Goal: Task Accomplishment & Management: Use online tool/utility

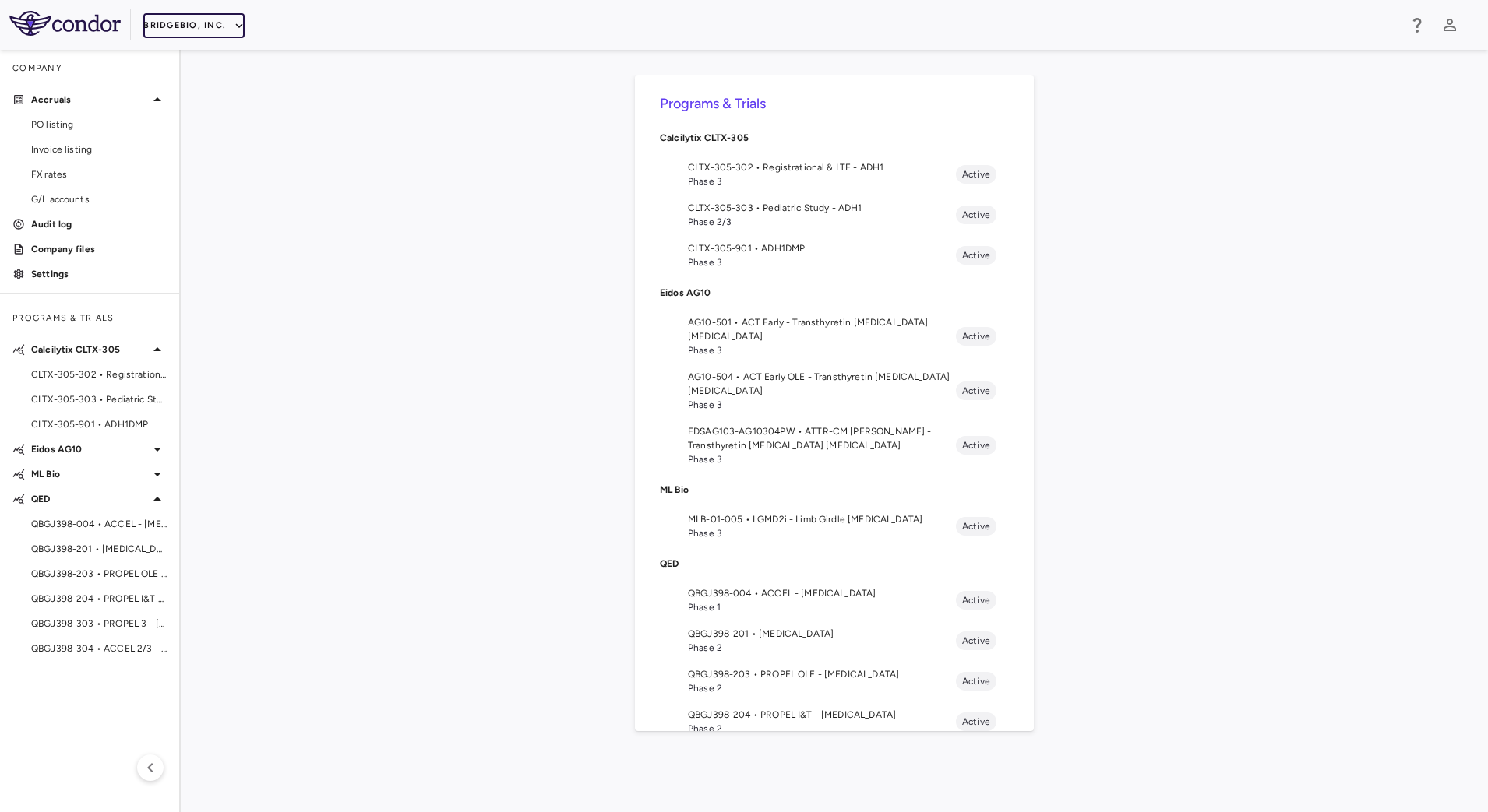
click at [221, 27] on button "BridgeBio, Inc." at bounding box center [193, 25] width 101 height 25
click at [444, 262] on div at bounding box center [744, 406] width 1488 height 812
click at [695, 527] on span "Phase 3" at bounding box center [821, 533] width 268 height 14
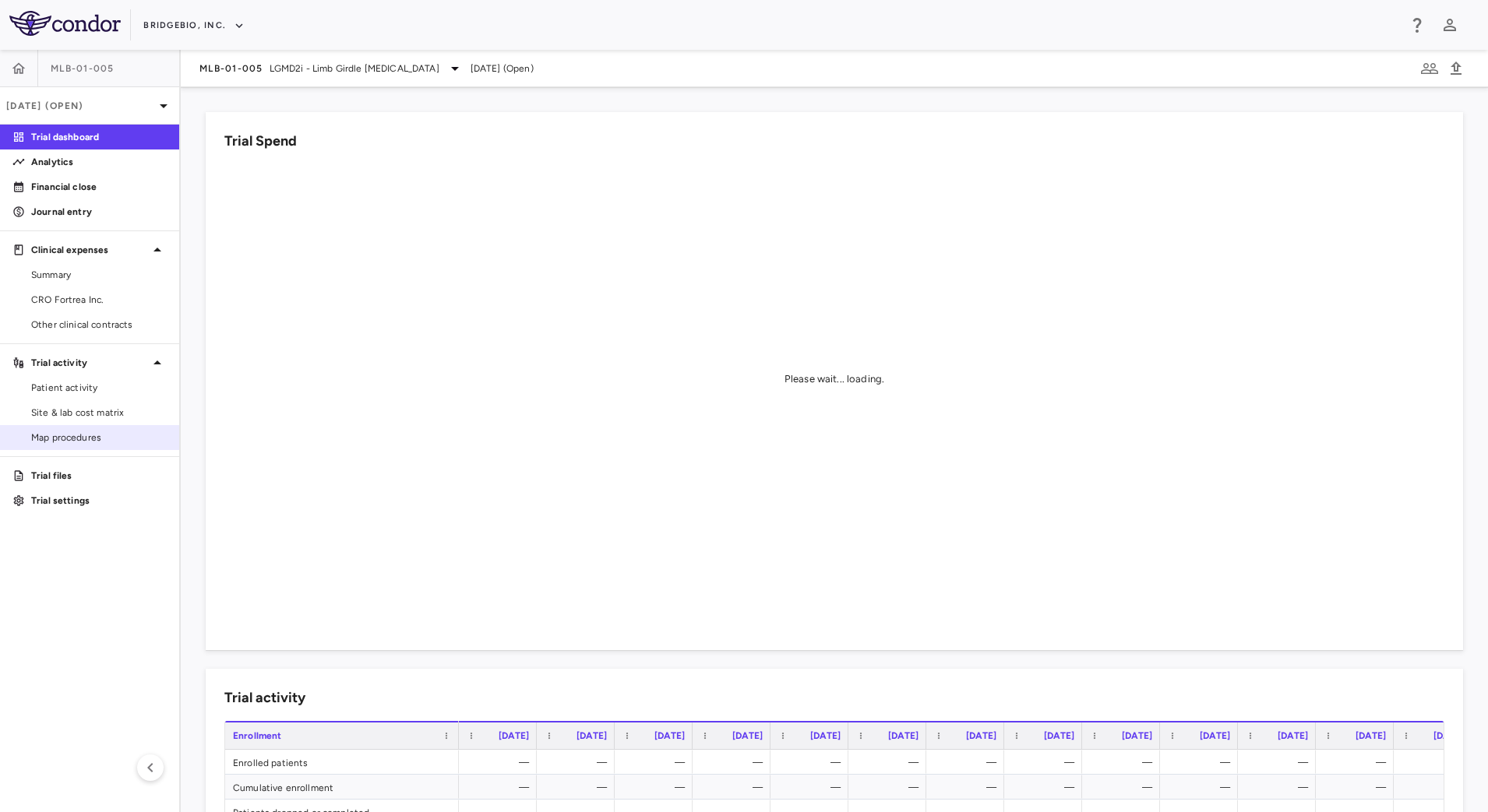
drag, startPoint x: 79, startPoint y: 484, endPoint x: 148, endPoint y: 429, distance: 88.2
click at [79, 486] on link "Trial files" at bounding box center [89, 476] width 180 height 24
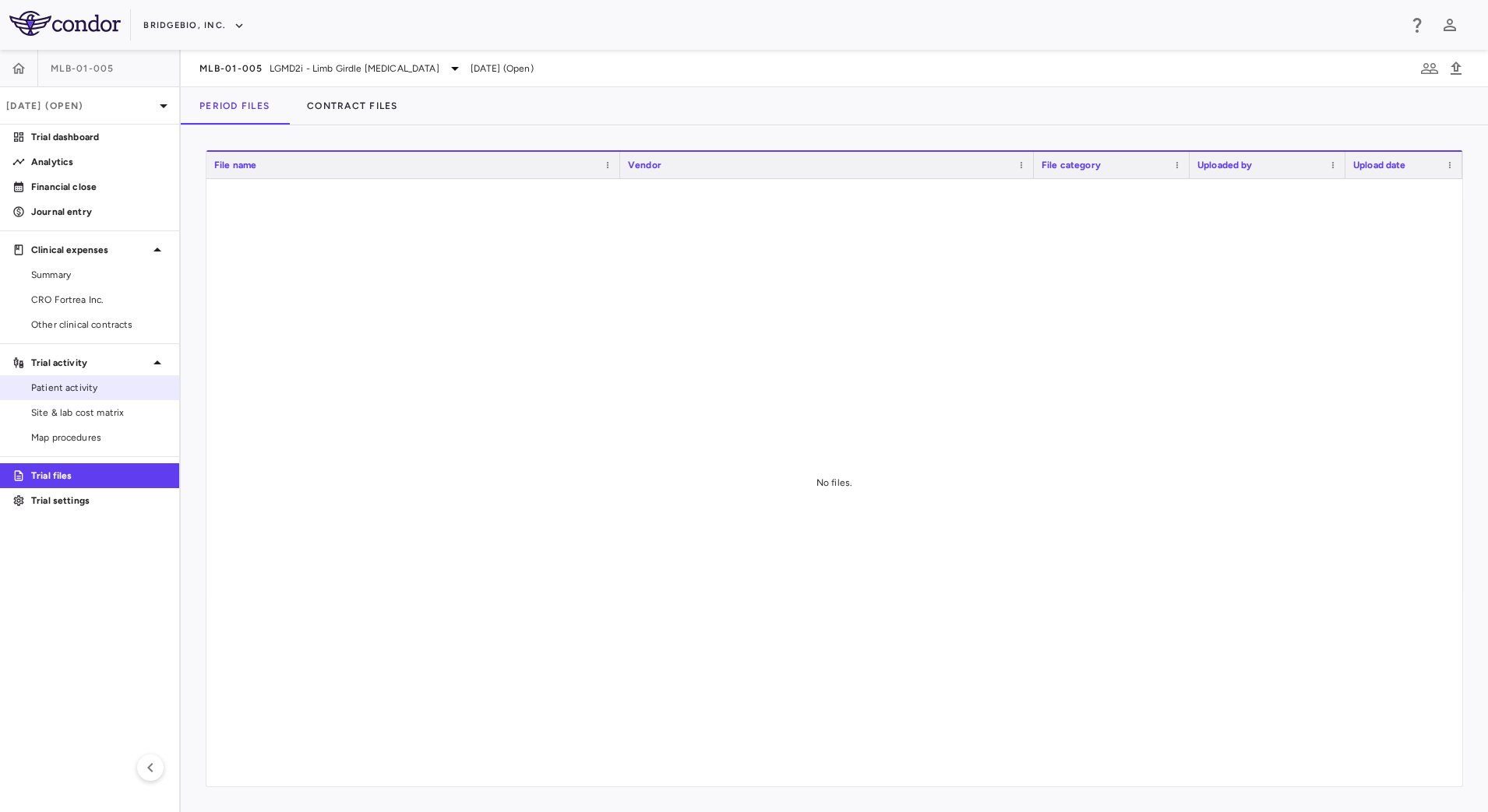
click at [95, 389] on span "Patient activity" at bounding box center [98, 388] width 136 height 14
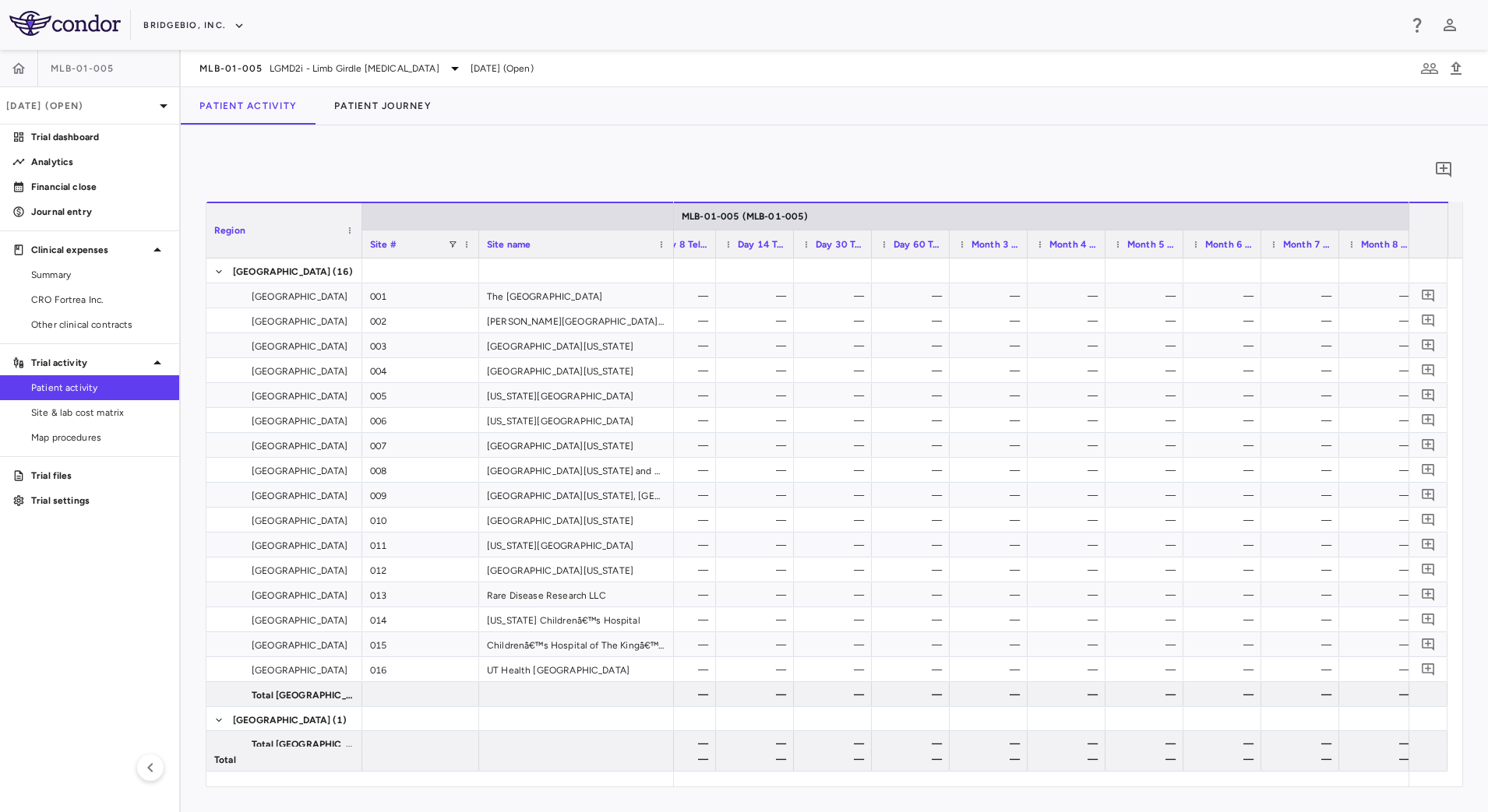
scroll to position [0, 1505]
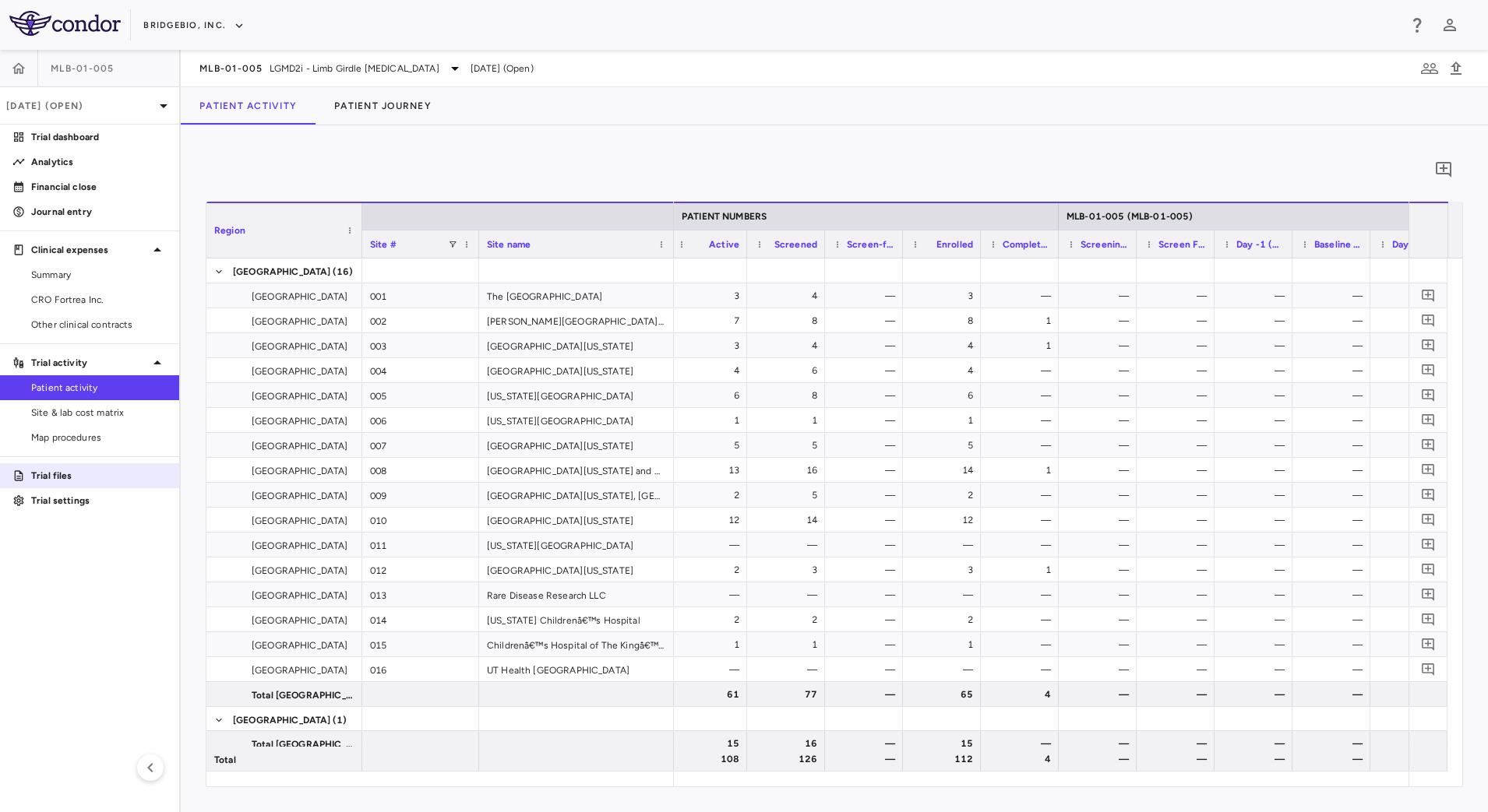
click at [71, 469] on p "Trial files" at bounding box center [98, 476] width 136 height 14
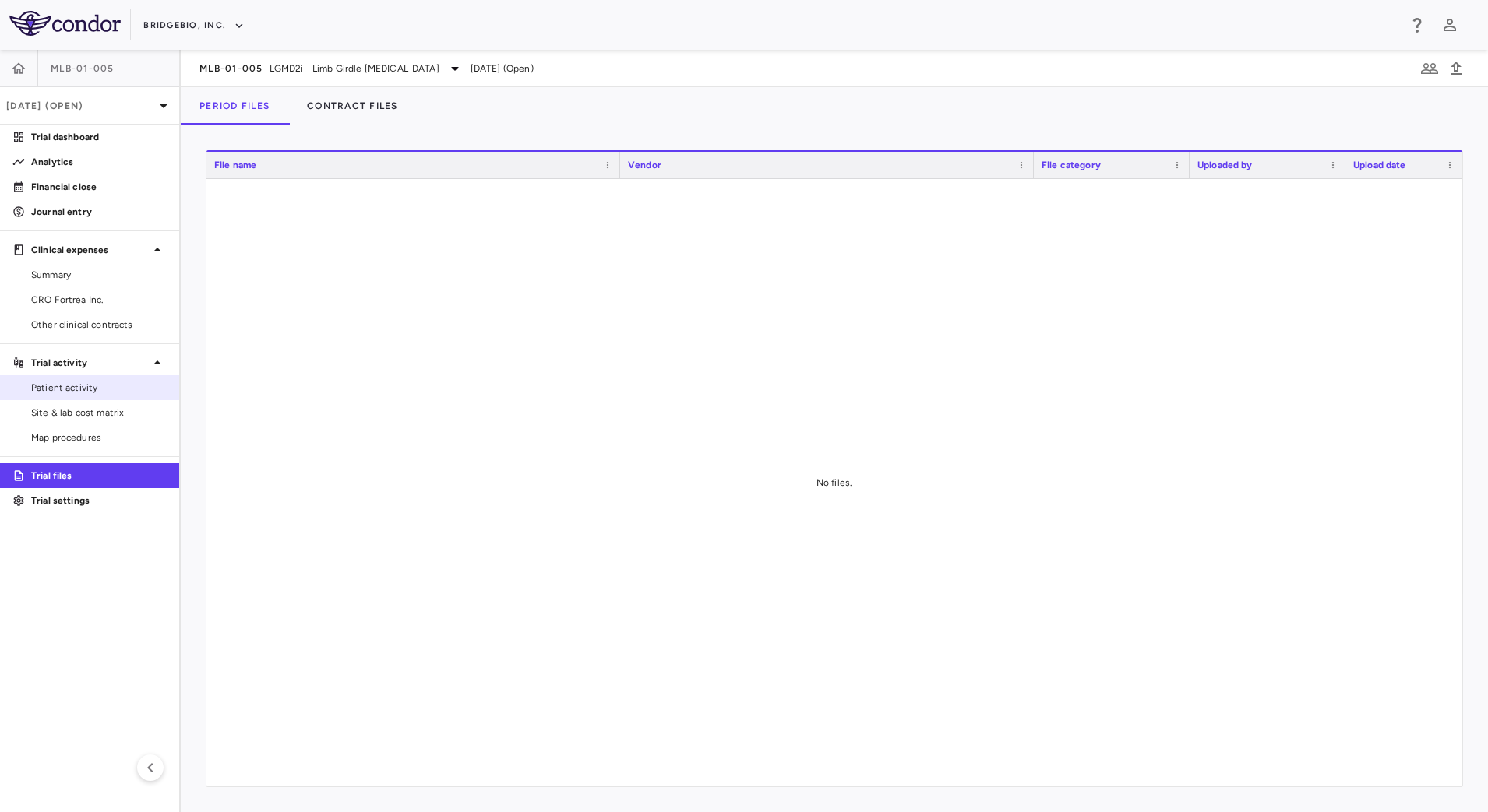
click at [27, 384] on div "Patient activity" at bounding box center [95, 388] width 142 height 14
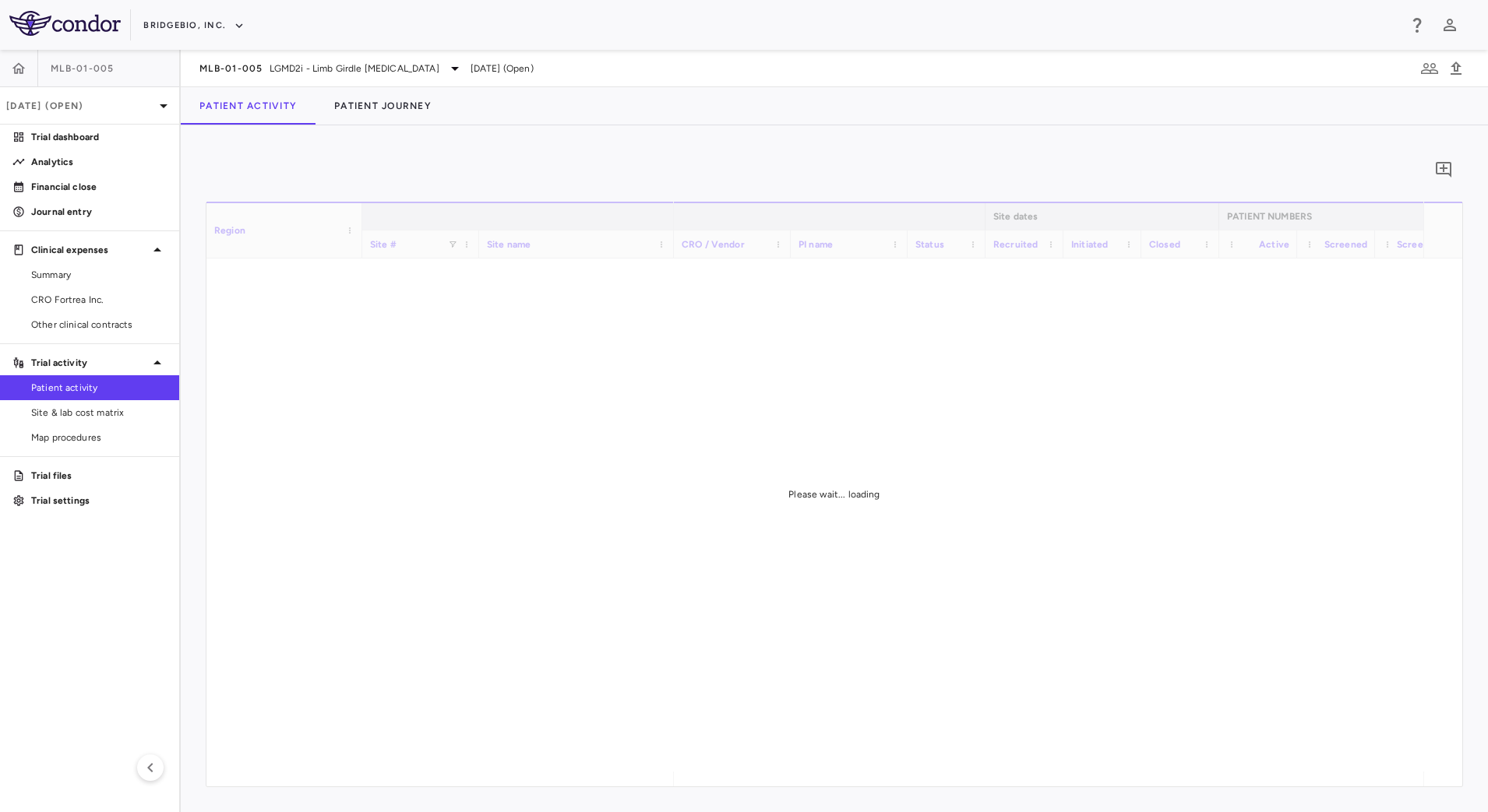
drag, startPoint x: 992, startPoint y: 777, endPoint x: 1071, endPoint y: 780, distance: 79.1
click at [1071, 780] on div "Please wait... loading" at bounding box center [834, 494] width 1256 height 585
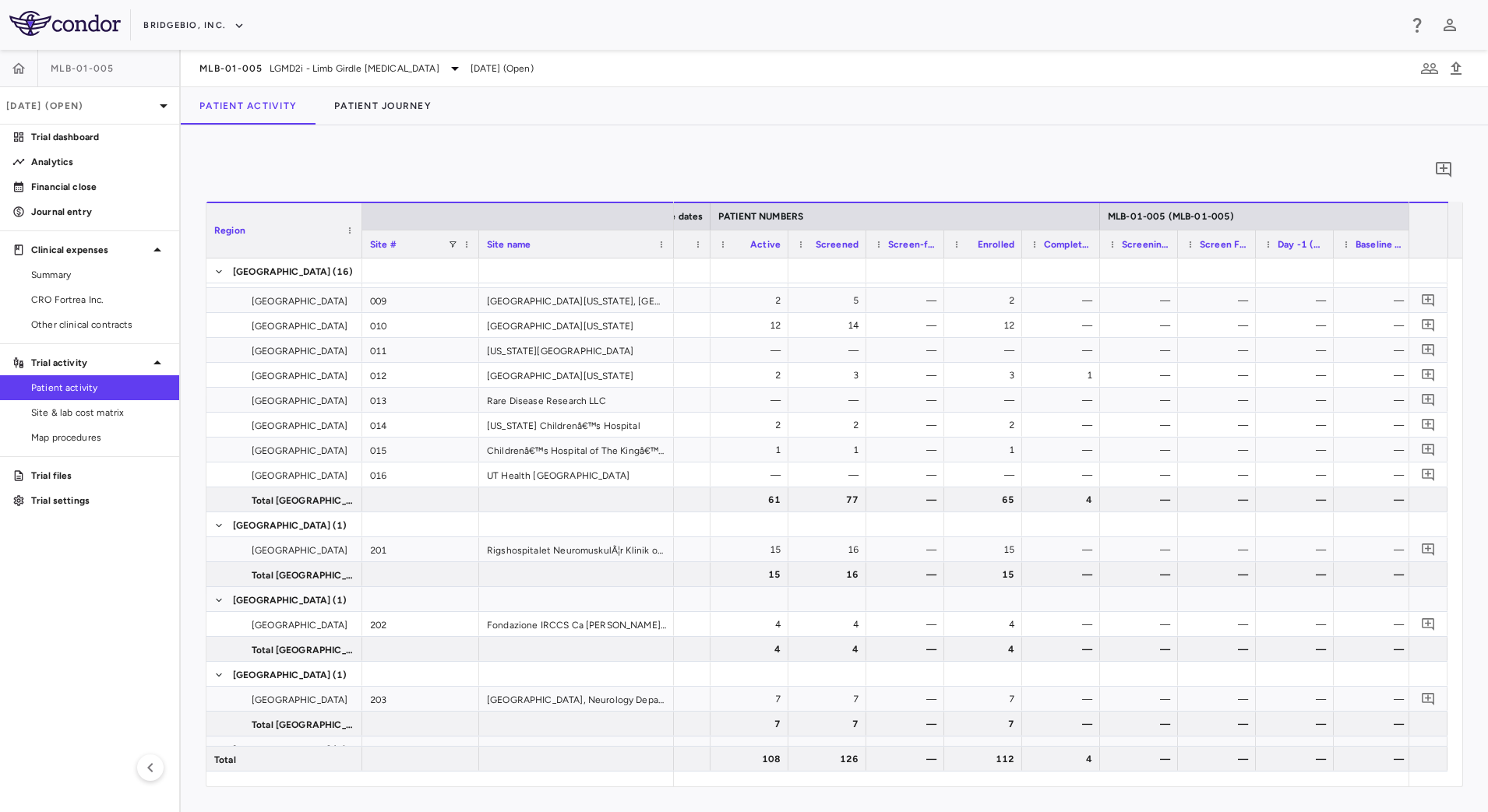
scroll to position [0, 701]
drag, startPoint x: 744, startPoint y: 236, endPoint x: 854, endPoint y: 243, distance: 110.2
click at [854, 243] on div at bounding box center [857, 243] width 6 height 27
drag, startPoint x: 933, startPoint y: 234, endPoint x: 1025, endPoint y: 234, distance: 92.0
click at [1025, 234] on div at bounding box center [1027, 243] width 6 height 27
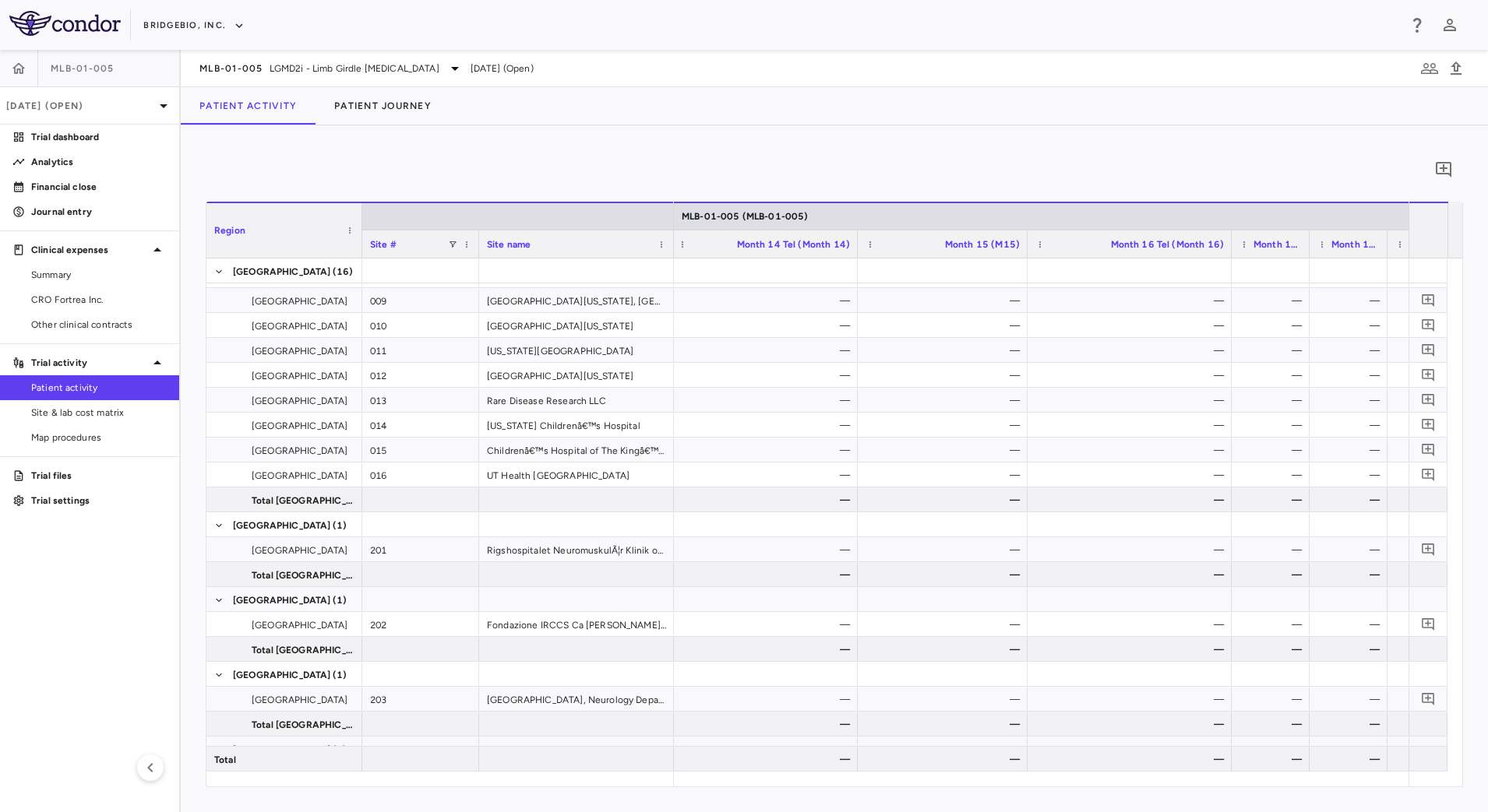
drag, startPoint x: 1153, startPoint y: 237, endPoint x: 1227, endPoint y: 237, distance: 74.0
click at [1227, 237] on div at bounding box center [1230, 243] width 6 height 27
click at [106, 407] on span "Site & lab cost matrix" at bounding box center [98, 412] width 136 height 14
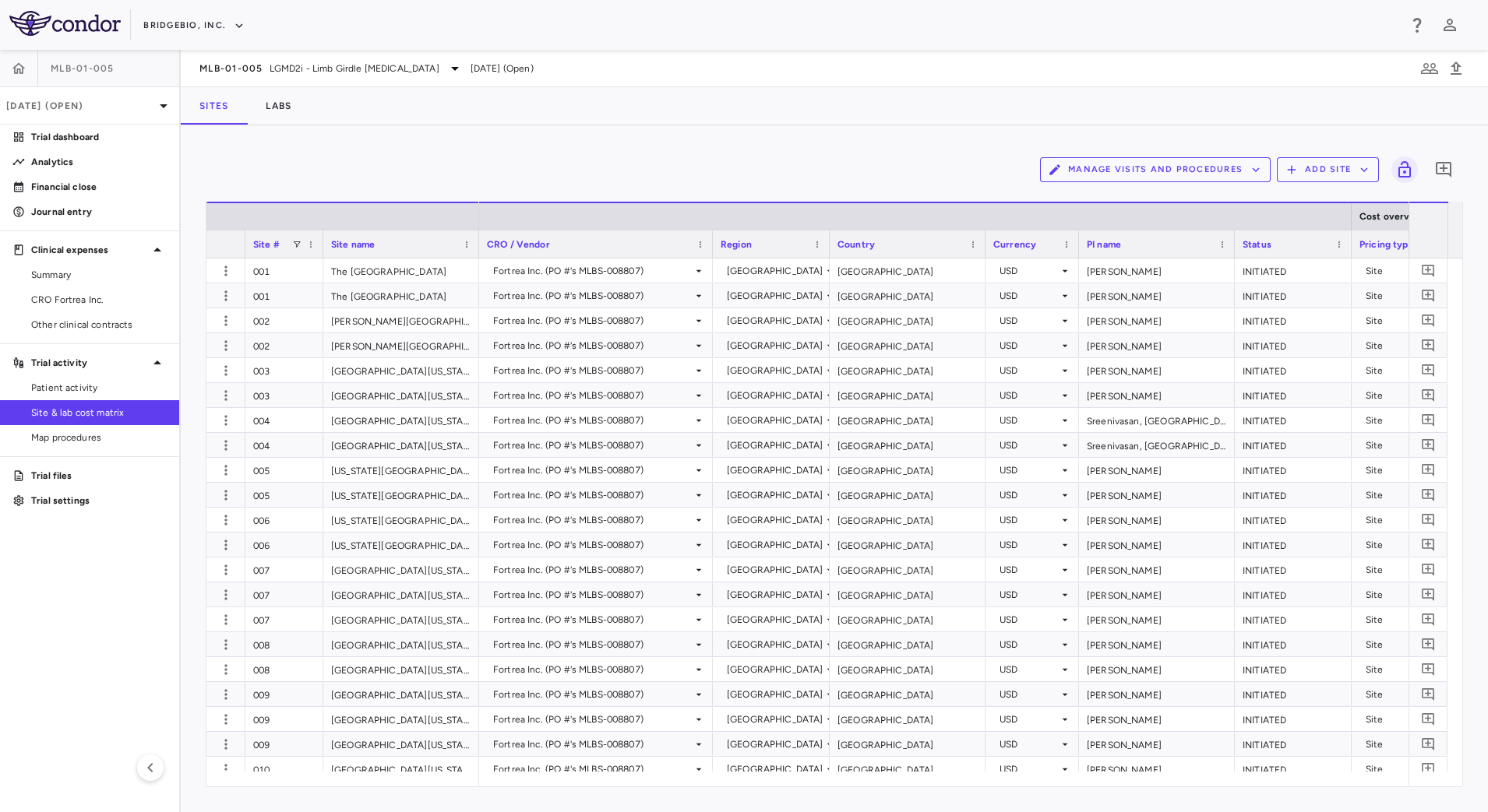
click at [144, 641] on aside "MLB-01-005 Jun 2025 (Open) Trial dashboard Analytics Financial close Journal en…" at bounding box center [90, 430] width 181 height 762
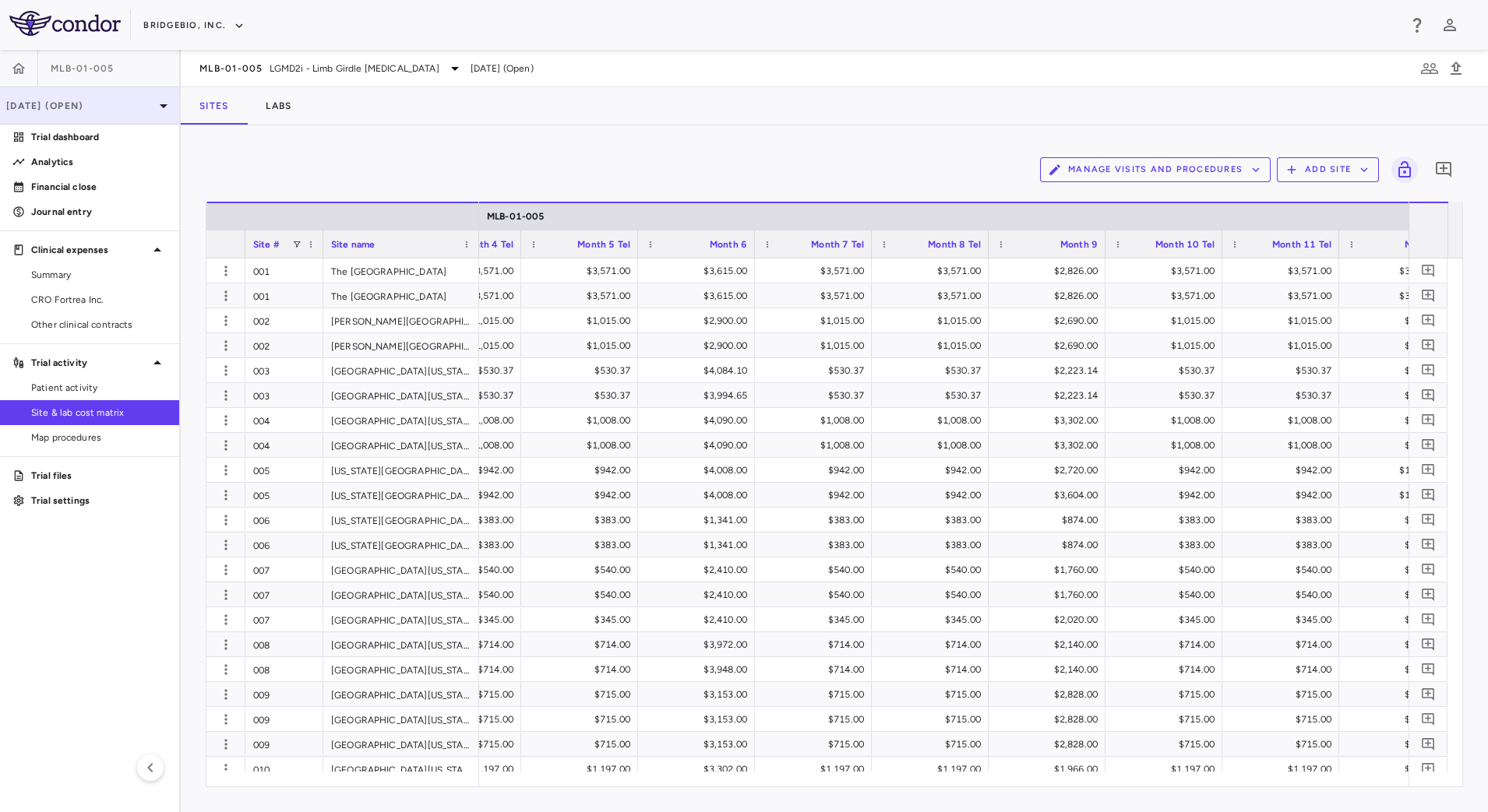
click at [76, 94] on div "[DATE] (Open)" at bounding box center [89, 106] width 180 height 38
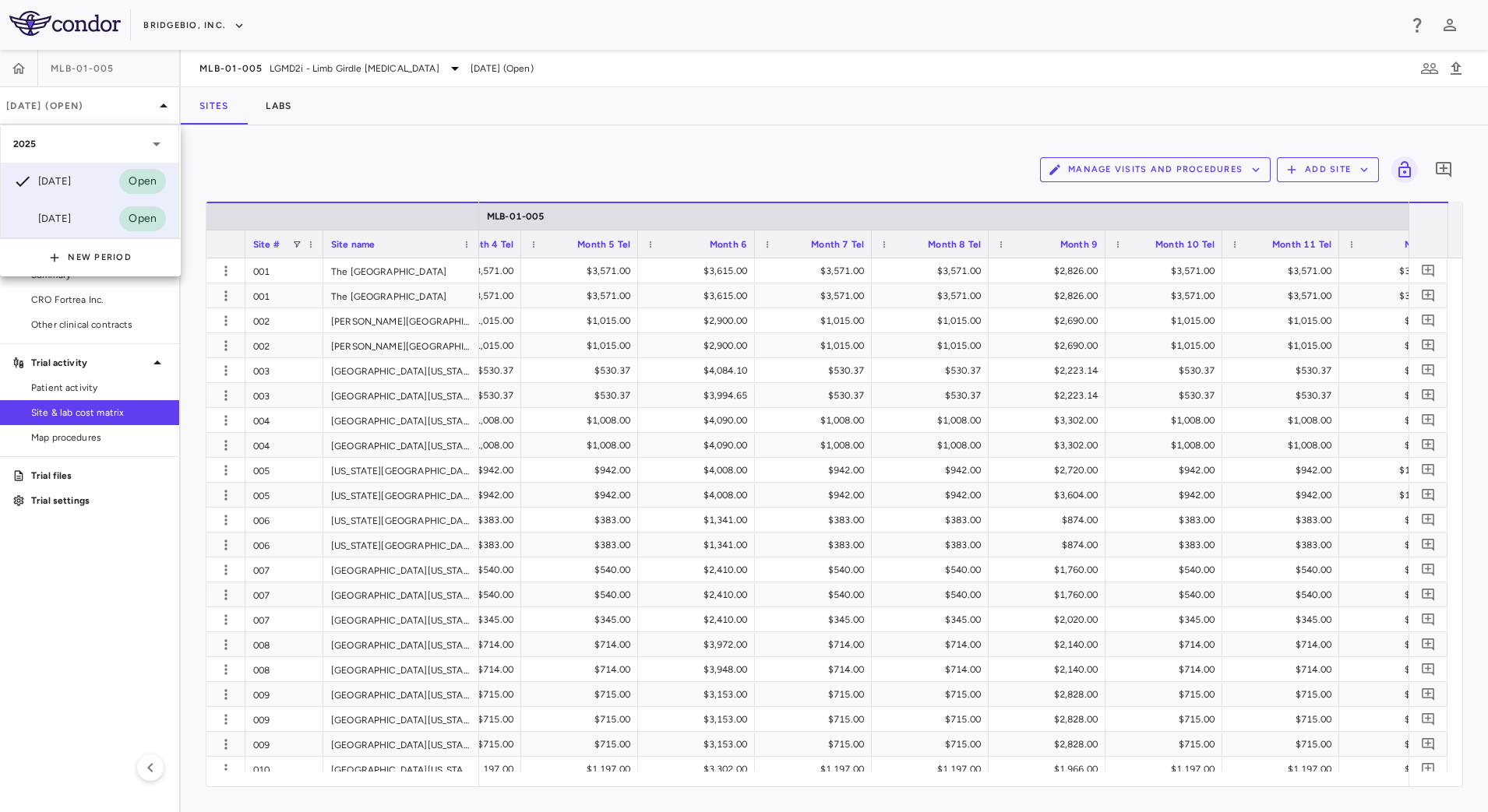
click at [57, 223] on div "Mar 2025" at bounding box center [42, 218] width 58 height 19
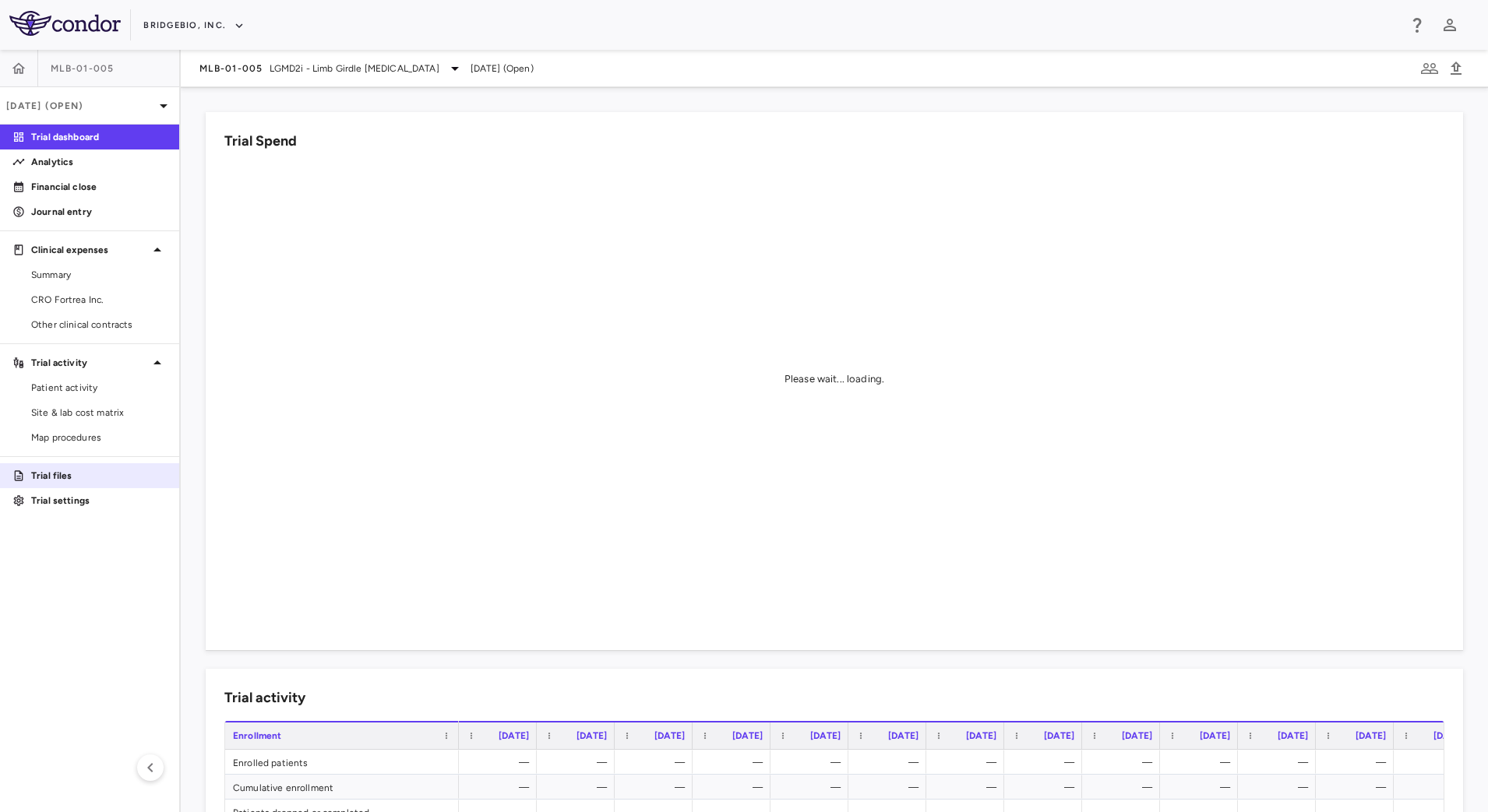
click at [66, 480] on p "Trial files" at bounding box center [98, 476] width 136 height 14
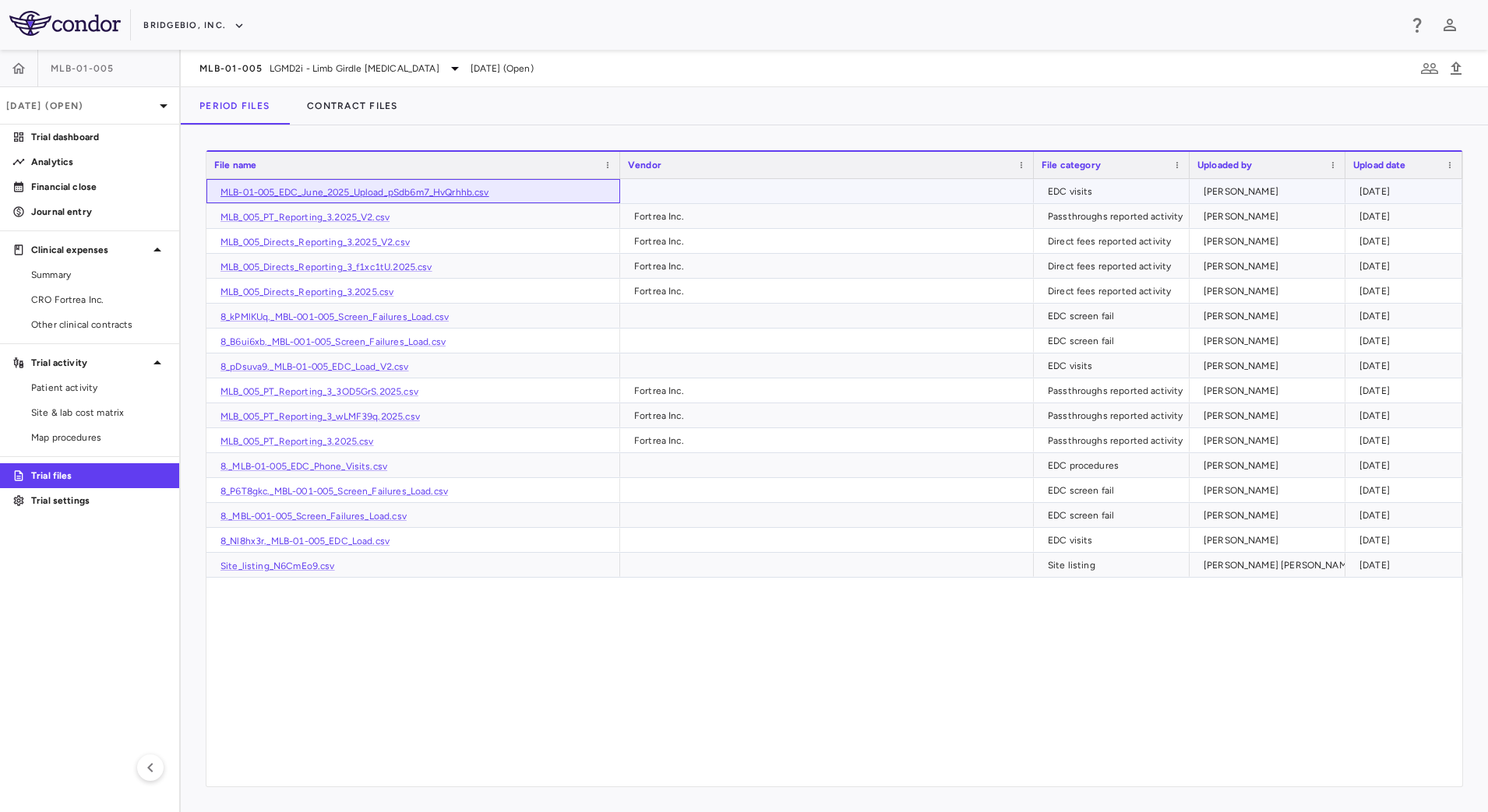
click at [463, 194] on link "MLB-01-005_EDC_June_2025_Upload_pSdb6m7_HvQrhhb.csv" at bounding box center [354, 191] width 269 height 11
click at [792, 99] on div "Period Files Contract Files" at bounding box center [833, 106] width 1306 height 38
click at [153, 104] on p "Mar 2025 (Open)" at bounding box center [79, 106] width 148 height 14
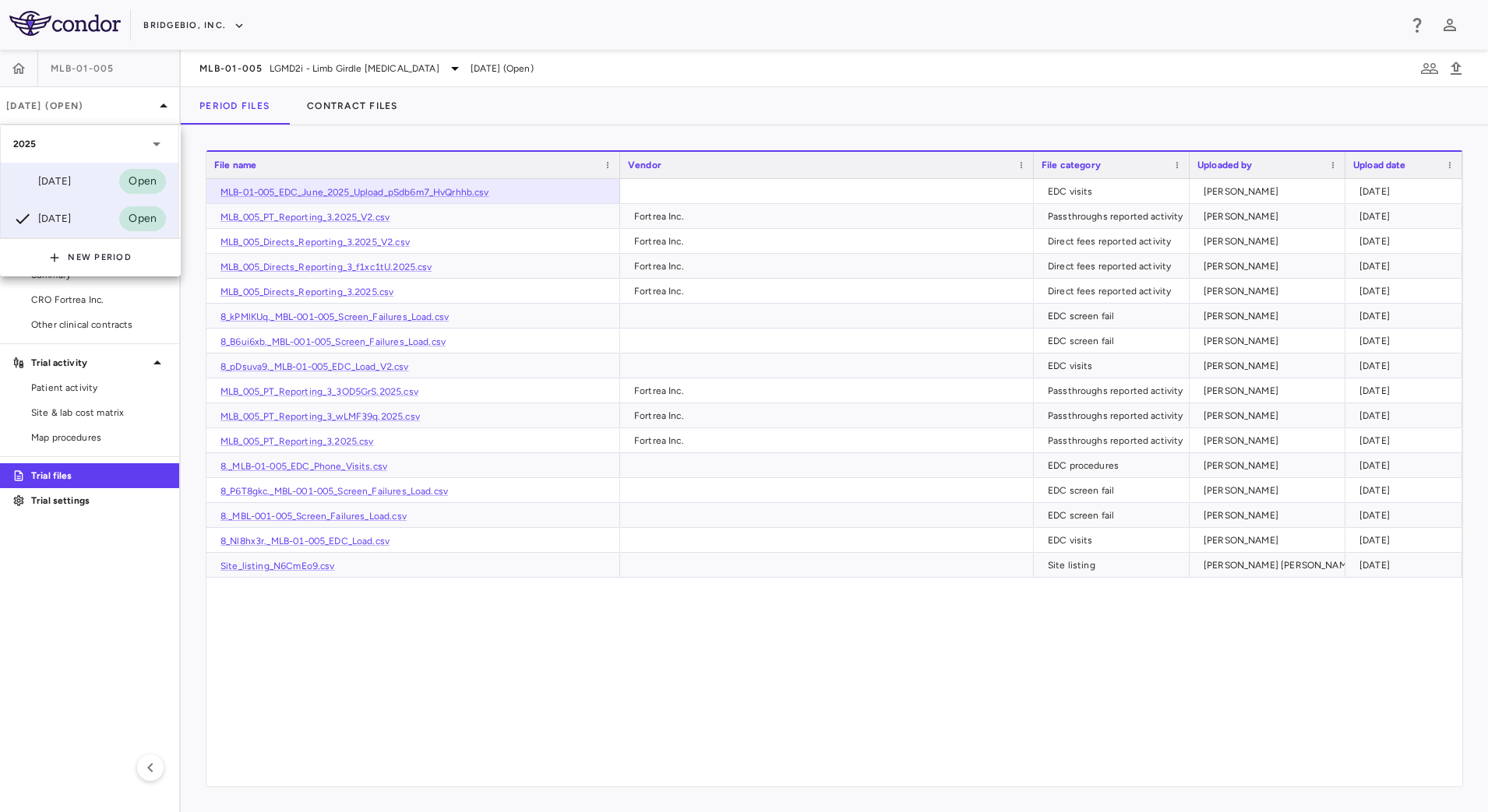
click at [70, 179] on div "Jun 2025" at bounding box center [42, 181] width 58 height 19
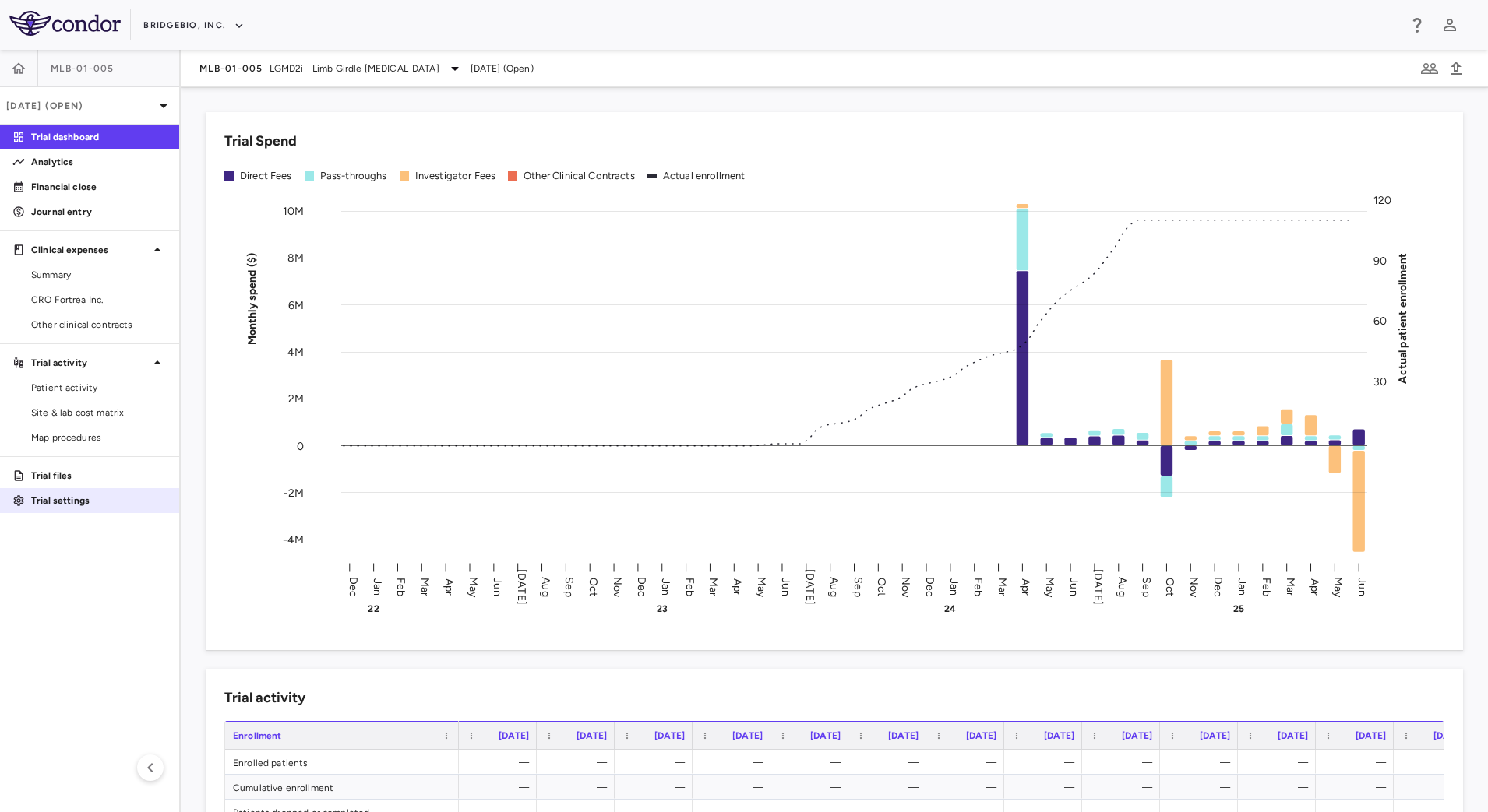
drag, startPoint x: 76, startPoint y: 503, endPoint x: 121, endPoint y: 491, distance: 46.6
click at [76, 503] on p "Trial settings" at bounding box center [98, 501] width 136 height 14
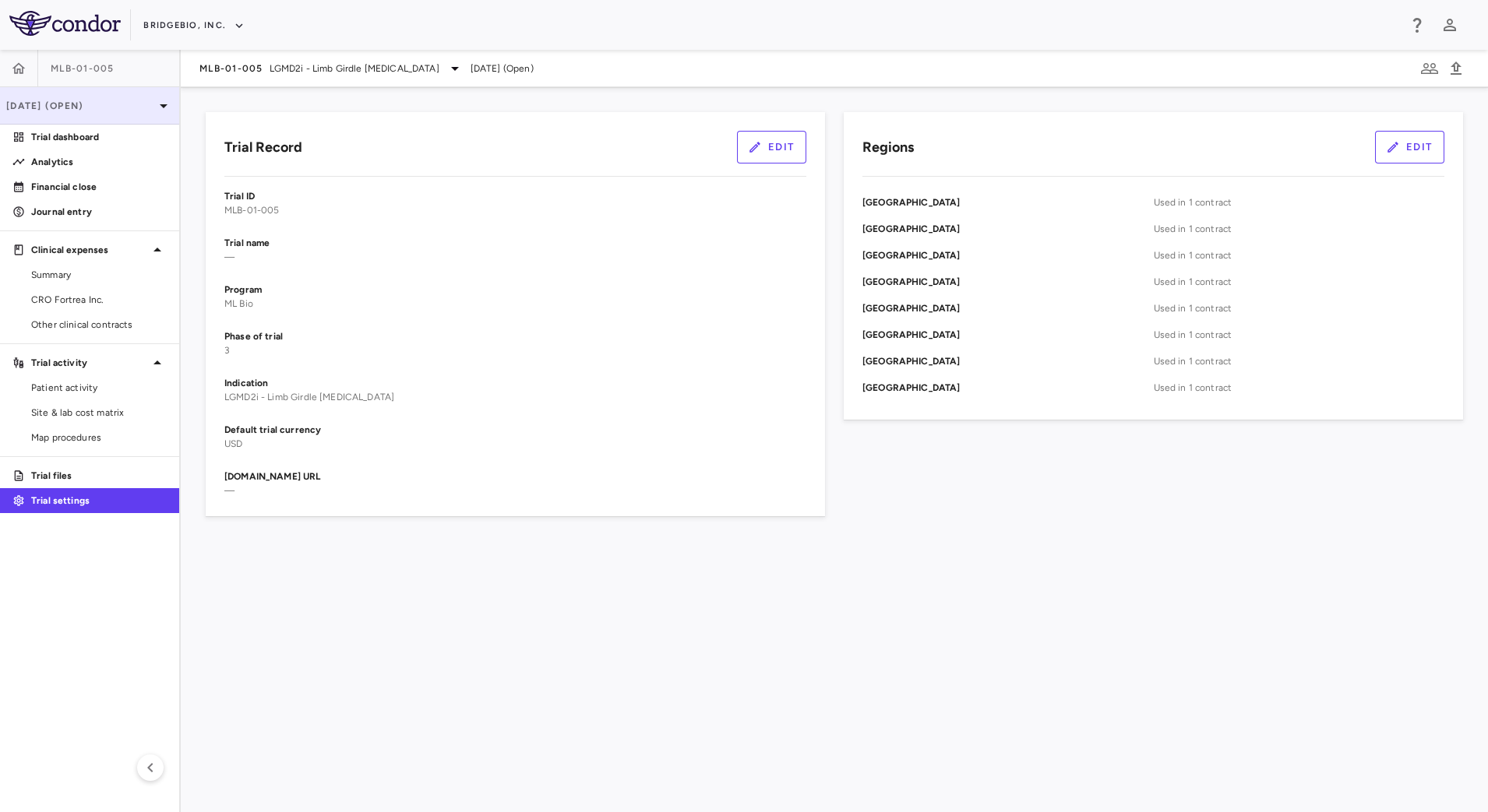
click at [111, 97] on div "[DATE] (Open)" at bounding box center [89, 106] width 180 height 38
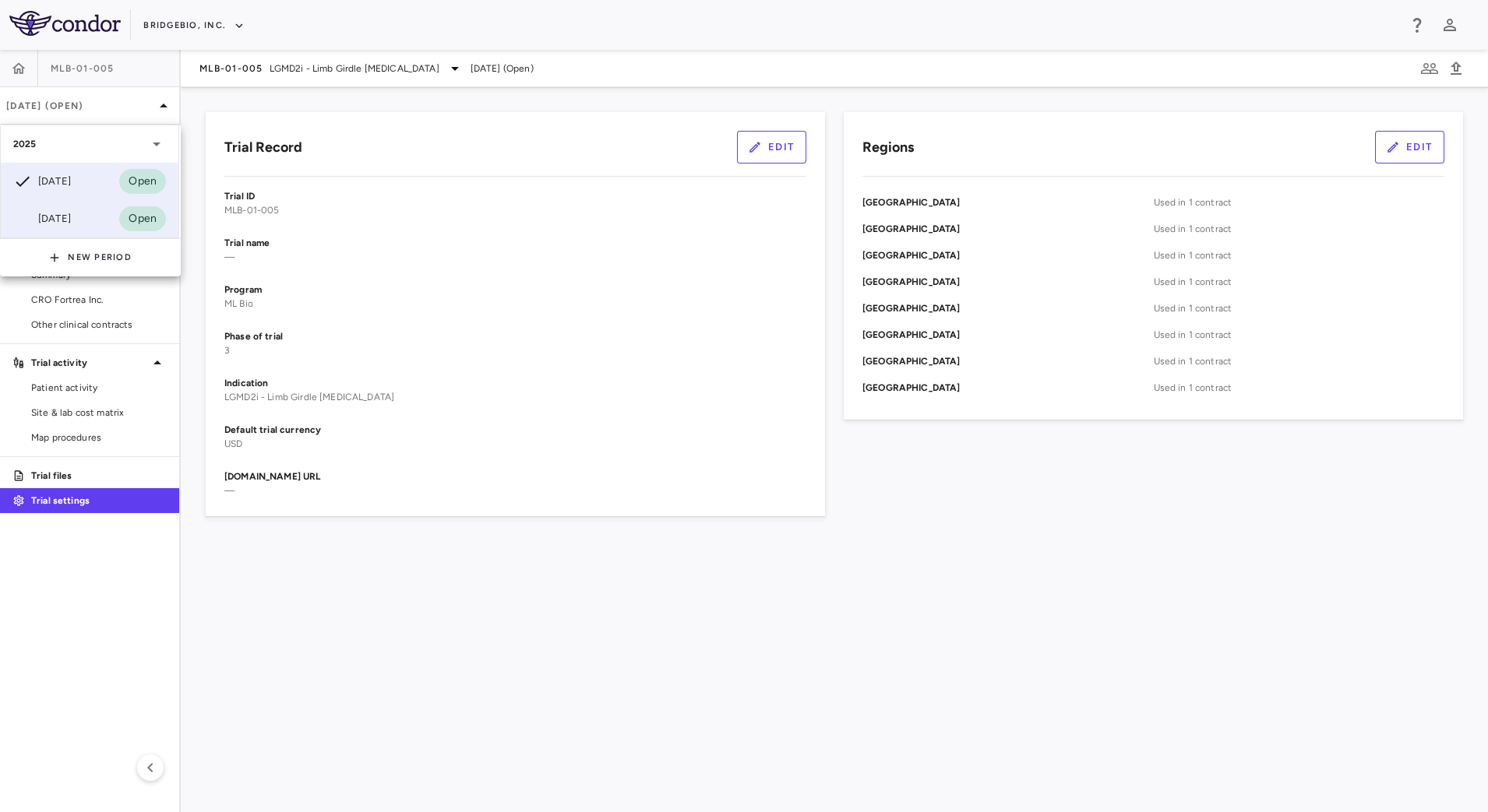
click at [92, 217] on div "Mar 2025 Open" at bounding box center [89, 219] width 178 height 38
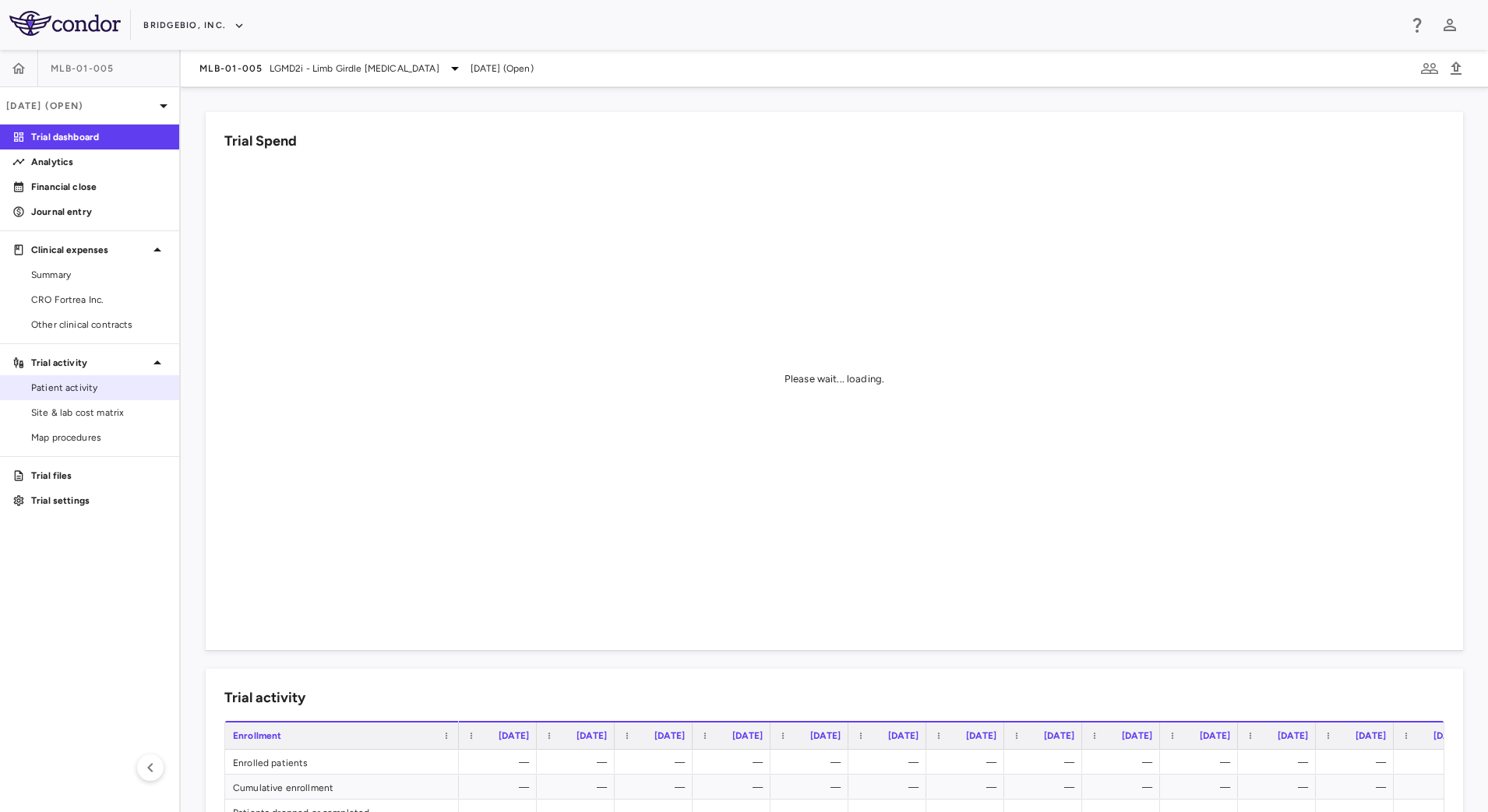
click at [97, 391] on span "Patient activity" at bounding box center [98, 388] width 136 height 14
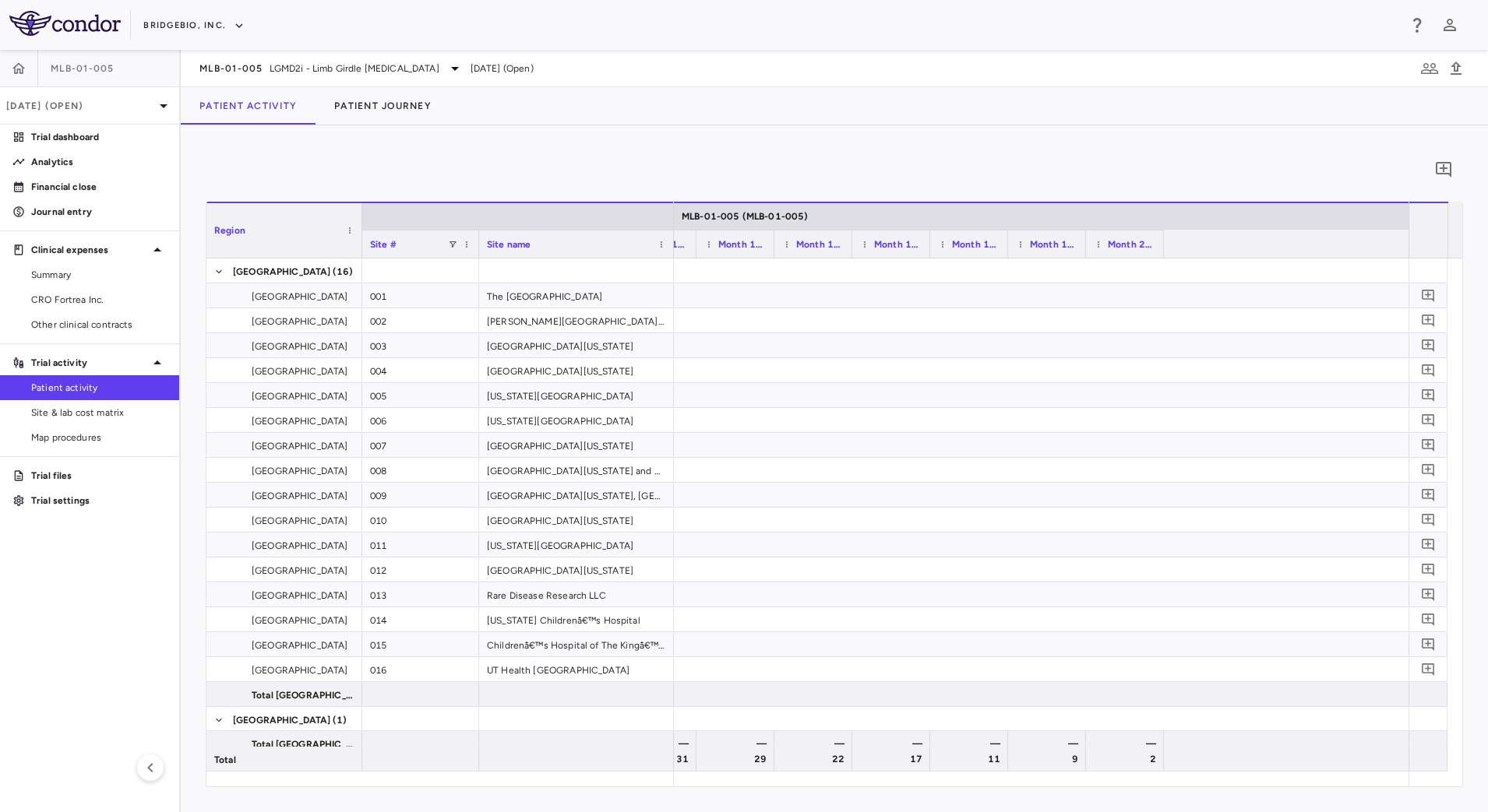
scroll to position [0, 2547]
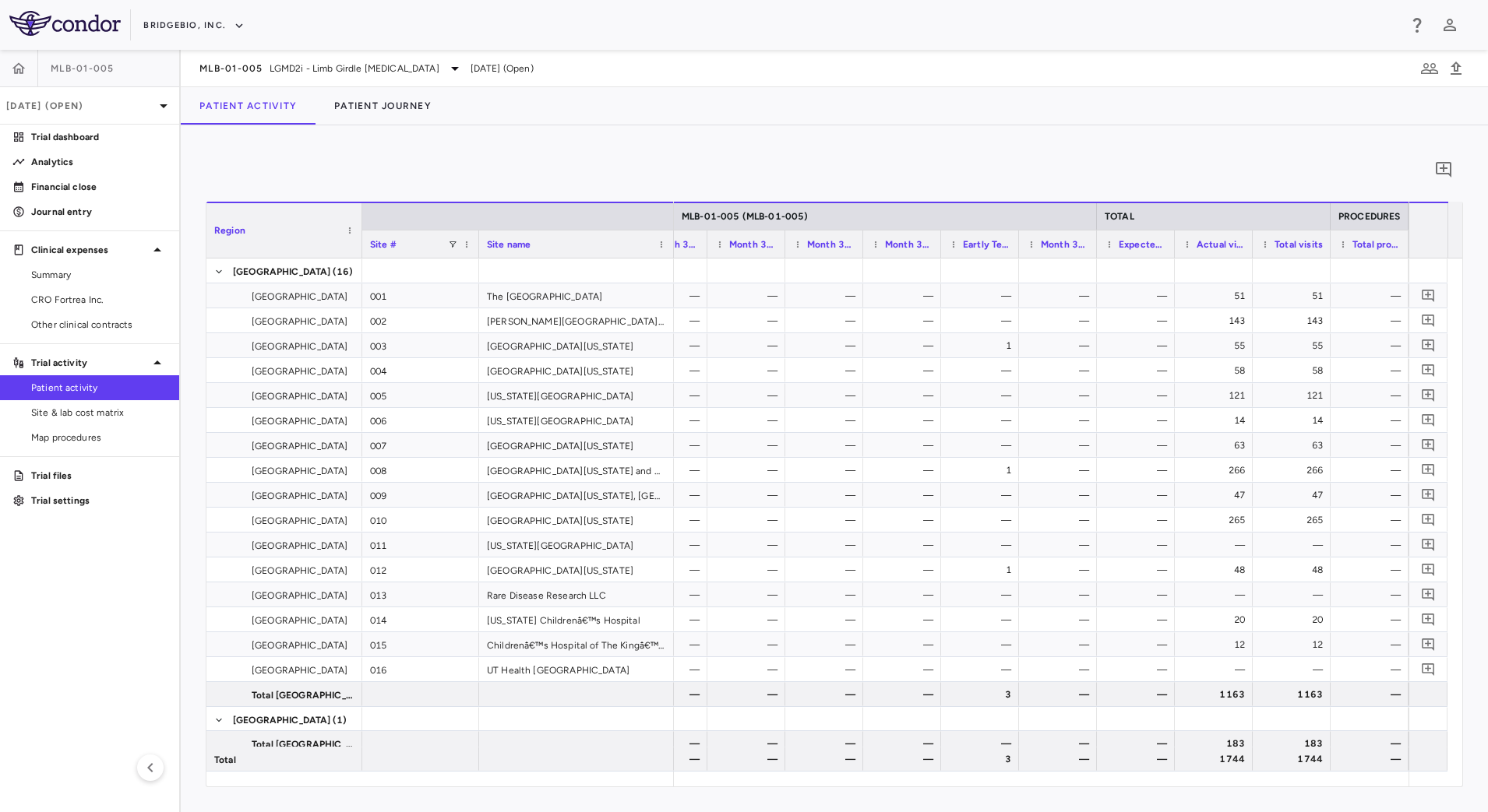
drag, startPoint x: 59, startPoint y: 482, endPoint x: 106, endPoint y: 457, distance: 53.2
click at [59, 482] on p "Trial files" at bounding box center [98, 476] width 136 height 14
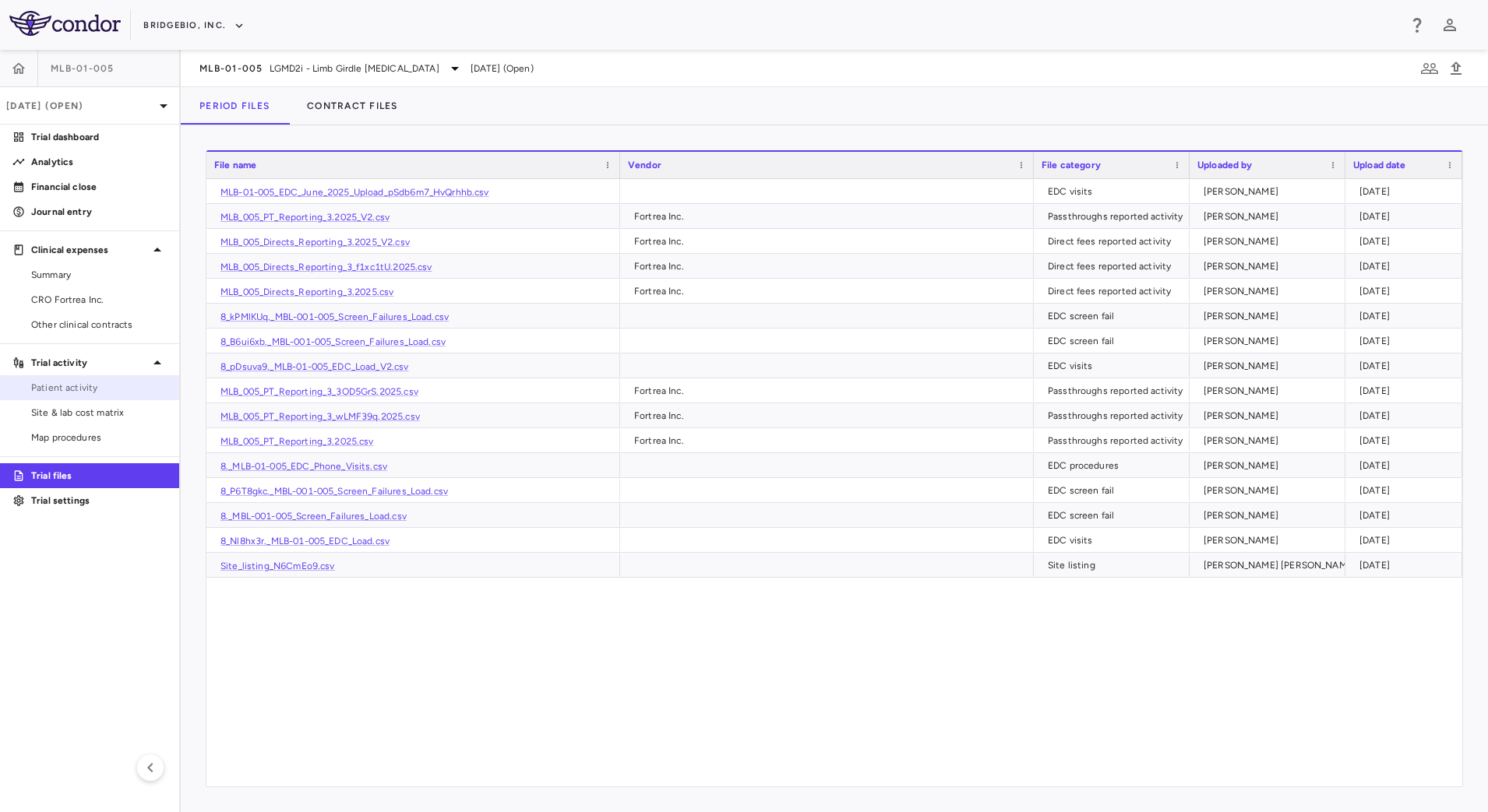
click at [92, 388] on span "Patient activity" at bounding box center [98, 388] width 136 height 14
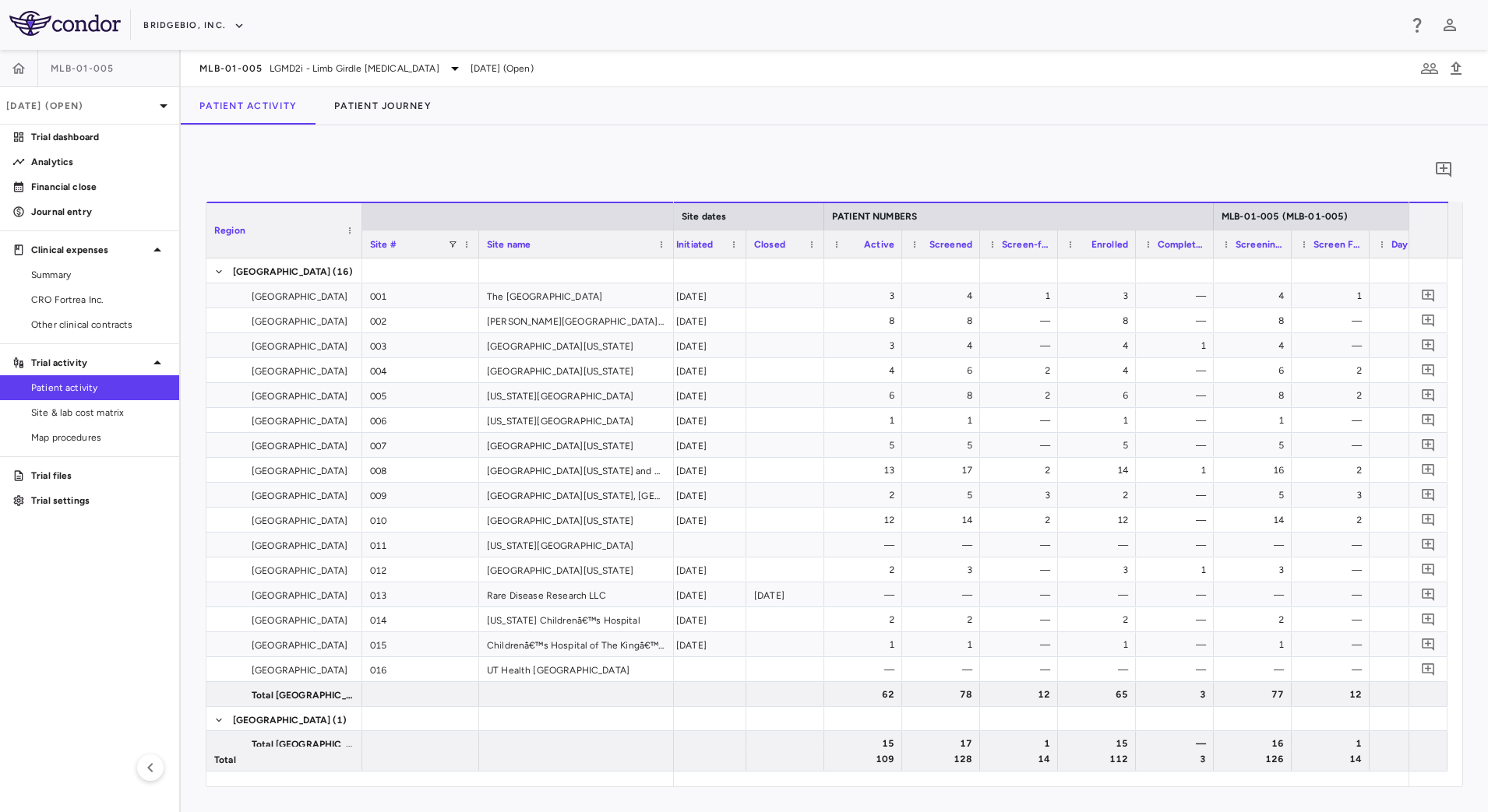
scroll to position [0, 784]
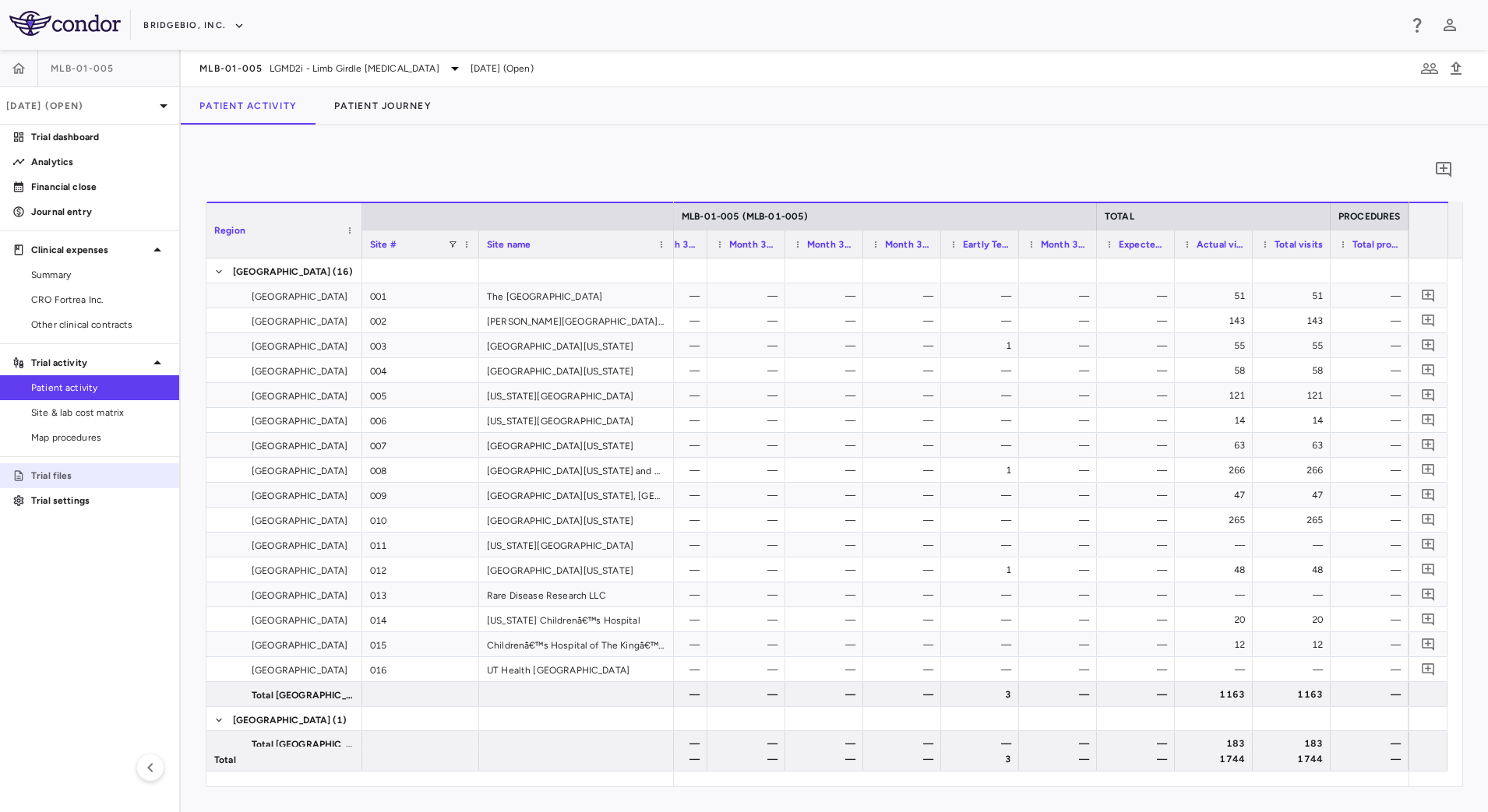
click at [44, 478] on p "Trial files" at bounding box center [98, 476] width 136 height 14
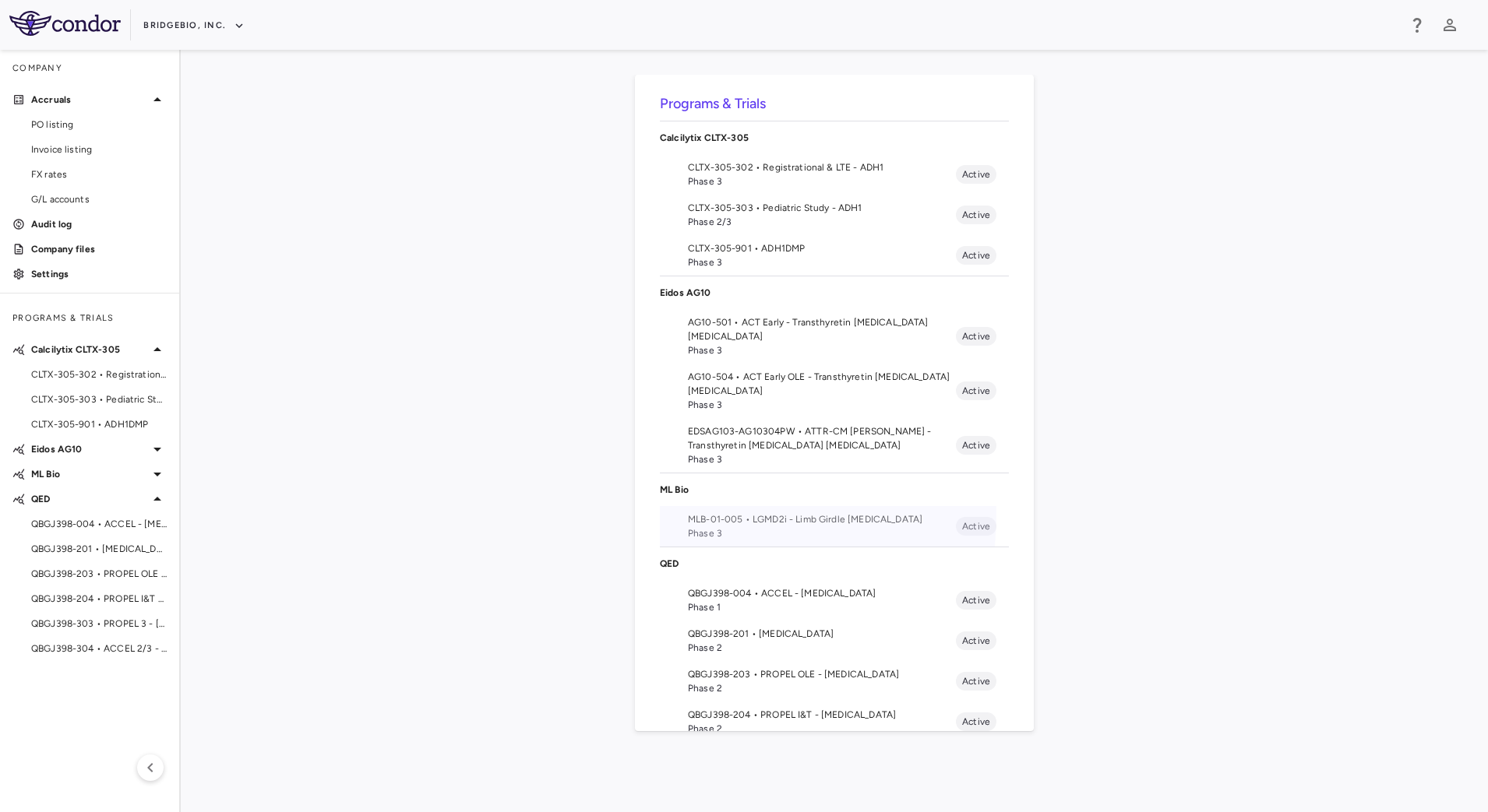
click at [701, 517] on span "MLB-01-005 • LGMD2i - Limb Girdle [MEDICAL_DATA]" at bounding box center [821, 520] width 268 height 14
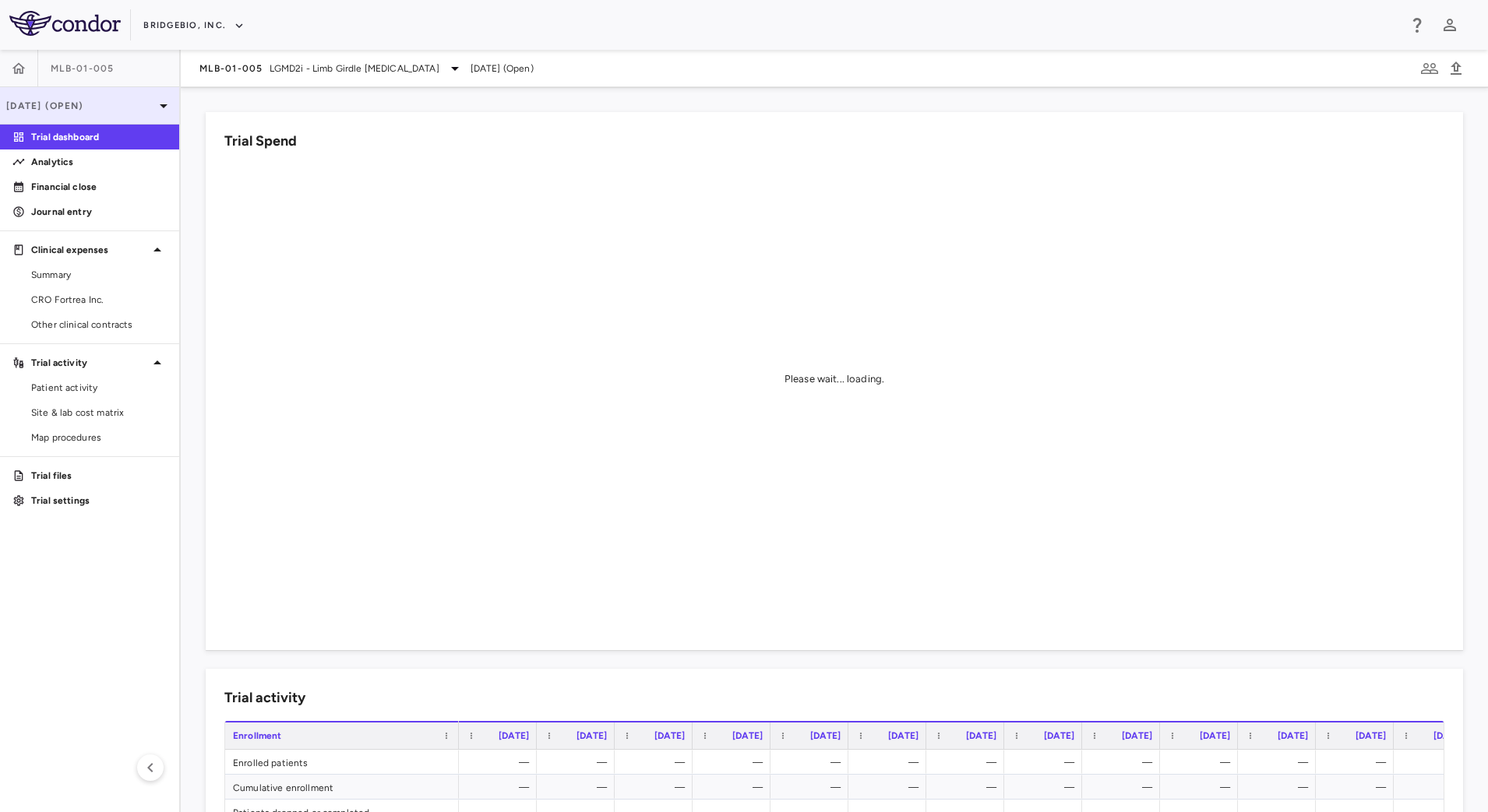
click at [89, 110] on p "Mar 2025 (Open)" at bounding box center [79, 106] width 148 height 14
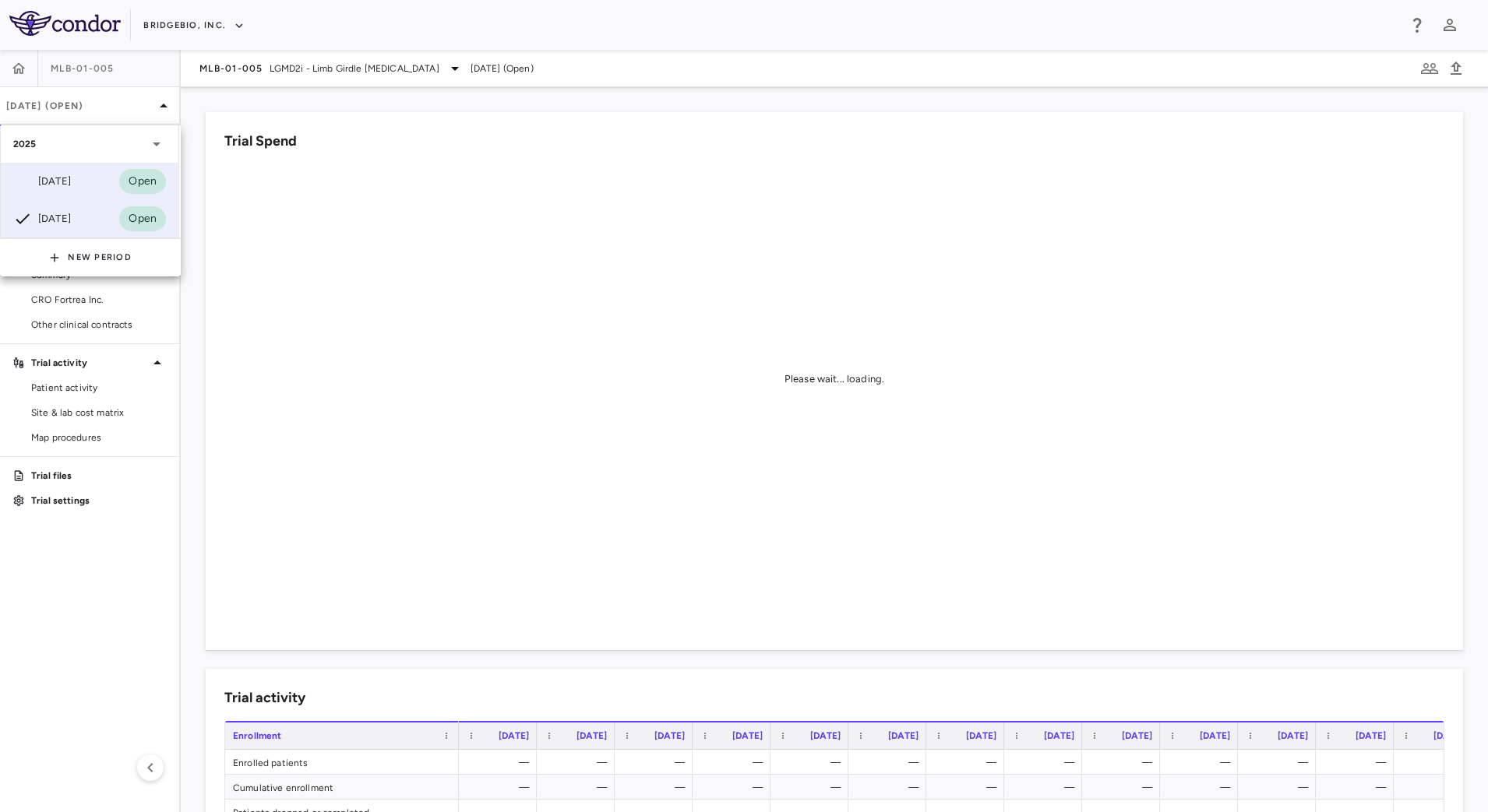
click at [70, 188] on div "[DATE]" at bounding box center [42, 181] width 58 height 19
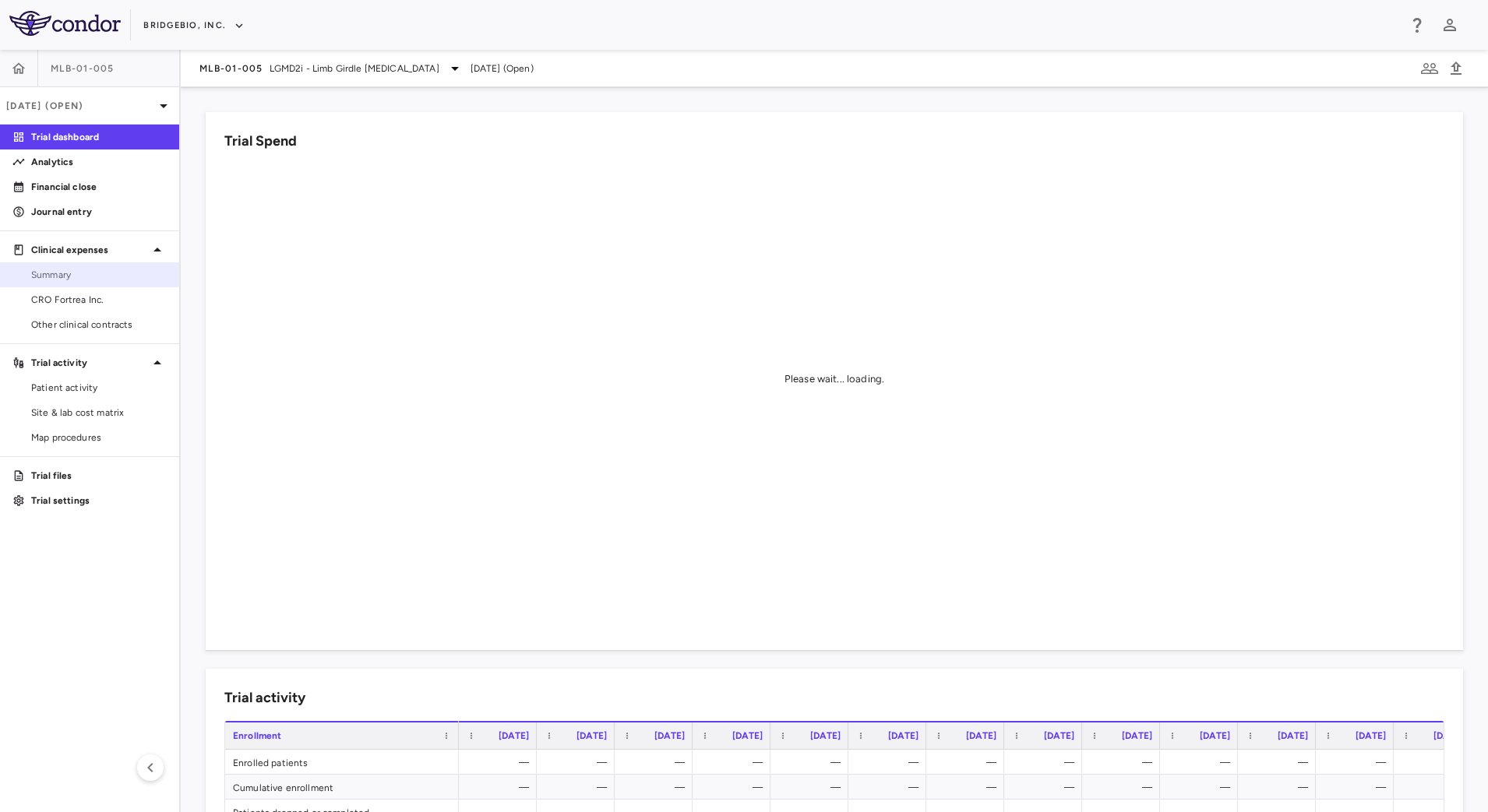
click at [114, 283] on link "Summary" at bounding box center [89, 275] width 180 height 24
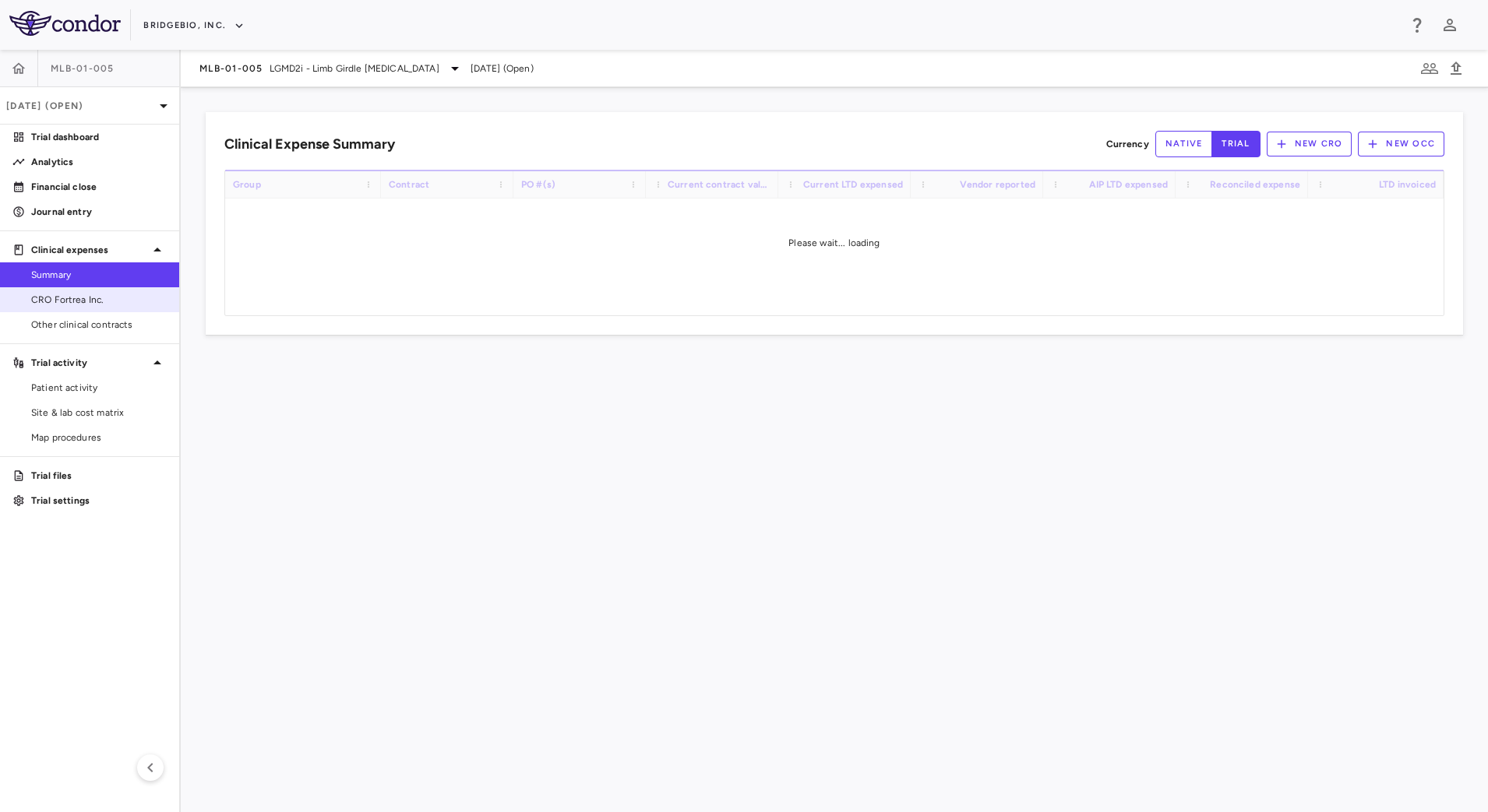
click at [105, 305] on span "CRO Fortrea Inc." at bounding box center [98, 299] width 136 height 14
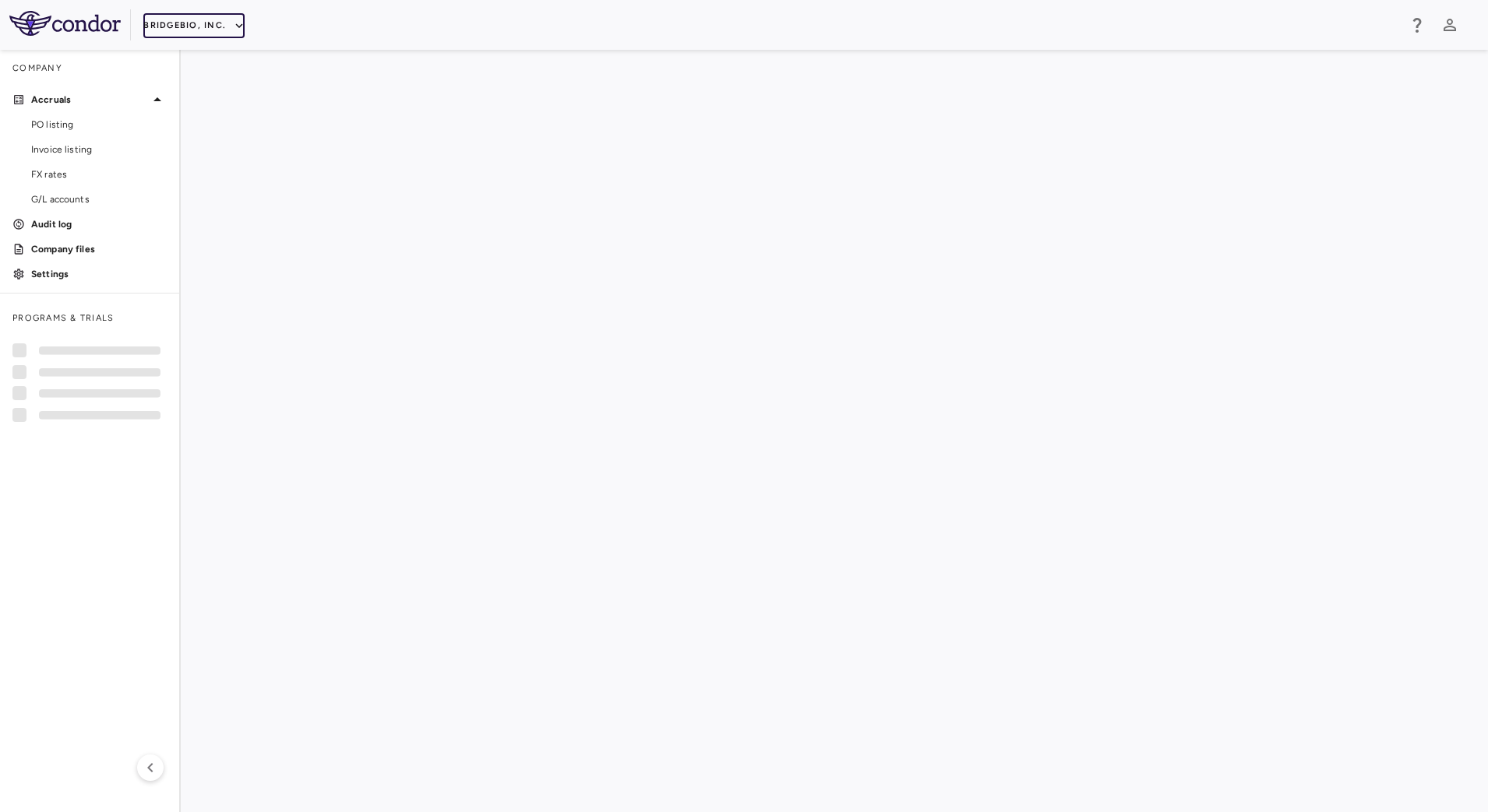
click at [208, 27] on button "BridgeBio, Inc." at bounding box center [193, 25] width 101 height 25
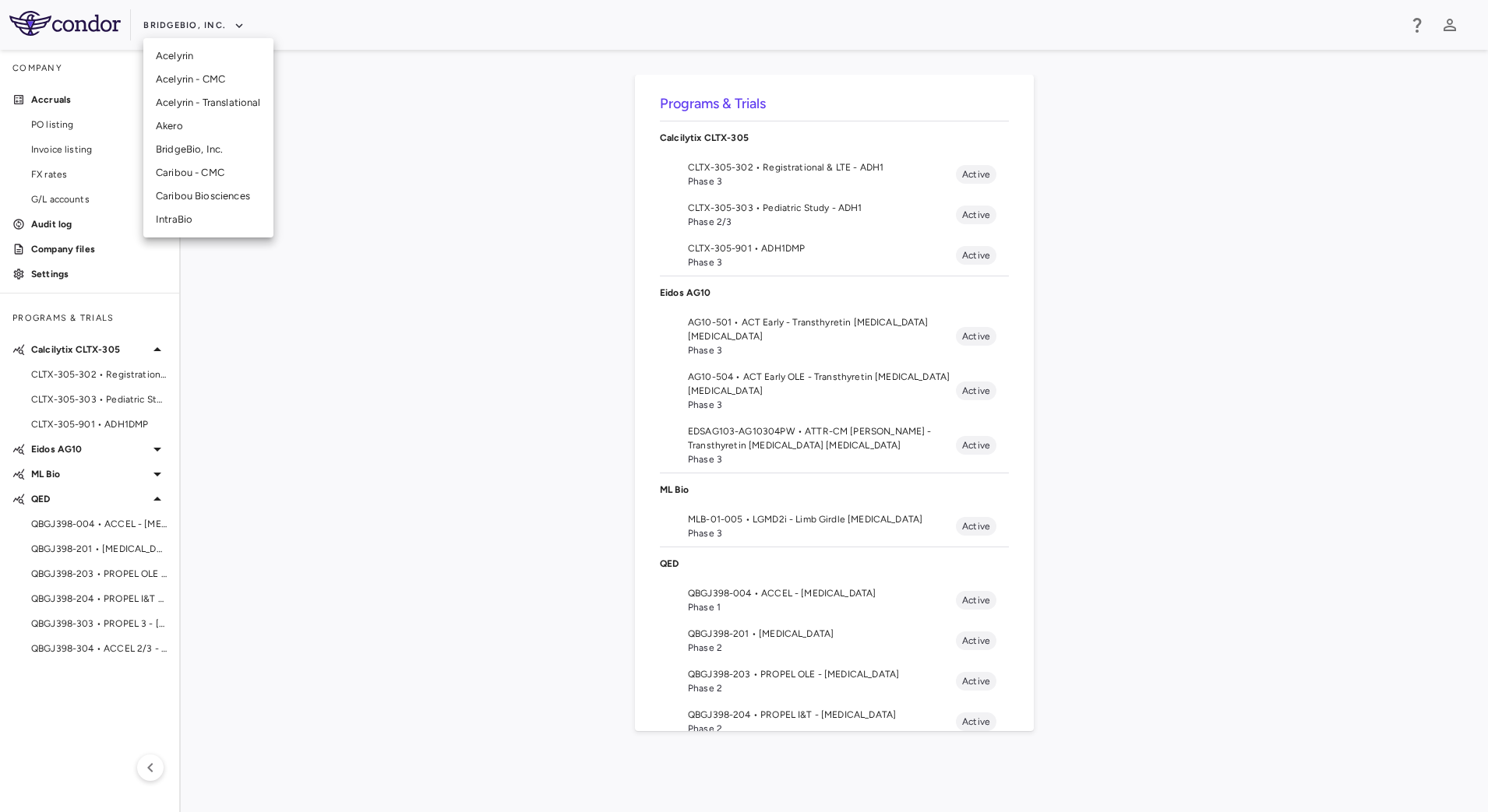
click at [187, 230] on li "IntraBio" at bounding box center [207, 220] width 130 height 24
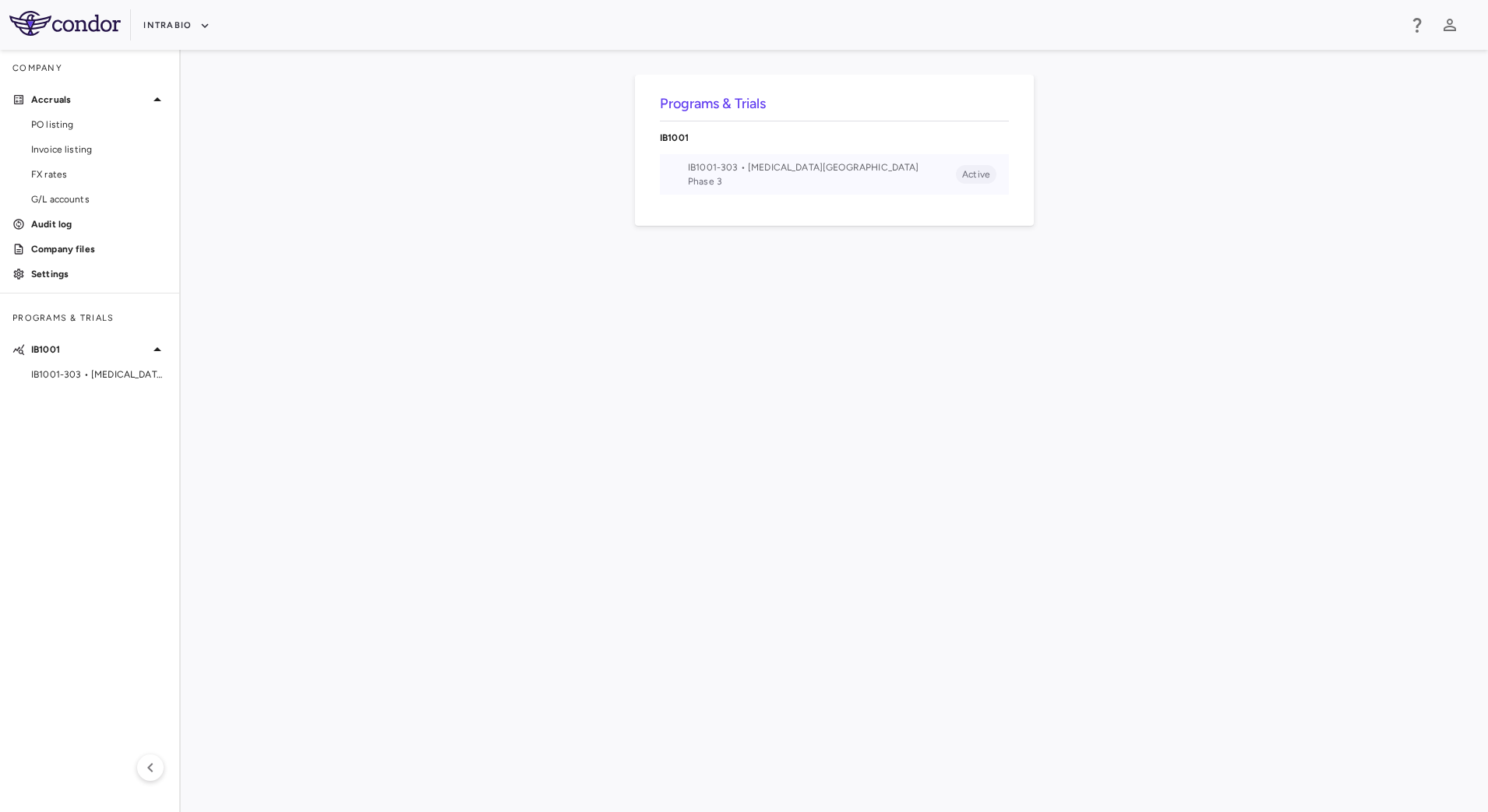
click at [686, 175] on li "IB1001-303 • Ataxia-Telangiectasia Phase 3 Active" at bounding box center [834, 174] width 349 height 41
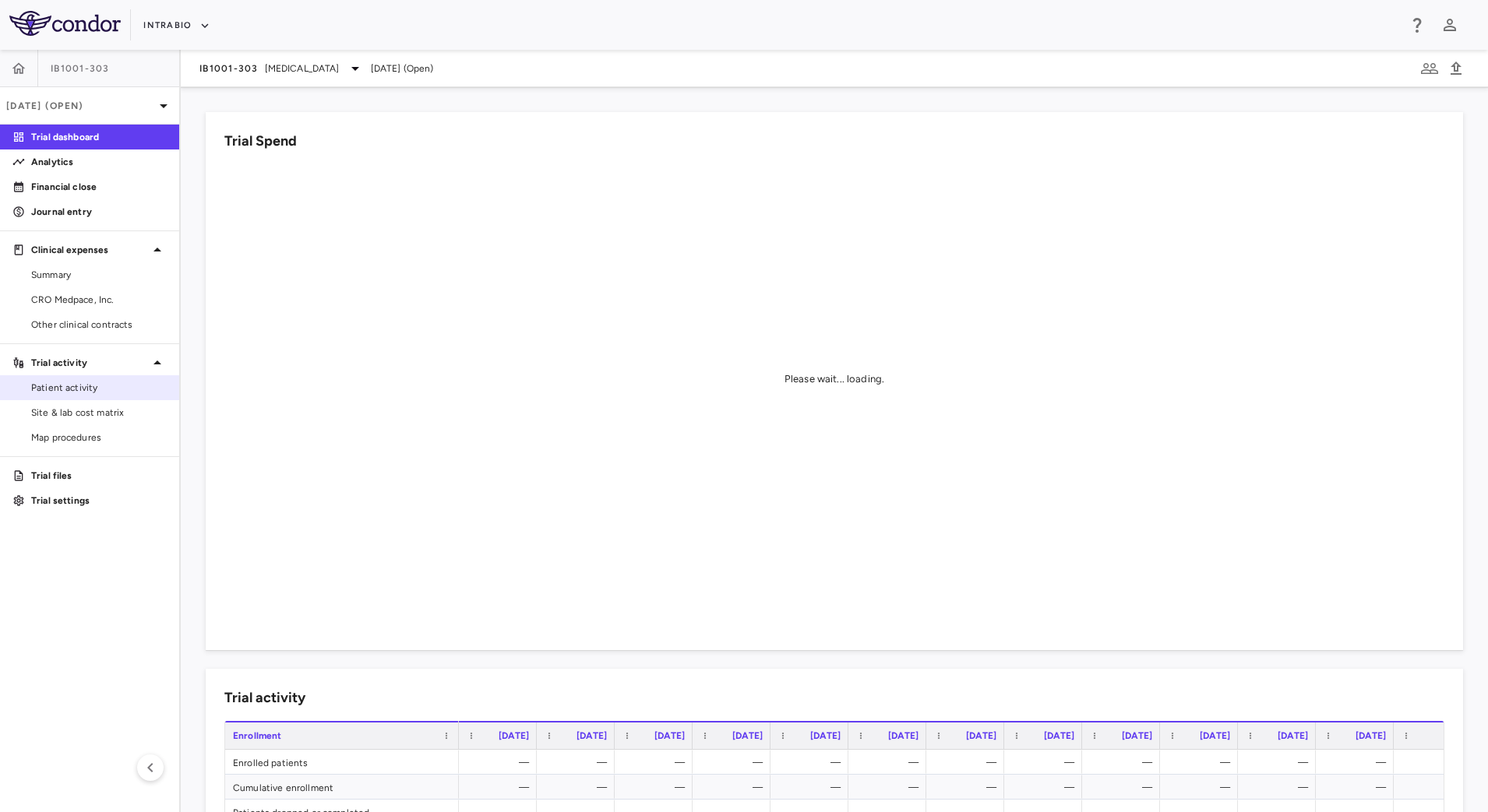
click at [107, 384] on span "Patient activity" at bounding box center [98, 388] width 136 height 14
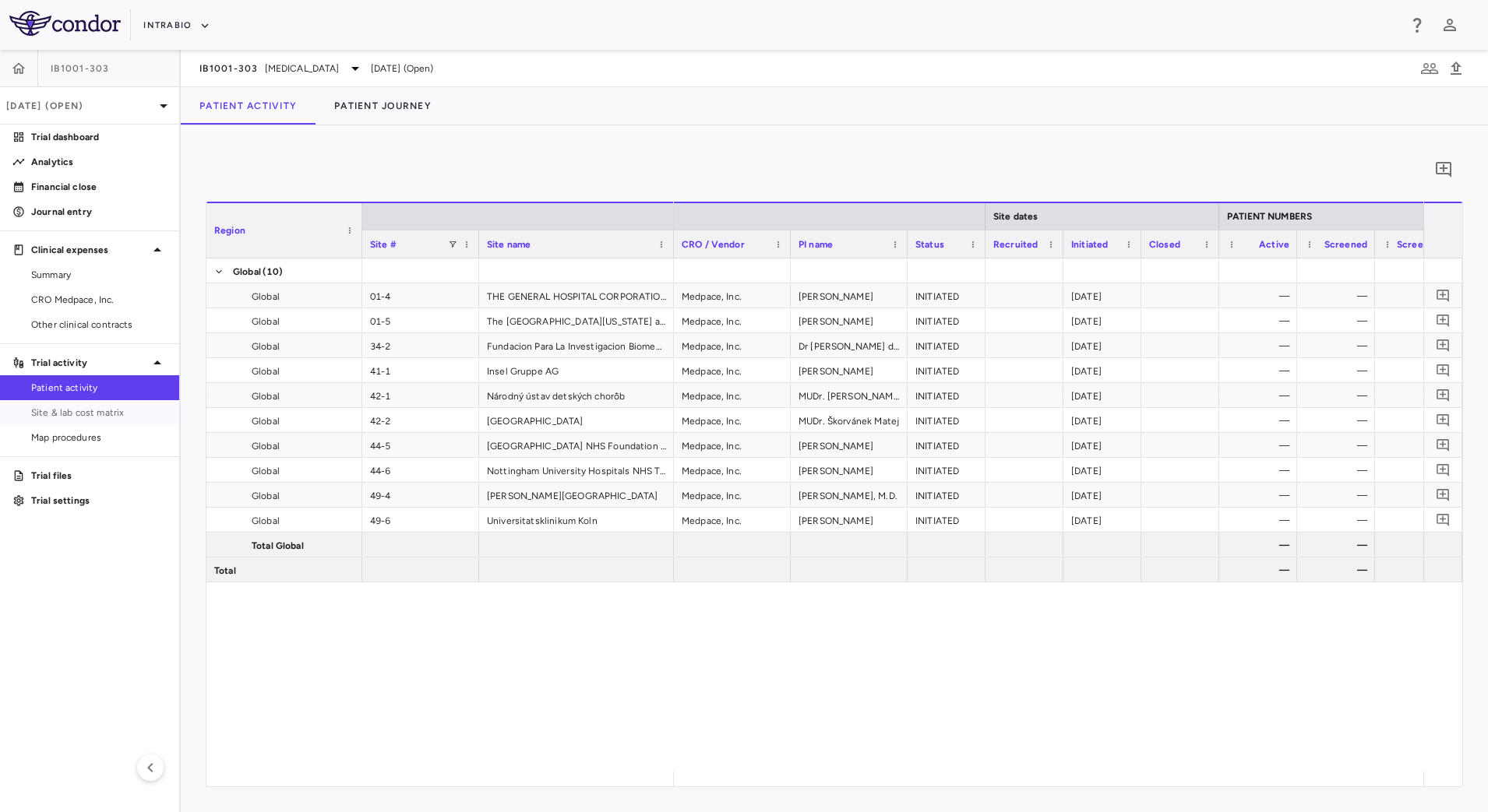
drag, startPoint x: 96, startPoint y: 421, endPoint x: 220, endPoint y: 471, distance: 133.7
click at [96, 421] on link "Site & lab cost matrix" at bounding box center [89, 412] width 180 height 24
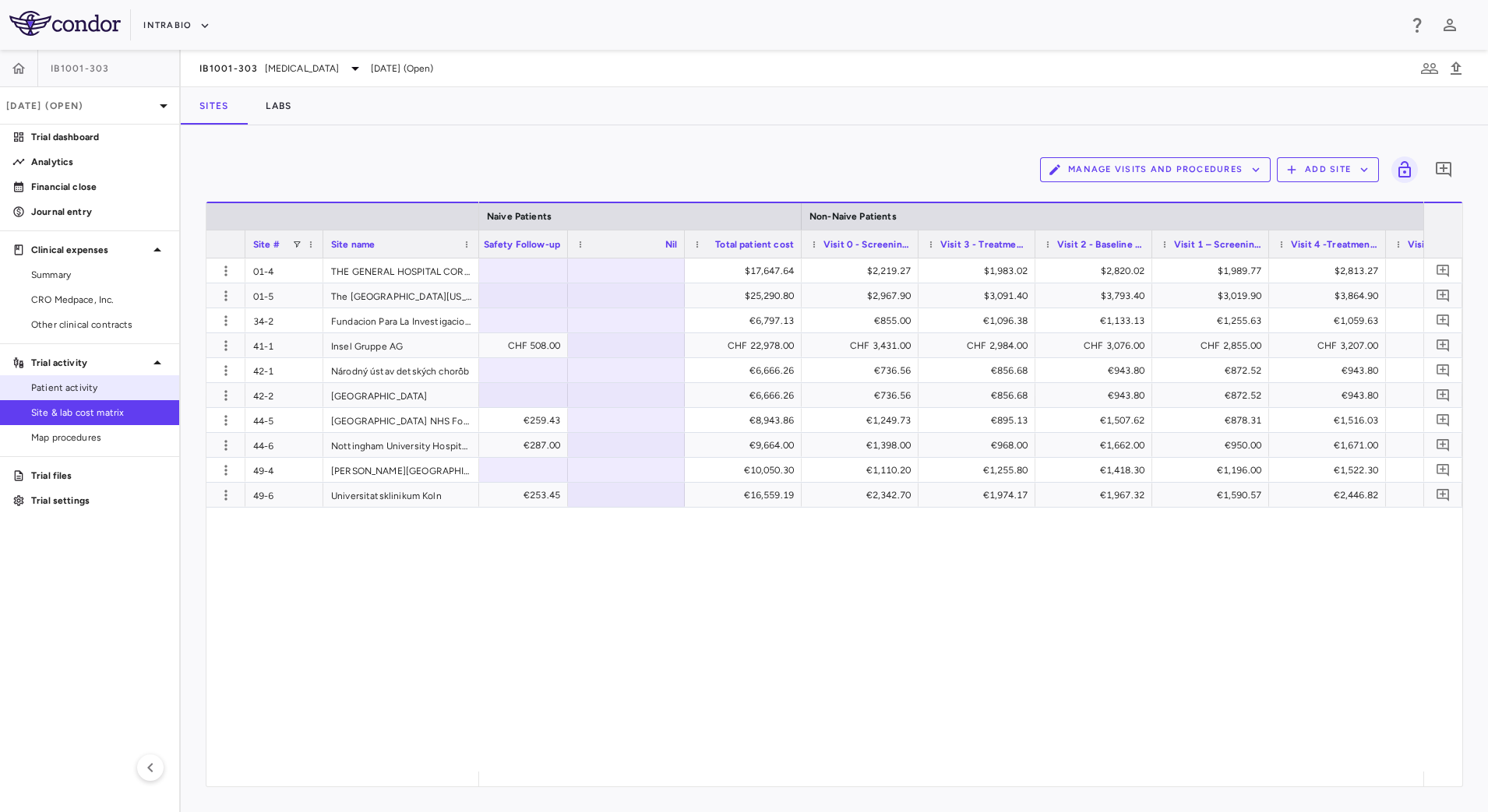
click at [119, 387] on span "Patient activity" at bounding box center [98, 388] width 136 height 14
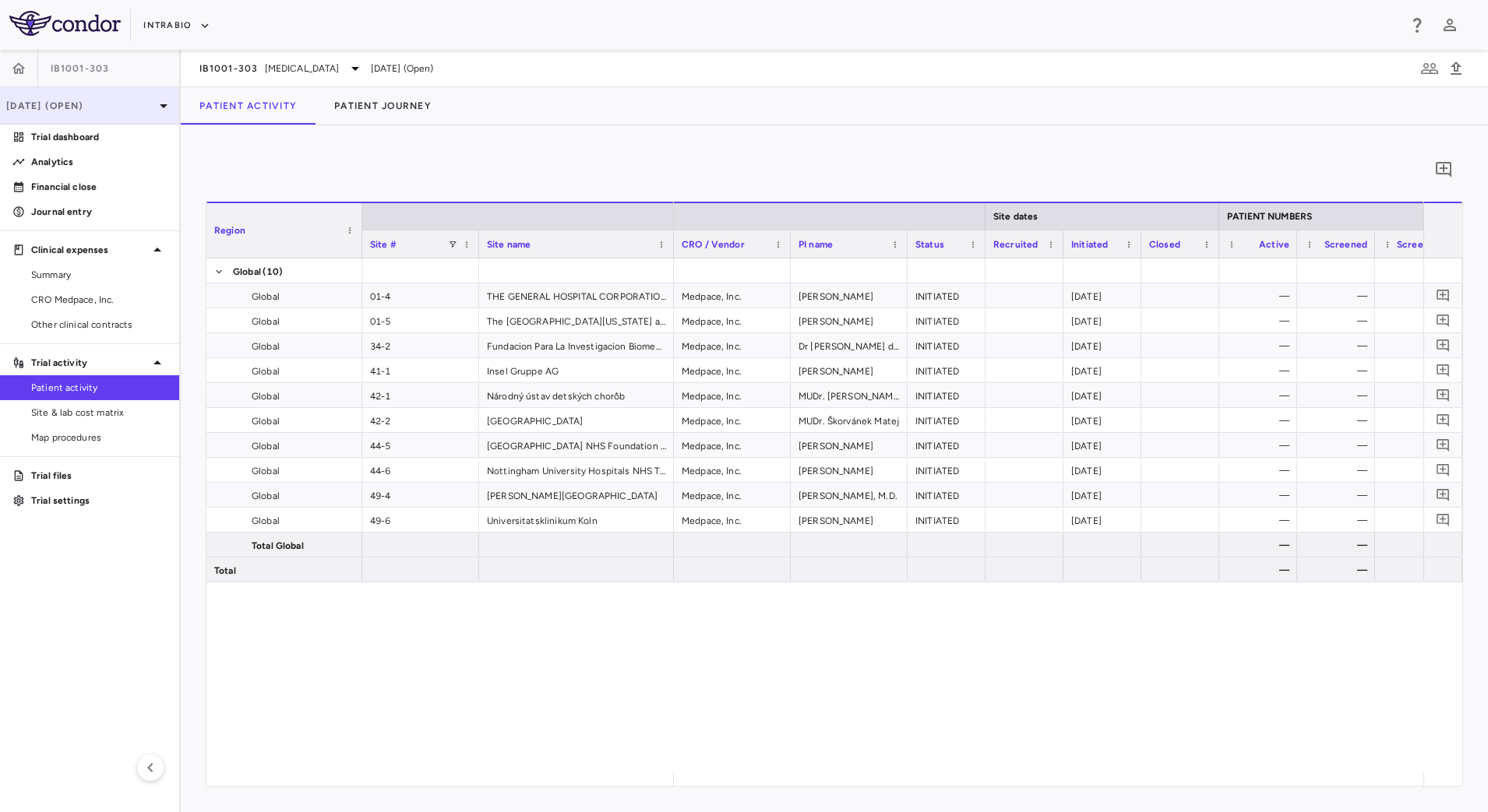
click at [143, 106] on p "Aug 2025 (Open)" at bounding box center [79, 106] width 148 height 14
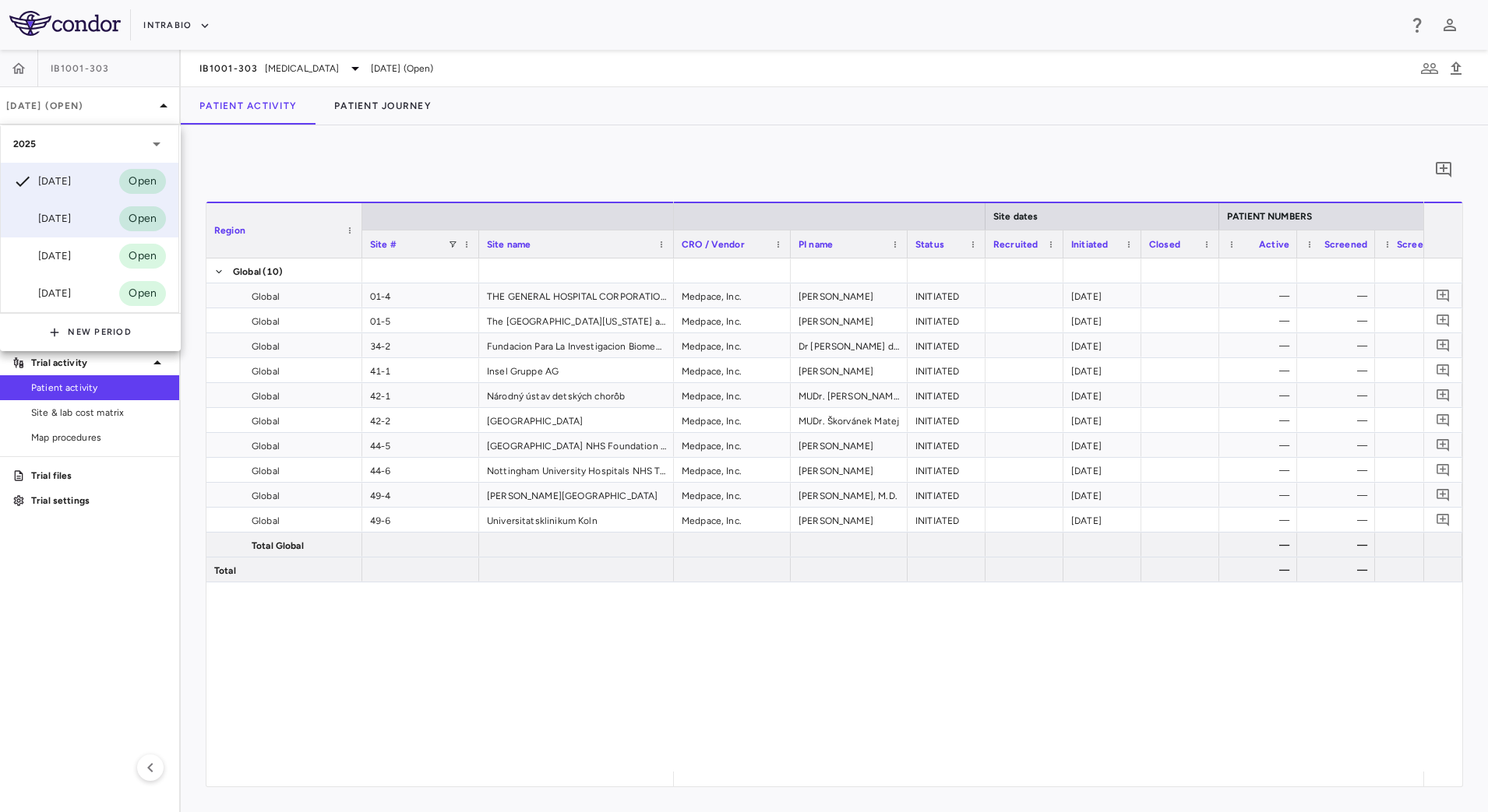
click at [70, 223] on div "Jul 2025" at bounding box center [42, 218] width 58 height 19
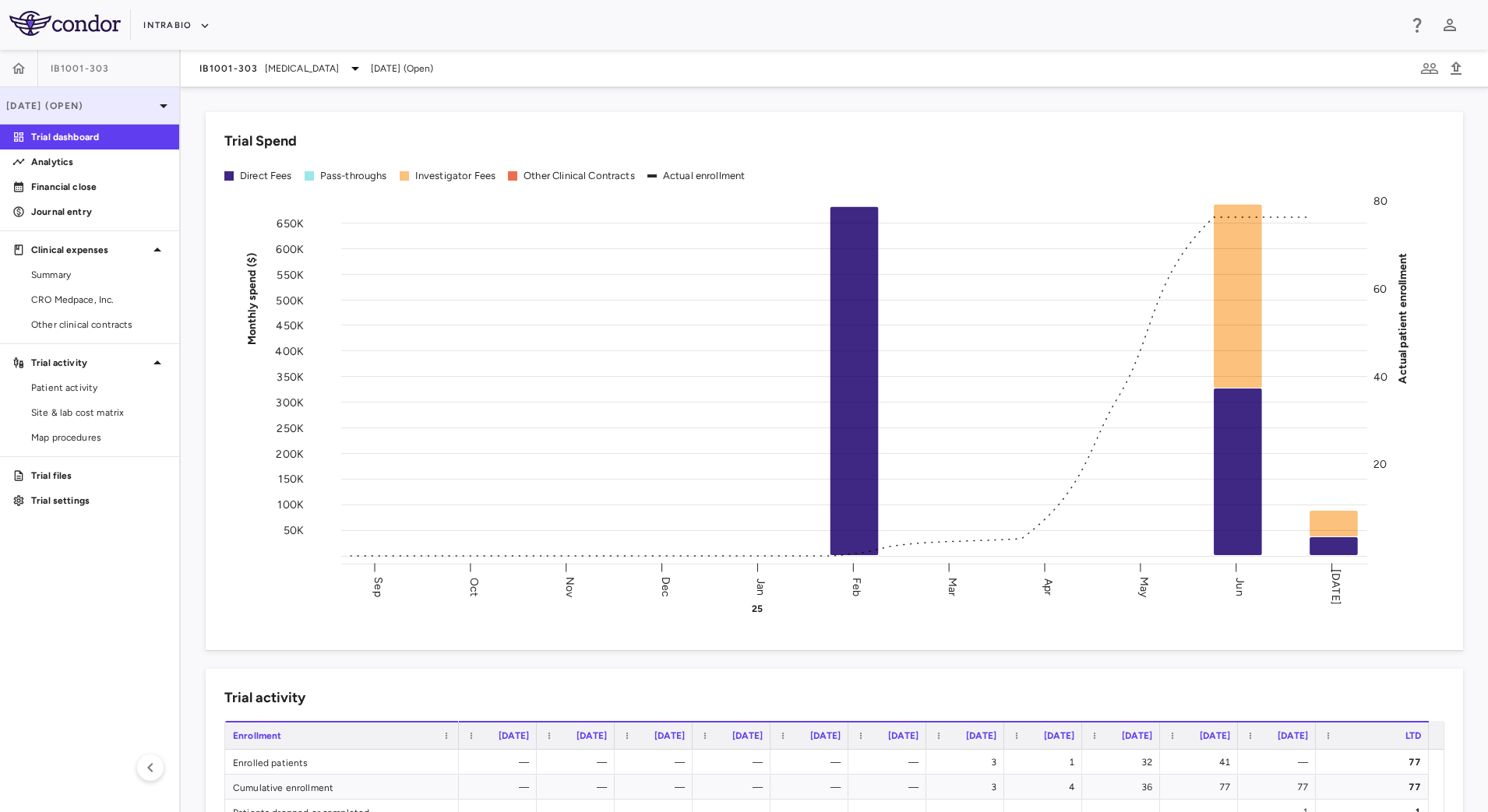
click at [95, 104] on p "Jul 2025 (Open)" at bounding box center [79, 106] width 148 height 14
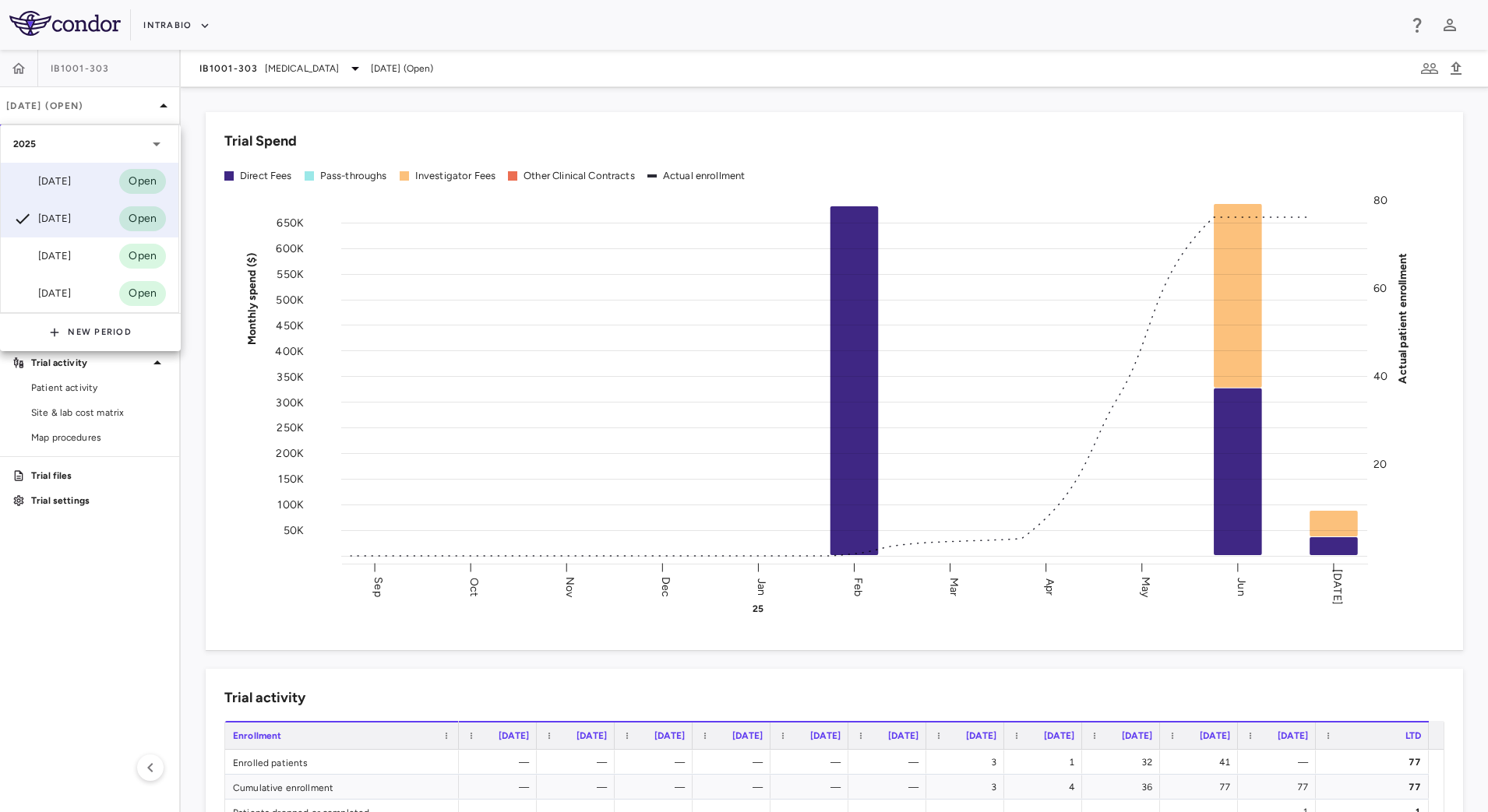
click at [70, 177] on div "Aug 2025" at bounding box center [42, 181] width 58 height 19
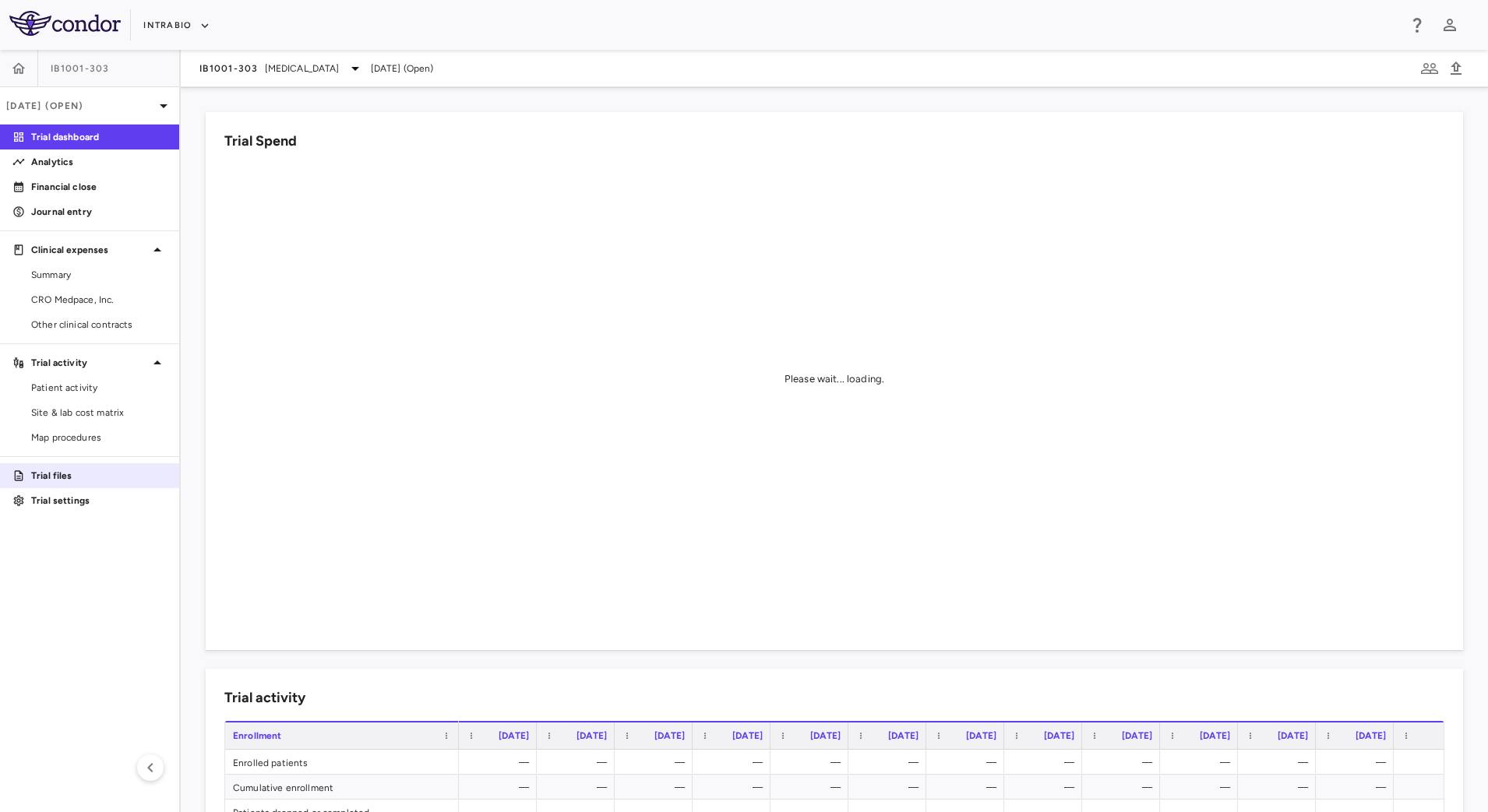
click at [62, 471] on p "Trial files" at bounding box center [98, 476] width 136 height 14
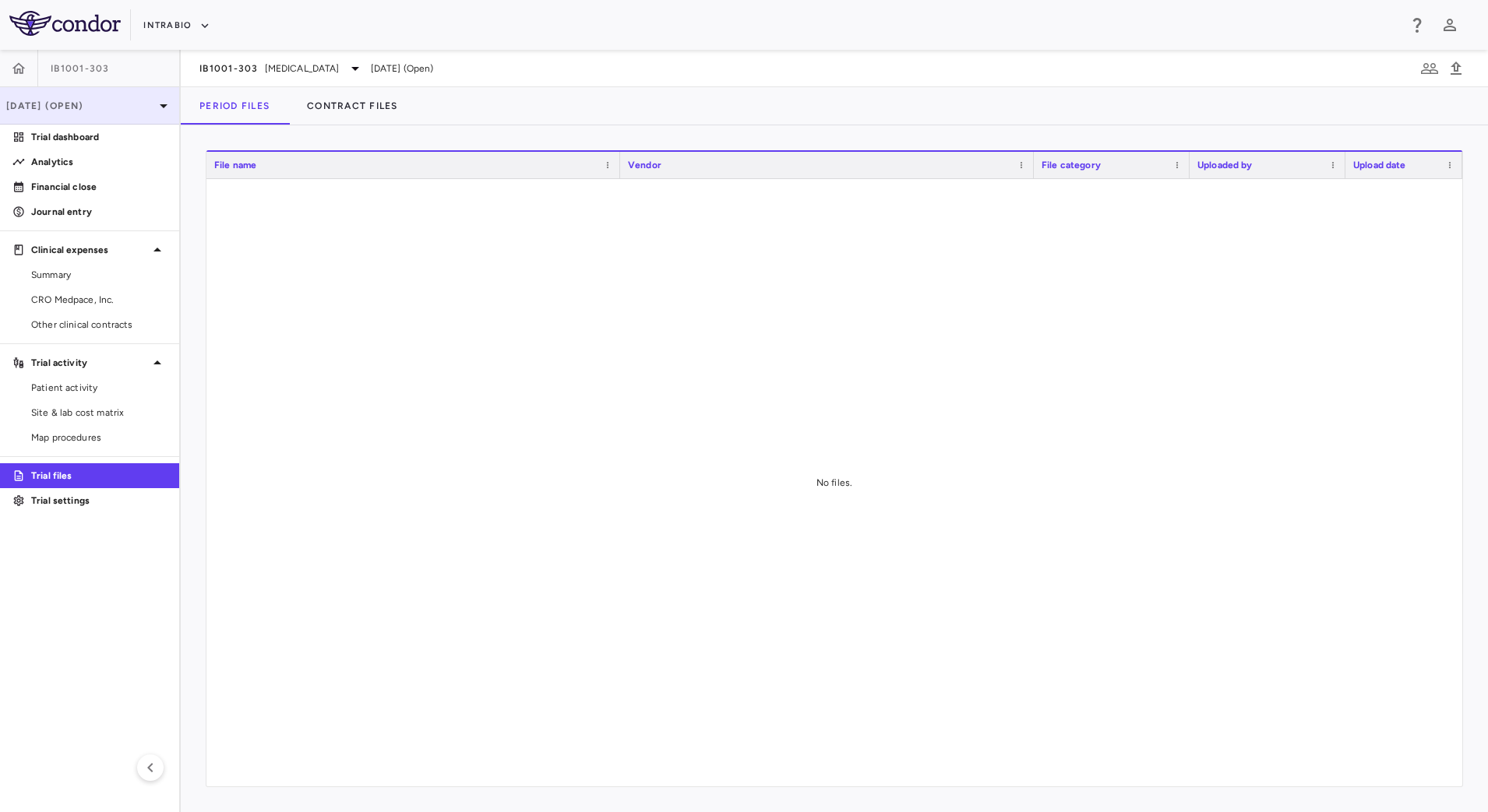
click at [127, 103] on p "Aug 2025 (Open)" at bounding box center [79, 106] width 148 height 14
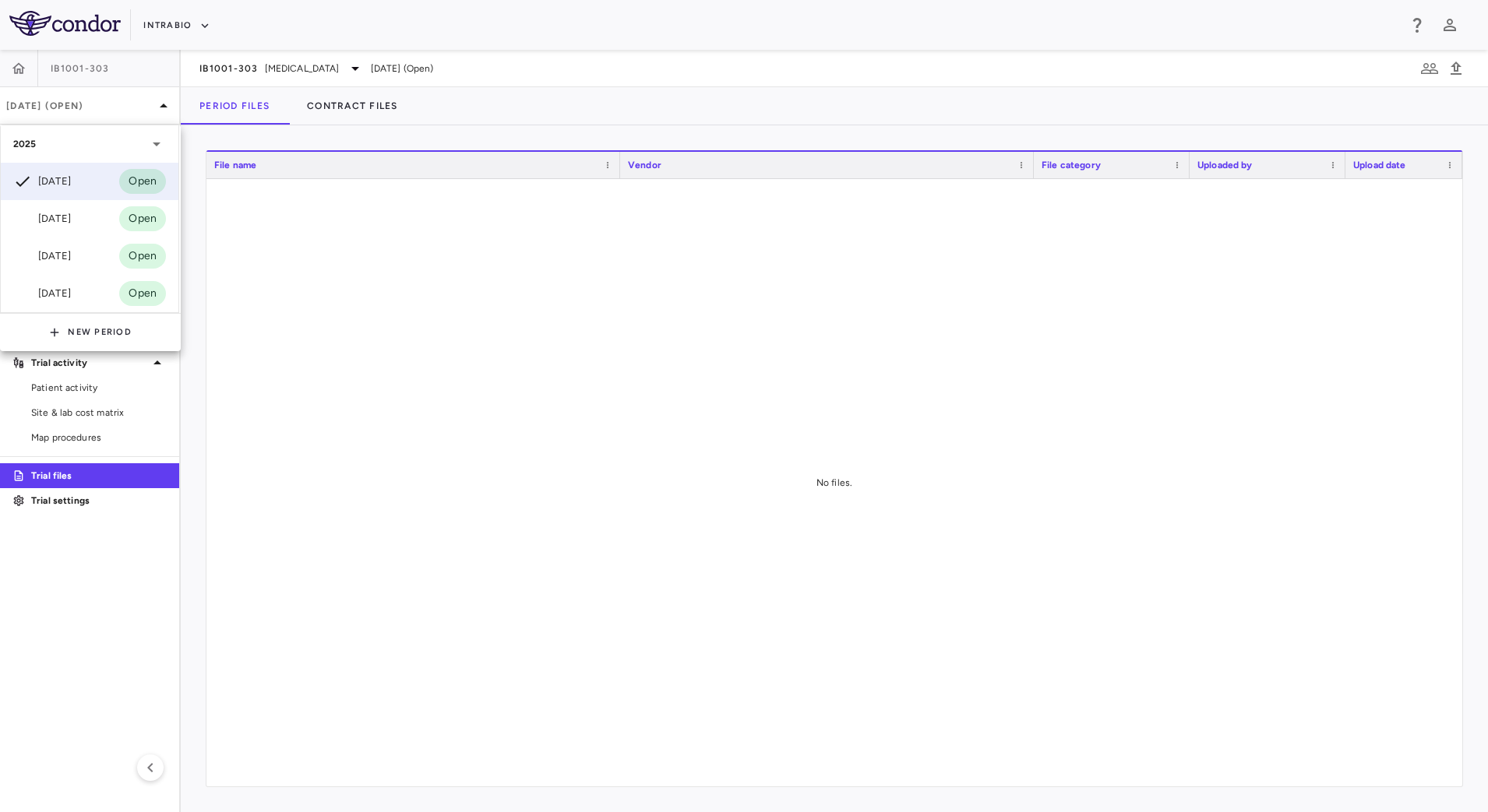
click at [67, 219] on div "Jul 2025" at bounding box center [42, 218] width 58 height 19
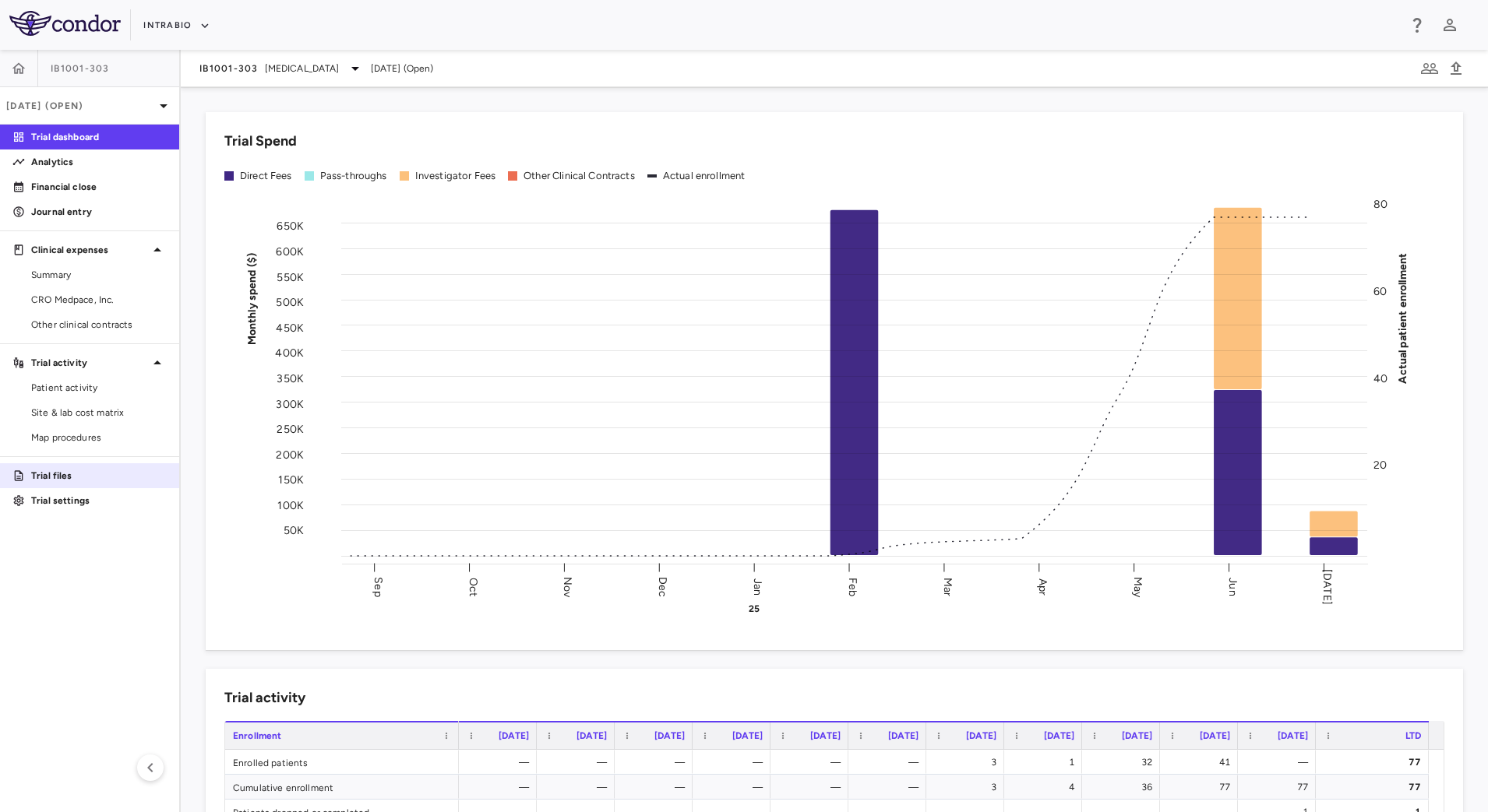
click at [50, 477] on p "Trial files" at bounding box center [98, 476] width 136 height 14
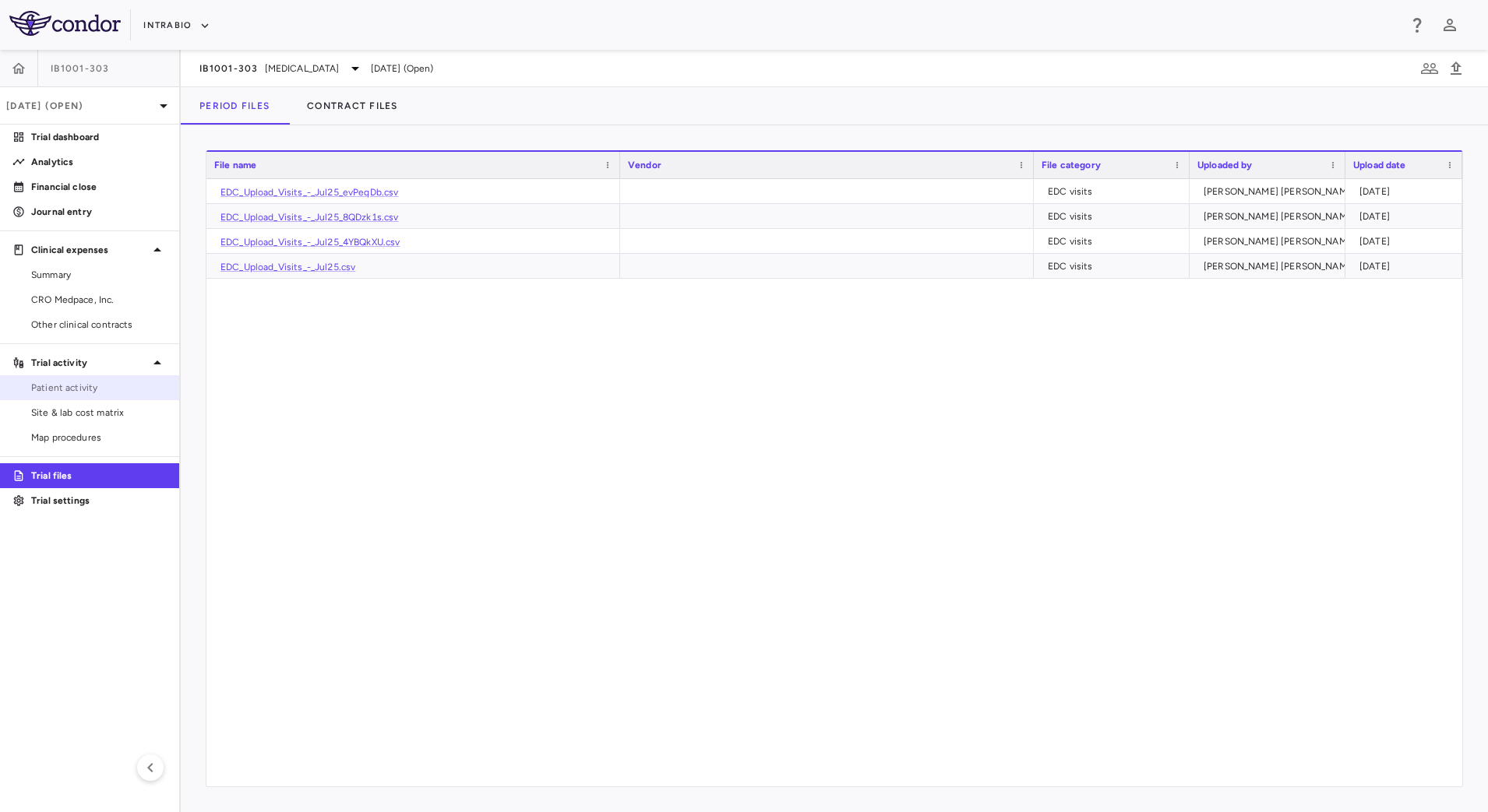
click at [107, 386] on span "Patient activity" at bounding box center [98, 388] width 136 height 14
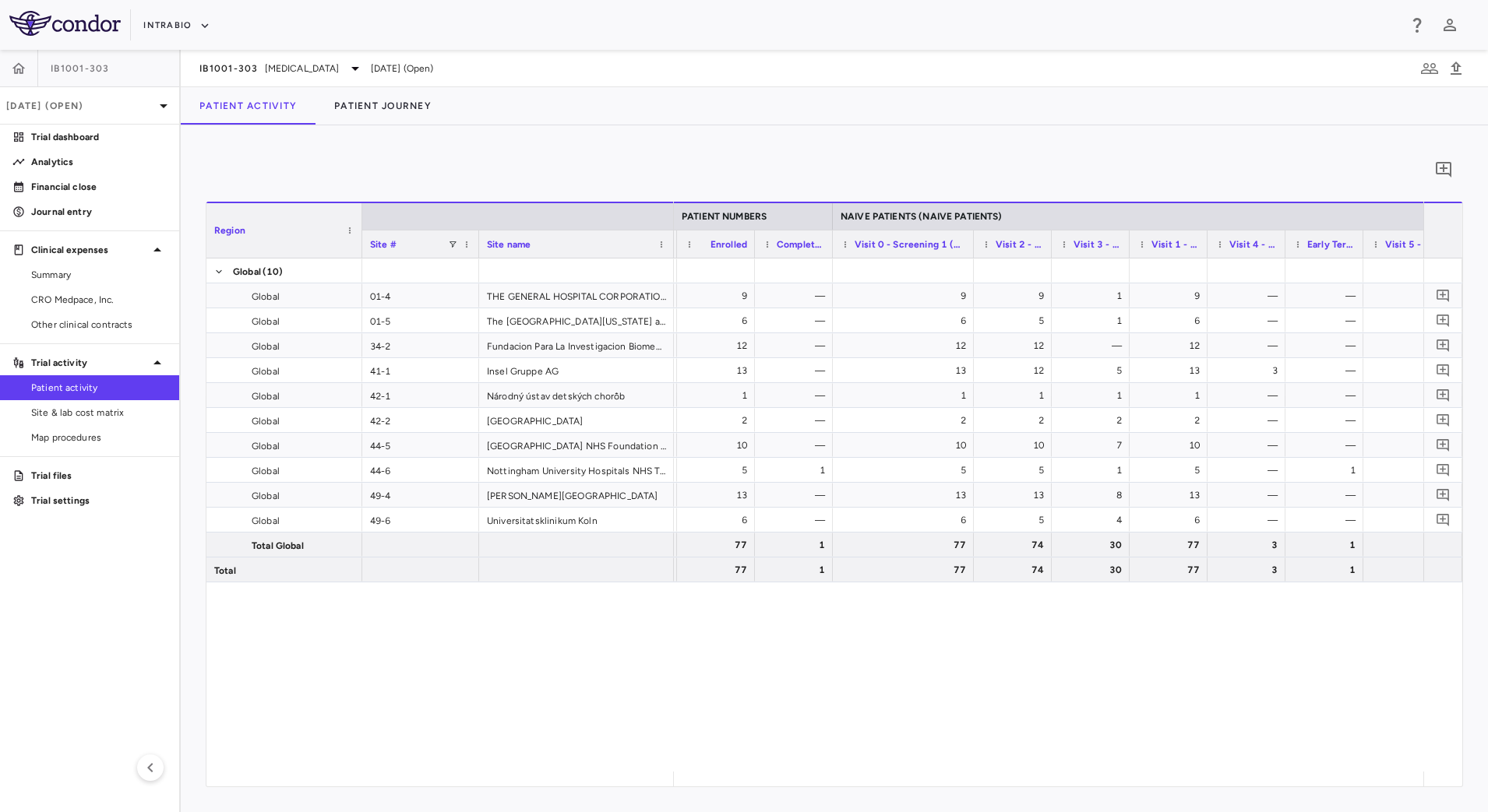
drag, startPoint x: 908, startPoint y: 236, endPoint x: 971, endPoint y: 243, distance: 63.4
click at [971, 243] on div at bounding box center [972, 243] width 6 height 27
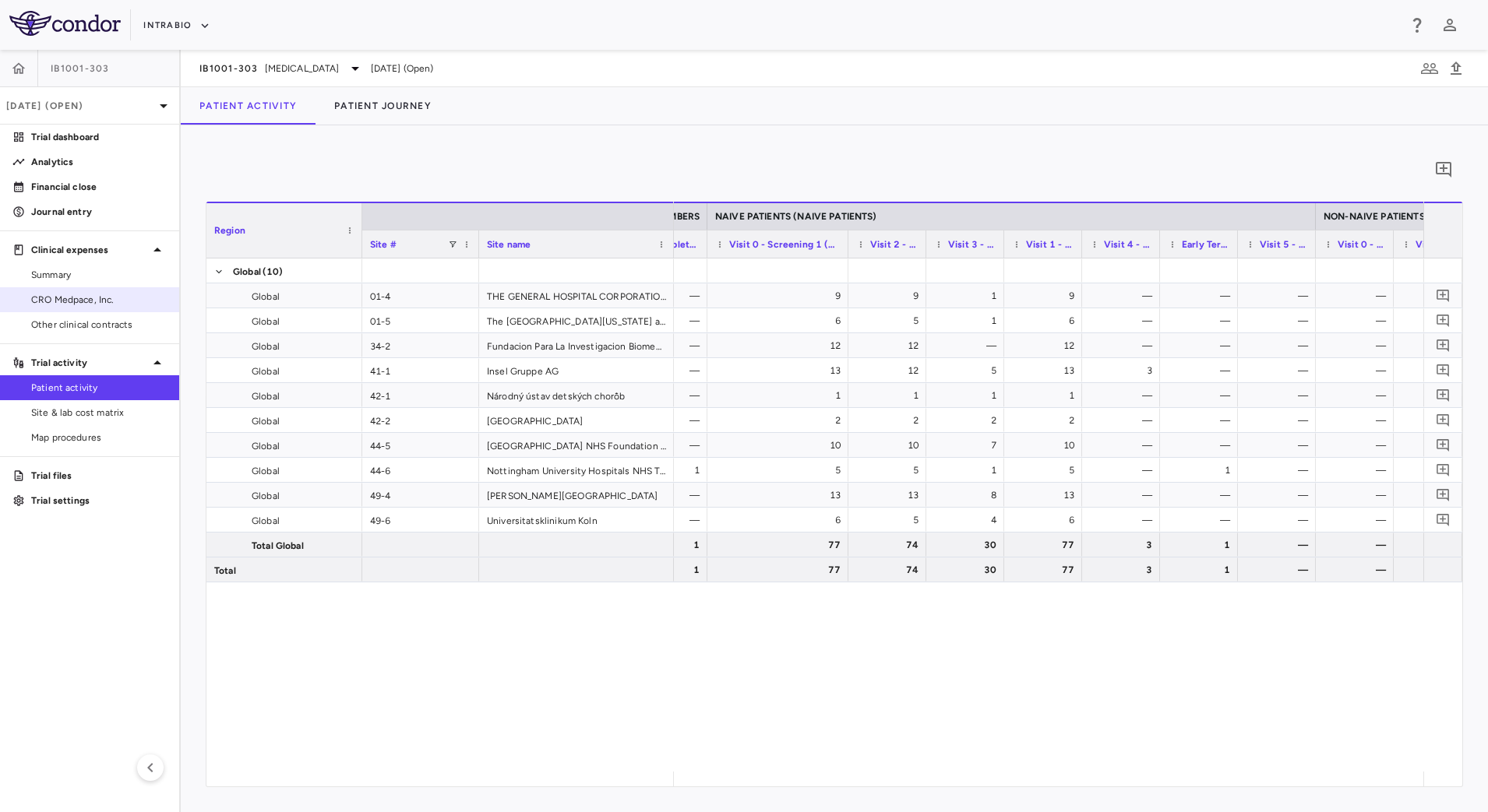
click at [123, 306] on link "CRO Medpace, Inc." at bounding box center [89, 300] width 180 height 24
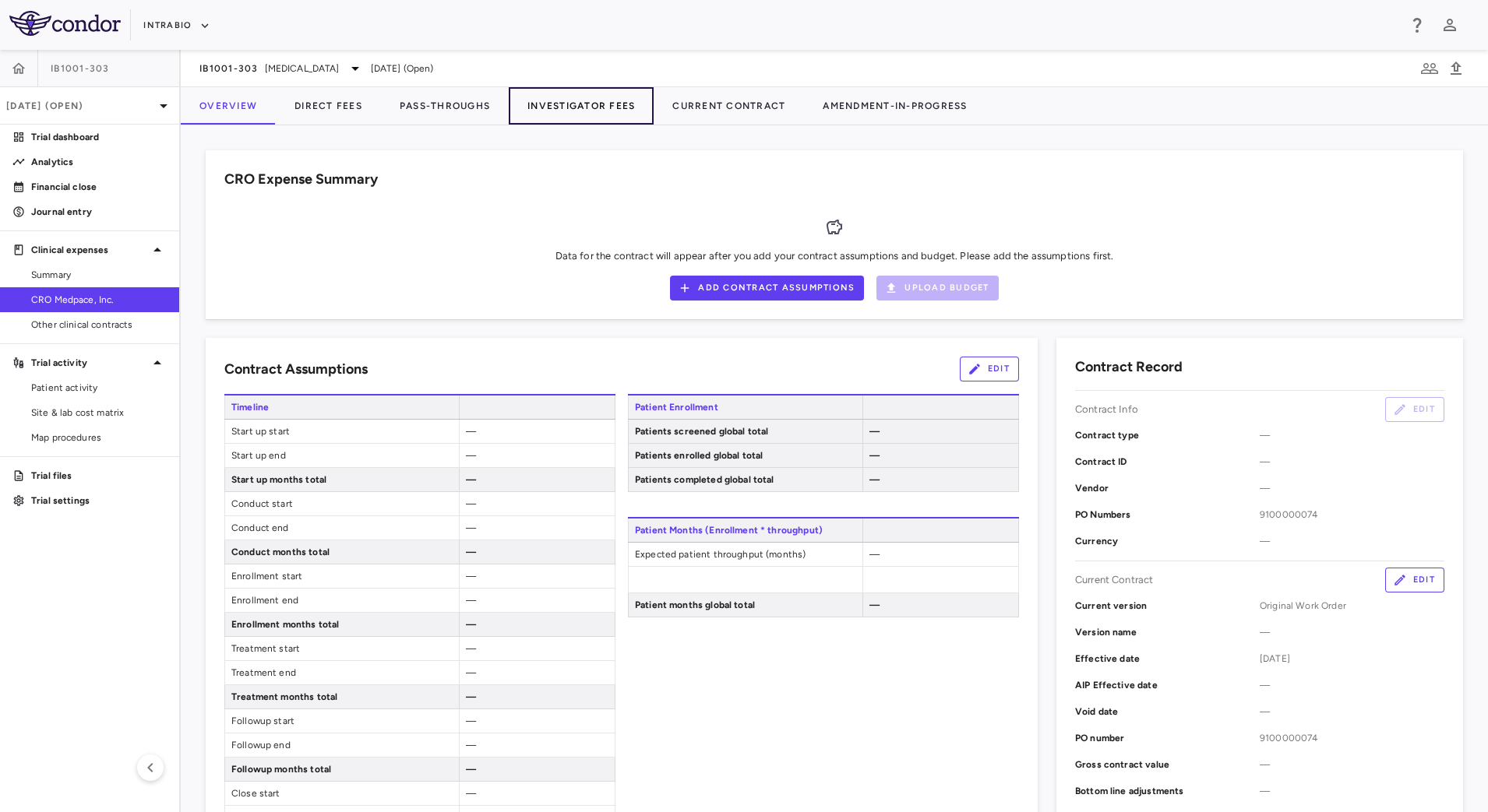
click at [561, 102] on button "Investigator Fees" at bounding box center [581, 106] width 145 height 38
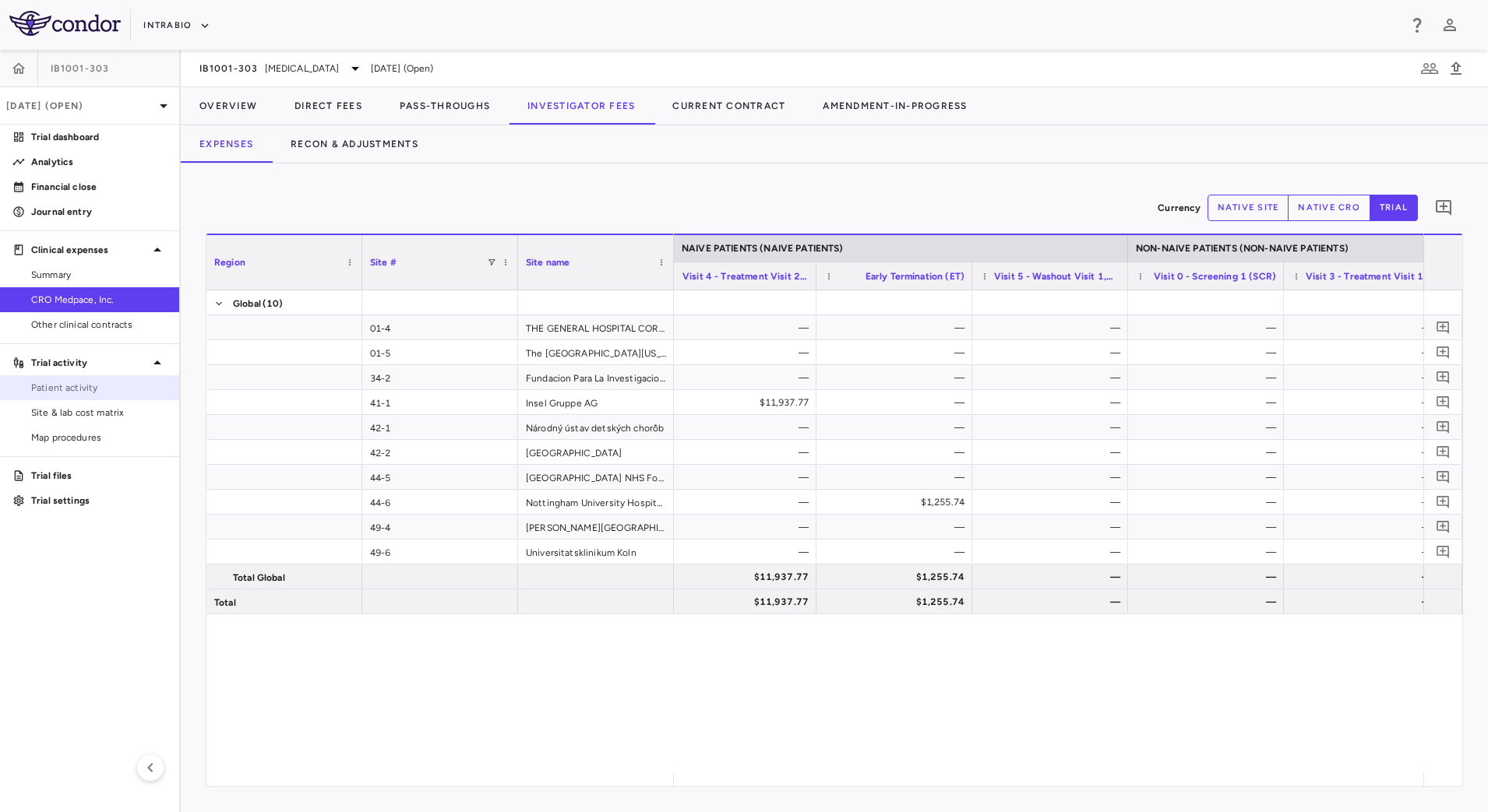
click at [96, 393] on span "Patient activity" at bounding box center [98, 388] width 136 height 14
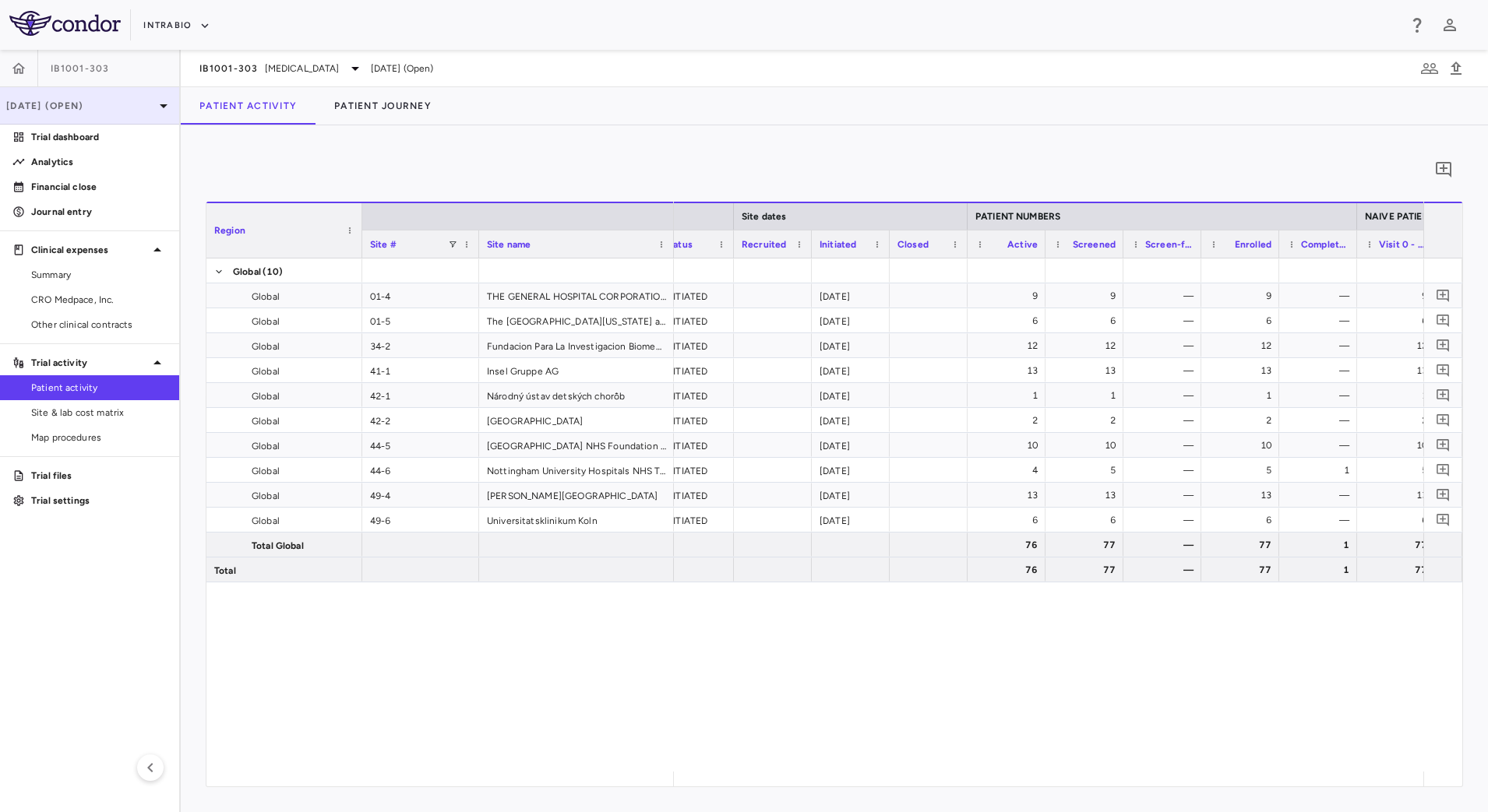
click at [128, 107] on p "Jul 2025 (Open)" at bounding box center [79, 106] width 148 height 14
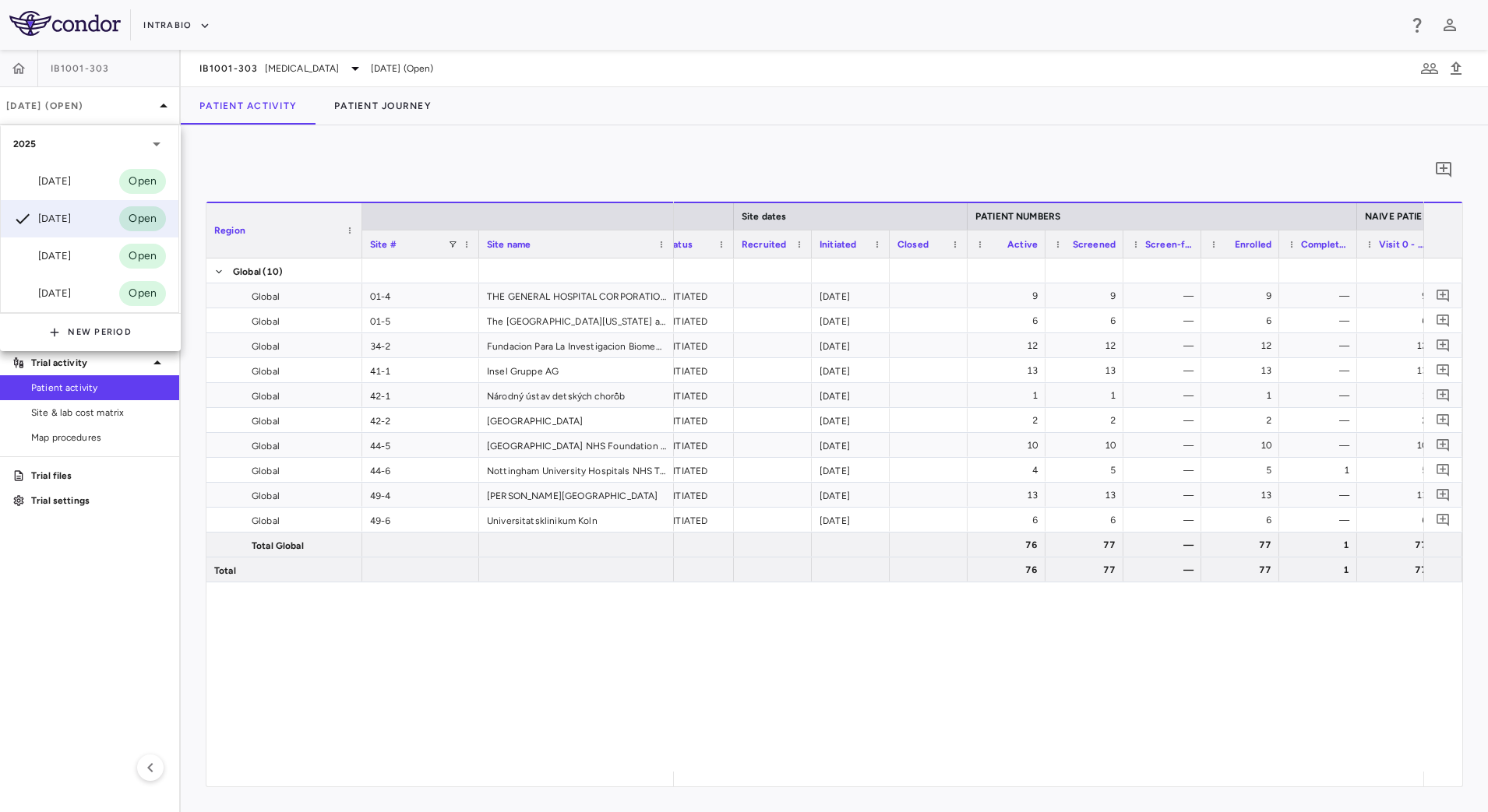
click at [70, 183] on div "Aug 2025" at bounding box center [42, 181] width 58 height 19
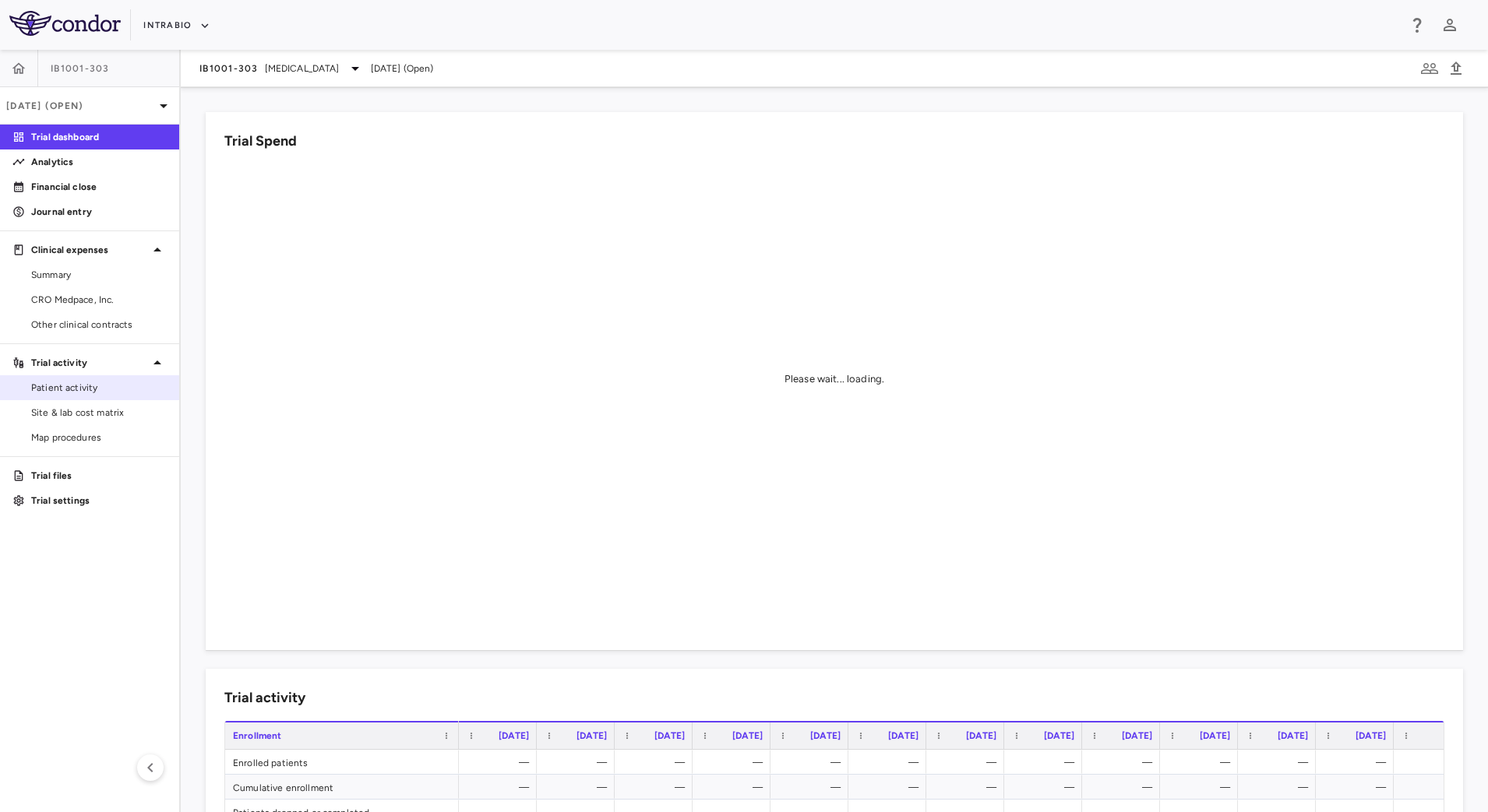
drag, startPoint x: 84, startPoint y: 392, endPoint x: 111, endPoint y: 397, distance: 27.5
click at [82, 391] on span "Patient activity" at bounding box center [98, 388] width 136 height 14
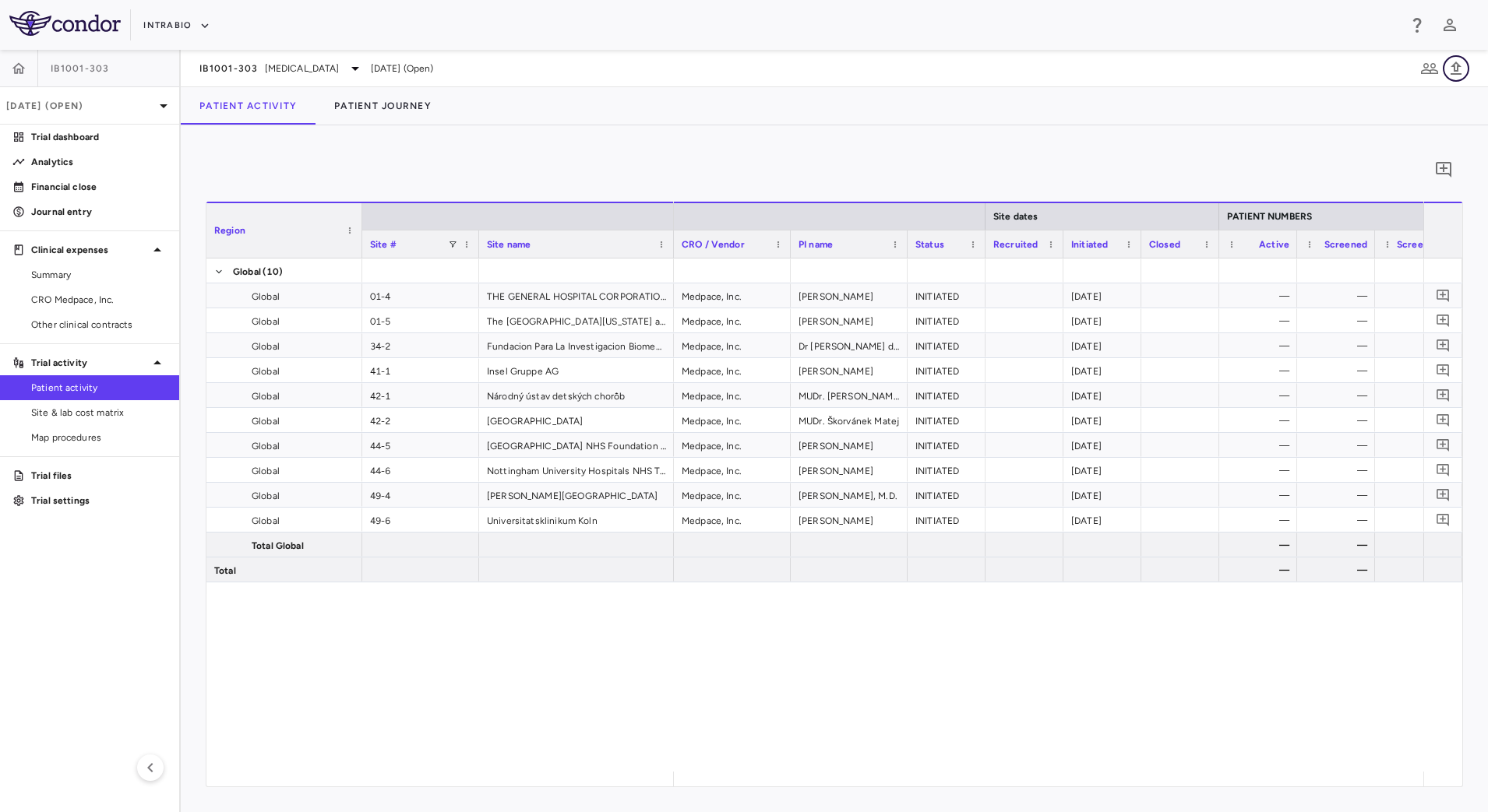
click at [1463, 68] on icon "button" at bounding box center [1455, 68] width 19 height 19
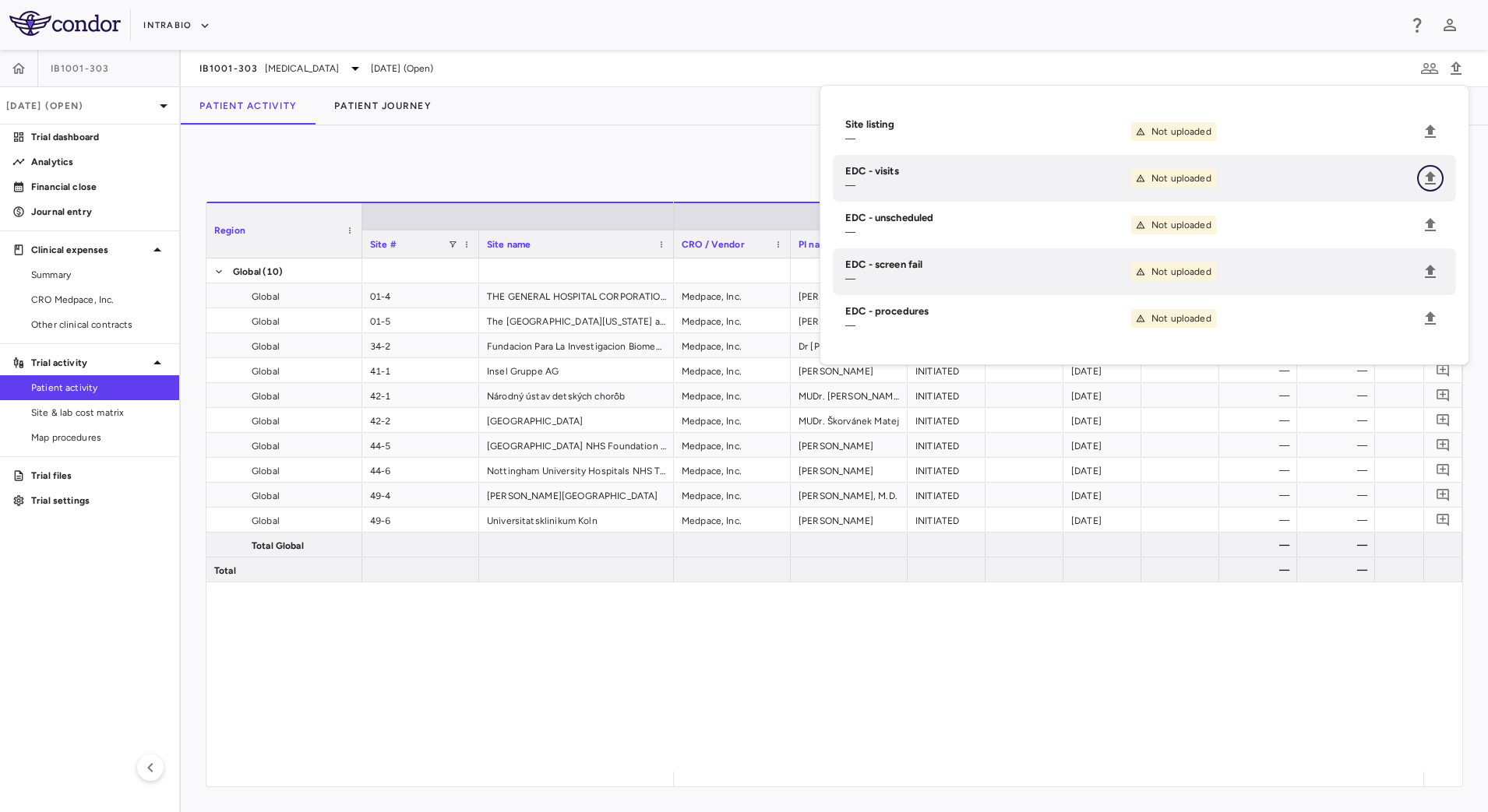
click at [1431, 182] on icon "Upload" at bounding box center [1429, 177] width 19 height 19
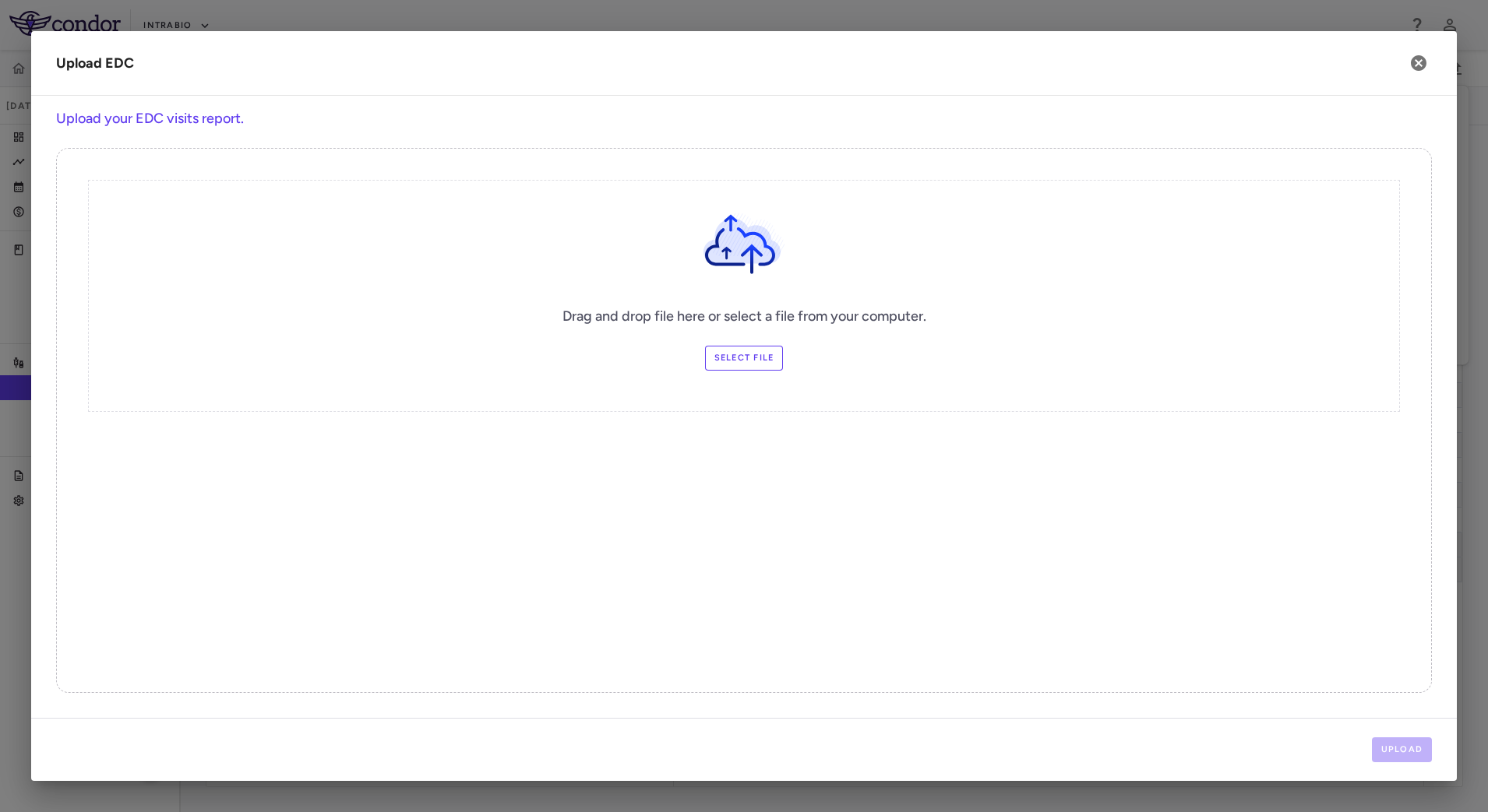
click at [713, 354] on label "Select file" at bounding box center [744, 358] width 78 height 25
click at [0, 0] on input "Select file" at bounding box center [0, 0] width 0 height 0
click at [1390, 739] on button "Upload" at bounding box center [1402, 750] width 61 height 25
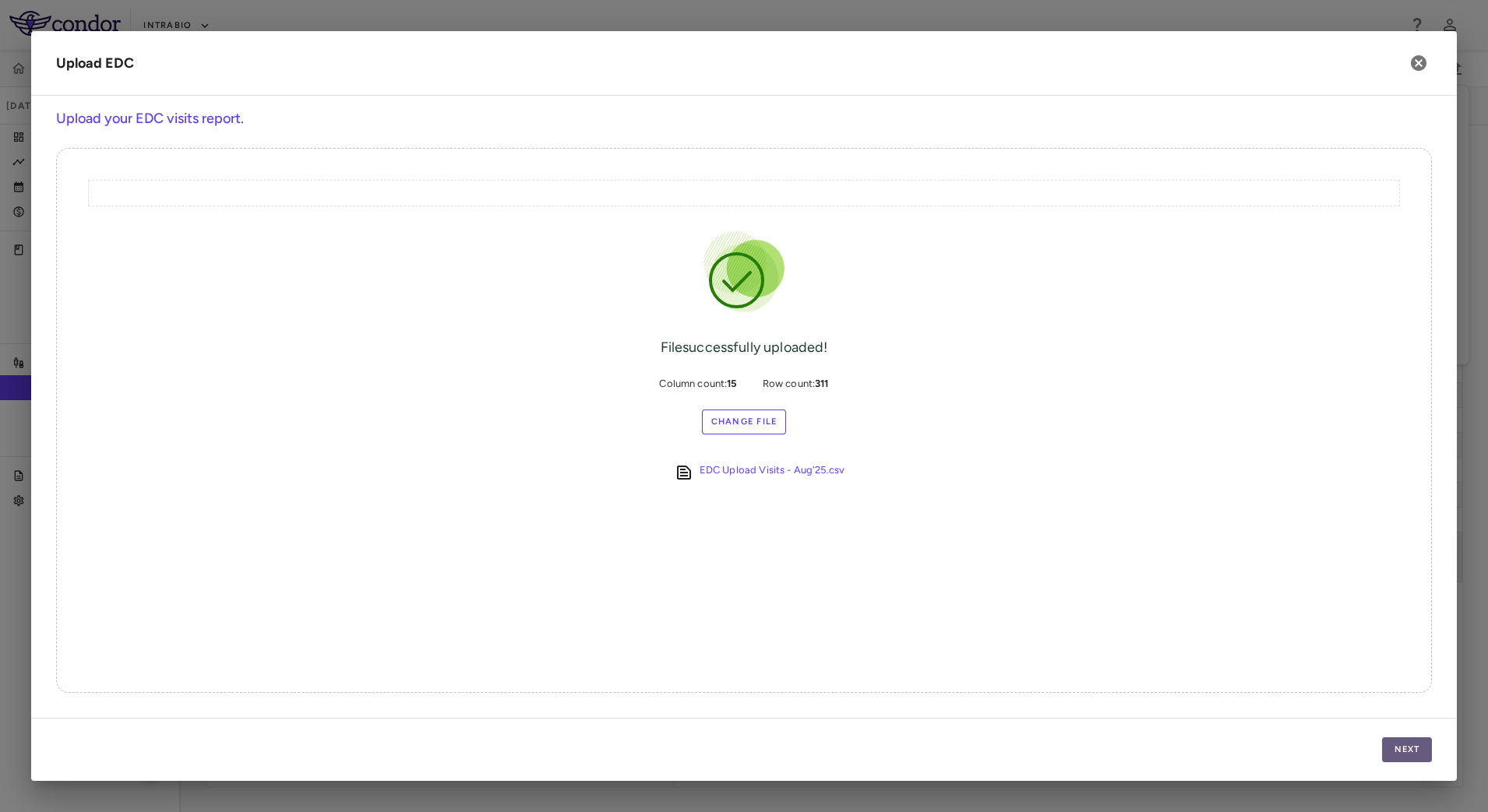
click at [1416, 743] on button "Next" at bounding box center [1407, 750] width 50 height 25
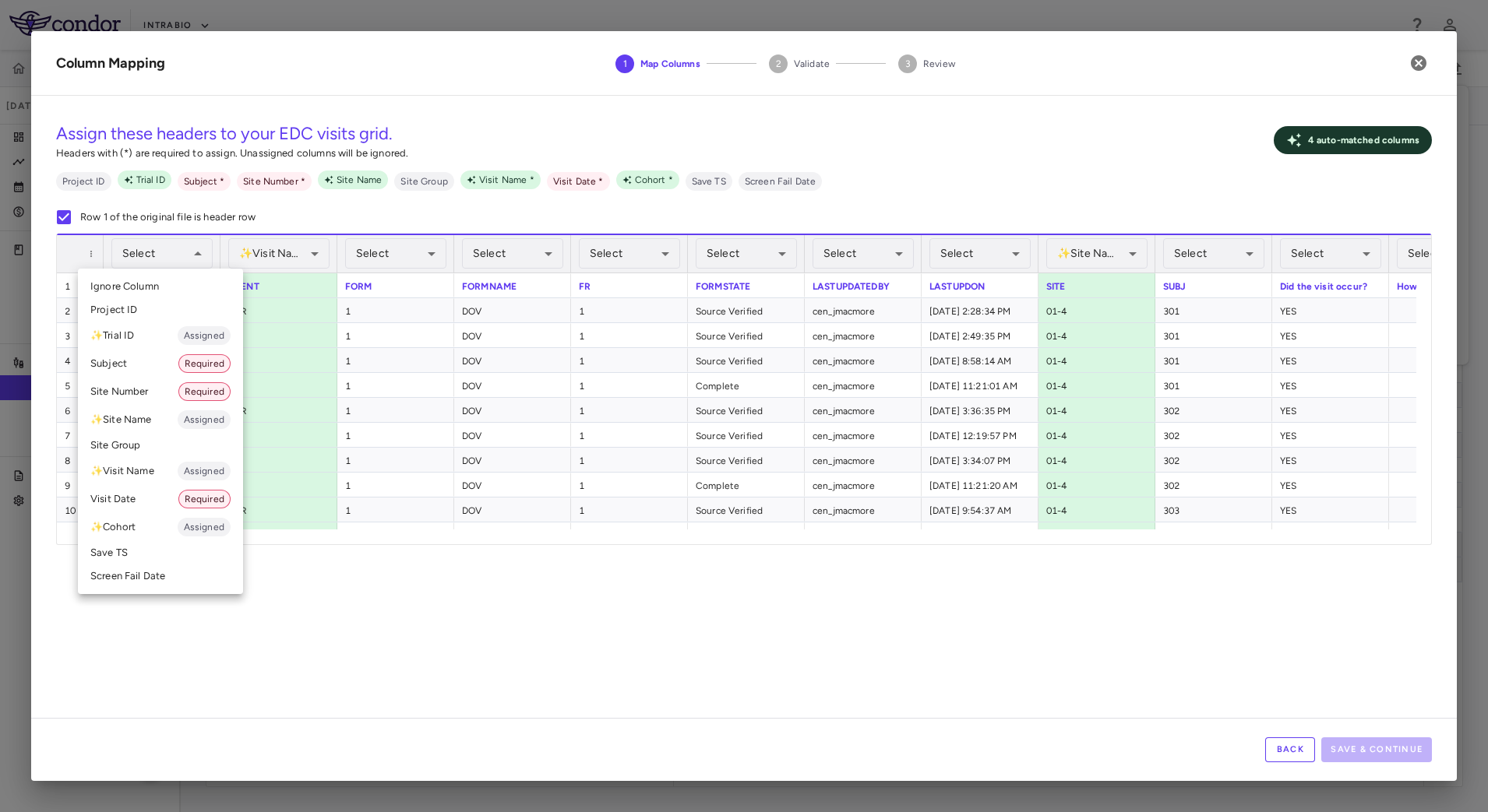
click at [125, 367] on li "Subject Required" at bounding box center [161, 364] width 165 height 28
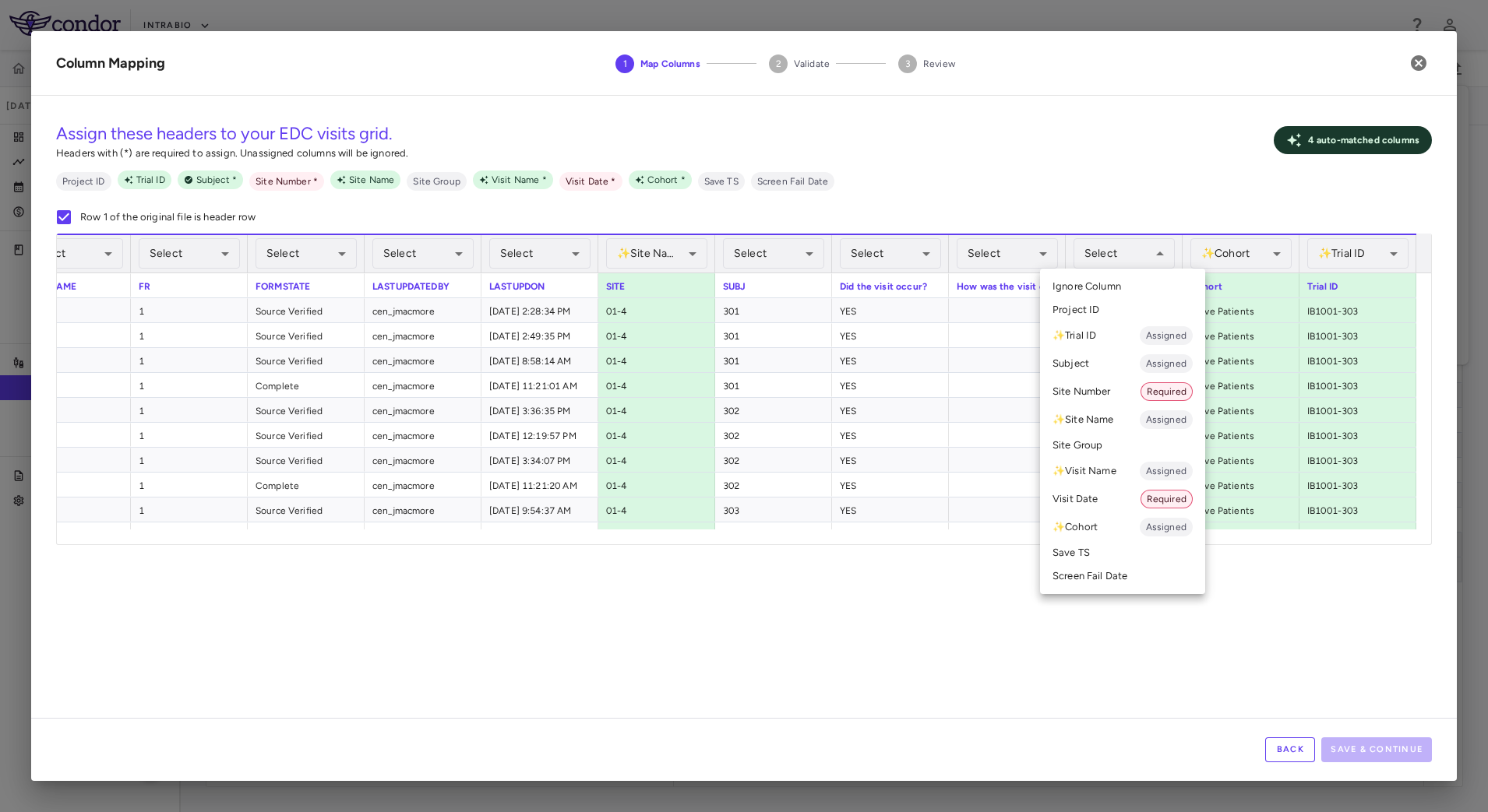
click at [1108, 497] on li "Visit Date Required" at bounding box center [1122, 499] width 165 height 28
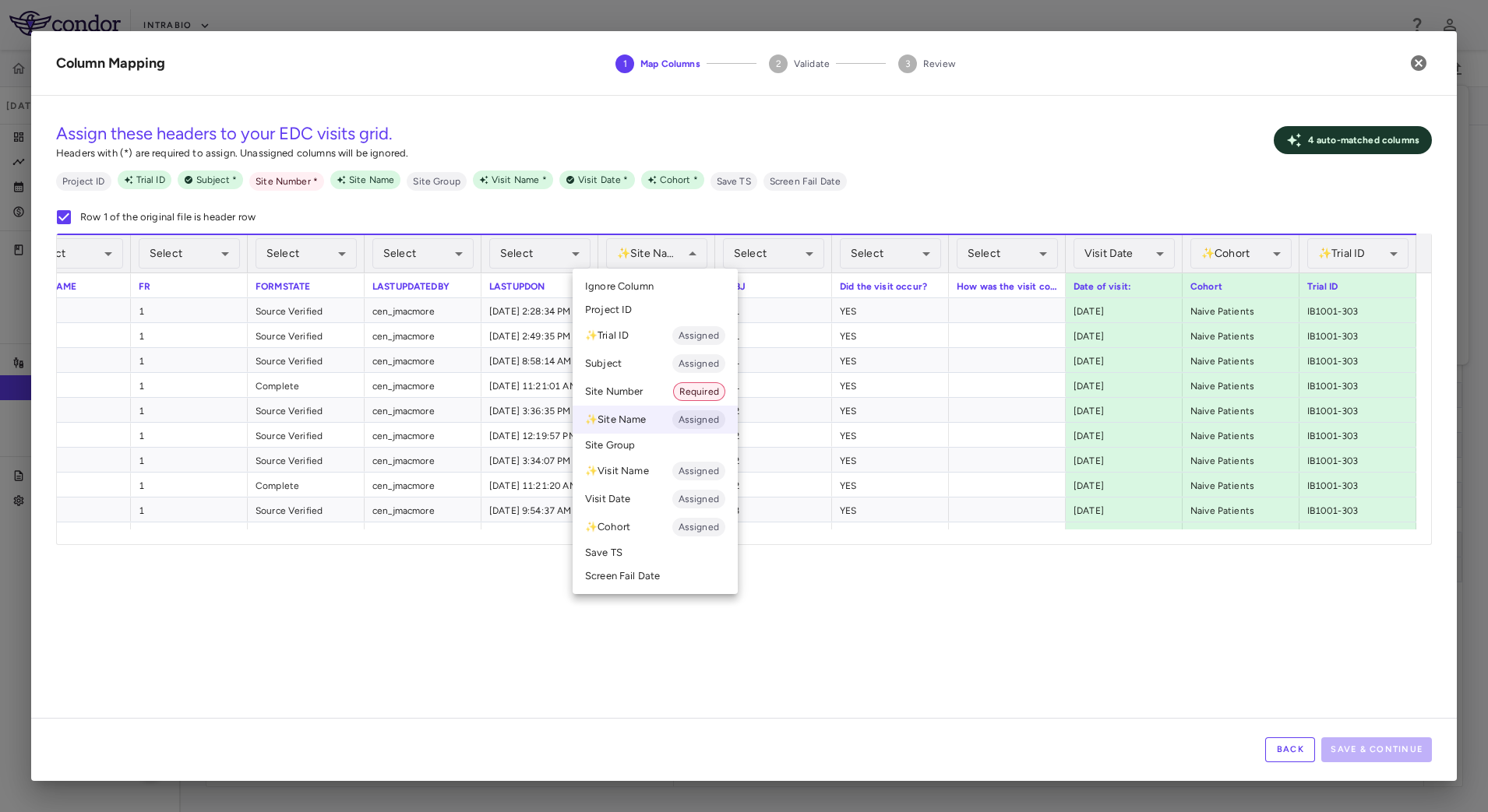
click at [642, 386] on li "Site Number Required" at bounding box center [655, 392] width 165 height 28
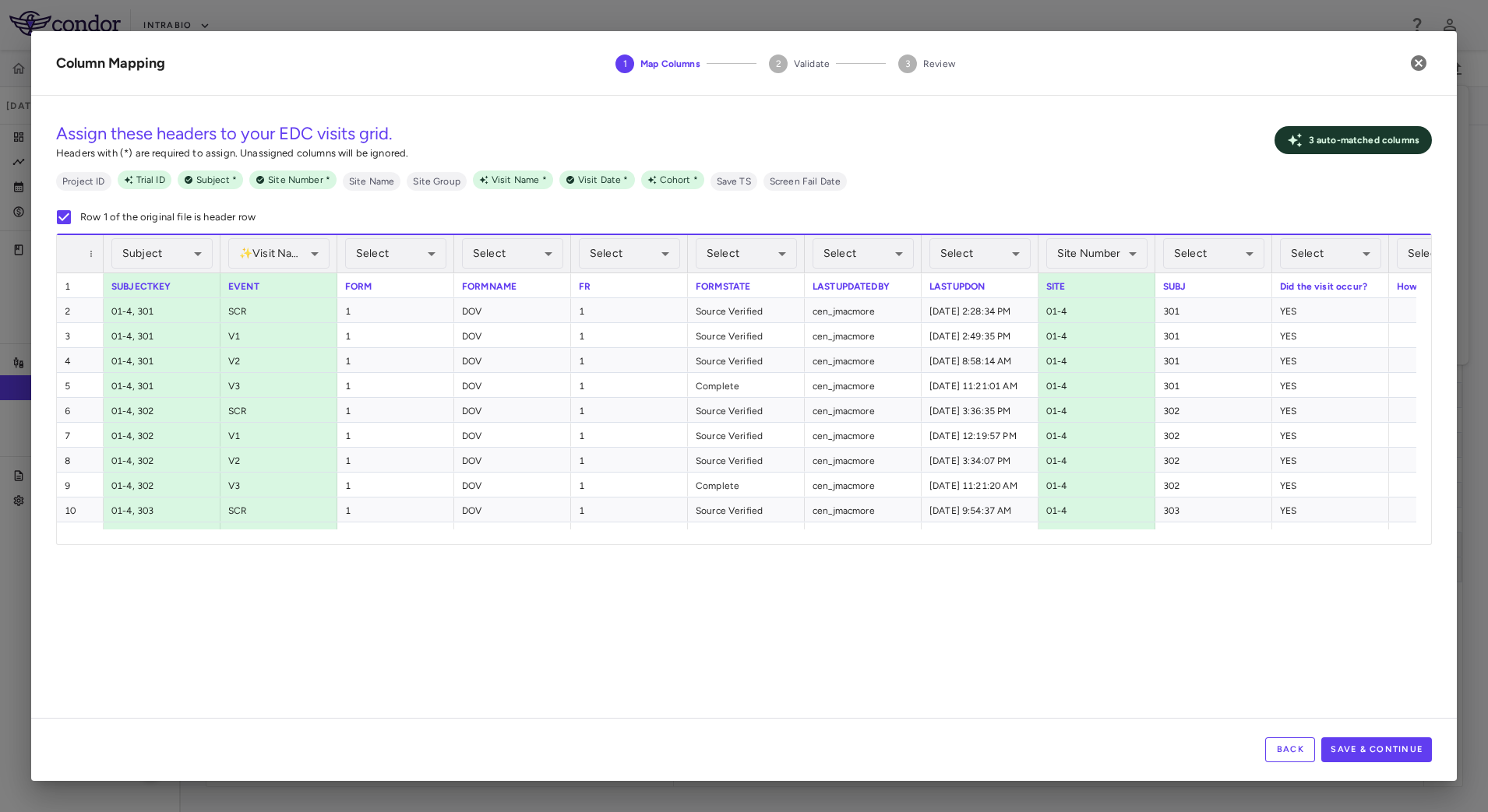
scroll to position [0, 15]
click at [1356, 750] on button "Save & Continue" at bounding box center [1376, 750] width 110 height 25
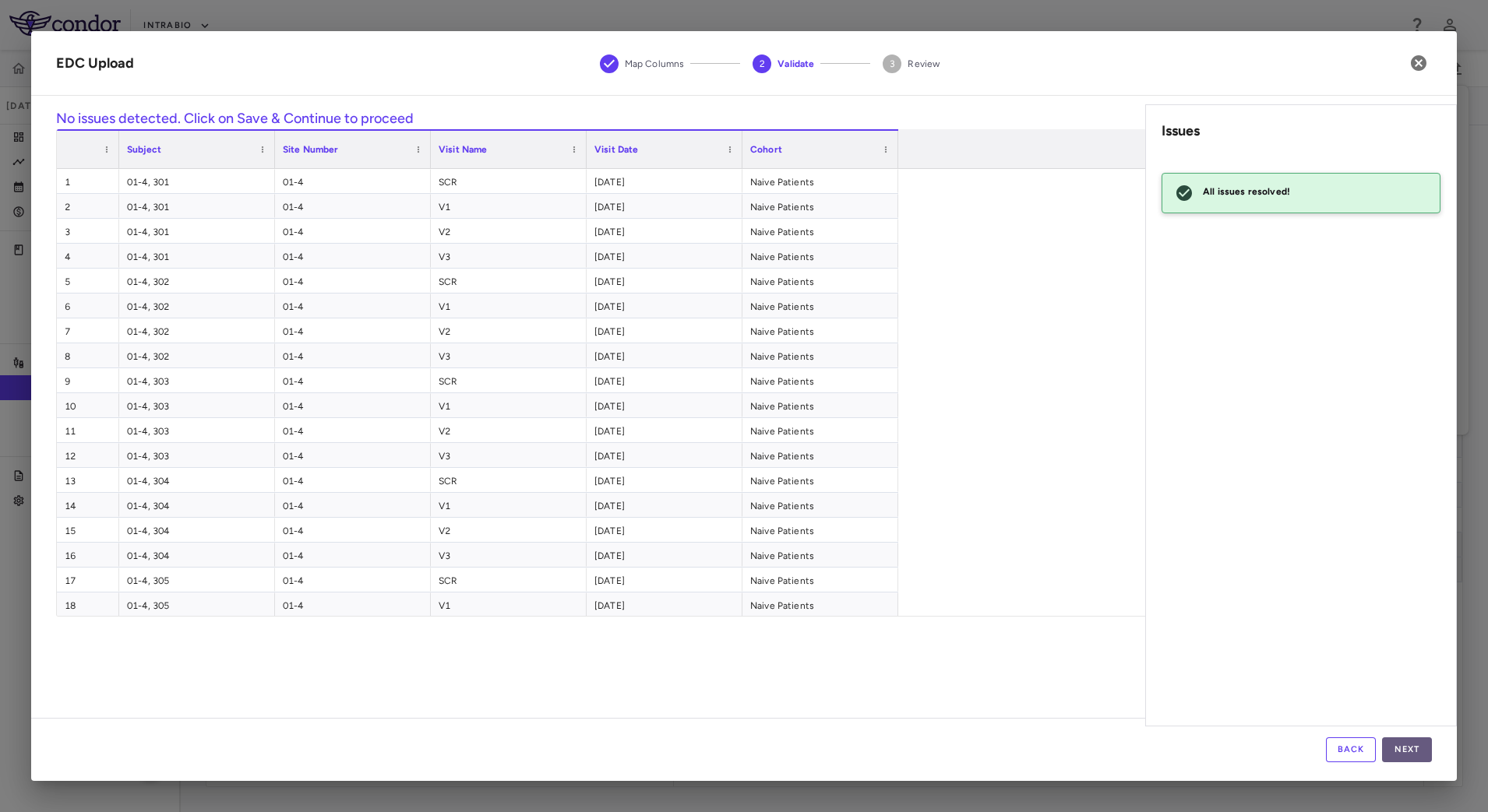
click at [1407, 751] on button "Next" at bounding box center [1407, 750] width 50 height 25
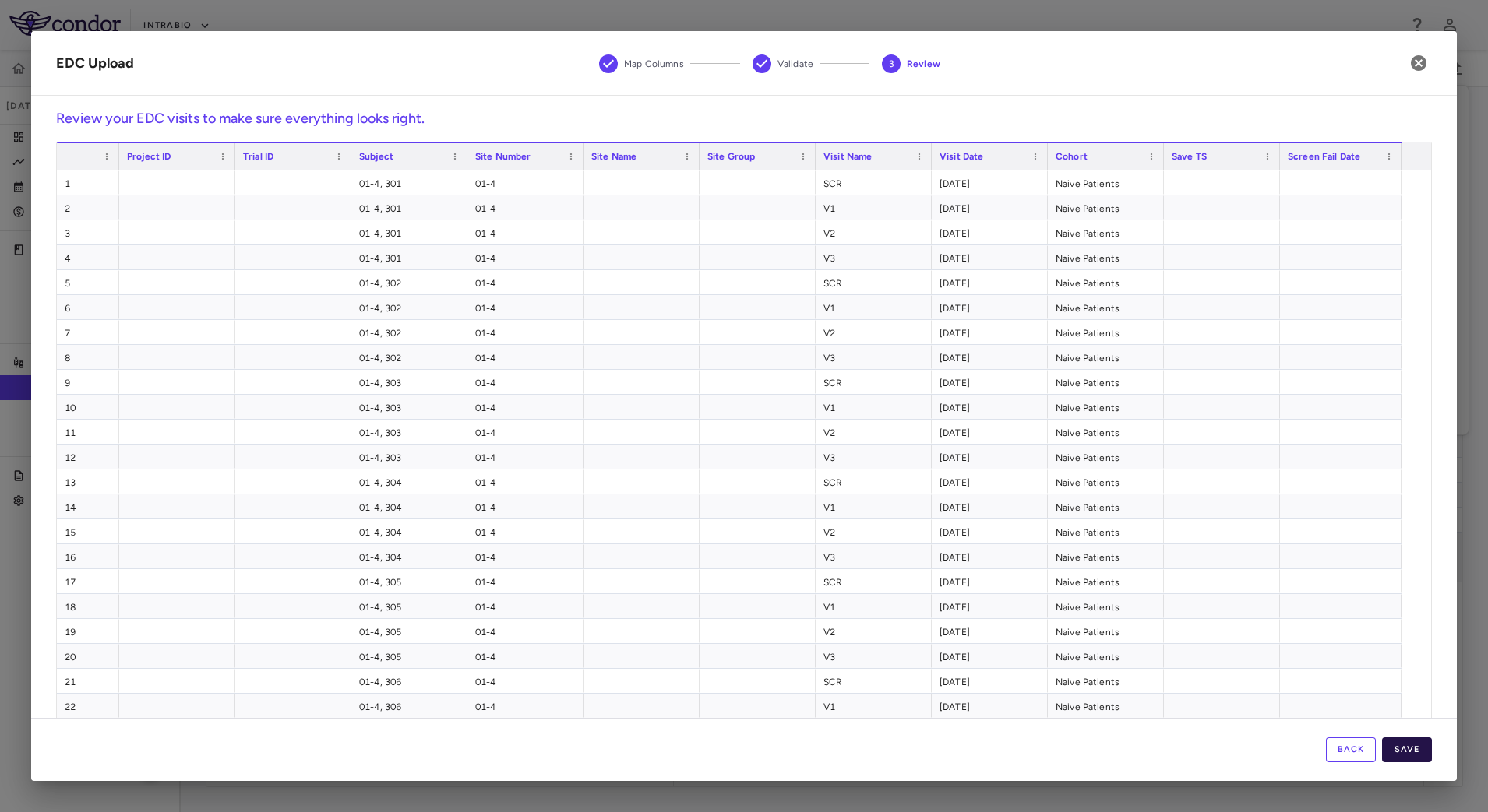
click at [1418, 750] on button "Save" at bounding box center [1407, 750] width 50 height 25
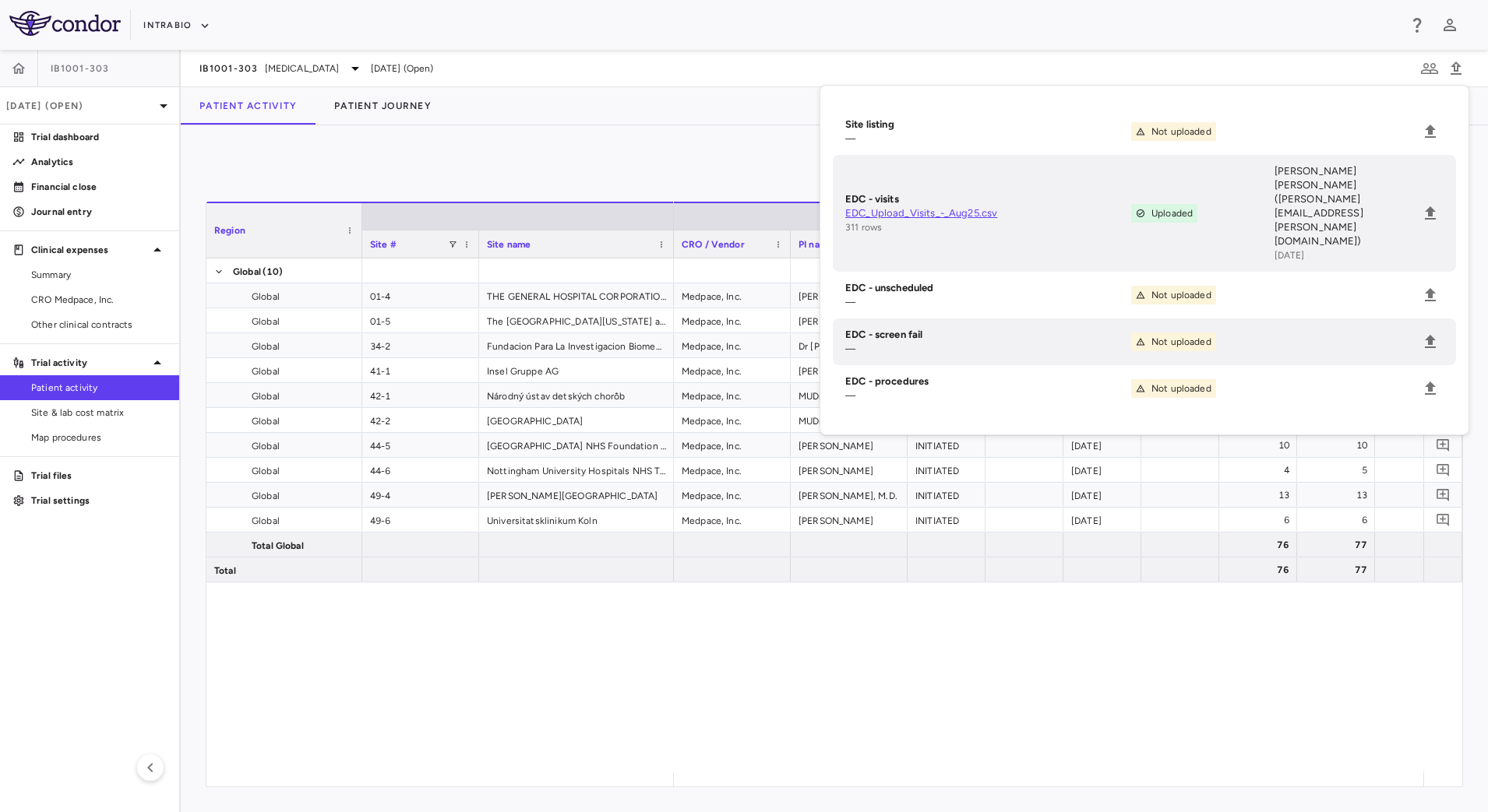
click at [674, 143] on div "0 Region Drag here to set column labels Region Site # Site name 9" at bounding box center [833, 468] width 1306 height 686
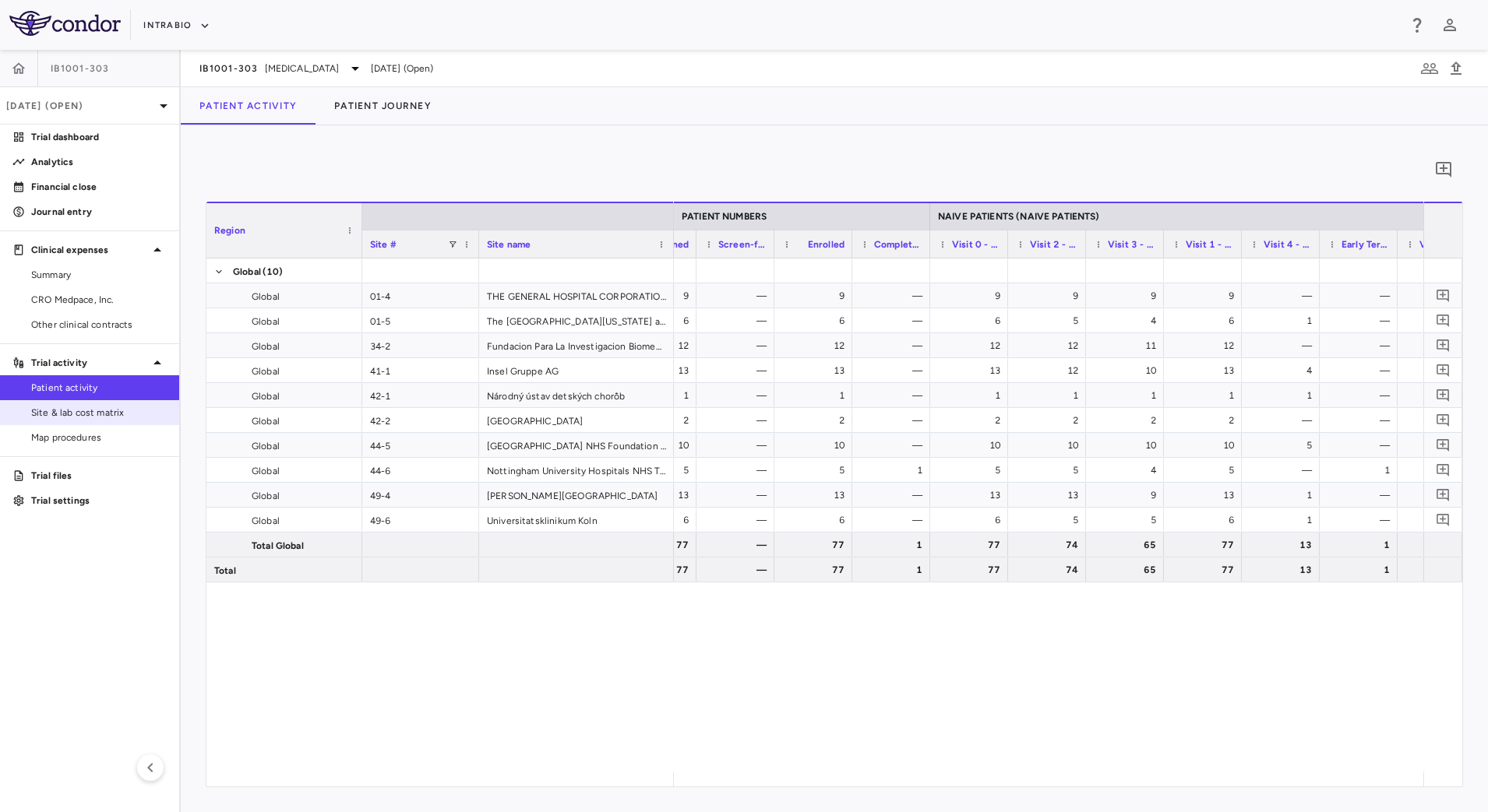
click at [127, 416] on span "Site & lab cost matrix" at bounding box center [98, 412] width 136 height 14
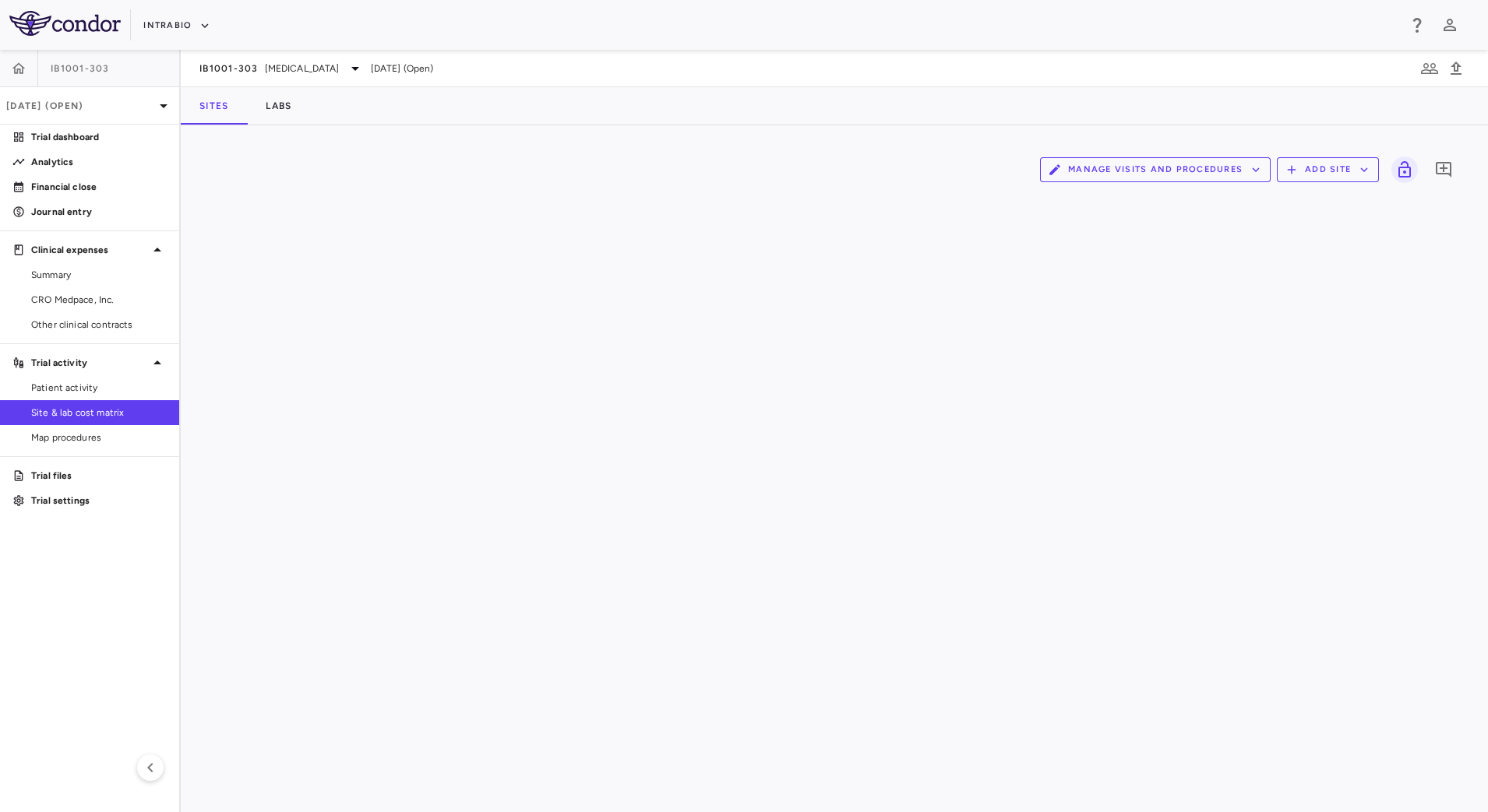
click at [1209, 175] on button "Manage Visits and Procedures" at bounding box center [1155, 170] width 230 height 25
click at [1161, 201] on li "Visit Schedules" at bounding box center [1138, 200] width 166 height 24
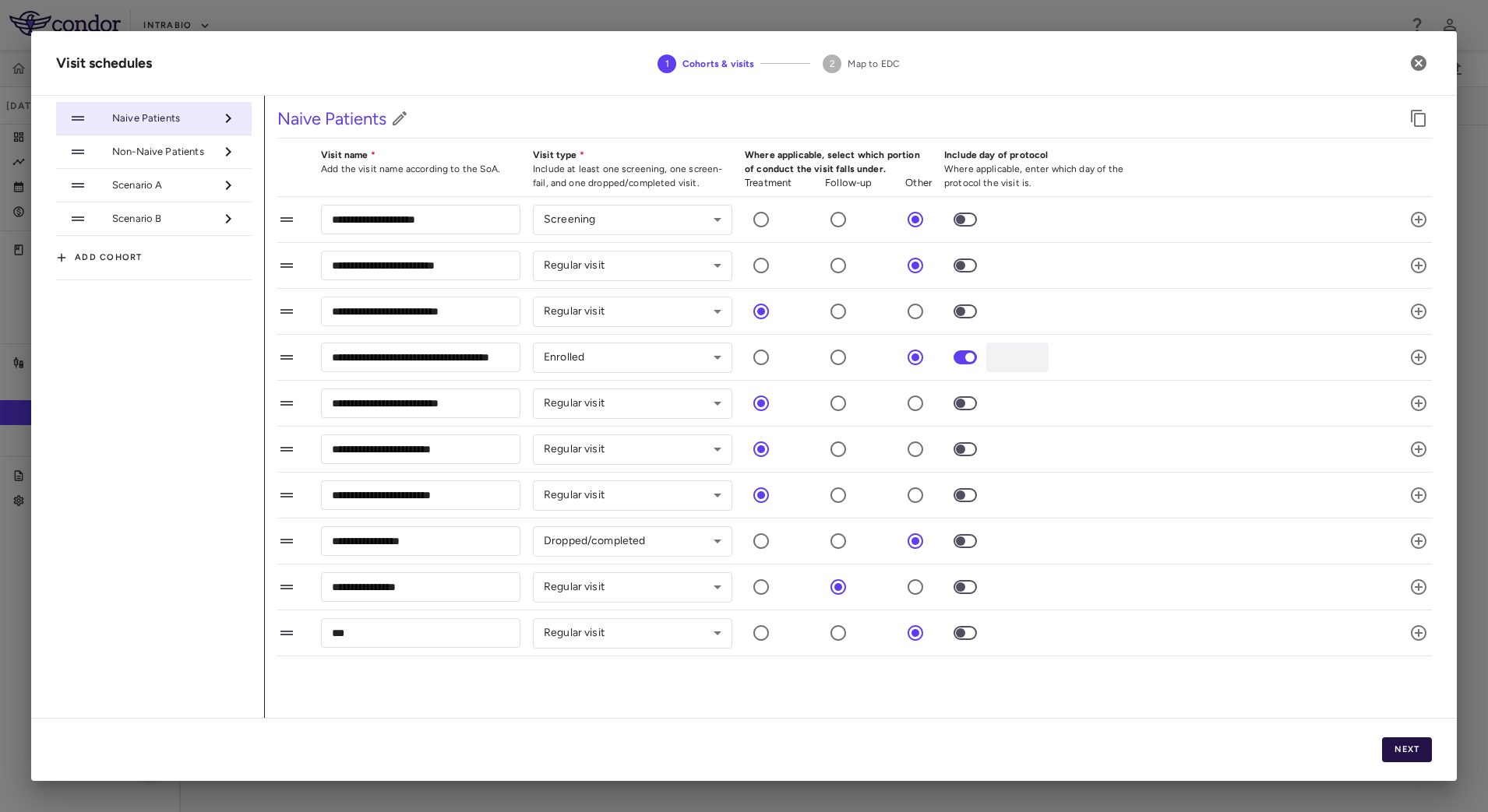
click at [1418, 745] on button "Next" at bounding box center [1407, 750] width 50 height 25
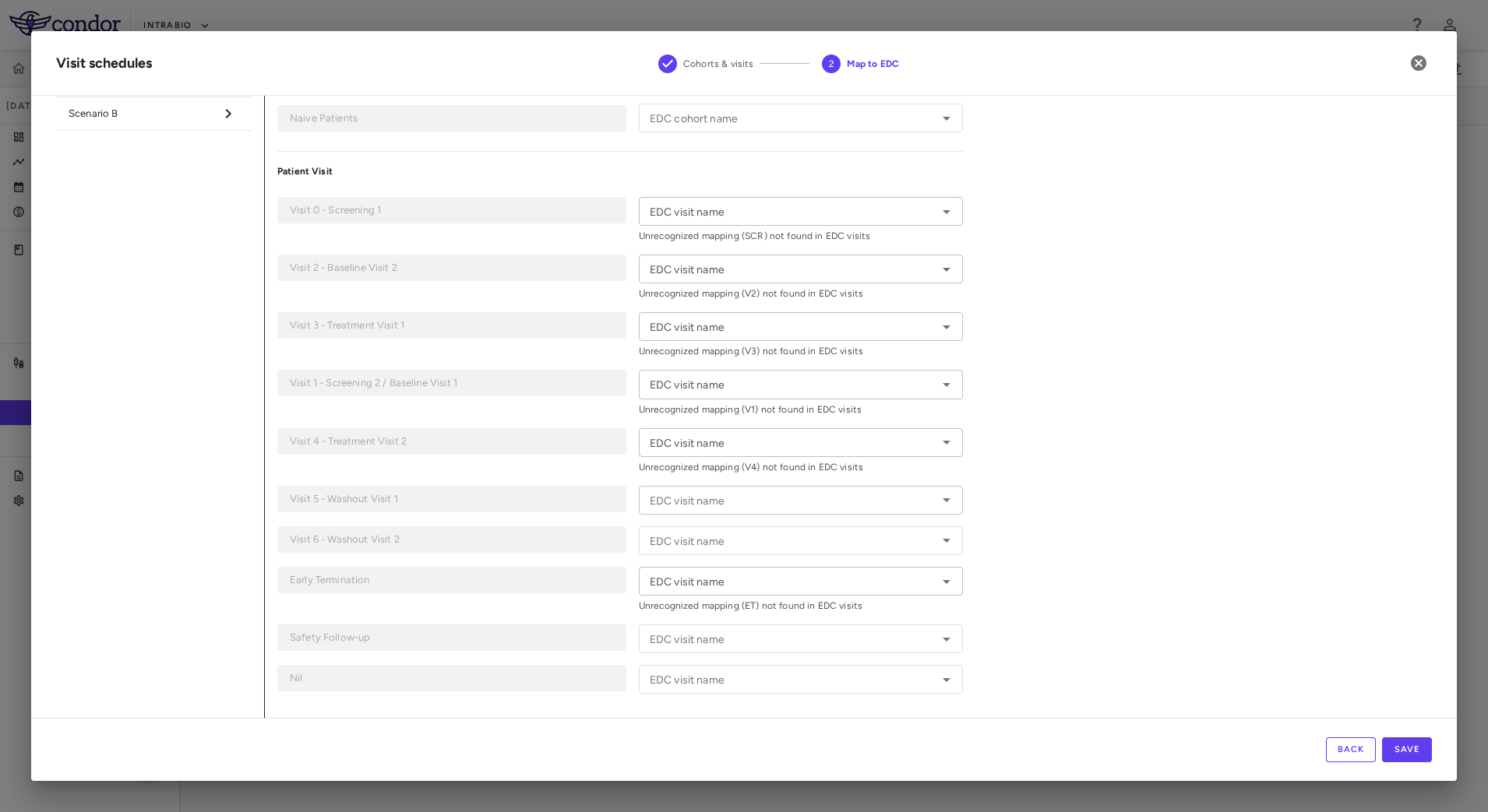
click at [850, 498] on input "EDC visit name" at bounding box center [788, 501] width 289 height 20
click at [941, 502] on icon "Close" at bounding box center [946, 500] width 19 height 19
click at [941, 502] on icon "Open" at bounding box center [946, 500] width 19 height 19
click at [1031, 511] on div "Map to EDC report Assign a value from the EDC dataset to each cohort and visit.…" at bounding box center [848, 354] width 1167 height 727
type input "**********"
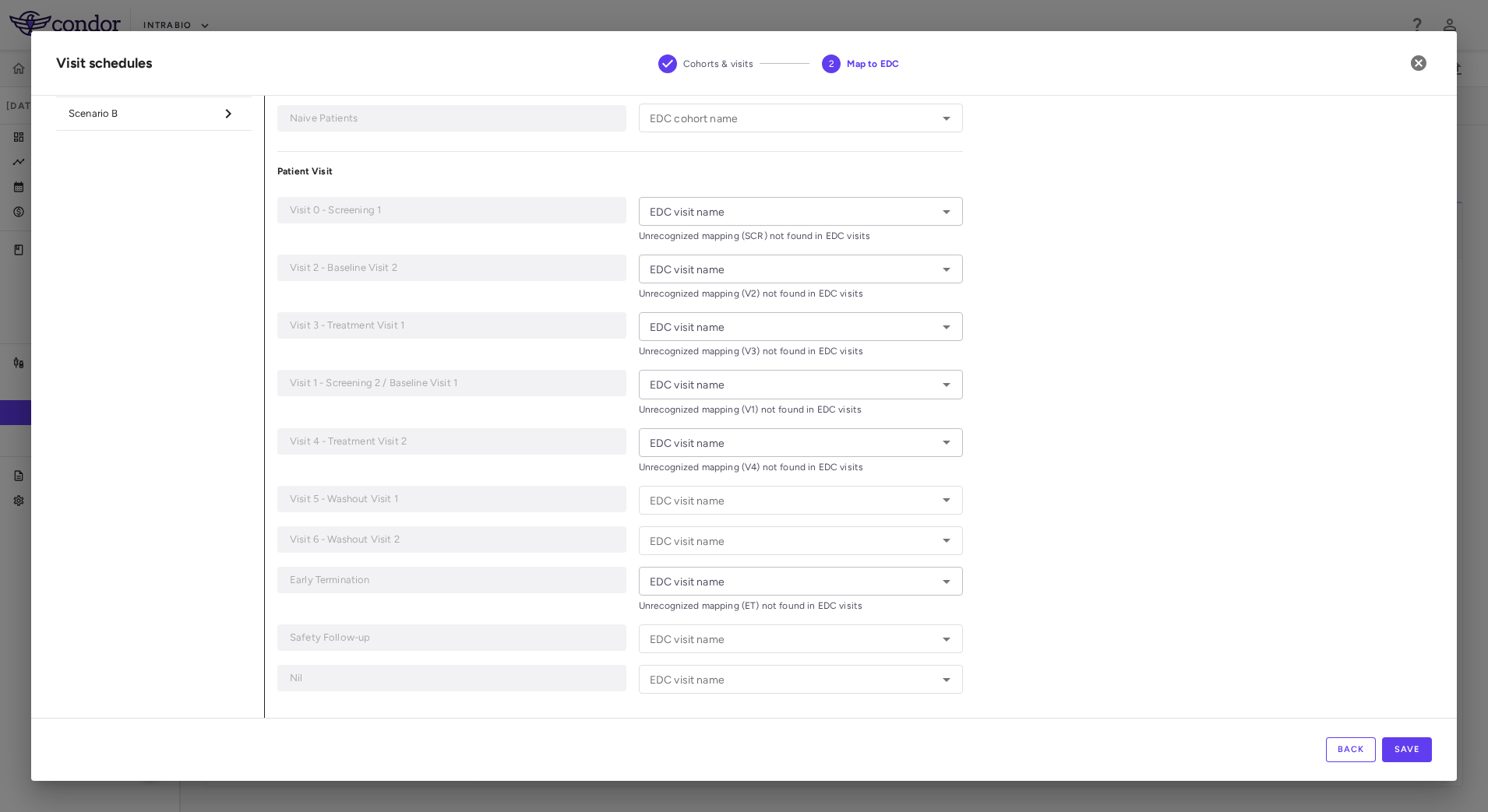
type input "***"
type input "**"
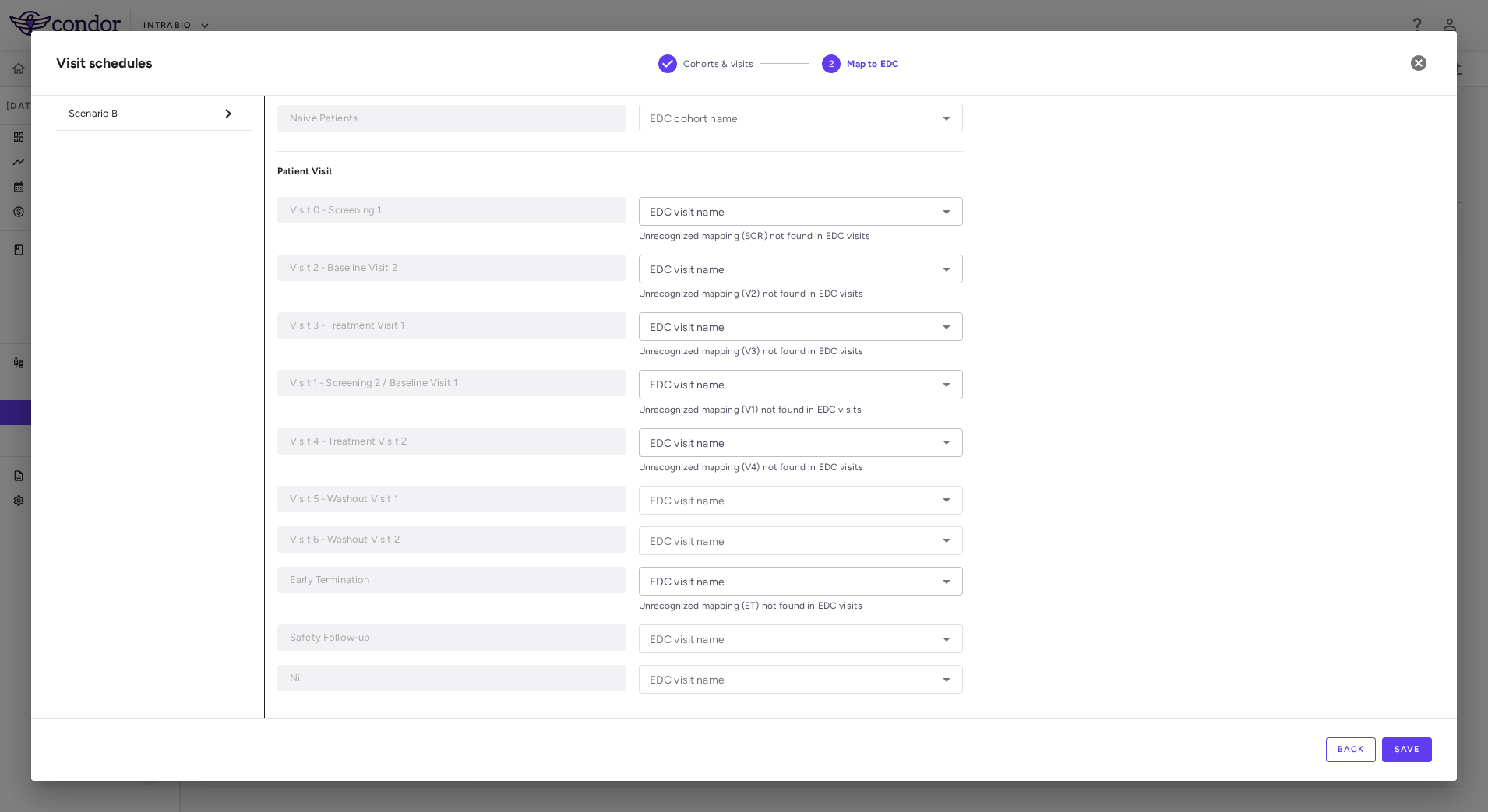
type input "**"
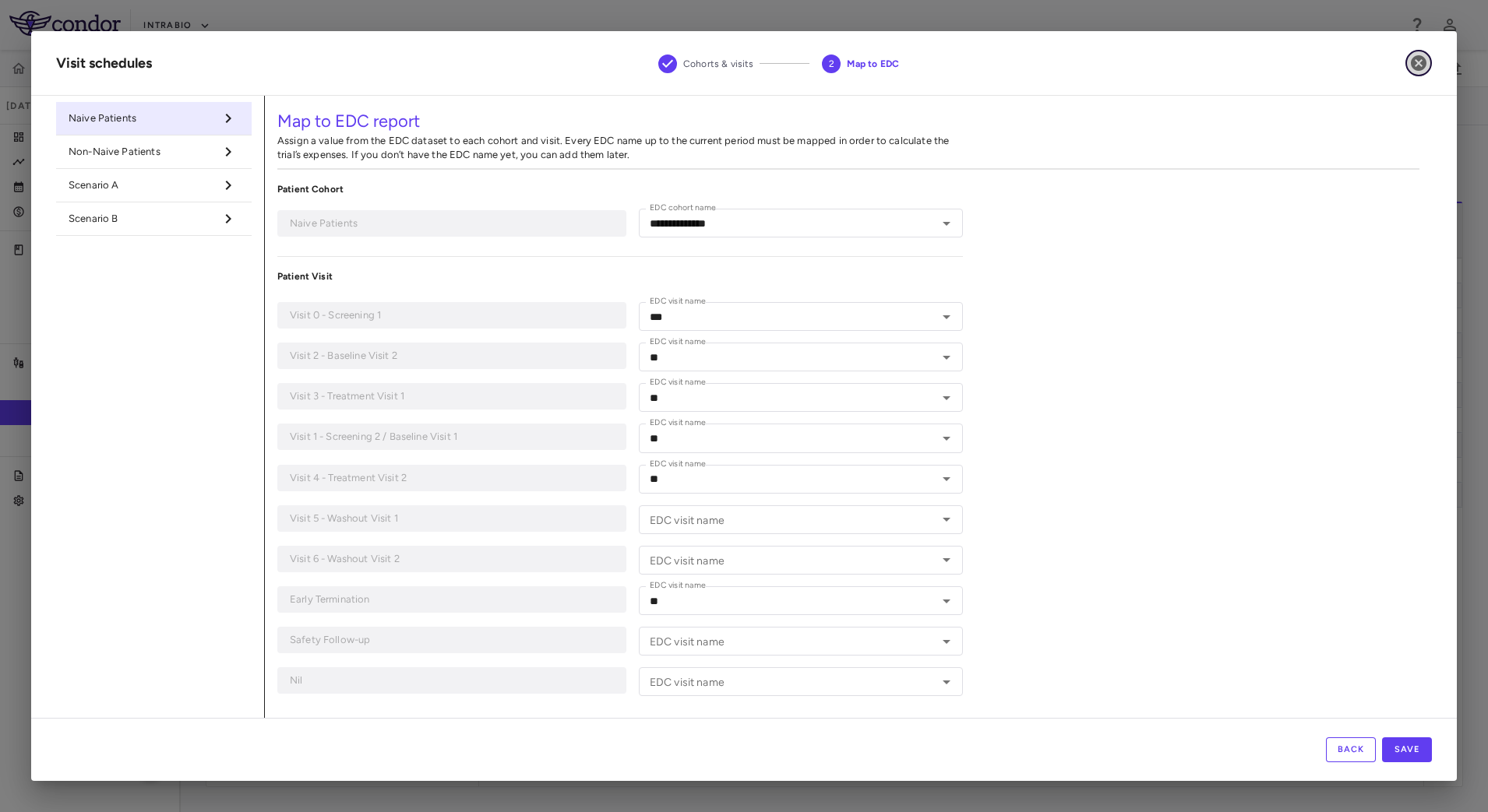
click at [1412, 70] on icon "button" at bounding box center [1418, 62] width 19 height 19
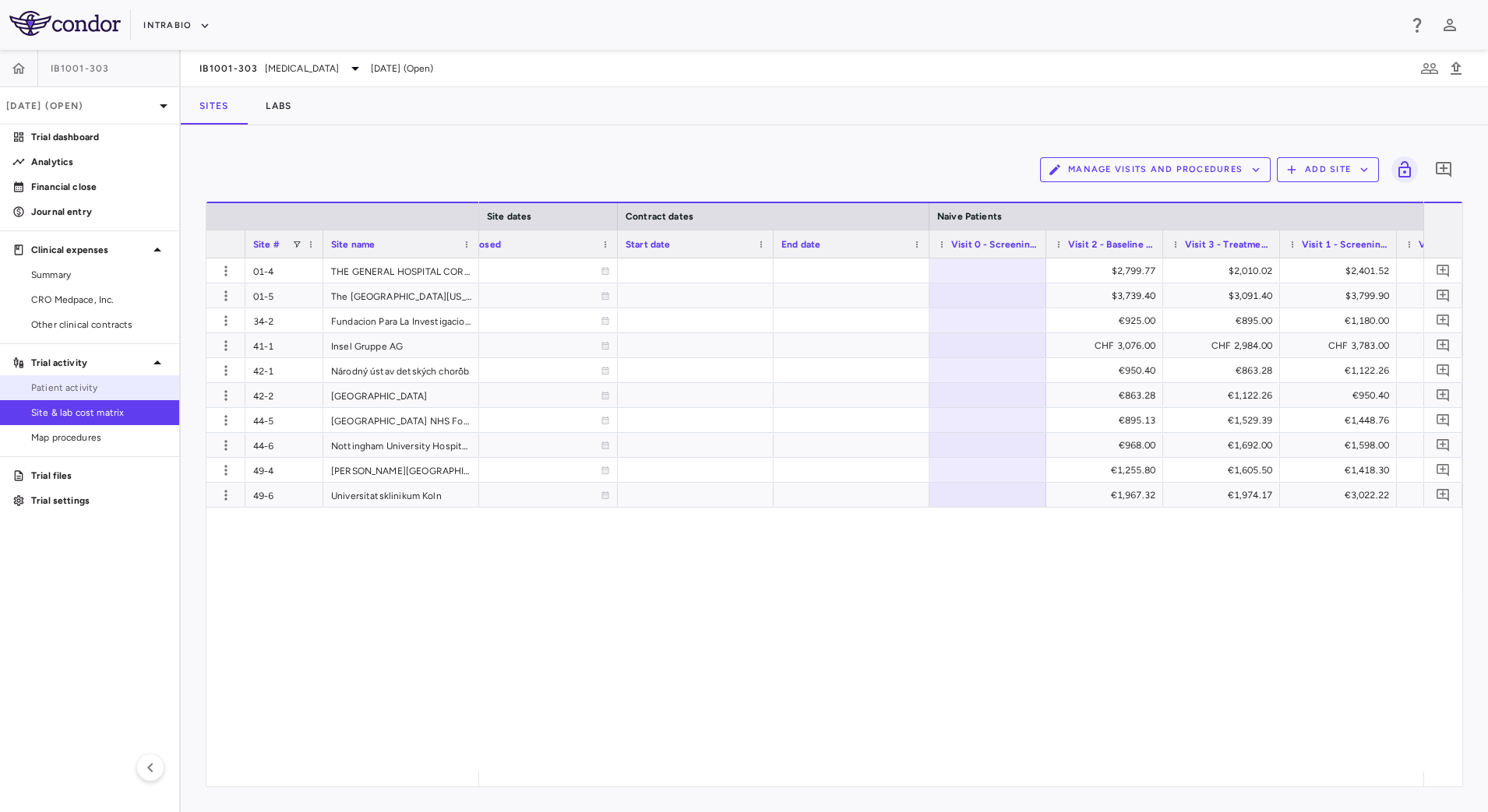
click at [58, 393] on span "Patient activity" at bounding box center [98, 388] width 136 height 14
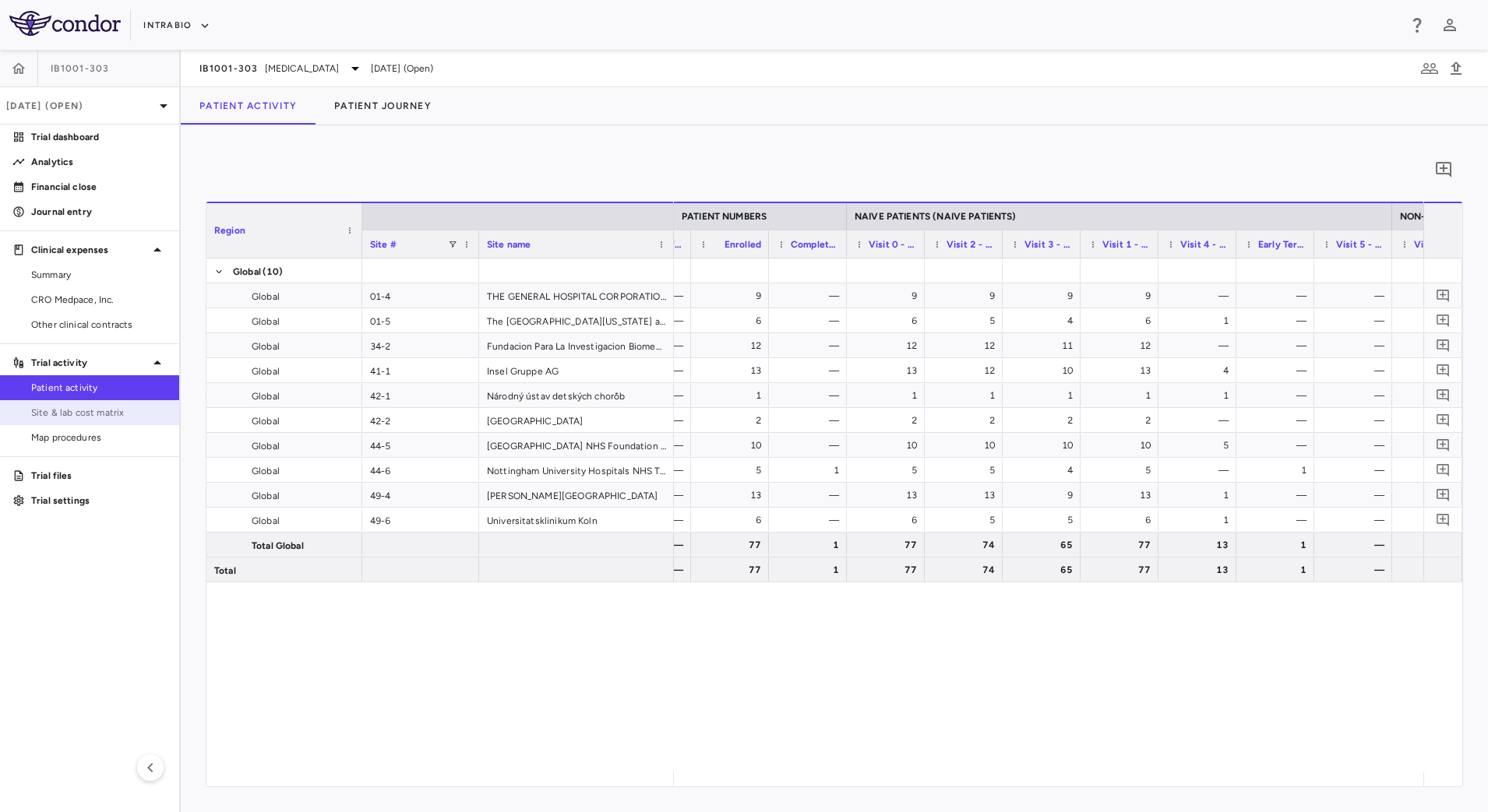
click at [103, 409] on span "Site & lab cost matrix" at bounding box center [98, 412] width 136 height 14
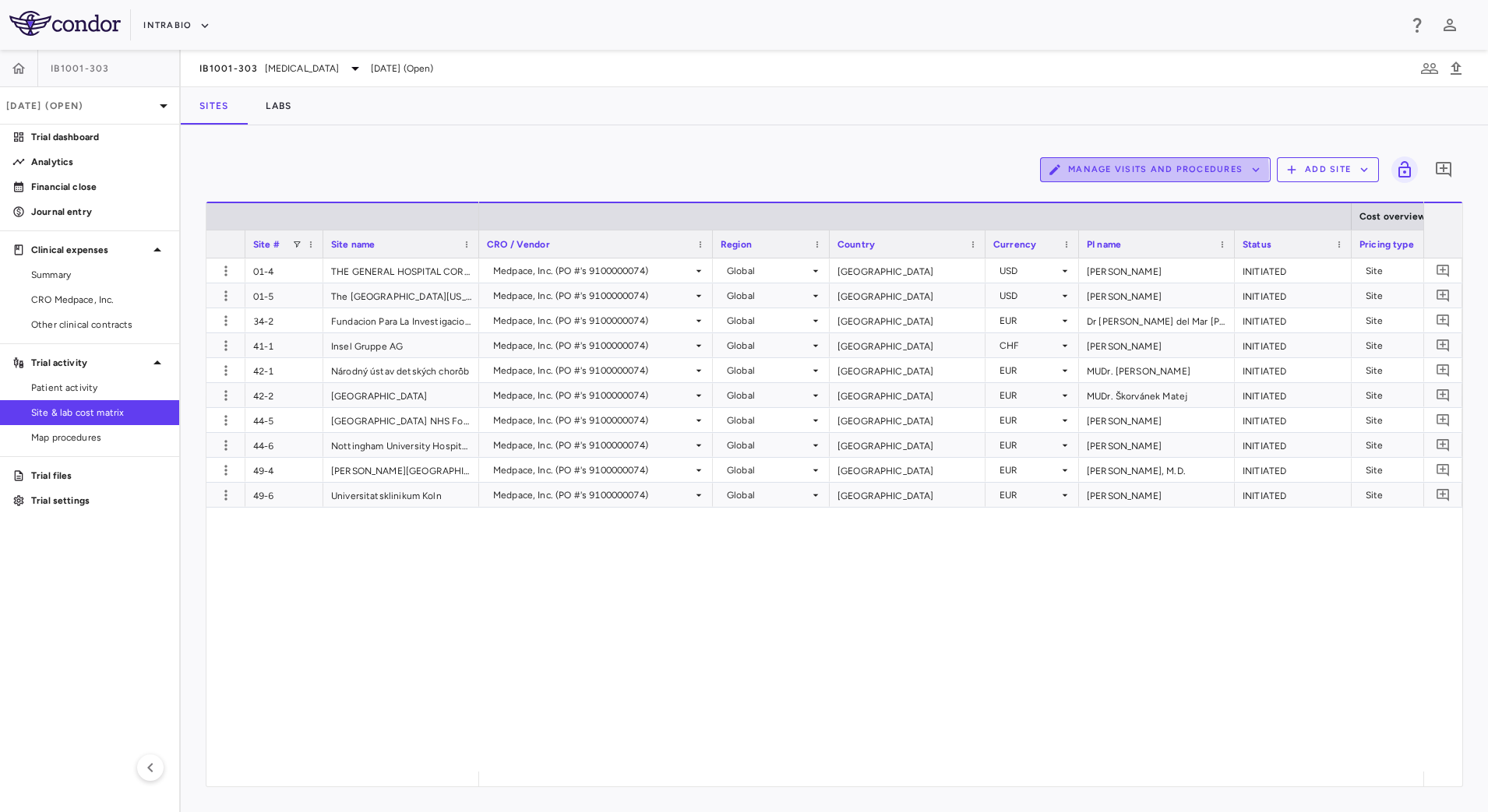
click at [1135, 173] on button "Manage Visits and Procedures" at bounding box center [1155, 170] width 230 height 25
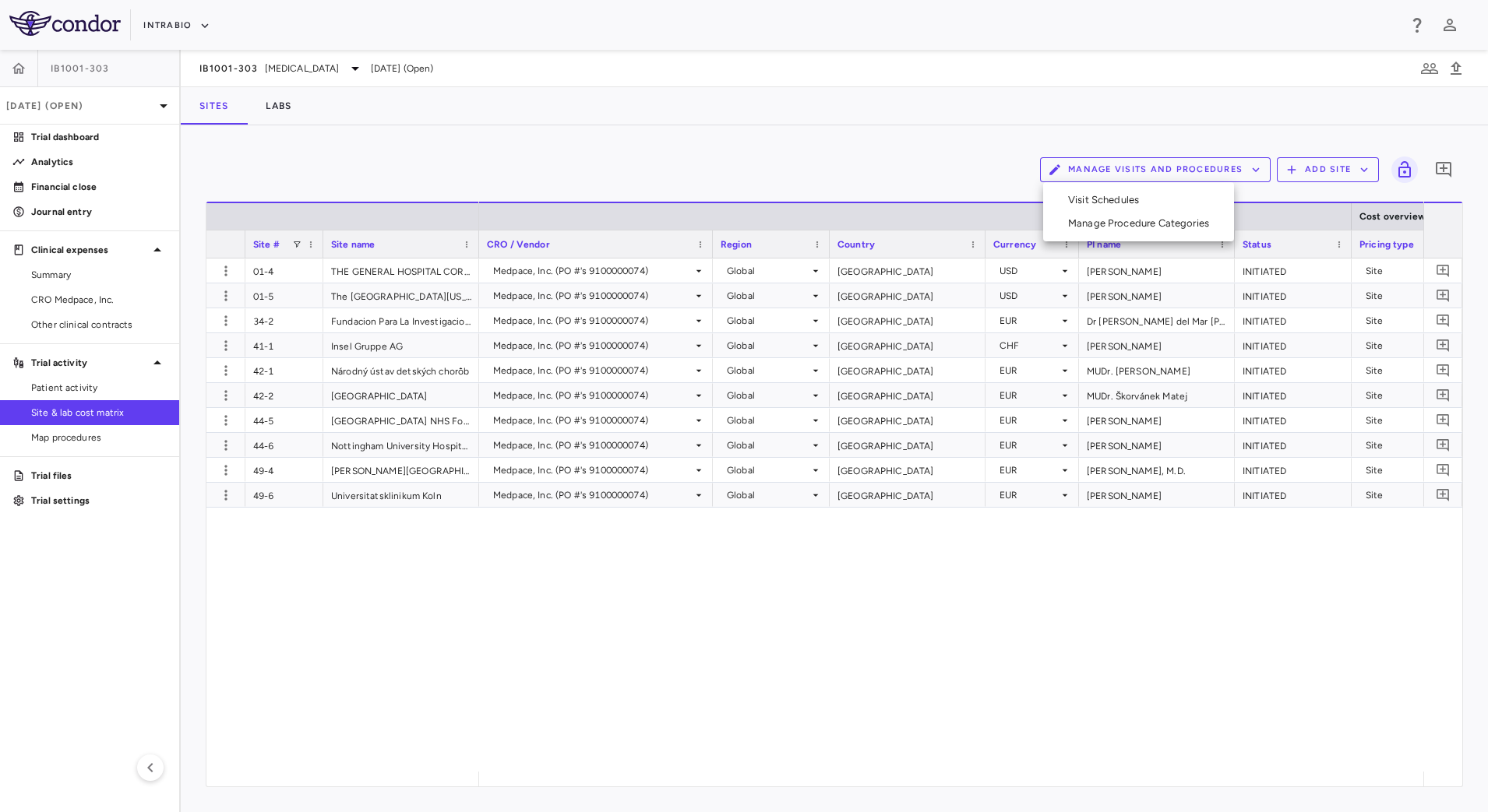
click at [1104, 206] on li "Visit Schedules" at bounding box center [1138, 200] width 166 height 24
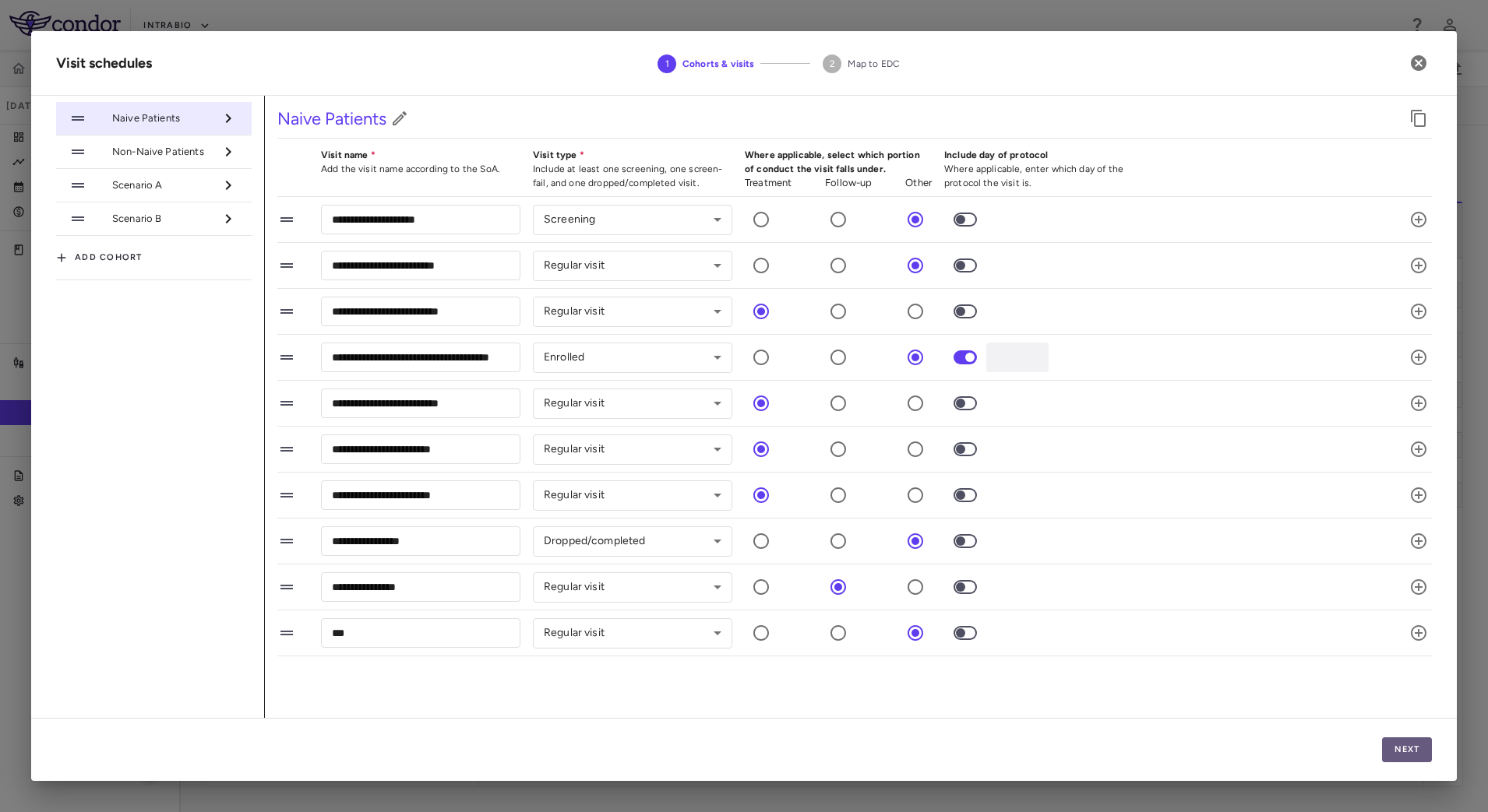
click at [1407, 752] on button "Next" at bounding box center [1407, 750] width 50 height 25
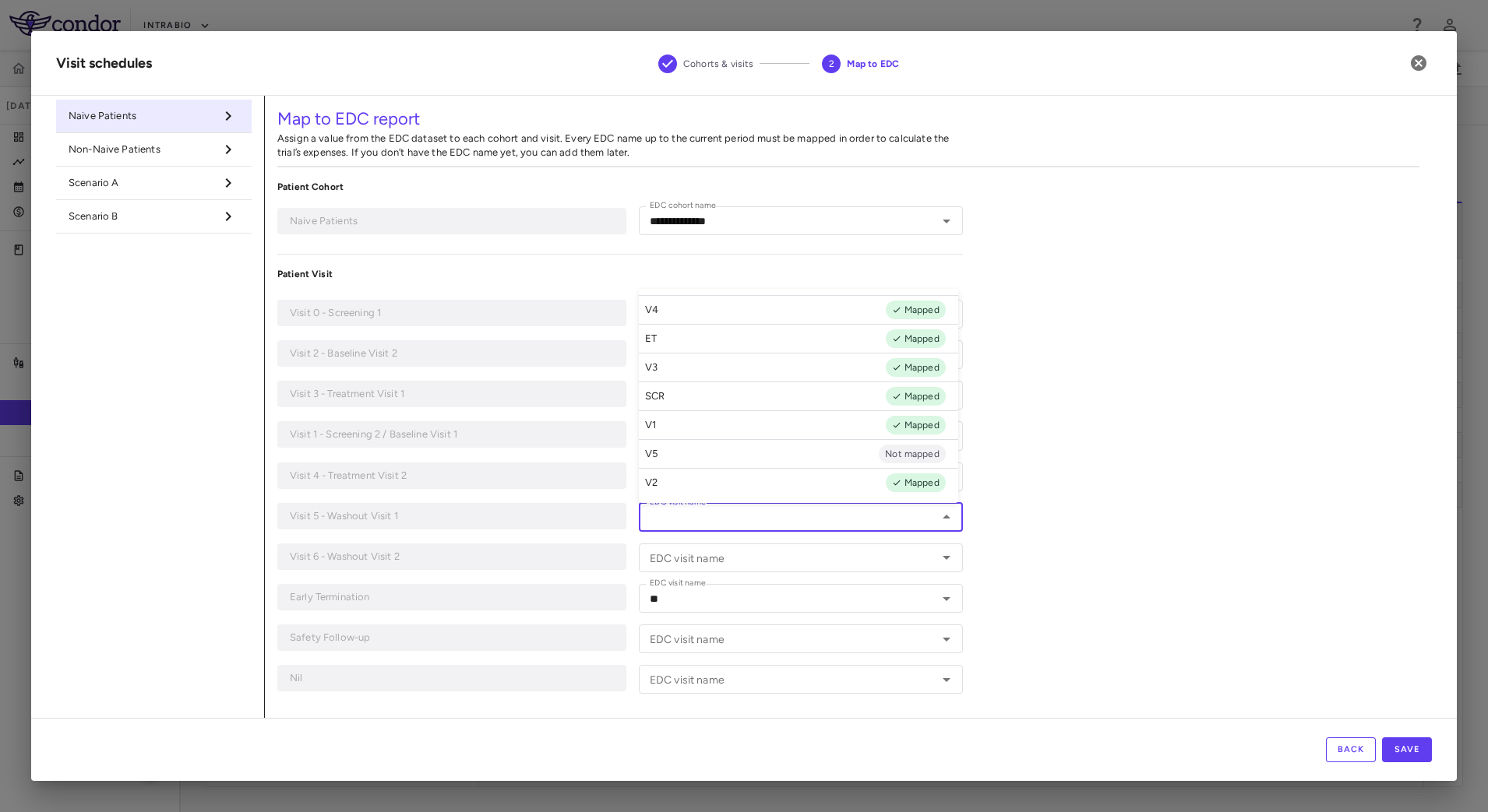
click at [919, 524] on input "EDC visit name" at bounding box center [788, 518] width 289 height 20
click at [778, 455] on li "V5 Not mapped" at bounding box center [799, 453] width 319 height 29
type input "**"
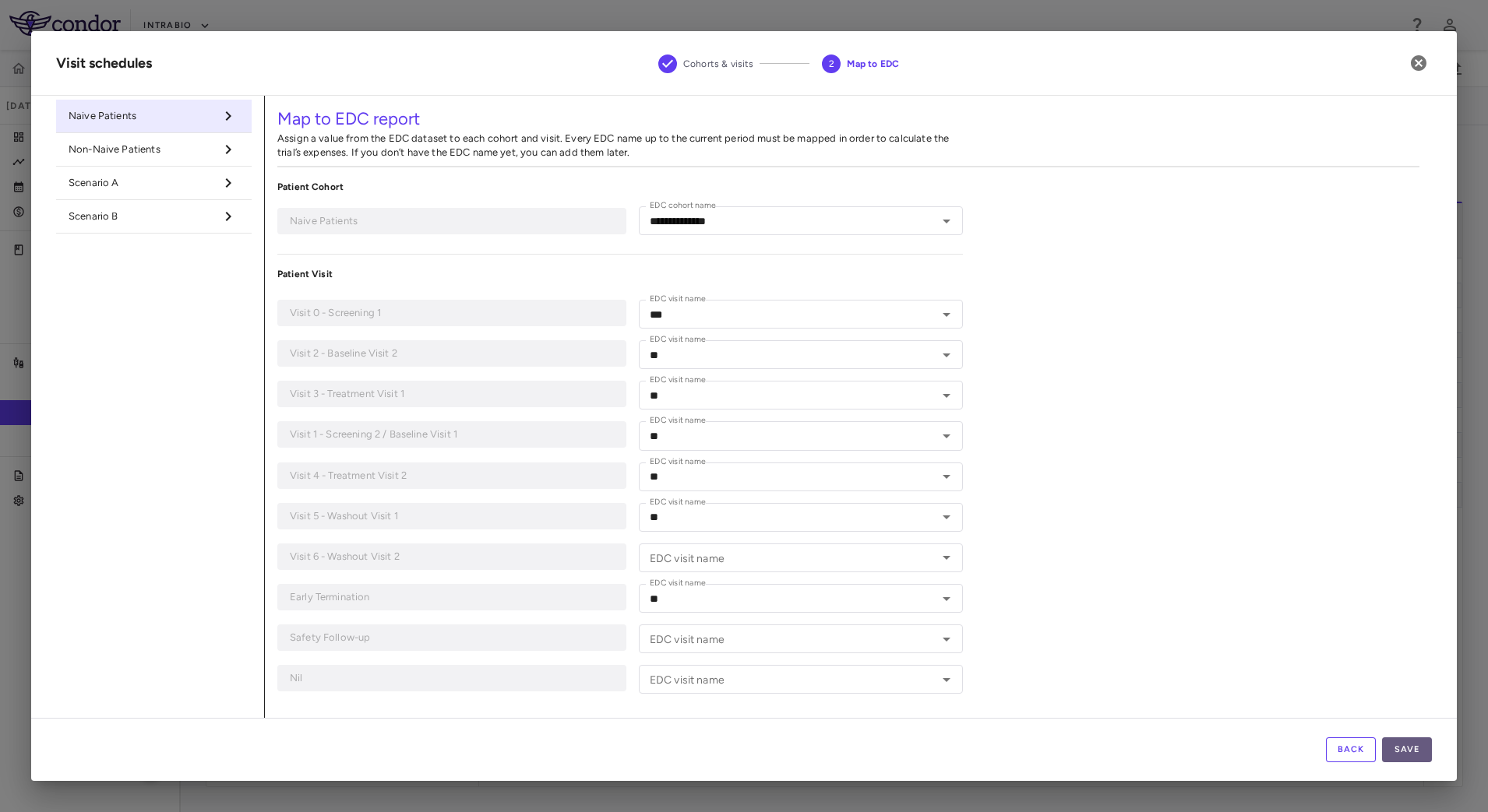
click at [1403, 751] on button "Save" at bounding box center [1407, 750] width 50 height 25
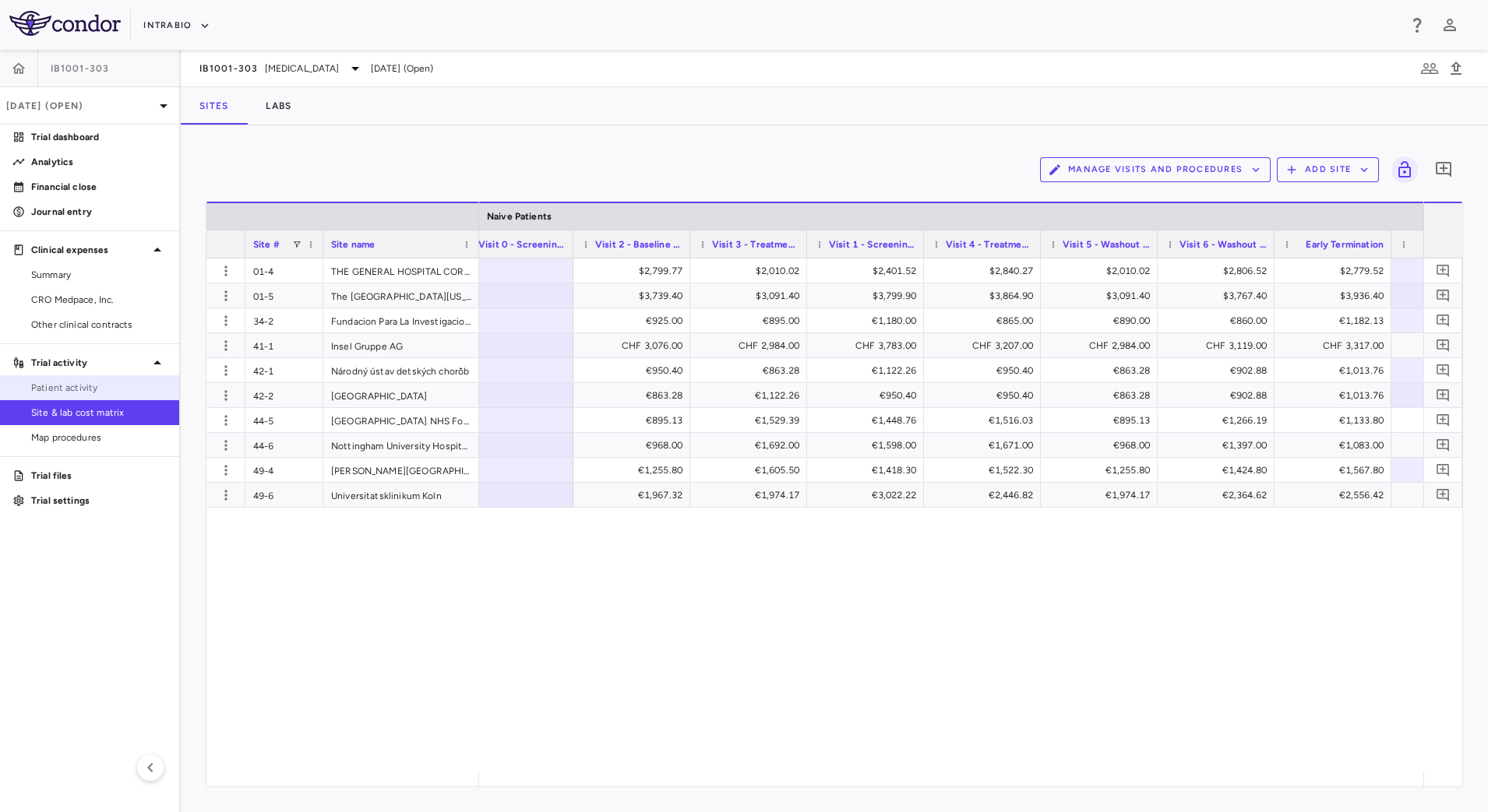
click at [96, 384] on span "Patient activity" at bounding box center [98, 388] width 136 height 14
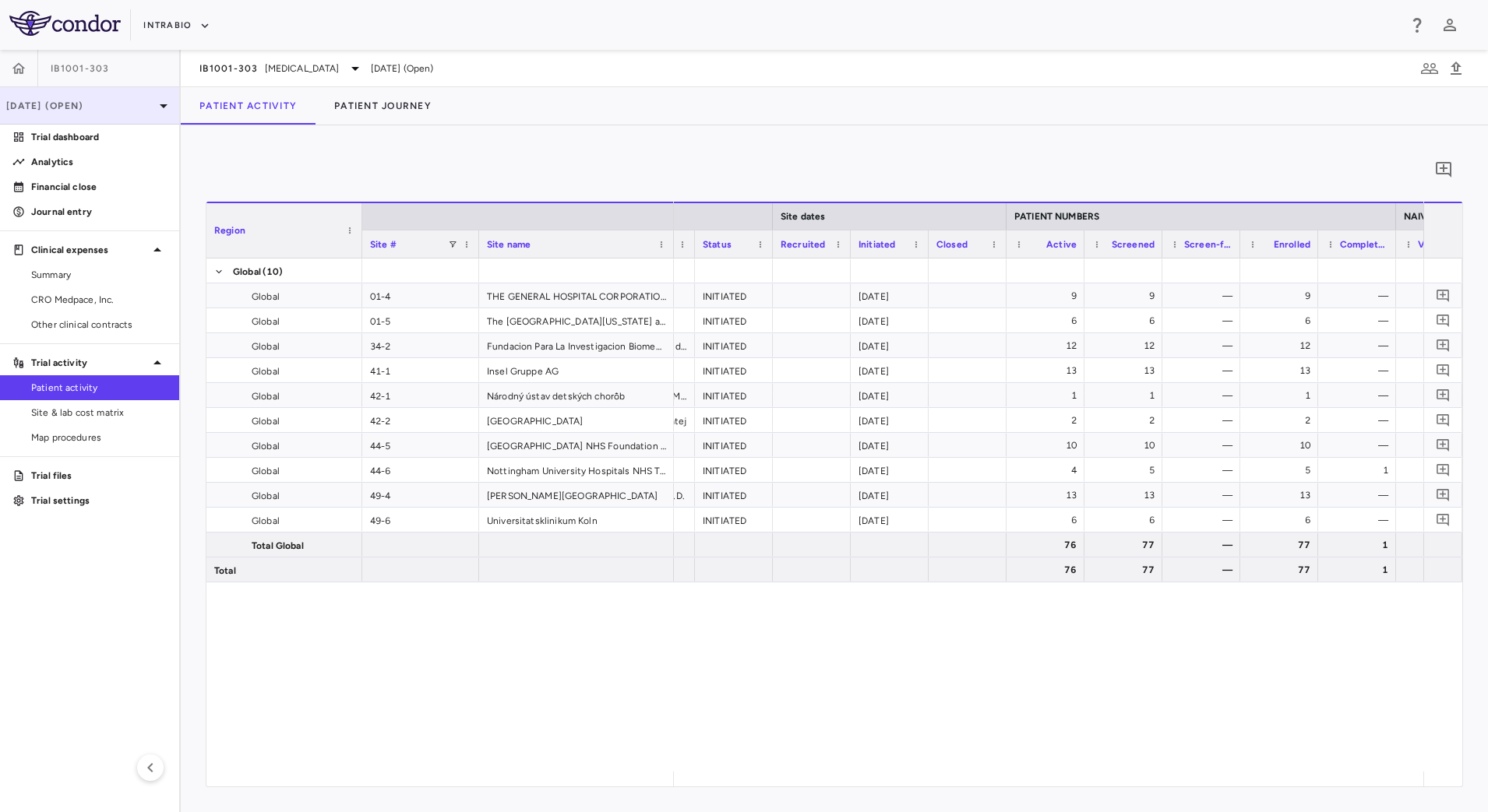
click at [118, 107] on p "Aug 2025 (Open)" at bounding box center [79, 106] width 148 height 14
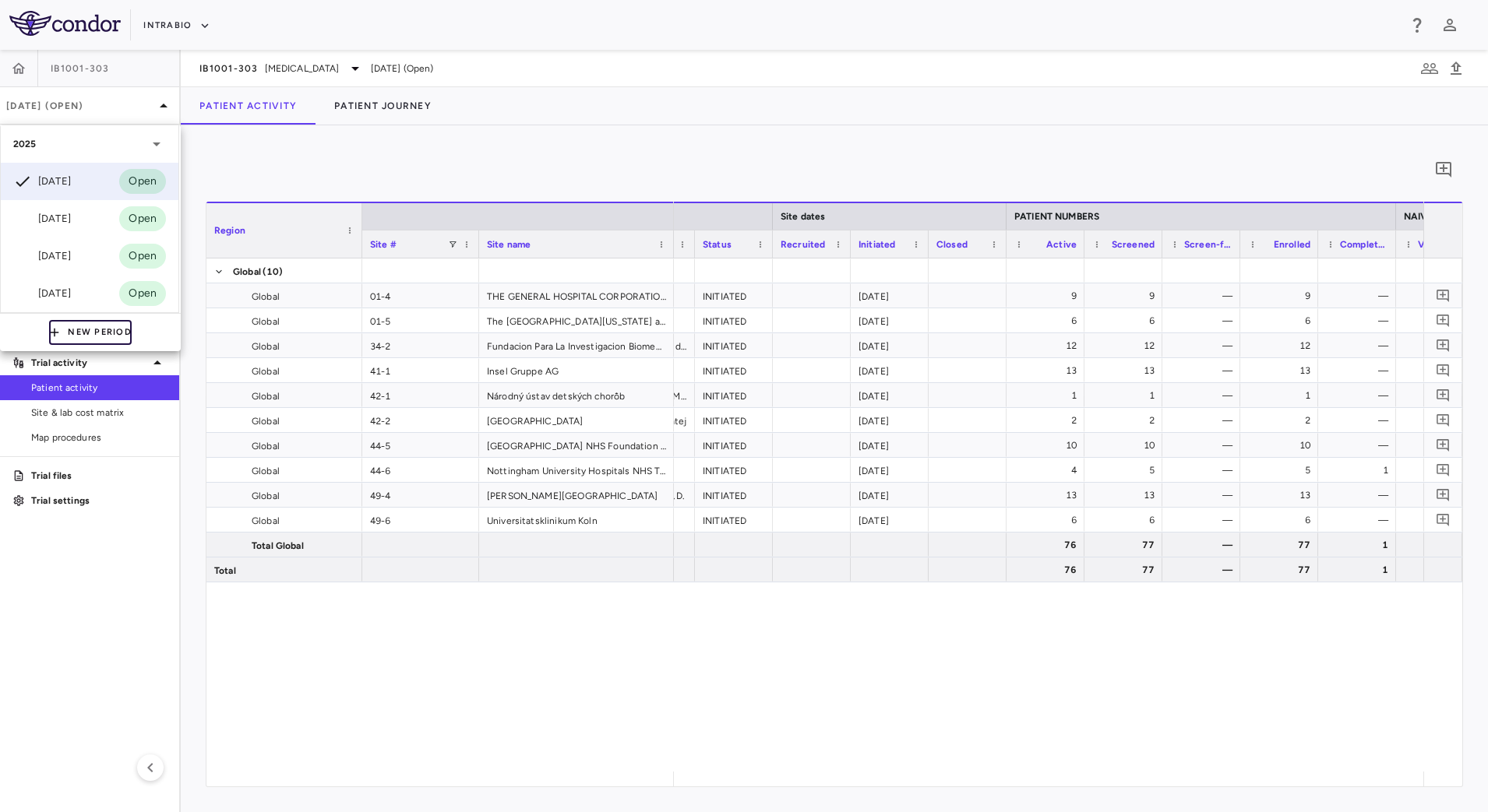
click at [93, 333] on button "New Period" at bounding box center [89, 332] width 82 height 25
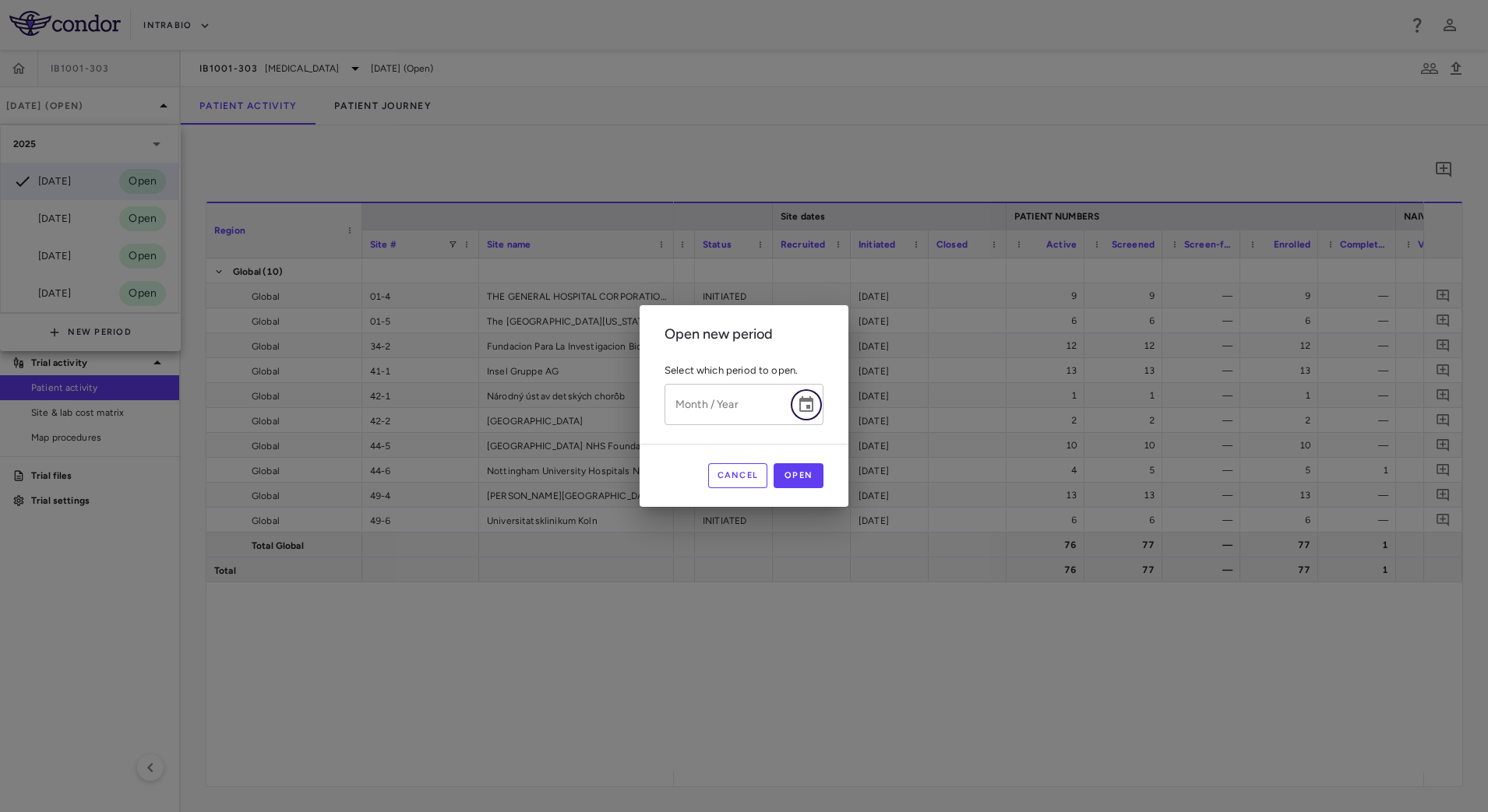
click at [803, 403] on icon "Choose date" at bounding box center [806, 405] width 19 height 19
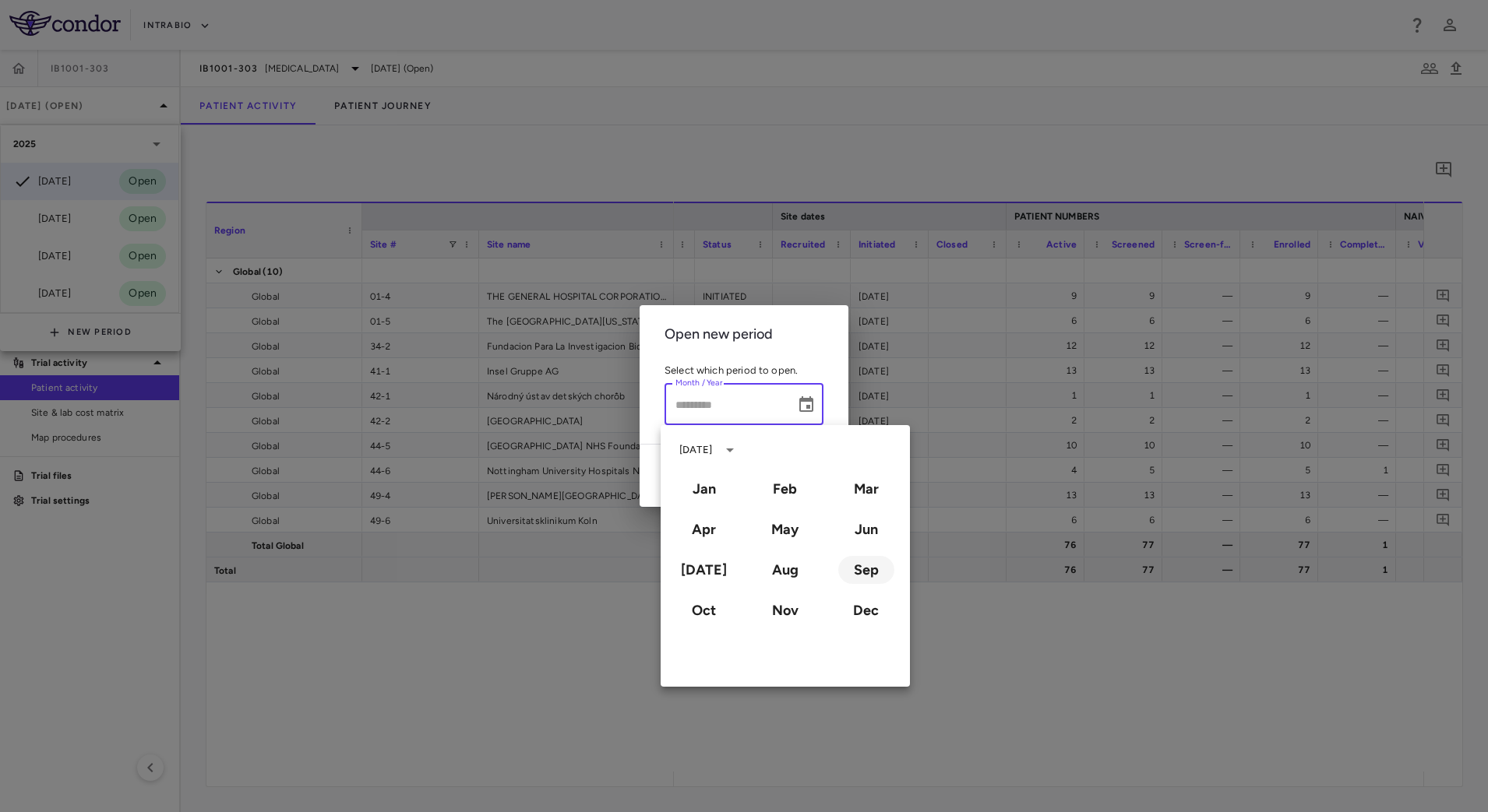
click at [848, 574] on button "Sep" at bounding box center [866, 570] width 57 height 28
type input "**********"
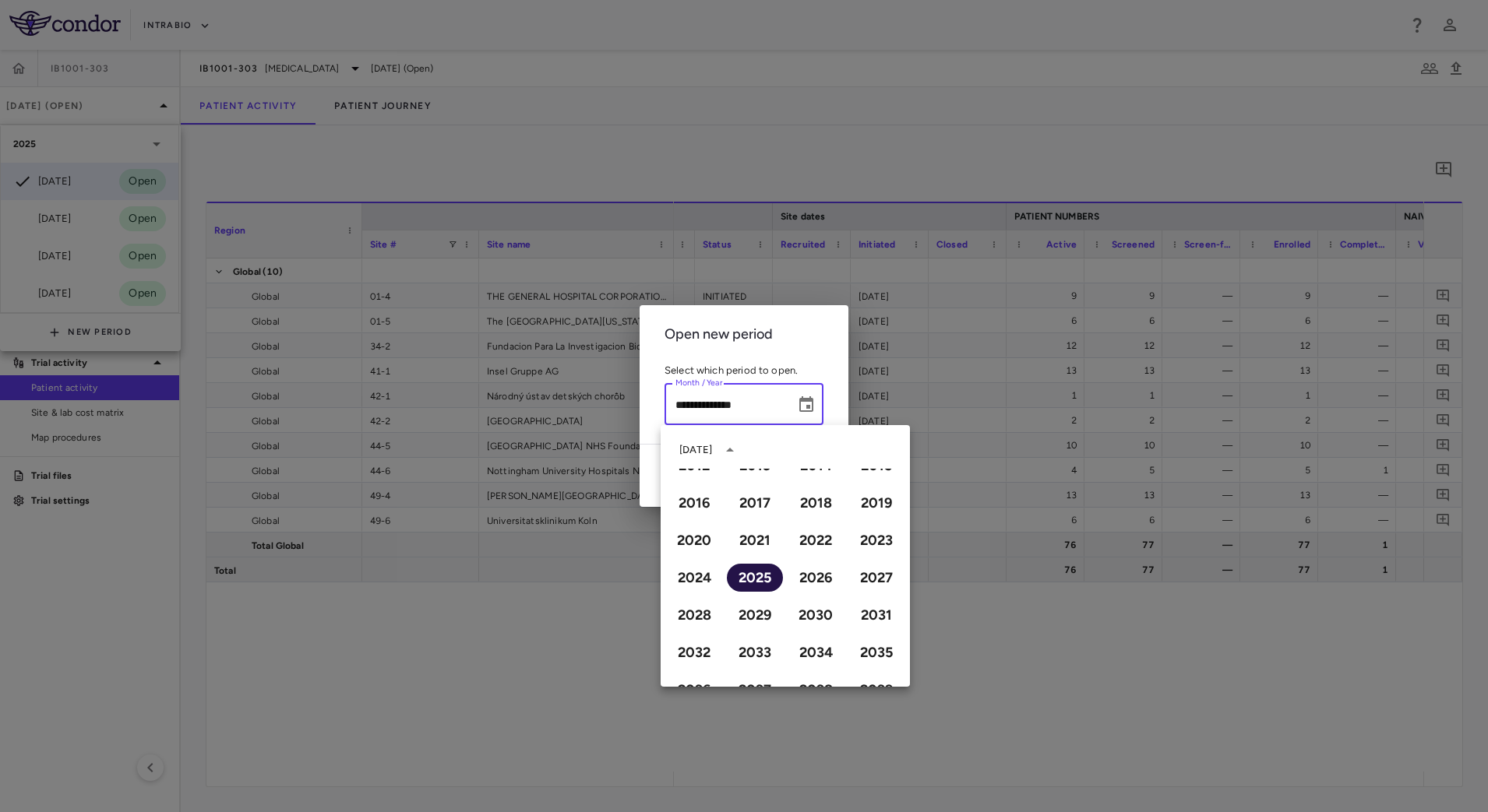
click at [761, 577] on button "2025" at bounding box center [755, 577] width 57 height 28
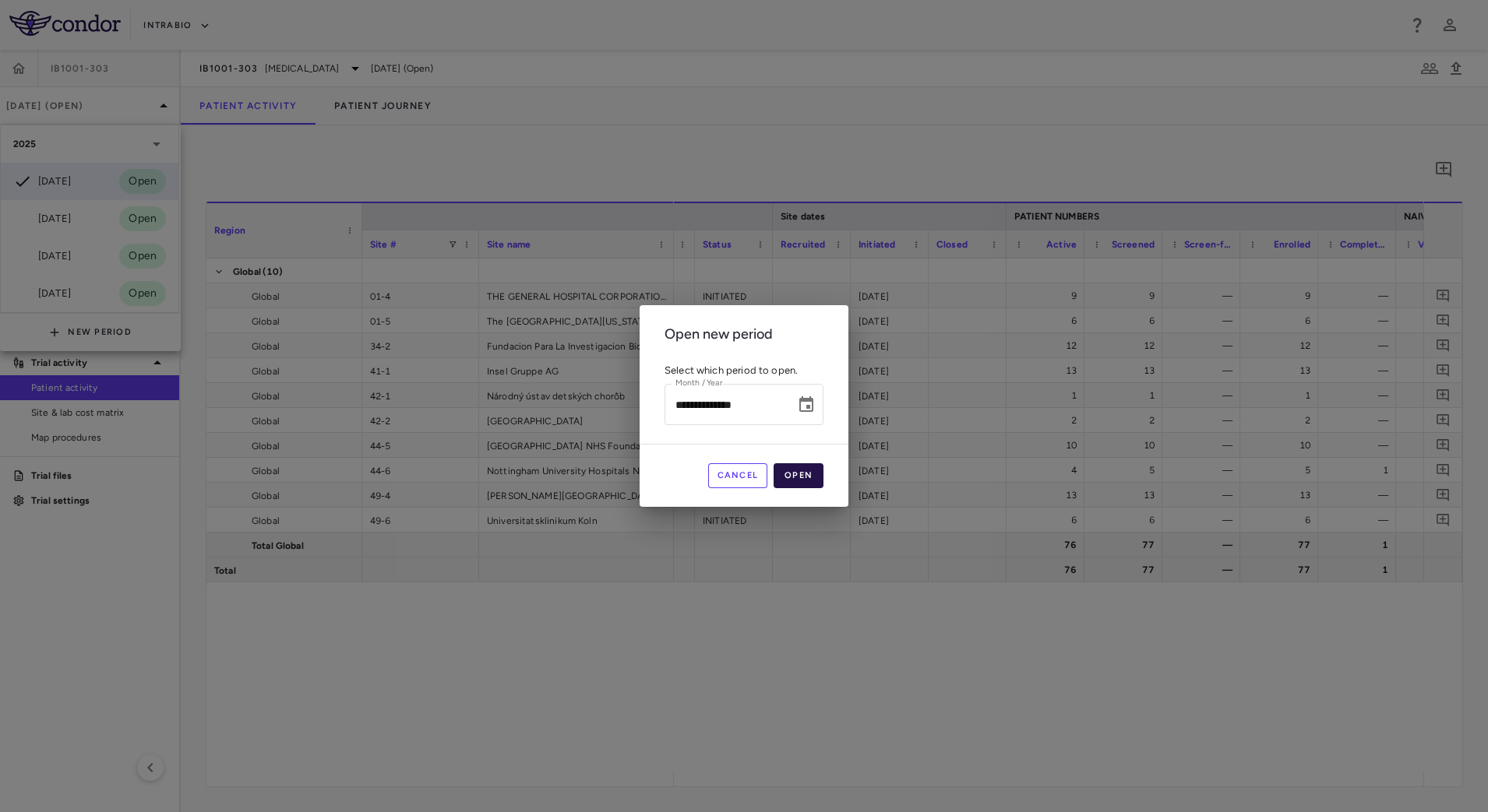
click at [799, 477] on button "Open" at bounding box center [799, 475] width 50 height 25
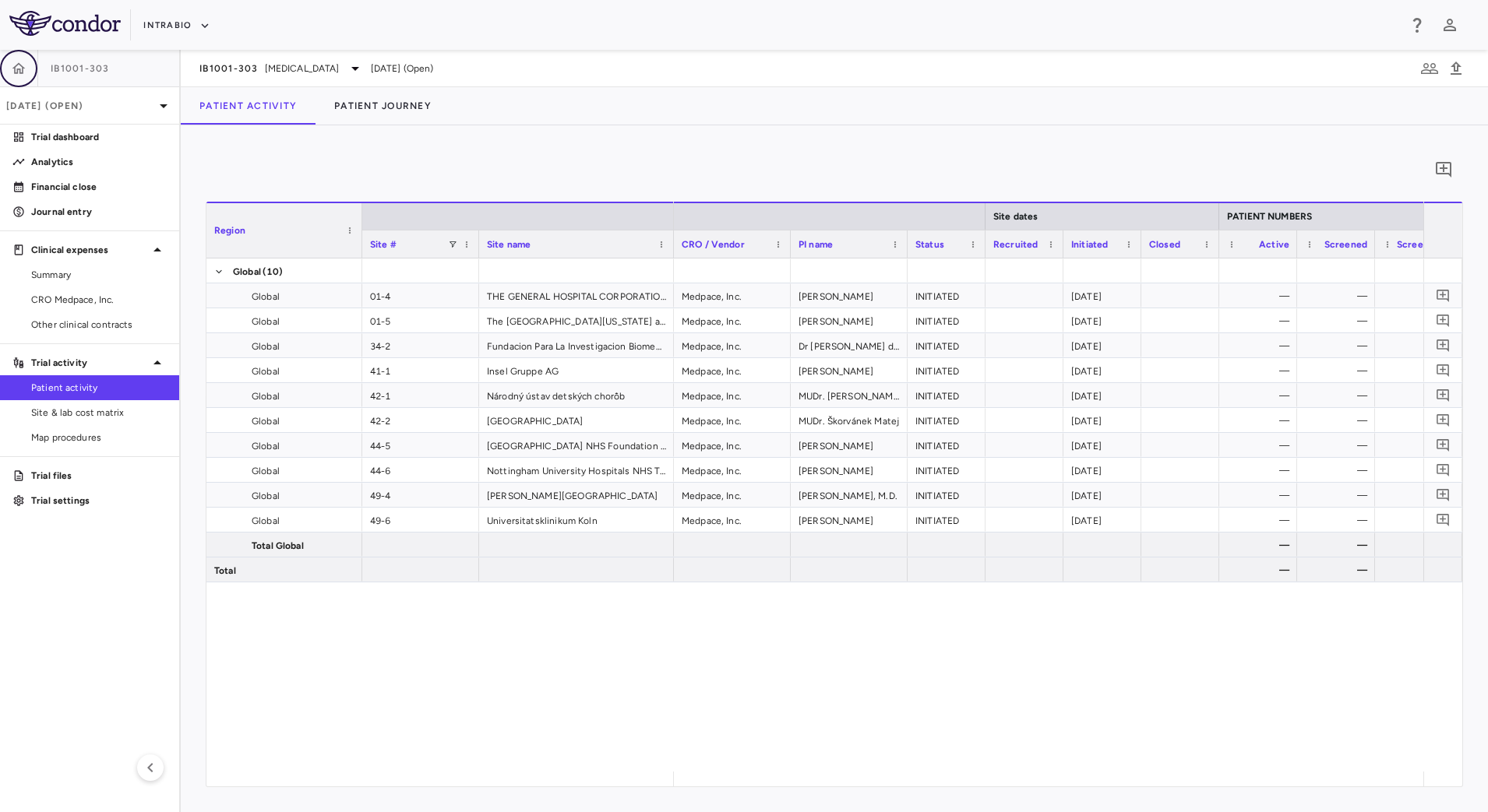
click at [20, 69] on icon "button" at bounding box center [19, 67] width 13 height 11
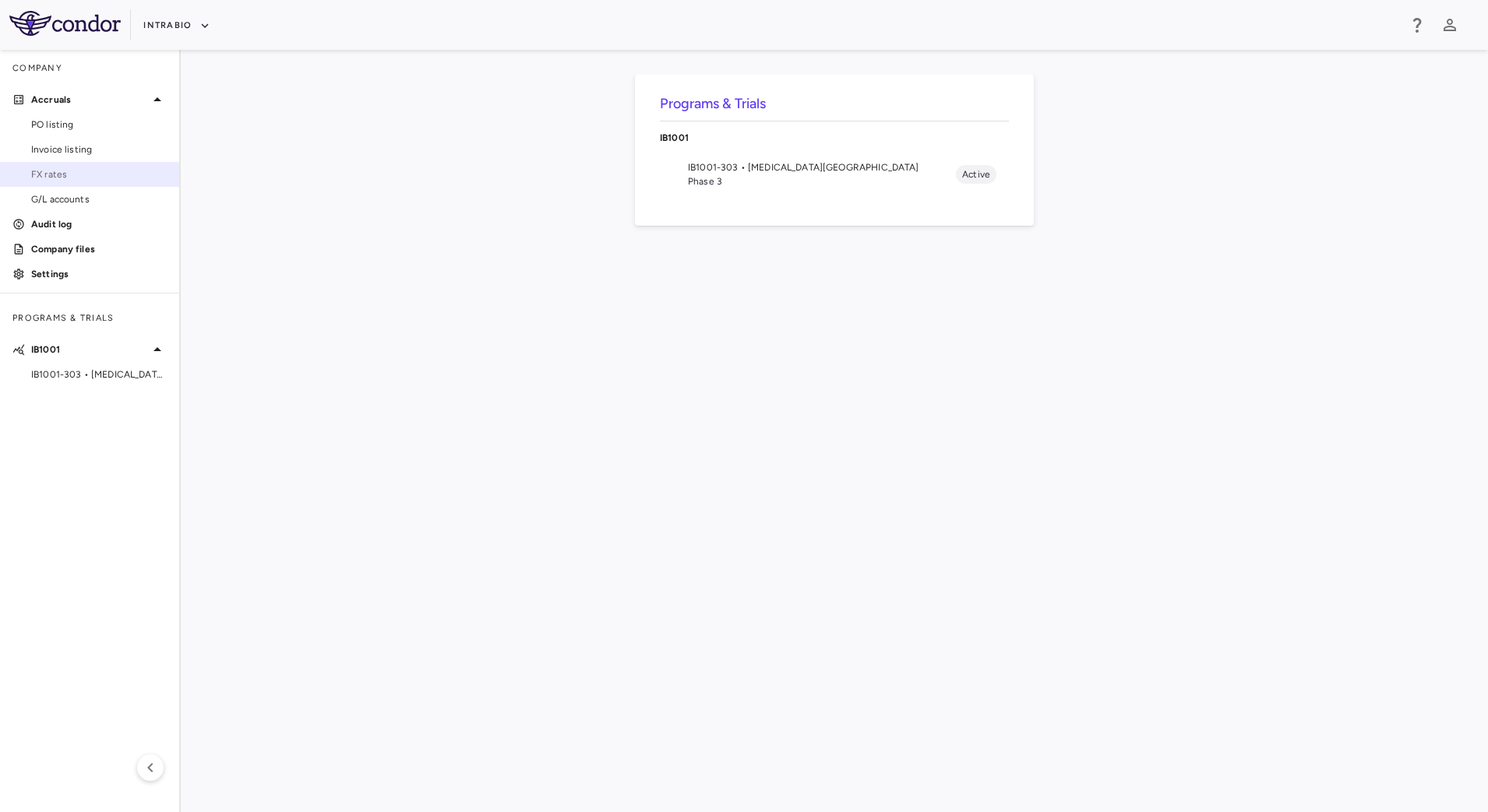
click at [79, 176] on span "FX rates" at bounding box center [98, 174] width 136 height 14
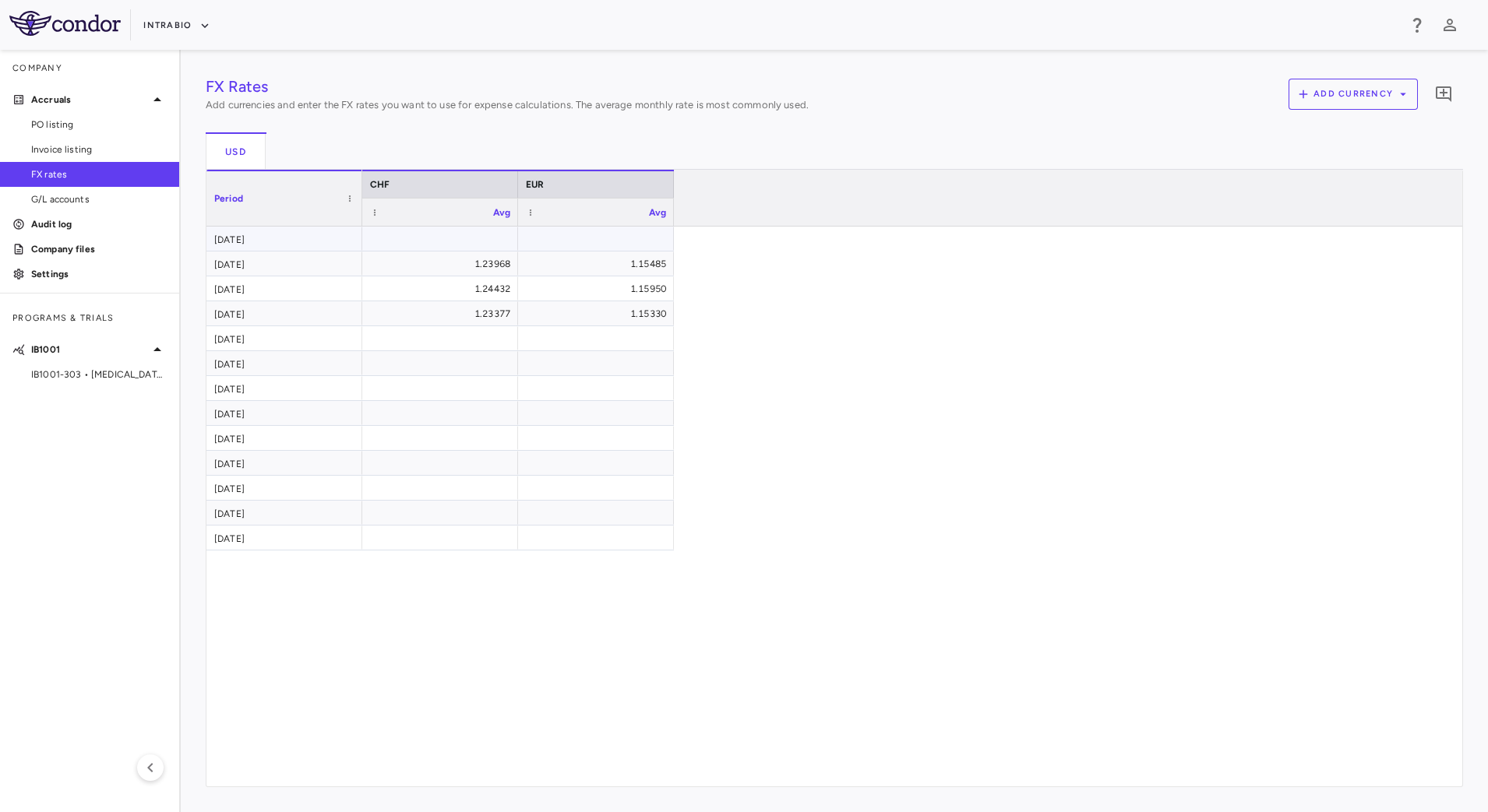
click at [303, 235] on div "Sep 2025" at bounding box center [284, 238] width 156 height 24
click at [753, 202] on div "CHF EUR Avg Avg" at bounding box center [912, 197] width 1100 height 57
click at [84, 378] on span "IB1001-303 • Ataxia-Telangiectasia" at bounding box center [98, 375] width 136 height 14
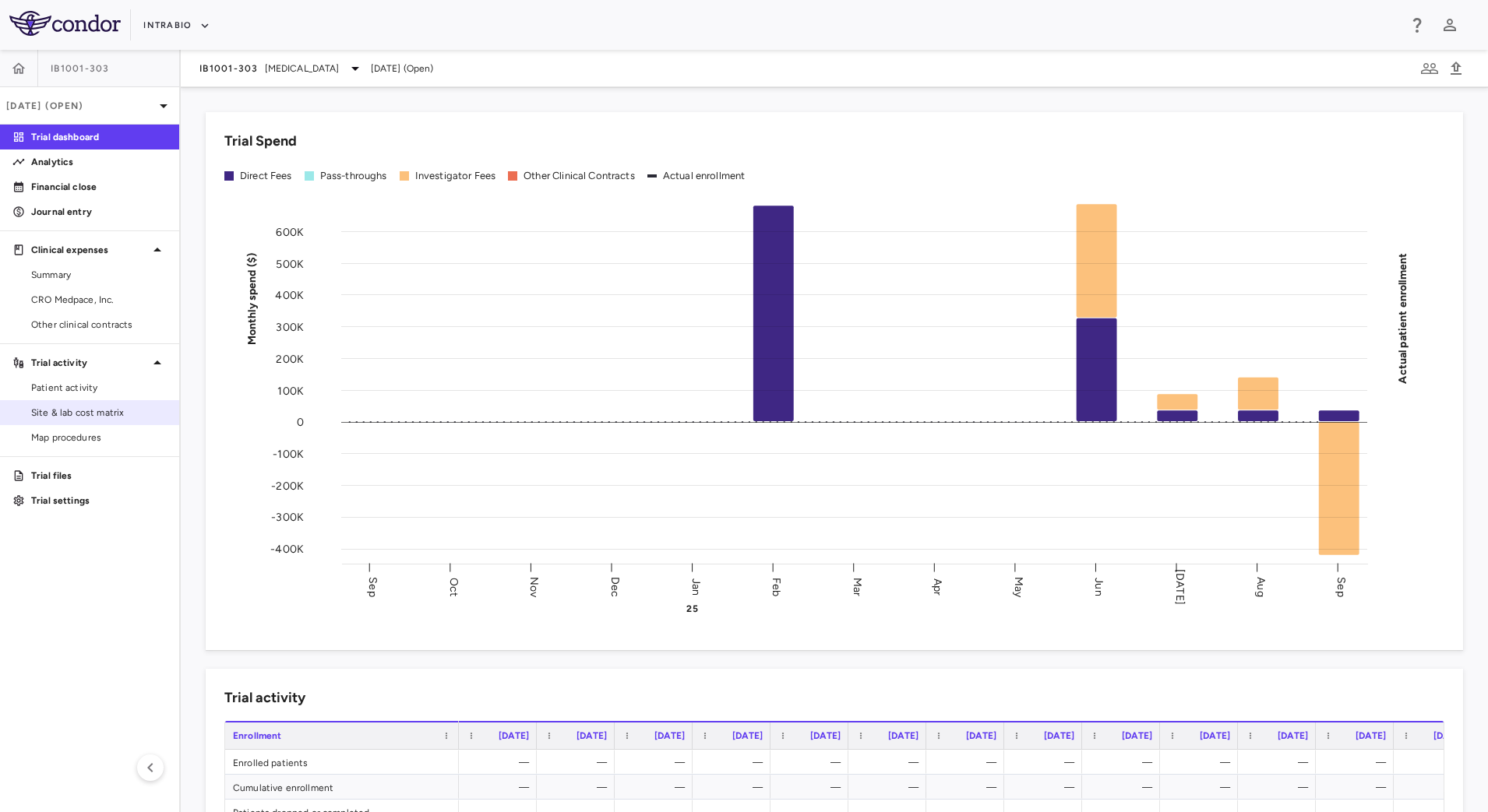
drag, startPoint x: 91, startPoint y: 399, endPoint x: 97, endPoint y: 404, distance: 7.8
click at [91, 399] on link "Patient activity" at bounding box center [89, 388] width 180 height 24
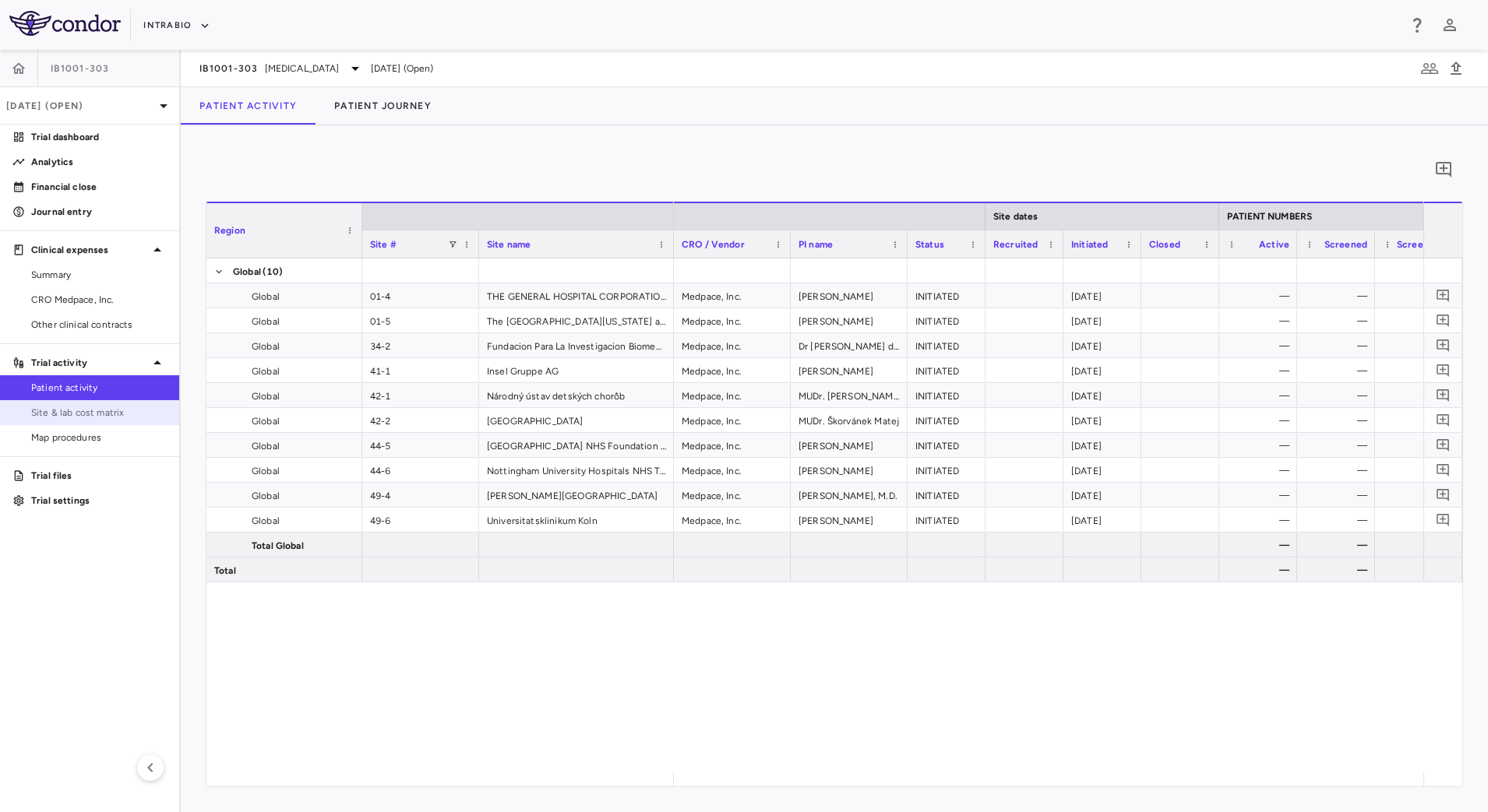
click at [103, 414] on span "Site & lab cost matrix" at bounding box center [98, 412] width 136 height 14
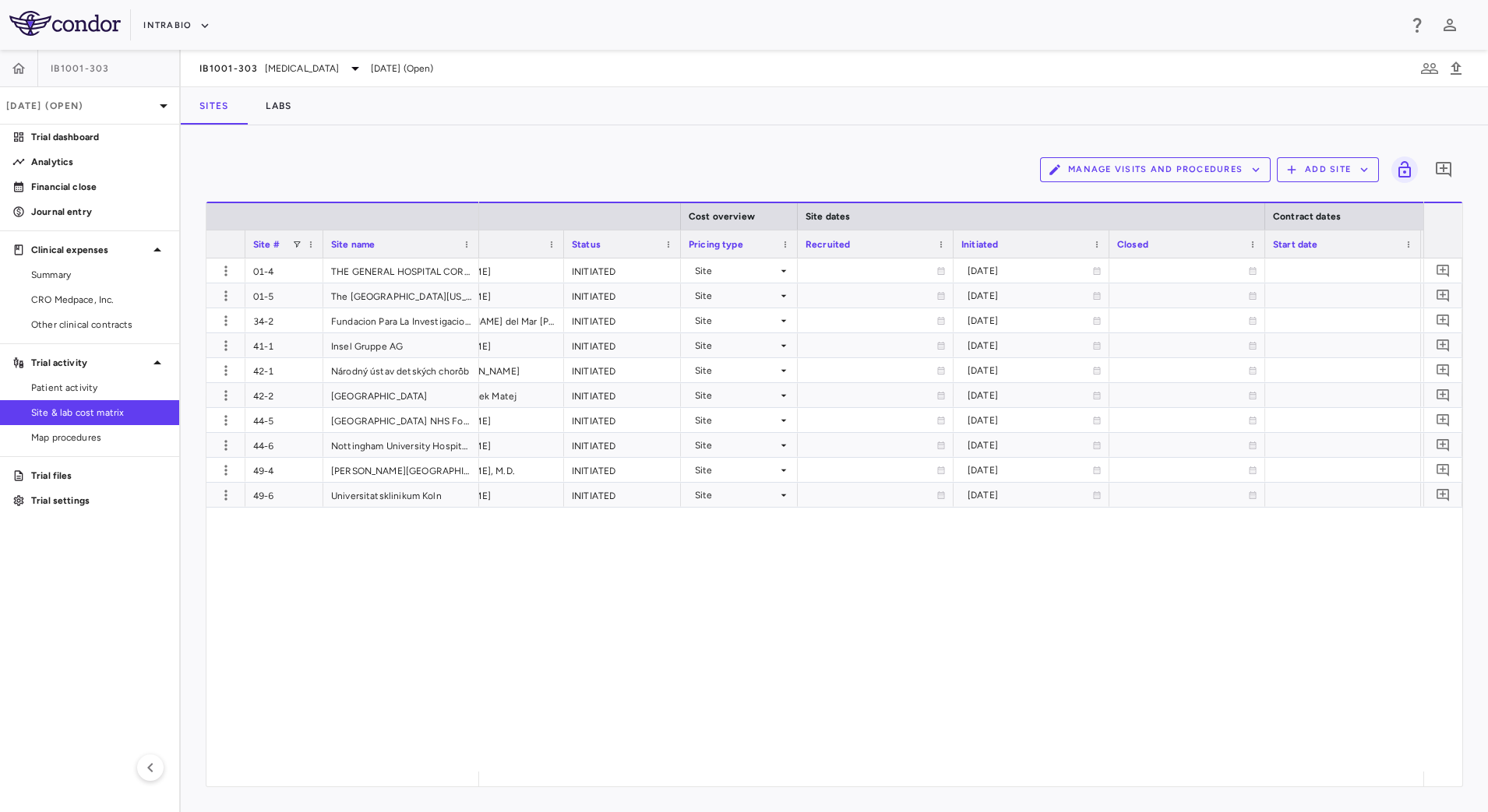
scroll to position [0, 856]
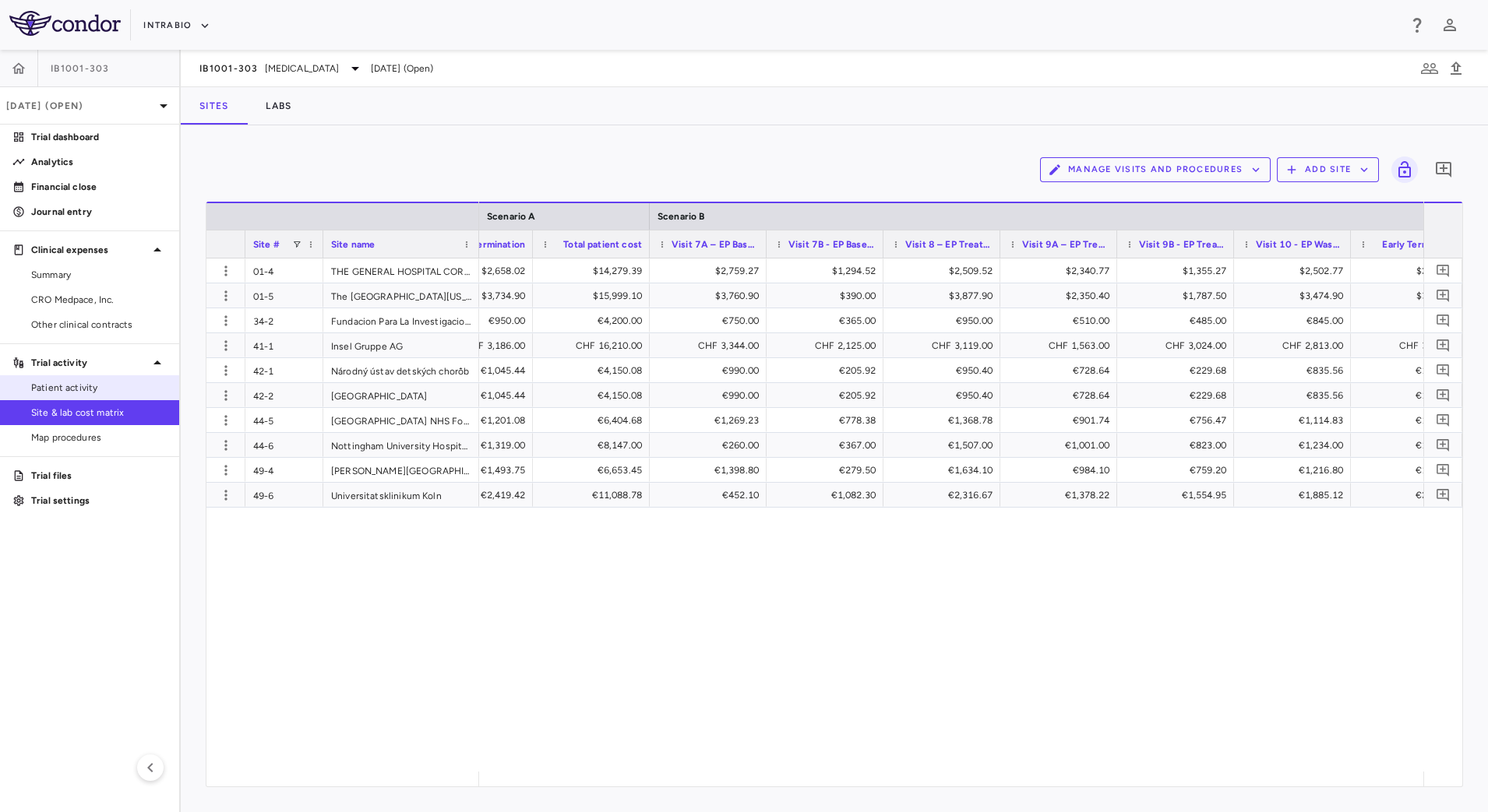
click at [87, 390] on span "Patient activity" at bounding box center [98, 388] width 136 height 14
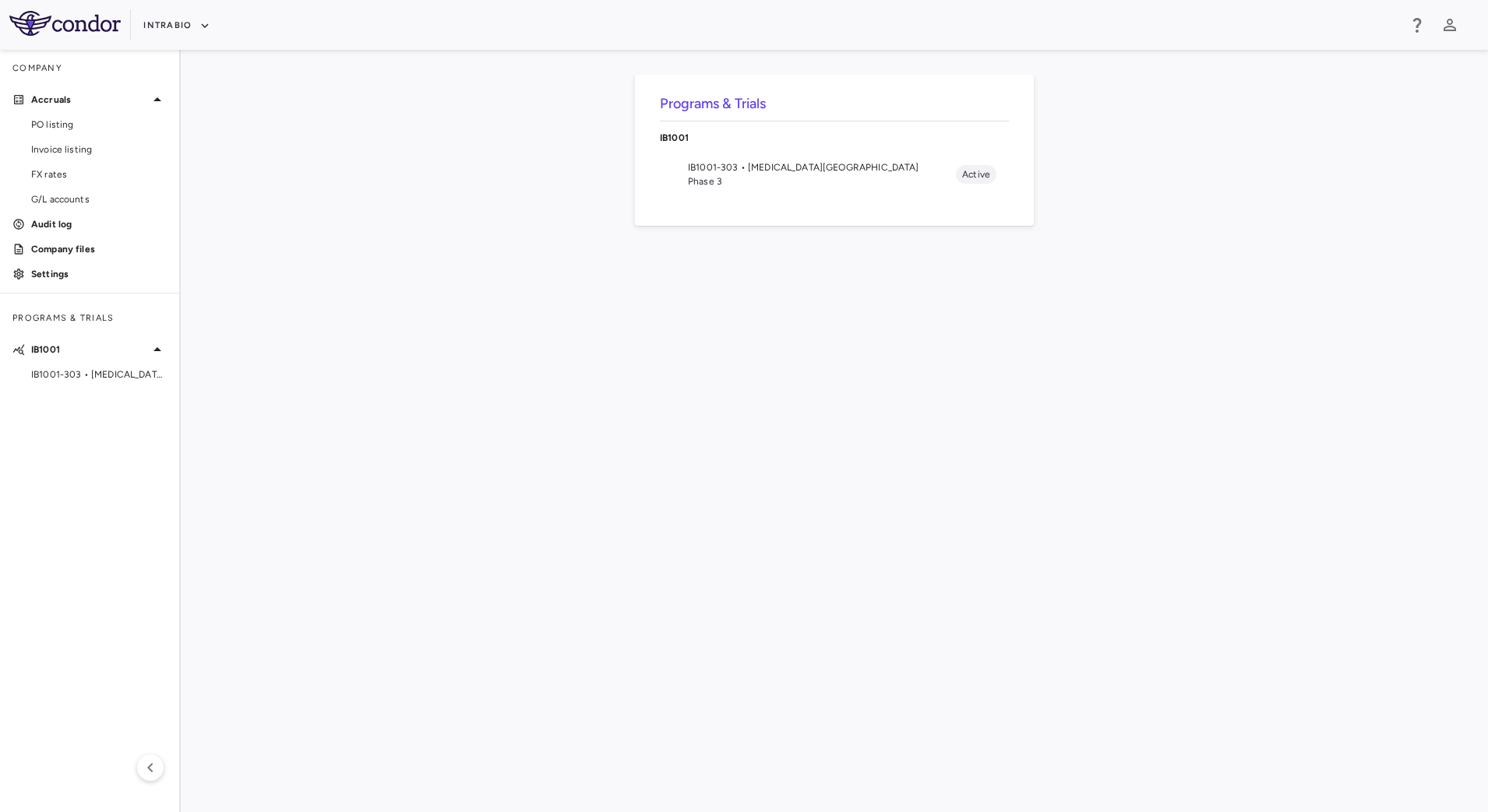
click at [760, 177] on span "Phase 3" at bounding box center [821, 181] width 268 height 14
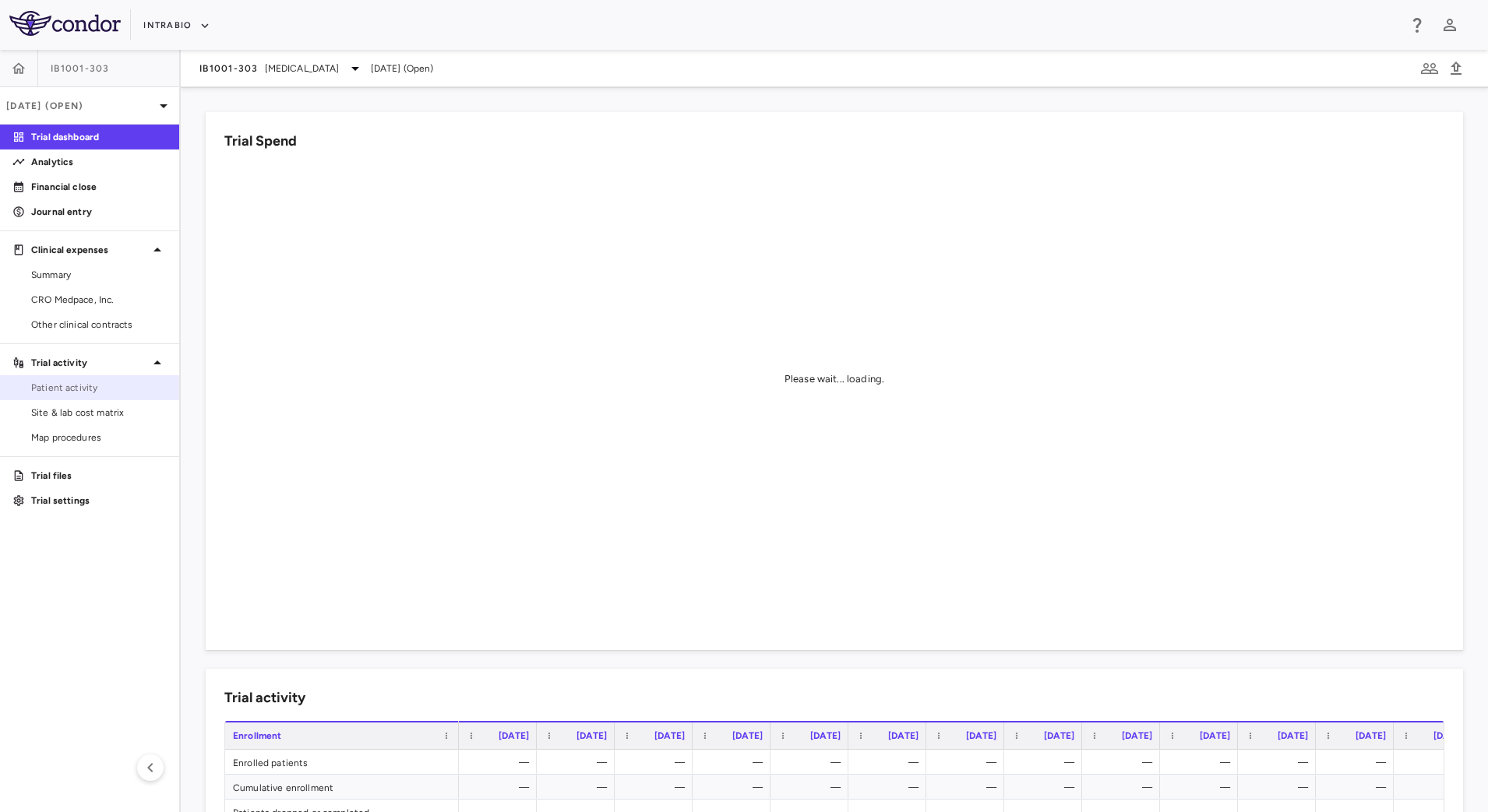
click at [85, 386] on span "Patient activity" at bounding box center [98, 388] width 136 height 14
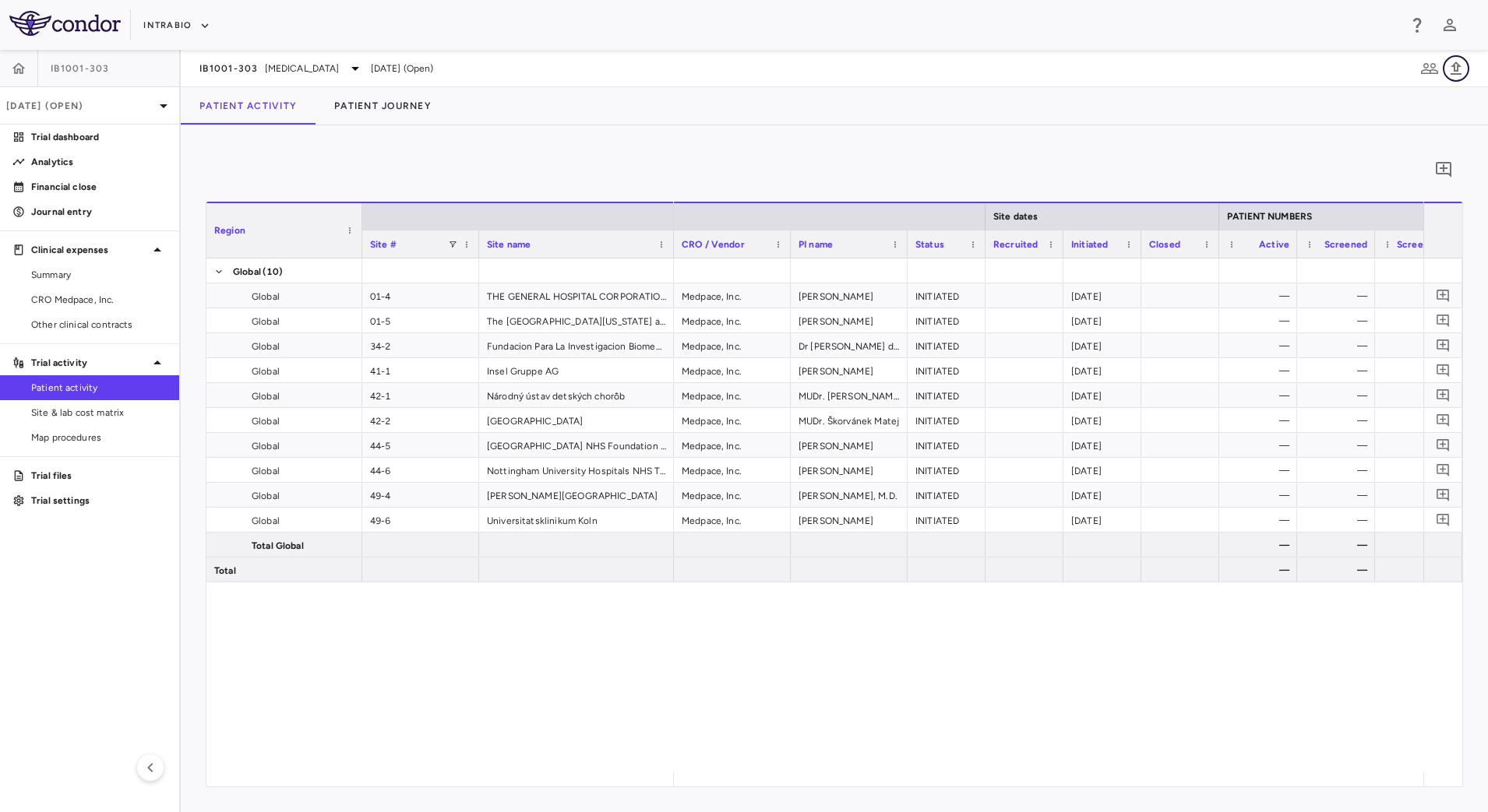
click at [1459, 65] on icon "button" at bounding box center [1455, 67] width 11 height 13
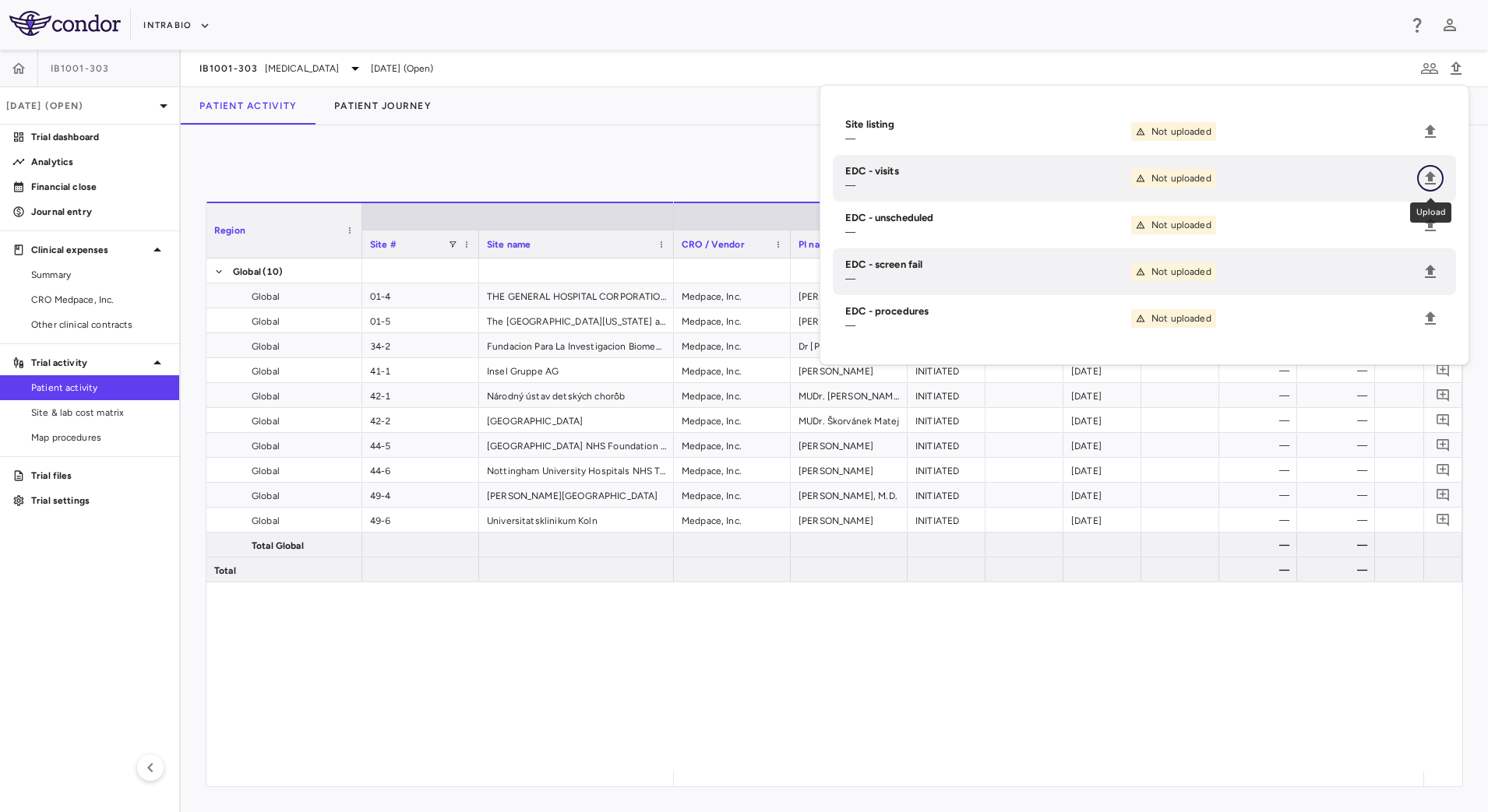
click at [1422, 179] on icon "Upload" at bounding box center [1429, 177] width 19 height 19
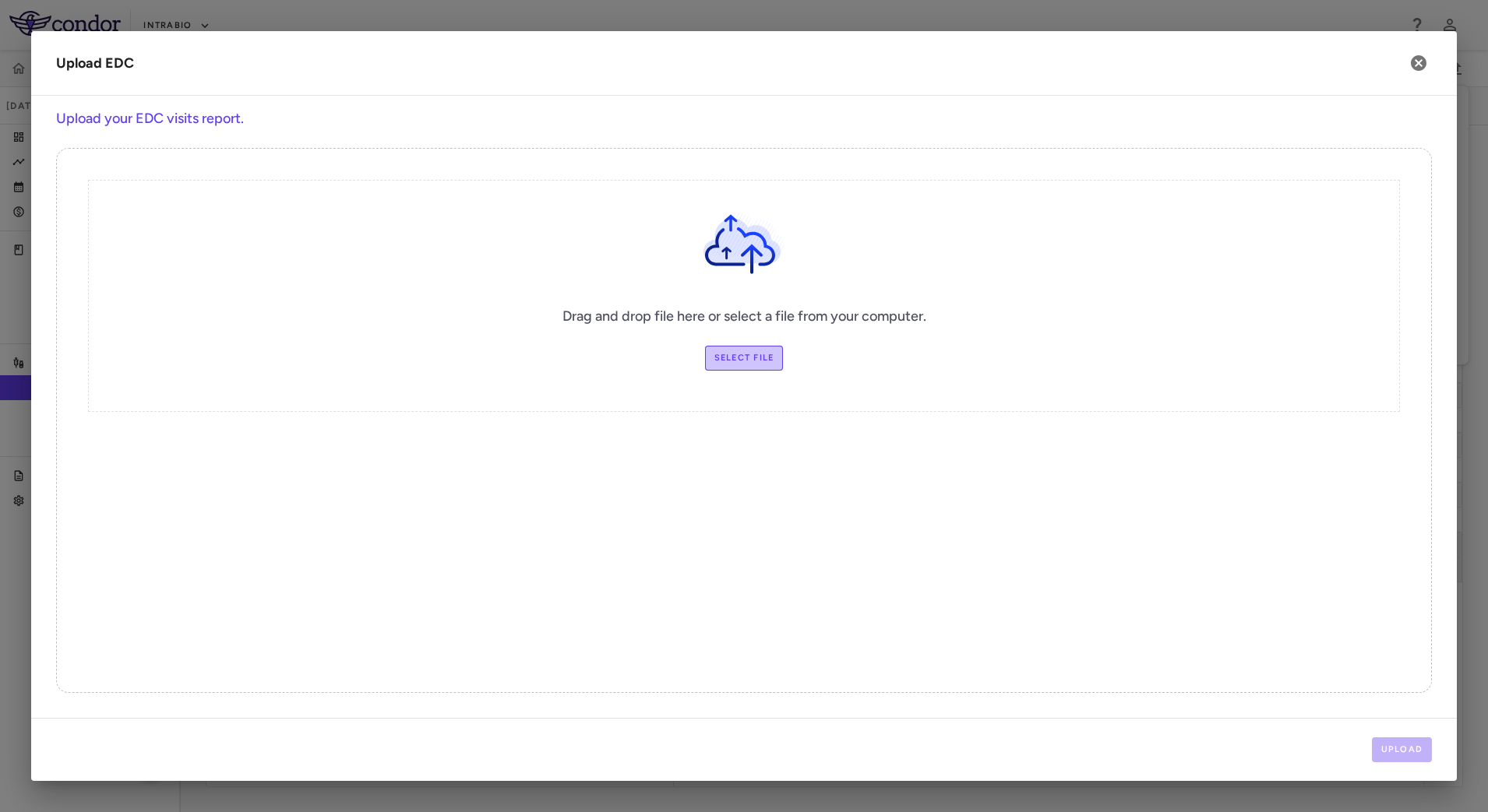
click at [736, 357] on label "Select file" at bounding box center [744, 358] width 78 height 25
click at [0, 0] on input "Select file" at bounding box center [0, 0] width 0 height 0
click at [1405, 745] on button "Upload" at bounding box center [1402, 750] width 61 height 25
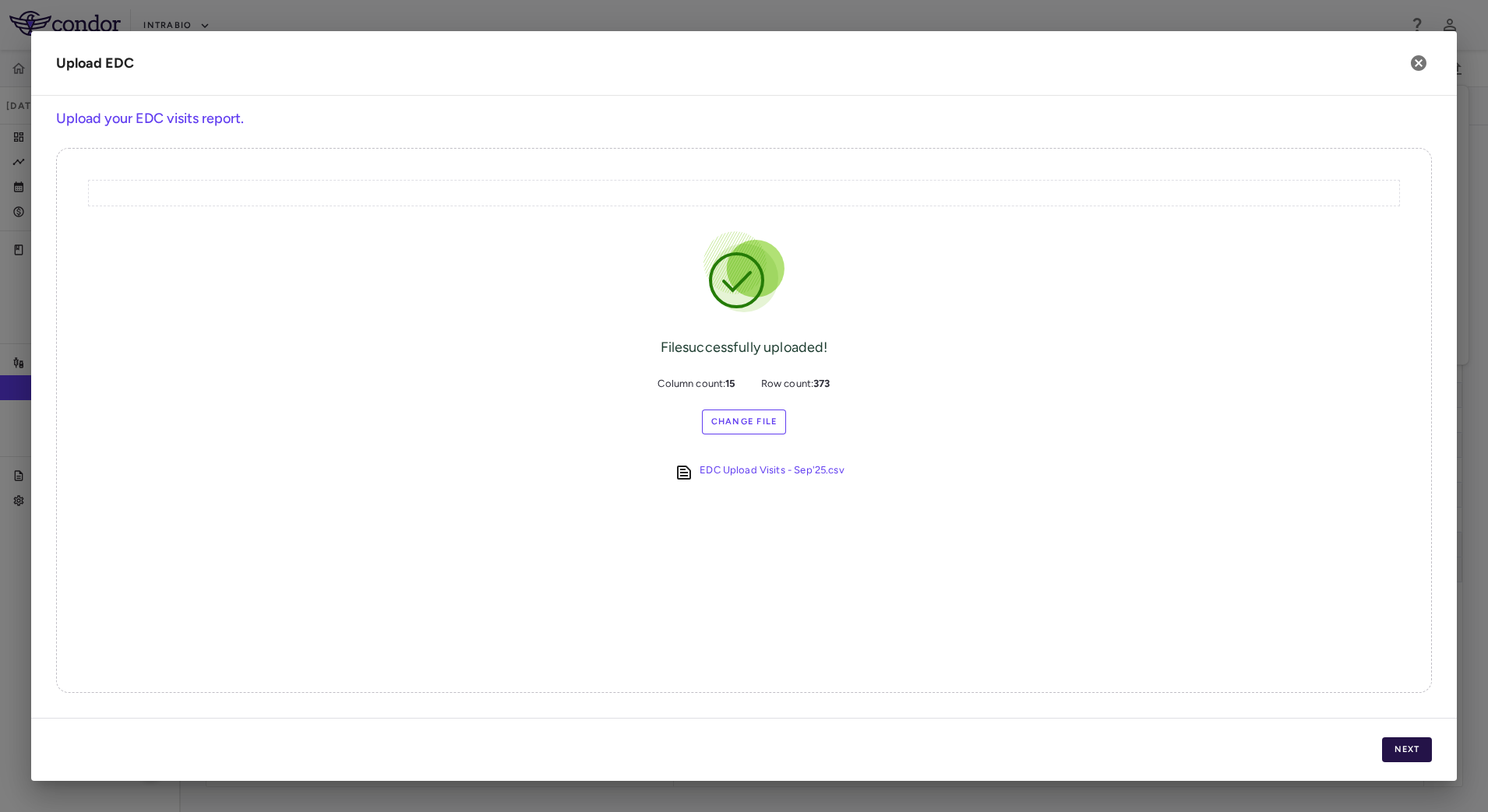
click at [1406, 743] on button "Next" at bounding box center [1407, 750] width 50 height 25
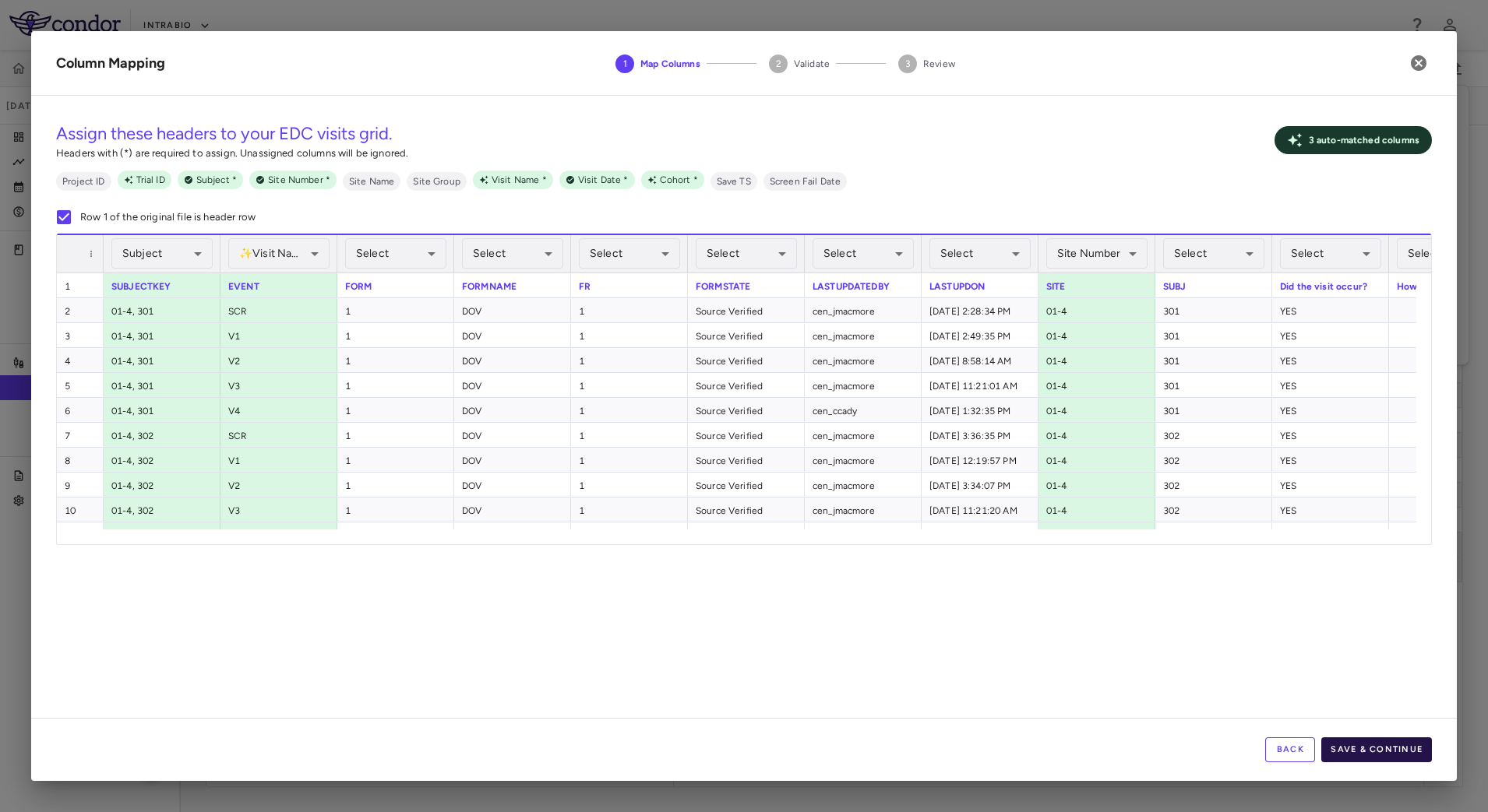
click at [1383, 752] on button "Save & Continue" at bounding box center [1376, 750] width 110 height 25
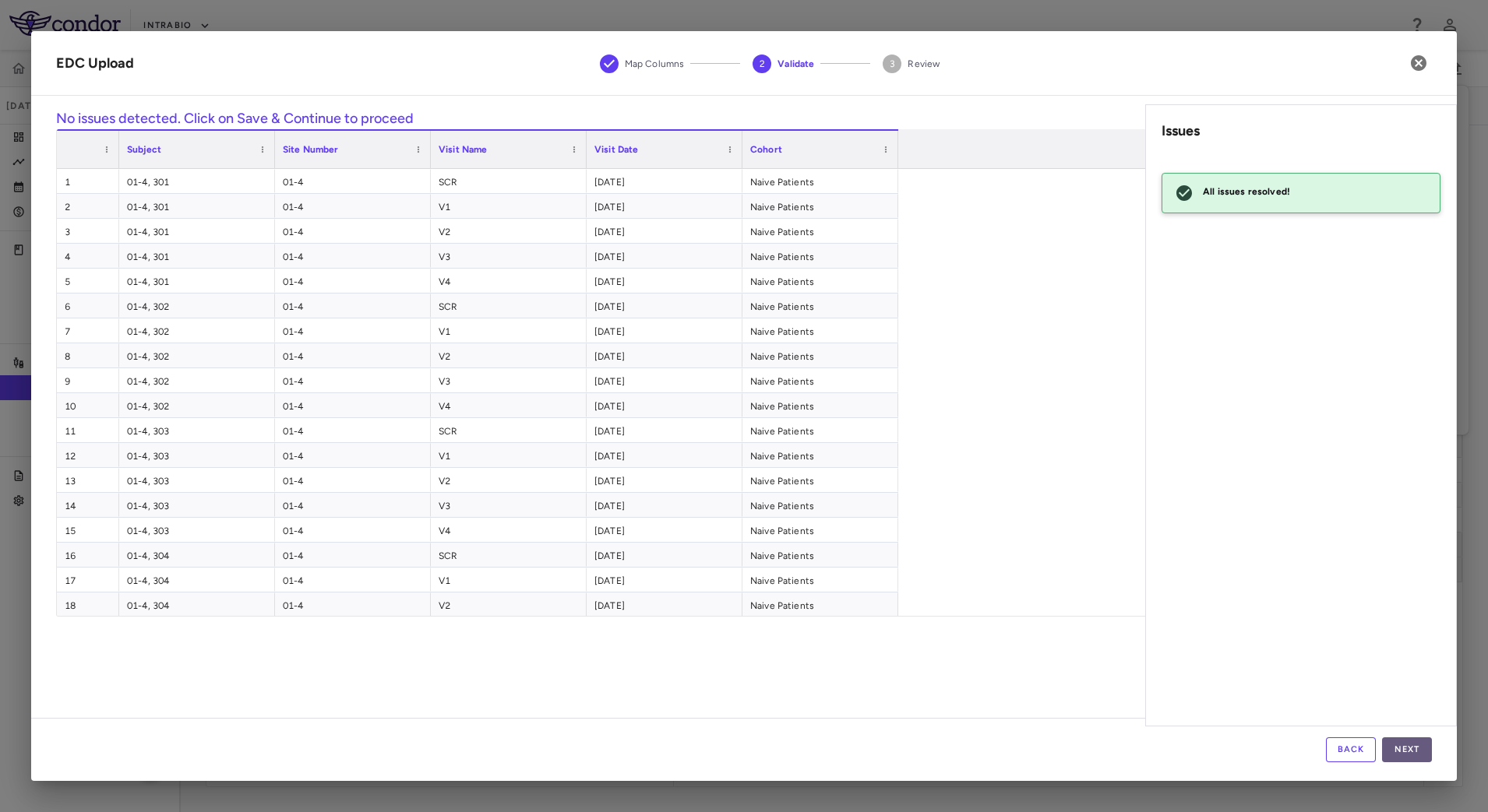
click at [1419, 751] on button "Next" at bounding box center [1407, 750] width 50 height 25
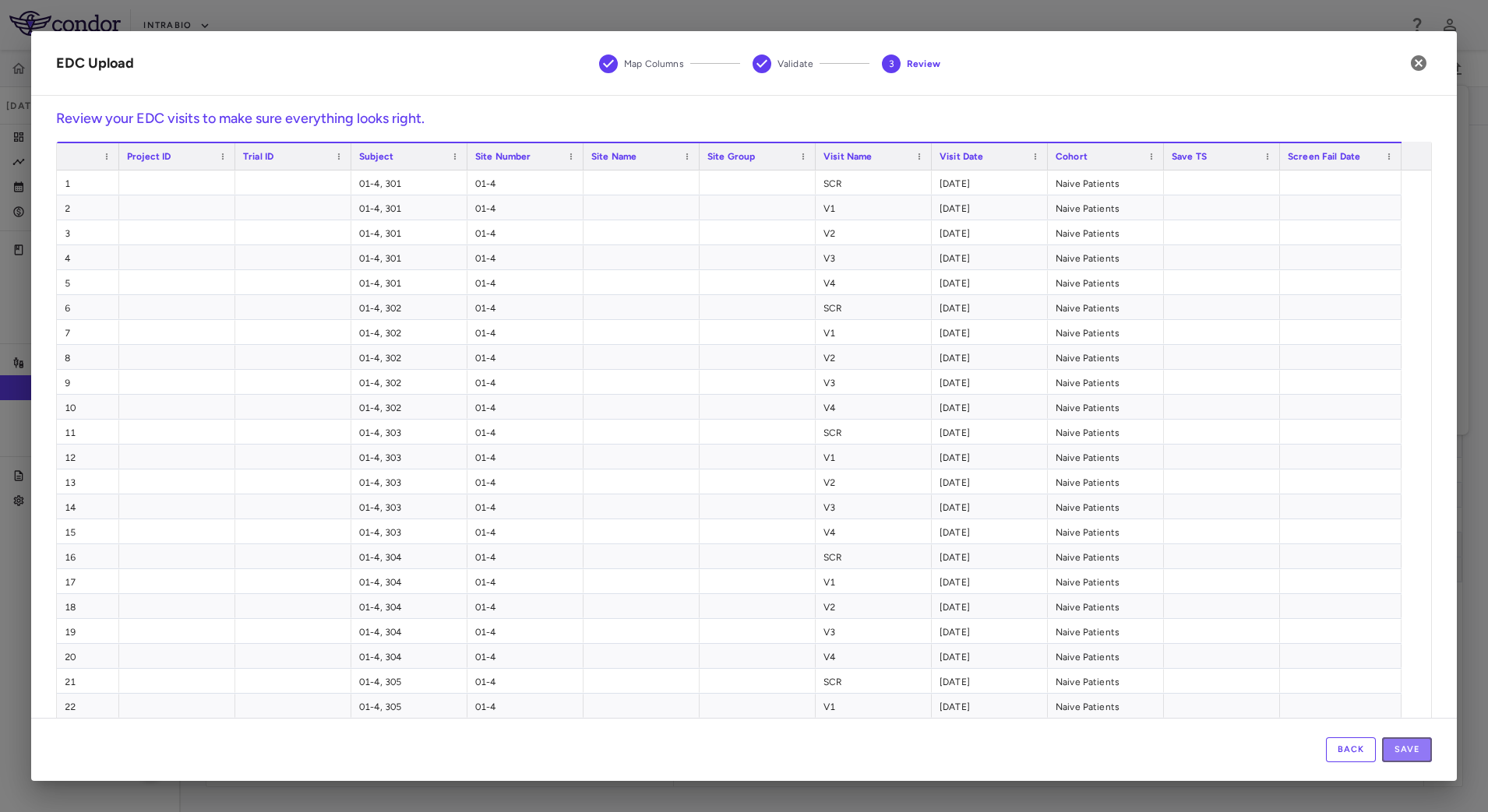
click at [1419, 751] on button "Save" at bounding box center [1407, 750] width 50 height 25
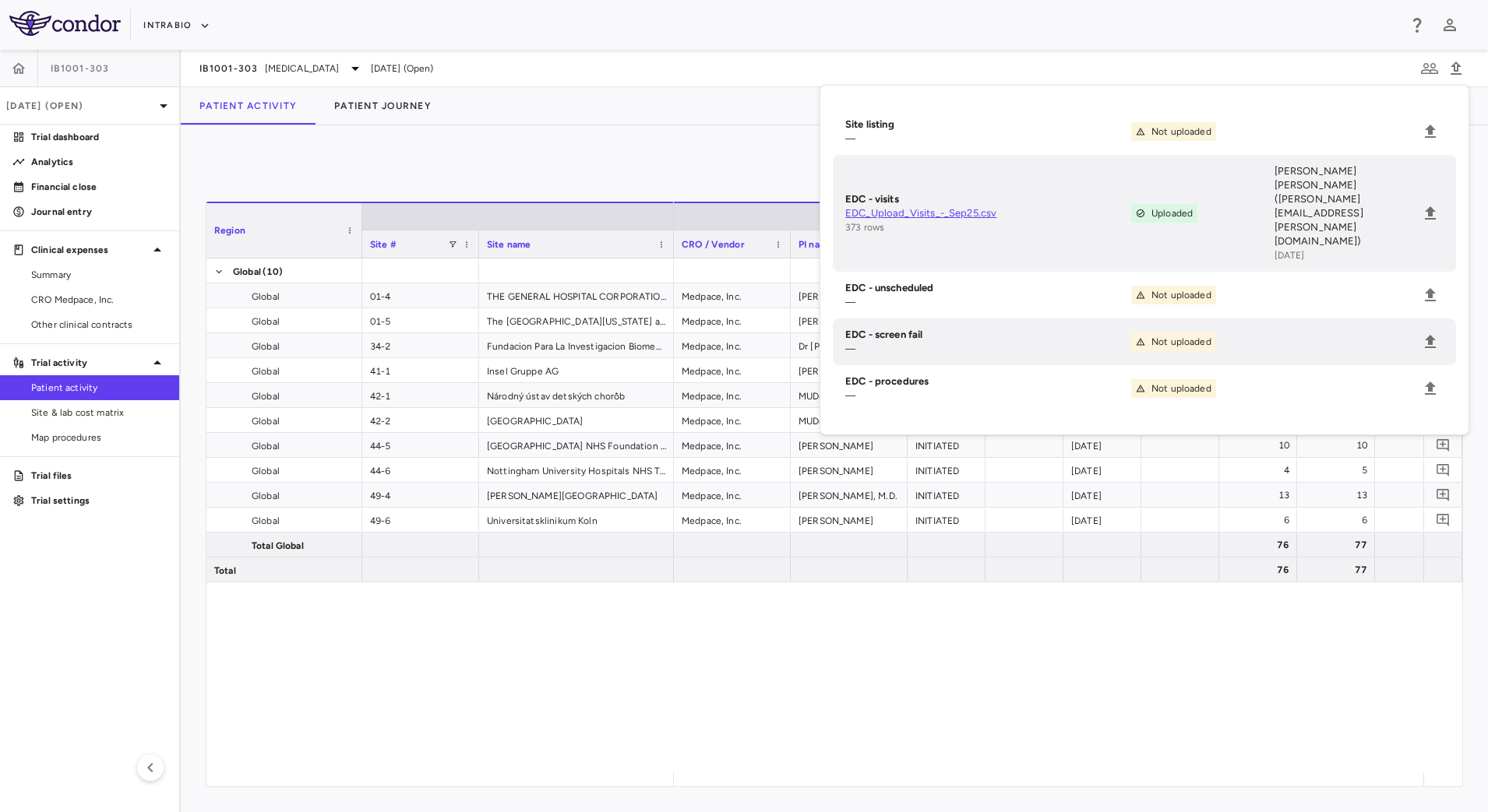
drag, startPoint x: 105, startPoint y: 402, endPoint x: 156, endPoint y: 394, distance: 51.6
click at [105, 402] on link "Site & lab cost matrix" at bounding box center [89, 412] width 180 height 24
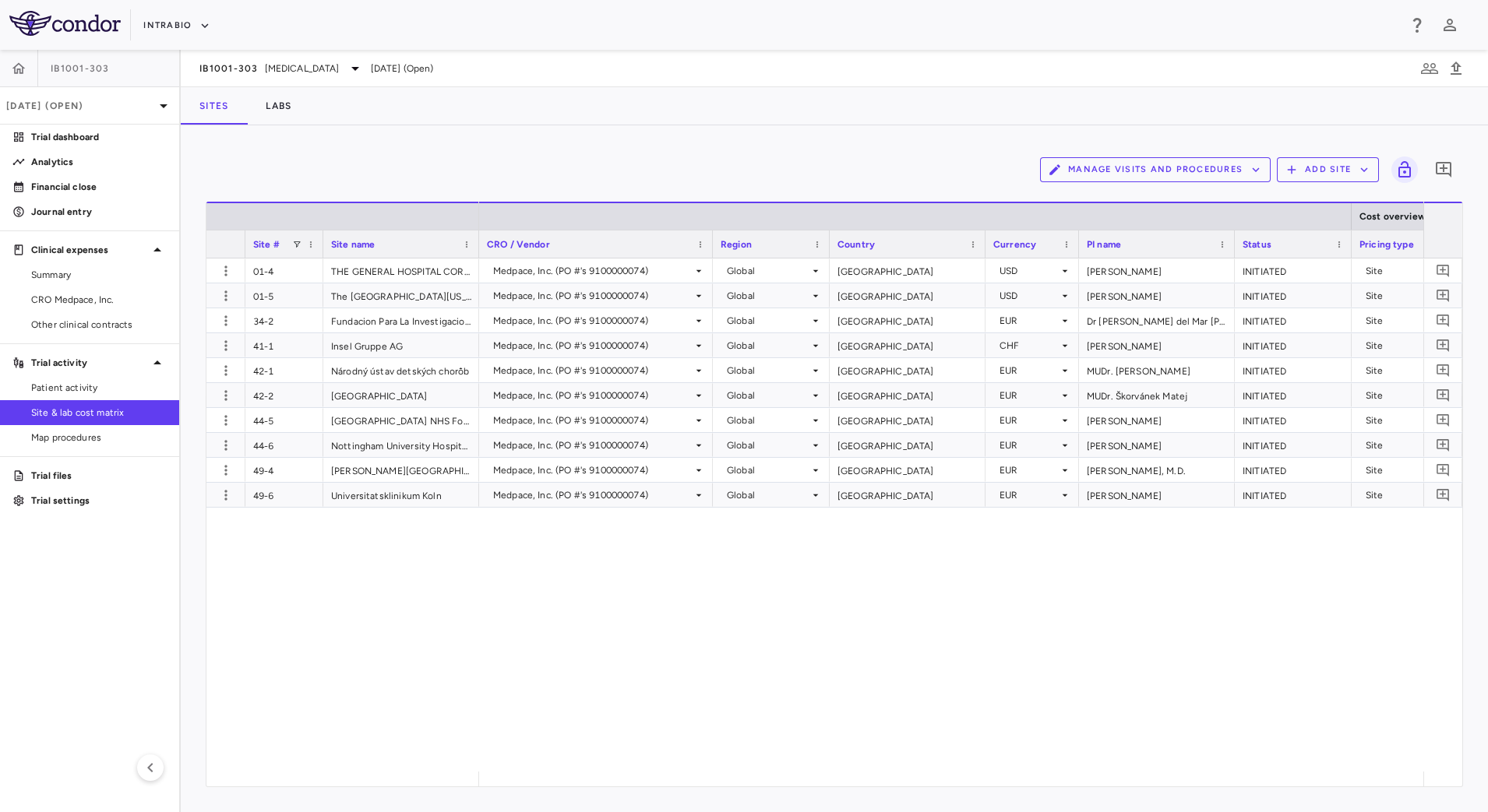
click at [1133, 171] on button "Manage Visits and Procedures" at bounding box center [1155, 170] width 230 height 25
click at [1110, 200] on li "Visit Schedules" at bounding box center [1138, 200] width 166 height 24
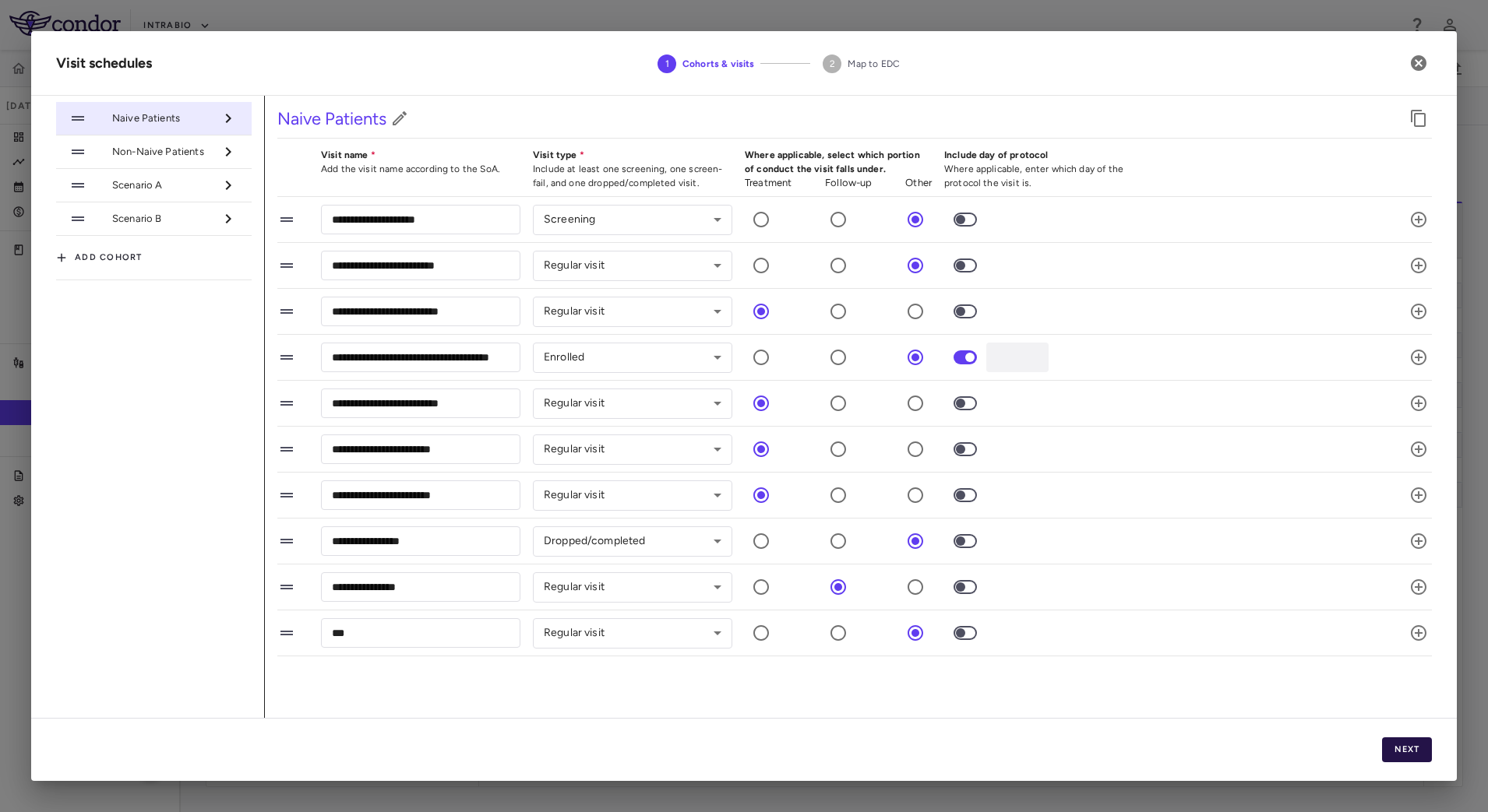
click at [1405, 744] on button "Next" at bounding box center [1407, 750] width 50 height 25
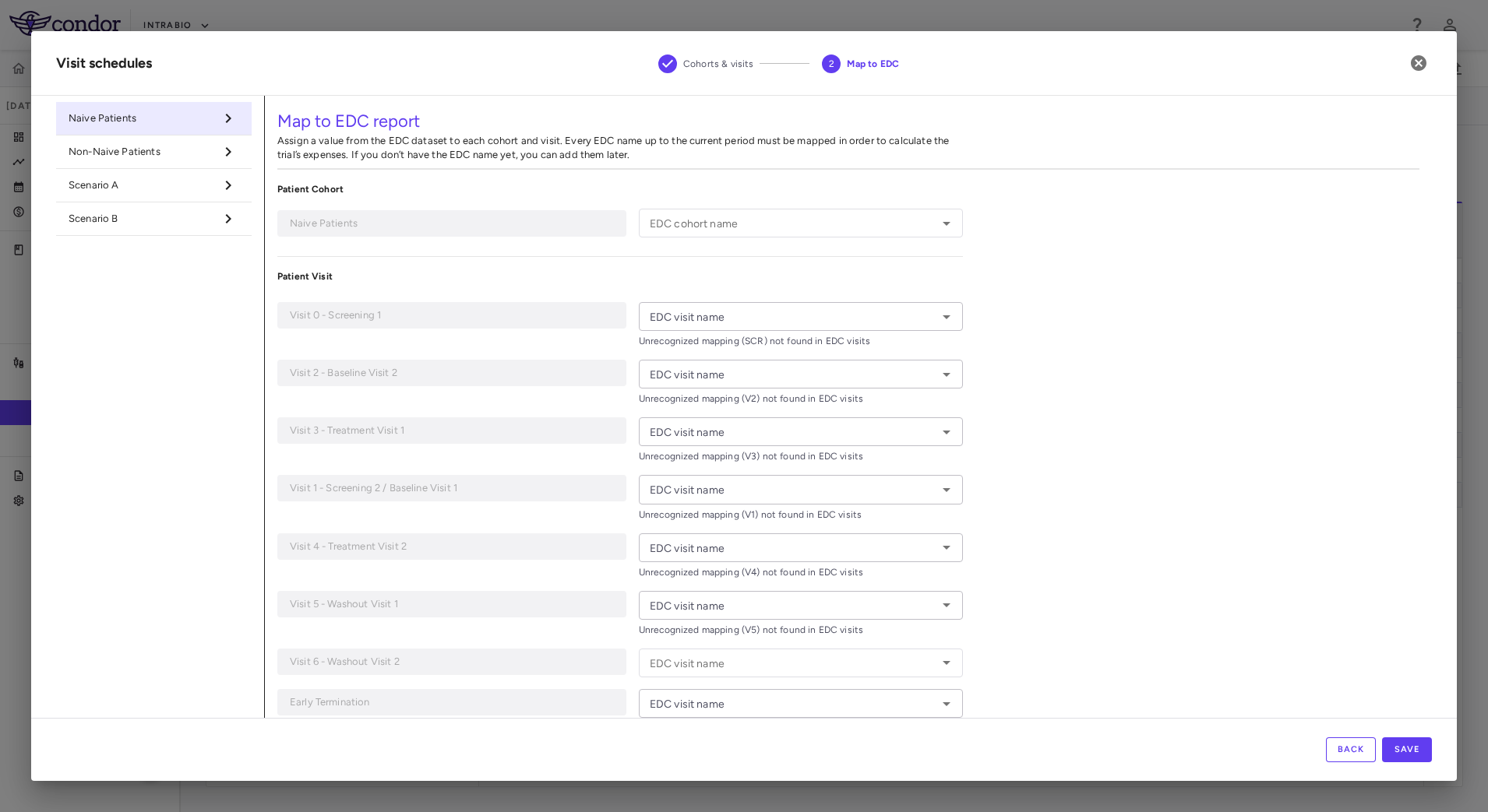
type input "**********"
type input "***"
type input "**"
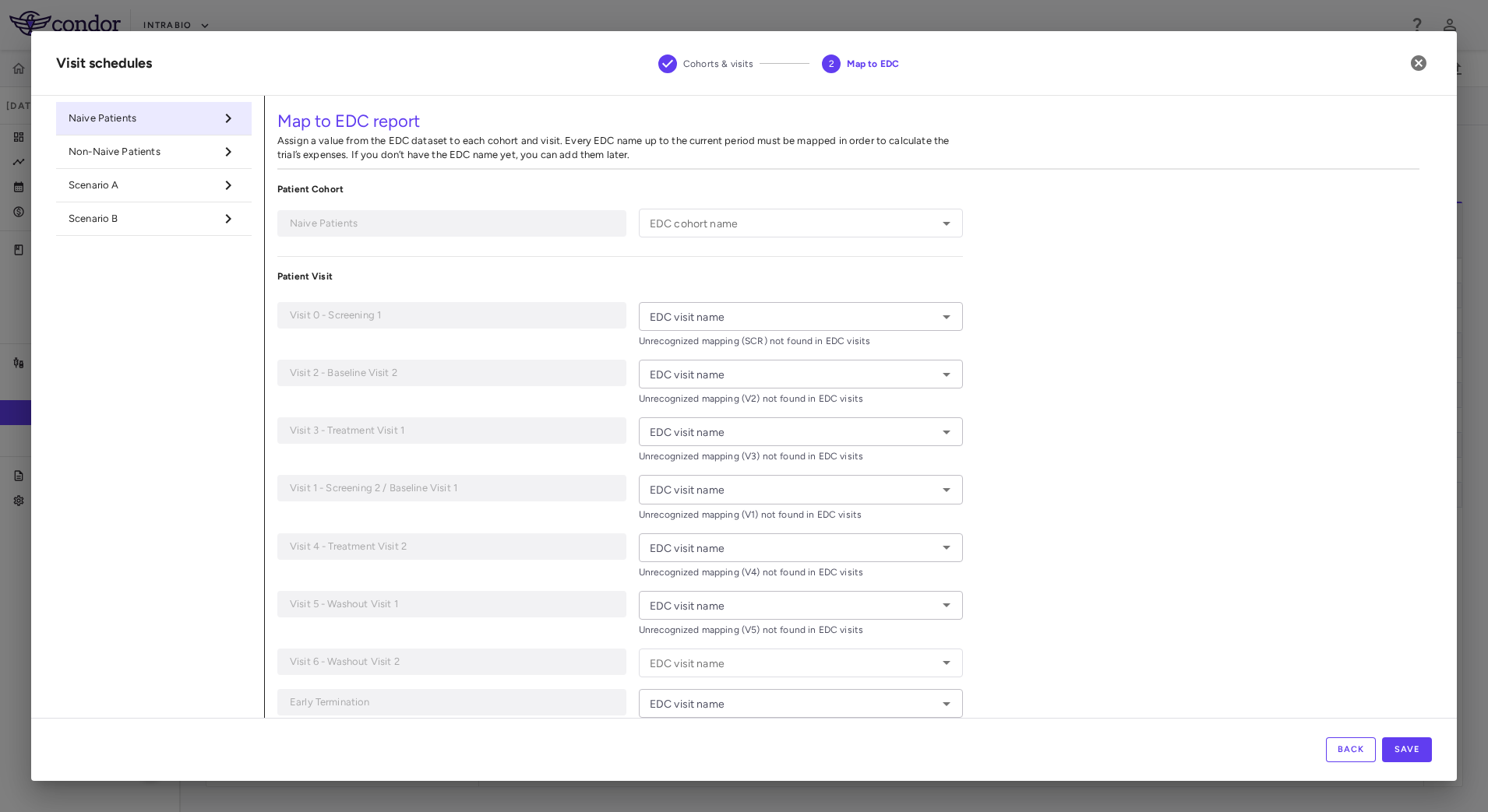
type input "**"
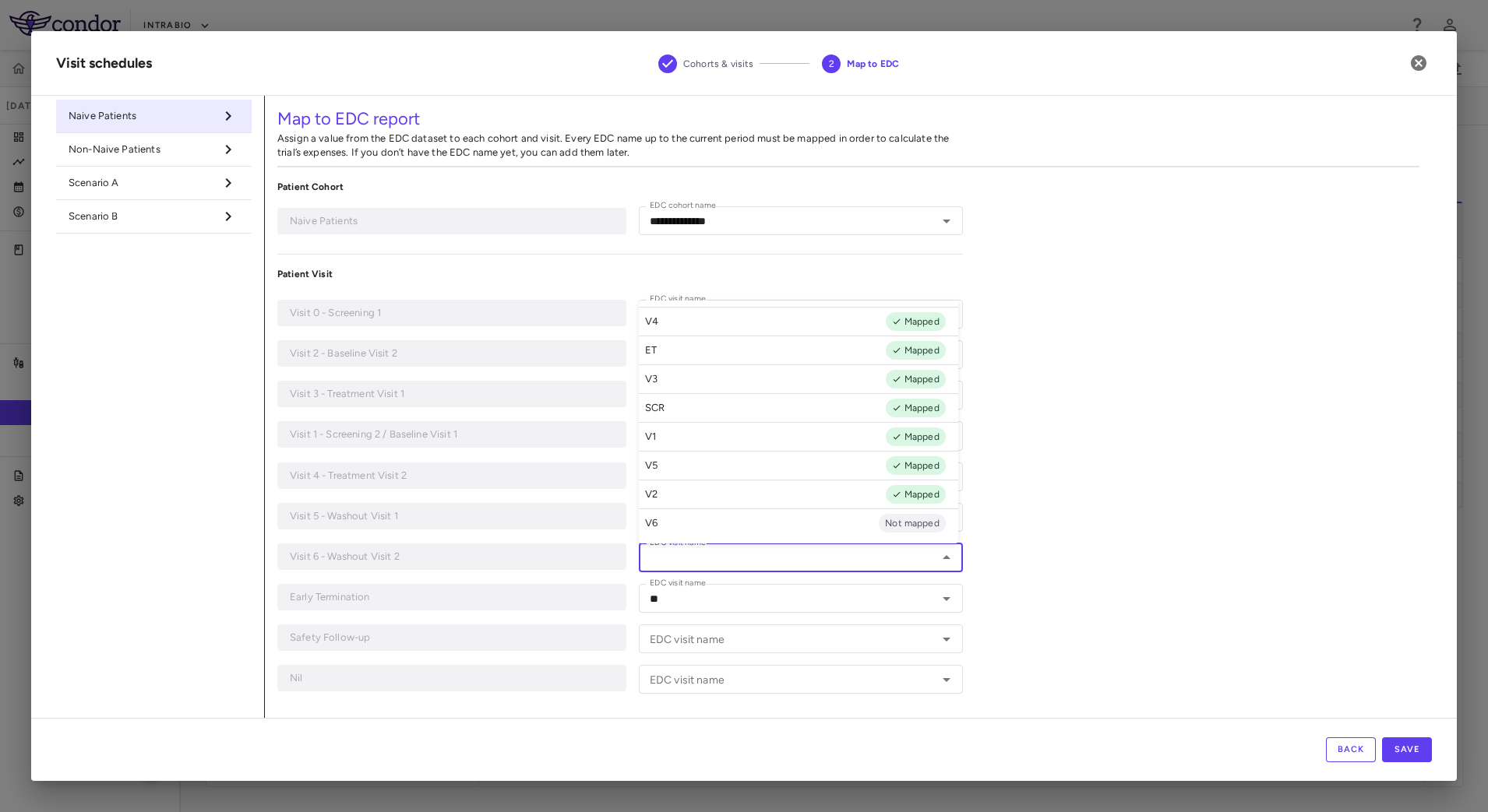
click at [916, 563] on input "EDC visit name" at bounding box center [788, 558] width 289 height 20
click at [832, 520] on li "V6 Not mapped" at bounding box center [799, 522] width 319 height 29
type input "**"
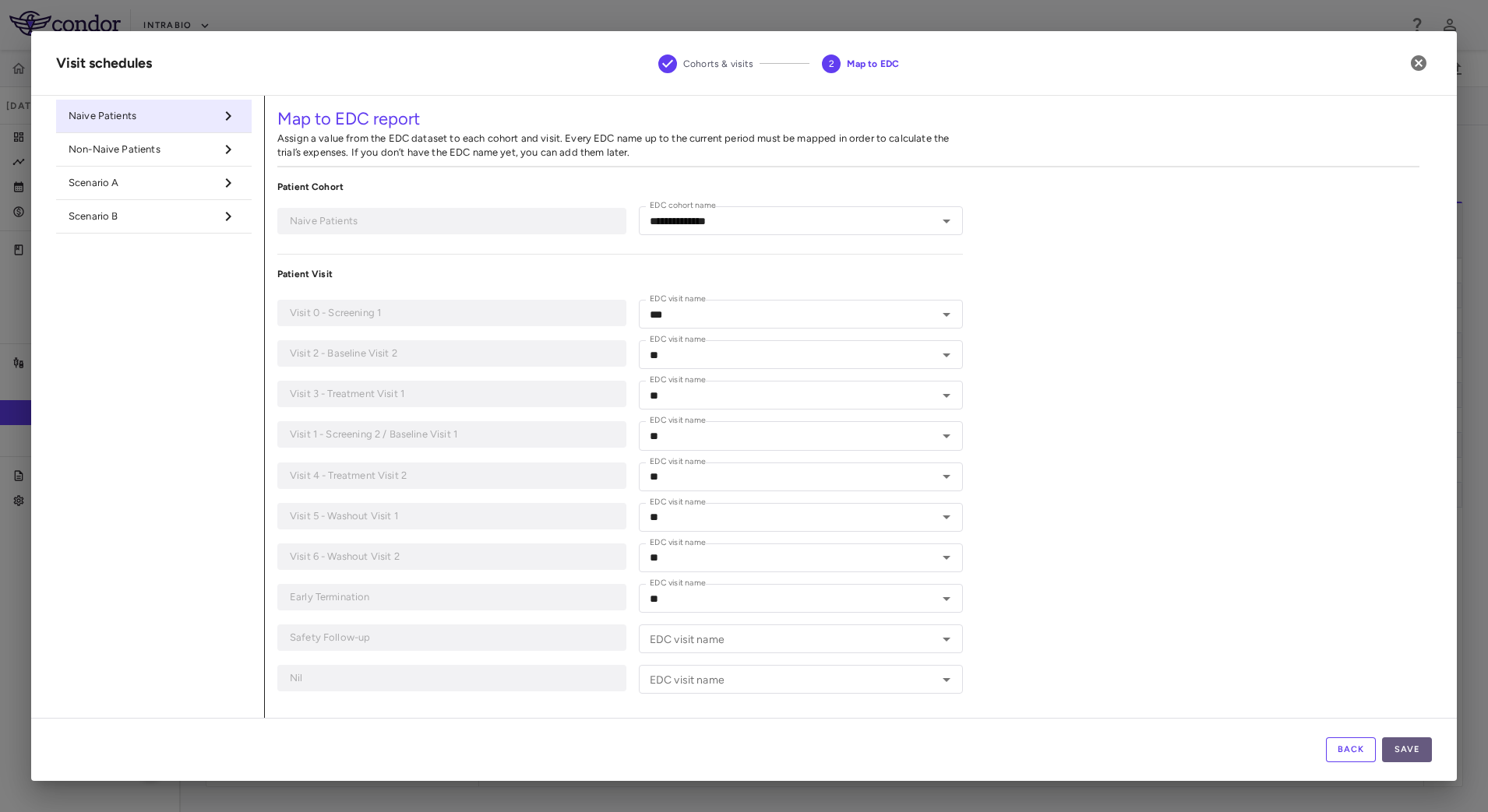
click at [1426, 752] on button "Save" at bounding box center [1407, 750] width 50 height 25
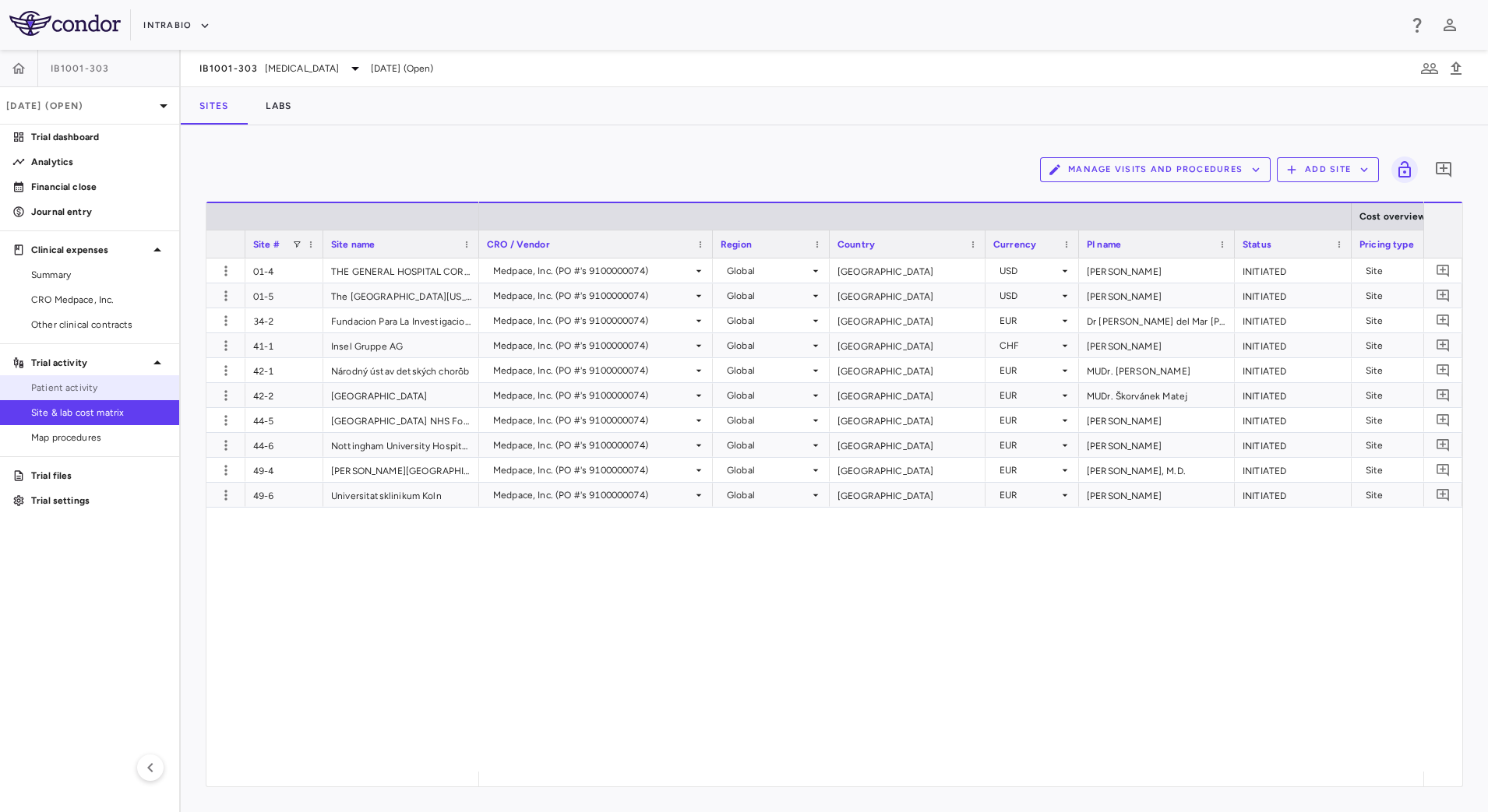
click at [98, 383] on span "Patient activity" at bounding box center [98, 388] width 136 height 14
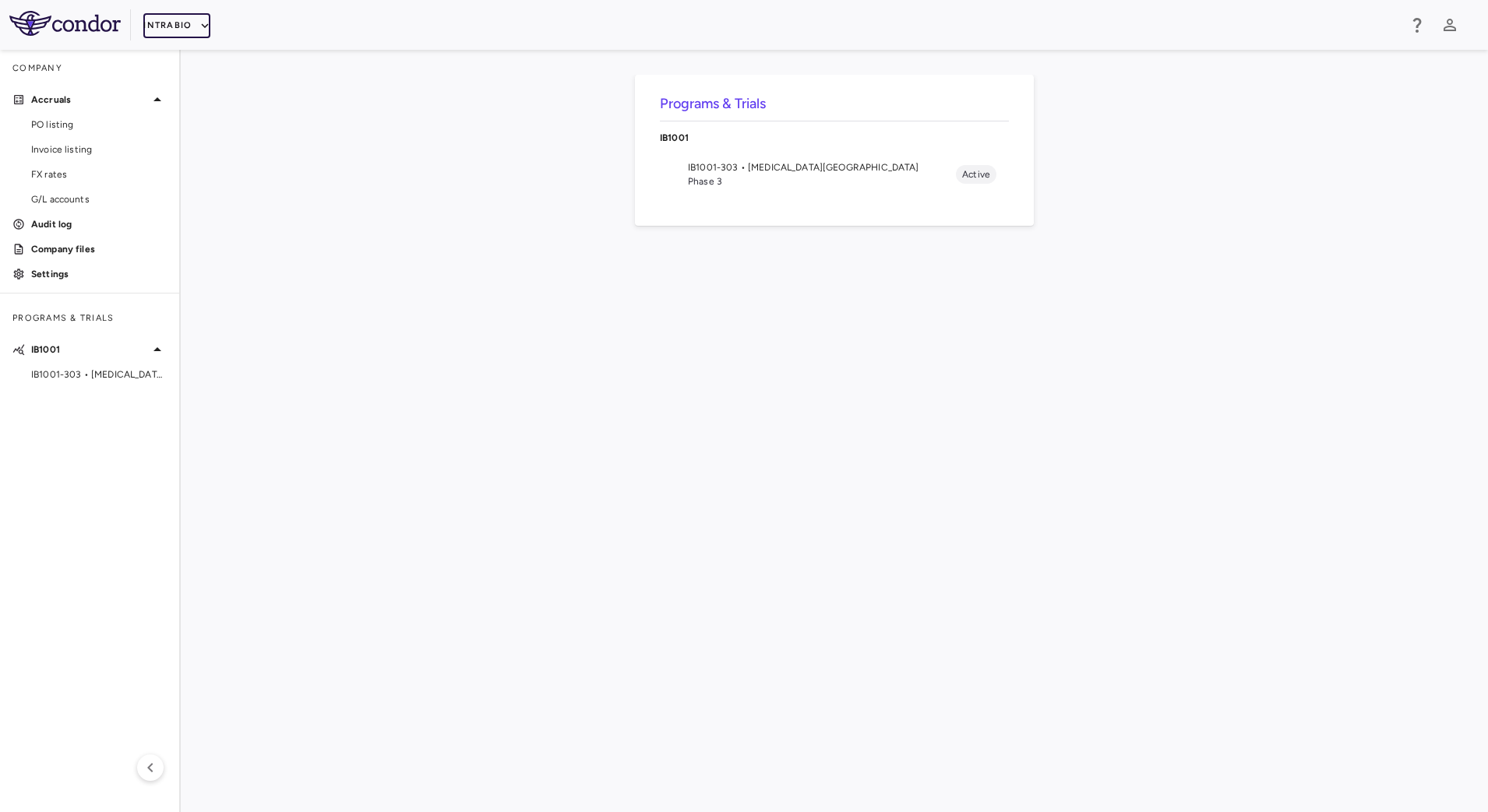
click at [186, 34] on button "IntraBio" at bounding box center [177, 25] width 67 height 25
click at [207, 154] on li "BridgeBio, Inc." at bounding box center [207, 150] width 130 height 24
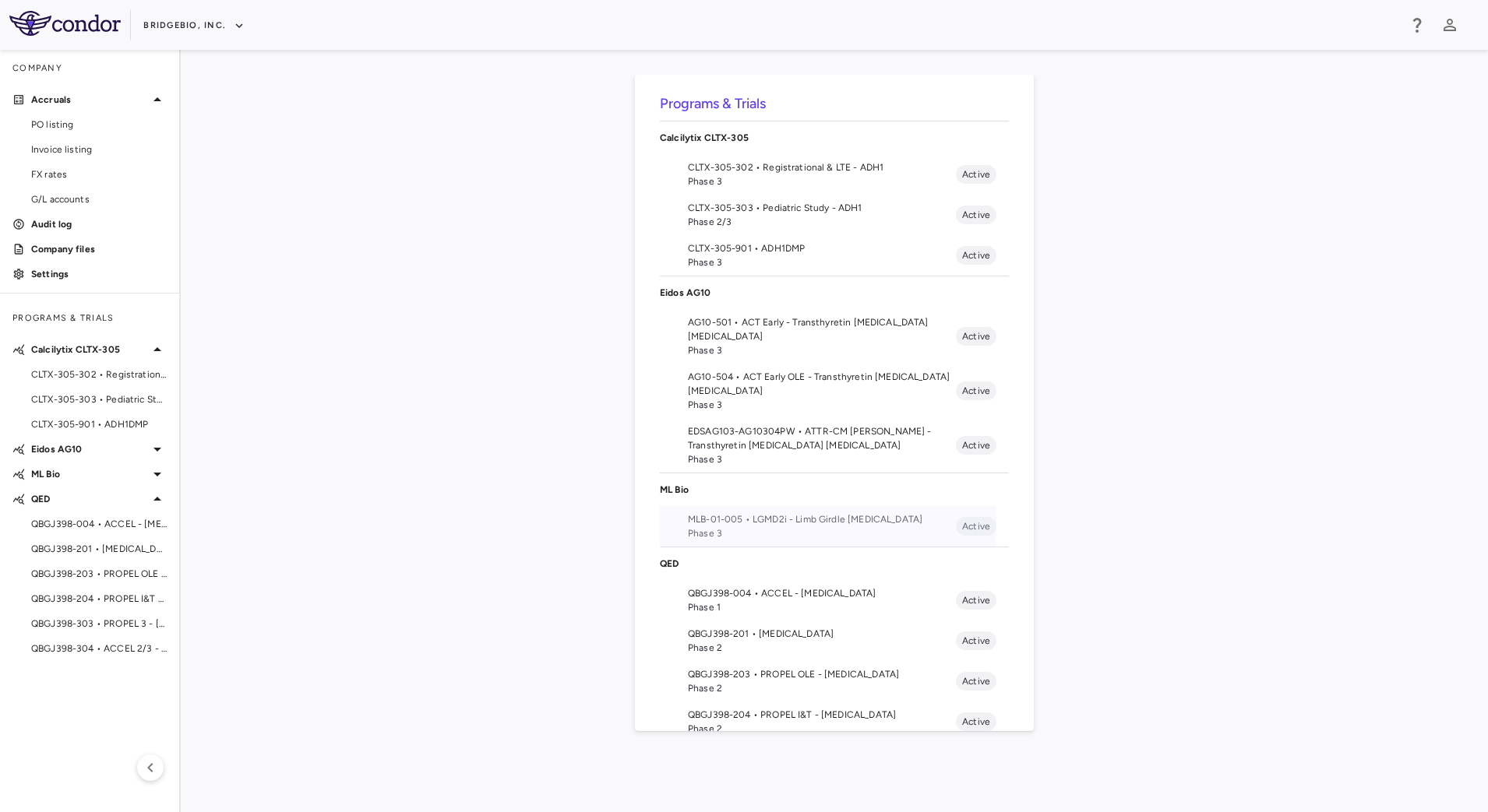
click at [749, 519] on span "MLB-01-005 • LGMD2i - Limb Girdle Muscular Dystrophy" at bounding box center [821, 520] width 268 height 14
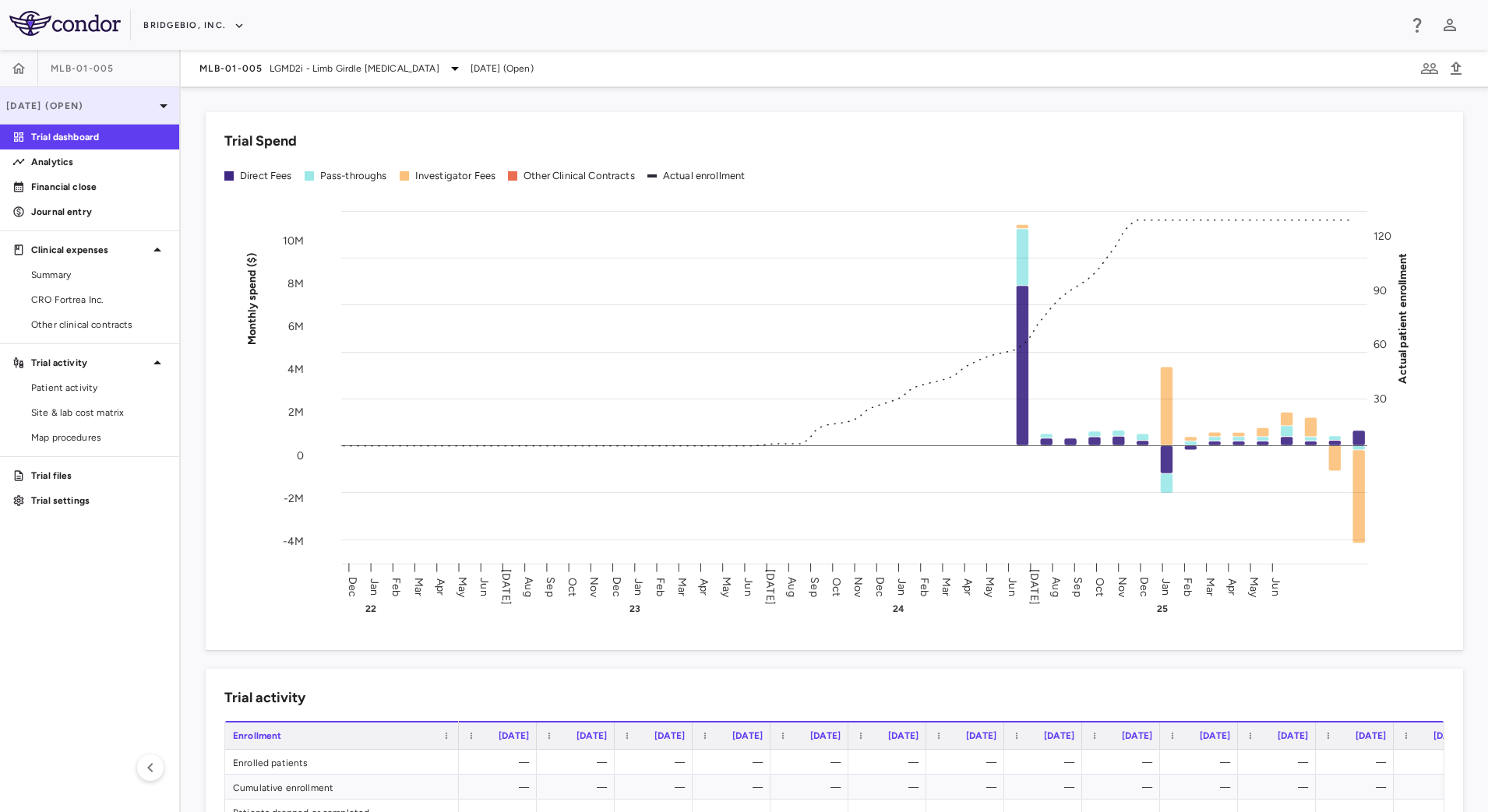
click at [107, 118] on div "[DATE] (Open)" at bounding box center [89, 106] width 180 height 38
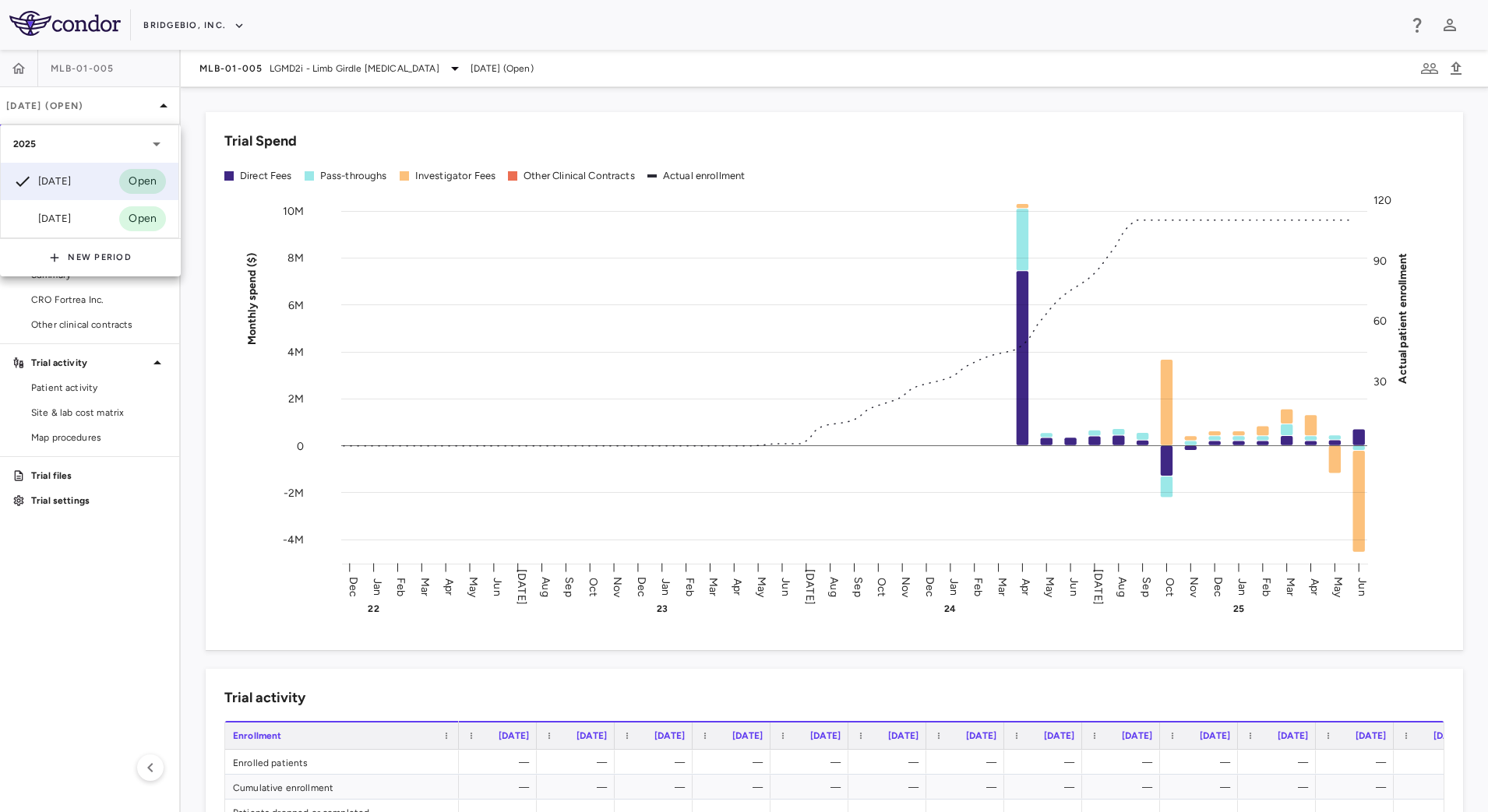
click at [201, 364] on div at bounding box center [744, 406] width 1488 height 812
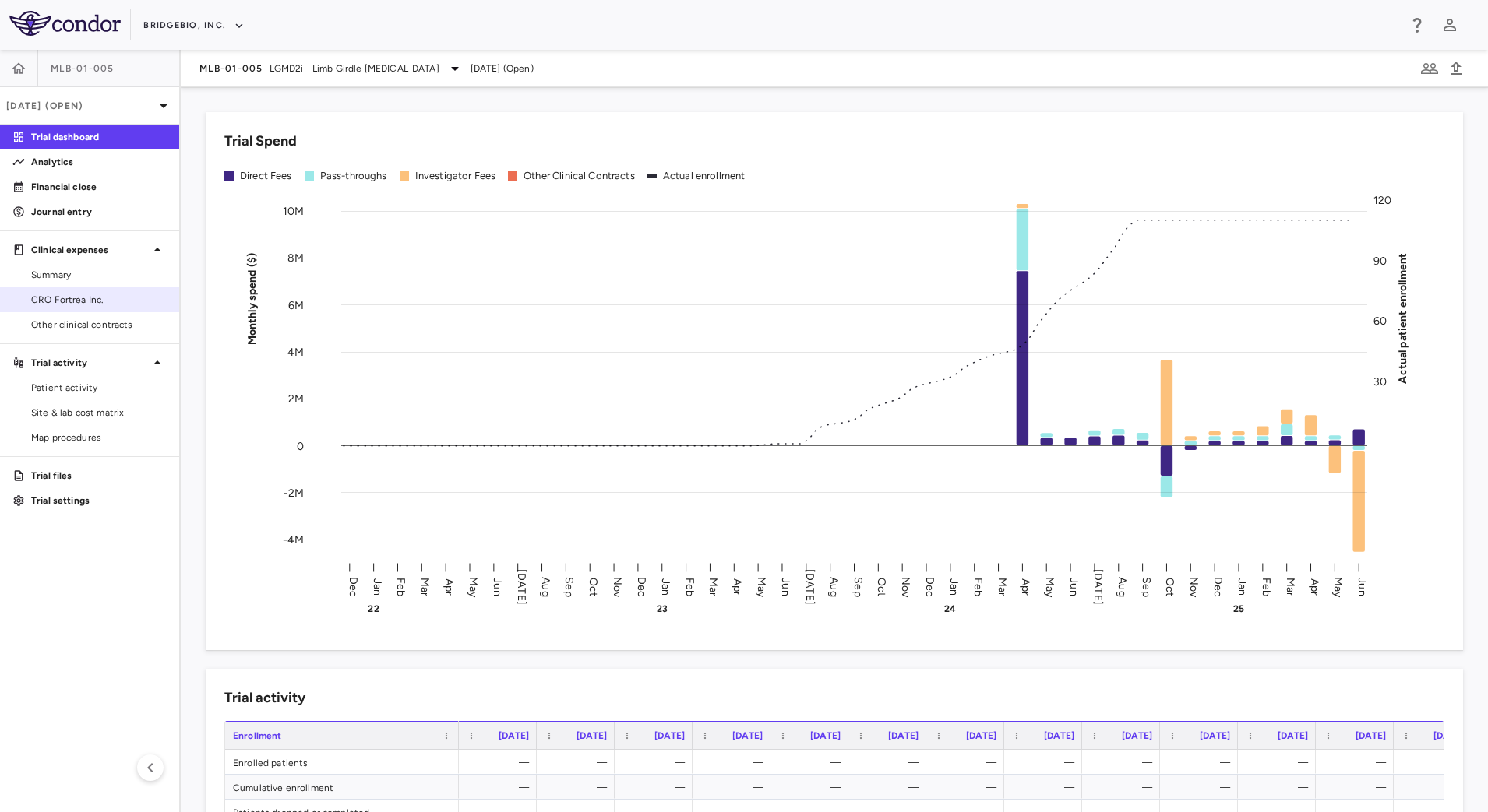
click at [89, 298] on span "CRO Fortrea Inc." at bounding box center [98, 299] width 136 height 14
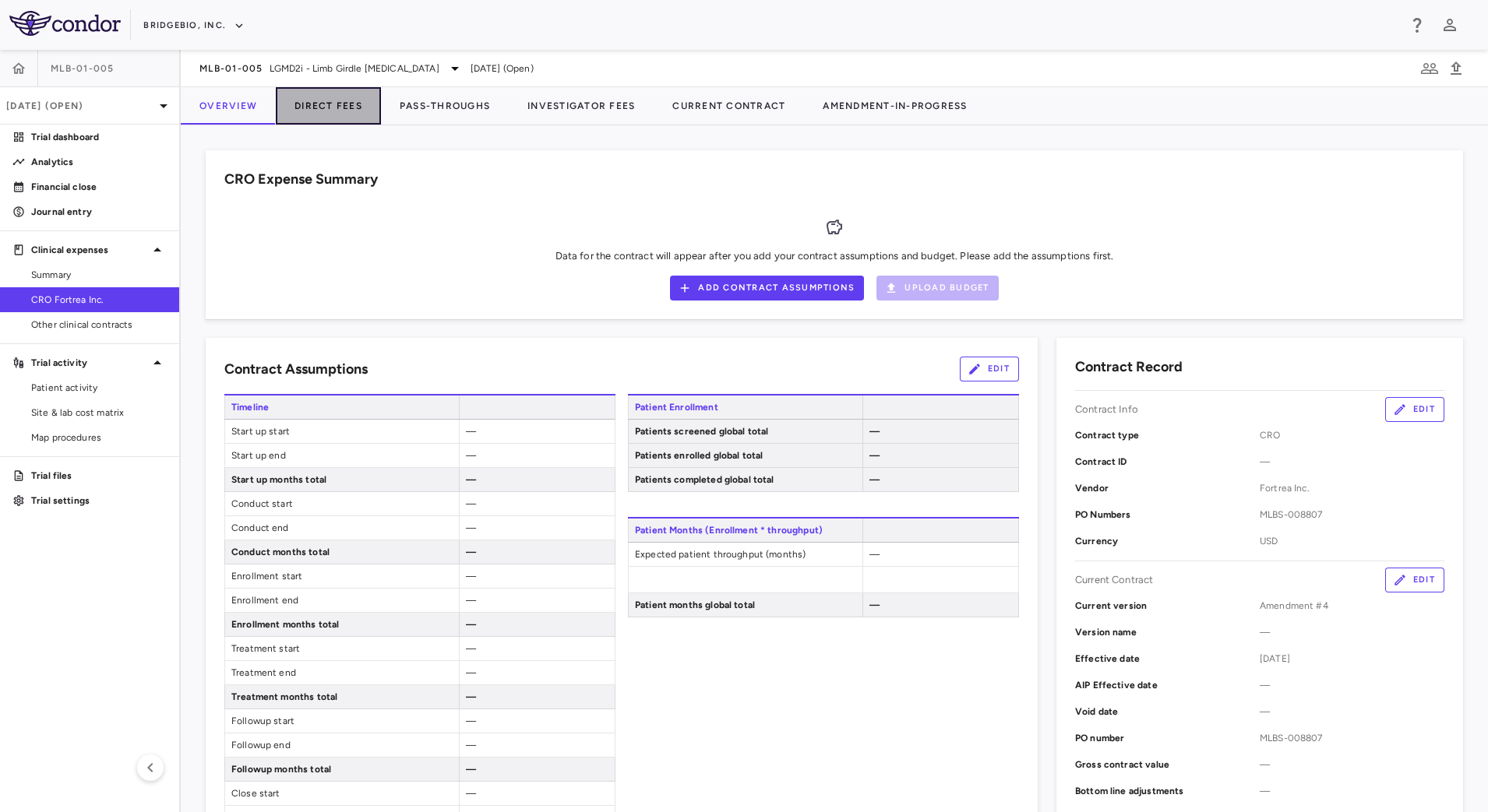
click at [342, 105] on button "Direct Fees" at bounding box center [328, 106] width 105 height 38
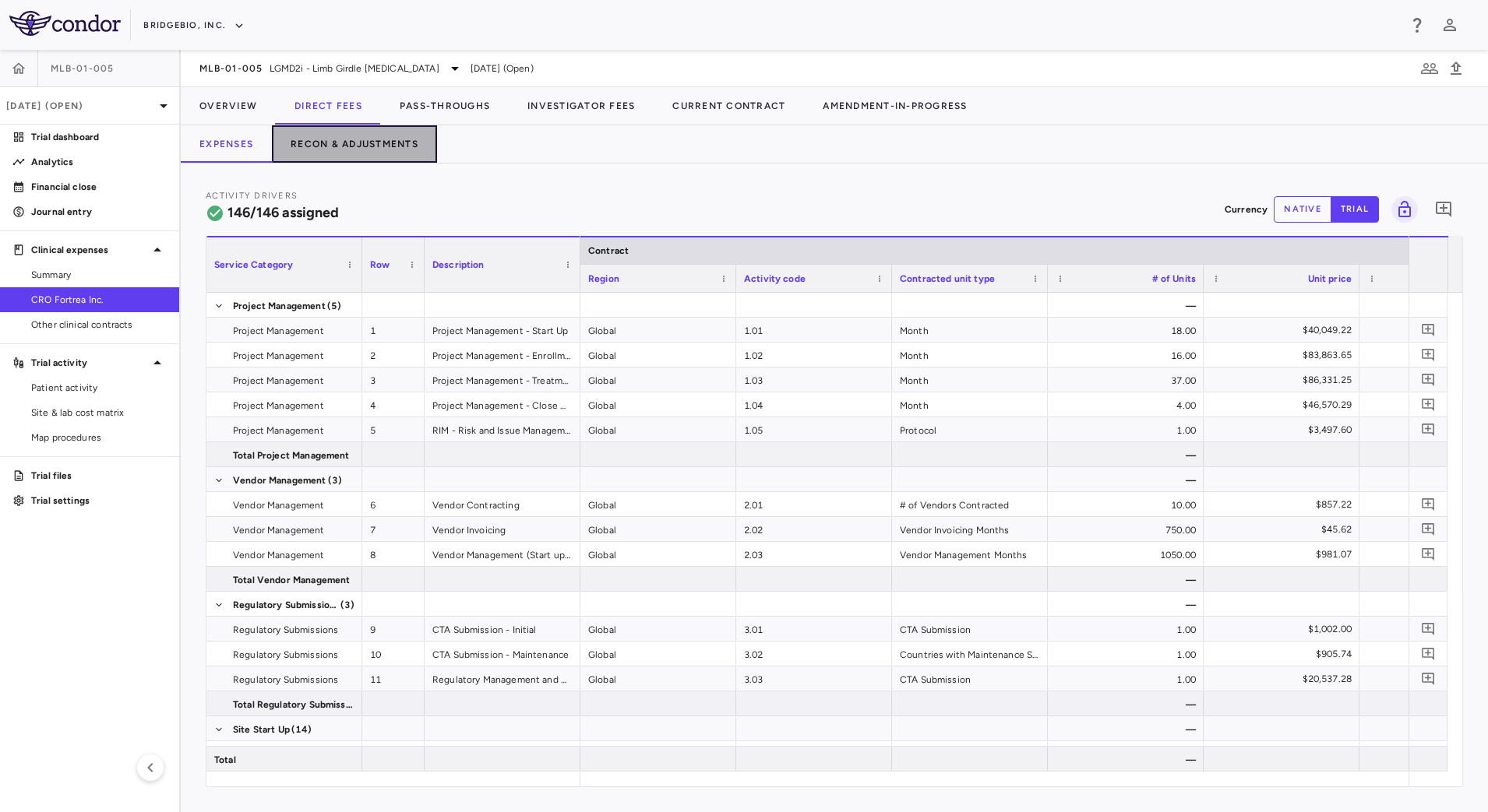
click at [365, 155] on button "Recon & Adjustments" at bounding box center [354, 144] width 165 height 38
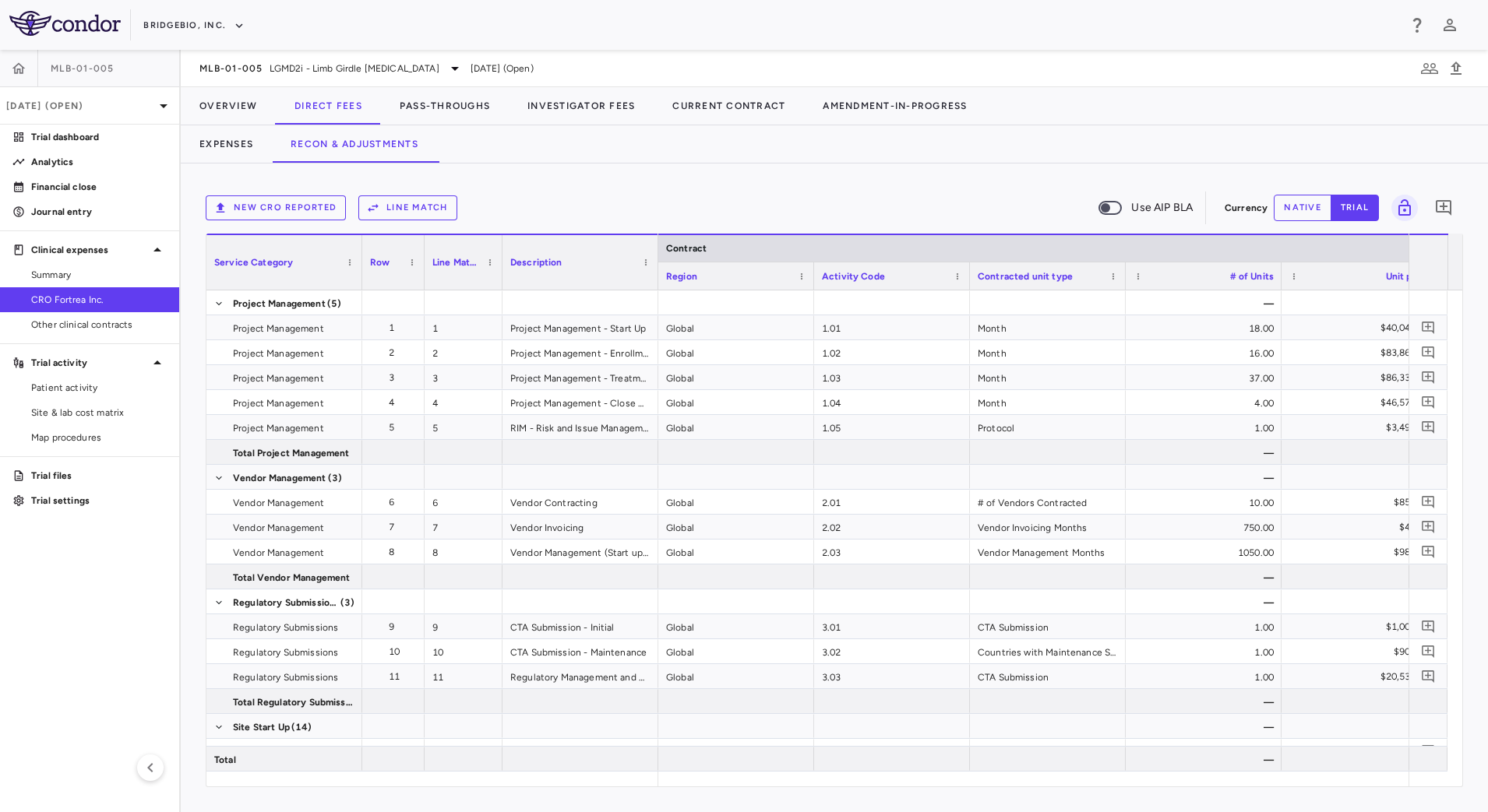
click at [799, 171] on div "New CRO reported Line Match Use AIP BLA Currency native trial 0 Service Categor…" at bounding box center [833, 488] width 1306 height 648
click at [281, 210] on button "New CRO reported" at bounding box center [275, 207] width 140 height 25
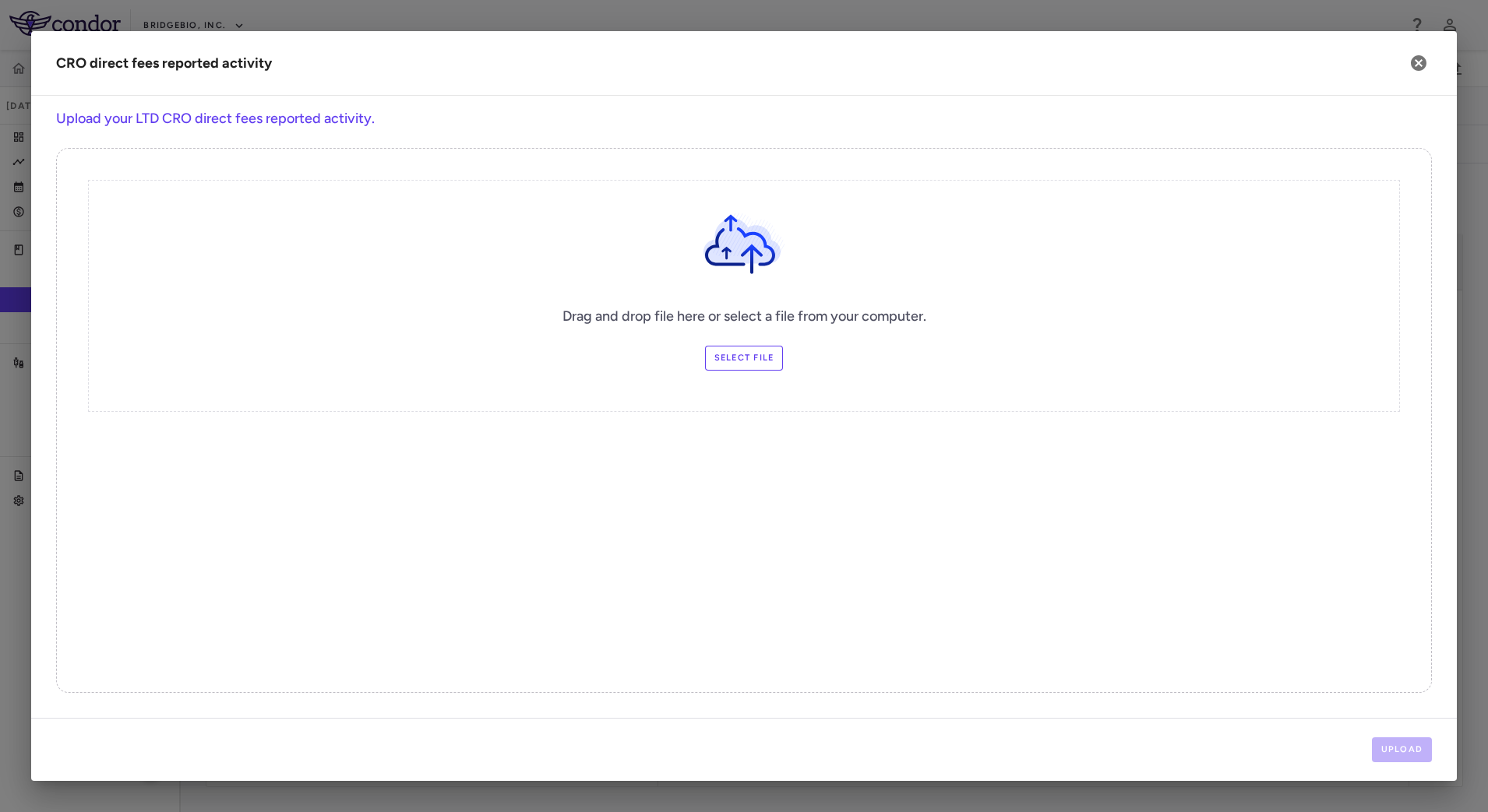
click at [760, 357] on label "Select file" at bounding box center [744, 358] width 78 height 25
click at [0, 0] on input "Select file" at bounding box center [0, 0] width 0 height 0
click at [1408, 759] on button "Upload" at bounding box center [1402, 750] width 61 height 25
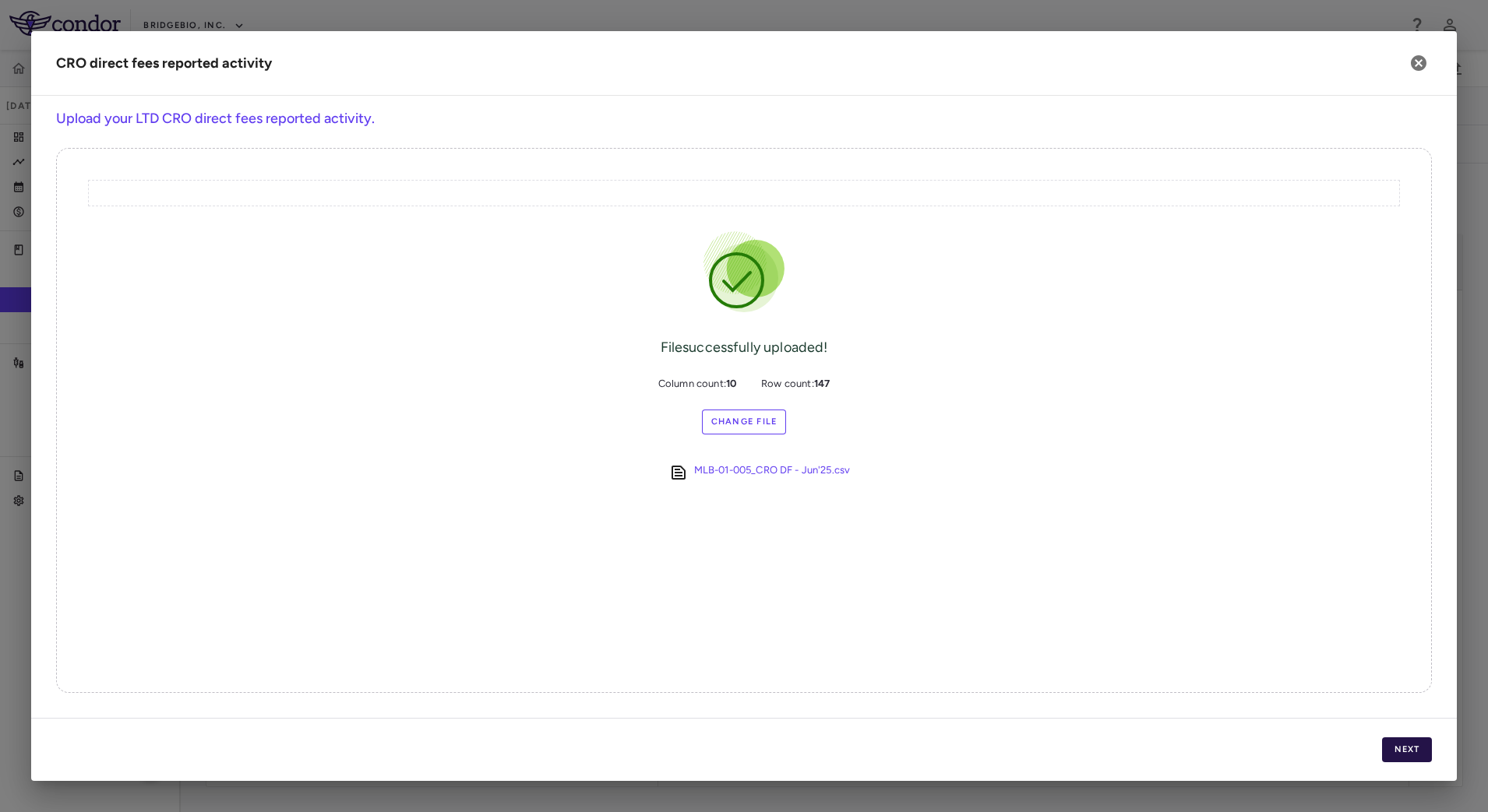
click at [1418, 738] on button "Next" at bounding box center [1407, 750] width 50 height 25
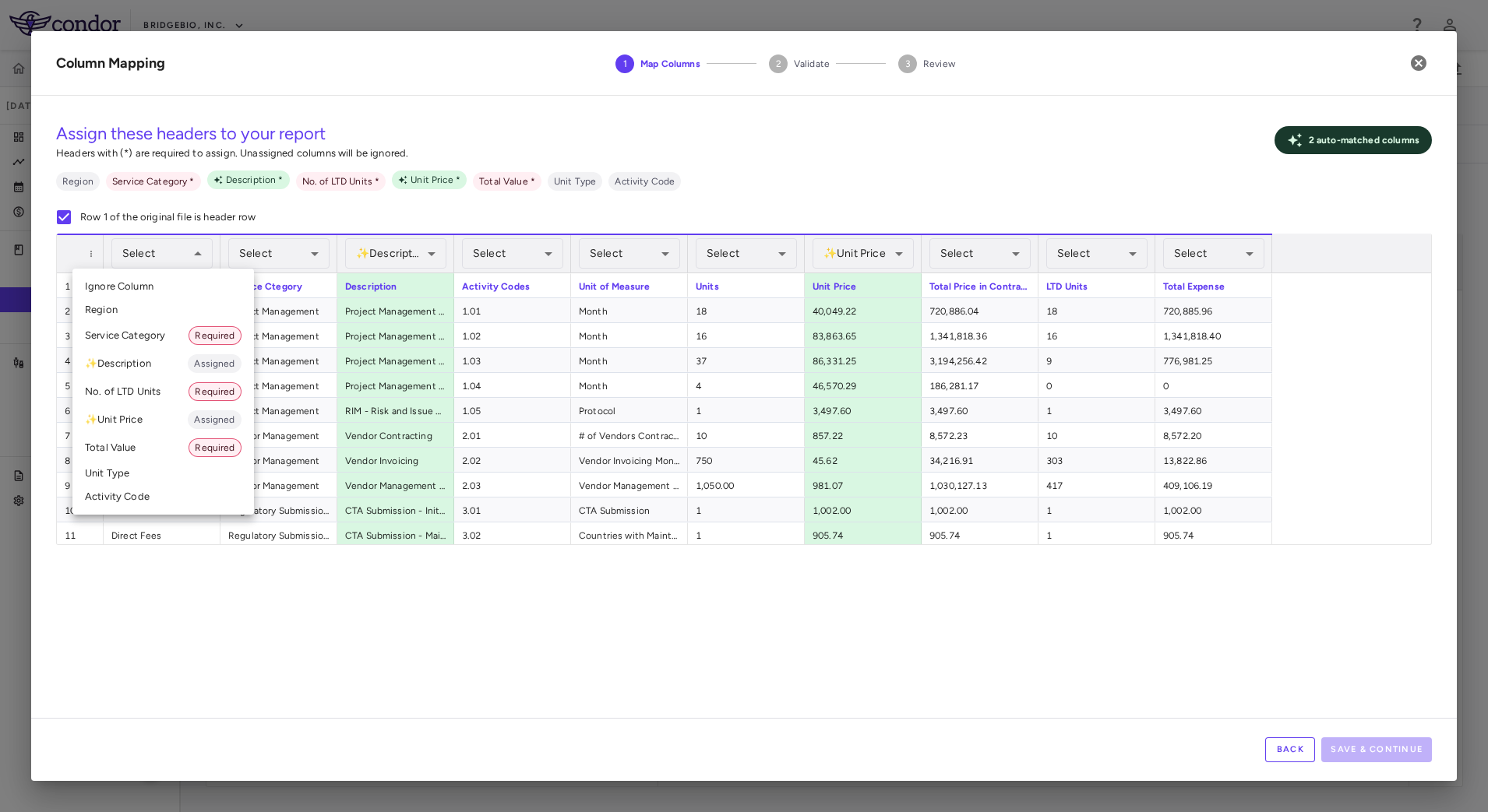
click at [265, 256] on div at bounding box center [744, 406] width 1488 height 812
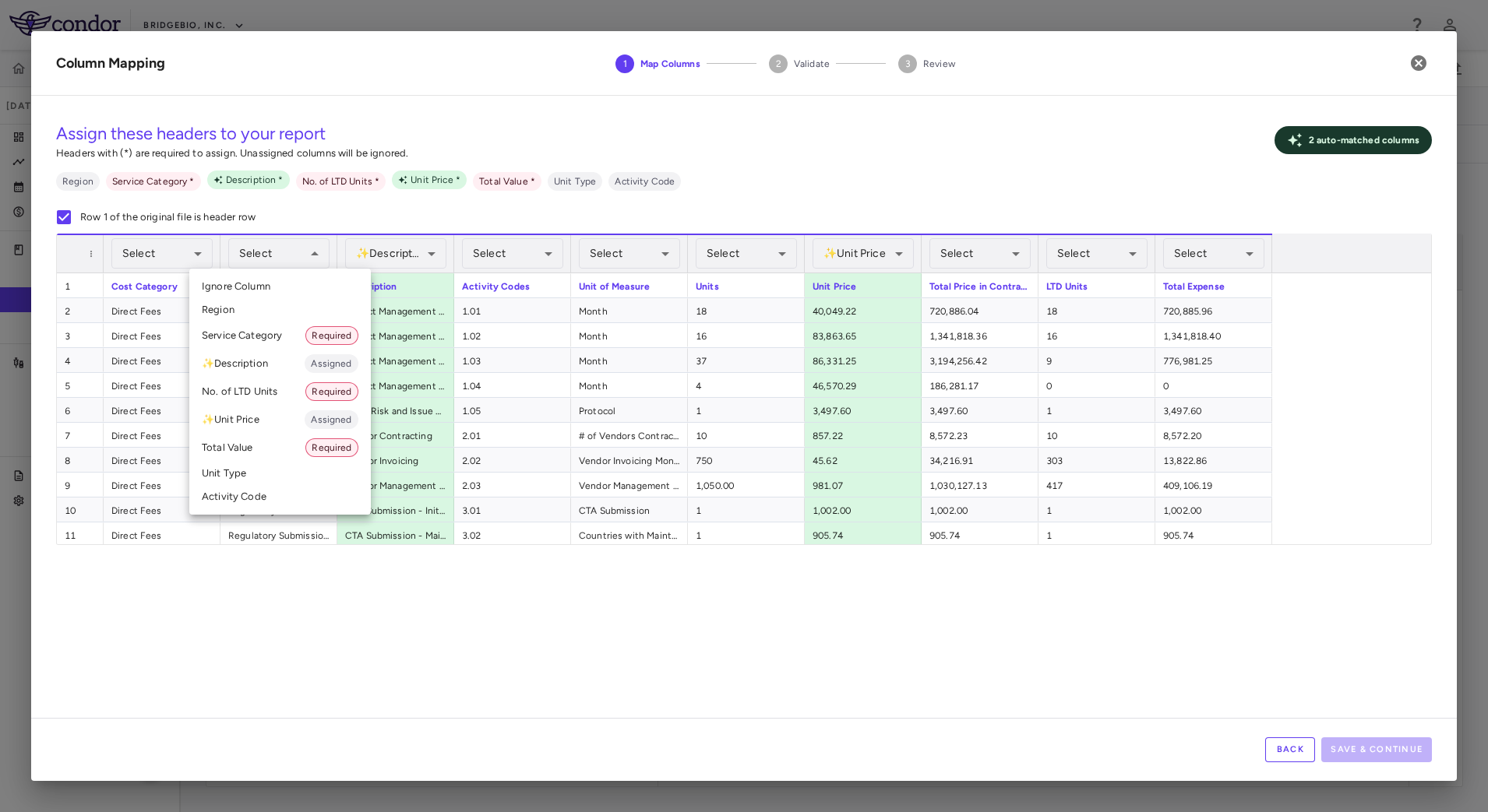
click at [252, 328] on li "Service Category Required" at bounding box center [280, 335] width 182 height 28
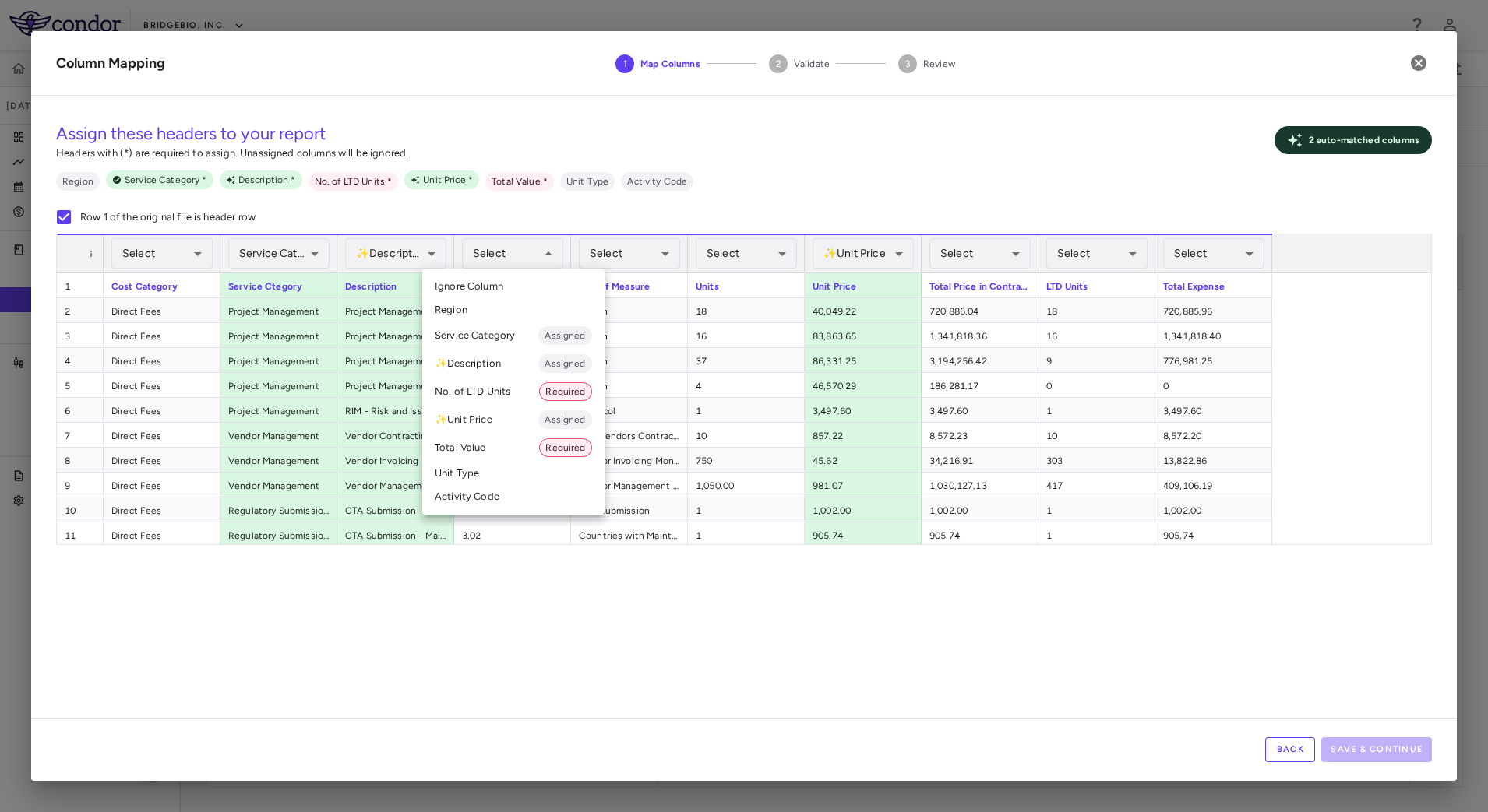
drag, startPoint x: 493, startPoint y: 495, endPoint x: 524, endPoint y: 468, distance: 41.1
click at [493, 496] on li "Activity Code" at bounding box center [514, 497] width 183 height 24
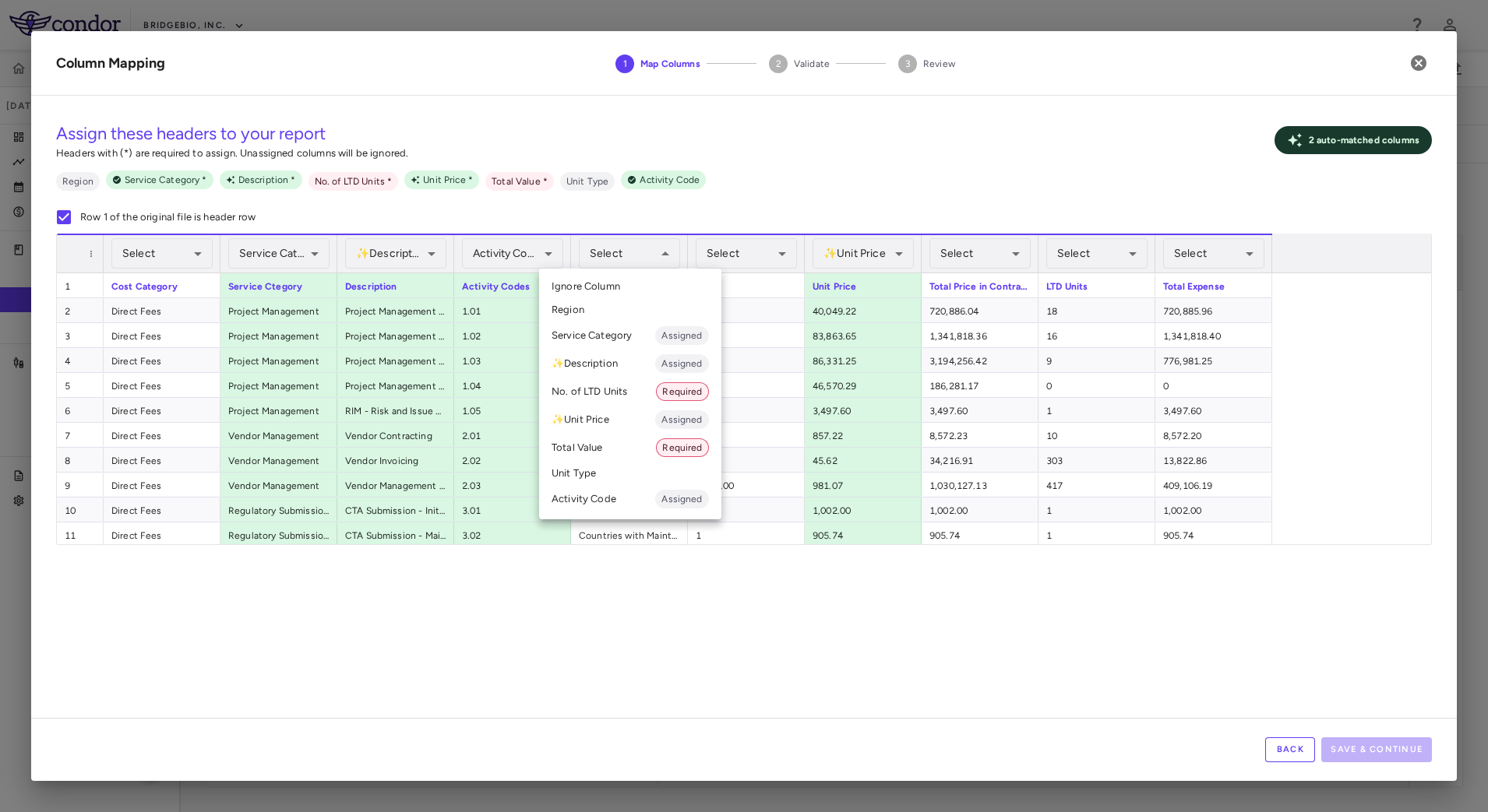
click at [627, 466] on li "Unit Type" at bounding box center [630, 474] width 183 height 24
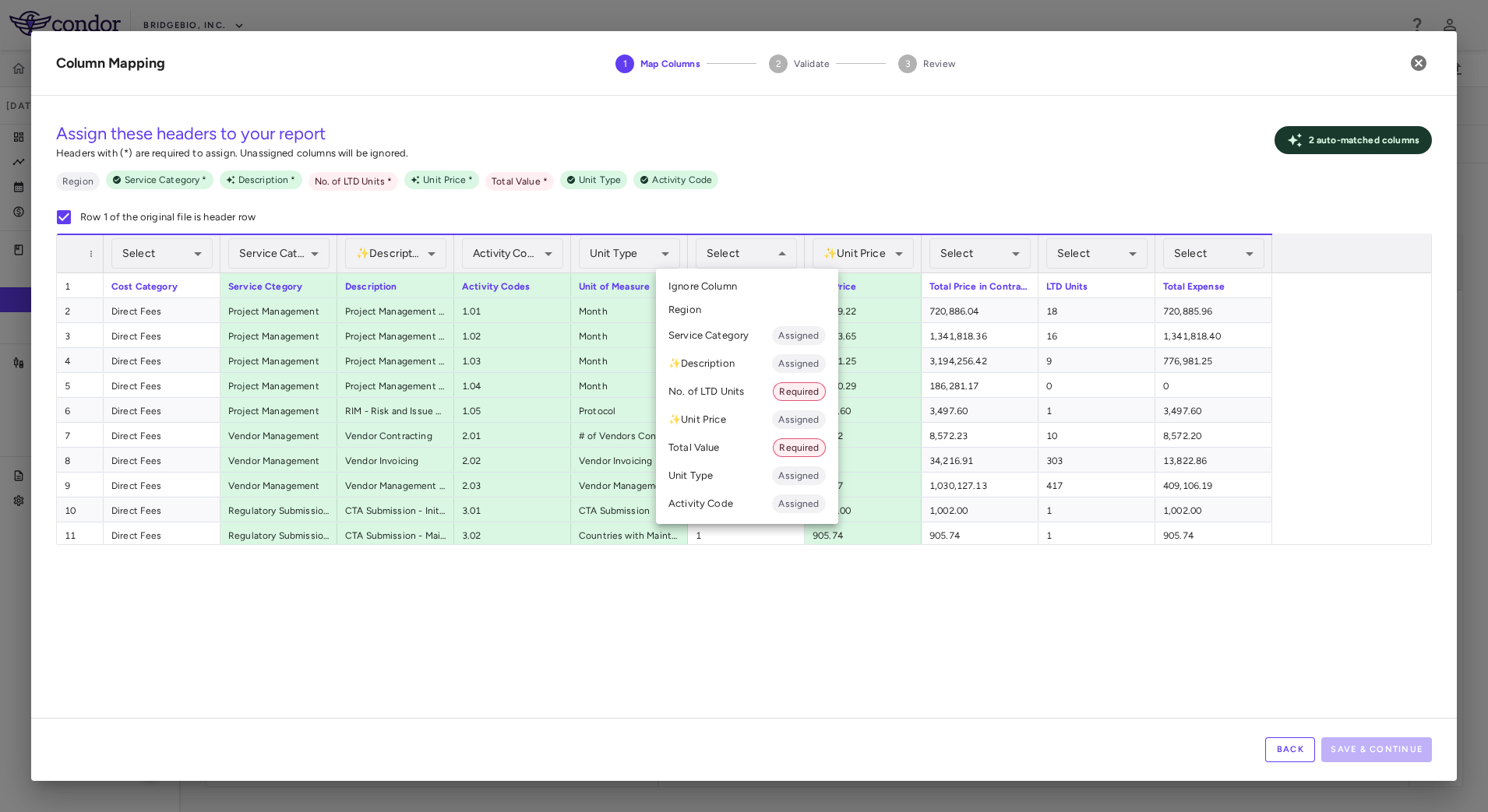
click at [968, 632] on div at bounding box center [744, 406] width 1488 height 812
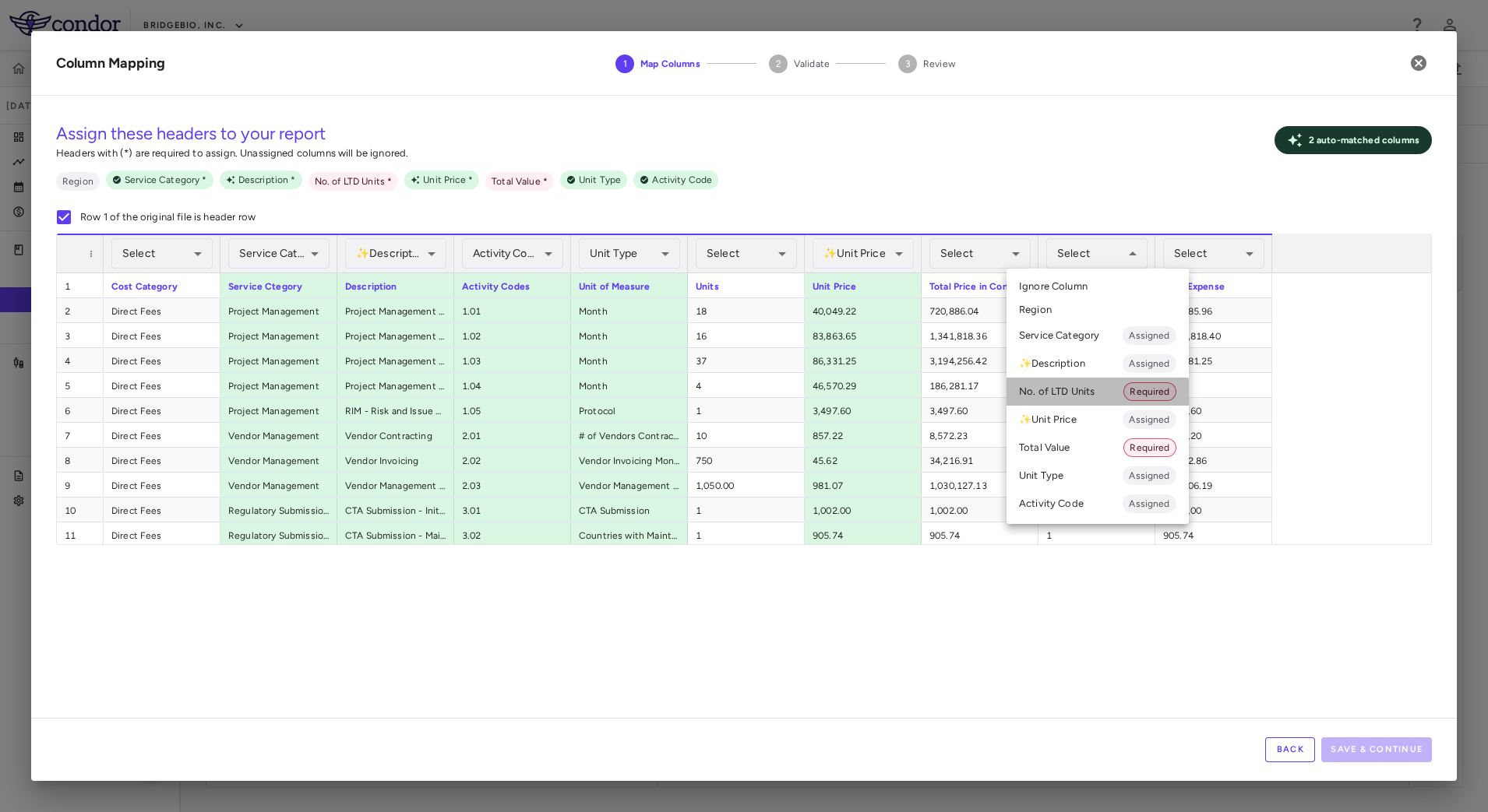
click at [1089, 393] on li "No. of LTD Units Required" at bounding box center [1097, 392] width 183 height 28
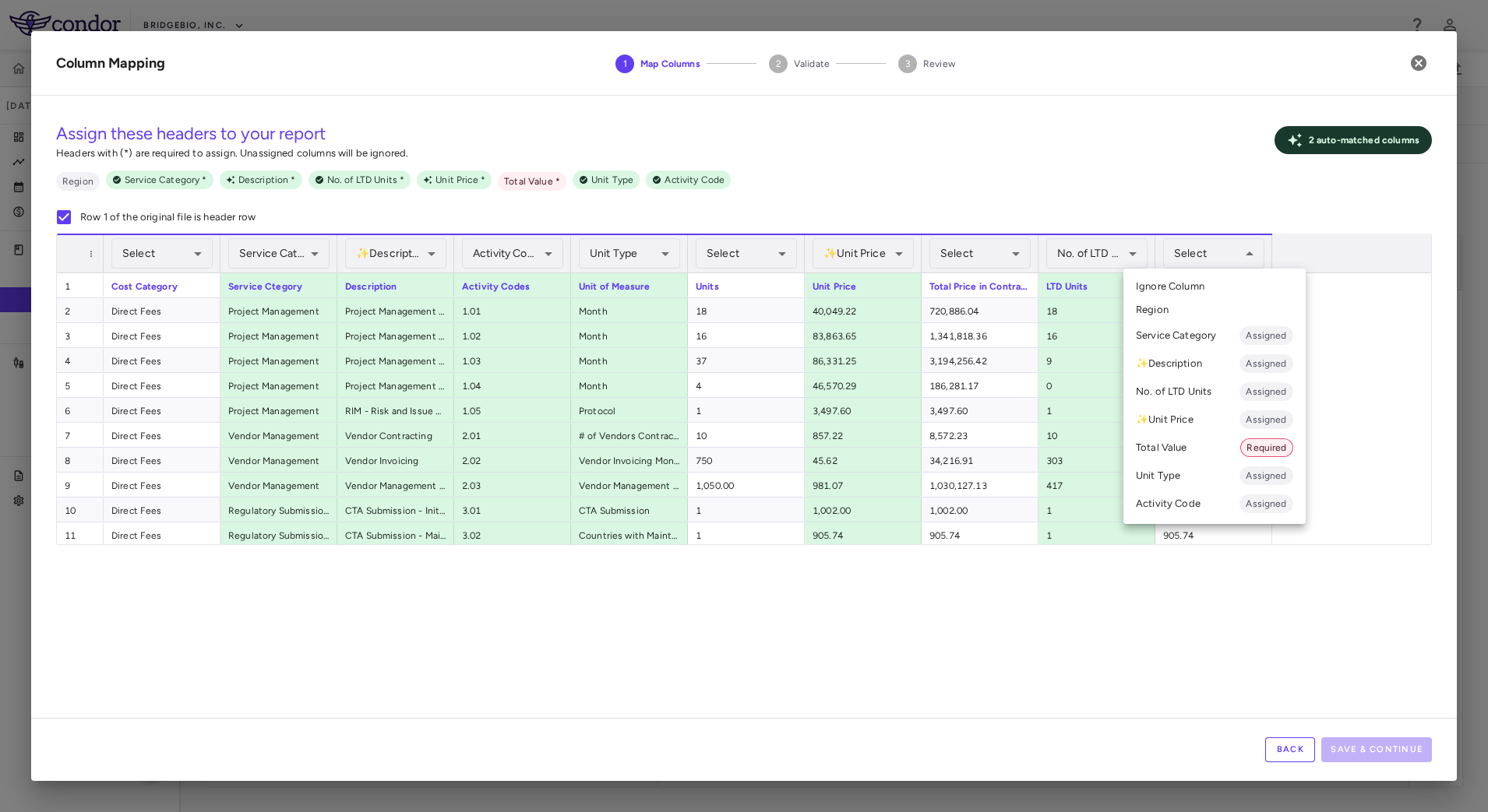
click at [1199, 451] on li "Total Value Required" at bounding box center [1214, 447] width 183 height 28
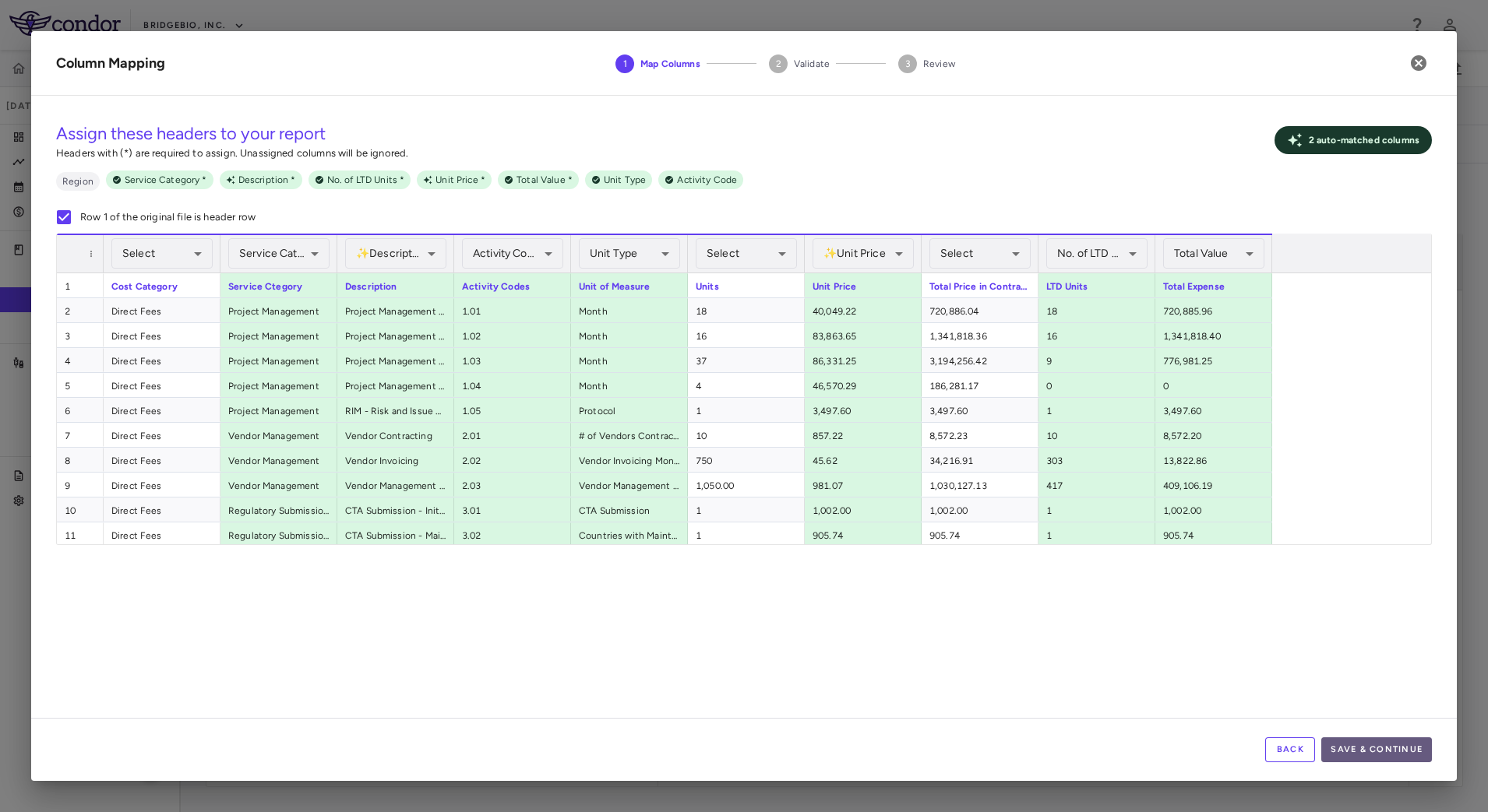
click at [1365, 746] on button "Save & Continue" at bounding box center [1376, 750] width 110 height 25
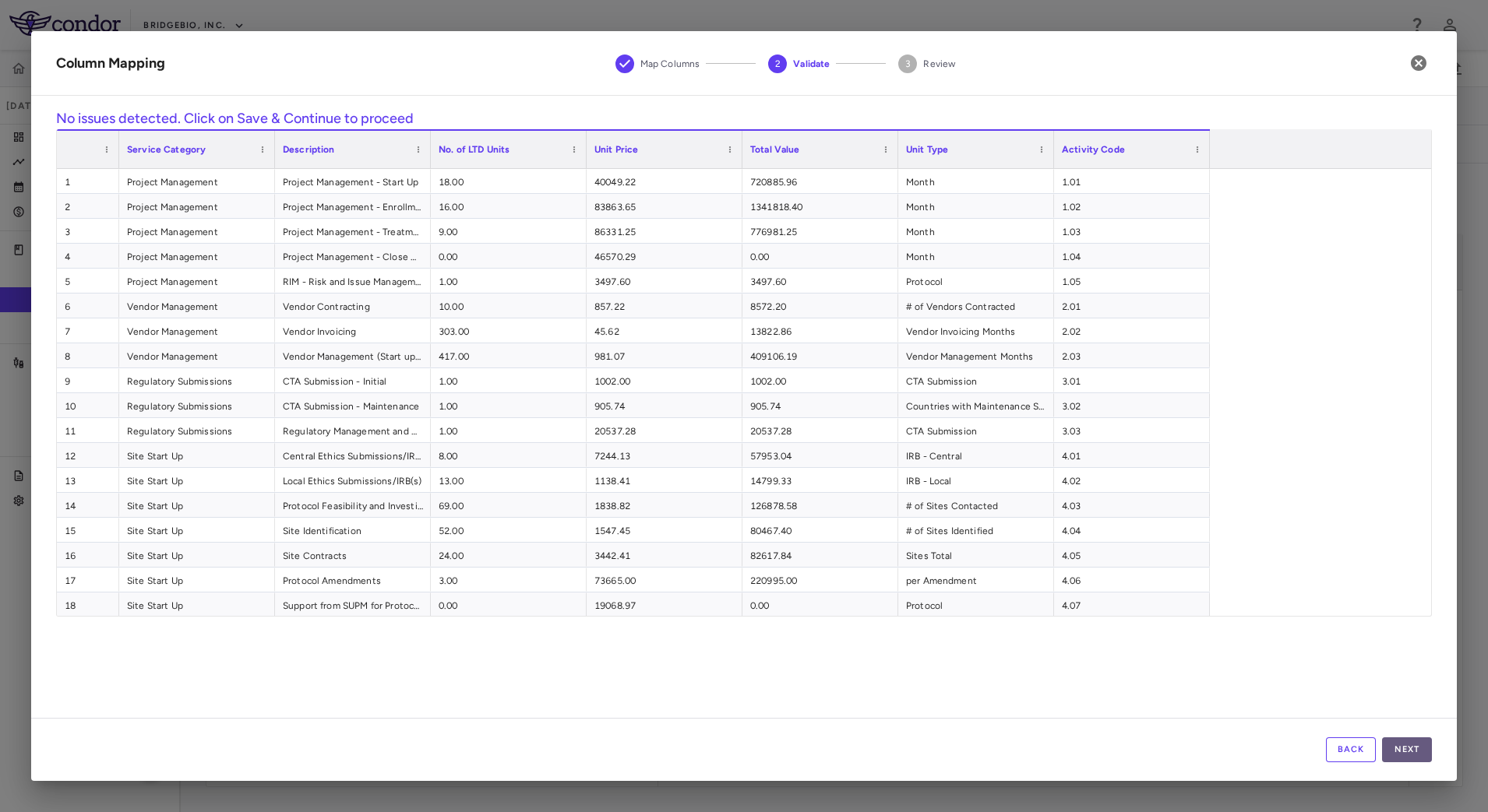
click at [1416, 749] on button "Next" at bounding box center [1407, 750] width 50 height 25
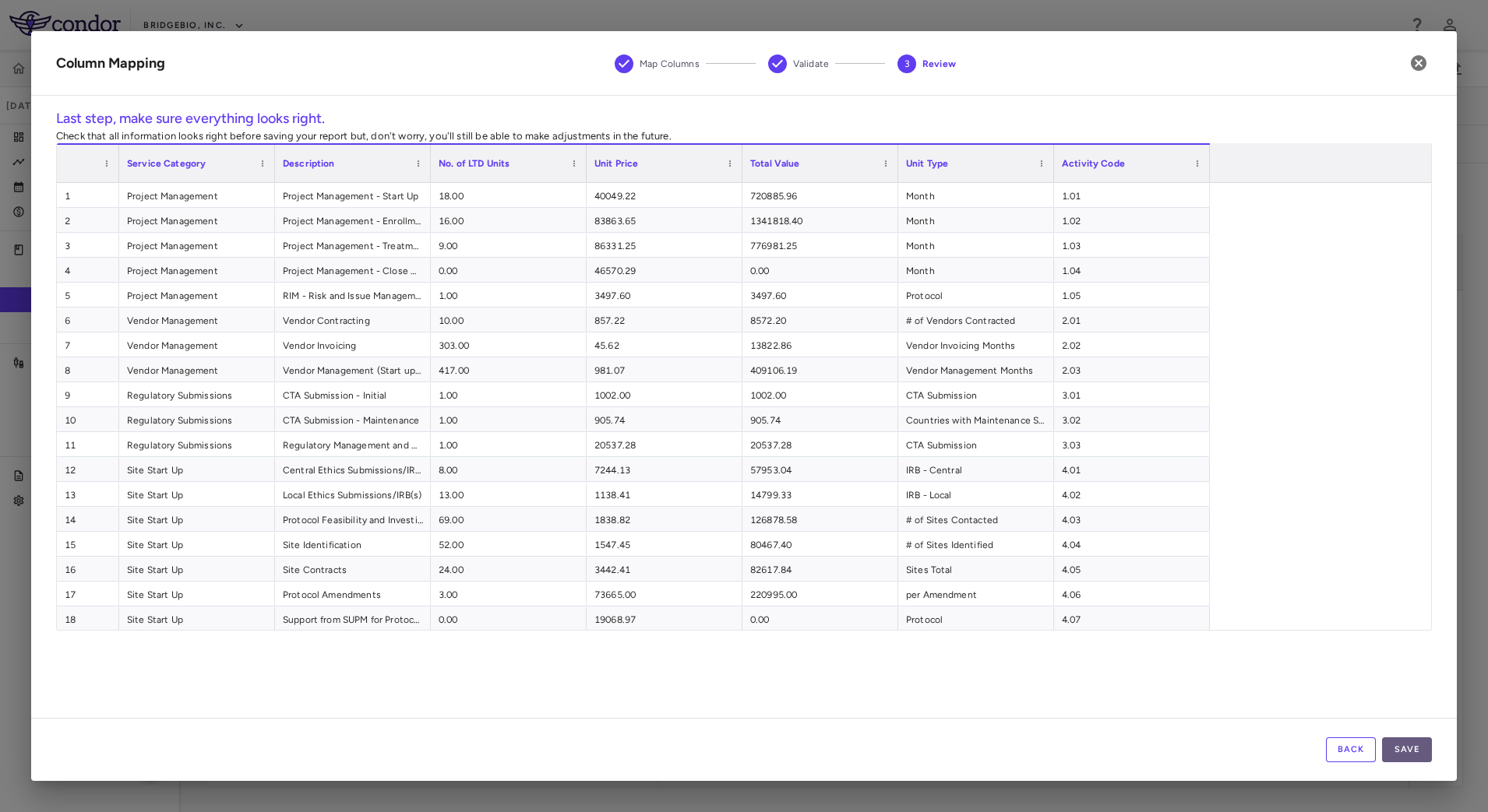
click at [1412, 740] on button "Save" at bounding box center [1407, 750] width 50 height 25
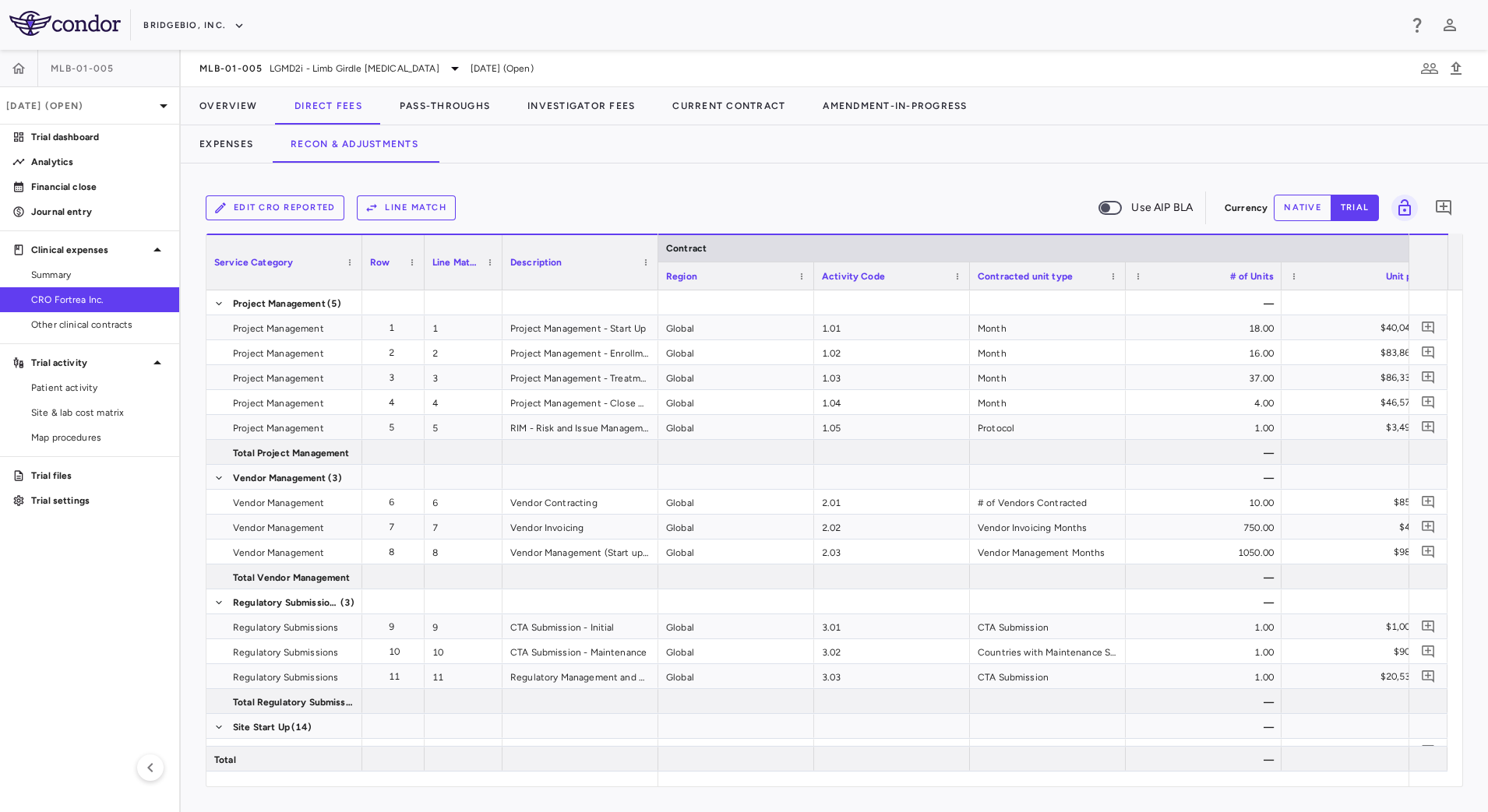
click at [436, 206] on button "Line Match" at bounding box center [407, 207] width 99 height 25
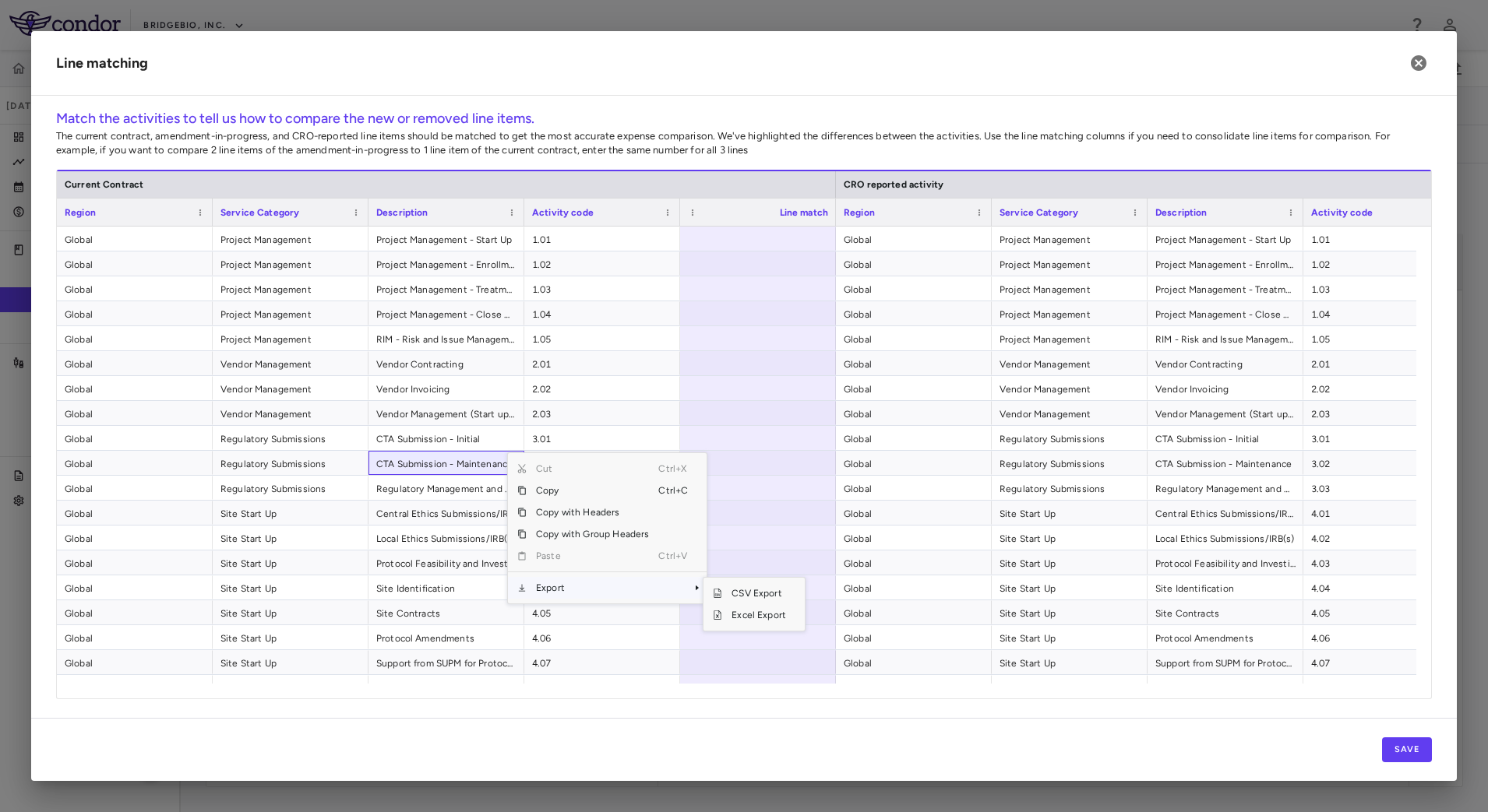
click at [568, 595] on span "Export" at bounding box center [592, 588] width 132 height 22
click at [753, 589] on span "CSV Export" at bounding box center [759, 593] width 73 height 22
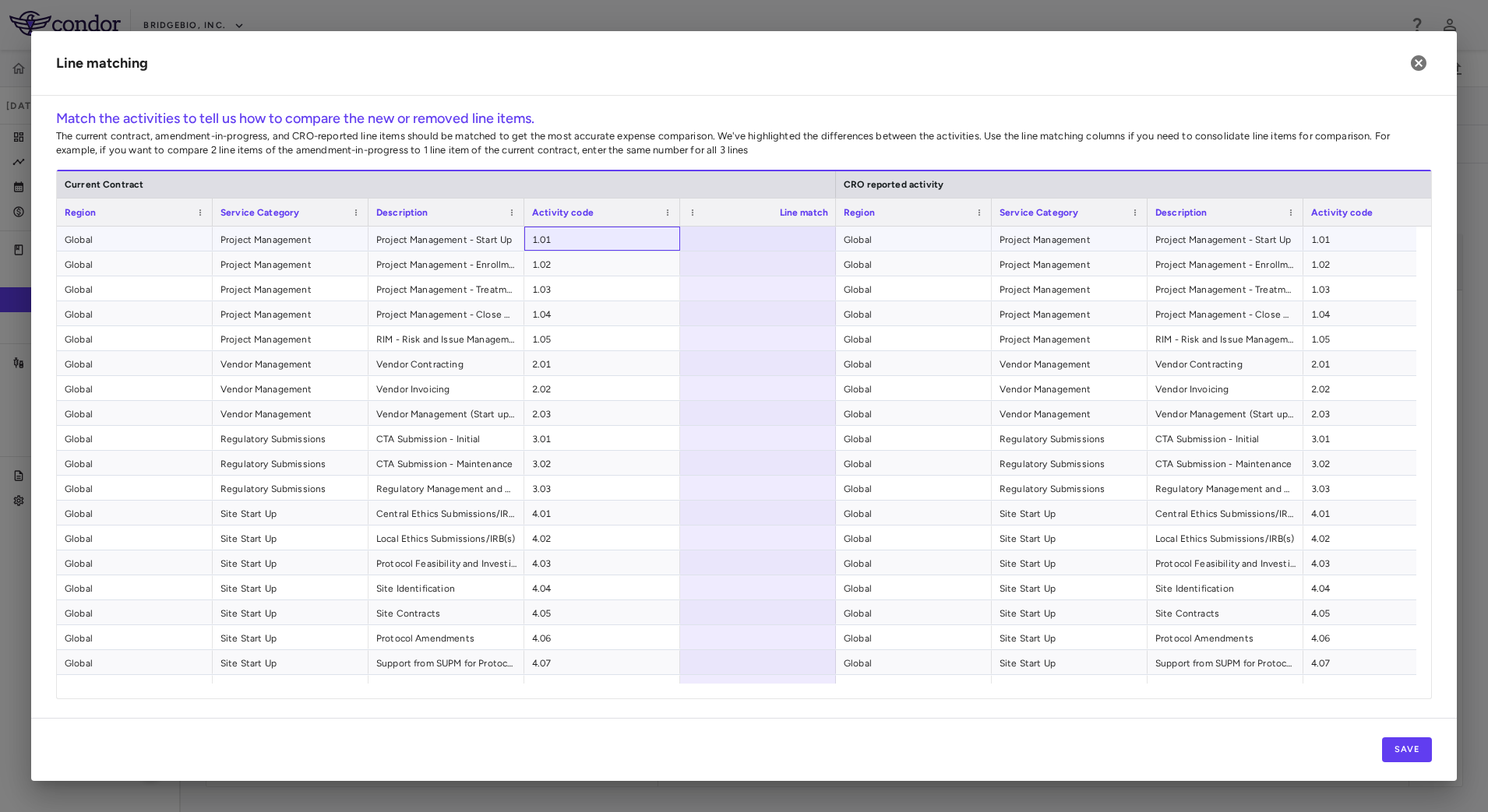
click at [636, 243] on span "1.01" at bounding box center [601, 239] width 140 height 25
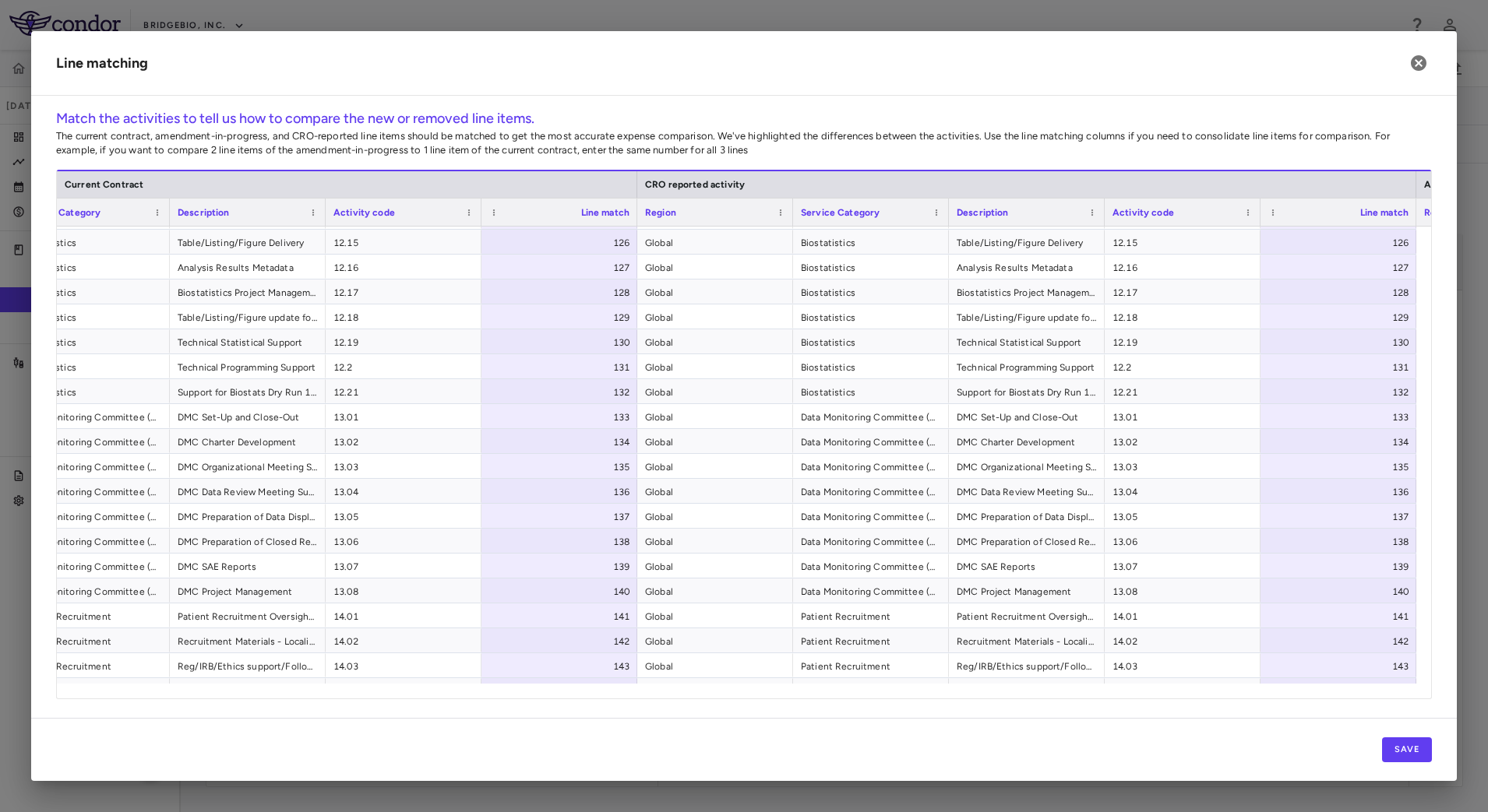
scroll to position [3180, 0]
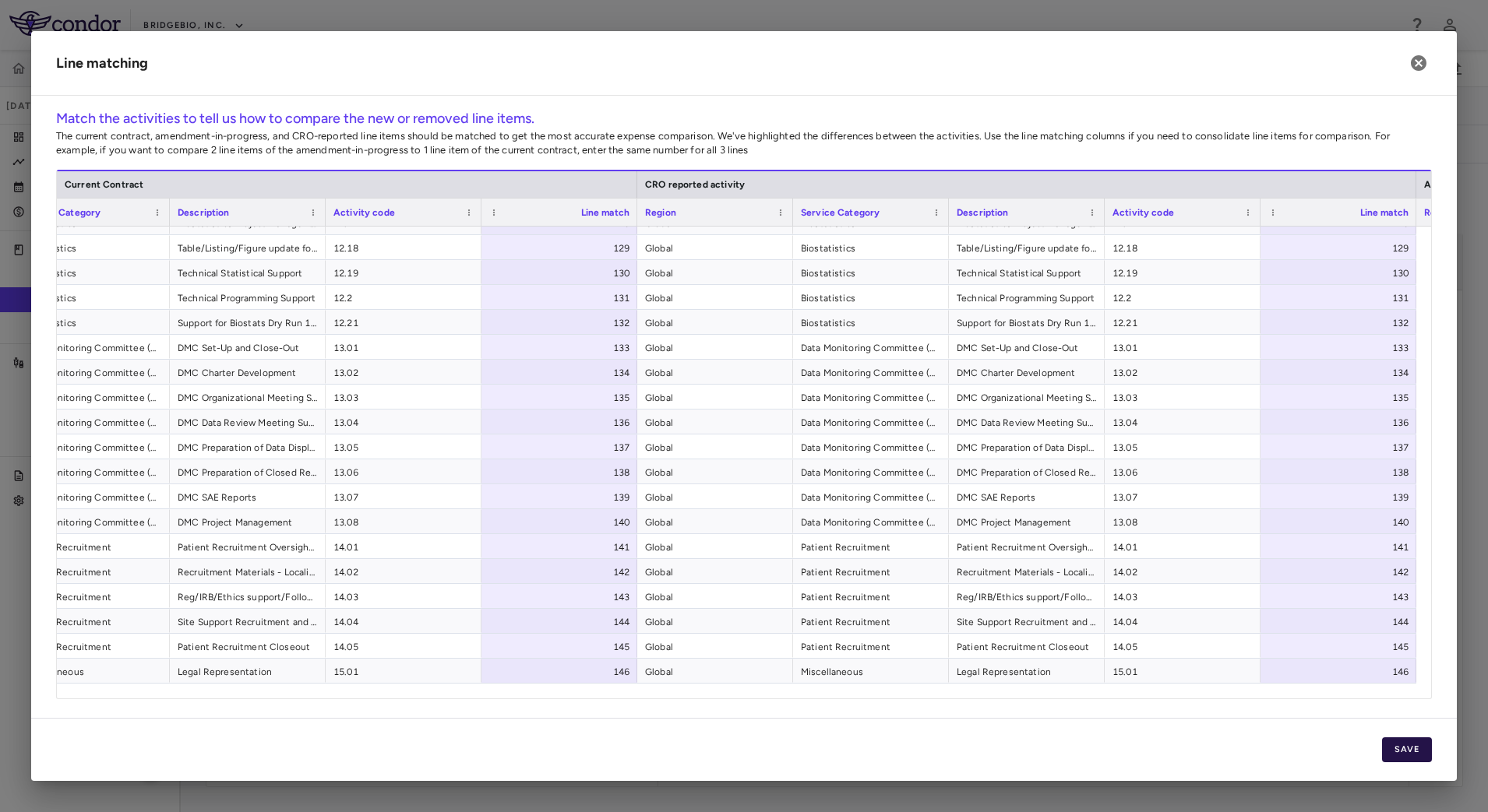
click at [1390, 743] on button "Save" at bounding box center [1407, 750] width 50 height 25
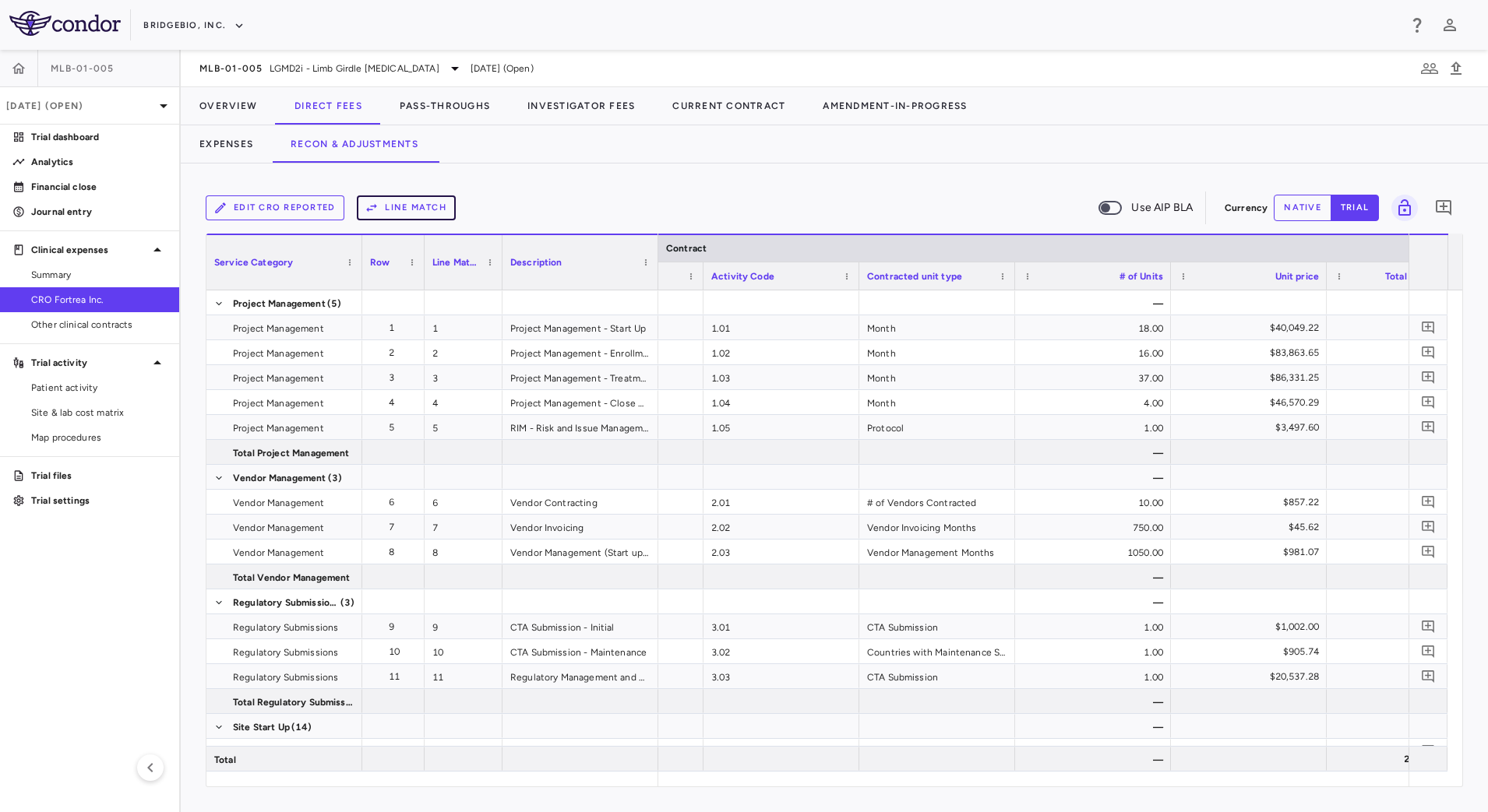
scroll to position [0, 167]
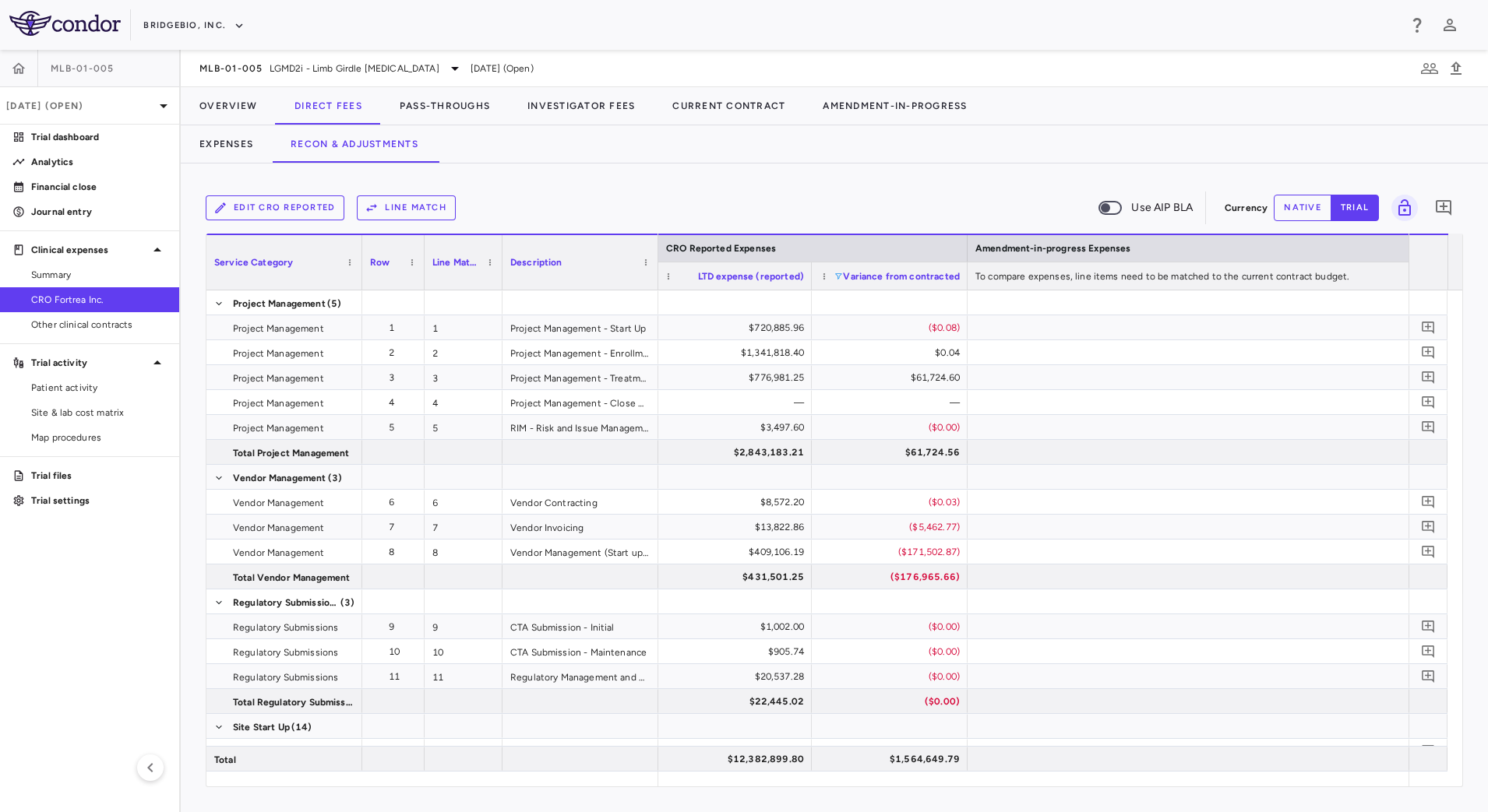
click at [838, 278] on span at bounding box center [837, 276] width 9 height 9
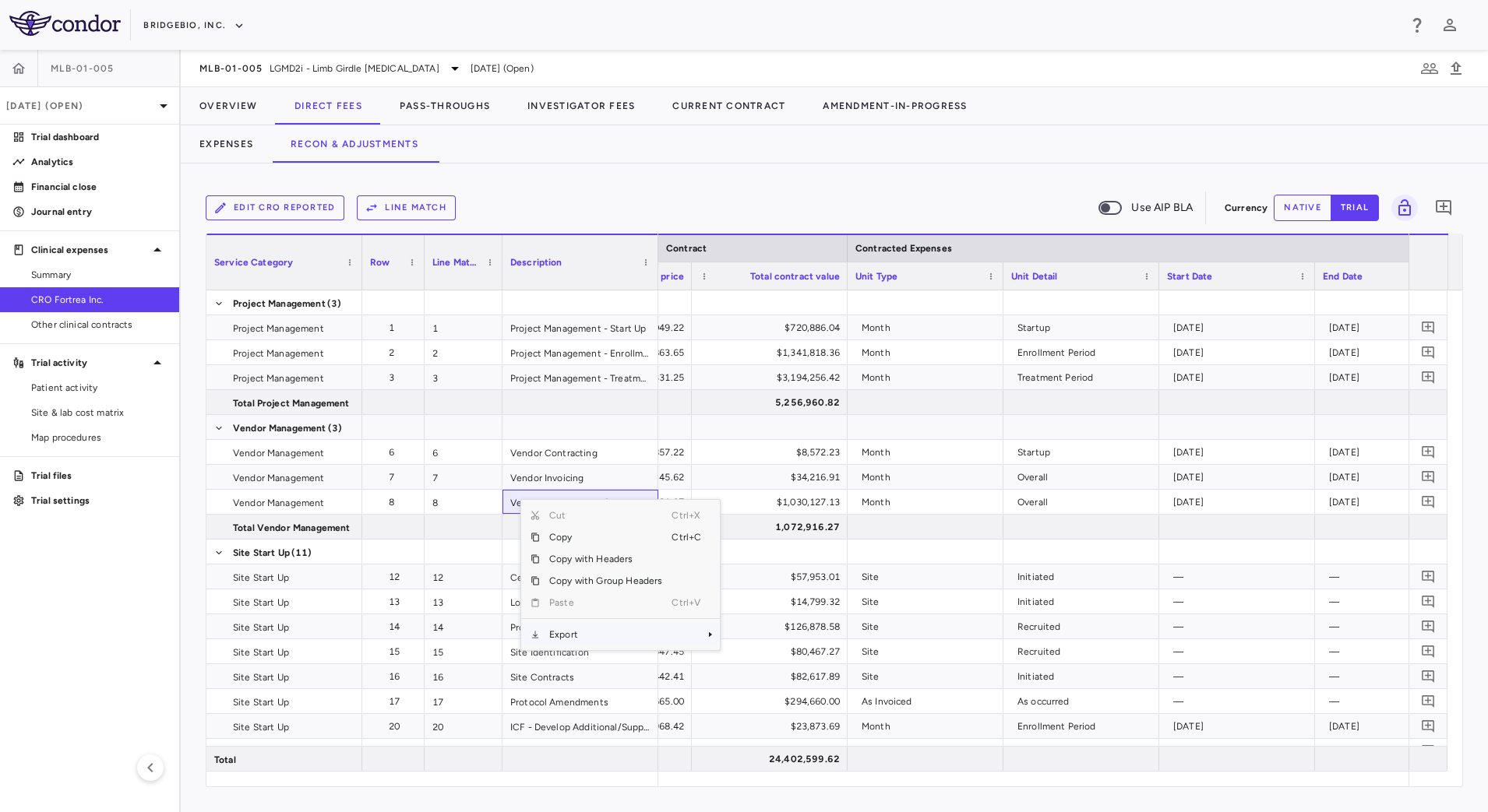
click at [636, 637] on span "Export" at bounding box center [605, 635] width 132 height 22
click at [780, 638] on span "CSV Export" at bounding box center [772, 639] width 73 height 22
drag, startPoint x: 248, startPoint y: 149, endPoint x: 278, endPoint y: 160, distance: 32.0
click at [248, 149] on button "Expenses" at bounding box center [226, 144] width 91 height 38
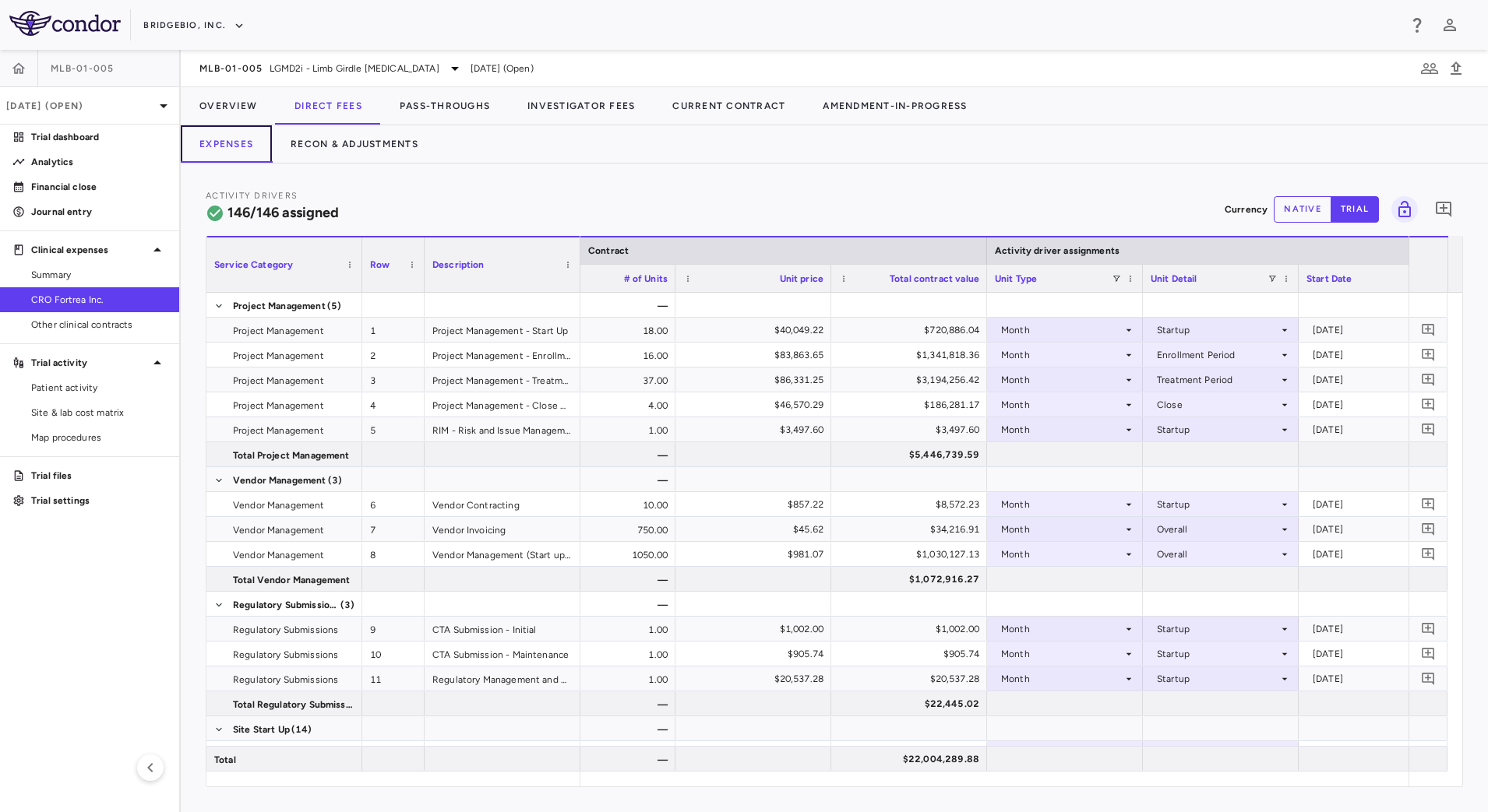
scroll to position [0, 700]
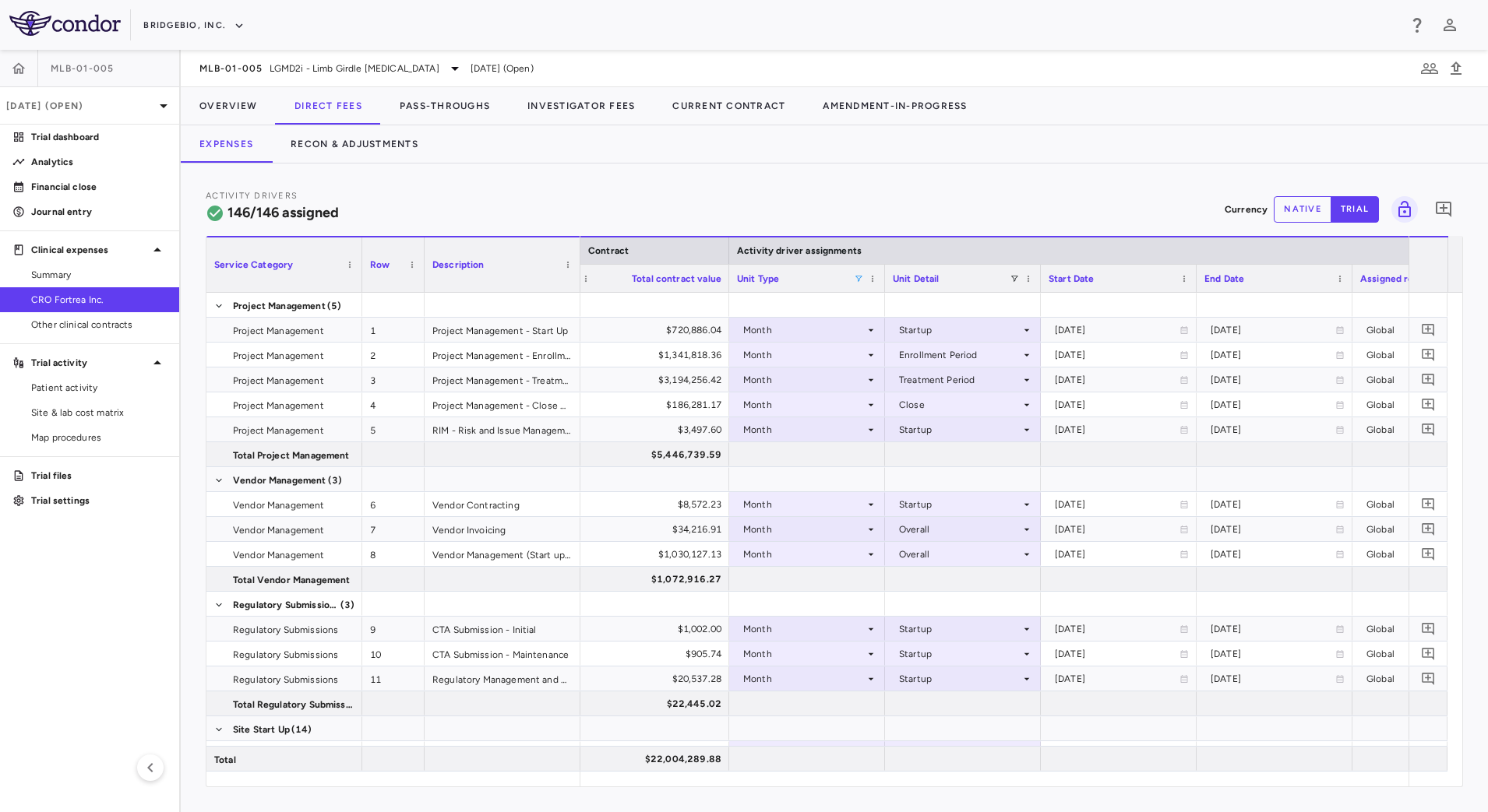
click at [861, 281] on span at bounding box center [858, 278] width 9 height 9
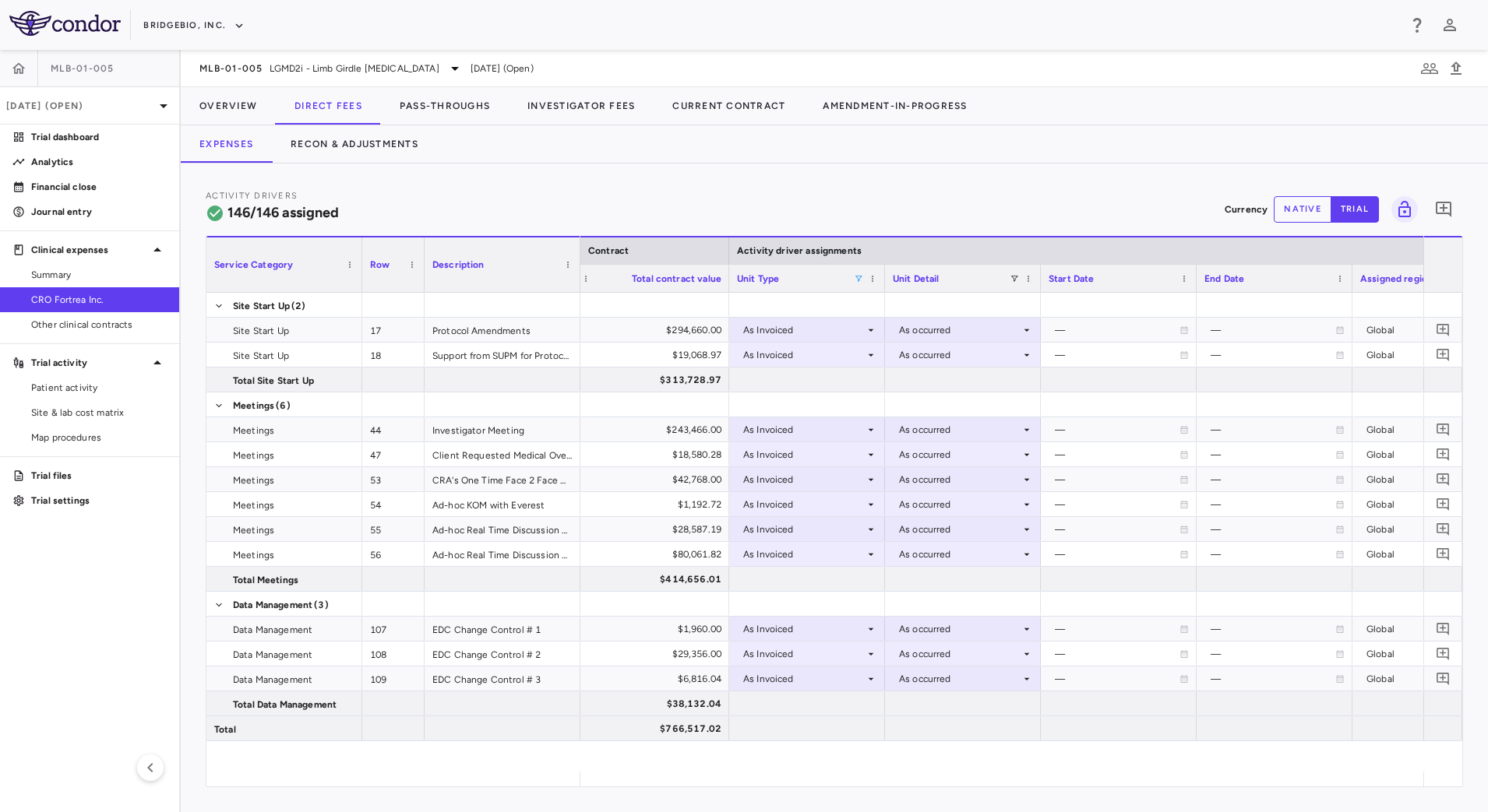
click at [756, 785] on div at bounding box center [1002, 778] width 843 height 15
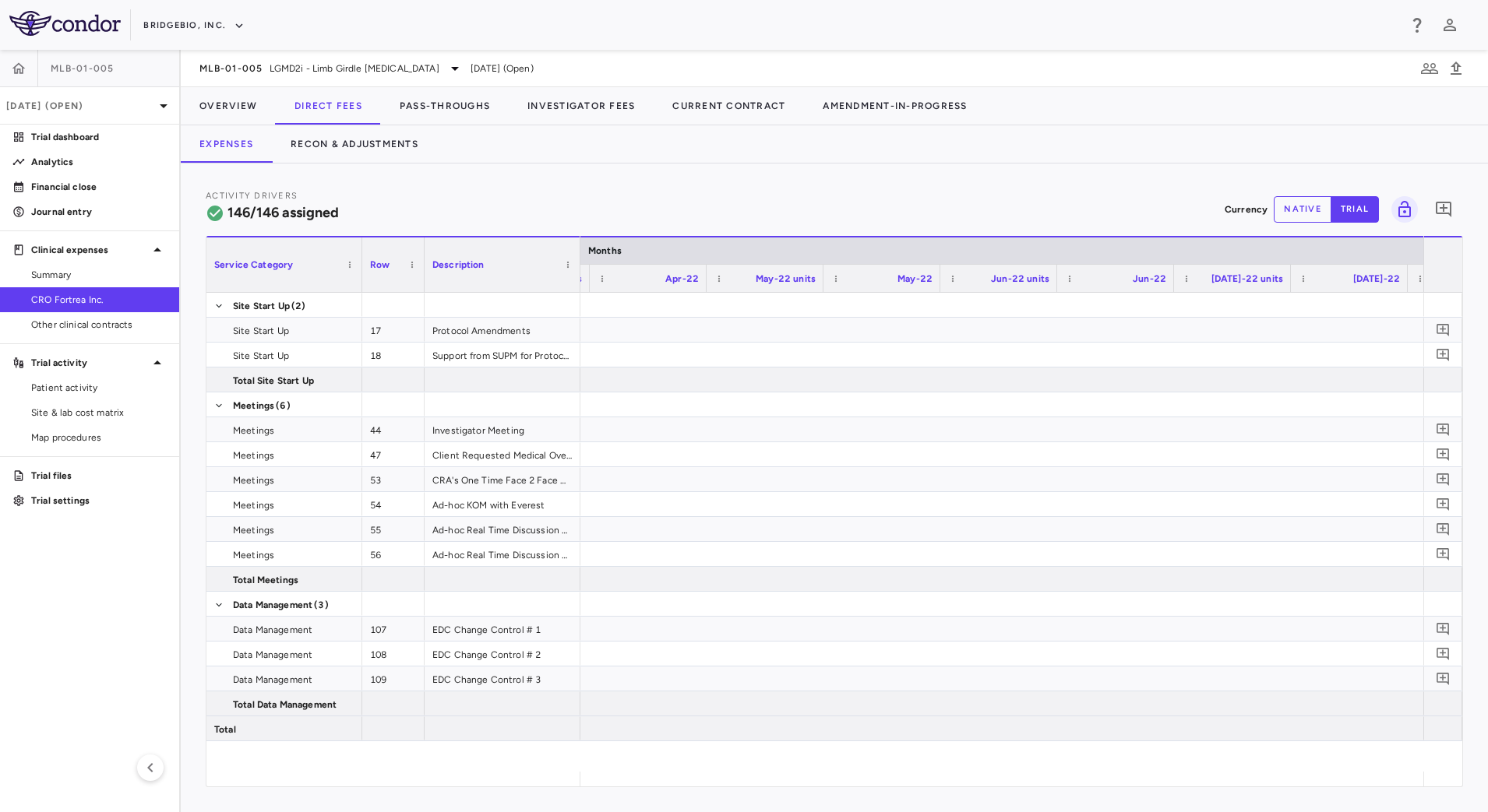
scroll to position [0, 3340]
click at [1298, 218] on button "native" at bounding box center [1302, 209] width 58 height 27
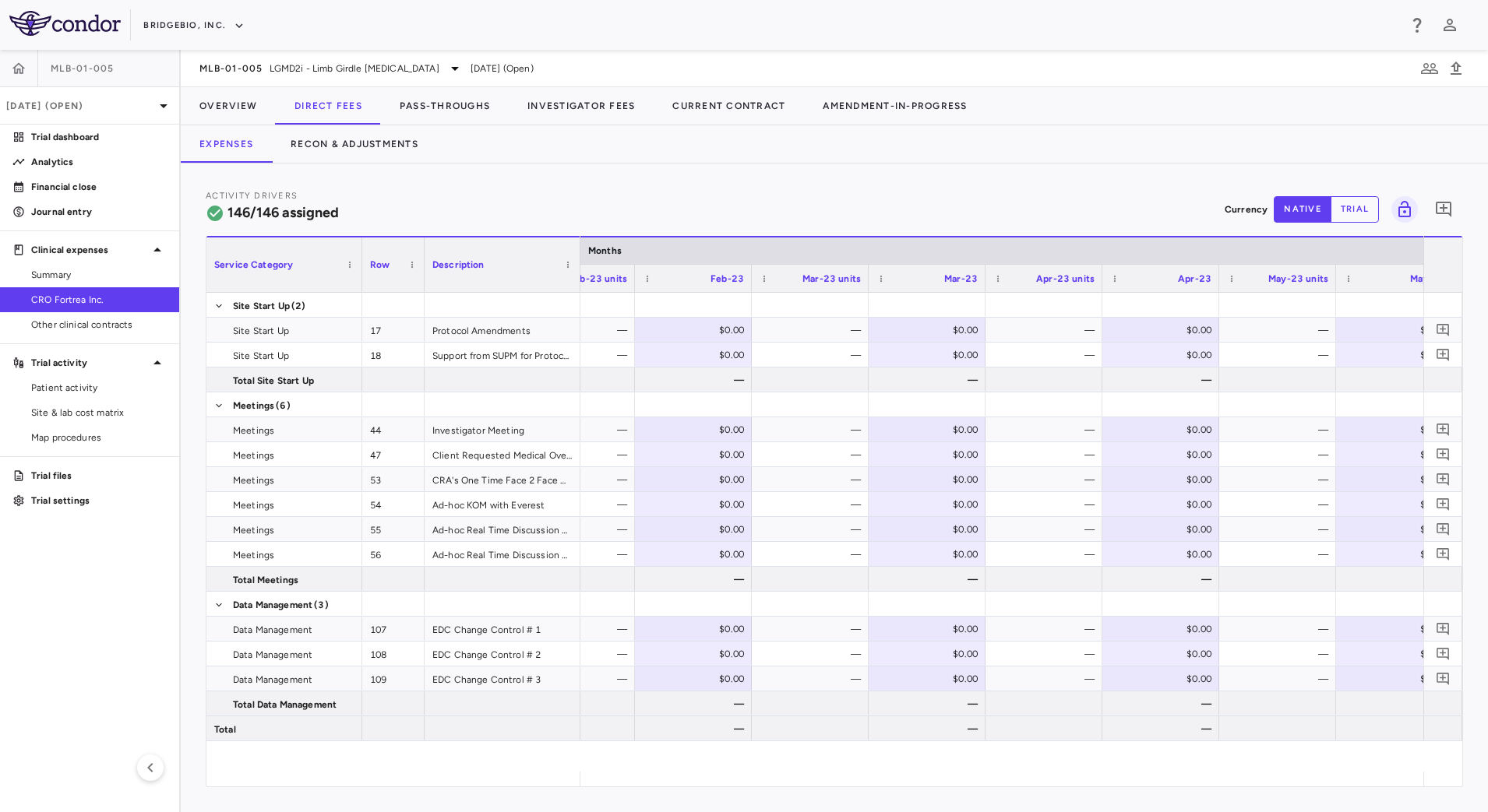
scroll to position [0, 5474]
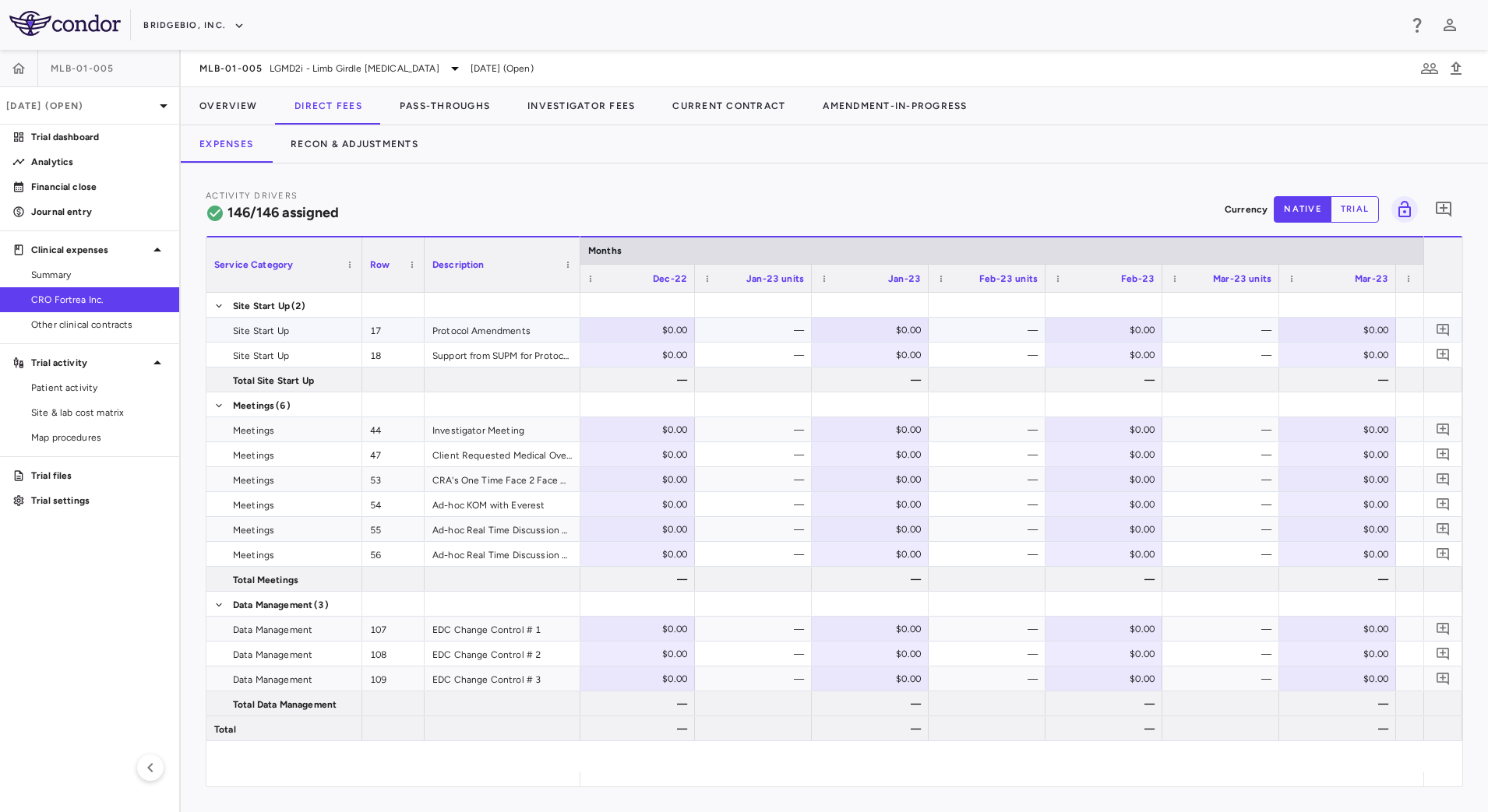
click at [753, 321] on div "—" at bounding box center [756, 329] width 95 height 25
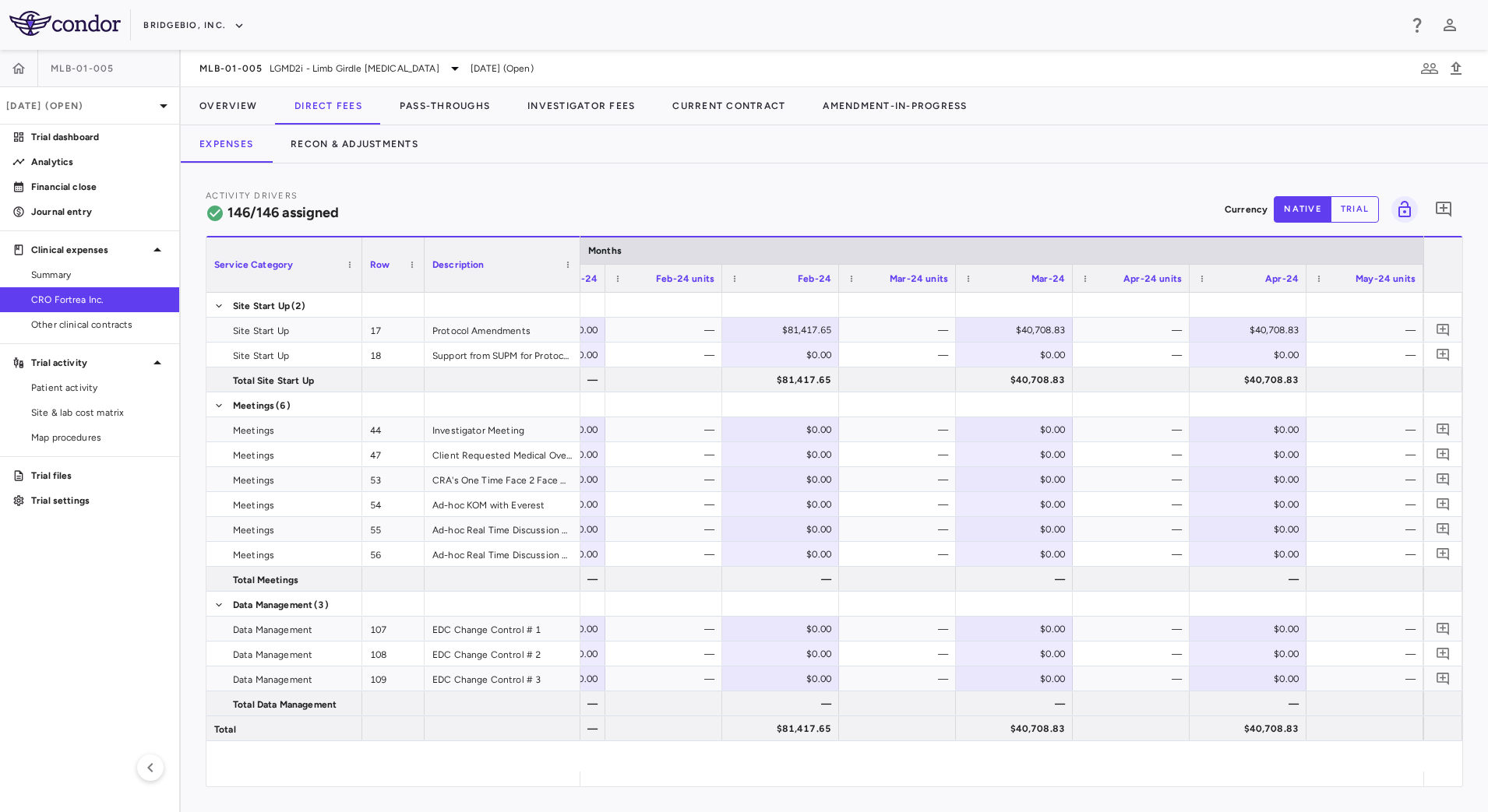
scroll to position [0, 8465]
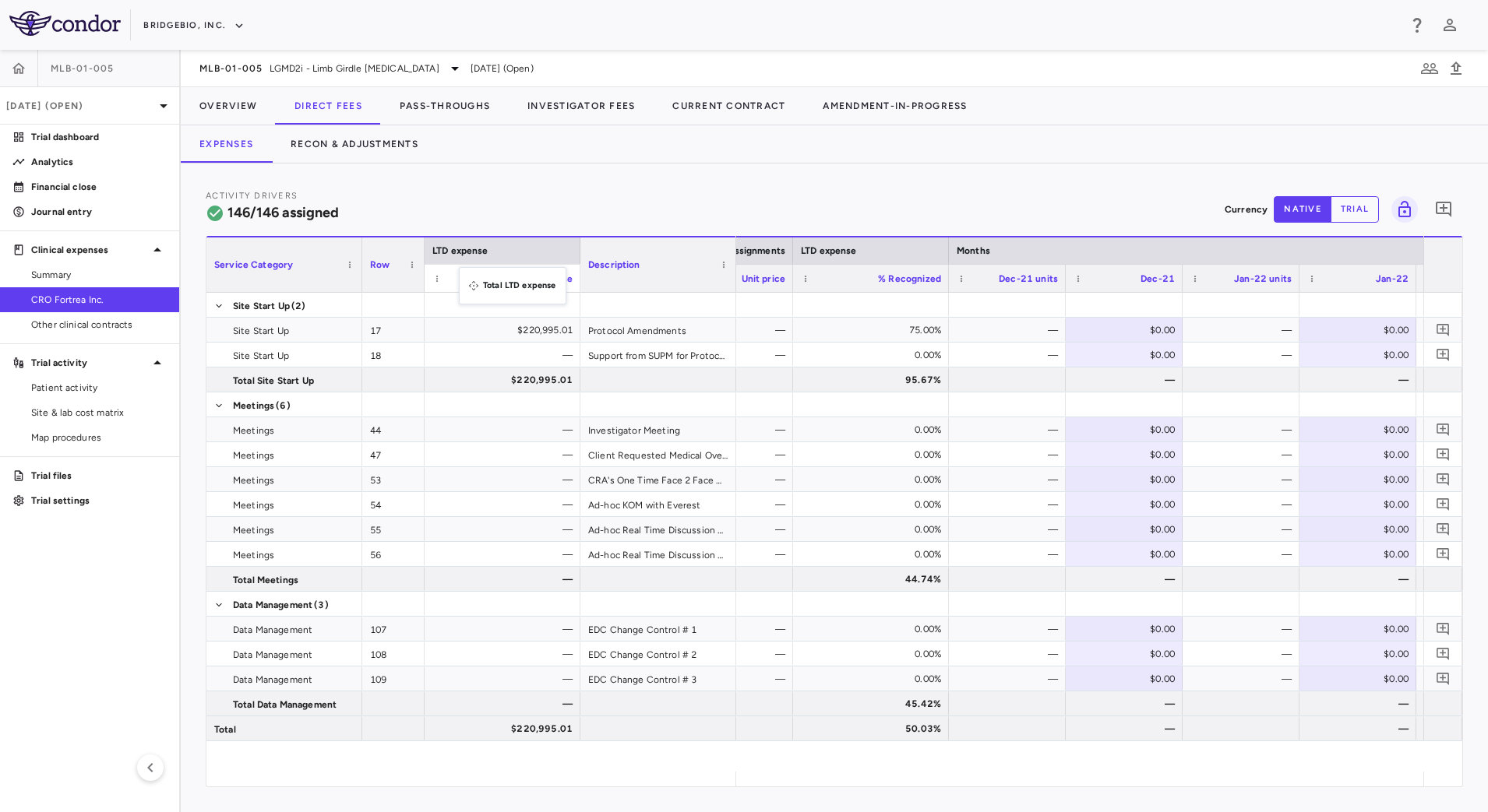
drag, startPoint x: 843, startPoint y: 274, endPoint x: 466, endPoint y: 276, distance: 377.0
click at [1045, 425] on div "—" at bounding box center [1010, 429] width 95 height 25
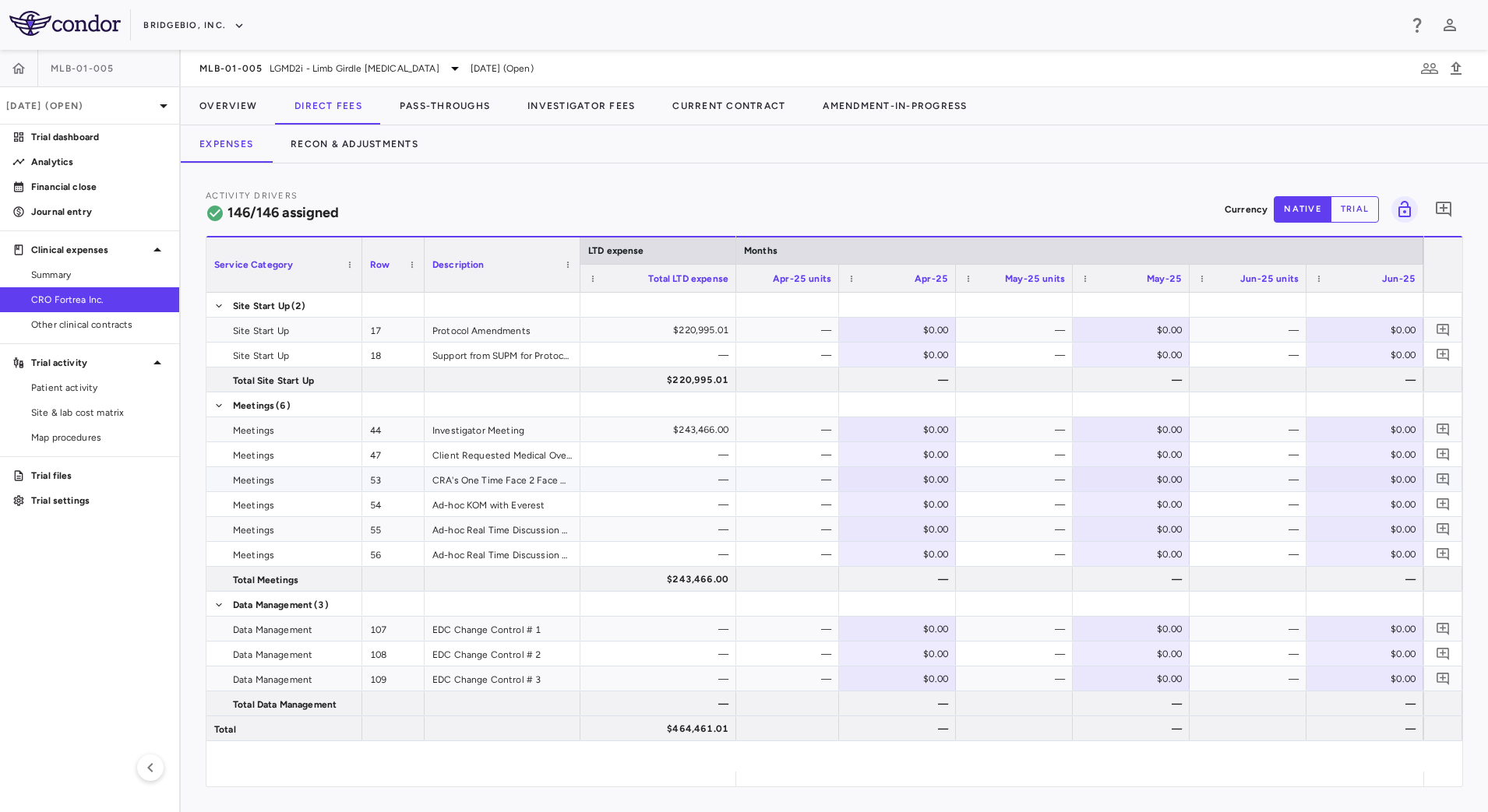
click at [1246, 473] on div "—" at bounding box center [1251, 479] width 95 height 25
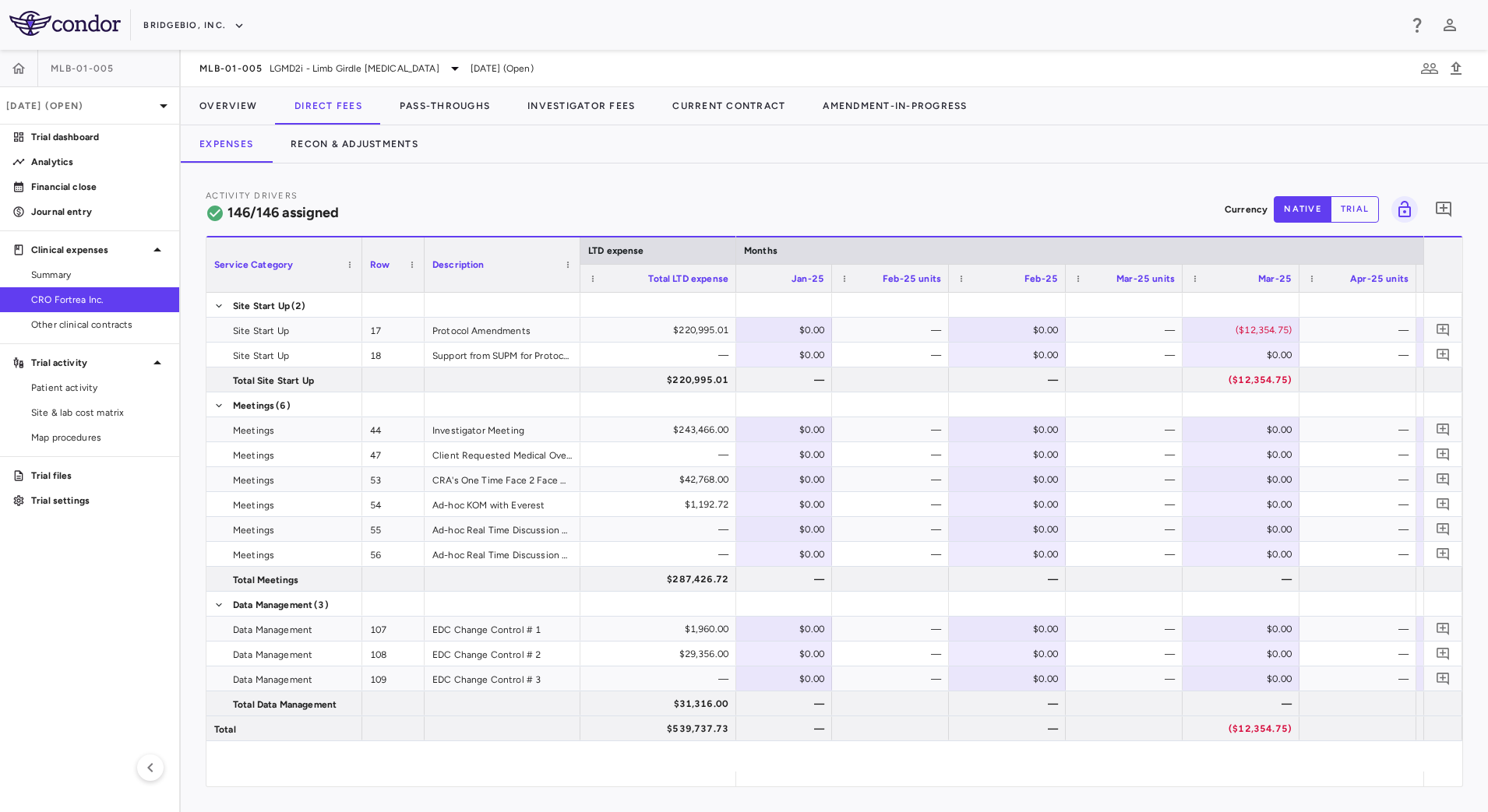
scroll to position [0, 11088]
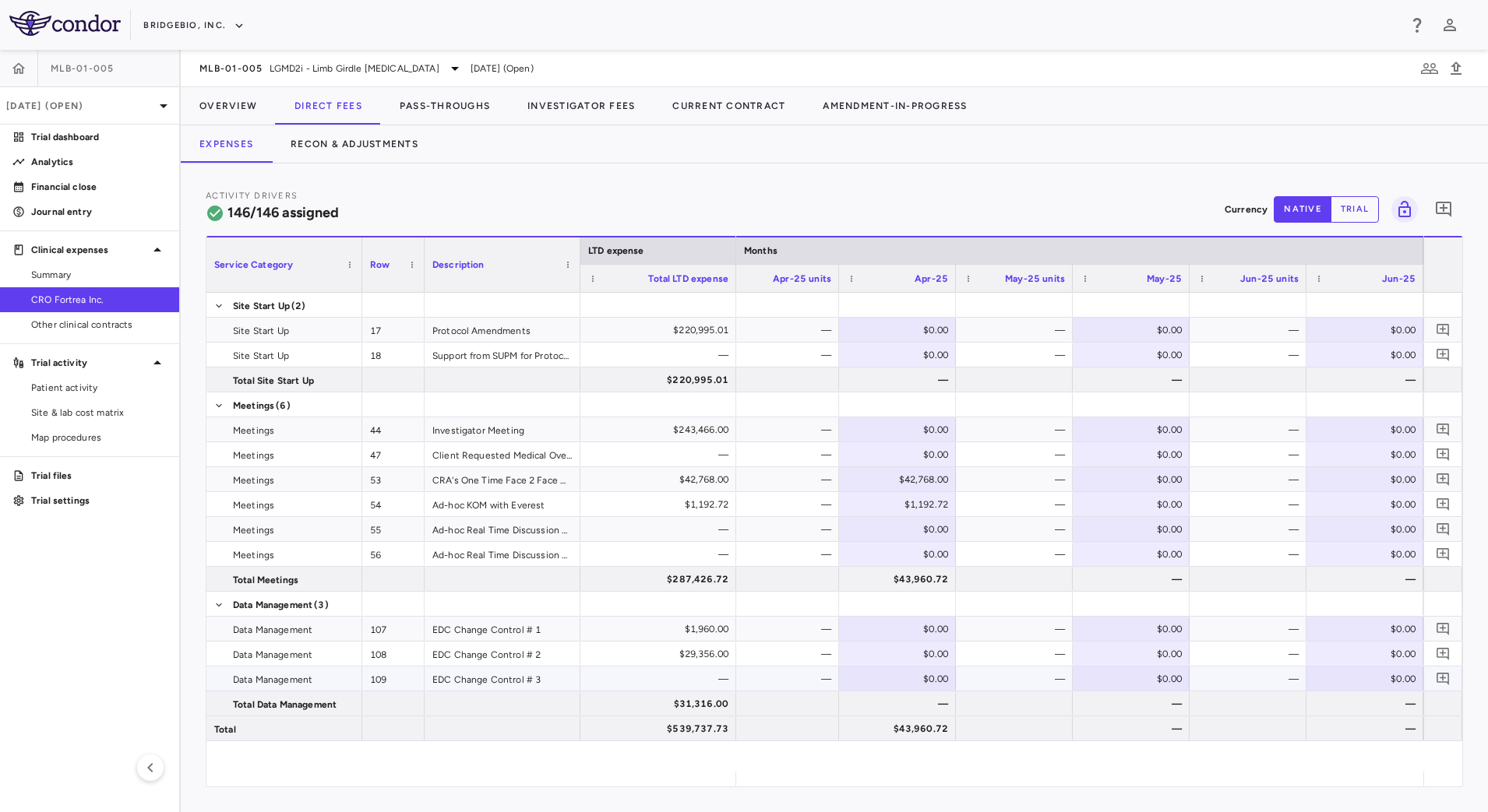
click at [803, 676] on div "—" at bounding box center [784, 678] width 95 height 25
click at [356, 157] on button "Recon & Adjustments" at bounding box center [354, 144] width 165 height 38
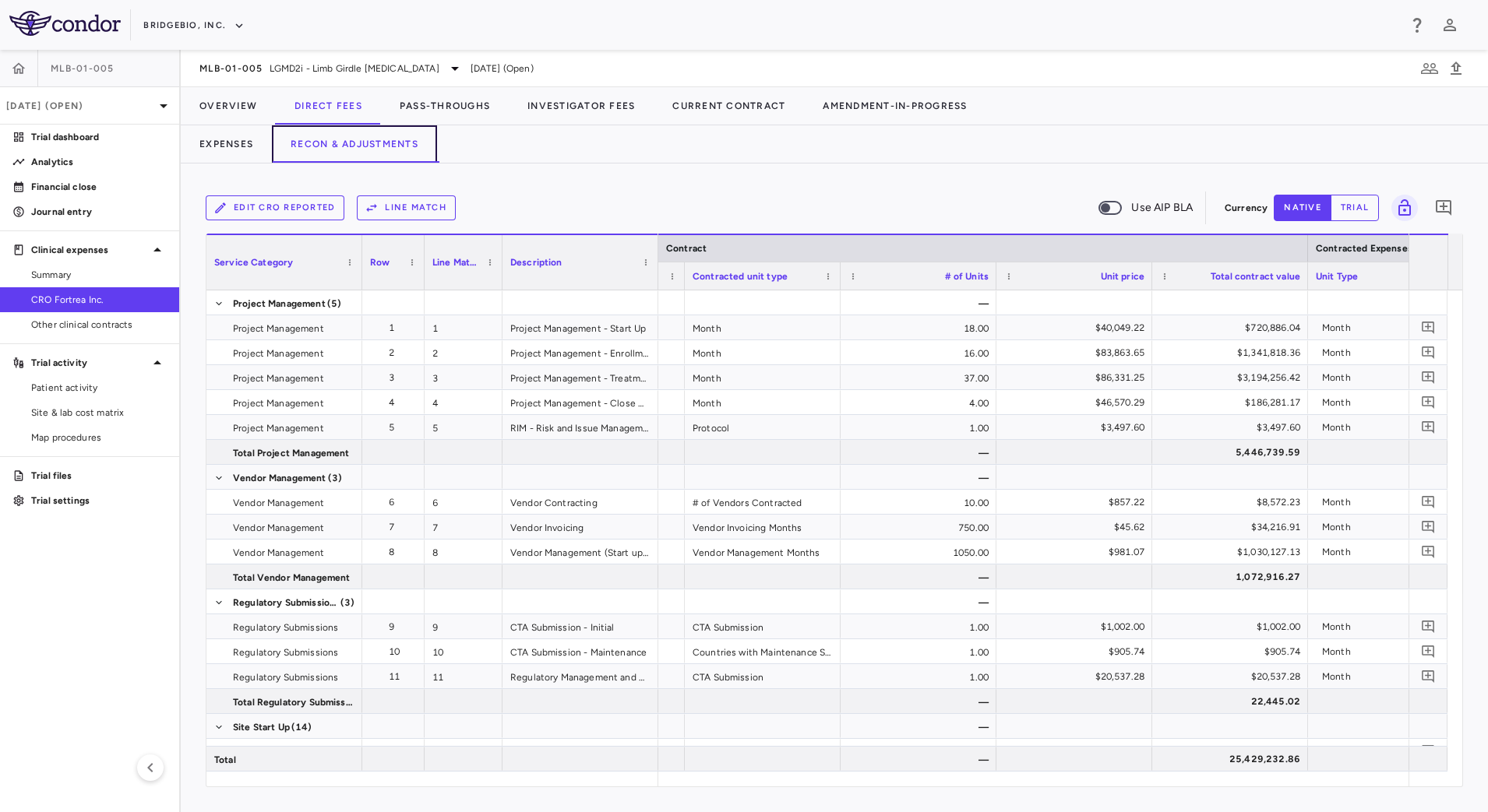
scroll to position [0, 469]
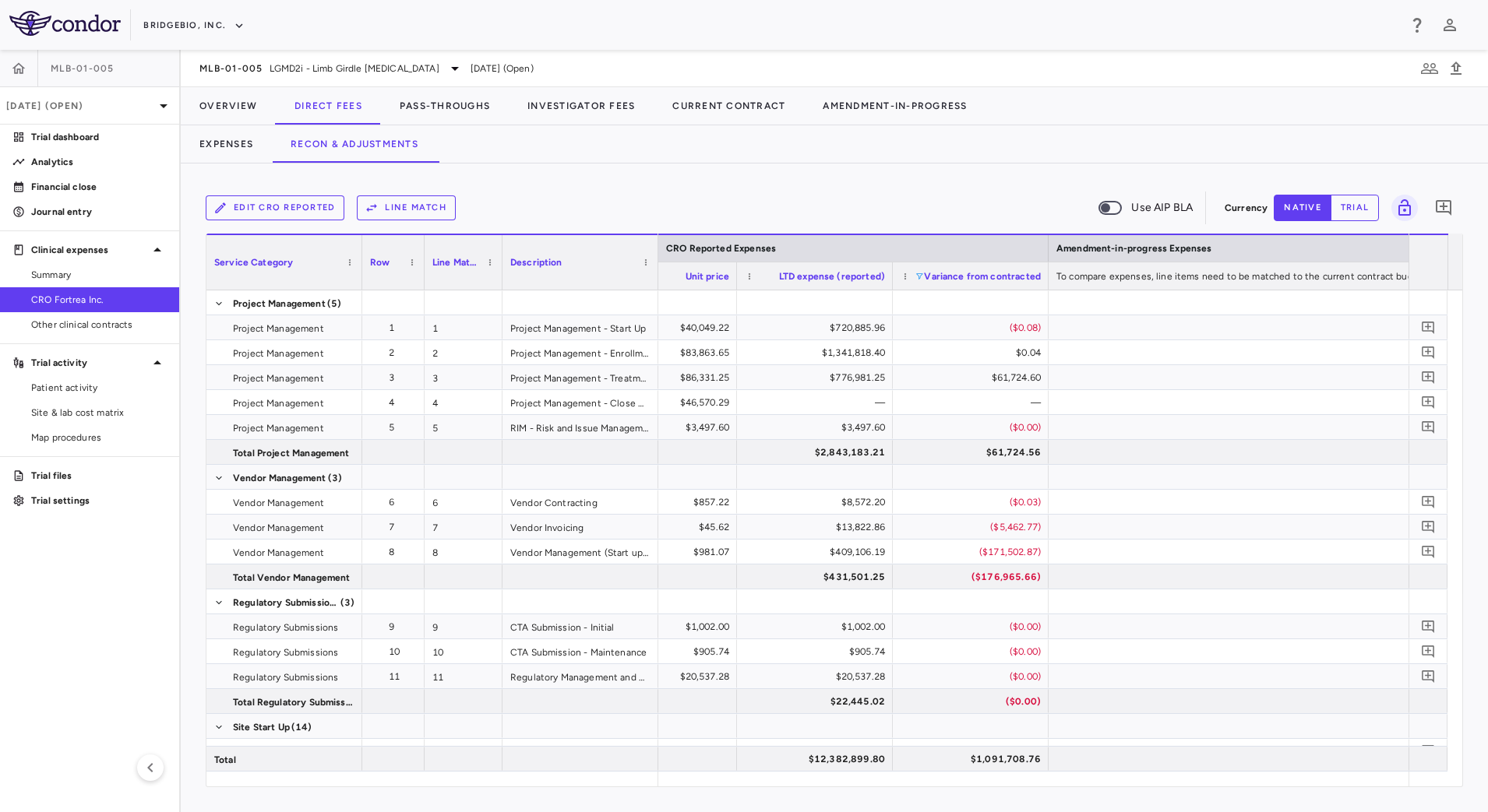
click at [921, 274] on span at bounding box center [919, 276] width 9 height 9
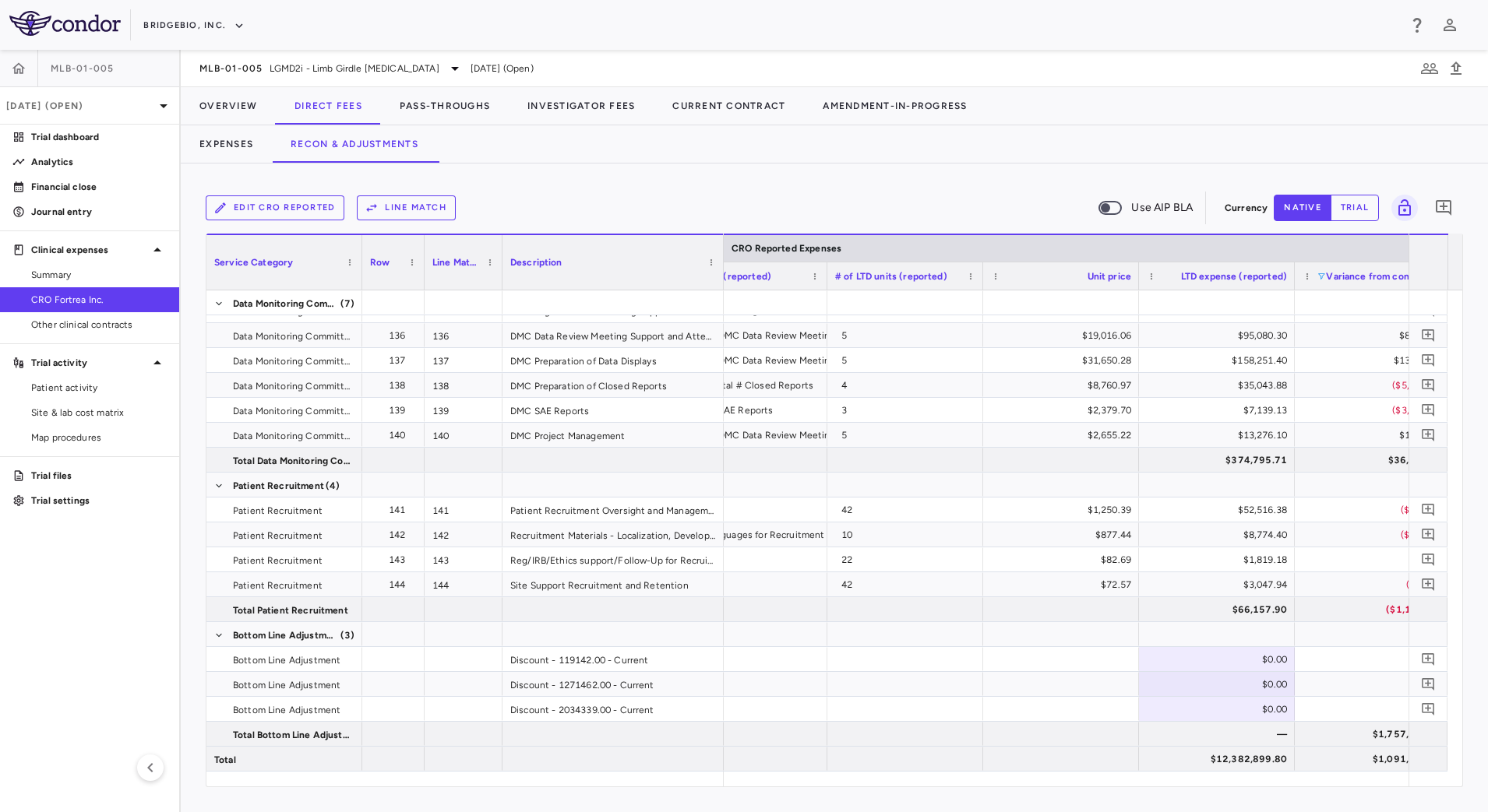
drag, startPoint x: 655, startPoint y: 242, endPoint x: 720, endPoint y: 265, distance: 68.9
click at [720, 265] on div at bounding box center [722, 262] width 6 height 55
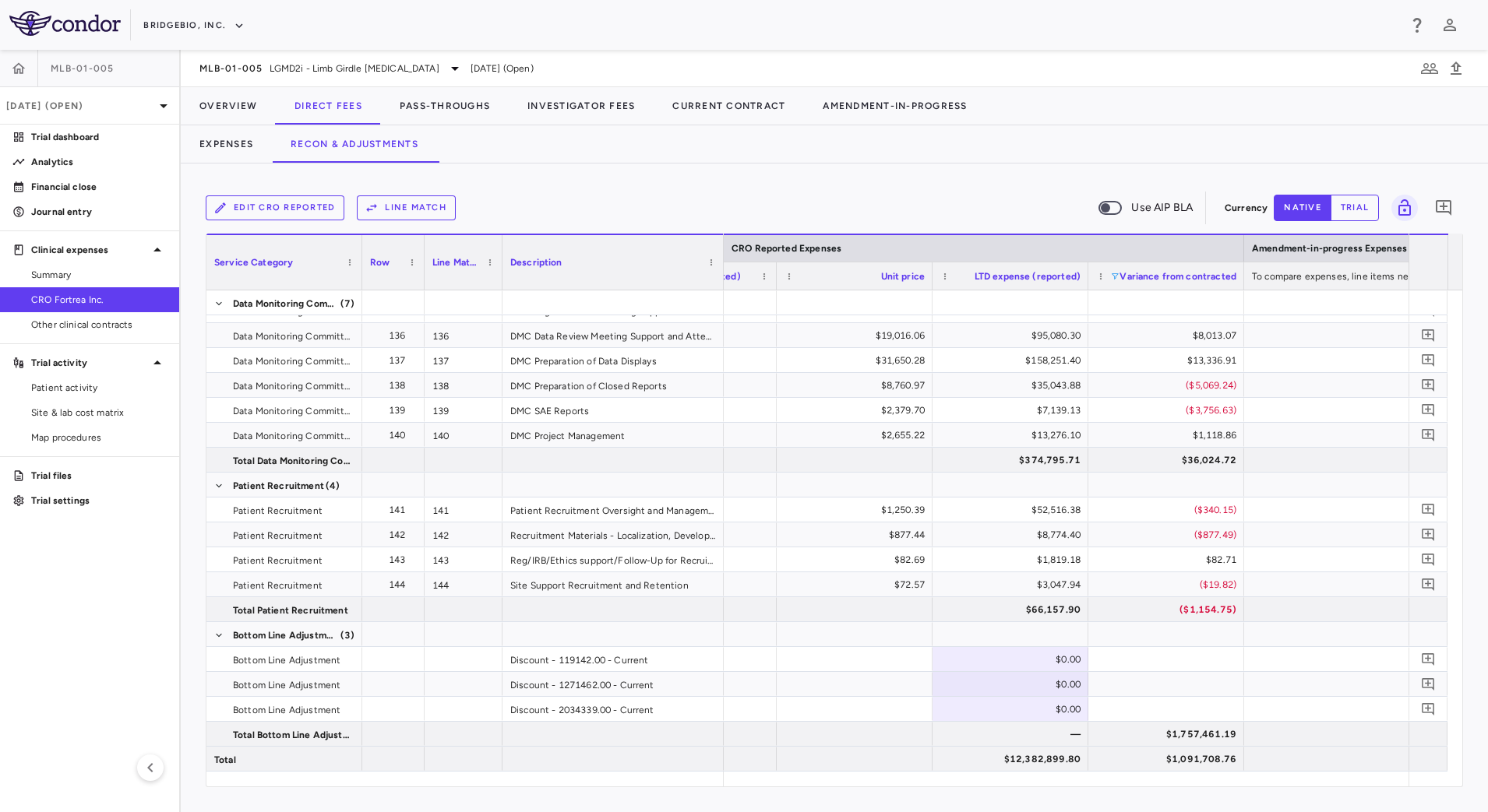
scroll to position [0, 2406]
click at [999, 661] on div "$0.00" at bounding box center [1008, 658] width 134 height 25
click at [1011, 661] on input "*****" at bounding box center [1017, 660] width 131 height 26
type input "******"
click at [1049, 710] on div "$0.00" at bounding box center [1008, 709] width 134 height 25
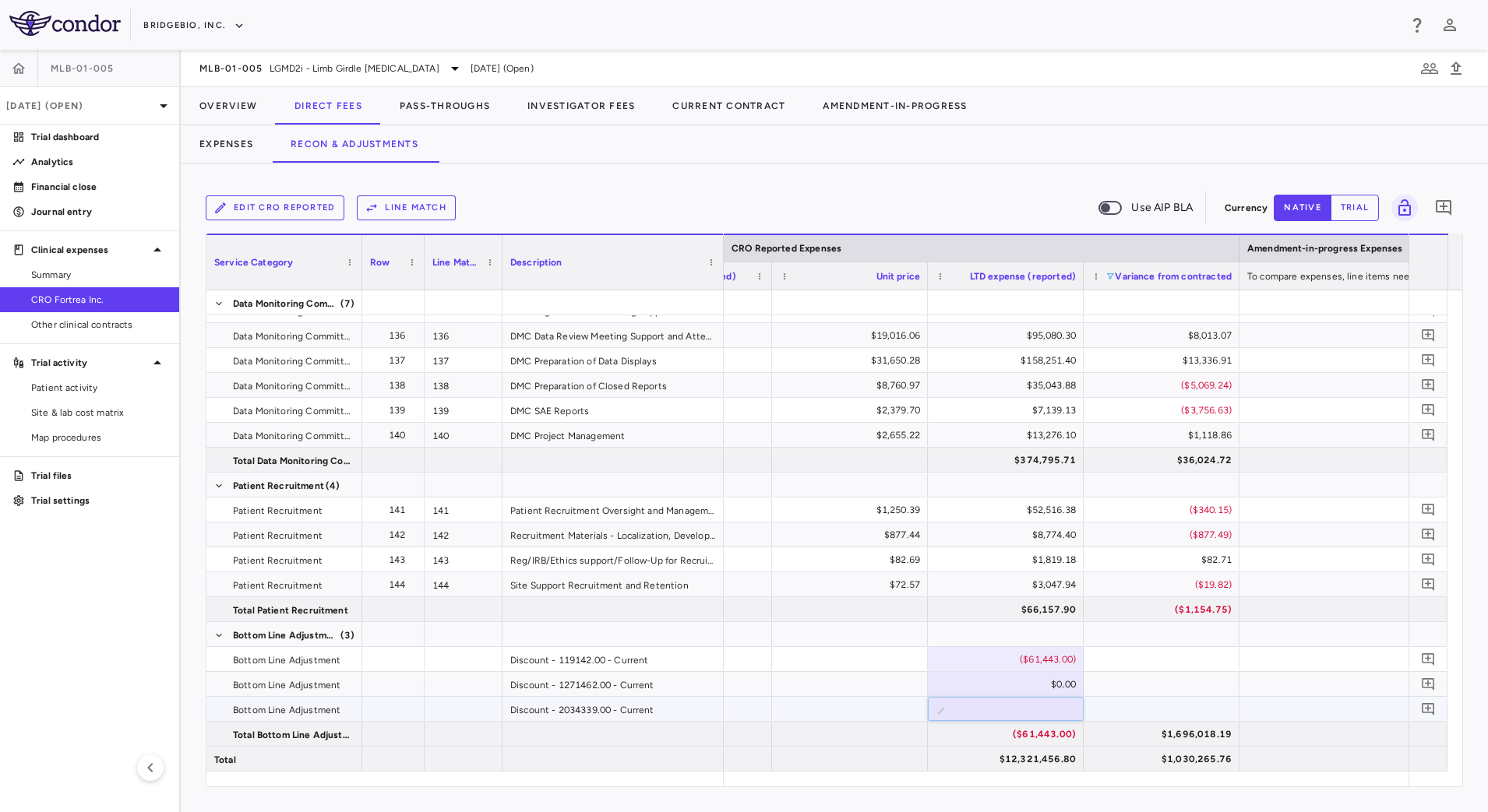
type input "*******"
click at [1035, 684] on div "$0.00" at bounding box center [1008, 684] width 134 height 25
type input "*******"
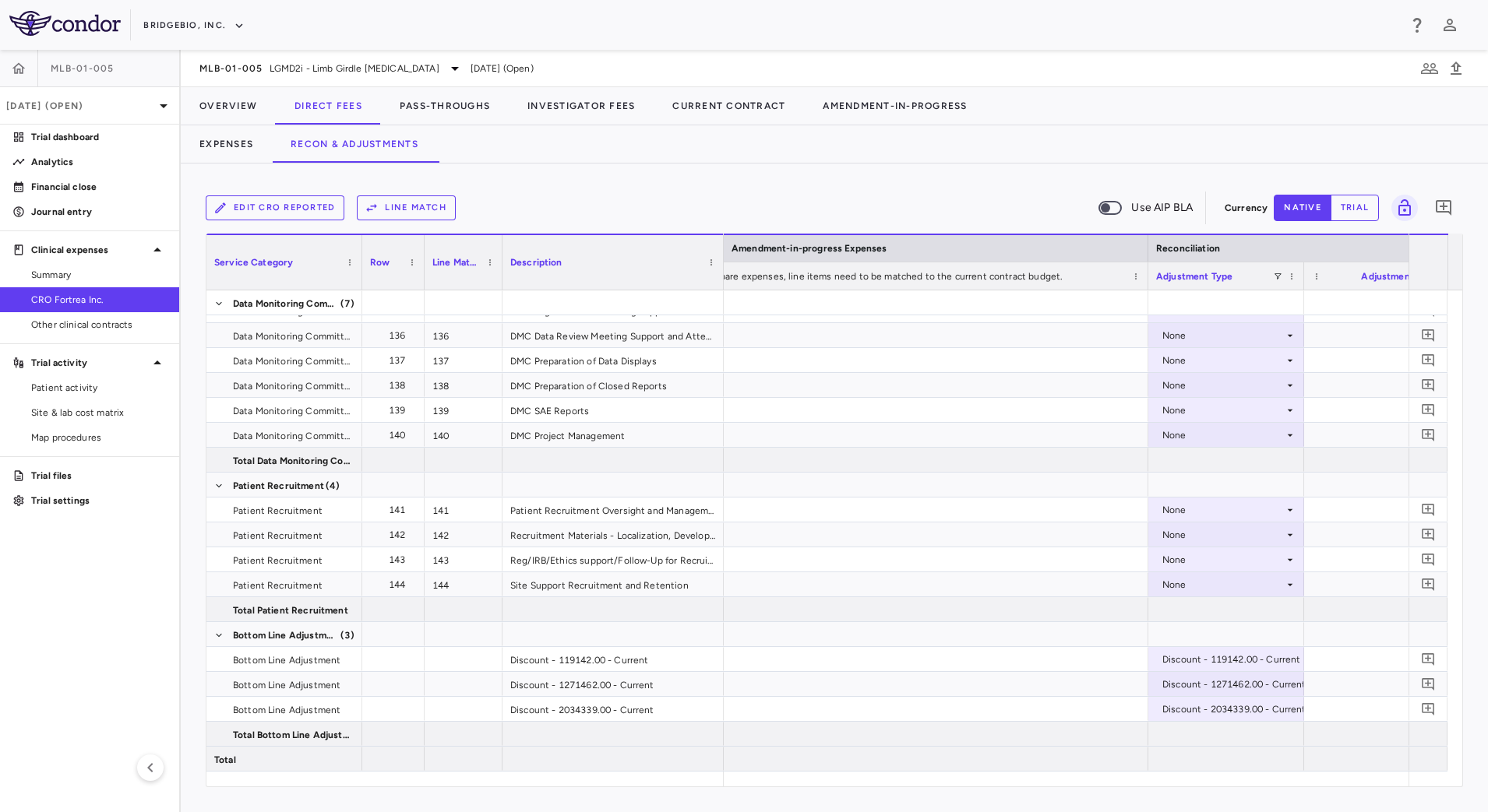
scroll to position [0, 2555]
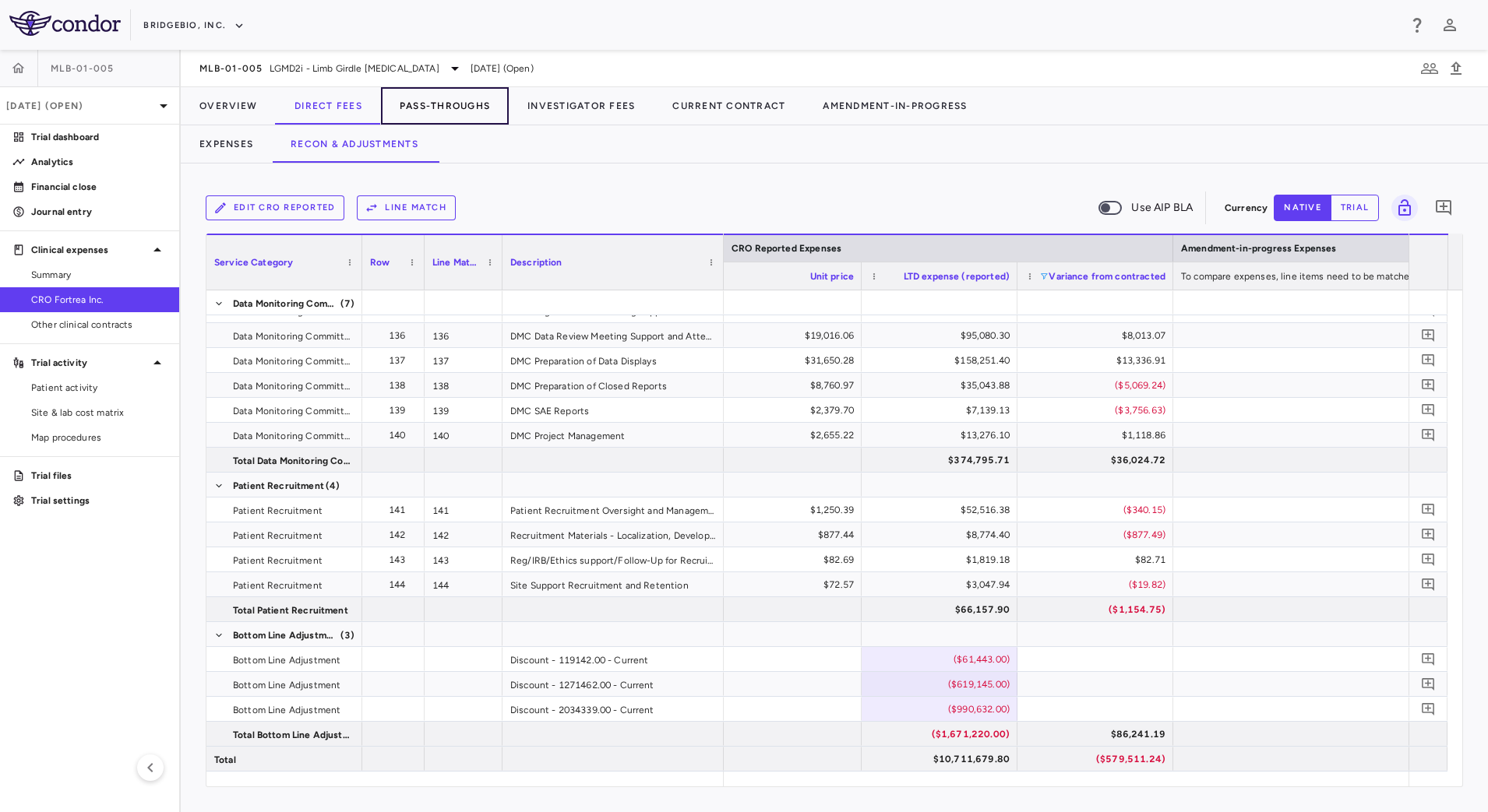
click at [449, 107] on button "Pass-Throughs" at bounding box center [444, 106] width 128 height 38
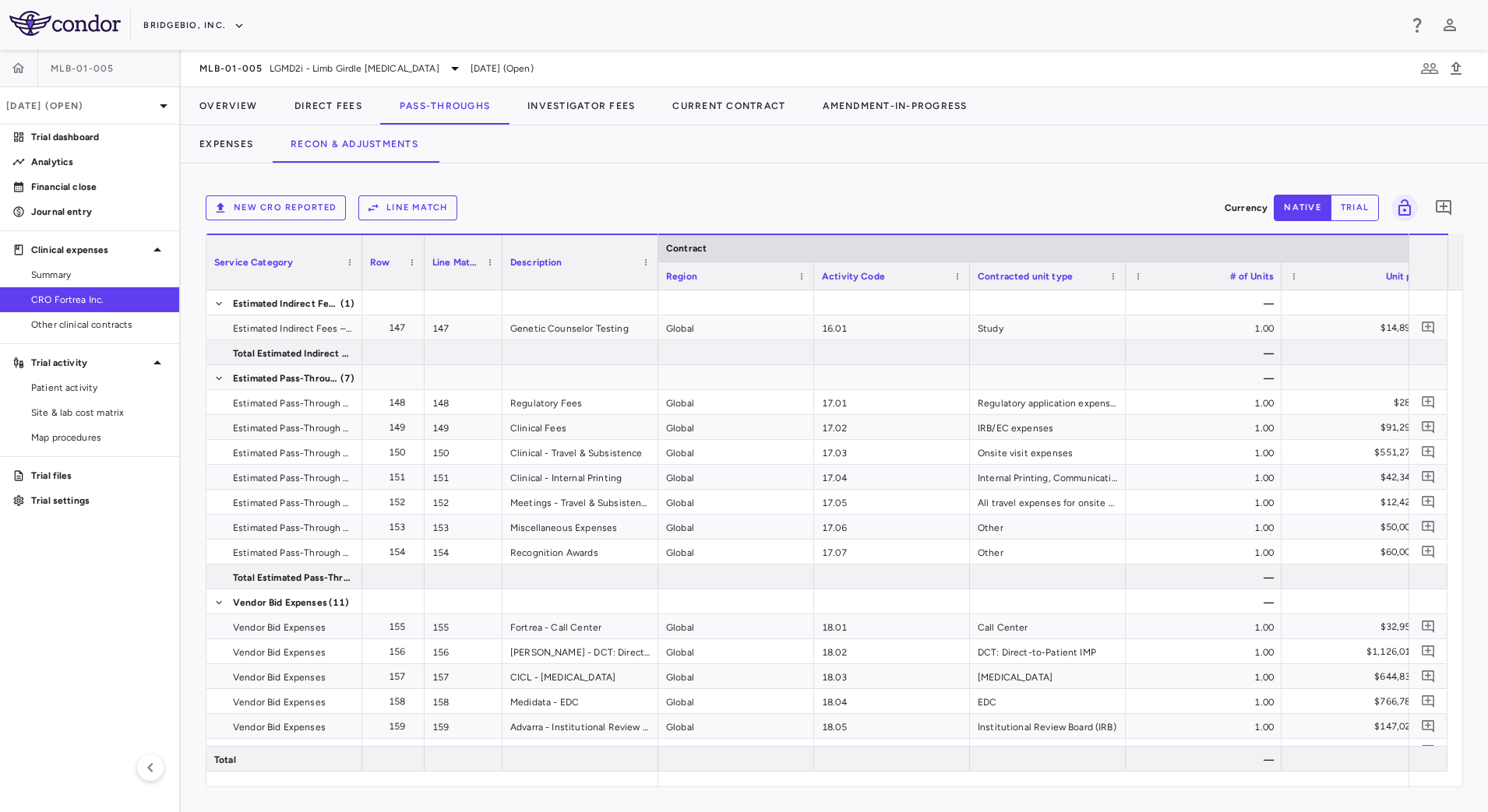
click at [310, 212] on button "New CRO reported" at bounding box center [275, 207] width 140 height 25
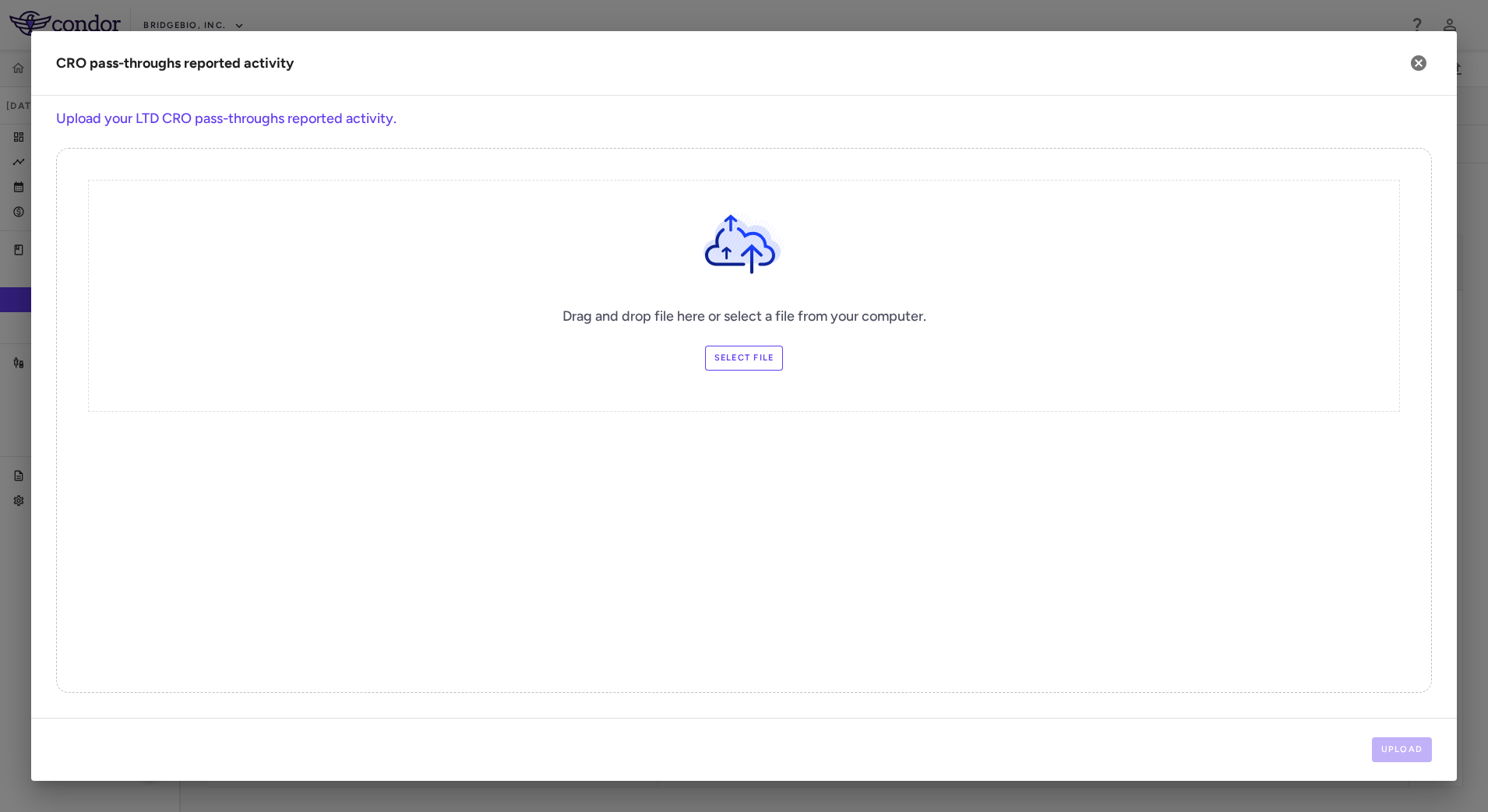
click at [729, 356] on label "Select file" at bounding box center [744, 358] width 78 height 25
click at [0, 0] on input "Select file" at bounding box center [0, 0] width 0 height 0
click at [1392, 747] on button "Upload" at bounding box center [1402, 750] width 61 height 25
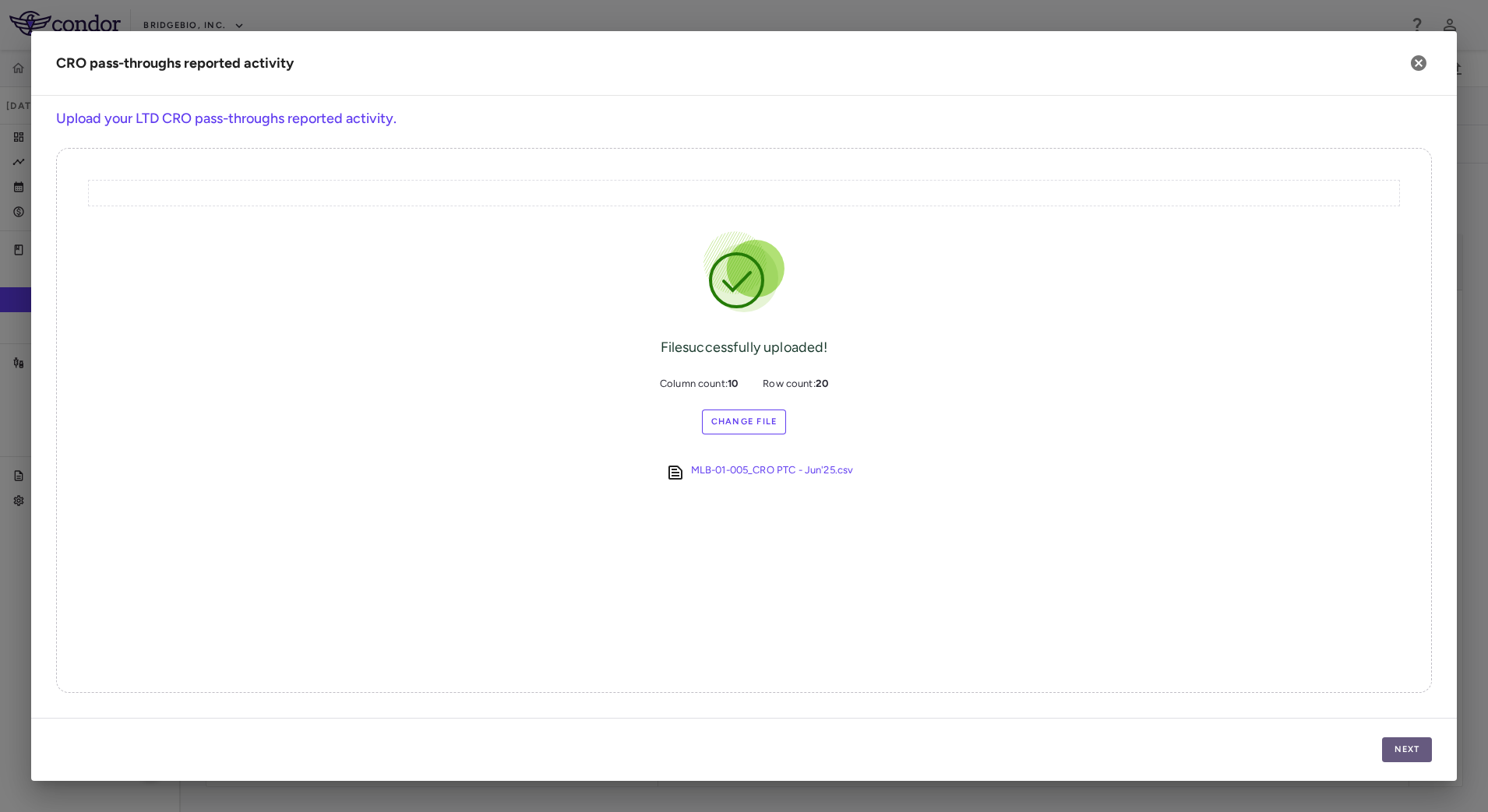
click at [1411, 759] on button "Next" at bounding box center [1407, 750] width 50 height 25
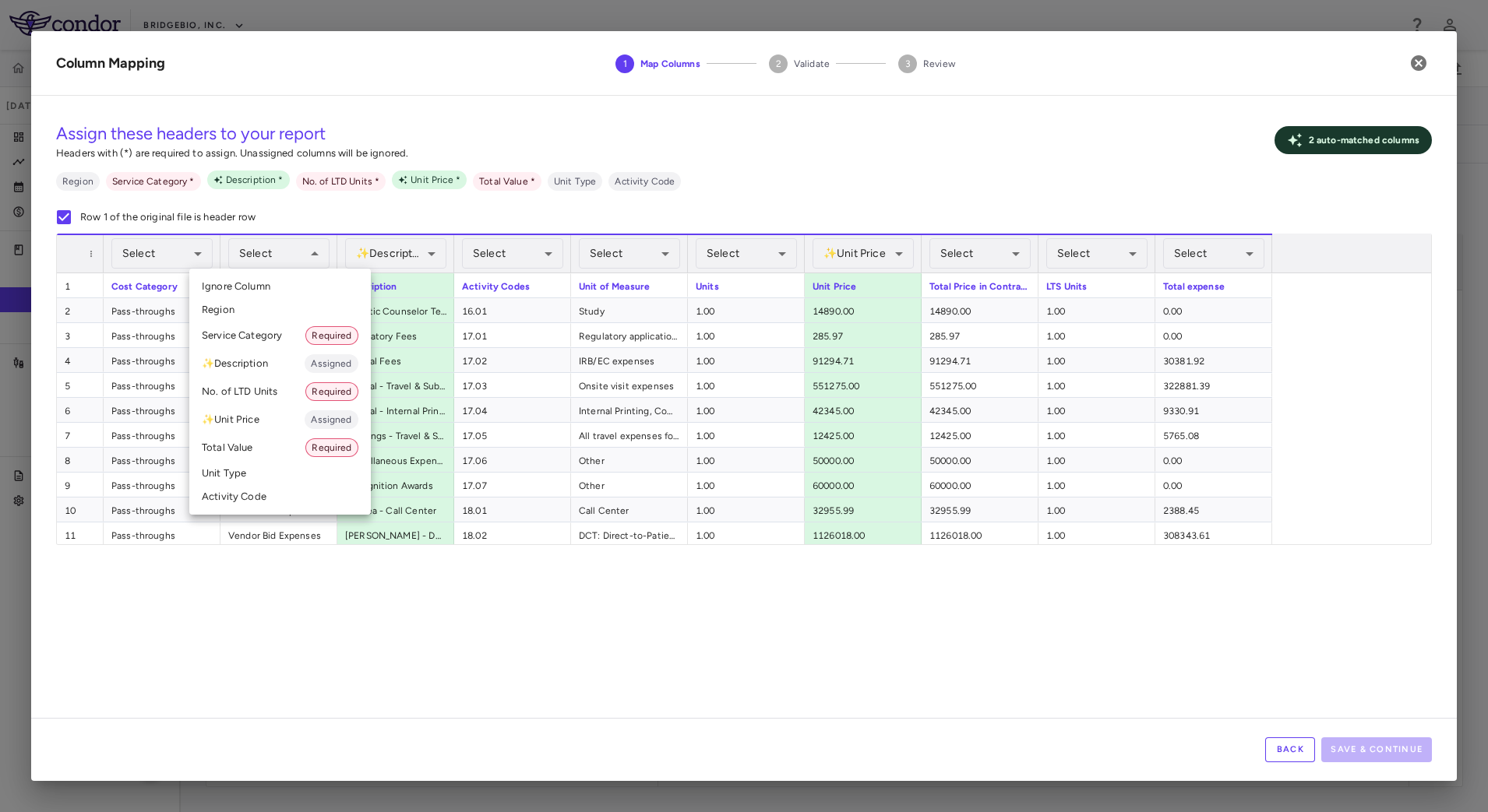
click at [246, 339] on li "Service Category Required" at bounding box center [280, 335] width 182 height 28
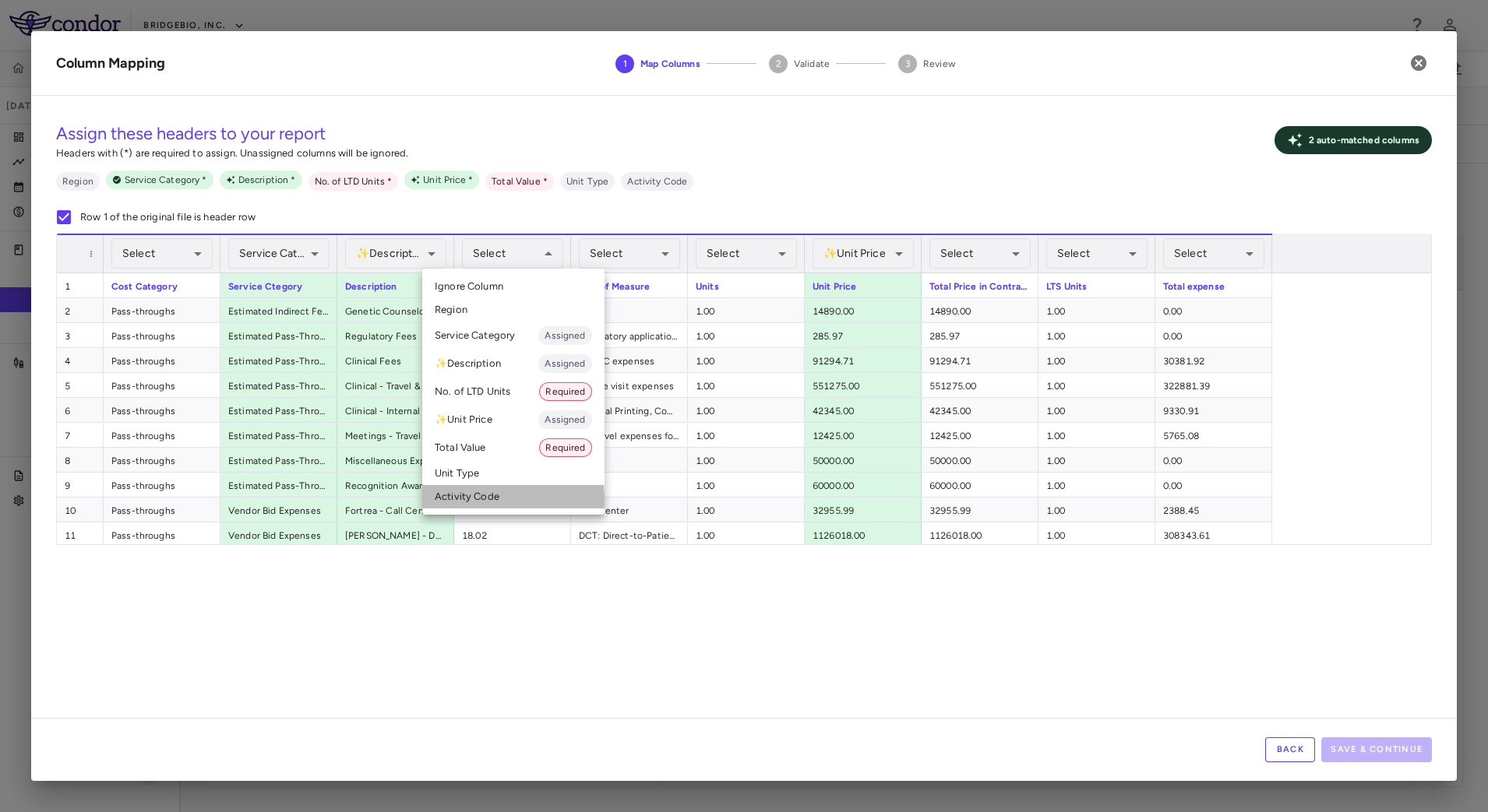
click at [471, 499] on li "Activity Code" at bounding box center [514, 497] width 183 height 24
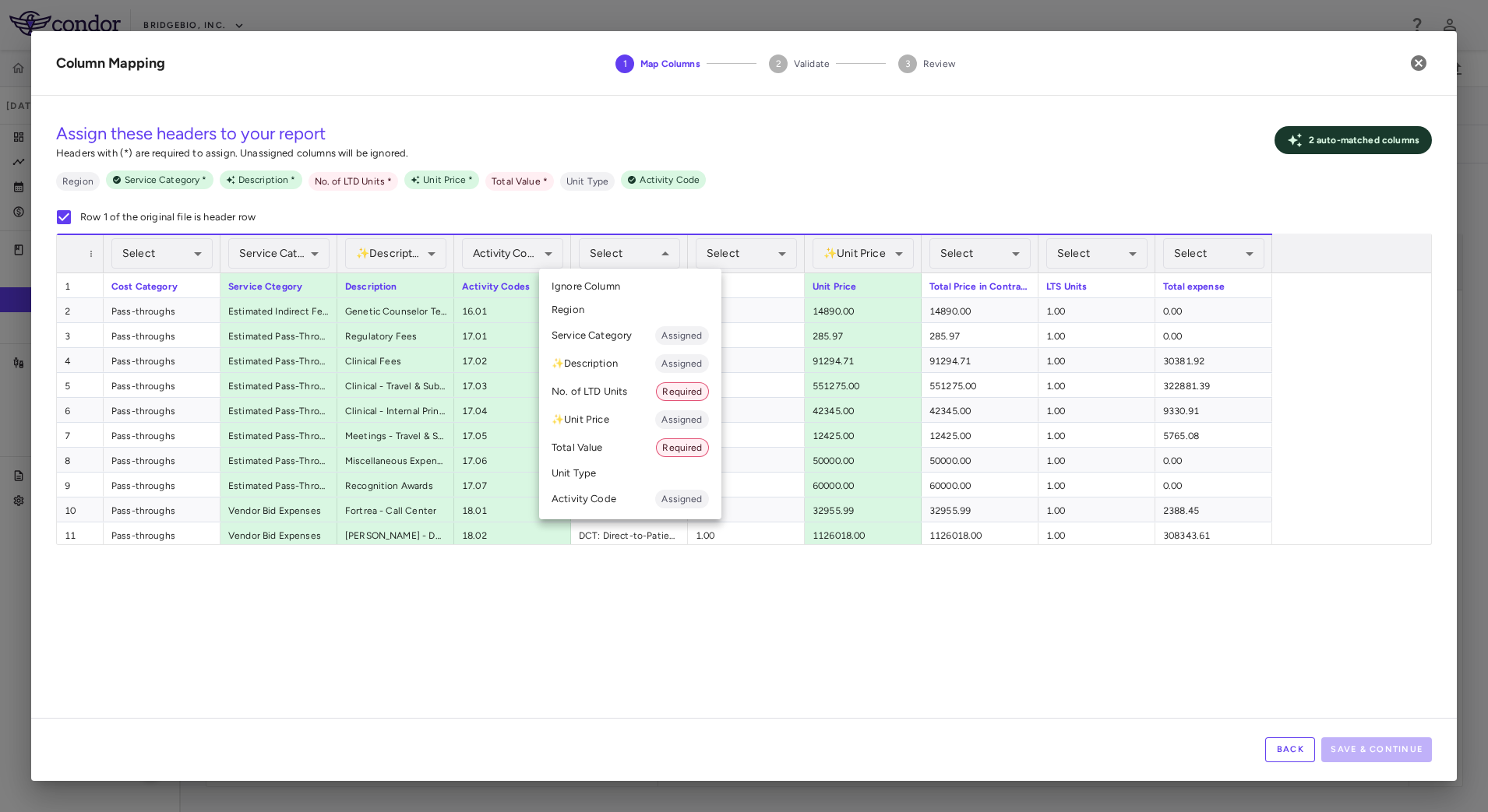
click at [596, 466] on li "Unit Type" at bounding box center [630, 474] width 183 height 24
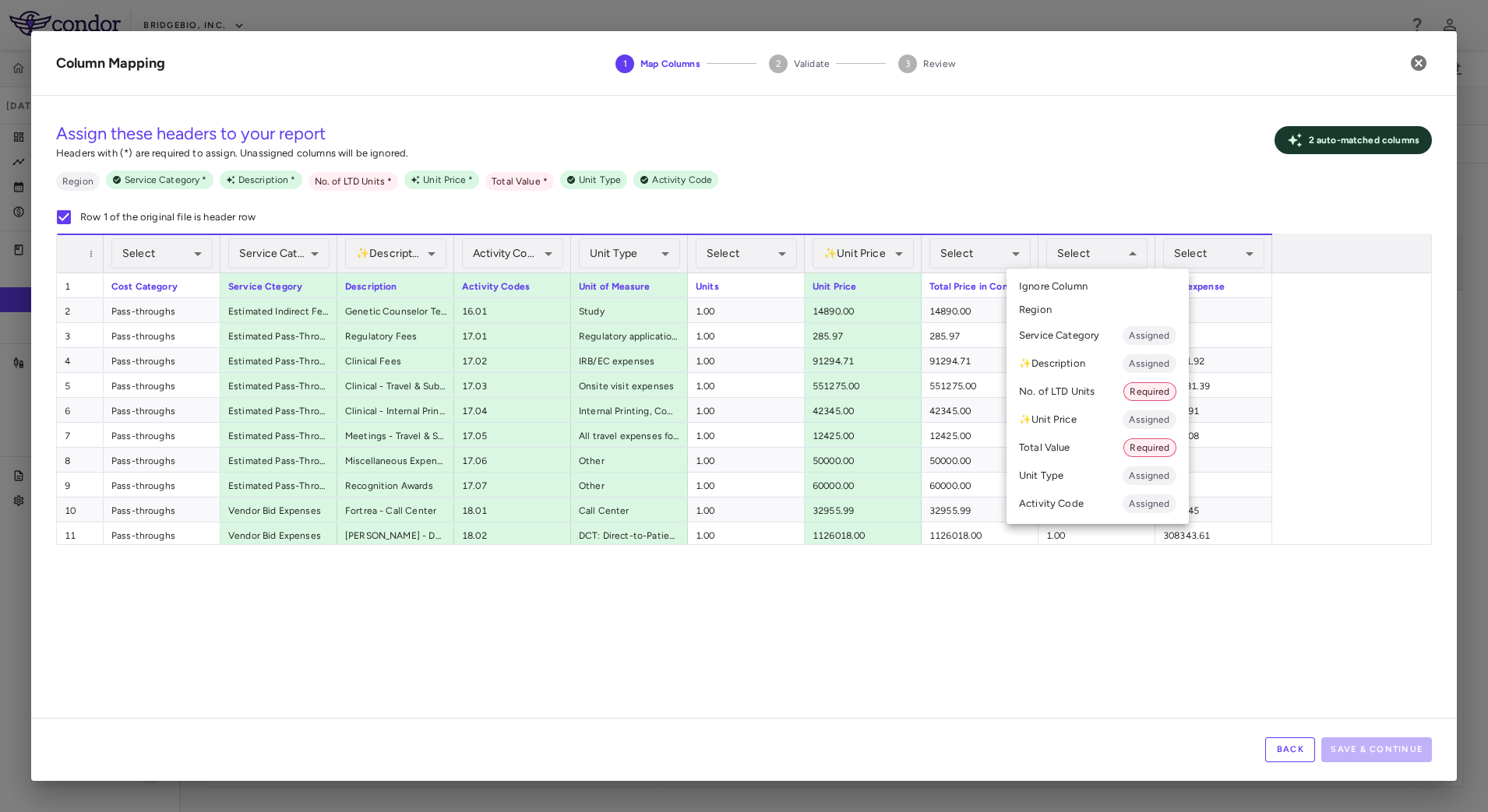
drag, startPoint x: 1086, startPoint y: 463, endPoint x: 1223, endPoint y: 297, distance: 215.2
click at [1091, 463] on li "Unit Type Assigned" at bounding box center [1097, 476] width 183 height 28
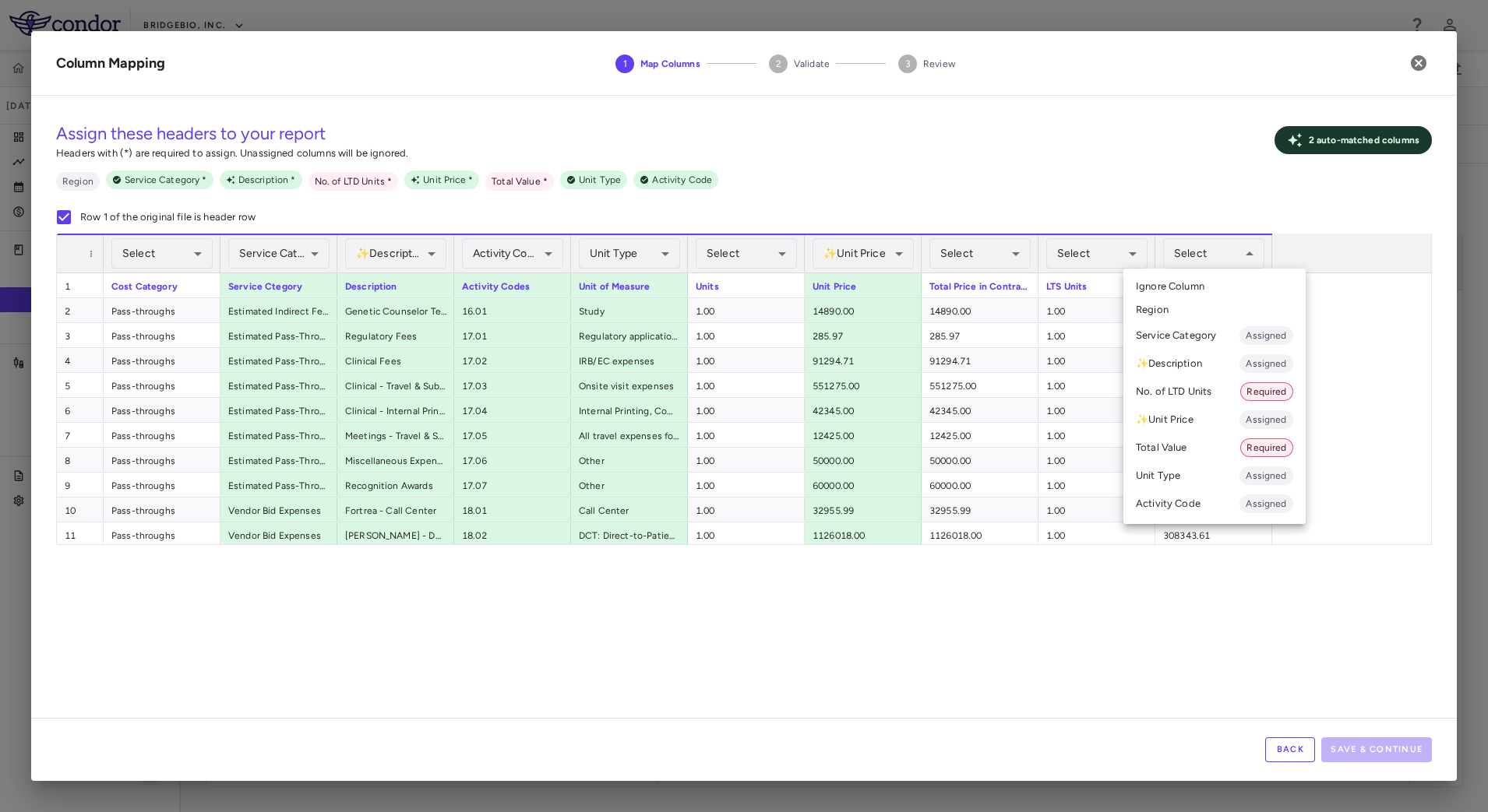
click at [1198, 447] on li "Total Value Required" at bounding box center [1214, 447] width 183 height 28
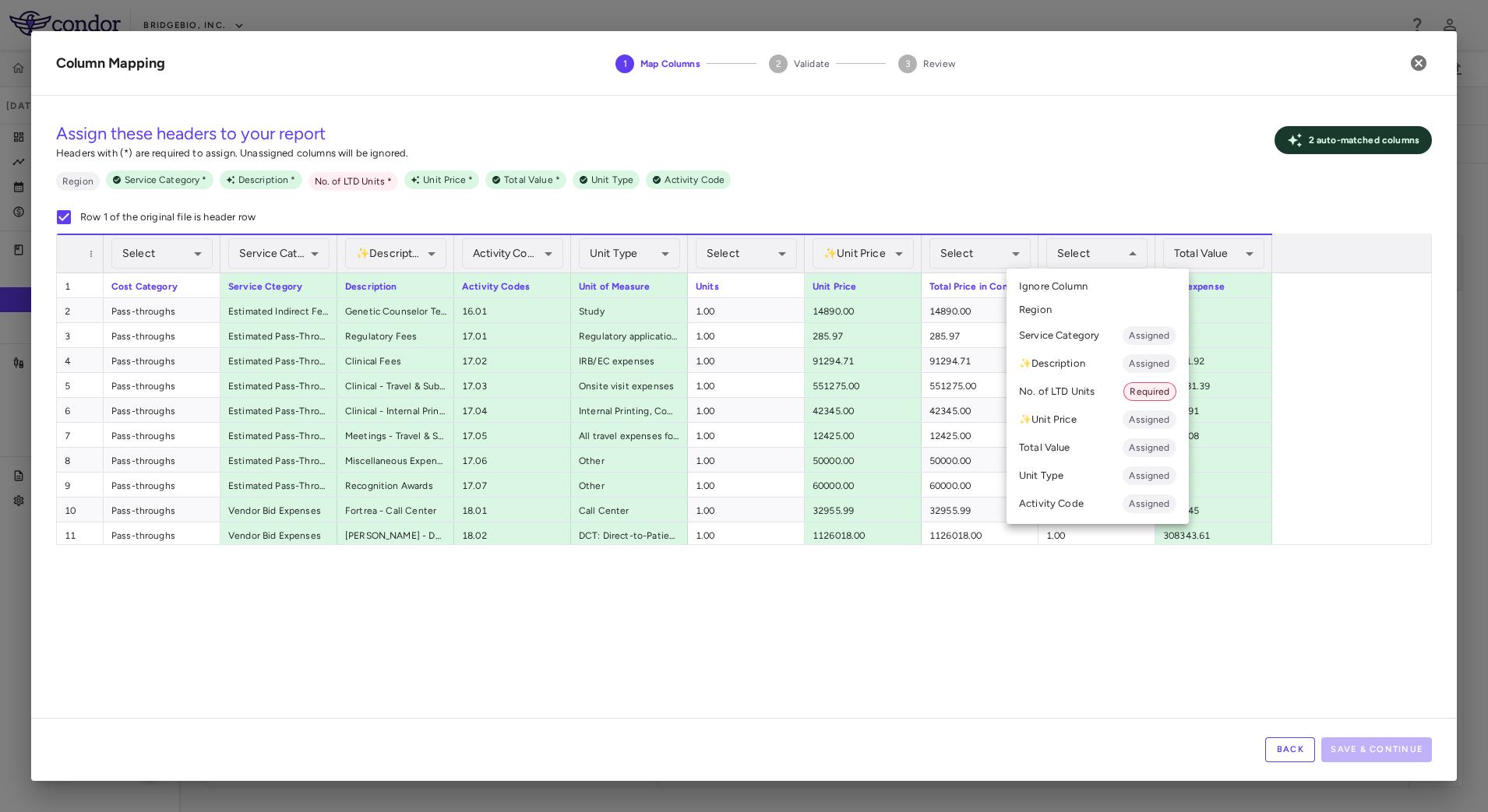
click at [1089, 394] on li "No. of LTD Units Required" at bounding box center [1097, 392] width 183 height 28
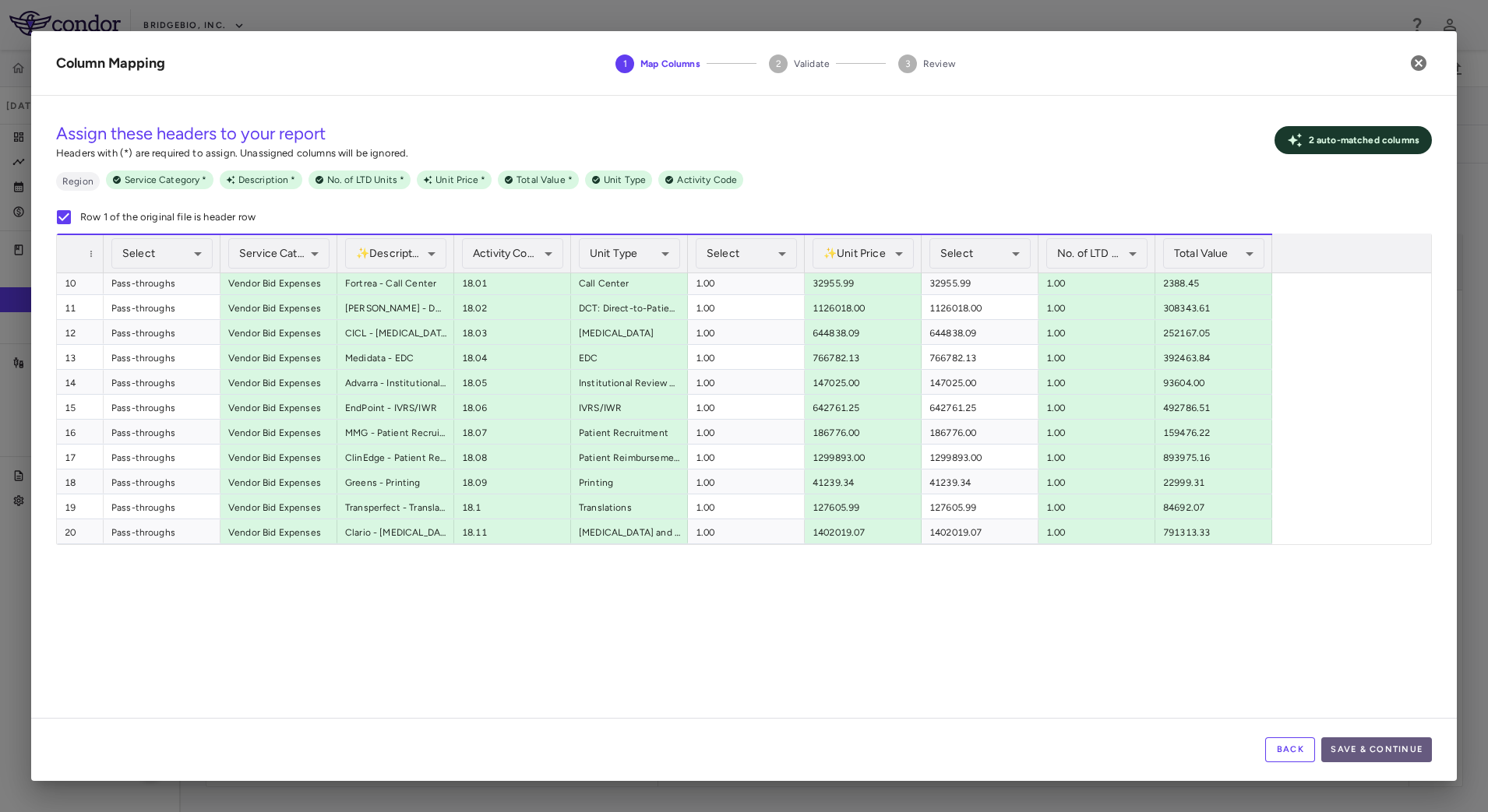
click at [1354, 739] on button "Save & Continue" at bounding box center [1376, 750] width 110 height 25
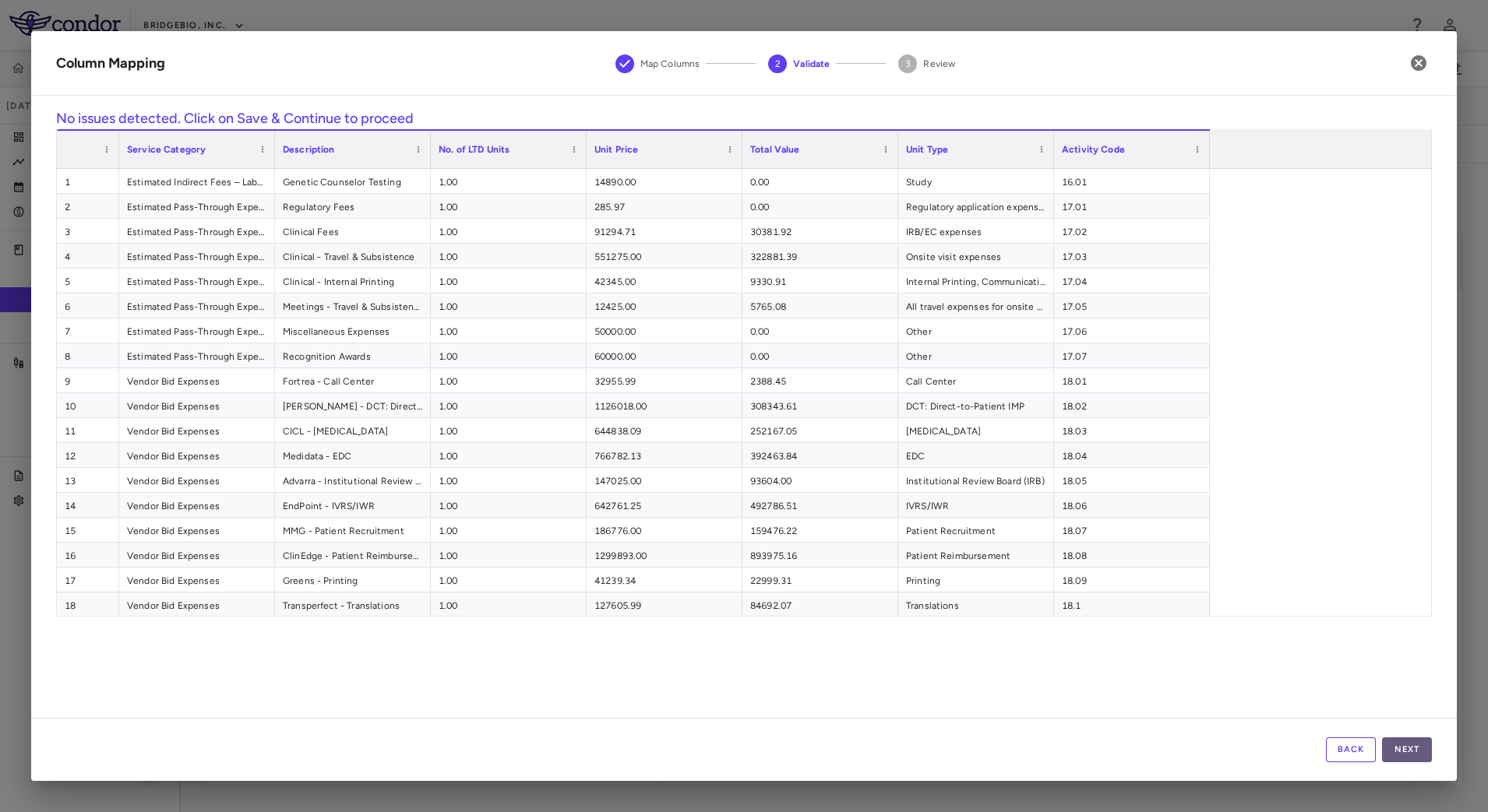
click at [1412, 752] on button "Next" at bounding box center [1407, 750] width 50 height 25
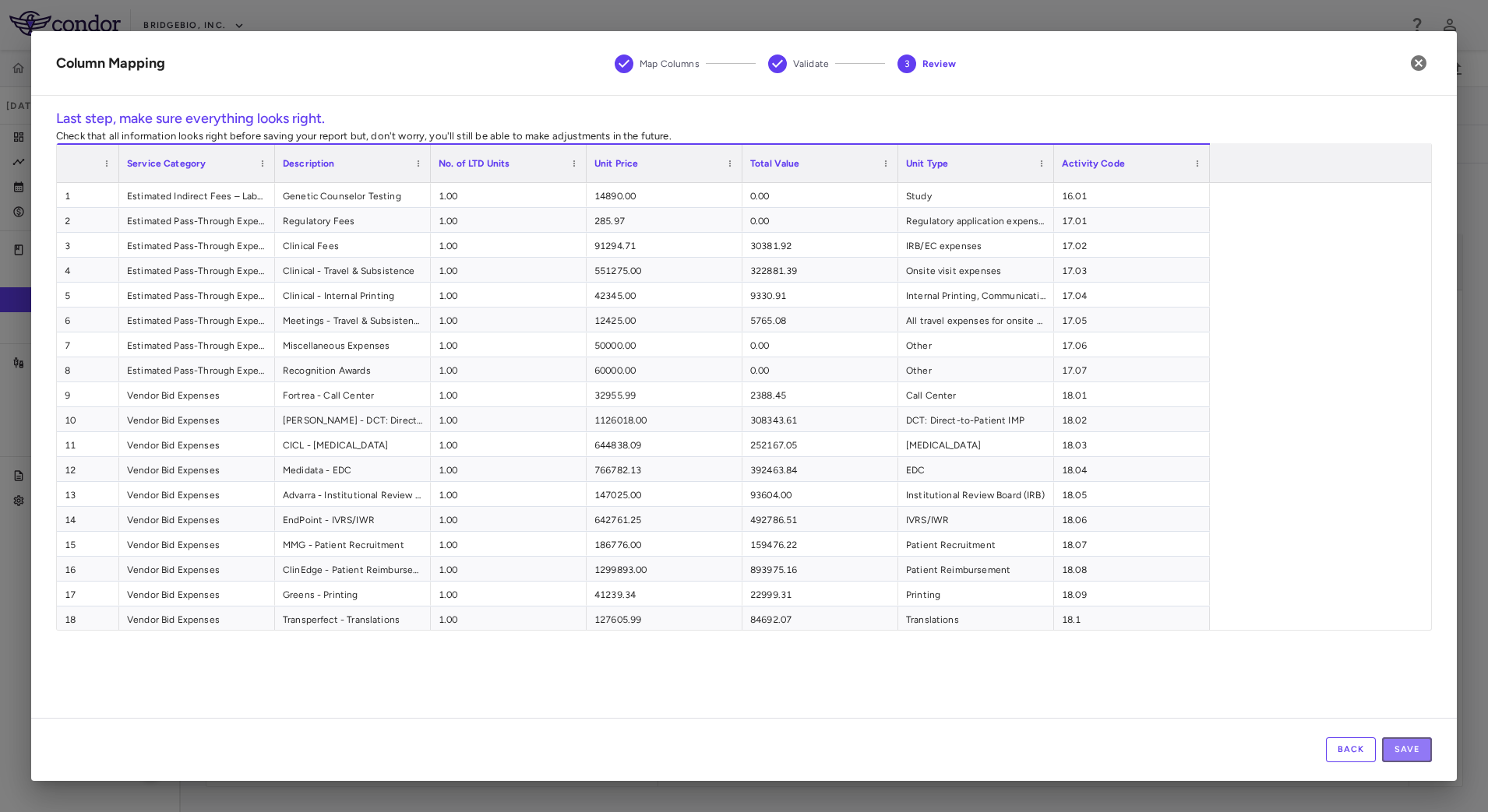
click at [1414, 746] on button "Save" at bounding box center [1407, 750] width 50 height 25
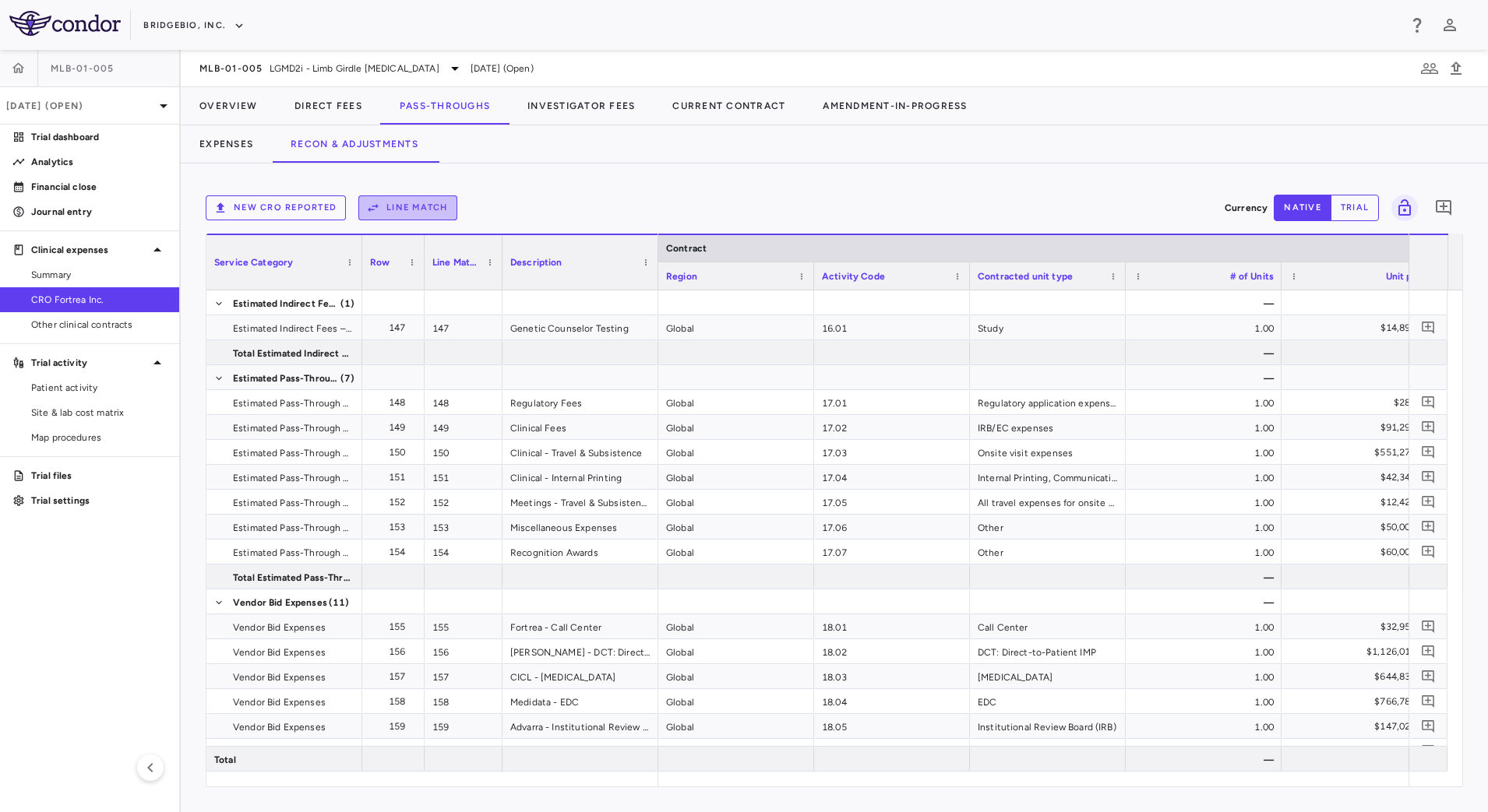
click at [436, 208] on button "Line Match" at bounding box center [408, 207] width 99 height 25
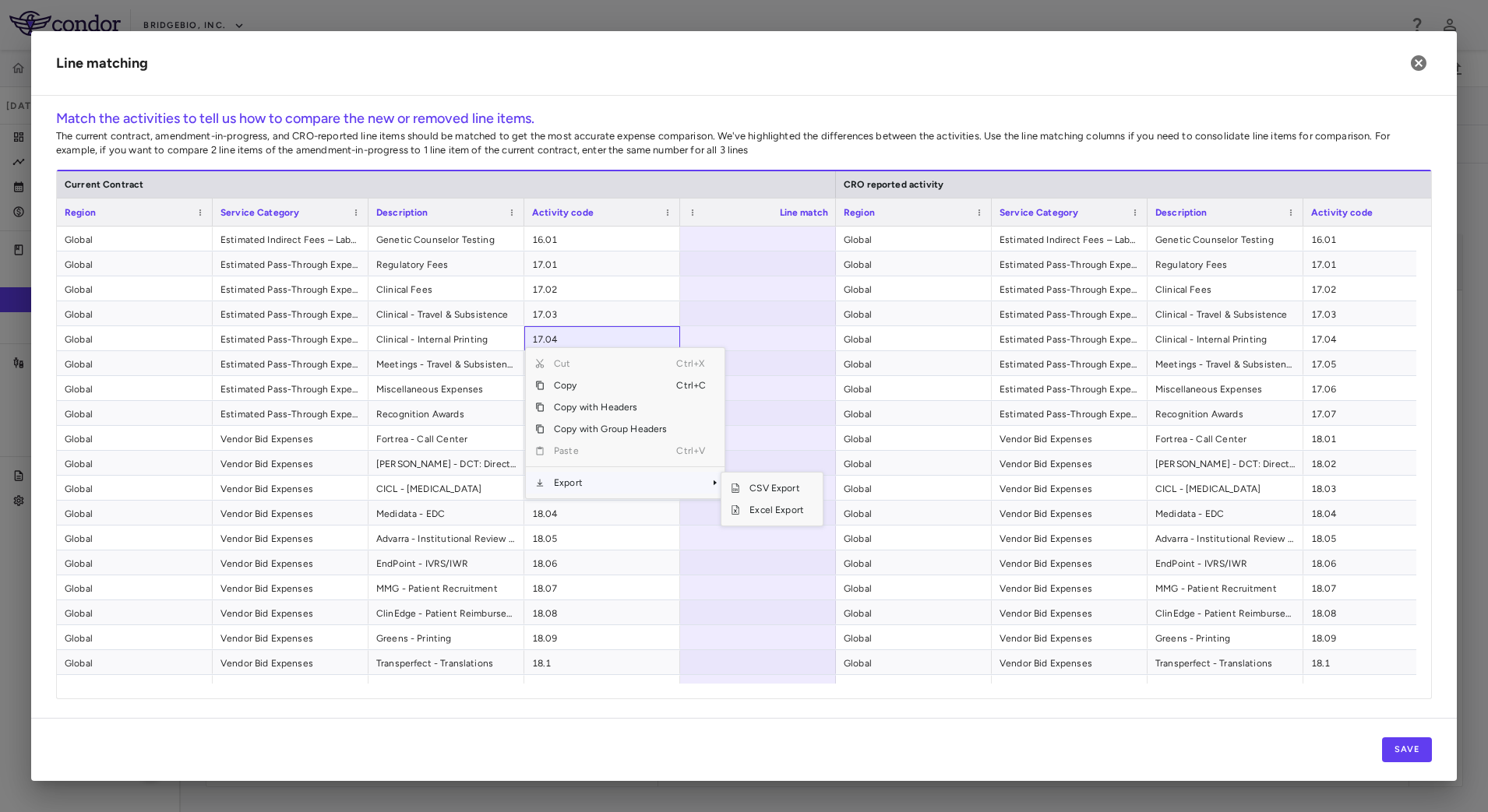
click at [581, 483] on span "Export" at bounding box center [610, 483] width 132 height 22
click at [760, 487] on span "CSV Export" at bounding box center [777, 488] width 73 height 22
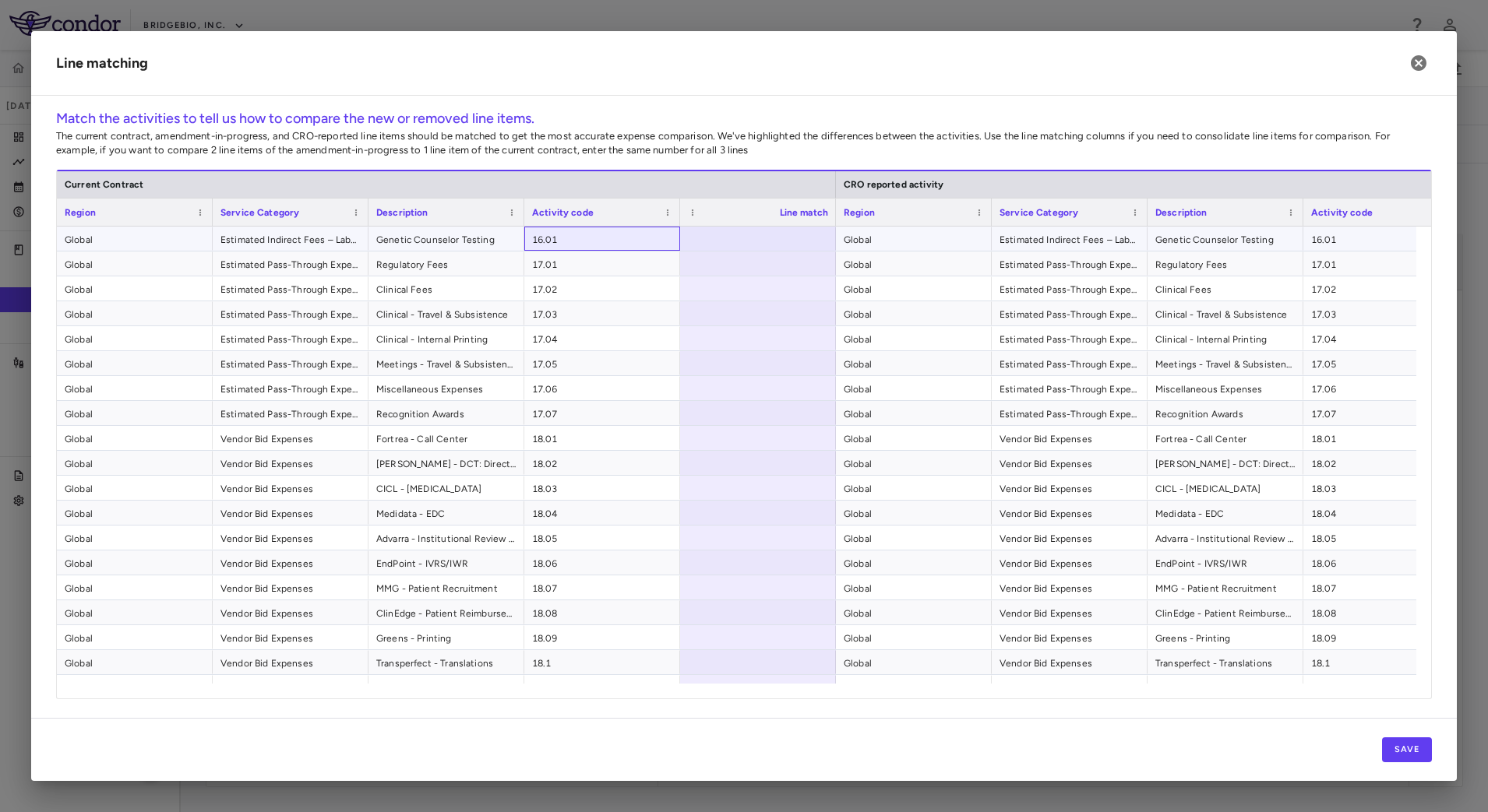
click at [609, 237] on span "16.01" at bounding box center [601, 239] width 140 height 25
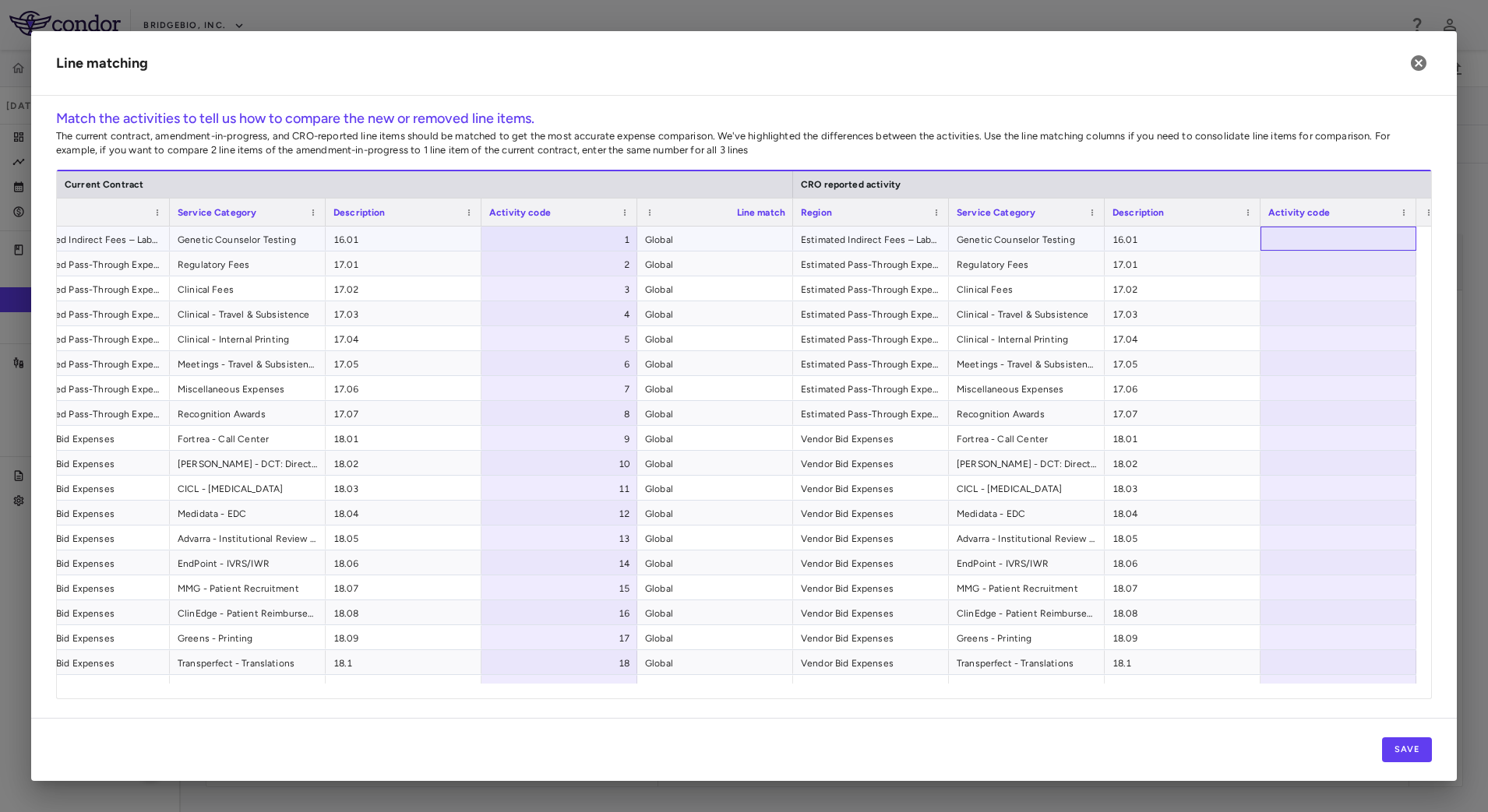
scroll to position [0, 198]
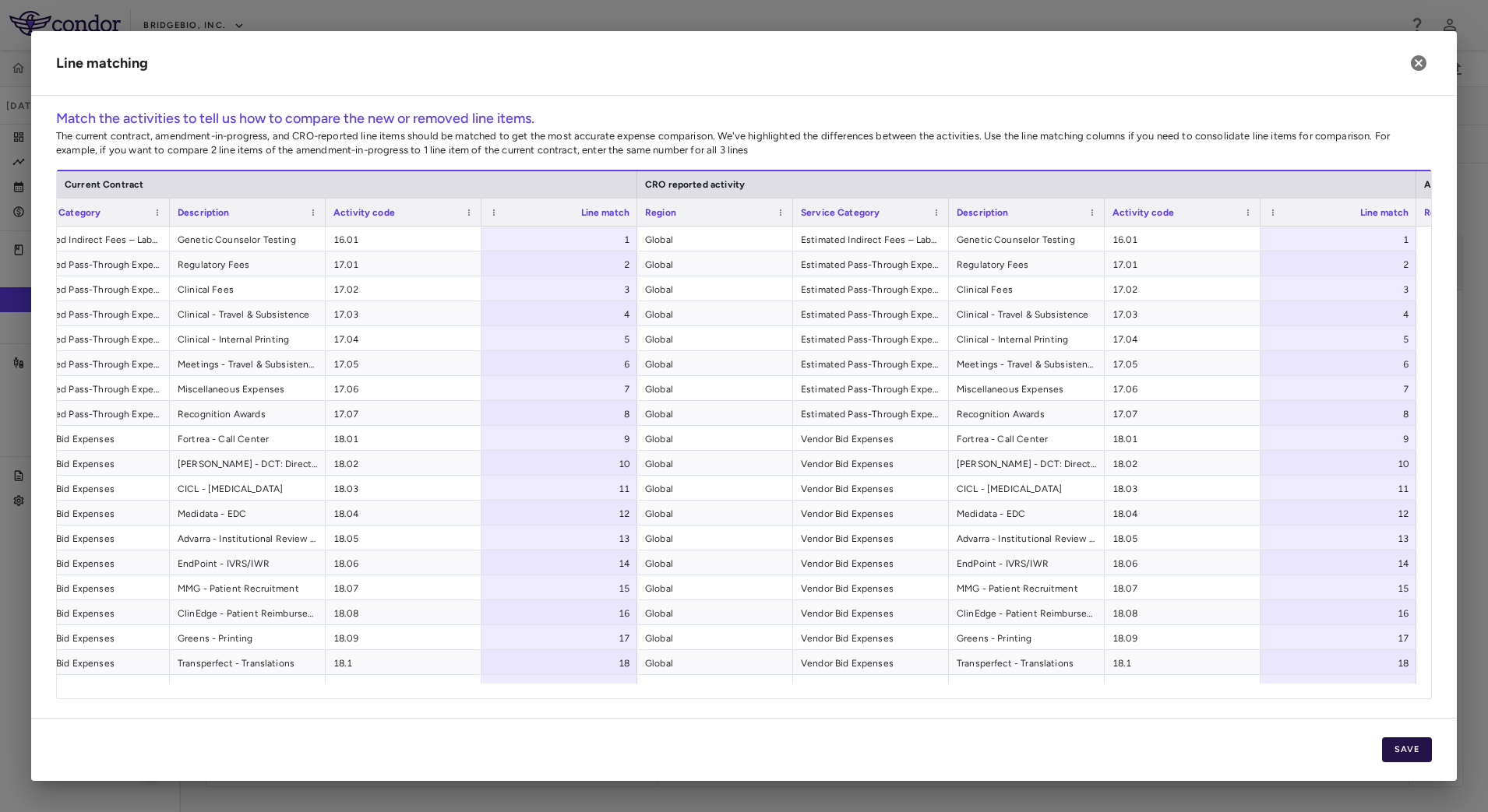
click at [1423, 753] on button "Save" at bounding box center [1407, 750] width 50 height 25
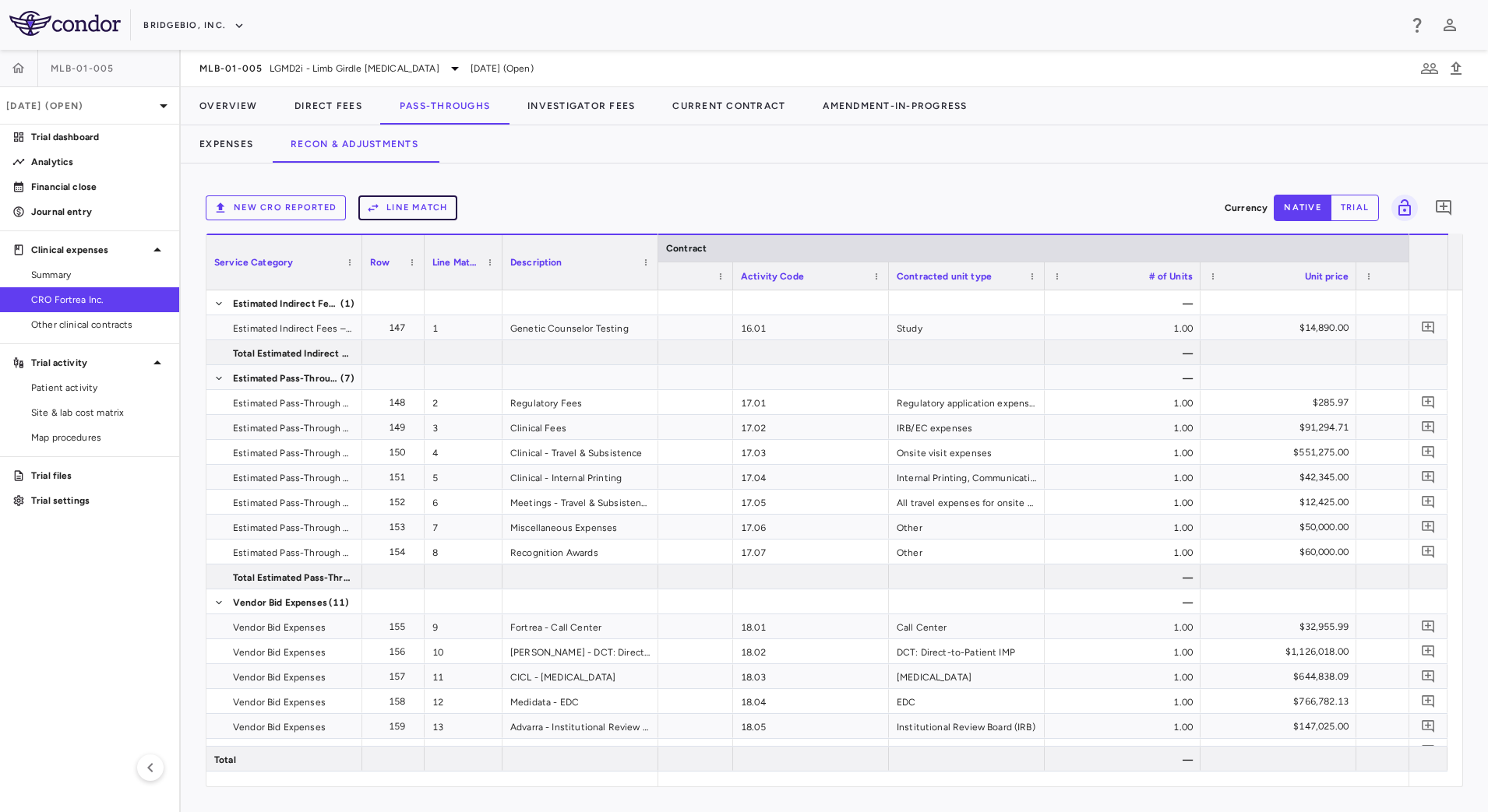
scroll to position [0, 175]
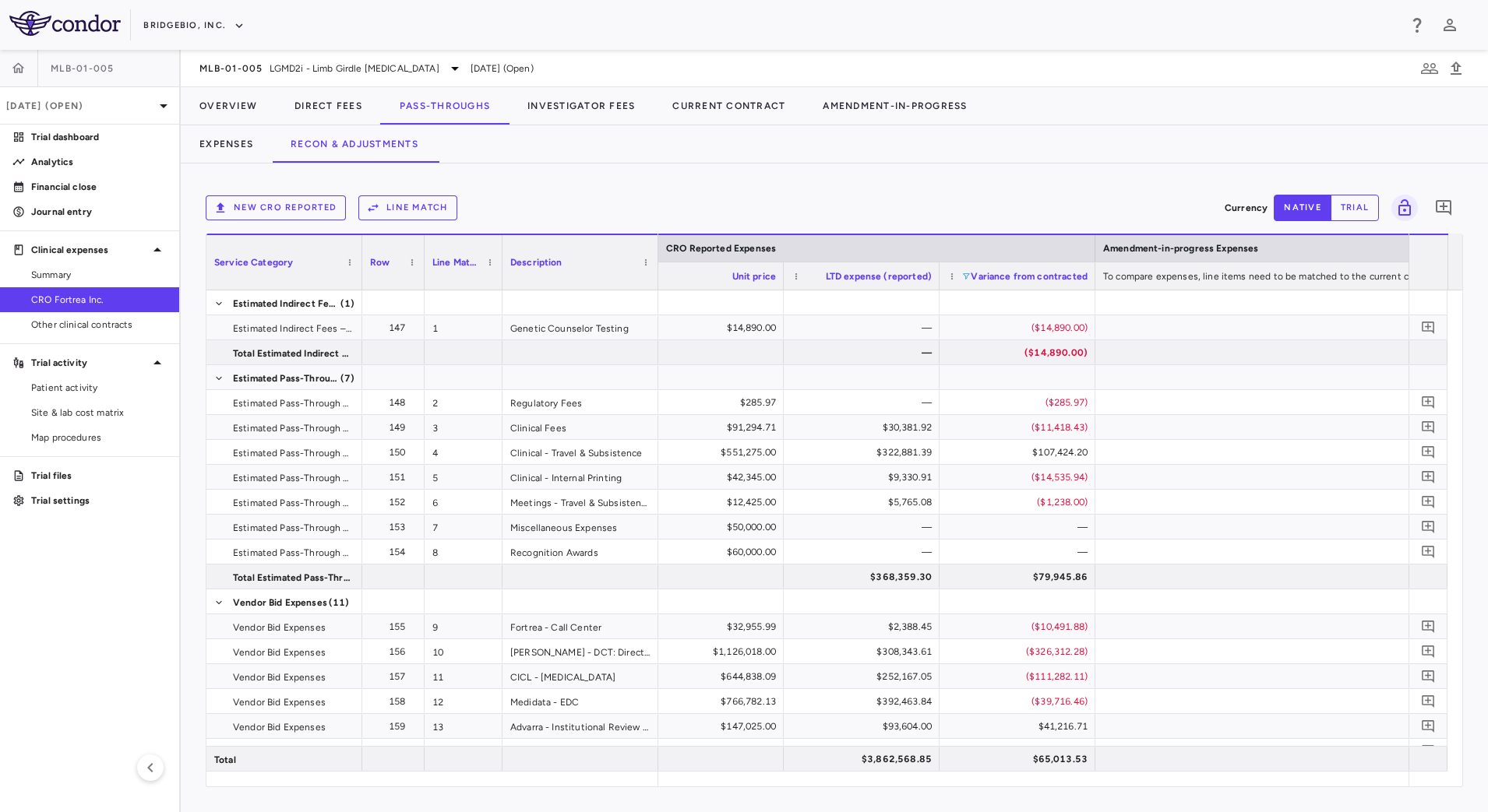
click at [966, 276] on span at bounding box center [965, 276] width 9 height 9
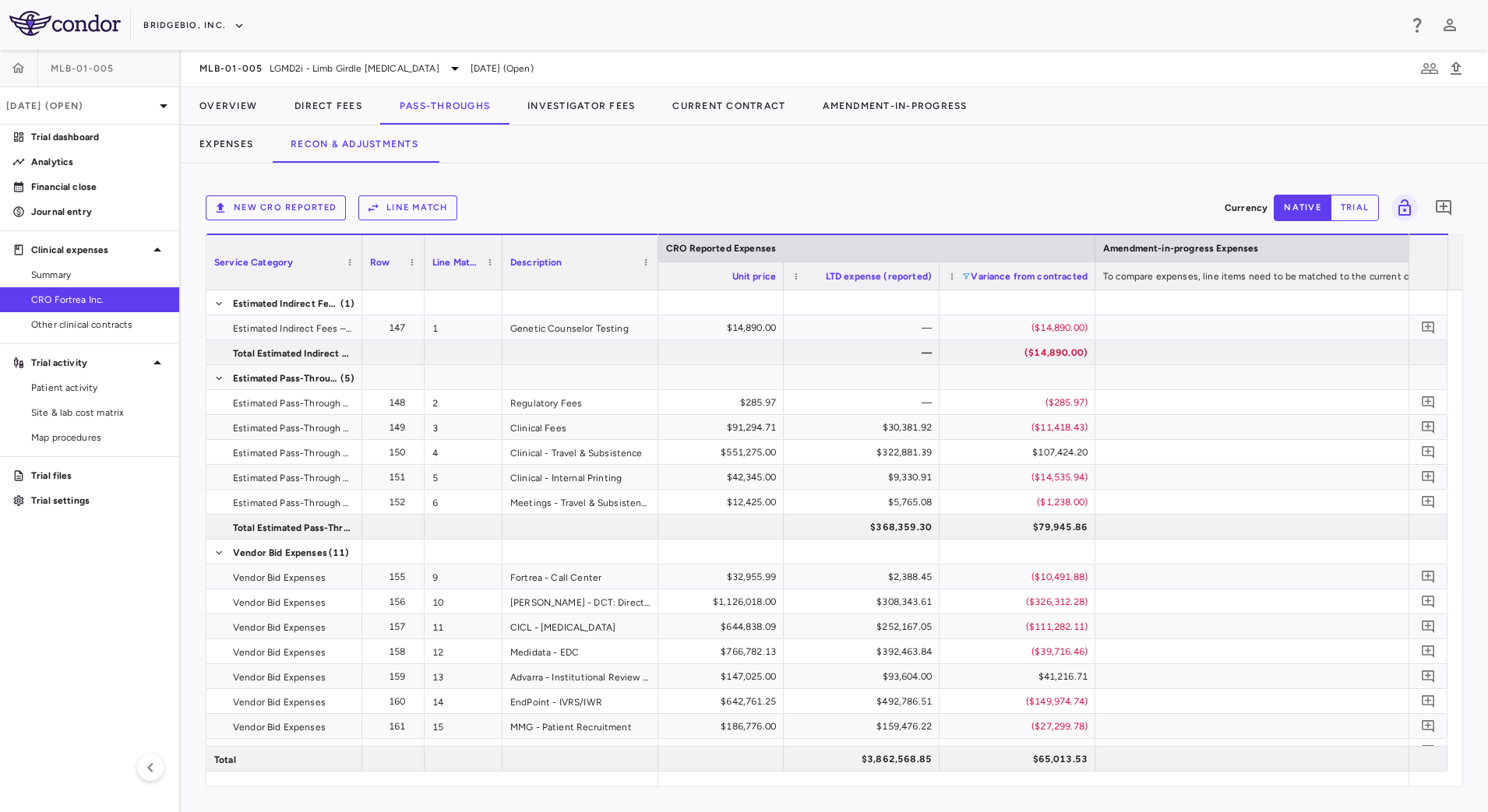
click at [973, 214] on div "New CRO reported Line Match" at bounding box center [711, 207] width 1013 height 25
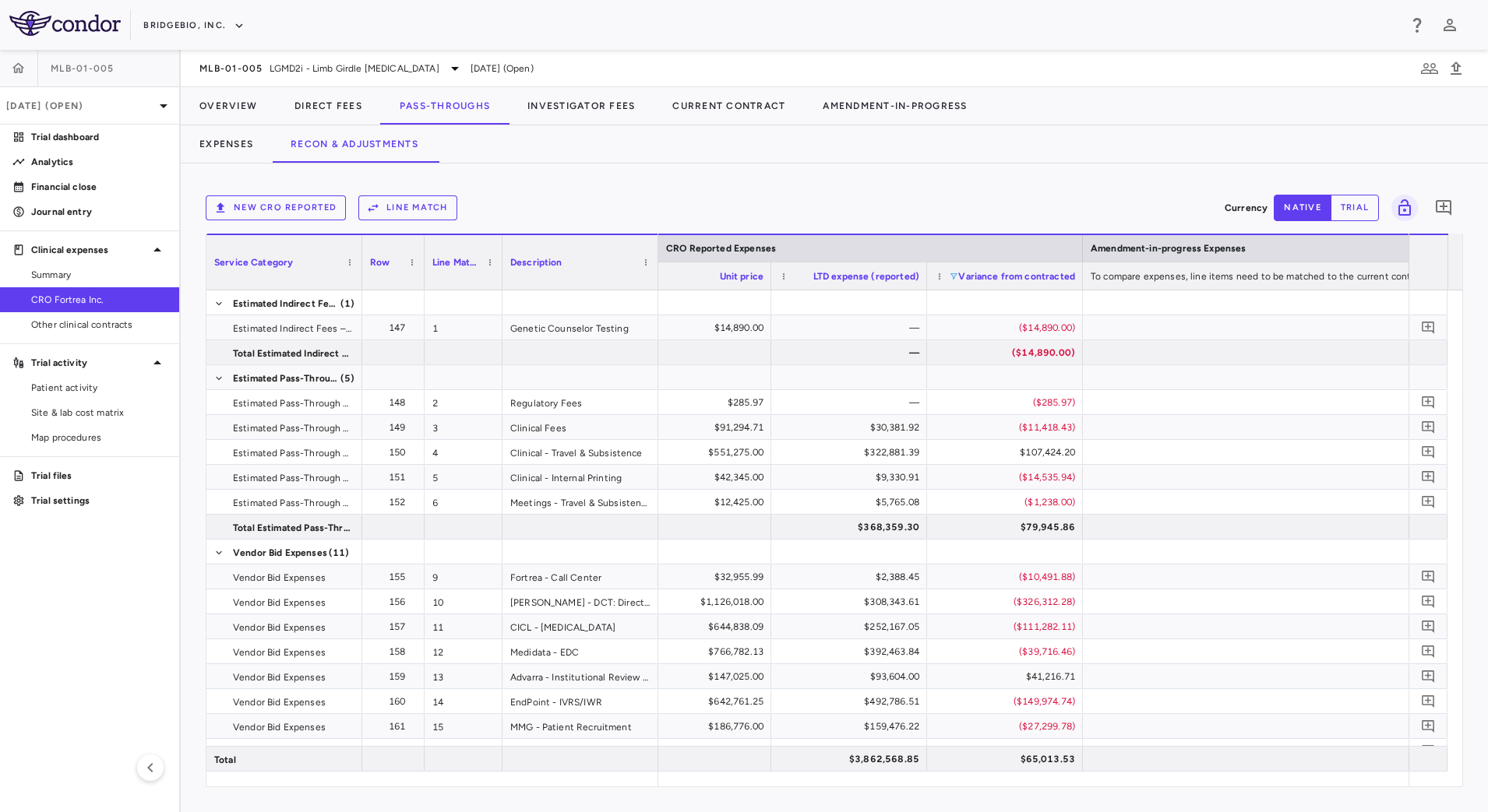
click at [954, 278] on span at bounding box center [952, 276] width 9 height 9
click at [966, 295] on div "Select all" at bounding box center [1029, 296] width 147 height 19
click at [965, 294] on div "Select all" at bounding box center [1029, 296] width 147 height 19
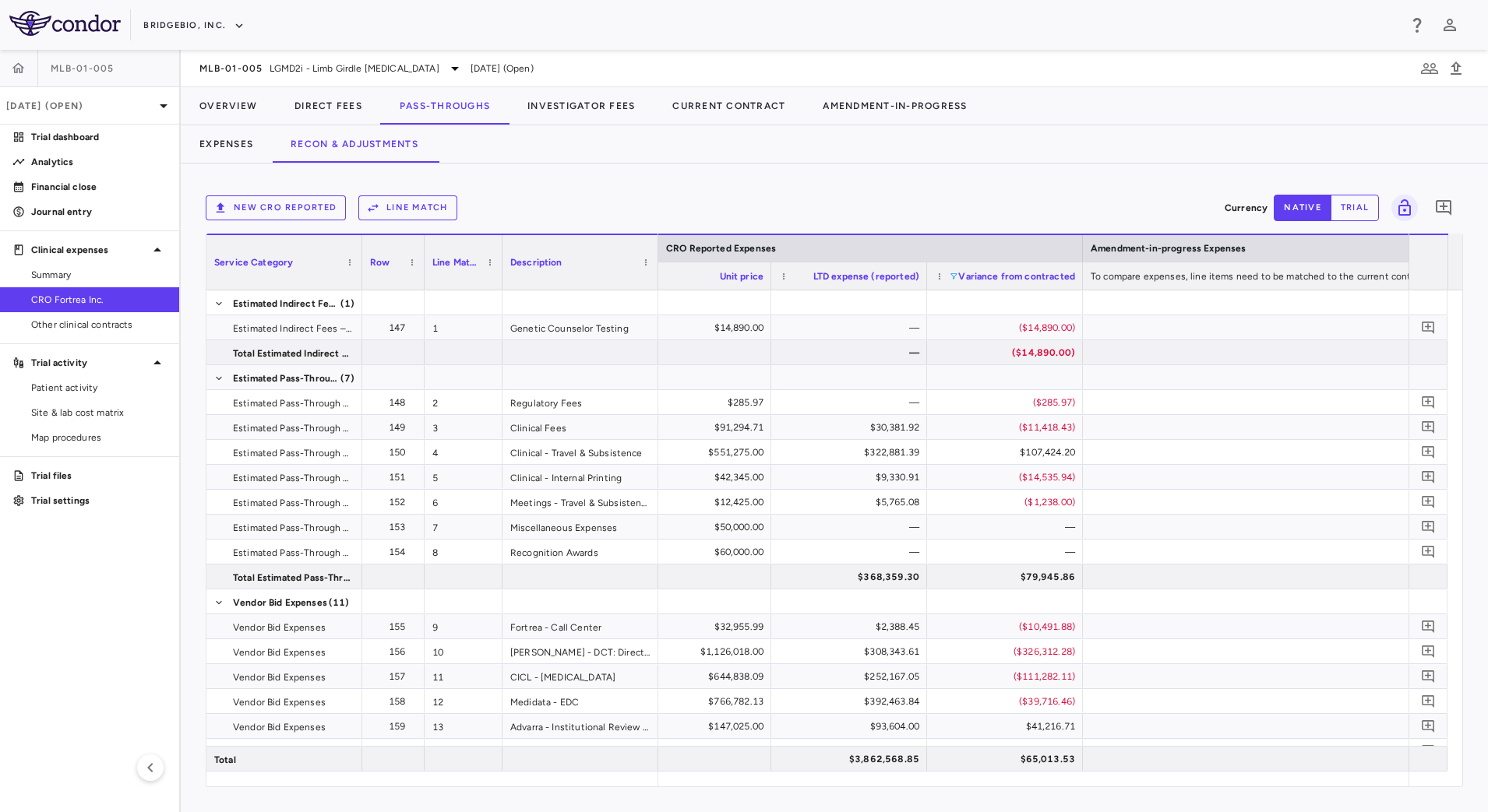
click at [1002, 214] on div "New CRO reported Line Match" at bounding box center [711, 207] width 1013 height 25
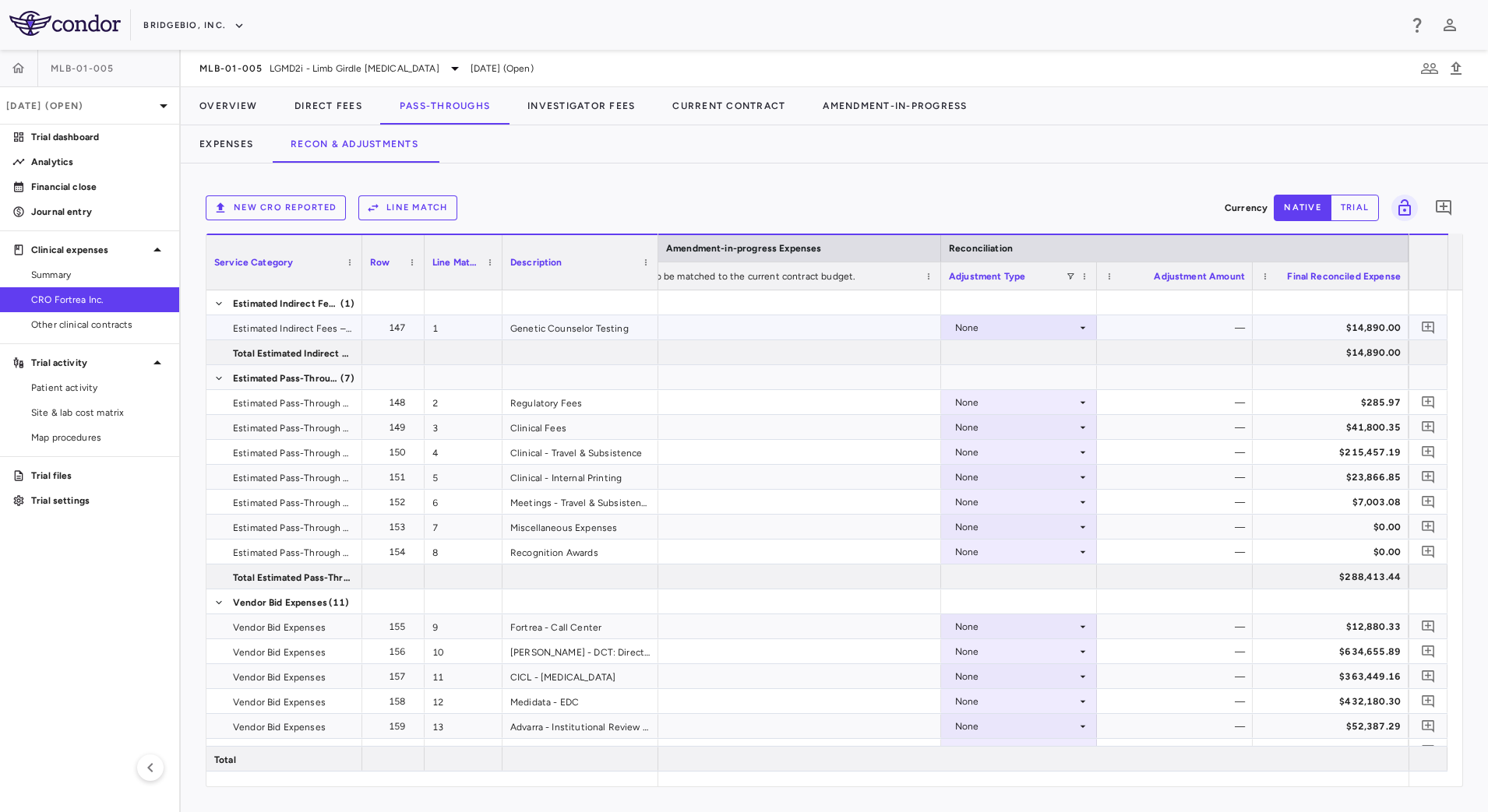
click at [1072, 331] on div "None" at bounding box center [1016, 327] width 121 height 25
click at [1055, 375] on li "CRO Reported" at bounding box center [1018, 382] width 154 height 24
click at [1078, 404] on icon at bounding box center [1082, 403] width 13 height 13
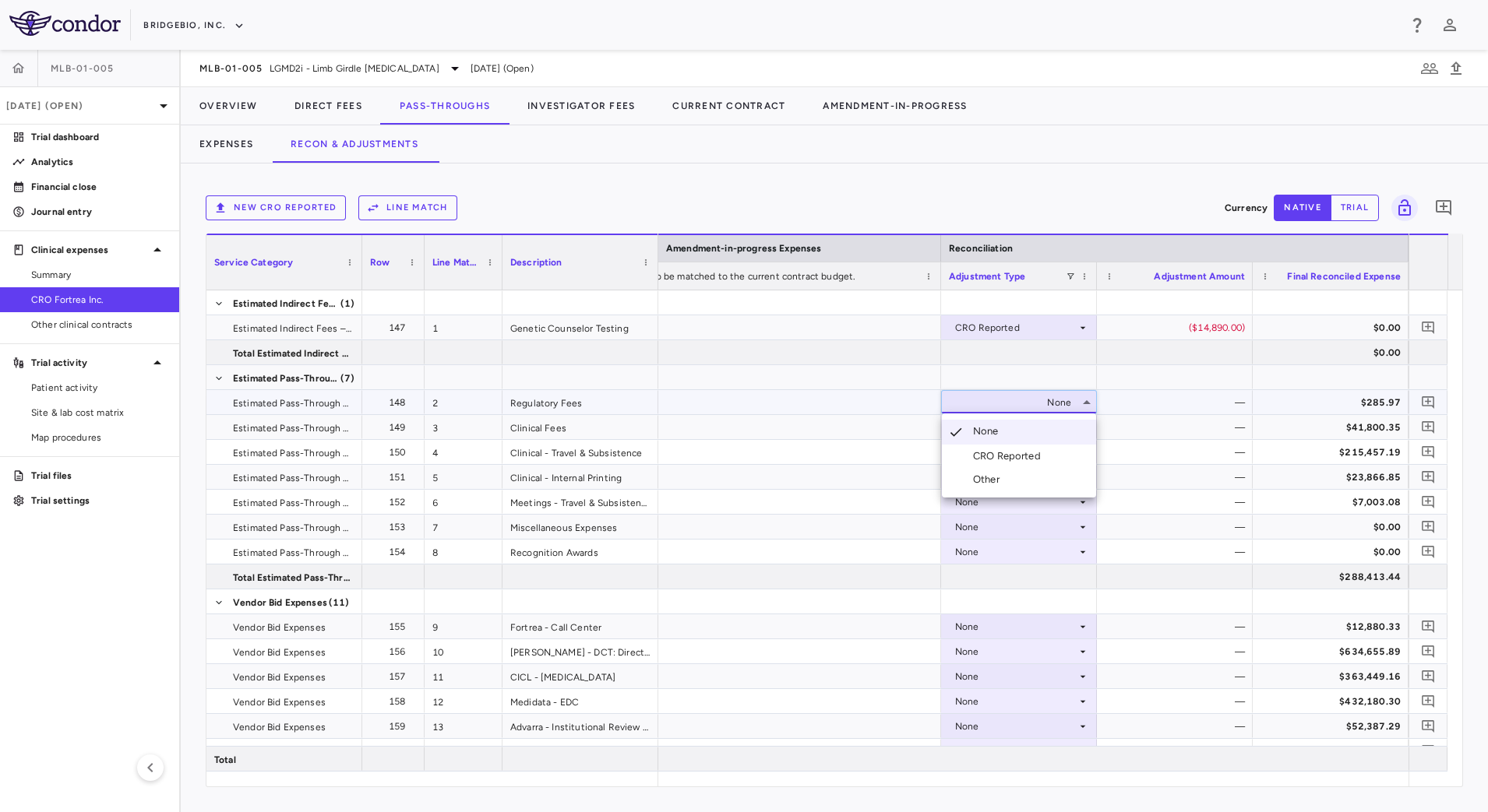
click at [1056, 449] on li "CRO Reported" at bounding box center [1018, 456] width 154 height 24
click at [1072, 427] on div "None" at bounding box center [1016, 426] width 121 height 25
drag, startPoint x: 1051, startPoint y: 479, endPoint x: 1061, endPoint y: 477, distance: 10.2
click at [1051, 480] on li "CRO Reported" at bounding box center [1018, 481] width 154 height 24
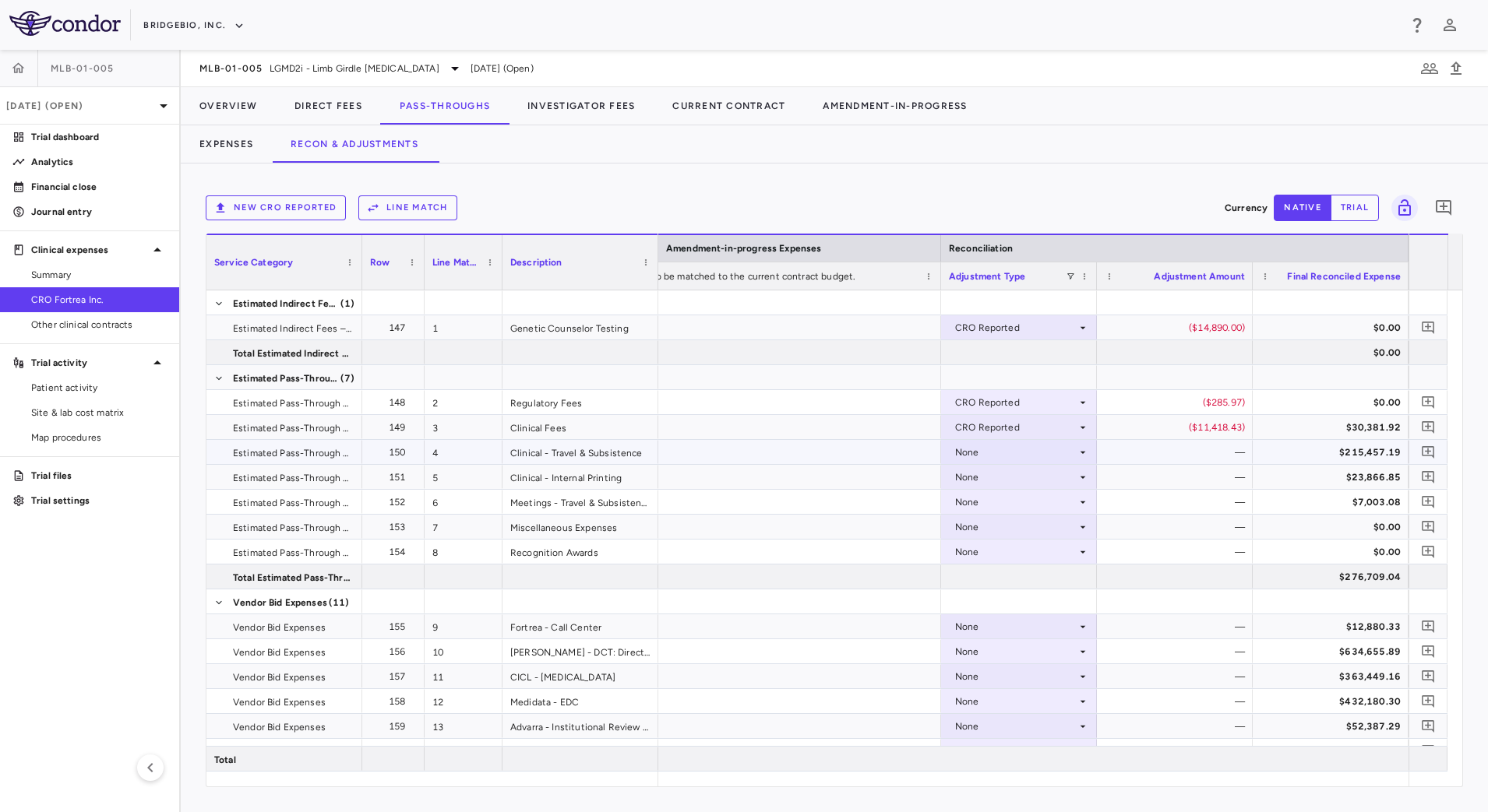
click at [1077, 454] on icon at bounding box center [1082, 452] width 13 height 13
click at [1048, 512] on li "CRO Reported" at bounding box center [1018, 507] width 154 height 24
click at [1068, 488] on div "None" at bounding box center [1018, 477] width 156 height 24
click at [1054, 530] on li "CRO Reported" at bounding box center [1018, 531] width 154 height 24
click at [1081, 505] on icon at bounding box center [1082, 502] width 13 height 13
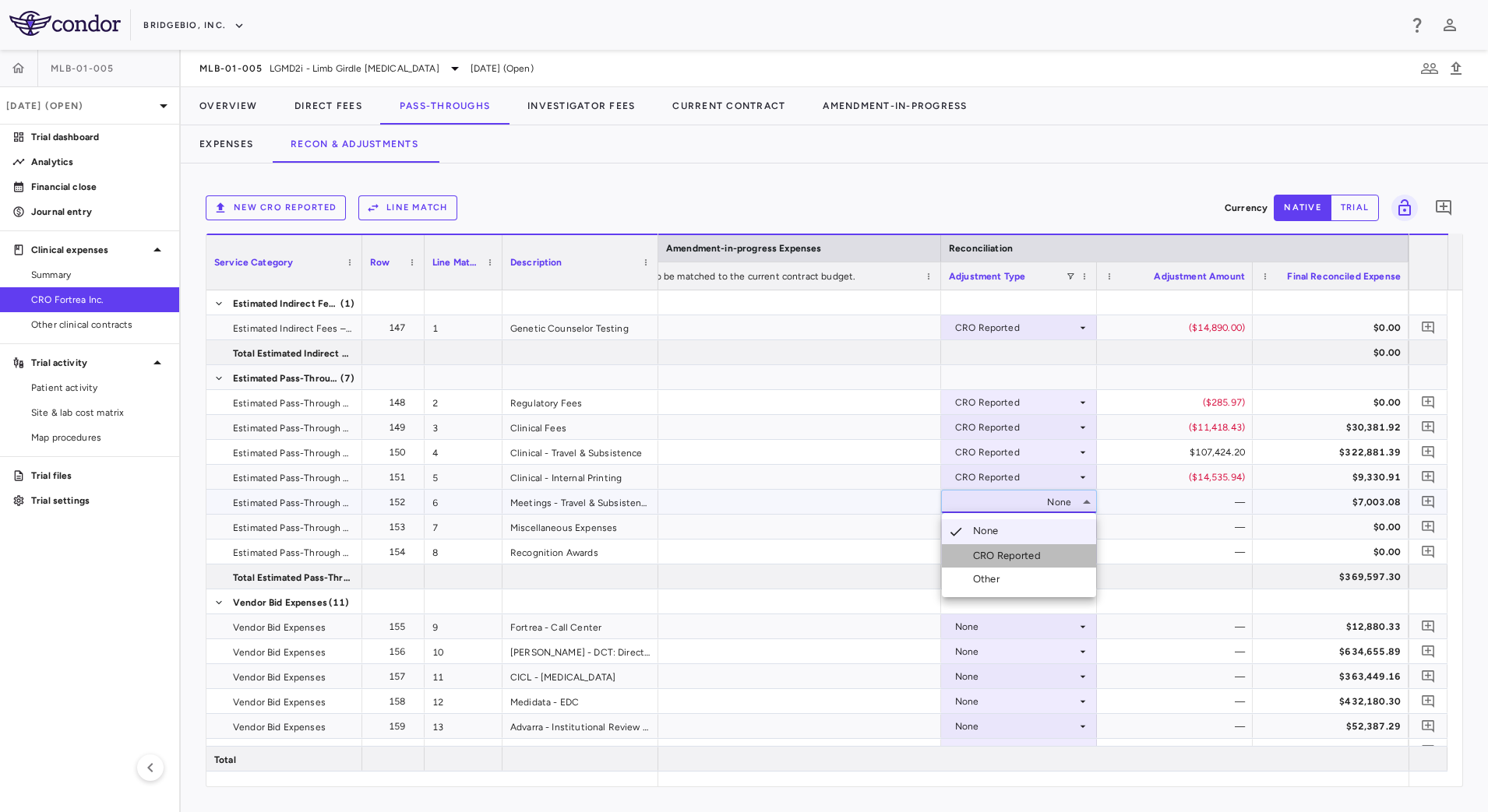
click at [1050, 556] on li "CRO Reported" at bounding box center [1018, 556] width 154 height 24
click at [1082, 527] on icon at bounding box center [1082, 526] width 5 height 2
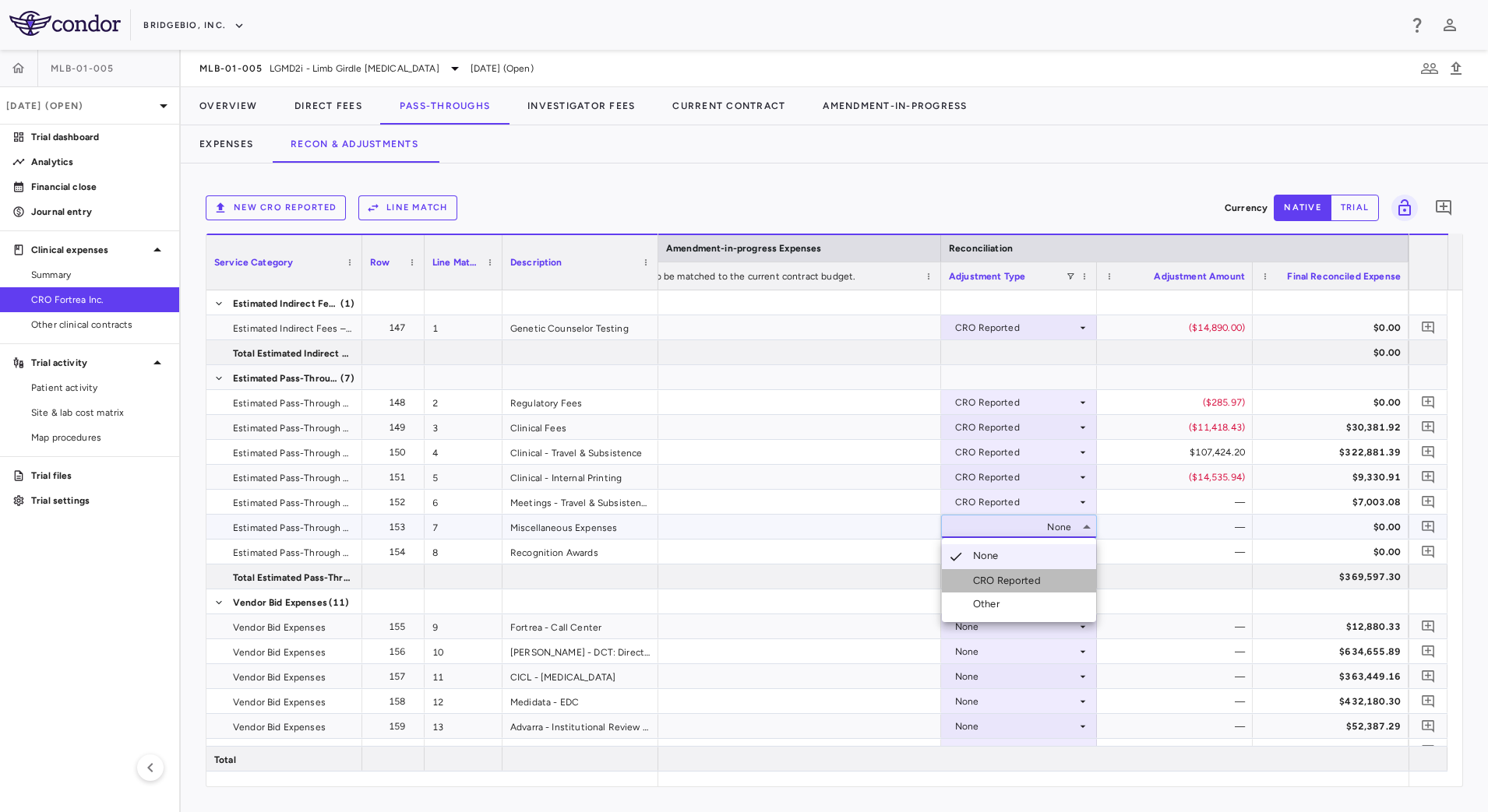
click at [1050, 571] on li "CRO Reported" at bounding box center [1018, 581] width 154 height 24
click at [1082, 553] on icon at bounding box center [1082, 551] width 13 height 13
click at [1052, 606] on li "CRO Reported" at bounding box center [1018, 606] width 154 height 24
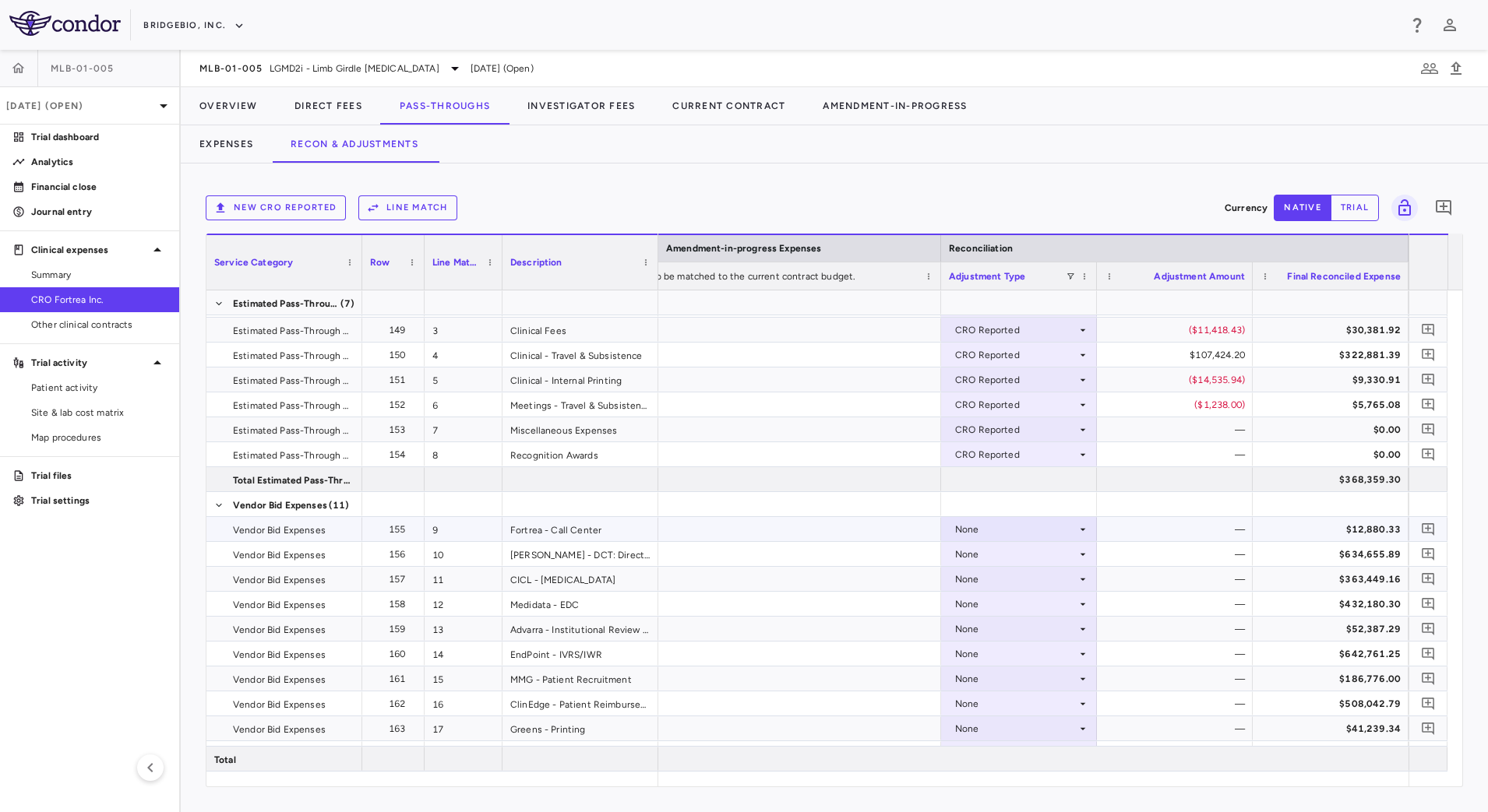
click at [1078, 527] on icon at bounding box center [1082, 529] width 13 height 13
click at [1052, 586] on li "CRO Reported" at bounding box center [1018, 583] width 154 height 24
click at [1074, 554] on div "None" at bounding box center [1016, 553] width 121 height 25
click at [1054, 603] on li "CRO Reported" at bounding box center [1018, 608] width 154 height 24
click at [1081, 583] on icon at bounding box center [1082, 579] width 13 height 13
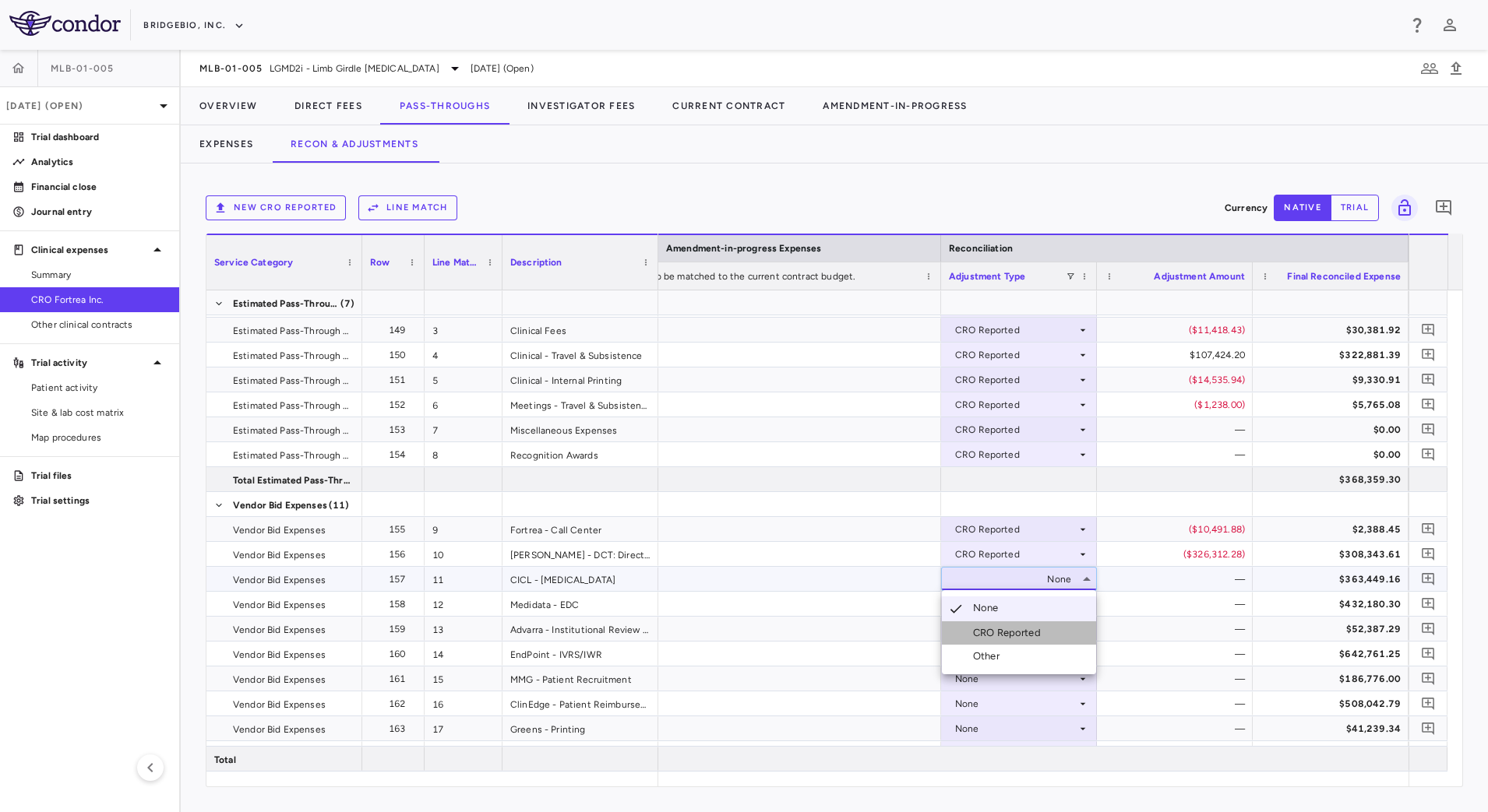
click at [1051, 633] on li "CRO Reported" at bounding box center [1018, 634] width 154 height 24
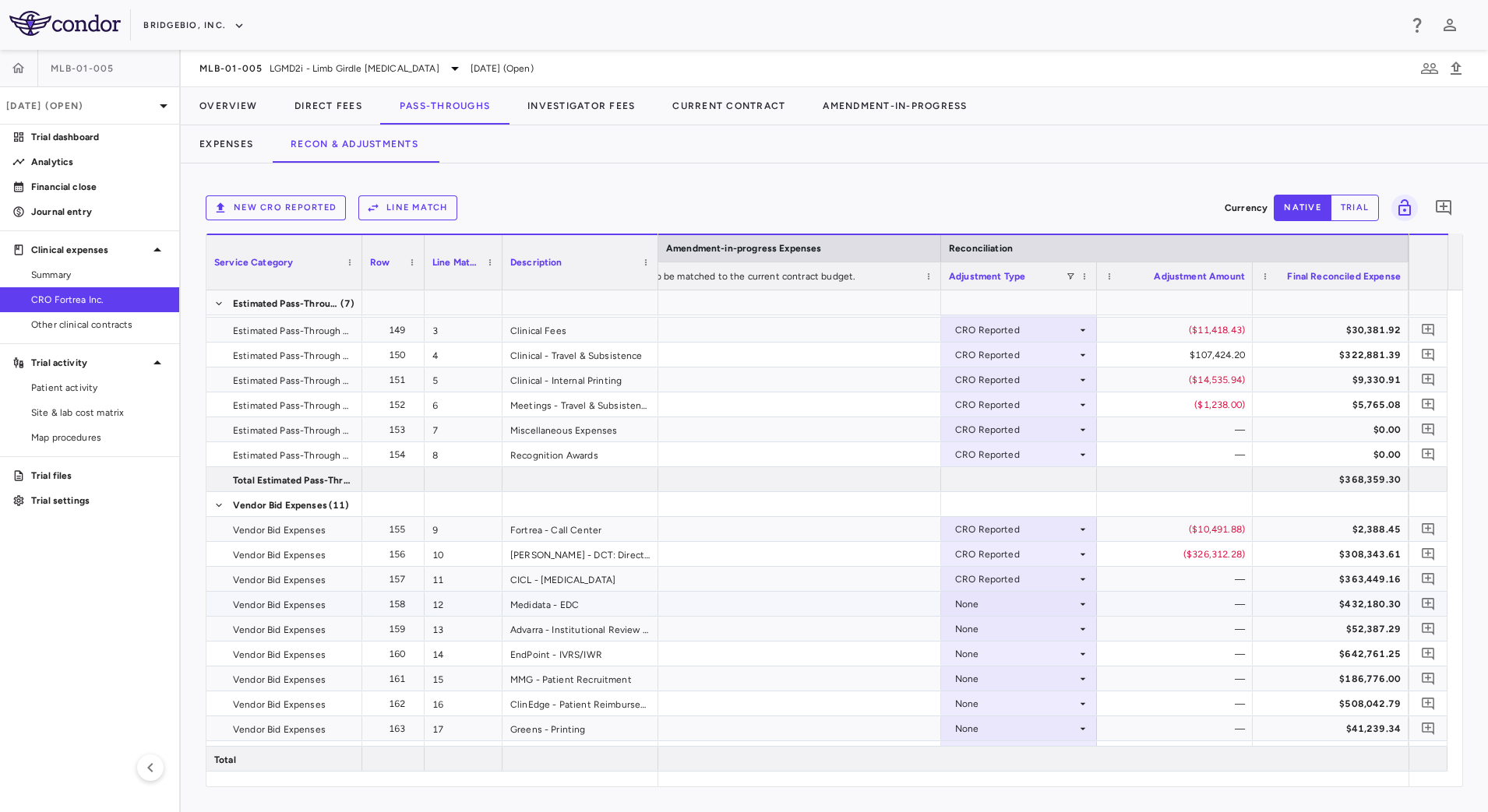
click at [1073, 605] on div "None" at bounding box center [1016, 604] width 121 height 25
click at [1047, 656] on li "CRO Reported" at bounding box center [1018, 658] width 154 height 24
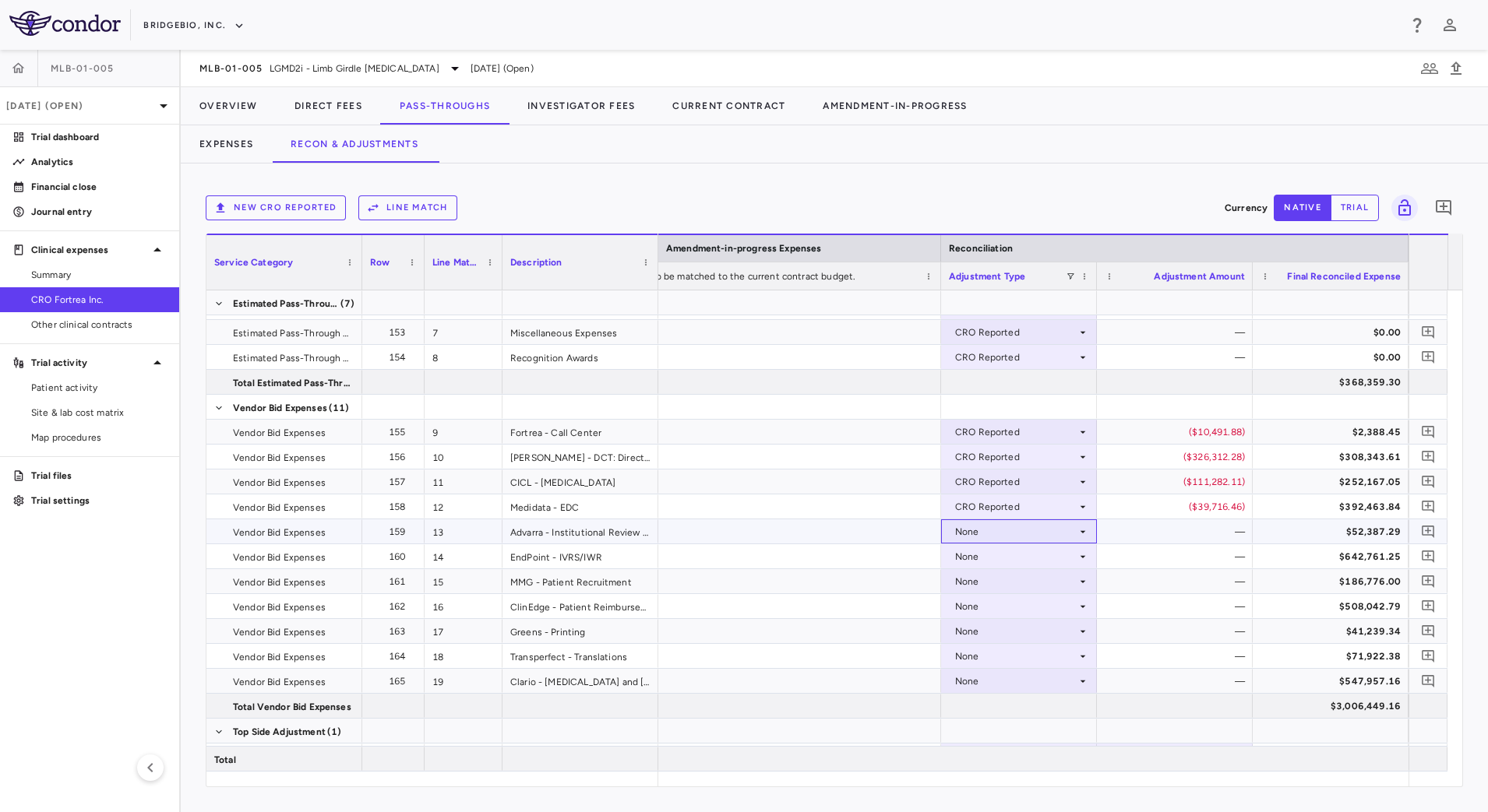
click at [1086, 528] on icon at bounding box center [1082, 531] width 13 height 13
click at [1056, 583] on li "CRO Reported" at bounding box center [1018, 586] width 154 height 24
click at [1074, 560] on div "None" at bounding box center [1016, 556] width 121 height 25
click at [1010, 616] on div "CRO Reported" at bounding box center [1010, 610] width 74 height 14
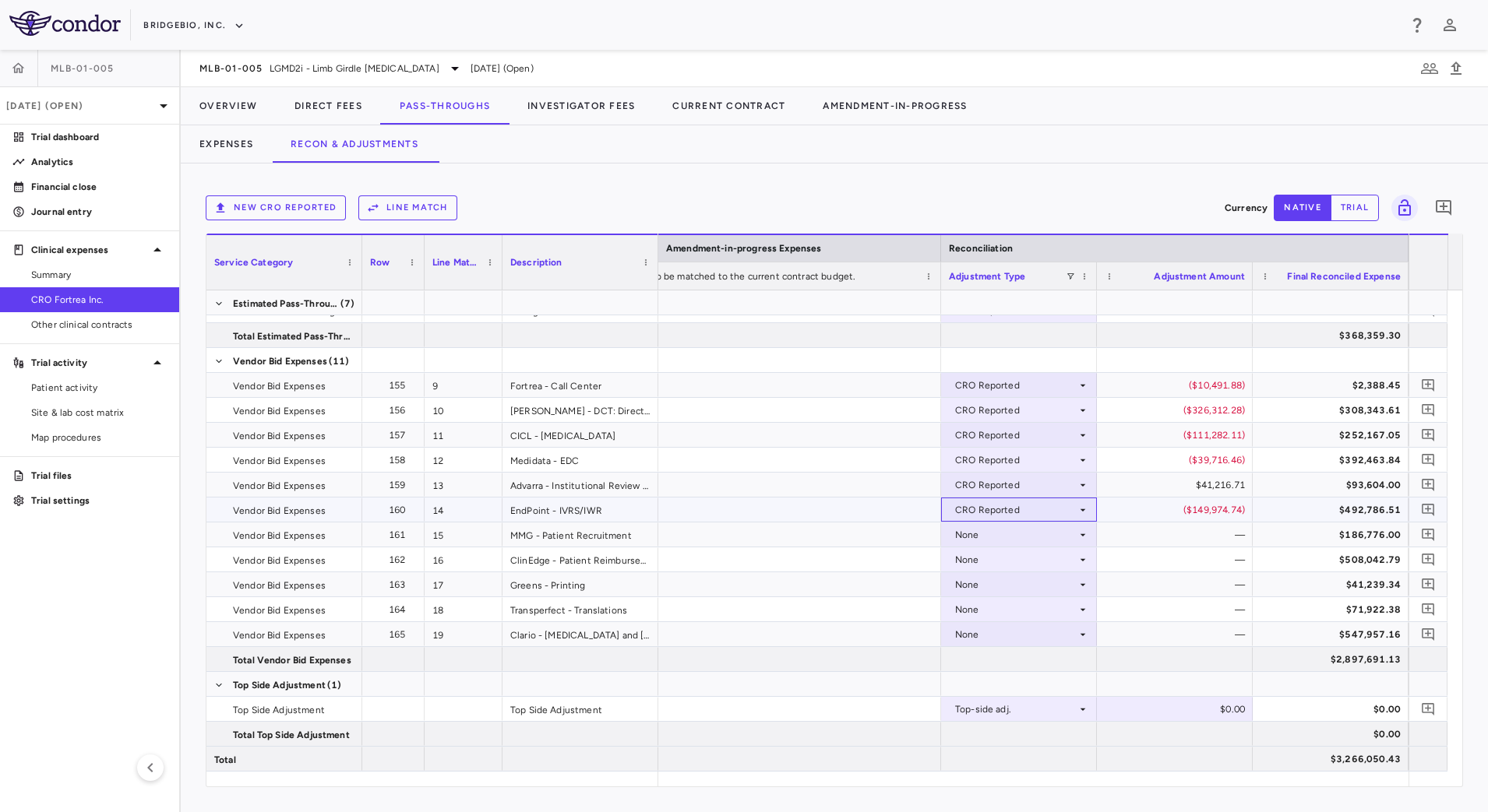
click at [1077, 512] on icon at bounding box center [1082, 510] width 13 height 13
click at [1093, 189] on div at bounding box center [744, 406] width 1488 height 812
click at [1075, 540] on div "None" at bounding box center [1016, 534] width 121 height 25
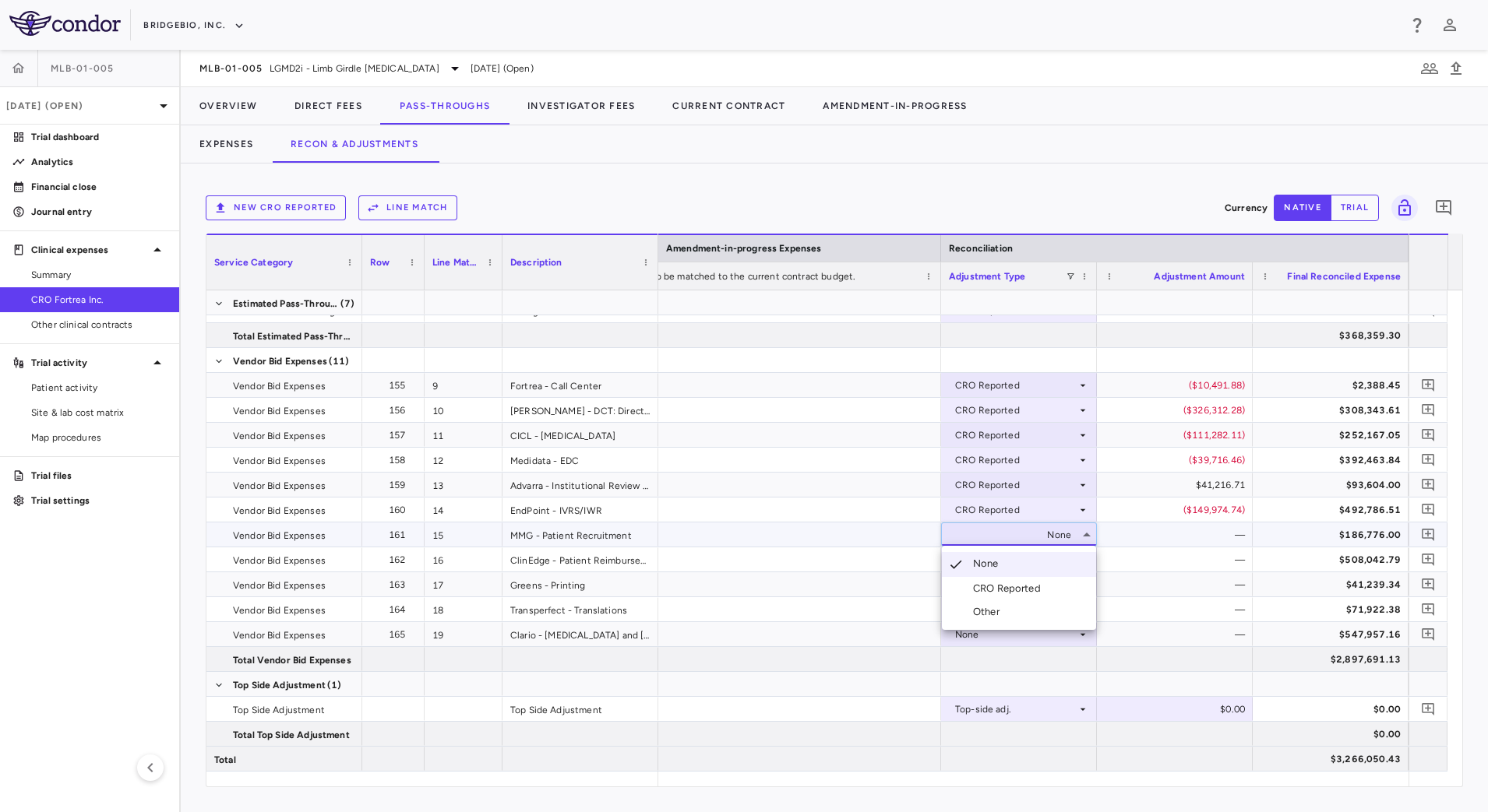
click at [1041, 584] on div "CRO Reported" at bounding box center [1010, 588] width 74 height 14
click at [1070, 561] on div "None" at bounding box center [1016, 559] width 121 height 25
click at [1032, 615] on div "CRO Reported" at bounding box center [1010, 614] width 74 height 14
click at [1084, 586] on icon at bounding box center [1082, 584] width 13 height 13
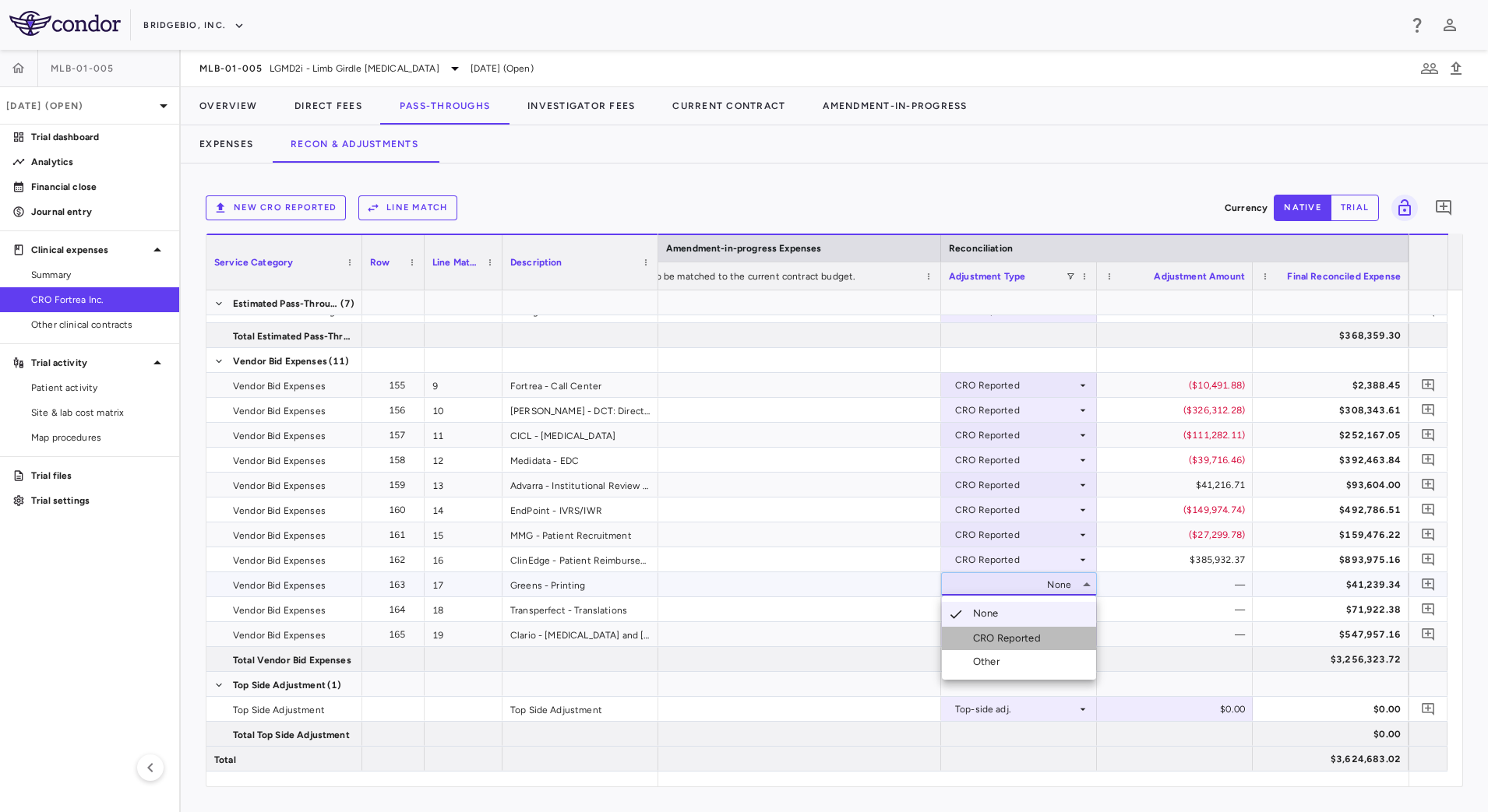
click at [1055, 636] on li "CRO Reported" at bounding box center [1018, 638] width 154 height 24
click at [1078, 616] on div "None" at bounding box center [1018, 609] width 140 height 23
click at [1041, 657] on div "CRO Reported" at bounding box center [1010, 663] width 74 height 14
click at [1076, 638] on icon at bounding box center [1082, 635] width 13 height 13
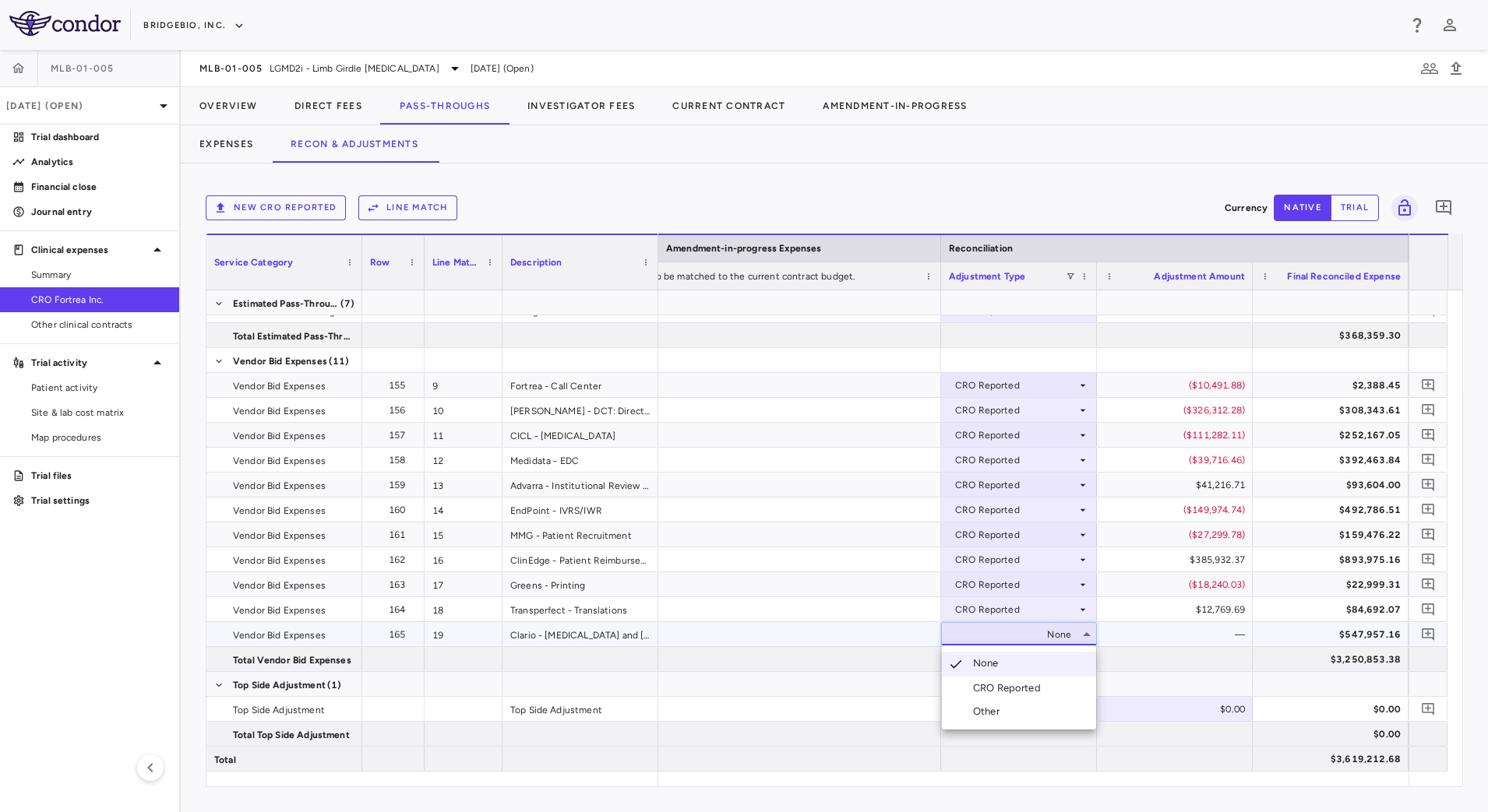
click at [1039, 679] on li "CRO Reported" at bounding box center [1018, 688] width 154 height 24
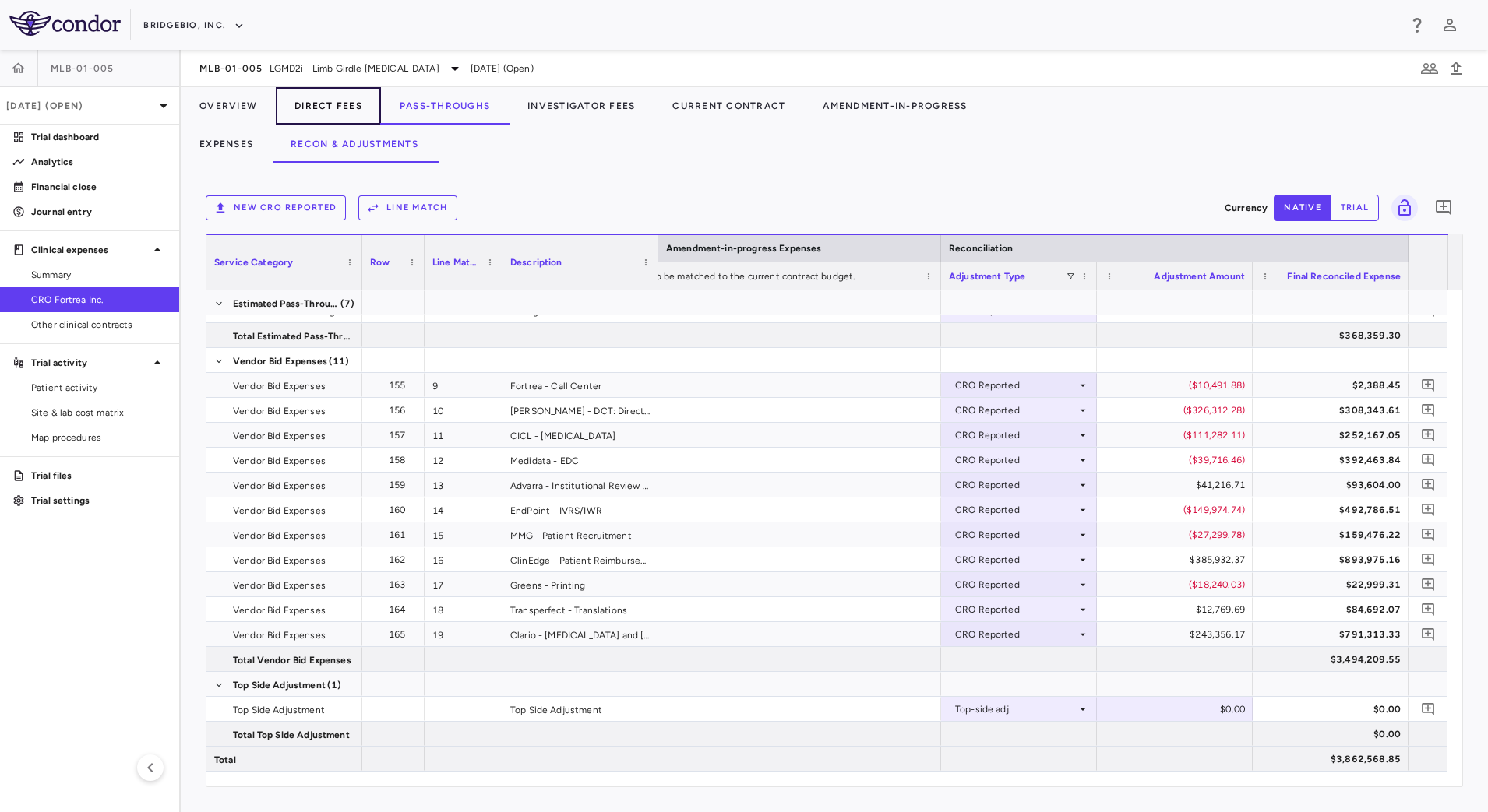
click at [324, 110] on button "Direct Fees" at bounding box center [328, 106] width 105 height 38
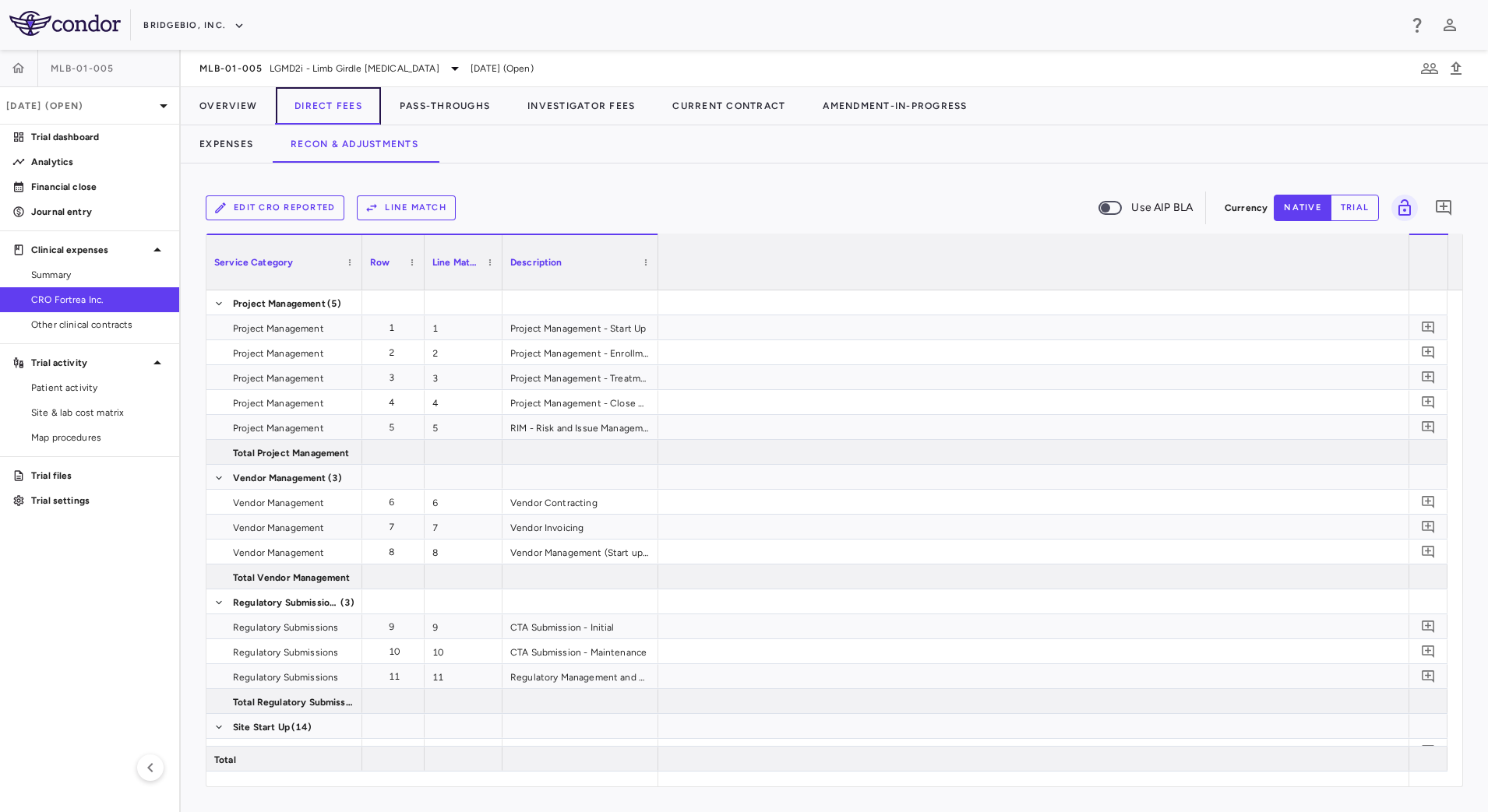
scroll to position [0, 3105]
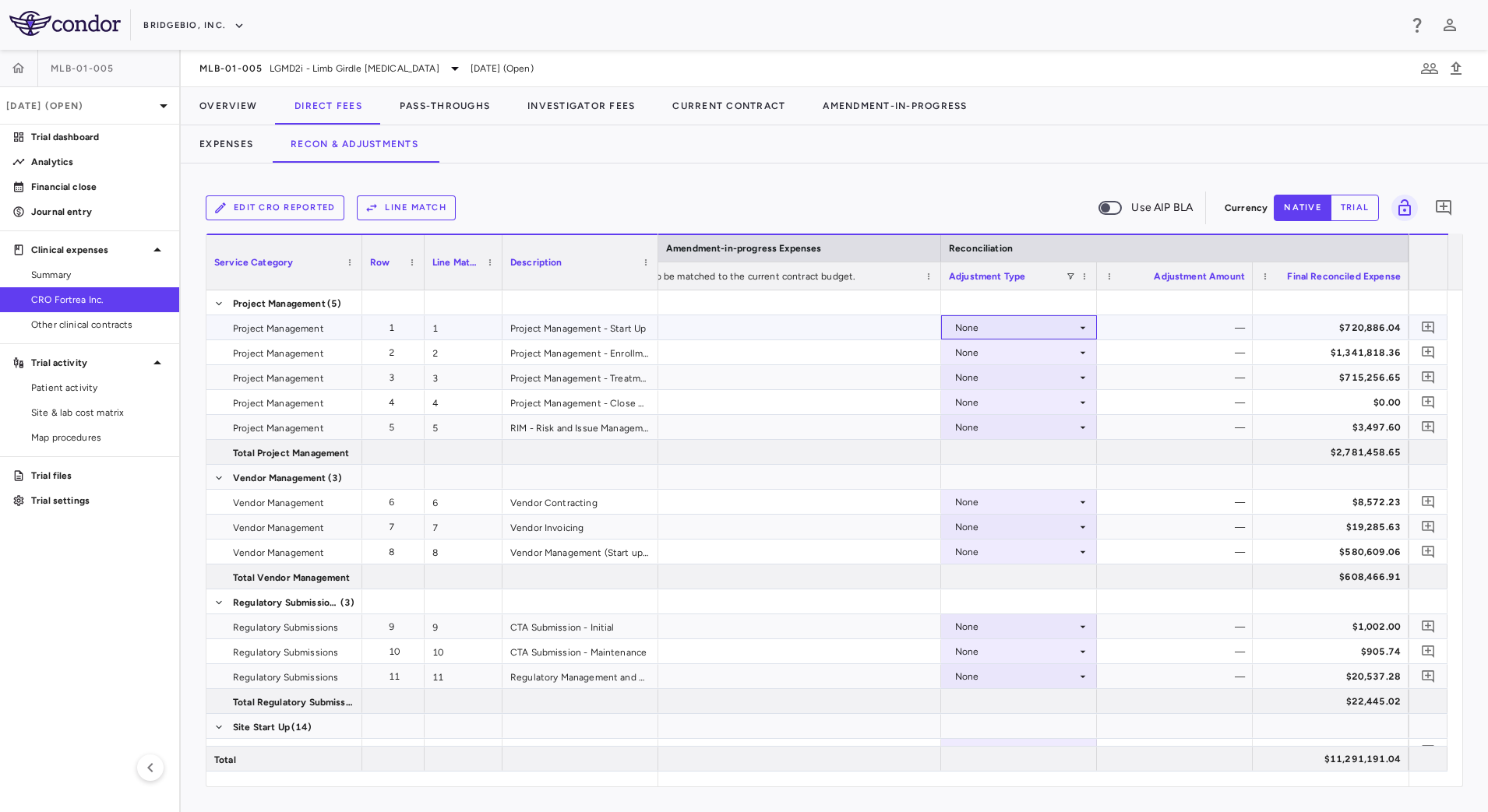
click at [1076, 321] on icon at bounding box center [1082, 327] width 13 height 13
click at [1061, 382] on li "CRO Reported" at bounding box center [1018, 382] width 154 height 24
click at [1068, 354] on div "None" at bounding box center [1016, 352] width 121 height 25
click at [1052, 401] on li "CRO Reported" at bounding box center [1018, 406] width 154 height 24
click at [1071, 379] on div "None" at bounding box center [1016, 377] width 121 height 25
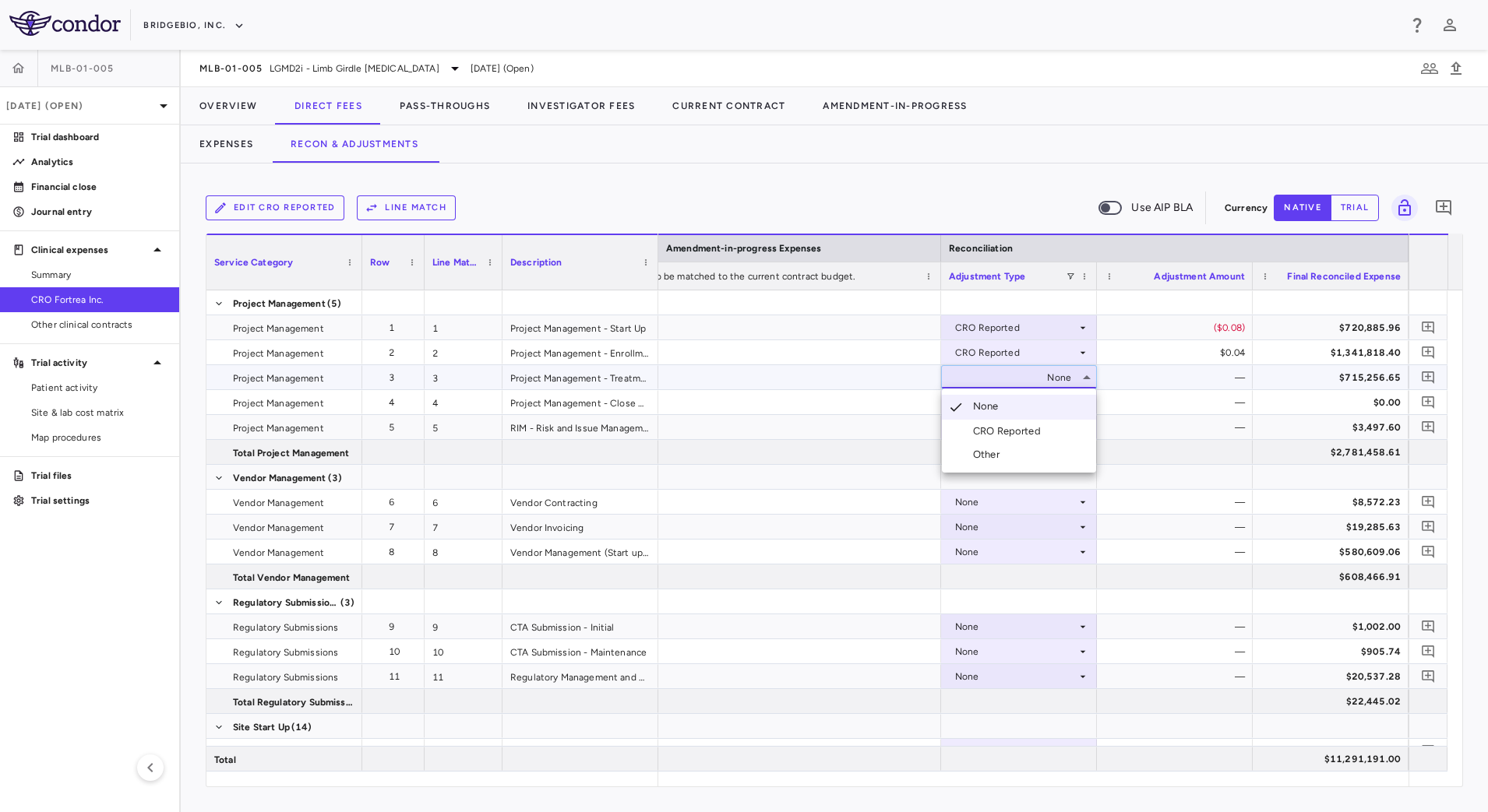
click at [1052, 426] on li "CRO Reported" at bounding box center [1018, 431] width 154 height 24
click at [1078, 406] on icon at bounding box center [1082, 403] width 13 height 13
click at [1053, 454] on li "CRO Reported" at bounding box center [1018, 456] width 154 height 24
click at [1083, 429] on icon at bounding box center [1082, 427] width 13 height 13
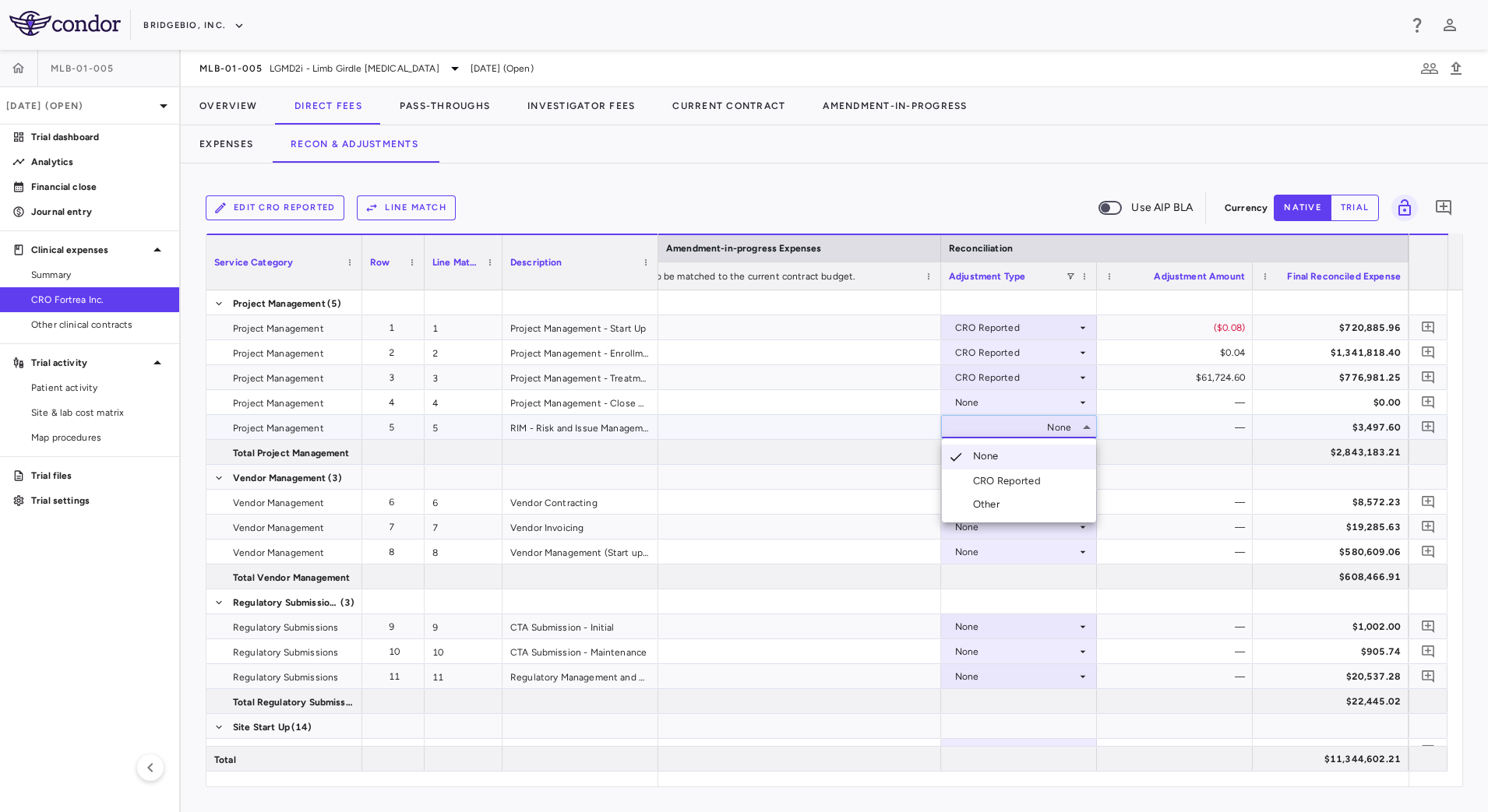
click at [1054, 482] on li "CRO Reported" at bounding box center [1018, 481] width 154 height 24
click at [1078, 429] on icon at bounding box center [1082, 427] width 13 height 13
click at [1035, 474] on div "CRO Reported" at bounding box center [1010, 481] width 74 height 14
click at [1074, 504] on div "None" at bounding box center [1016, 502] width 121 height 25
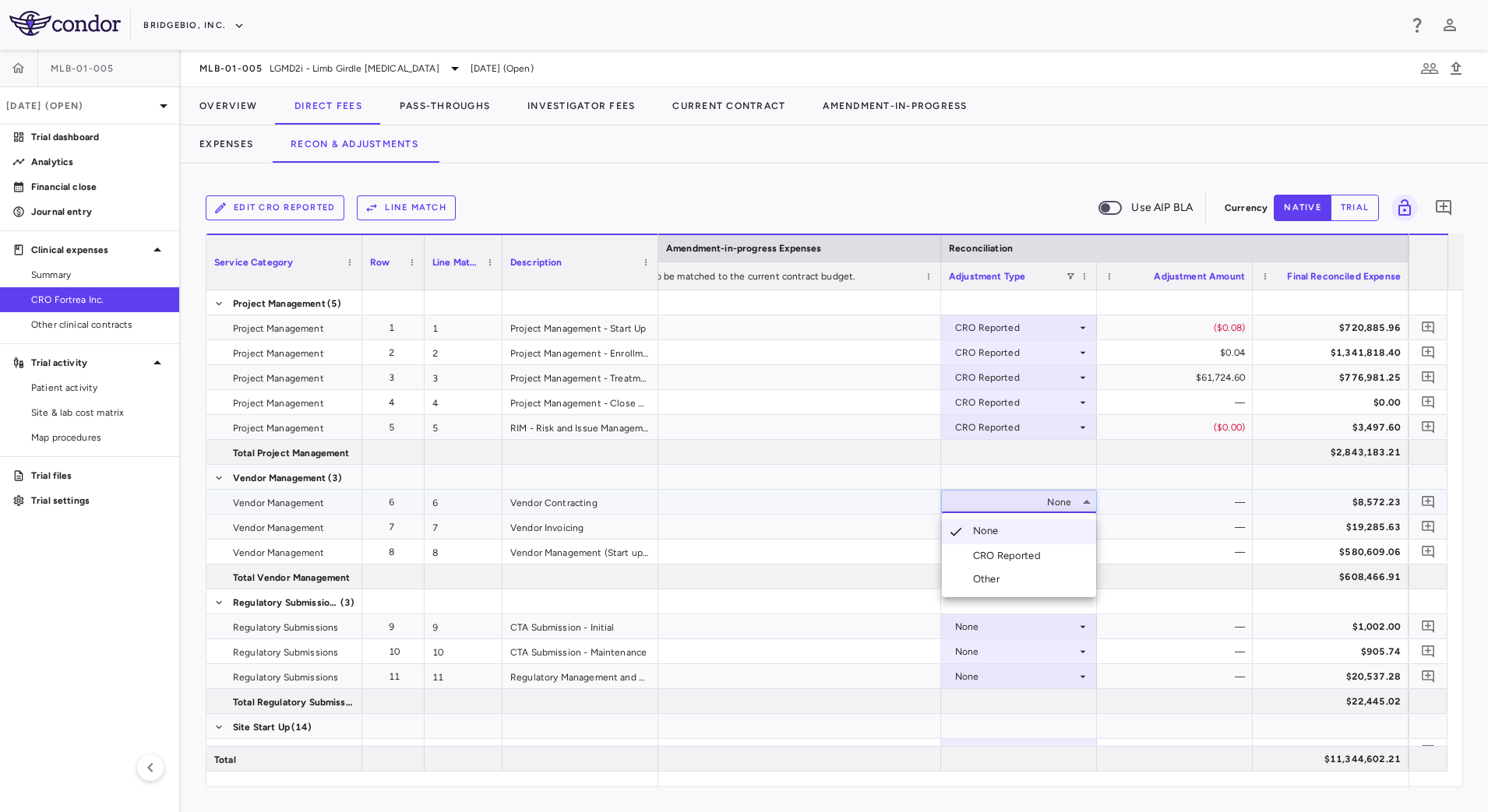
click at [1050, 553] on li "CRO Reported" at bounding box center [1018, 556] width 154 height 24
click at [1064, 530] on div "None" at bounding box center [1016, 526] width 121 height 25
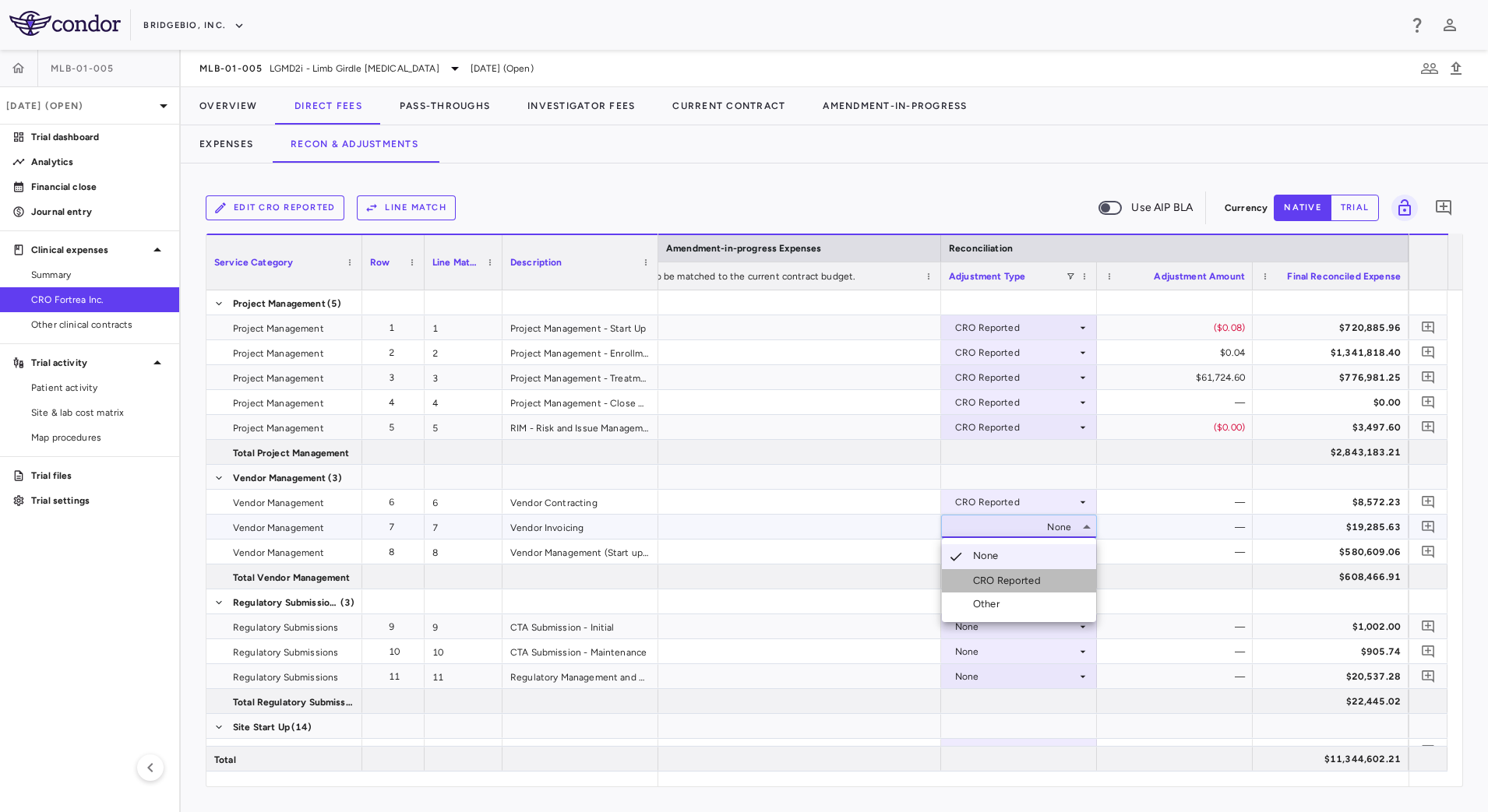
drag, startPoint x: 1039, startPoint y: 573, endPoint x: 1056, endPoint y: 571, distance: 17.1
click at [1039, 574] on div "CRO Reported" at bounding box center [1010, 581] width 74 height 14
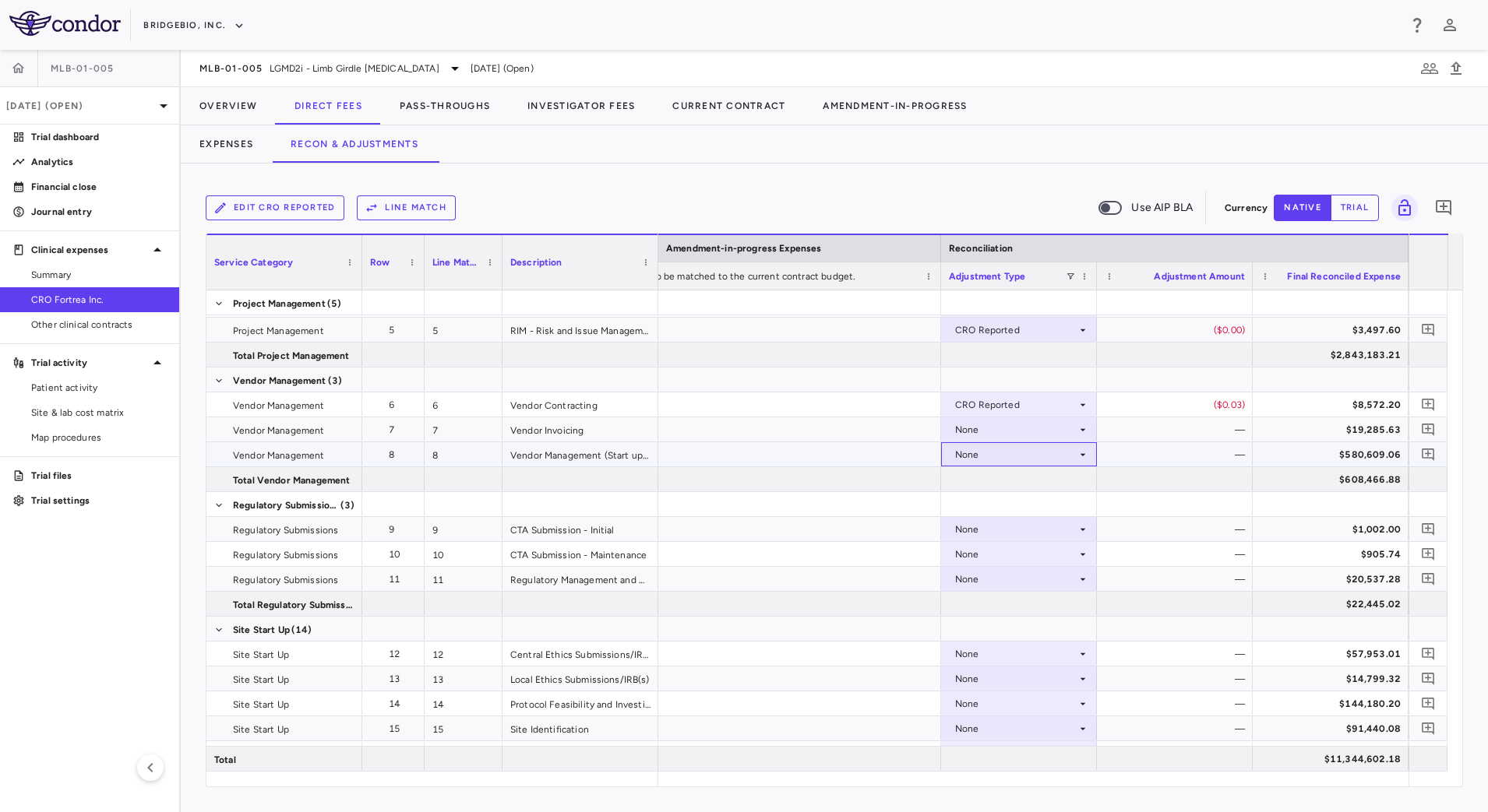
click at [1078, 457] on icon at bounding box center [1082, 454] width 13 height 13
click at [1082, 458] on icon at bounding box center [1082, 454] width 13 height 13
click at [1060, 509] on li "CRO Reported" at bounding box center [1018, 509] width 154 height 24
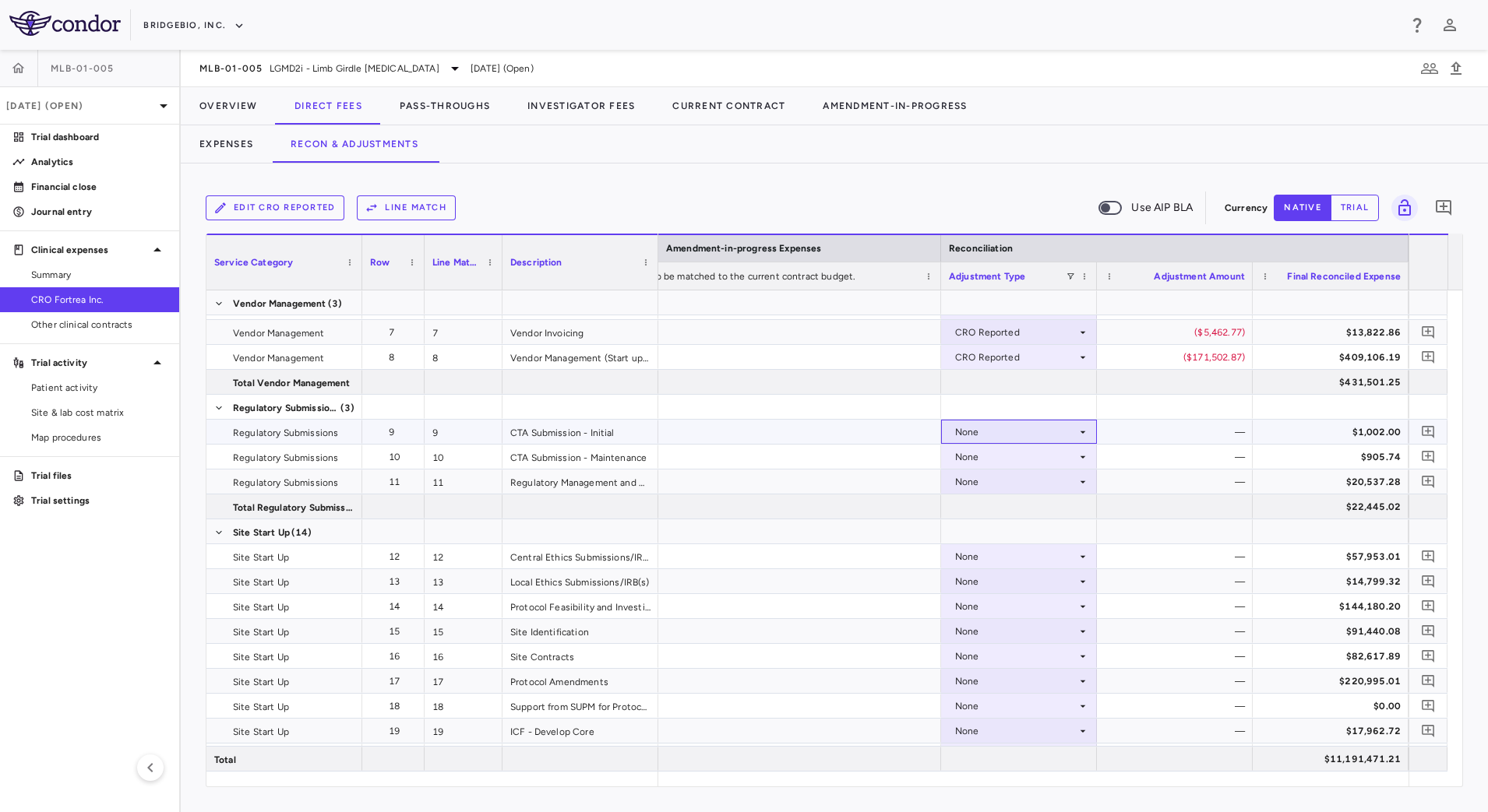
click at [1081, 434] on icon at bounding box center [1082, 431] width 13 height 13
click at [1045, 490] on div "CRO Reported" at bounding box center [1010, 486] width 74 height 14
click at [1060, 456] on div "None" at bounding box center [1016, 456] width 121 height 25
click at [1028, 511] on div "CRO Reported" at bounding box center [1010, 511] width 74 height 14
click at [1078, 484] on icon at bounding box center [1082, 482] width 13 height 13
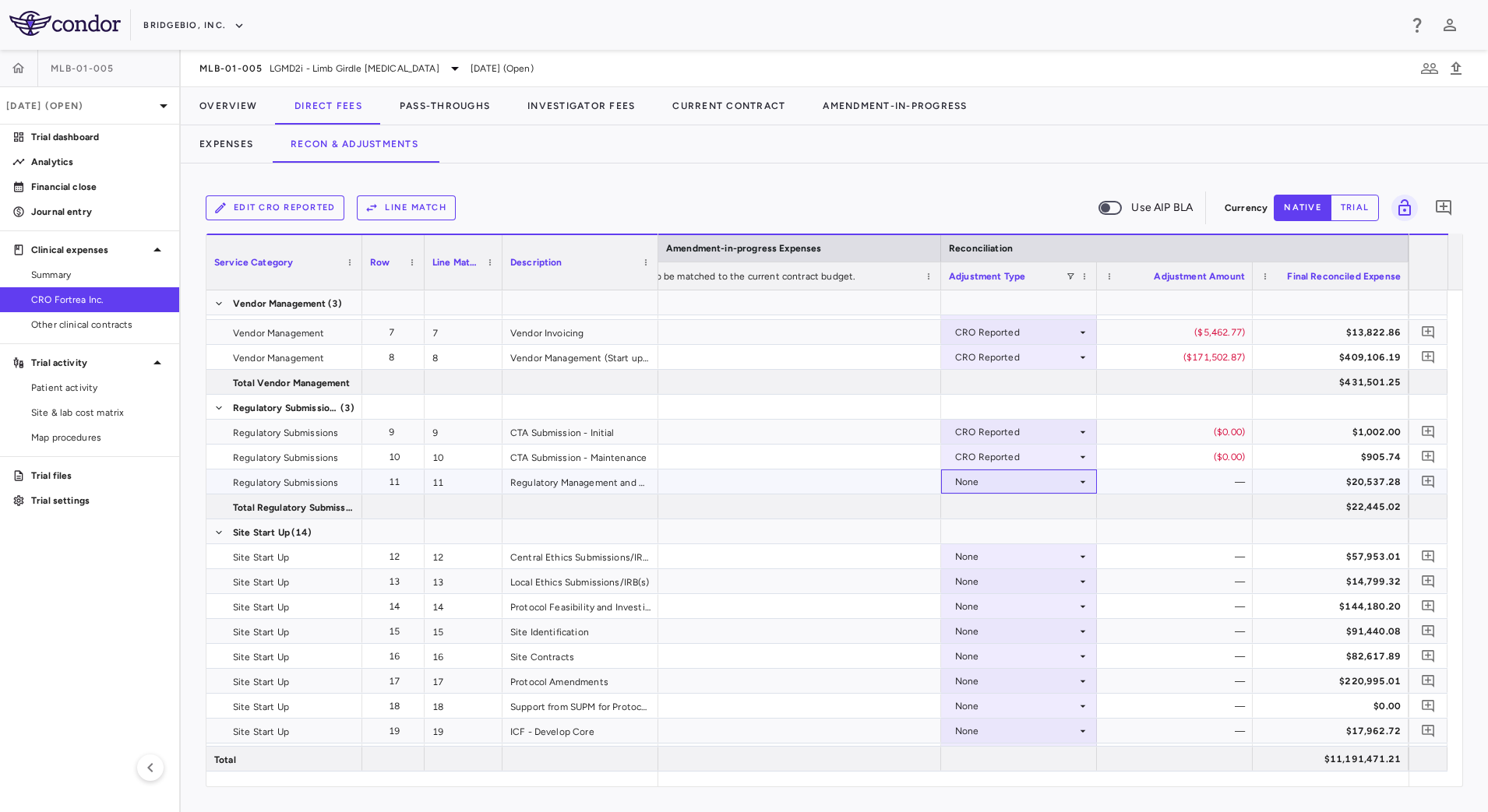
click at [1073, 485] on div "None" at bounding box center [1016, 481] width 121 height 25
click at [1040, 528] on div "CRO Reported" at bounding box center [1010, 535] width 74 height 14
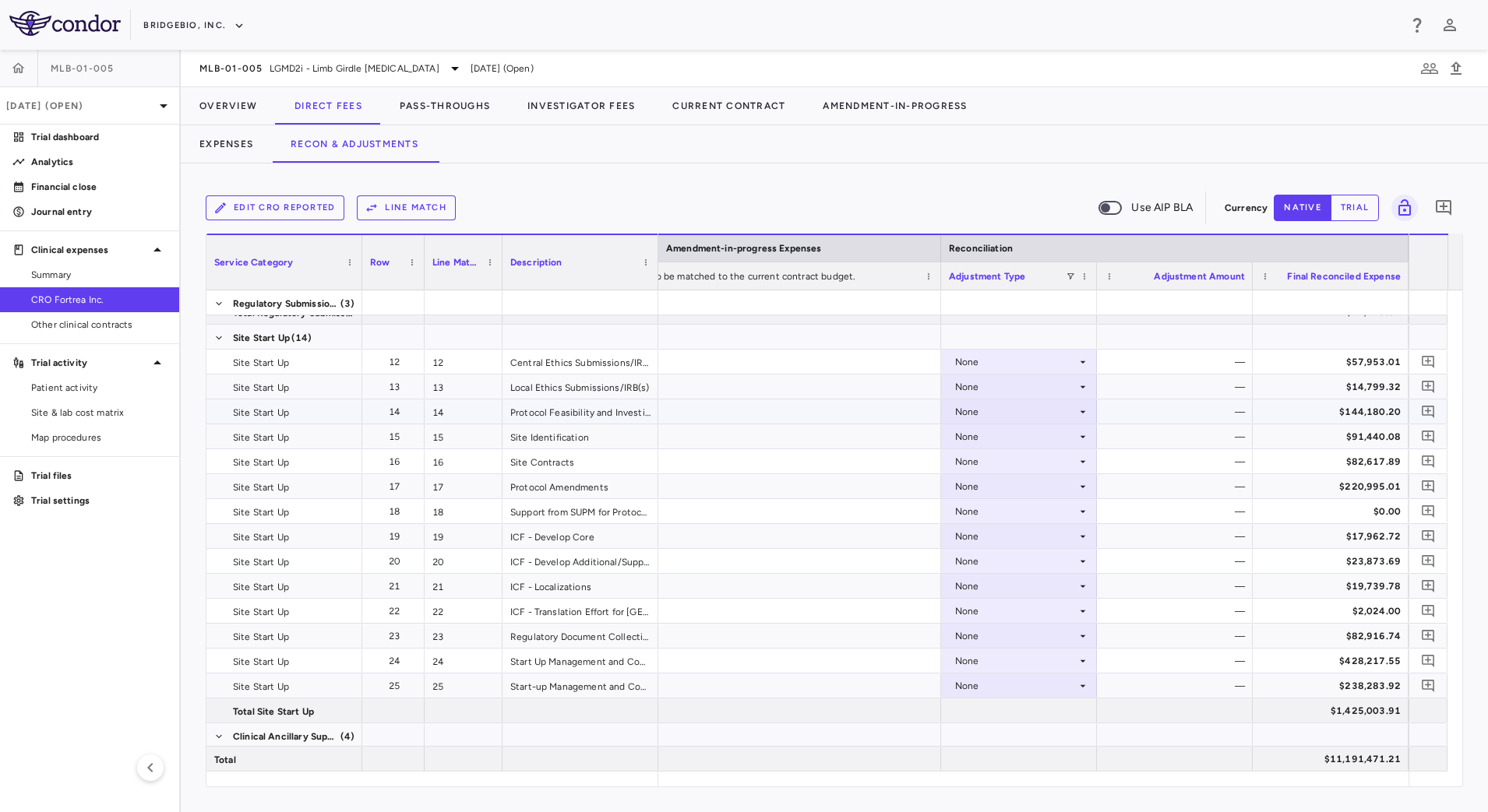
scroll to position [291, 0]
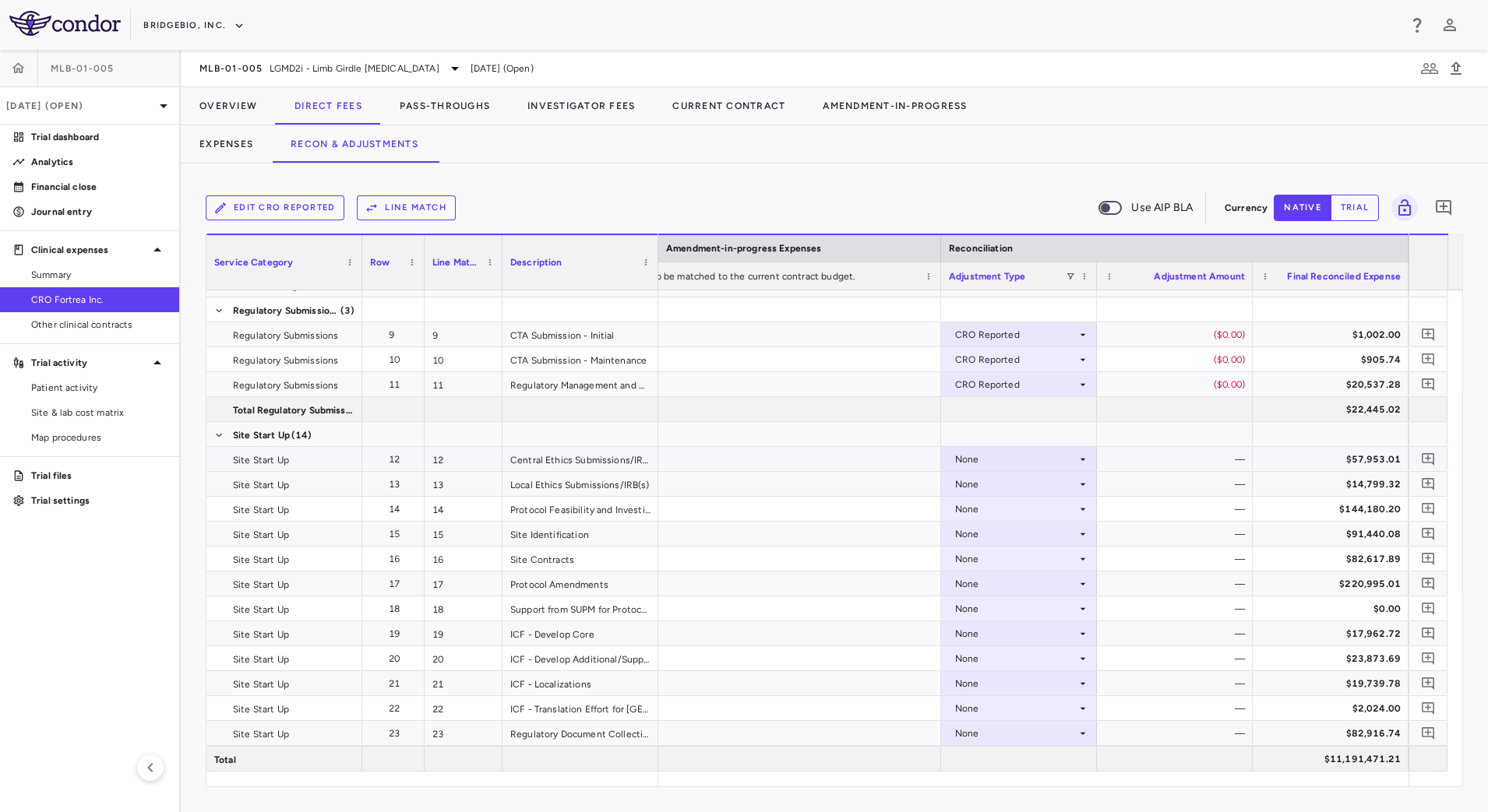
click at [1073, 460] on div "None" at bounding box center [1016, 459] width 121 height 25
click at [1069, 508] on li "CRO Reported" at bounding box center [1018, 514] width 154 height 24
click at [1074, 484] on div "None" at bounding box center [1016, 484] width 121 height 25
click at [1049, 538] on li "CRO Reported" at bounding box center [1018, 538] width 154 height 24
click at [1070, 510] on div "None" at bounding box center [1016, 509] width 121 height 25
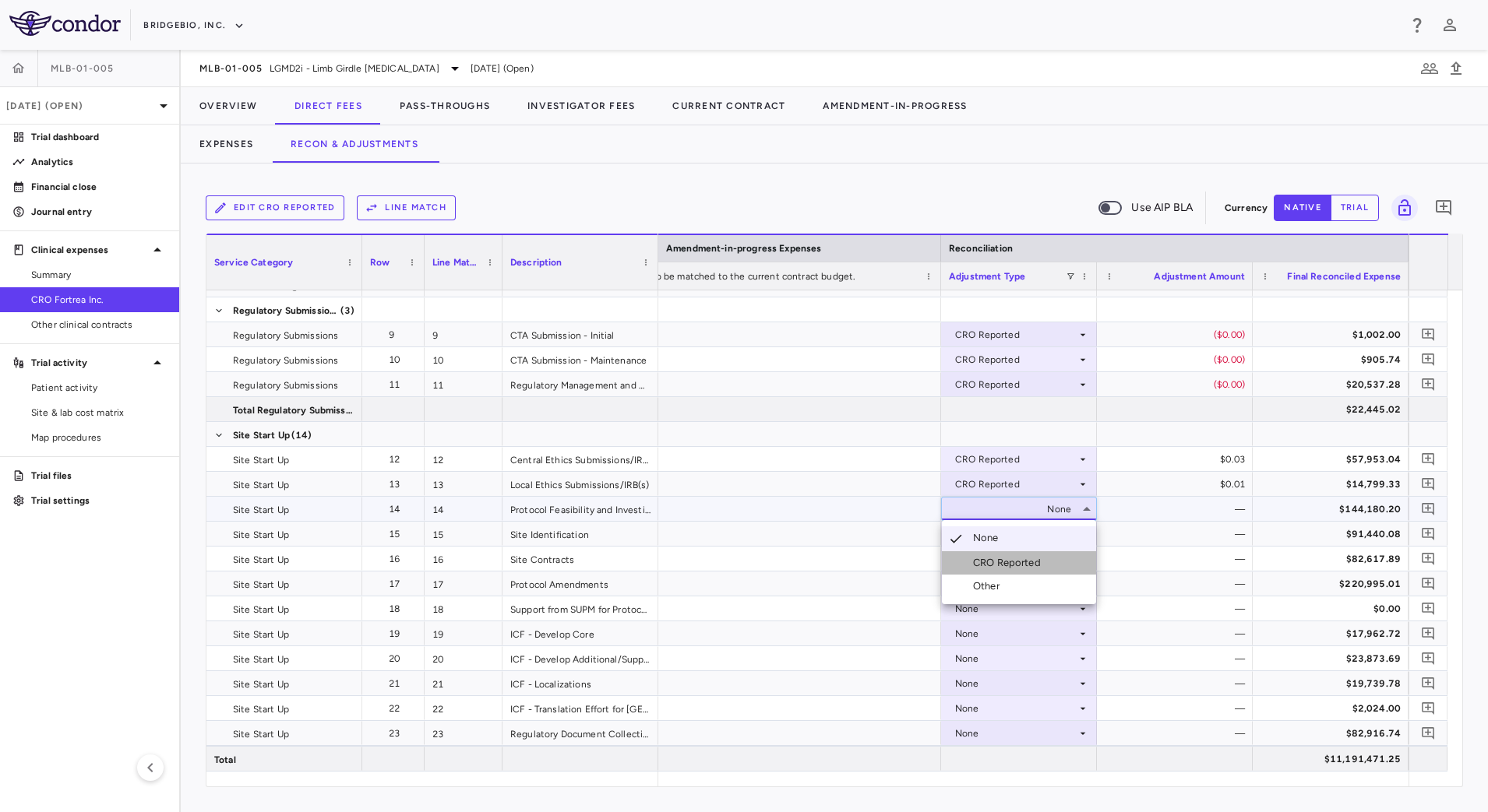
click at [1039, 559] on div "CRO Reported" at bounding box center [1010, 563] width 74 height 14
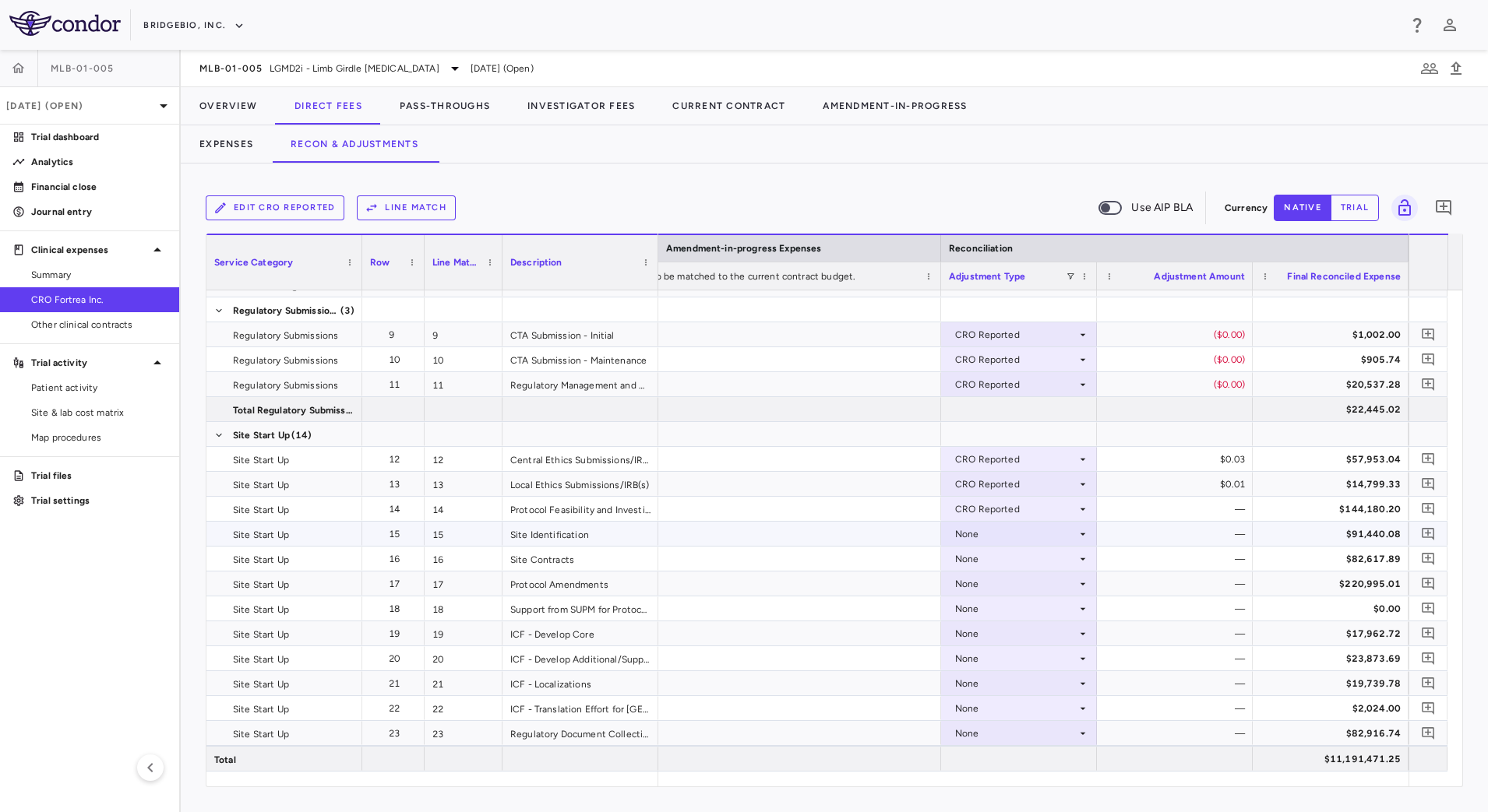
click at [1067, 523] on div "None" at bounding box center [1016, 533] width 121 height 25
click at [1033, 592] on div "CRO Reported" at bounding box center [1010, 588] width 74 height 14
click at [1074, 563] on div "None" at bounding box center [1016, 558] width 121 height 25
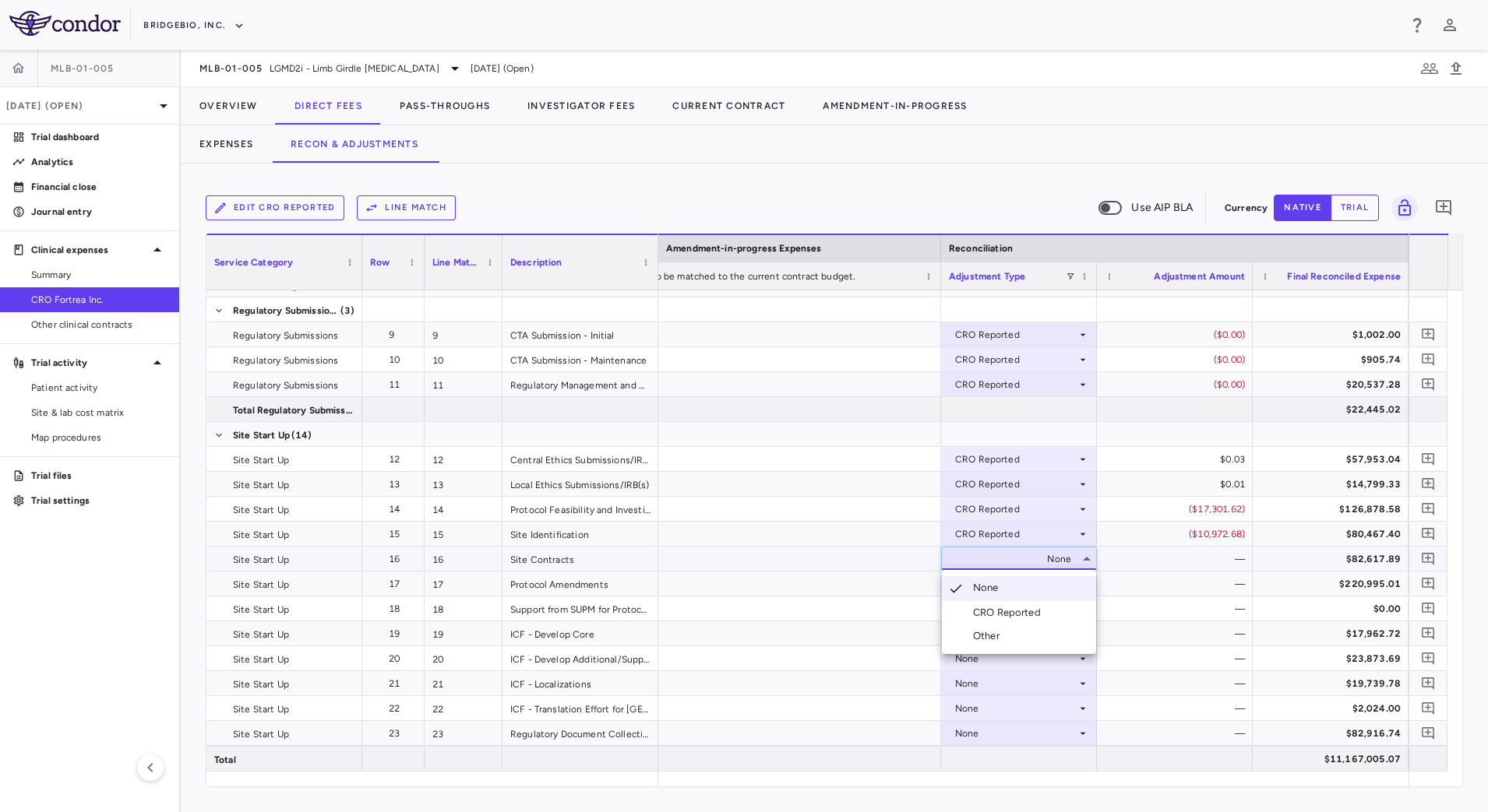
click at [1055, 606] on li "CRO Reported" at bounding box center [1018, 613] width 154 height 24
click at [1065, 589] on div "None" at bounding box center [1016, 583] width 121 height 25
click at [1028, 638] on div "CRO Reported" at bounding box center [1010, 638] width 74 height 14
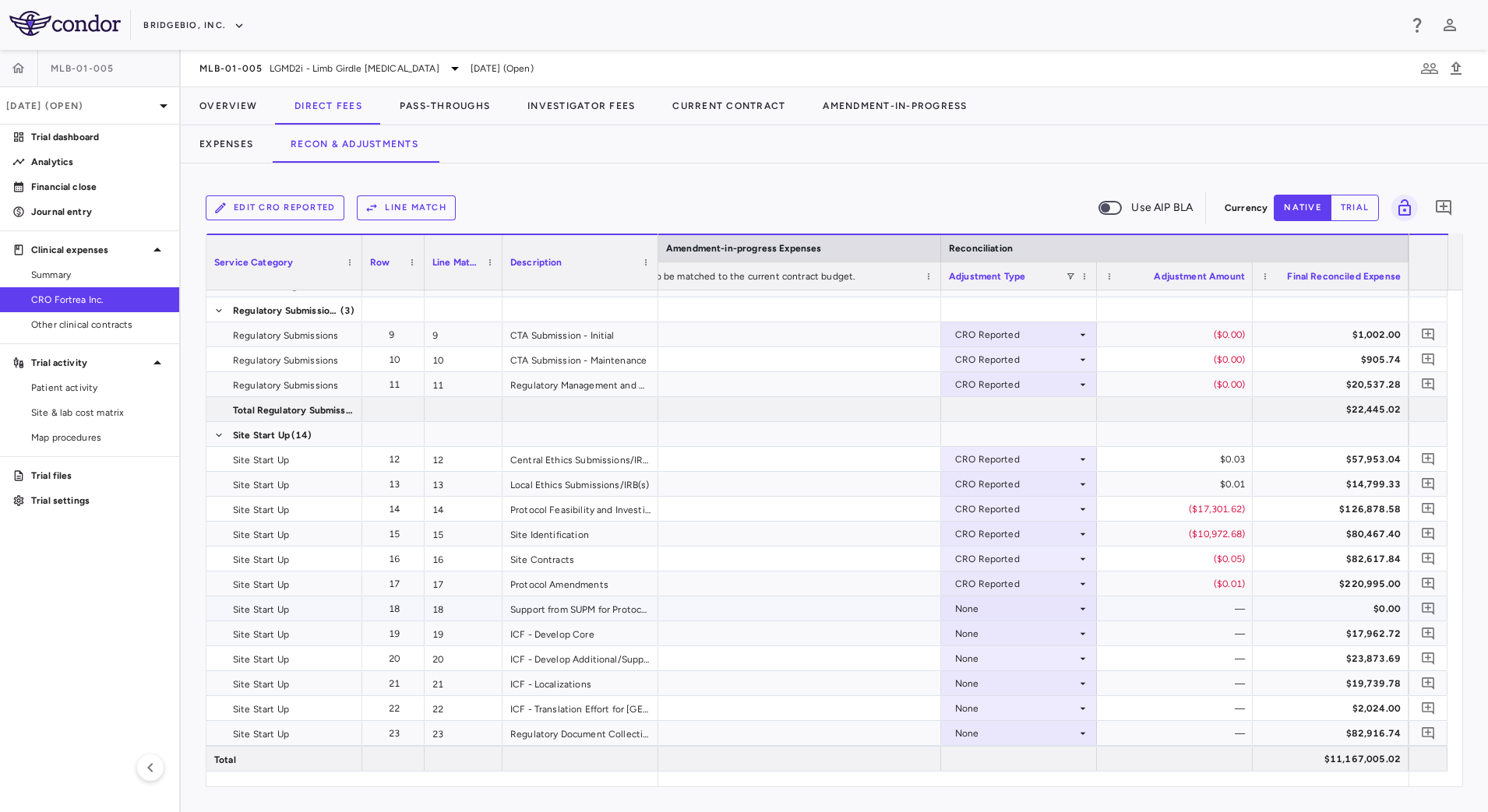
click at [1071, 611] on div "None" at bounding box center [1016, 608] width 121 height 25
click at [1060, 661] on li "CRO Reported" at bounding box center [1018, 662] width 154 height 24
click at [1076, 639] on div "None" at bounding box center [1018, 633] width 140 height 23
click at [1051, 683] on li "CRO Reported" at bounding box center [1018, 687] width 154 height 24
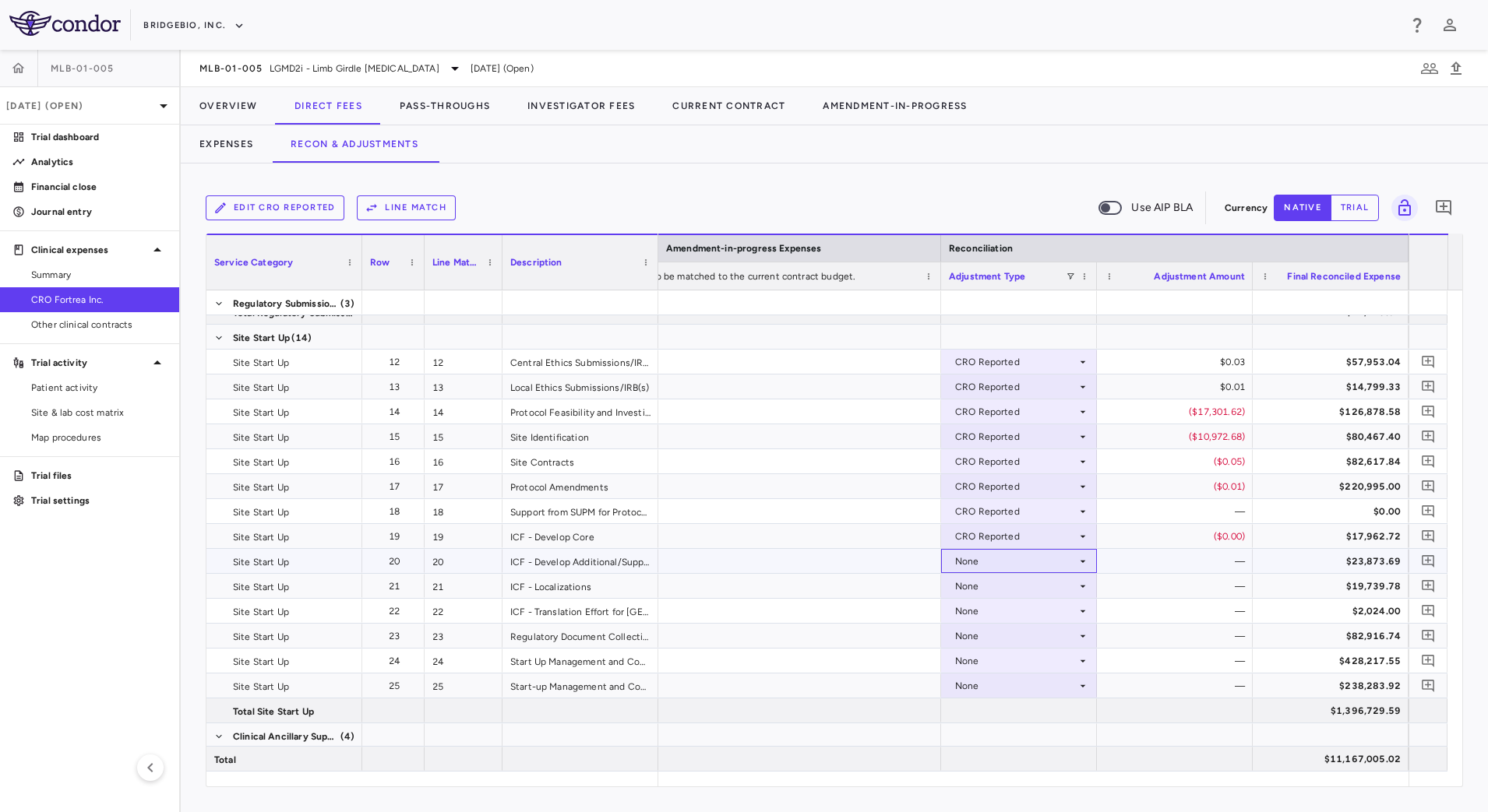
click at [1078, 559] on icon at bounding box center [1082, 561] width 13 height 13
click at [1055, 615] on li "CRO Reported" at bounding box center [1018, 615] width 154 height 24
click at [1076, 585] on icon at bounding box center [1082, 586] width 13 height 13
drag, startPoint x: 1042, startPoint y: 641, endPoint x: 1058, endPoint y: 633, distance: 17.9
click at [1041, 641] on div "CRO Reported" at bounding box center [1010, 639] width 74 height 14
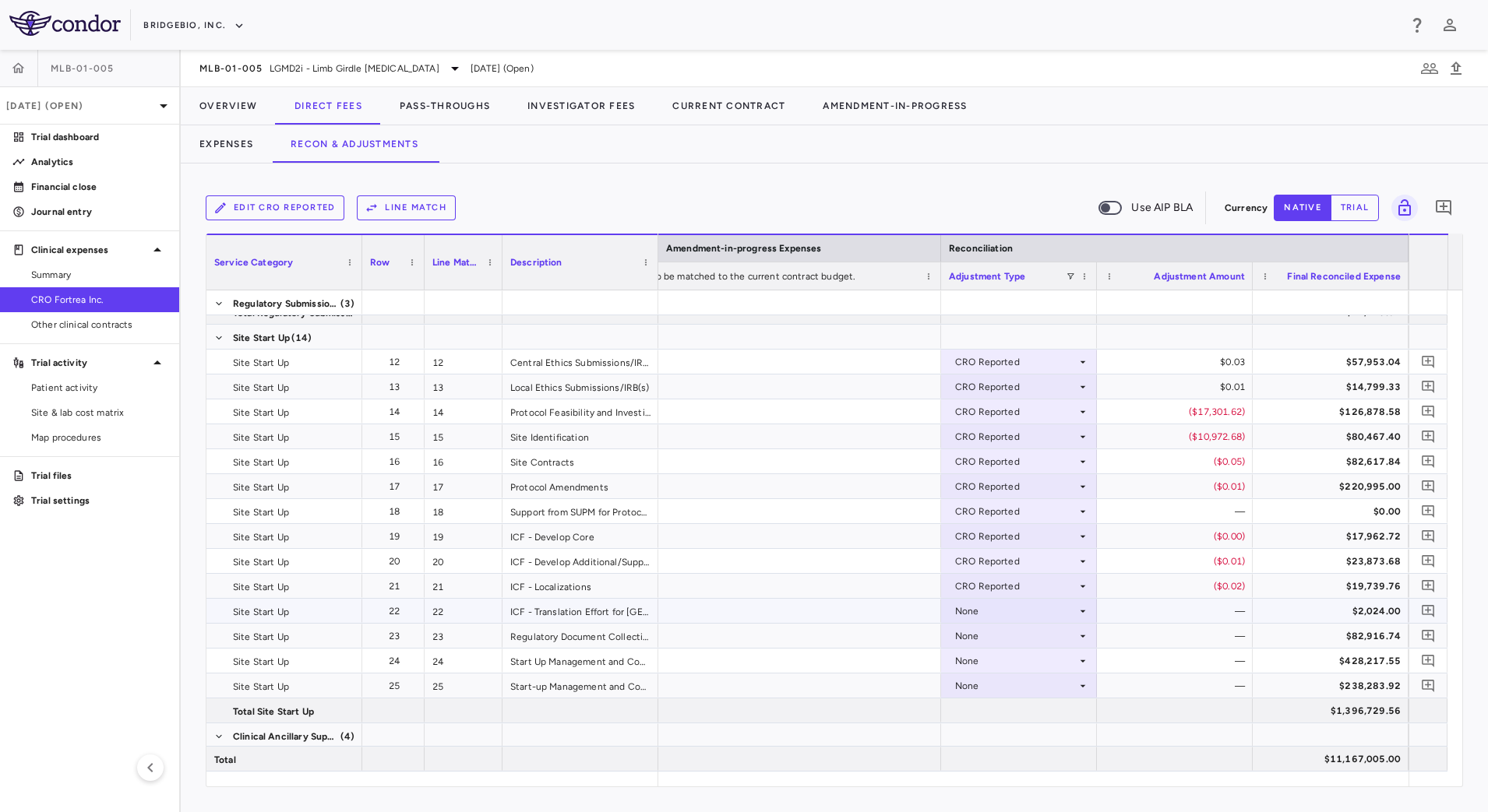
click at [1077, 609] on icon at bounding box center [1082, 611] width 13 height 13
click at [1048, 661] on li "CRO Reported" at bounding box center [1018, 665] width 154 height 24
click at [1064, 638] on div "None" at bounding box center [1016, 636] width 121 height 25
click at [1043, 685] on div "CRO Reported" at bounding box center [1010, 690] width 74 height 14
click at [1078, 661] on icon at bounding box center [1082, 660] width 13 height 13
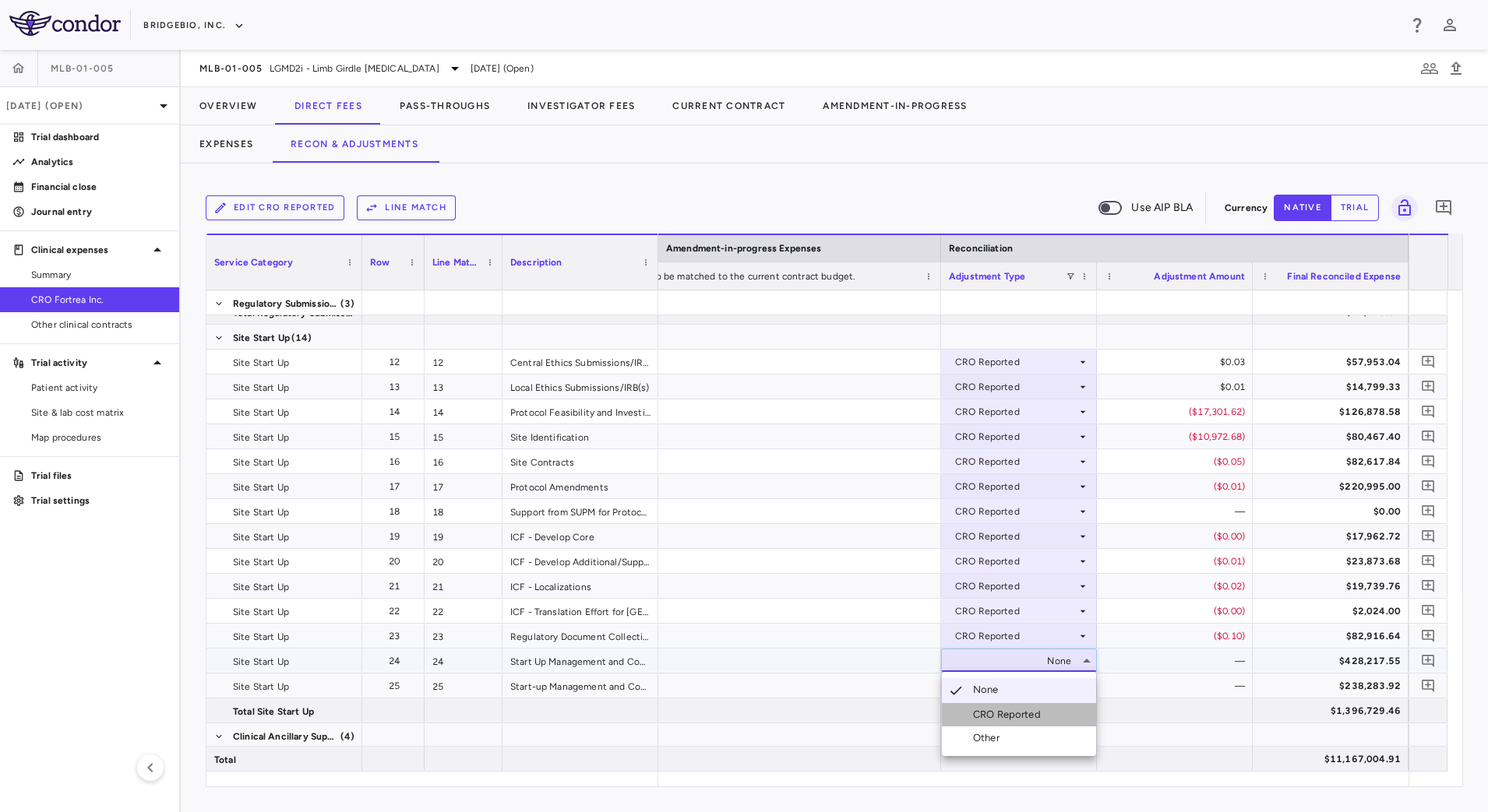
click at [1054, 705] on li "CRO Reported" at bounding box center [1018, 715] width 154 height 24
click at [1078, 688] on icon at bounding box center [1082, 685] width 13 height 13
click at [1050, 729] on li "CRO Reported" at bounding box center [1018, 740] width 154 height 24
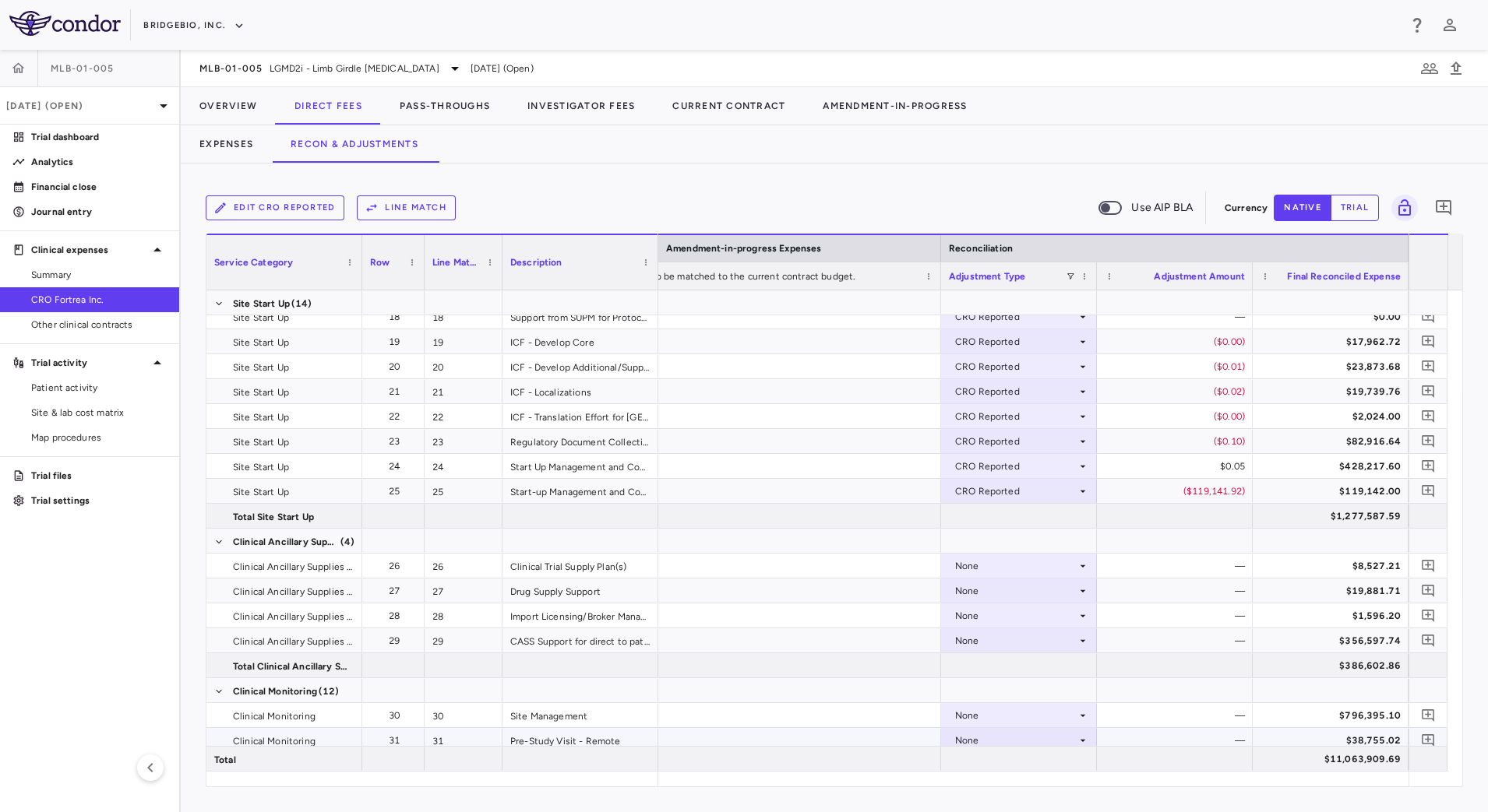
scroll to position [681, 0]
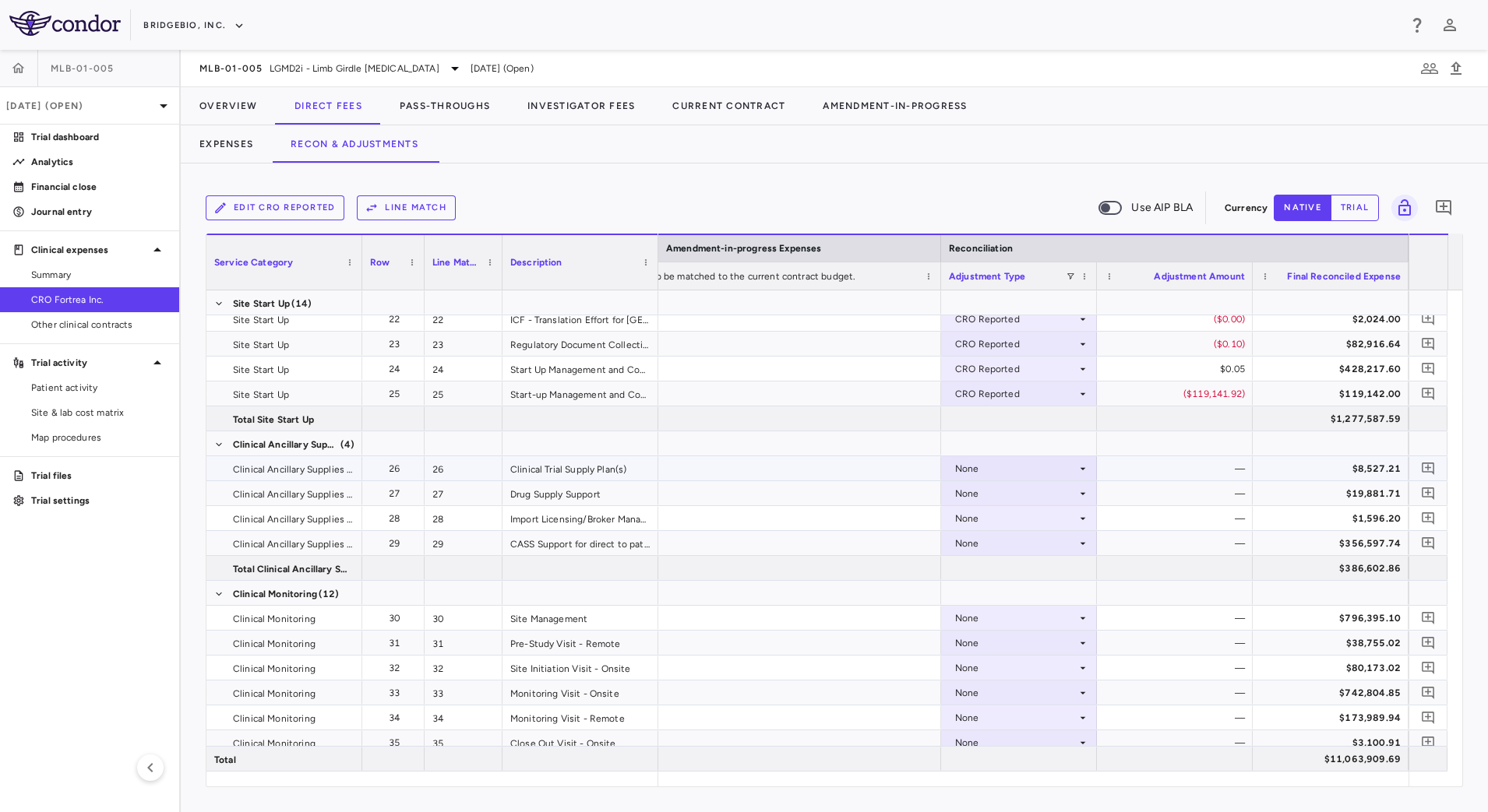
click at [1081, 462] on icon at bounding box center [1082, 468] width 13 height 13
click at [1054, 519] on li "CRO Reported" at bounding box center [1018, 522] width 154 height 24
click at [1073, 495] on div "None" at bounding box center [1016, 493] width 121 height 25
click at [1025, 549] on div "CRO Reported" at bounding box center [1010, 547] width 74 height 14
click at [1077, 520] on icon at bounding box center [1082, 519] width 13 height 13
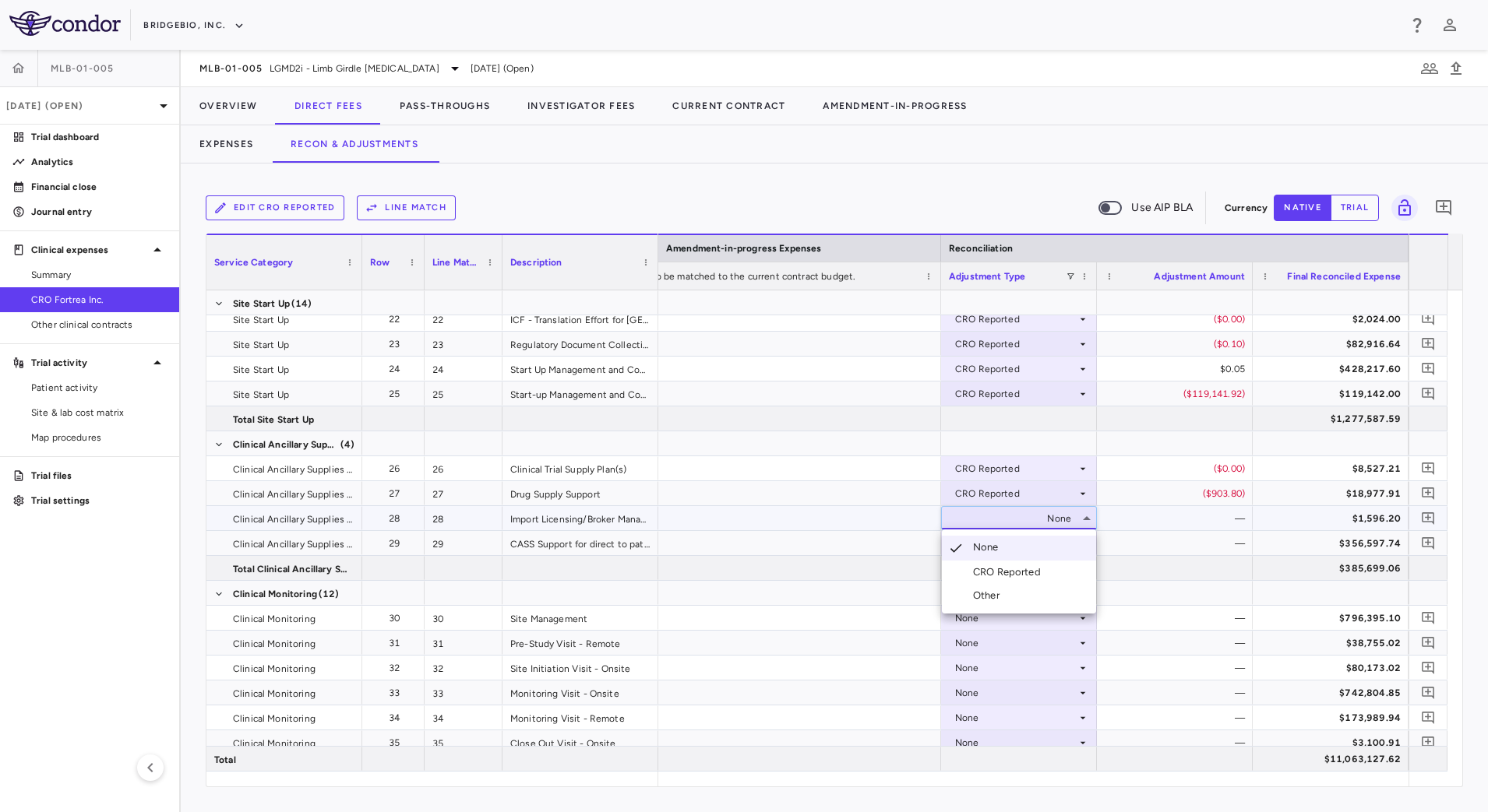
click at [1046, 574] on div "CRO Reported" at bounding box center [1010, 572] width 74 height 14
click at [1055, 558] on div at bounding box center [1018, 568] width 156 height 24
click at [1054, 546] on div "None" at bounding box center [1016, 542] width 121 height 25
click at [1078, 548] on icon at bounding box center [1082, 543] width 13 height 13
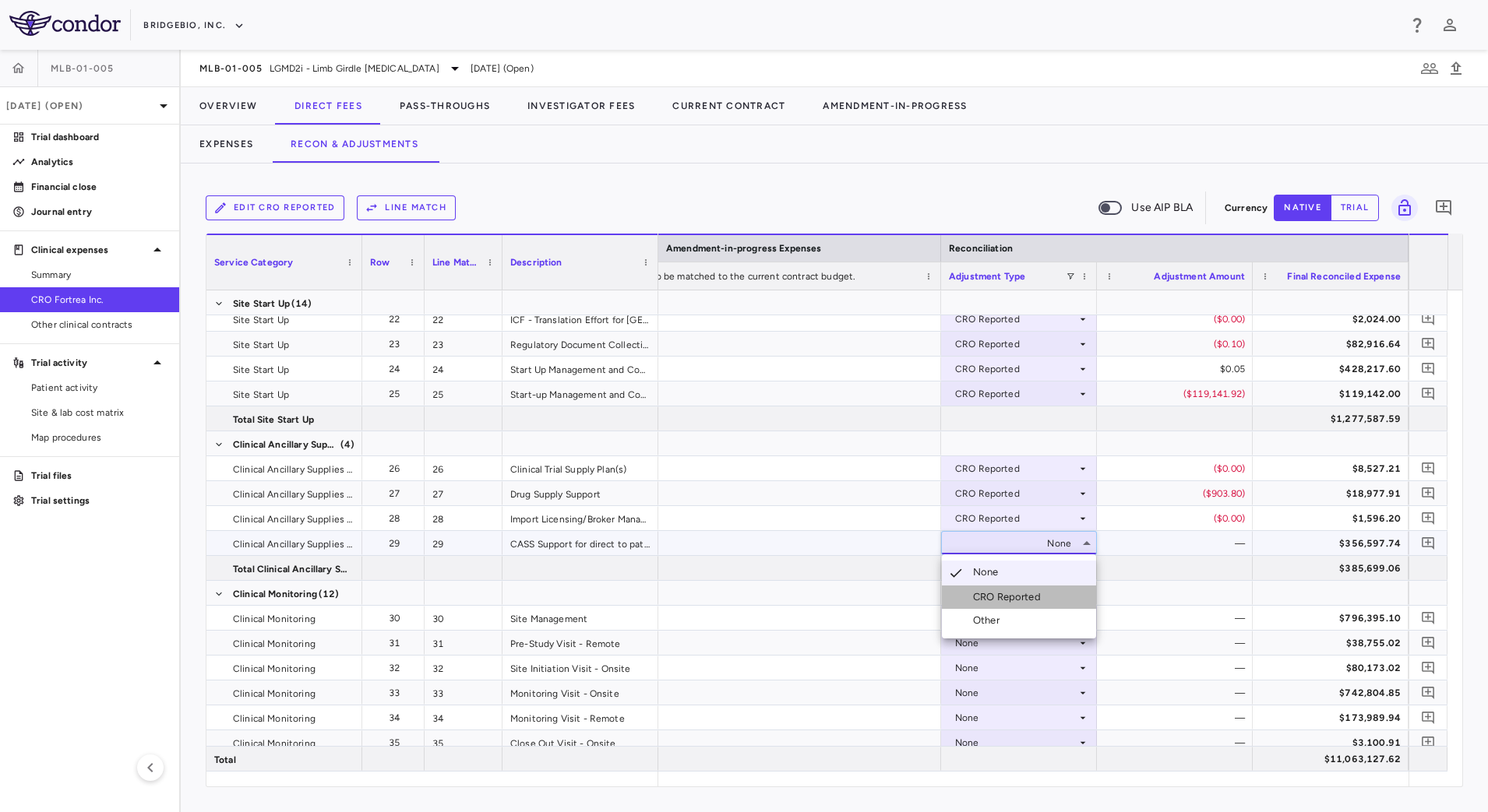
click at [1050, 597] on li "CRO Reported" at bounding box center [1018, 597] width 154 height 24
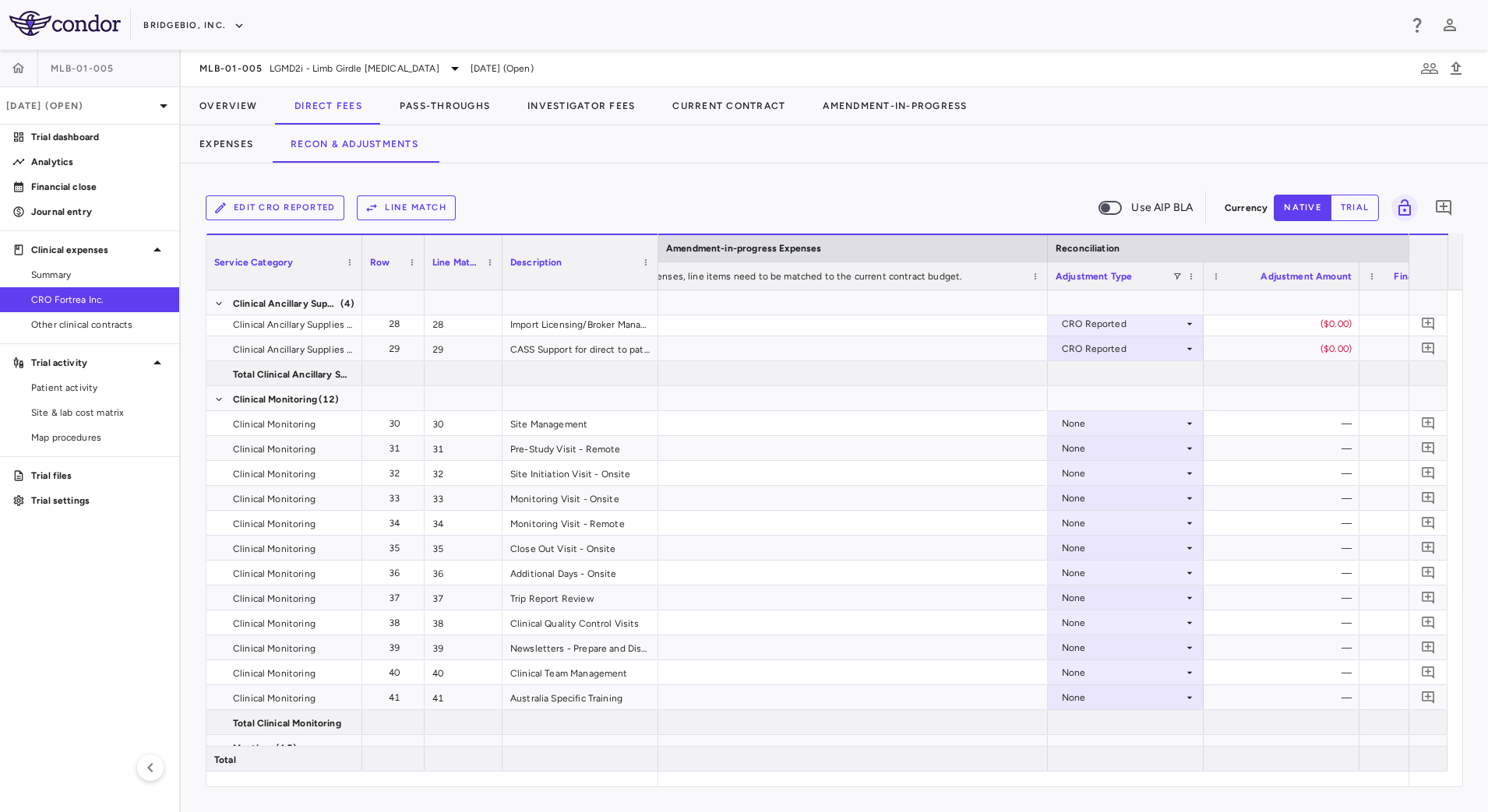
scroll to position [0, 2943]
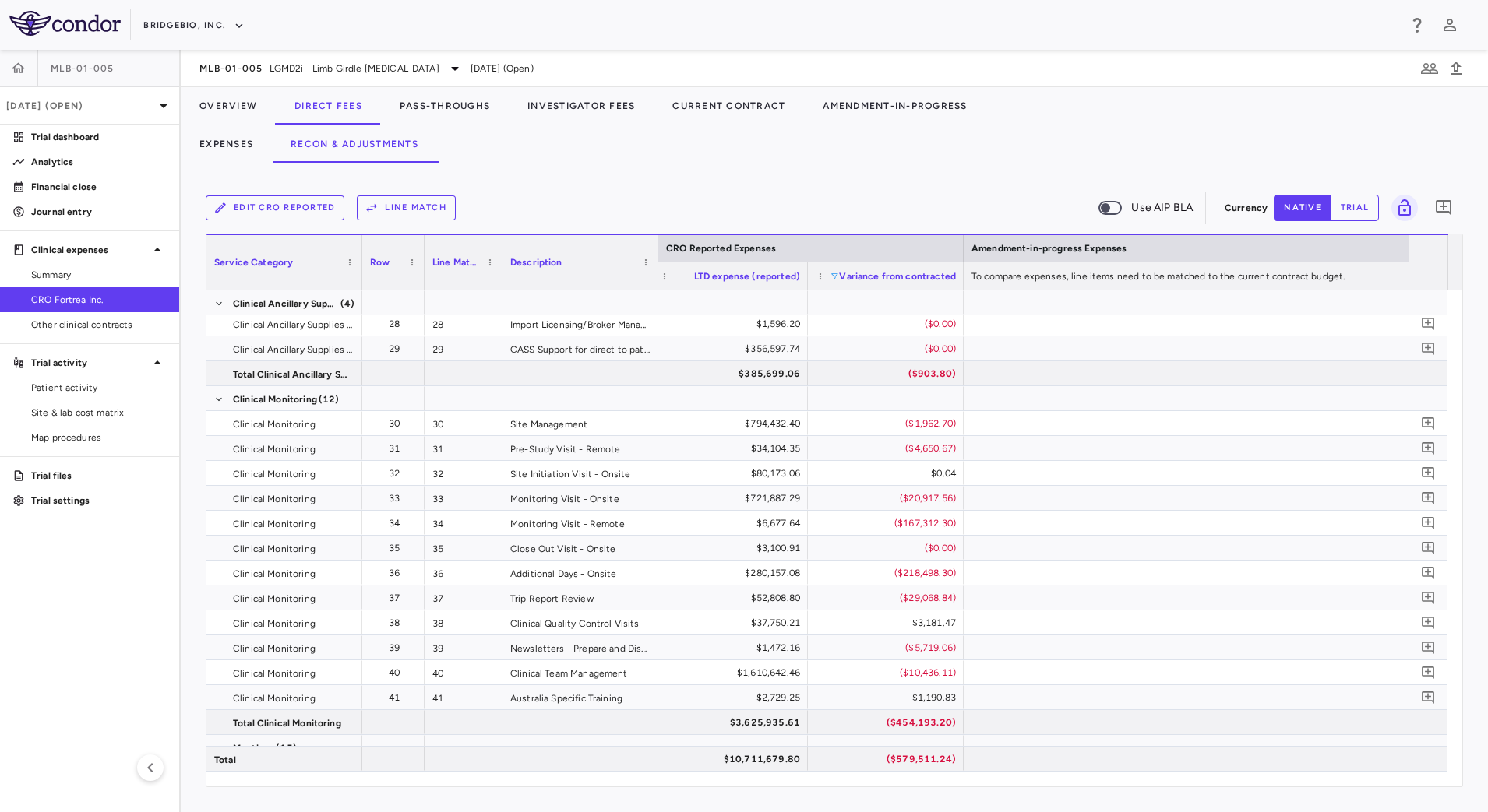
click at [832, 278] on span at bounding box center [833, 276] width 9 height 9
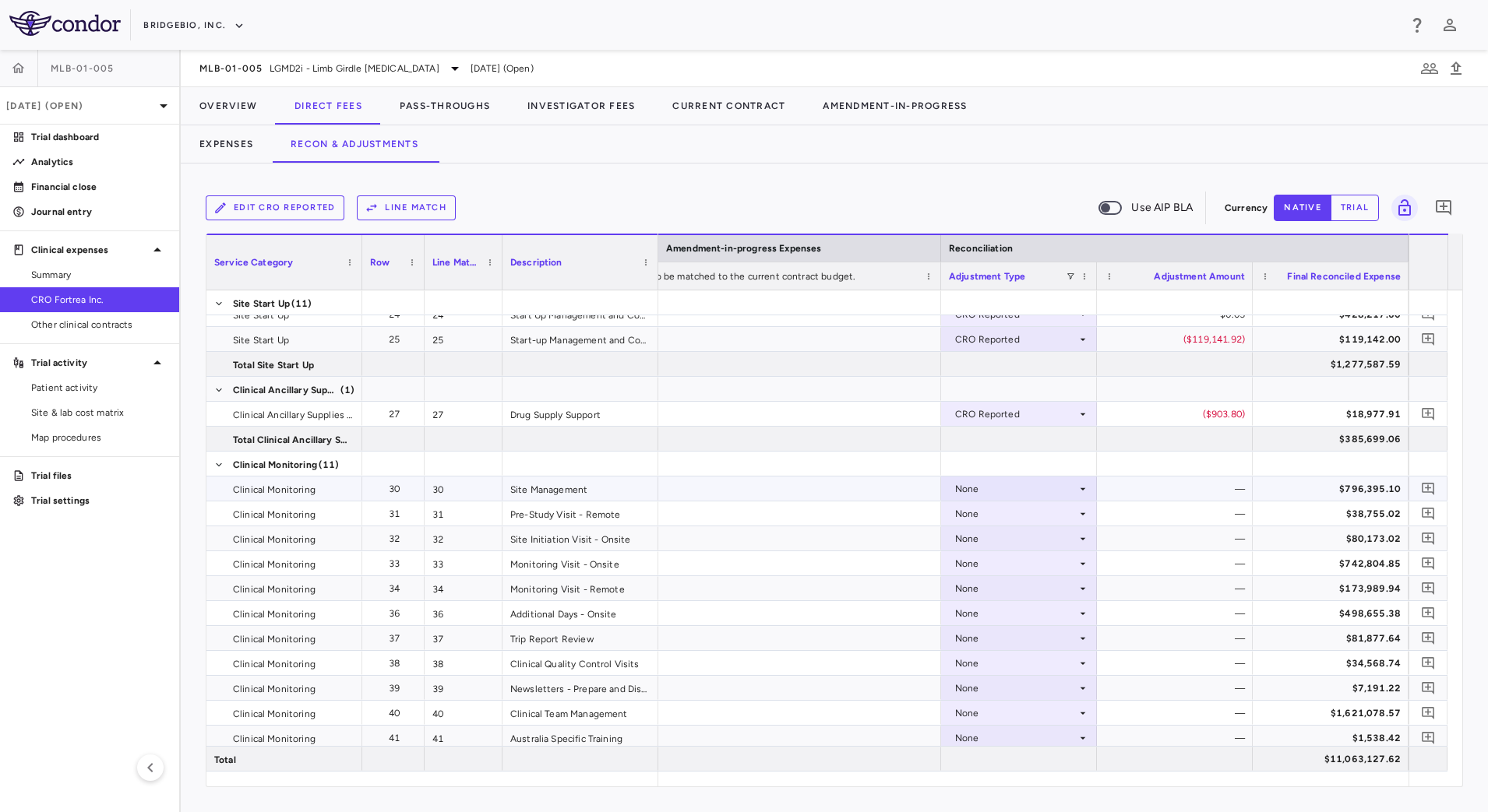
click at [1074, 492] on div "None" at bounding box center [1016, 489] width 121 height 25
click at [1063, 545] on li "CRO Reported" at bounding box center [1018, 542] width 154 height 24
click at [1067, 522] on div "None" at bounding box center [1016, 514] width 121 height 25
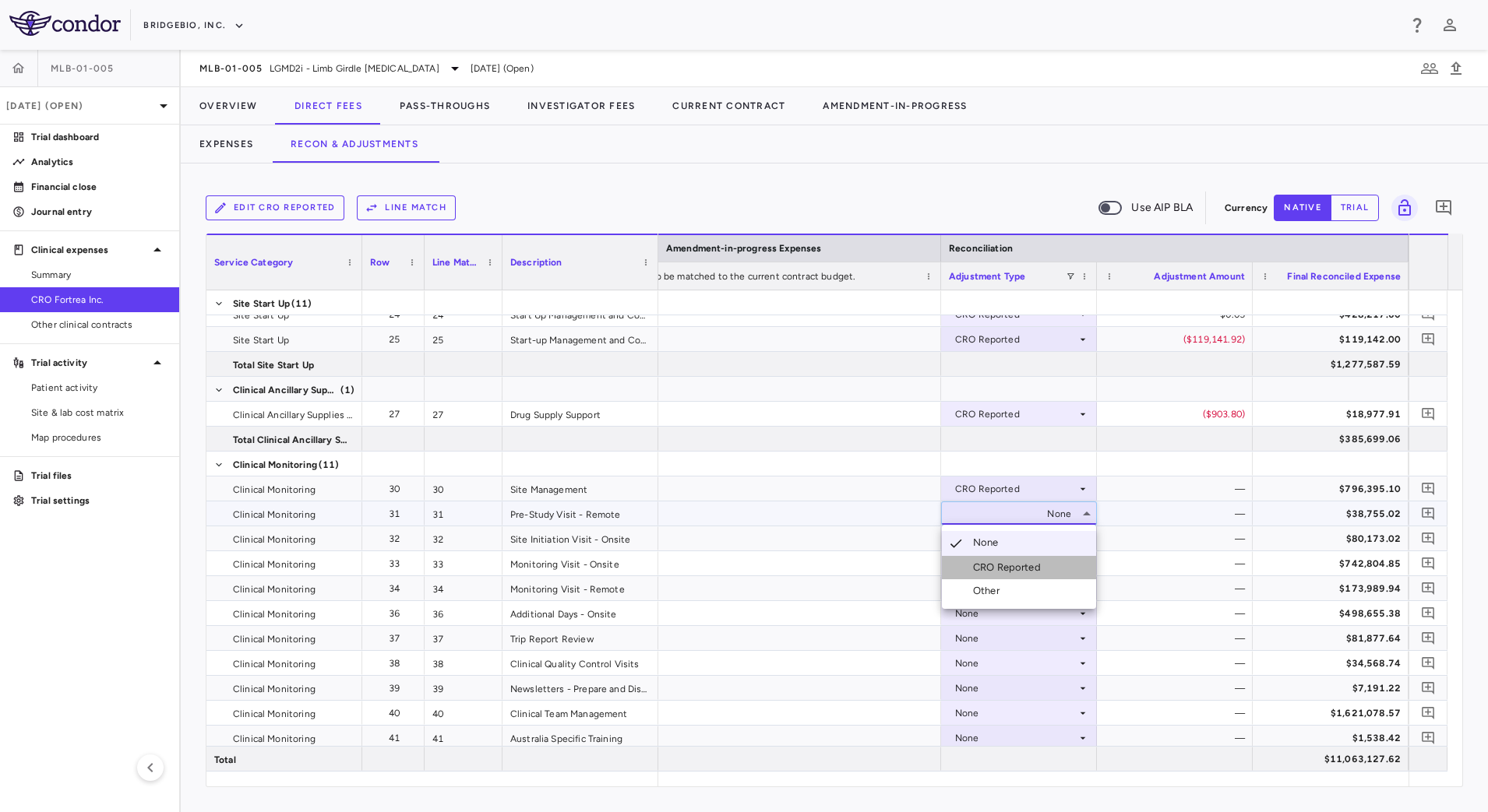
click at [1055, 564] on li "CRO Reported" at bounding box center [1018, 568] width 154 height 24
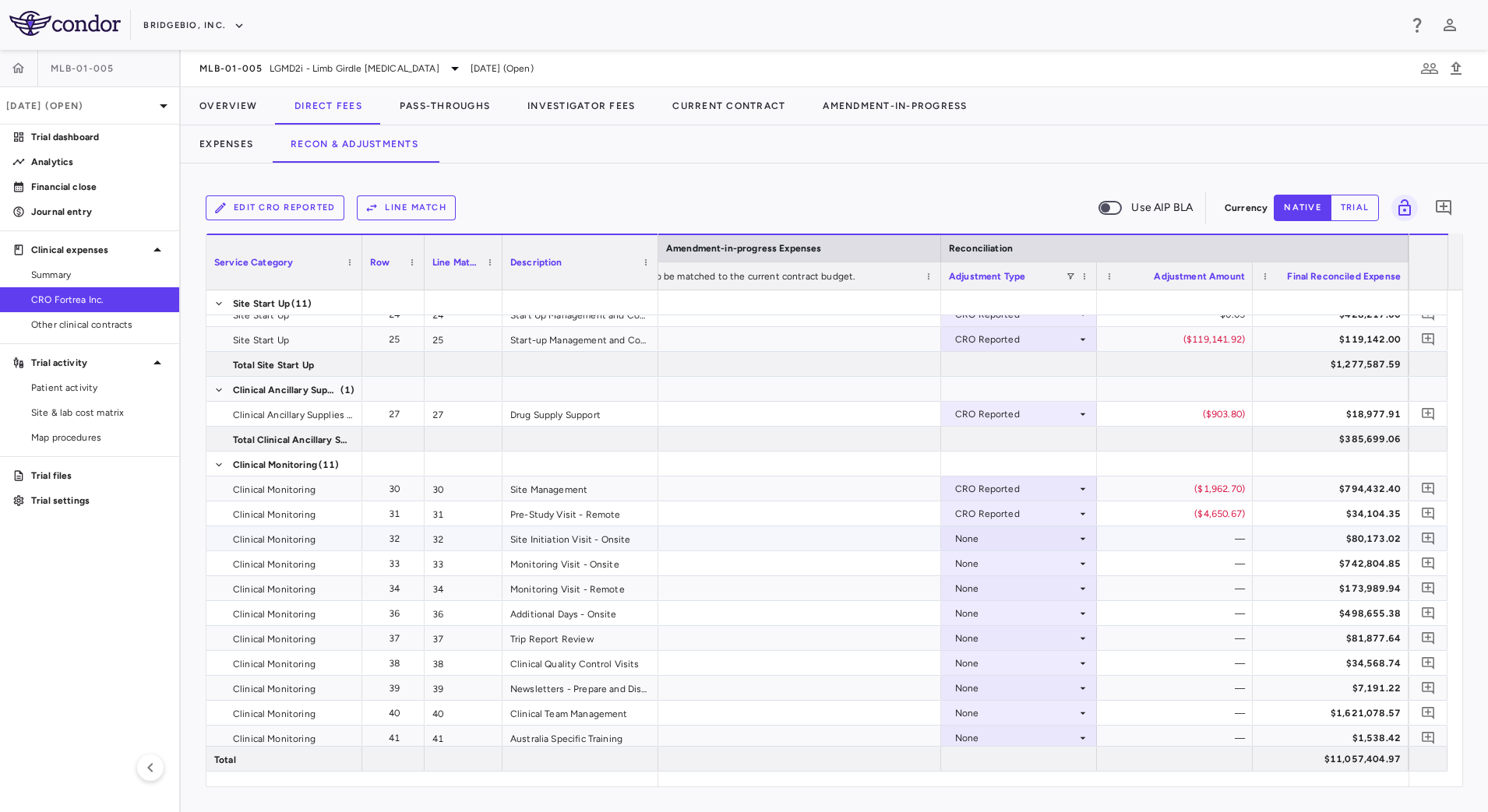
click at [1078, 541] on icon at bounding box center [1082, 538] width 13 height 13
click at [1048, 591] on li "CRO Reported" at bounding box center [1018, 593] width 154 height 24
click at [1071, 564] on div "None" at bounding box center [1016, 563] width 121 height 25
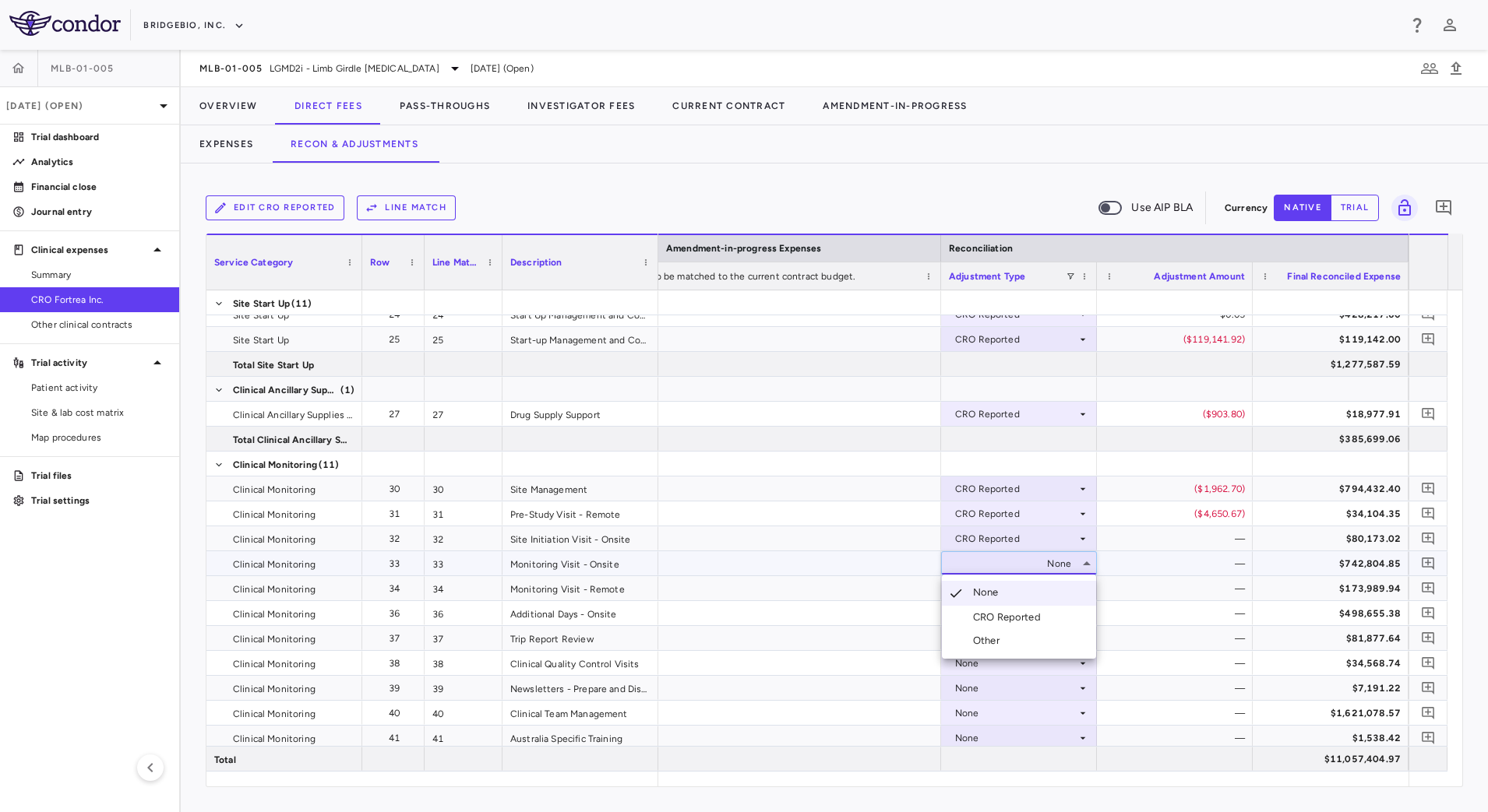
click at [1047, 611] on li "CRO Reported" at bounding box center [1018, 618] width 154 height 24
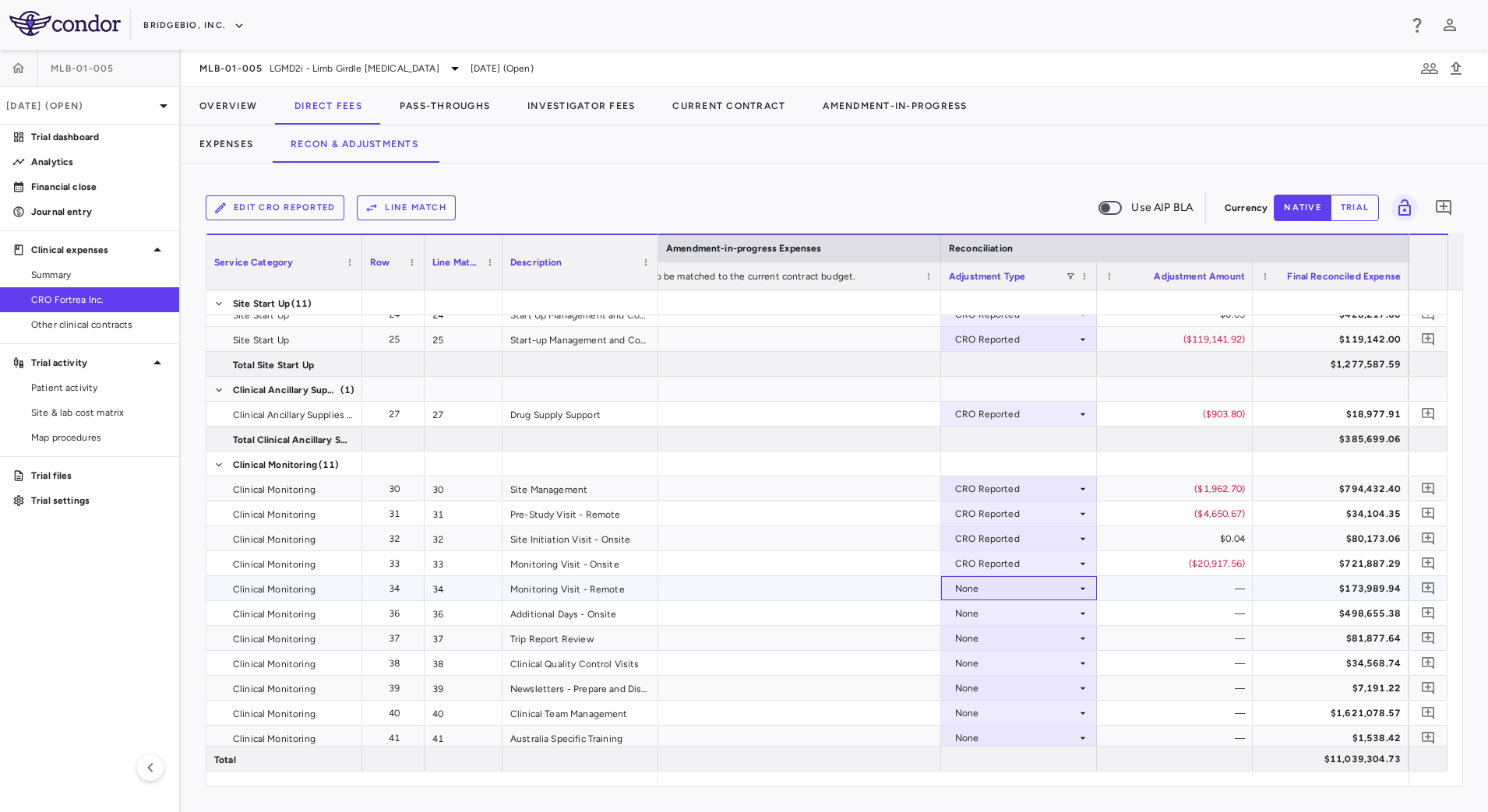
click at [1083, 589] on icon at bounding box center [1082, 588] width 5 height 2
click at [1056, 638] on li "CRO Reported" at bounding box center [1018, 642] width 154 height 24
click at [1075, 617] on div "None" at bounding box center [1016, 613] width 121 height 25
click at [1053, 668] on li "CRO Reported" at bounding box center [1018, 667] width 154 height 24
click at [1085, 639] on icon at bounding box center [1082, 638] width 13 height 13
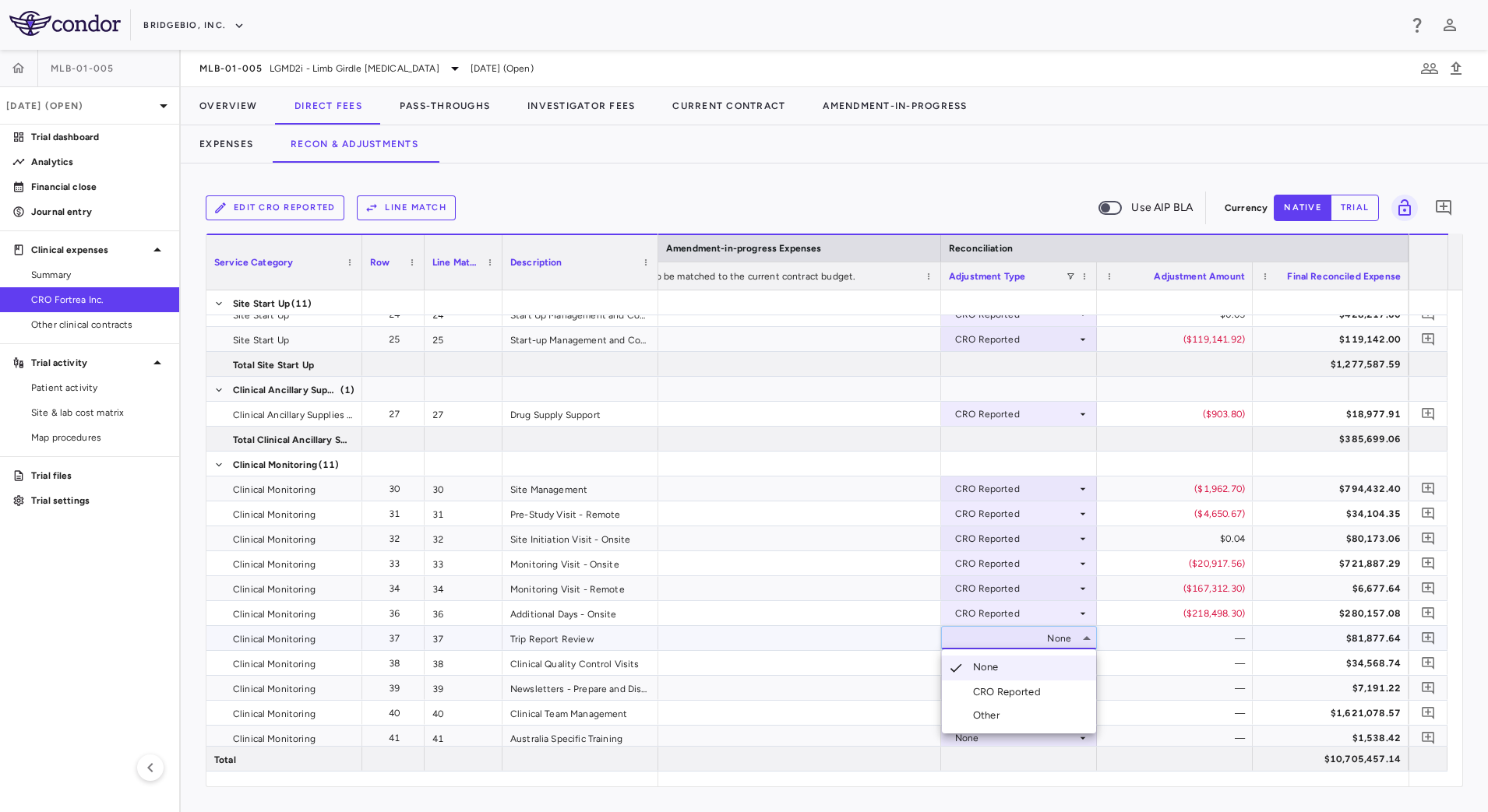
click at [1054, 683] on li "CRO Reported" at bounding box center [1018, 692] width 154 height 24
click at [1074, 661] on div "None" at bounding box center [1016, 662] width 121 height 25
click at [1046, 712] on div "CRO Reported" at bounding box center [1010, 717] width 74 height 14
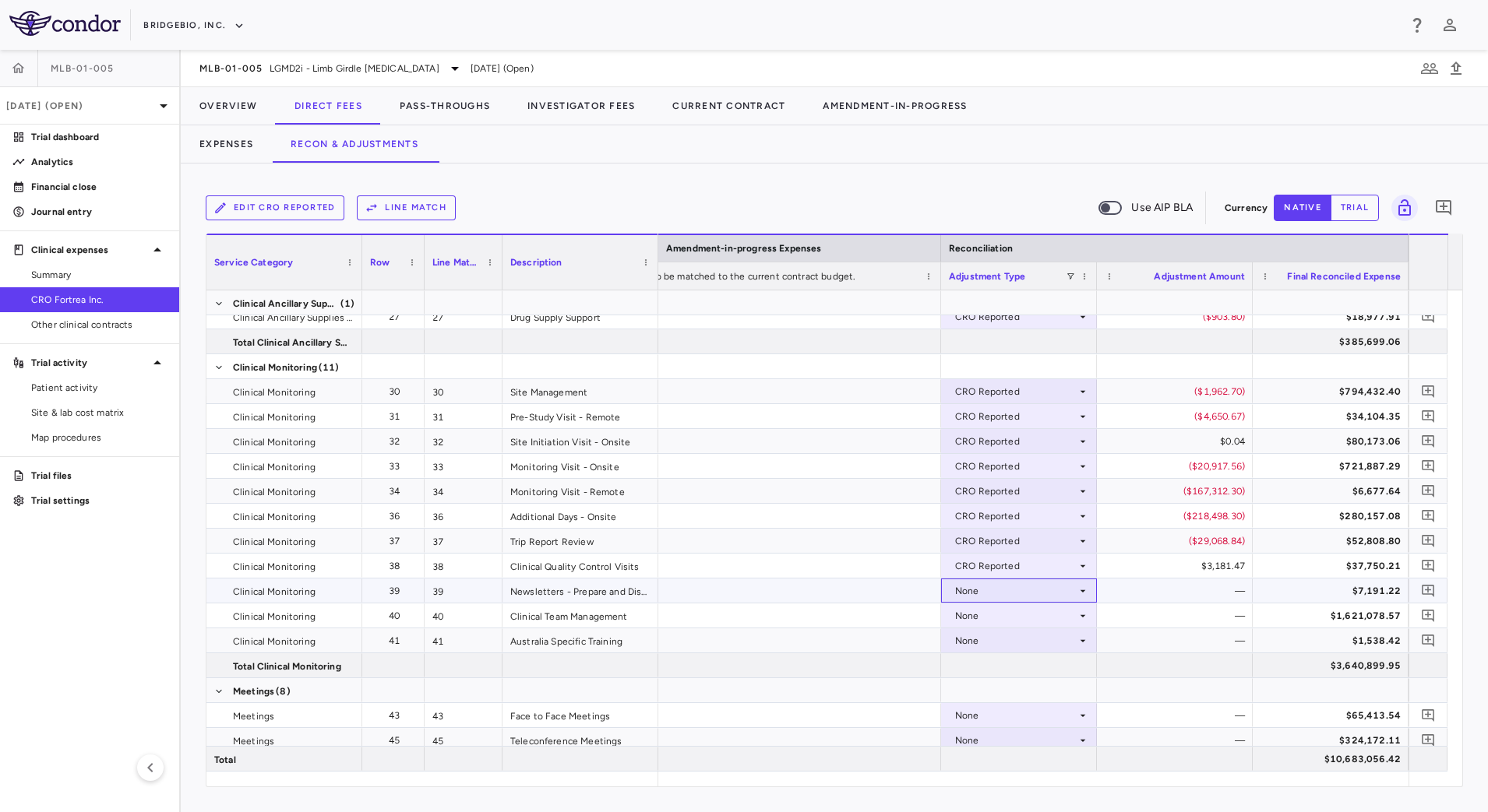
click at [1085, 597] on div "None" at bounding box center [1018, 590] width 140 height 23
click at [1063, 641] on li "CRO Reported" at bounding box center [1018, 644] width 154 height 24
click at [1076, 616] on icon at bounding box center [1082, 616] width 13 height 13
click at [1049, 670] on li "CRO Reported" at bounding box center [1018, 669] width 154 height 24
click at [1080, 643] on icon at bounding box center [1082, 640] width 13 height 13
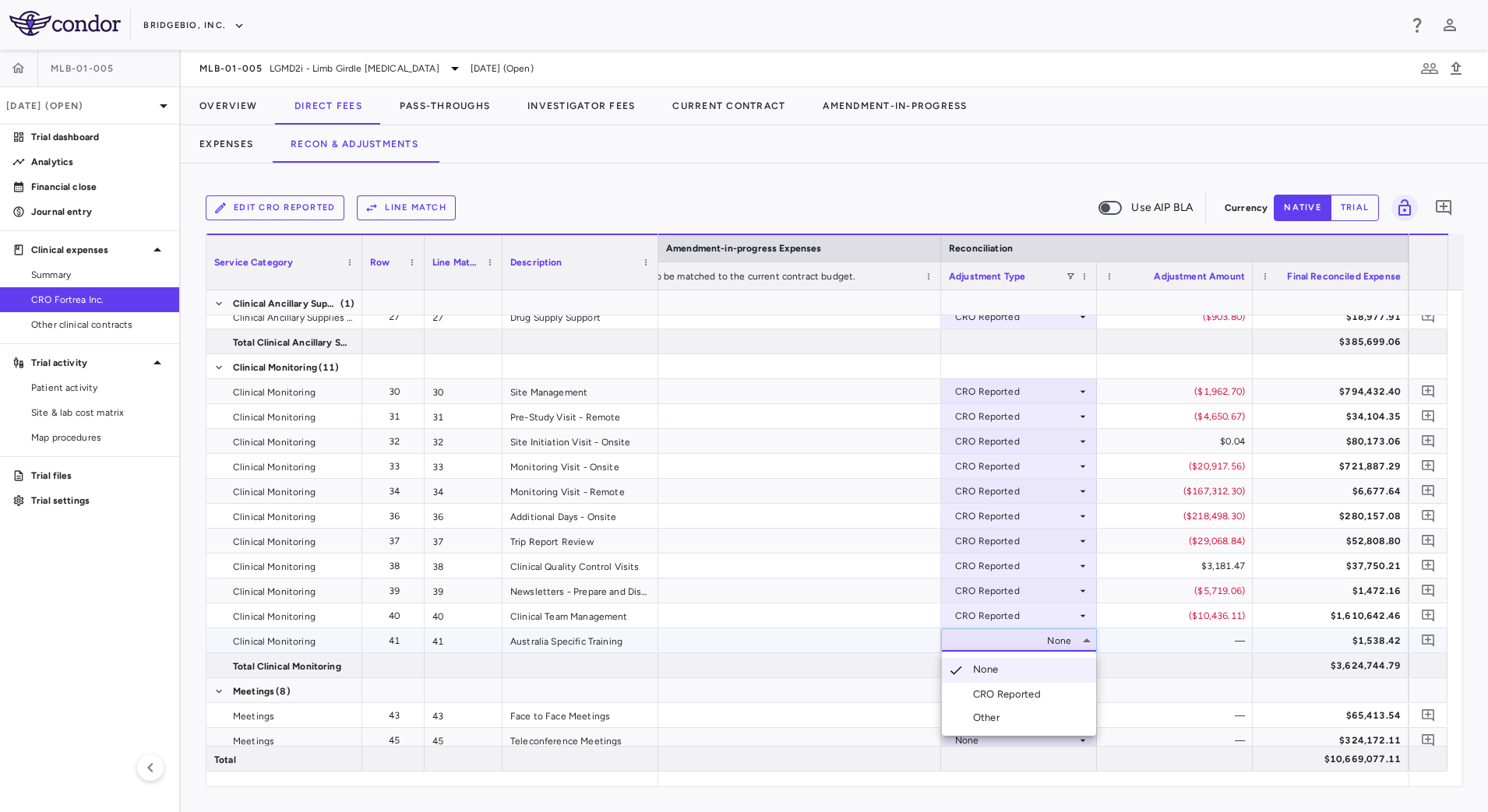
click at [1056, 685] on li "CRO Reported" at bounding box center [1018, 695] width 154 height 24
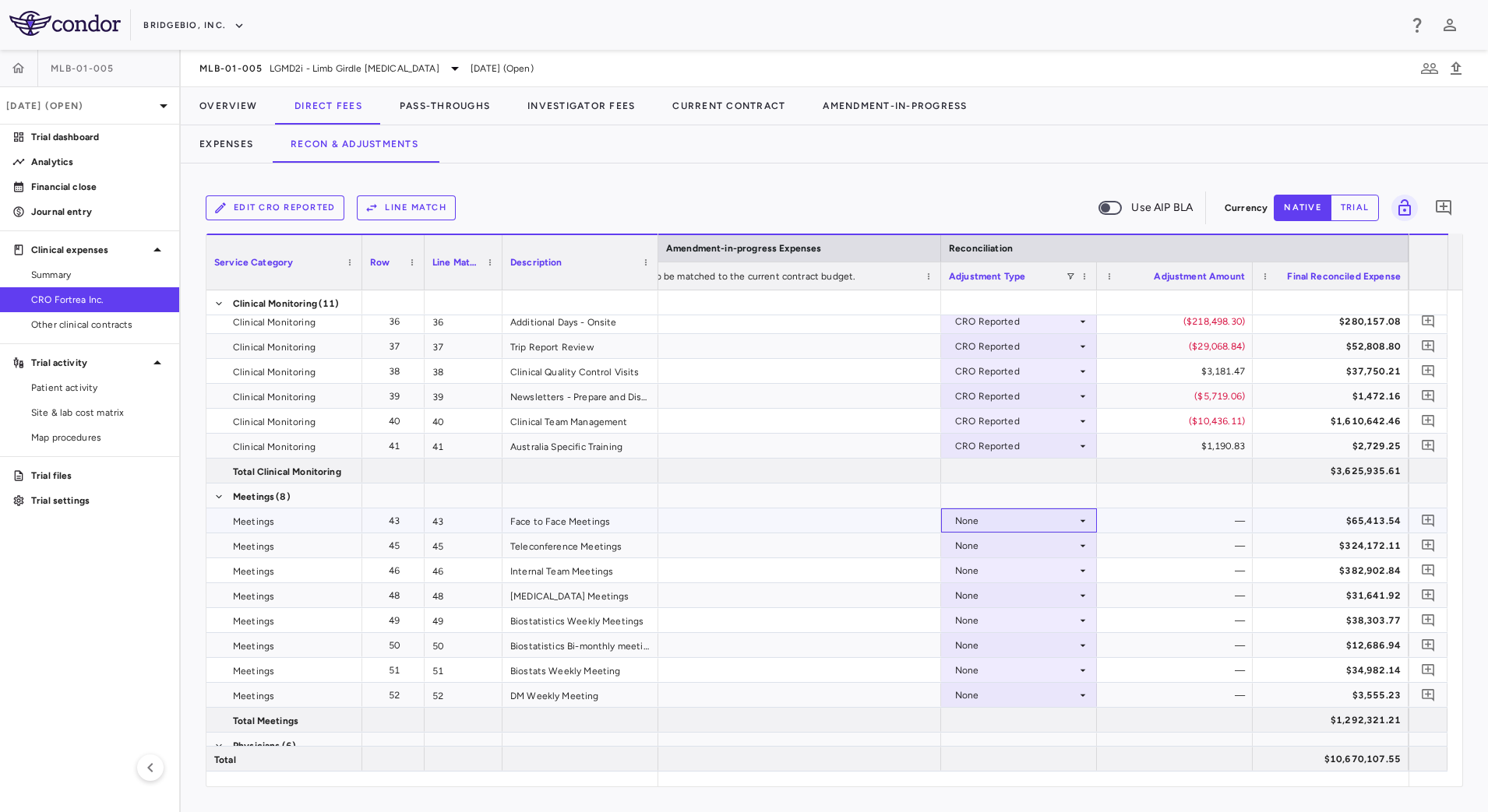
click at [1085, 519] on icon at bounding box center [1082, 521] width 13 height 13
click at [1060, 576] on li "CRO Reported" at bounding box center [1018, 575] width 154 height 24
click at [1083, 538] on div "None" at bounding box center [1018, 545] width 140 height 23
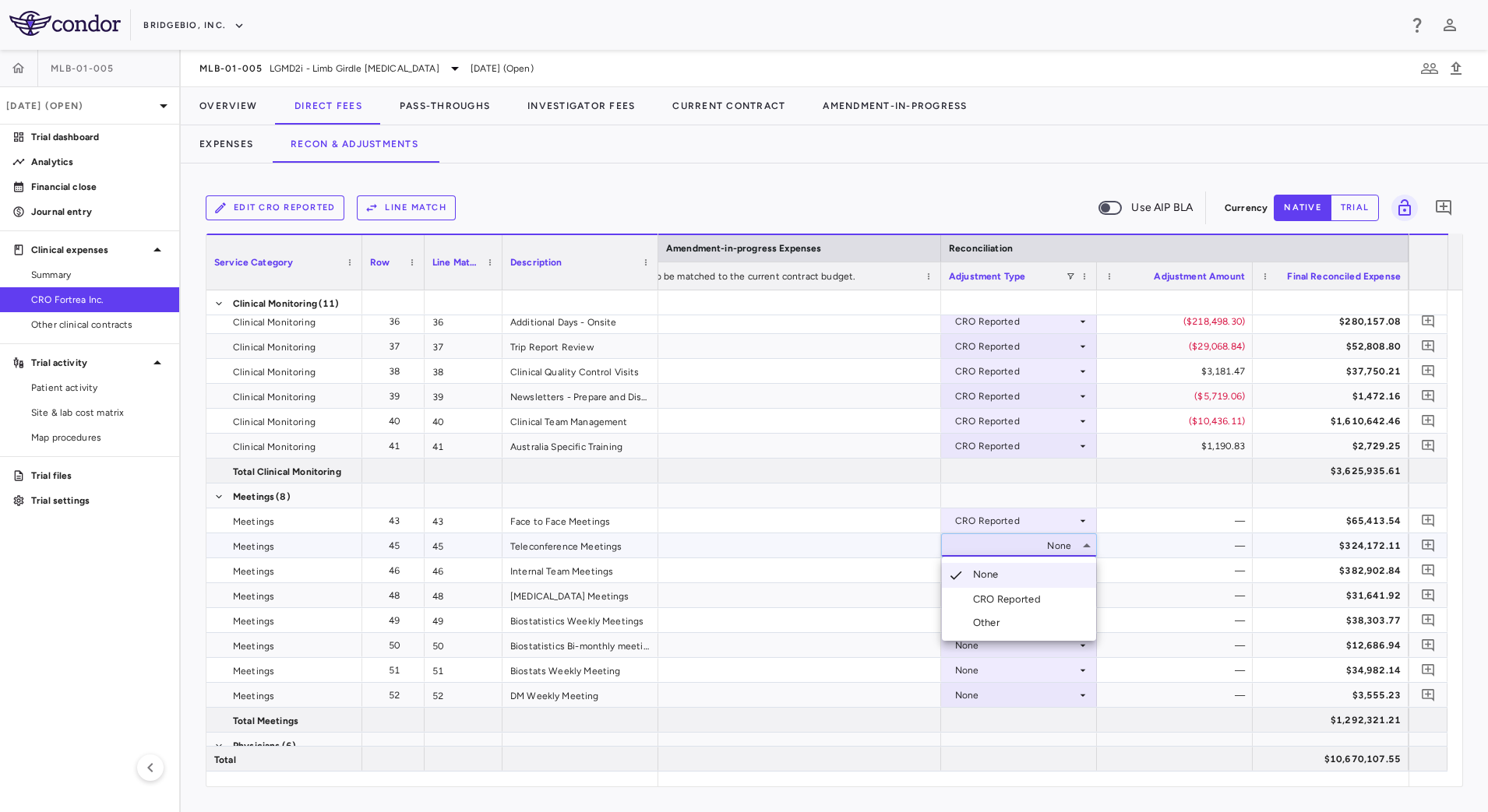
click at [1039, 593] on div "CRO Reported" at bounding box center [1010, 599] width 74 height 14
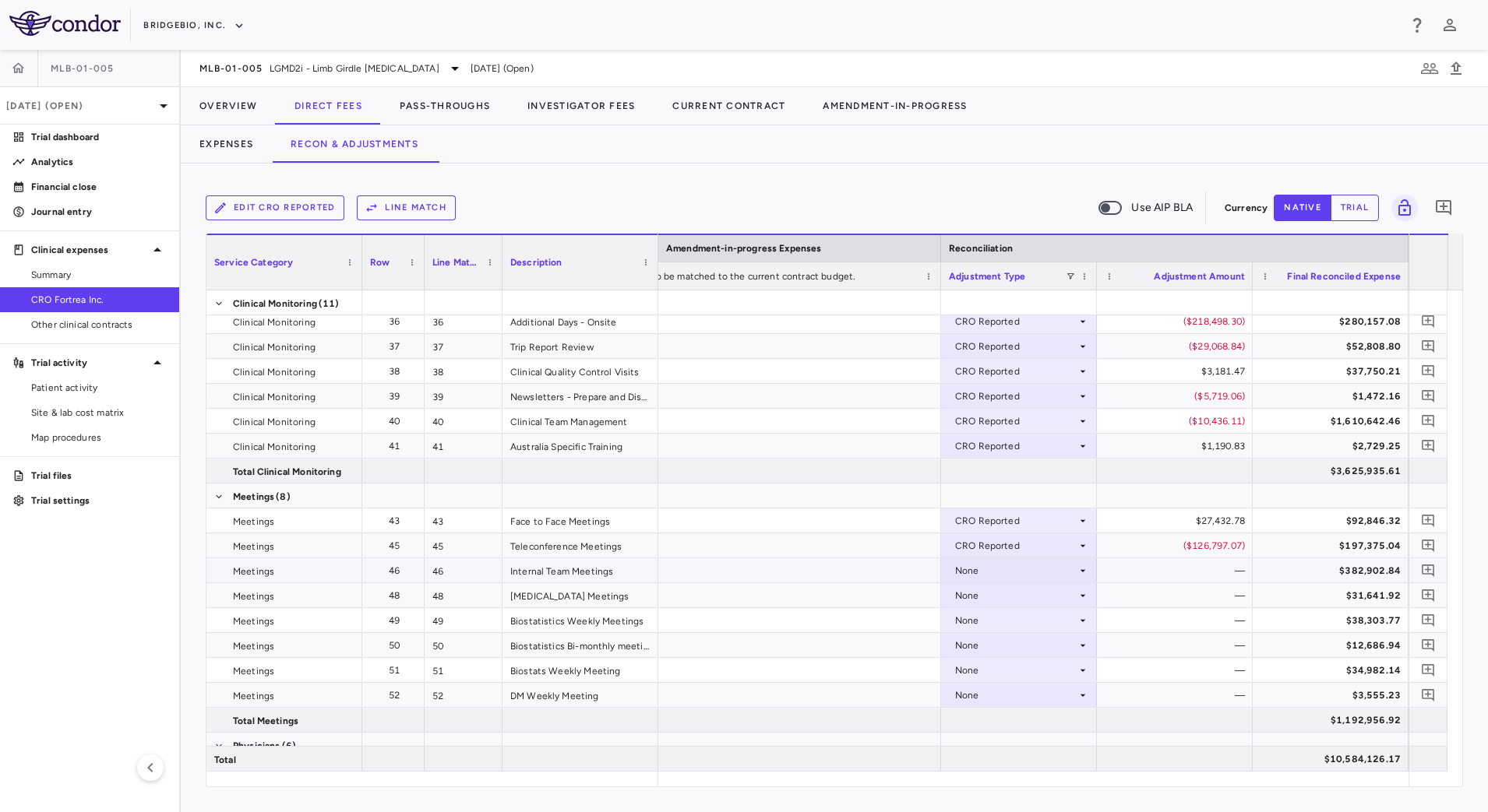
click at [1078, 568] on icon at bounding box center [1082, 570] width 13 height 13
click at [1054, 618] on li "CRO Reported" at bounding box center [1018, 625] width 154 height 24
click at [1077, 587] on div "None" at bounding box center [1018, 595] width 140 height 23
click at [1053, 638] on li "CRO Reported" at bounding box center [1018, 649] width 154 height 24
click at [1078, 621] on icon at bounding box center [1082, 620] width 13 height 13
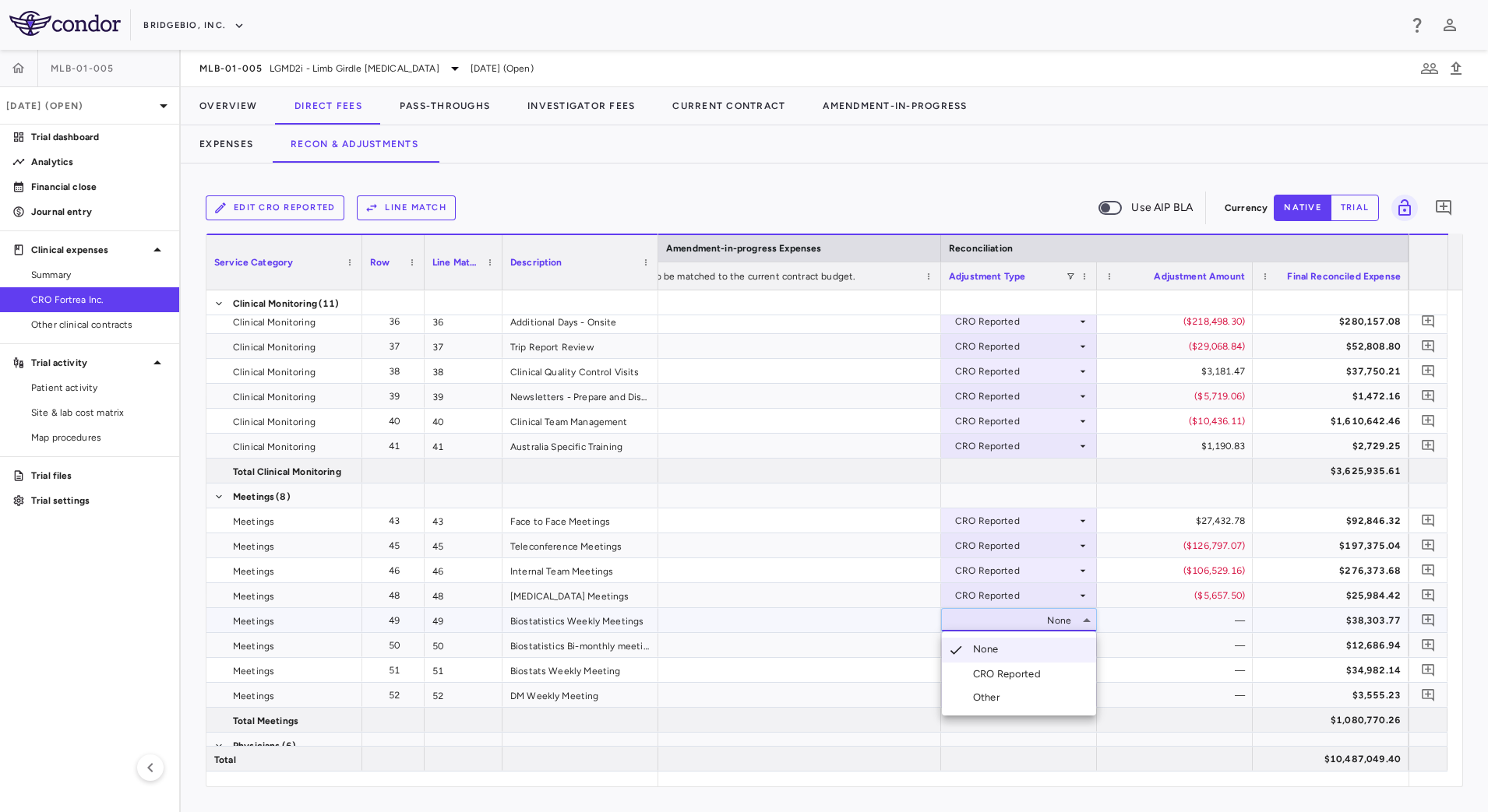
click at [1045, 670] on div "CRO Reported" at bounding box center [1010, 674] width 74 height 14
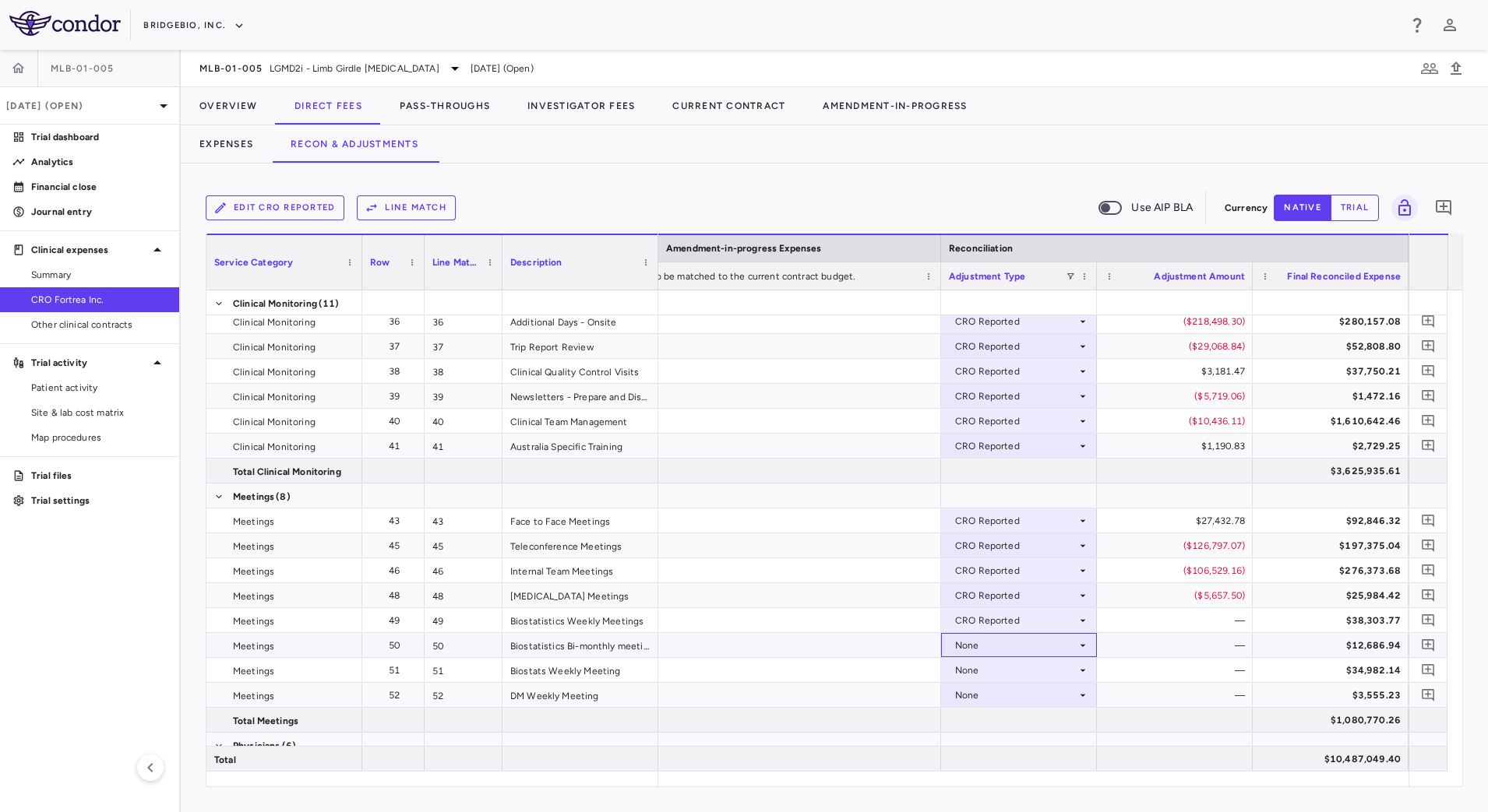
click at [1071, 638] on div "None" at bounding box center [1016, 644] width 121 height 25
click at [1009, 694] on div "CRO Reported" at bounding box center [1010, 699] width 74 height 14
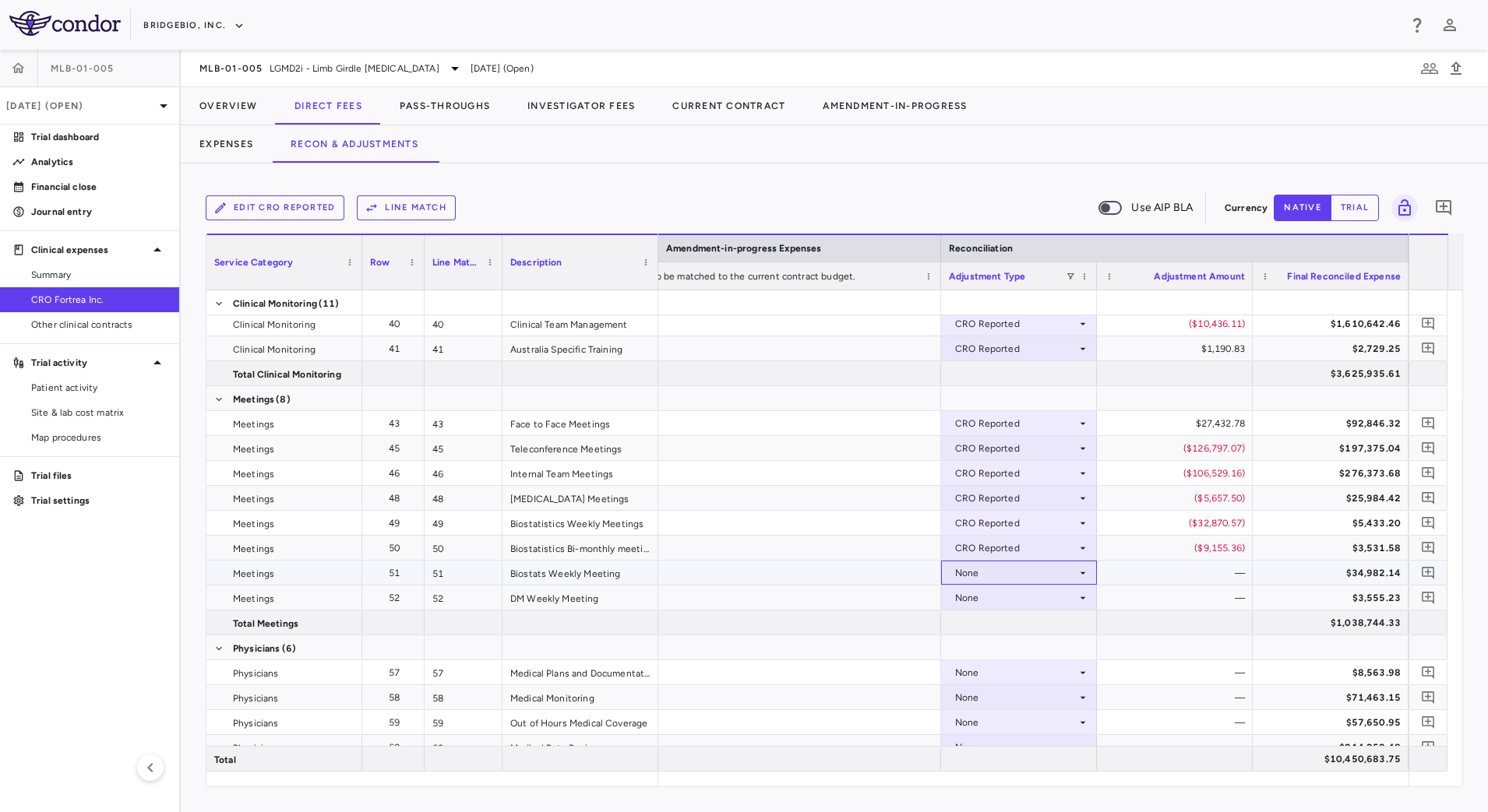
click at [1078, 573] on icon at bounding box center [1082, 573] width 13 height 13
click at [1043, 628] on div "CRO Reported" at bounding box center [1010, 627] width 74 height 14
click at [1054, 603] on div "None" at bounding box center [1016, 597] width 121 height 25
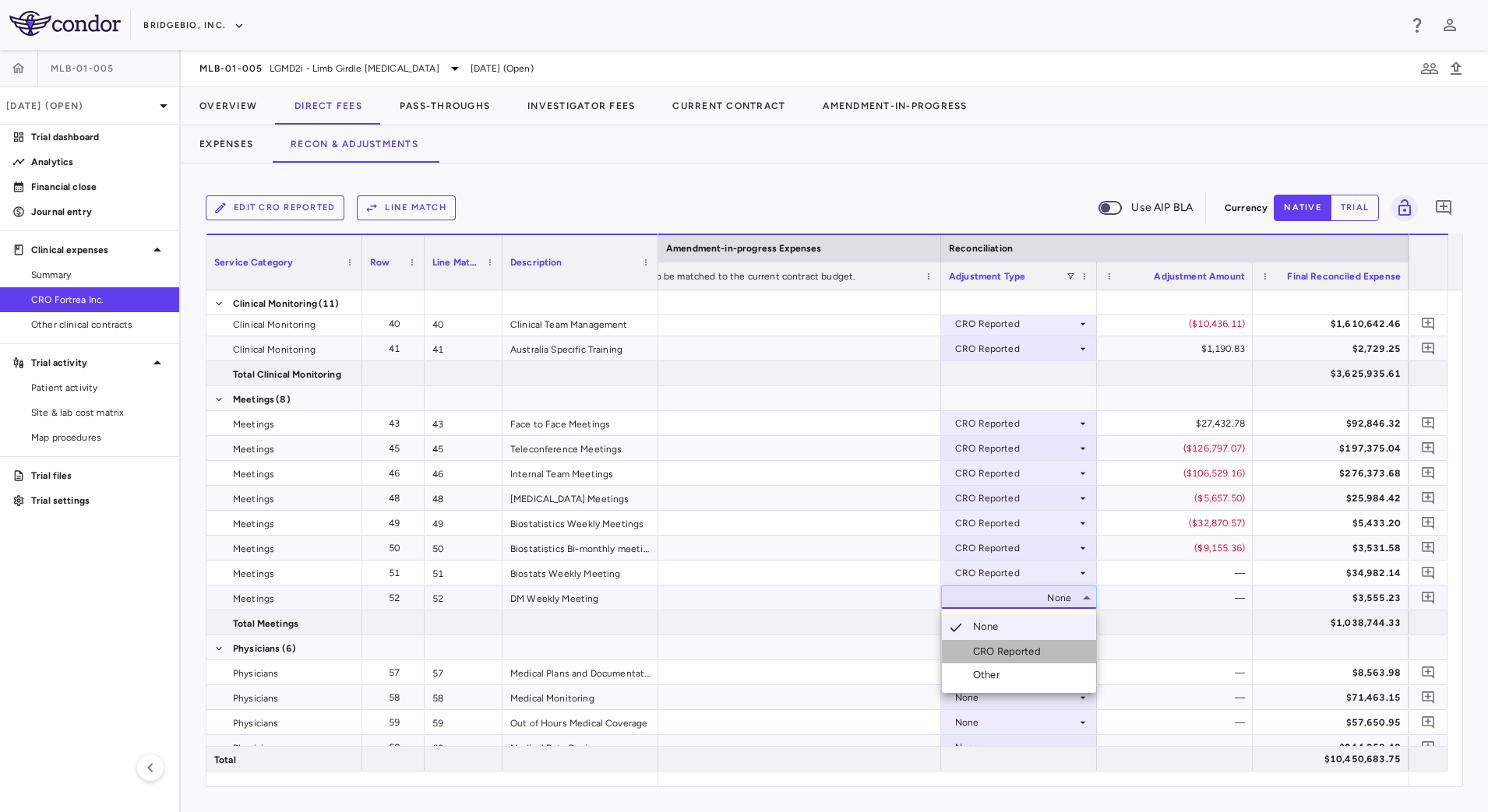
click at [1029, 647] on div "CRO Reported" at bounding box center [1010, 651] width 74 height 14
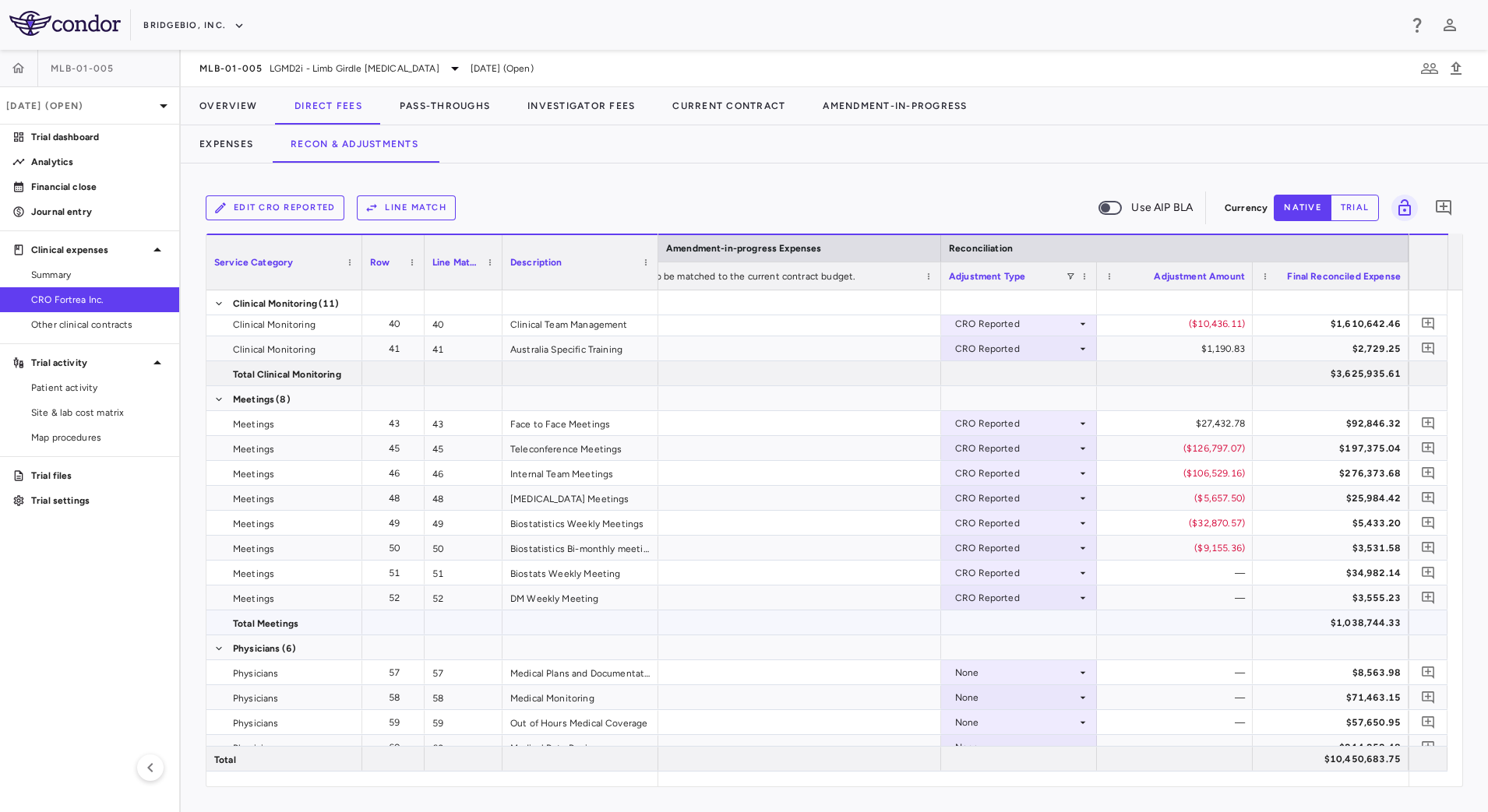
scroll to position [973, 0]
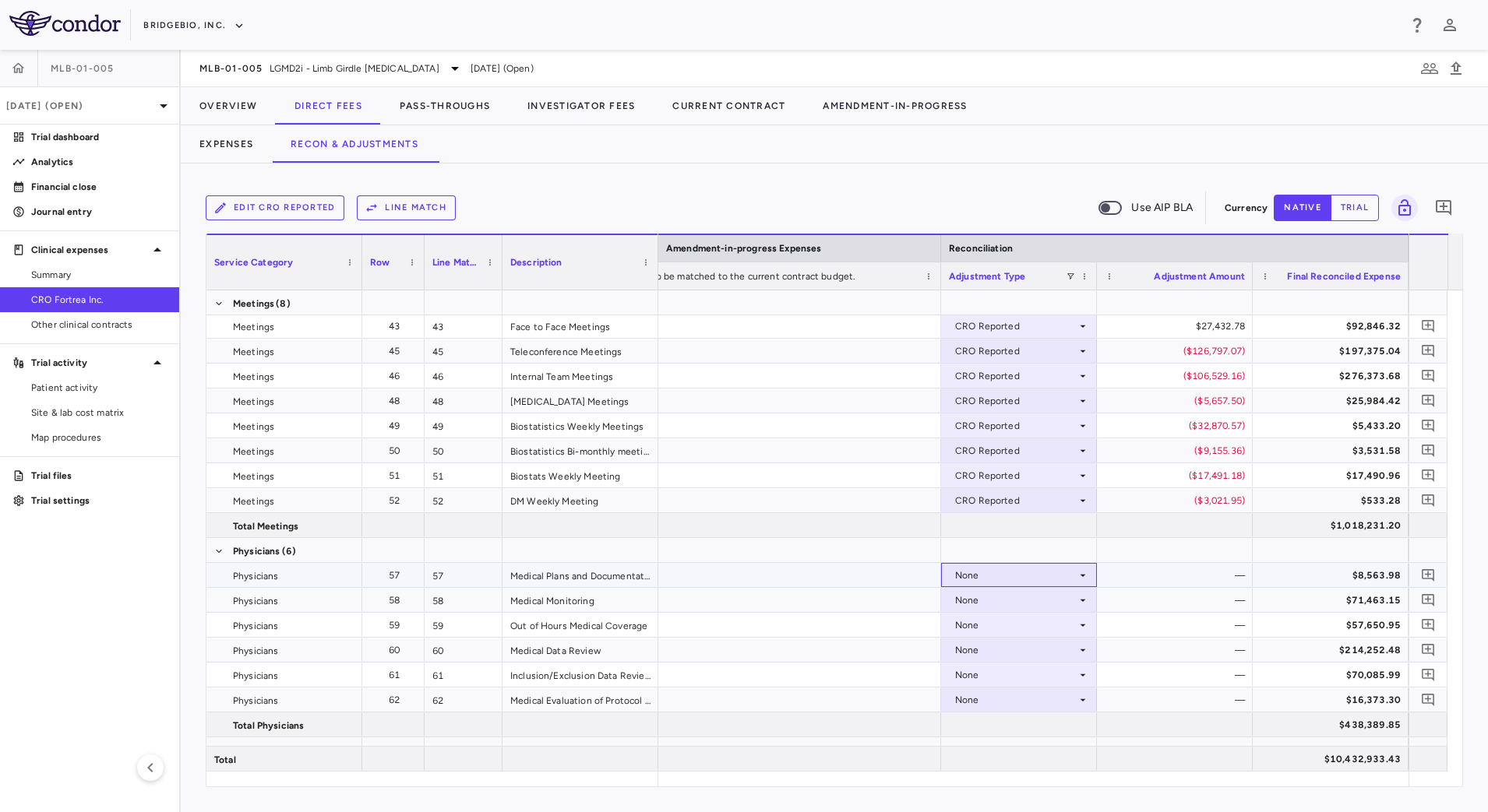
click at [1085, 577] on icon at bounding box center [1082, 575] width 13 height 13
click at [1055, 625] on li "CRO Reported" at bounding box center [1018, 630] width 154 height 24
click at [1071, 595] on div "None" at bounding box center [1016, 600] width 121 height 25
click at [1033, 654] on div "CRO Reported" at bounding box center [1010, 653] width 74 height 14
click at [1057, 633] on div "None" at bounding box center [1016, 625] width 121 height 25
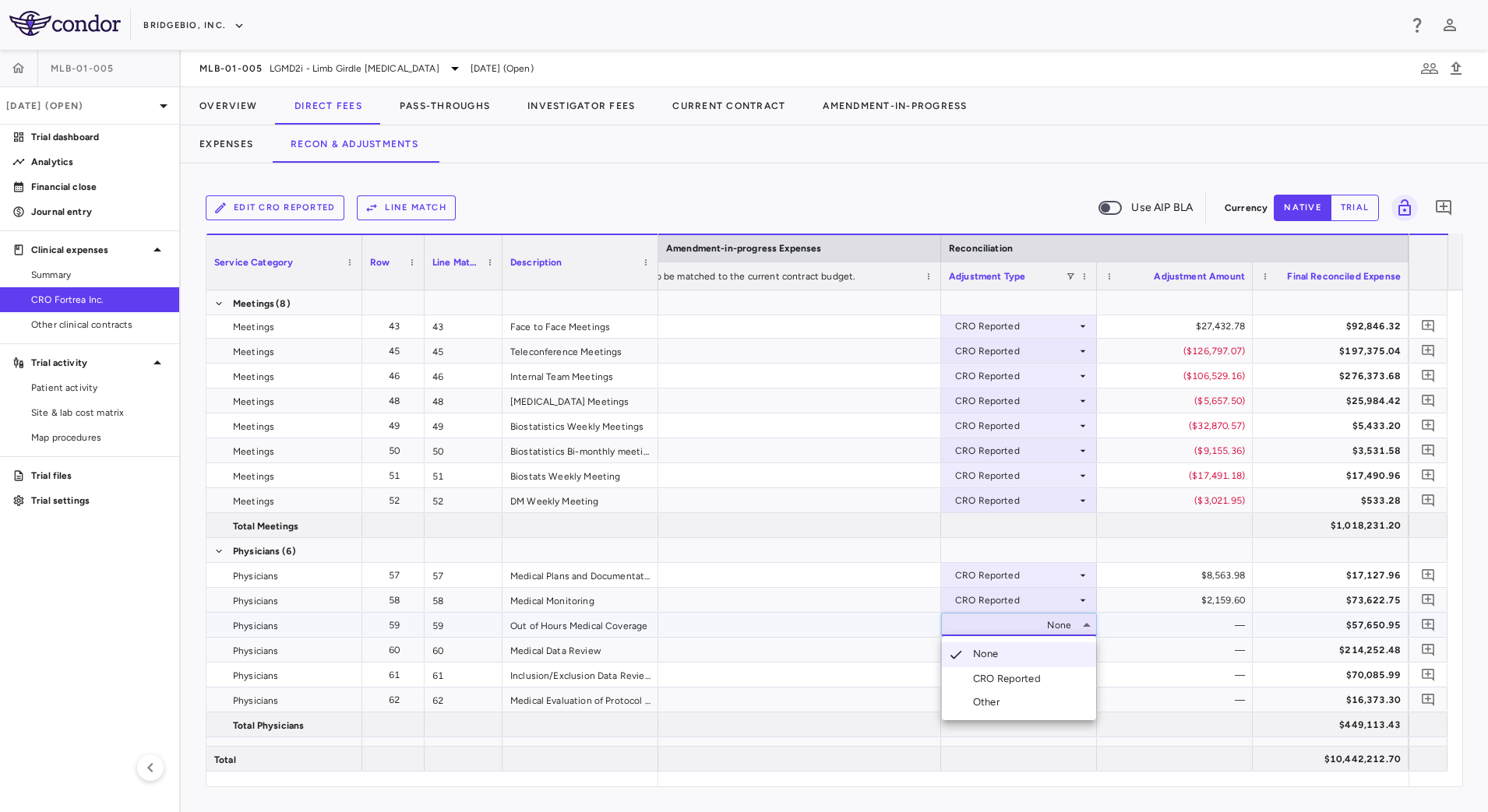
click at [1035, 680] on div "CRO Reported" at bounding box center [1010, 679] width 74 height 14
click at [1046, 654] on div "None" at bounding box center [1016, 649] width 121 height 25
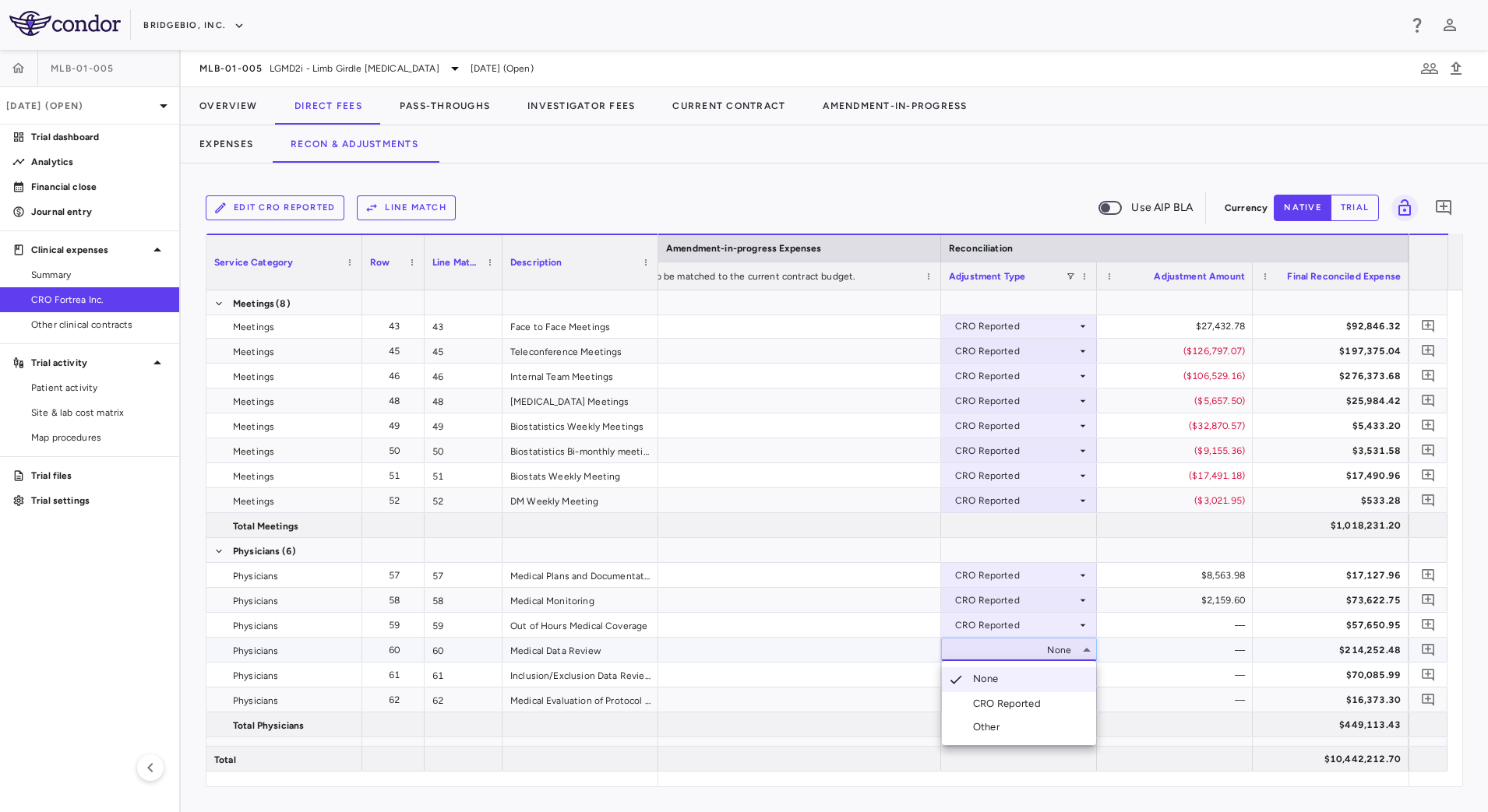
click at [1002, 707] on div "CRO Reported" at bounding box center [1010, 704] width 74 height 14
click at [1082, 677] on icon at bounding box center [1082, 674] width 13 height 13
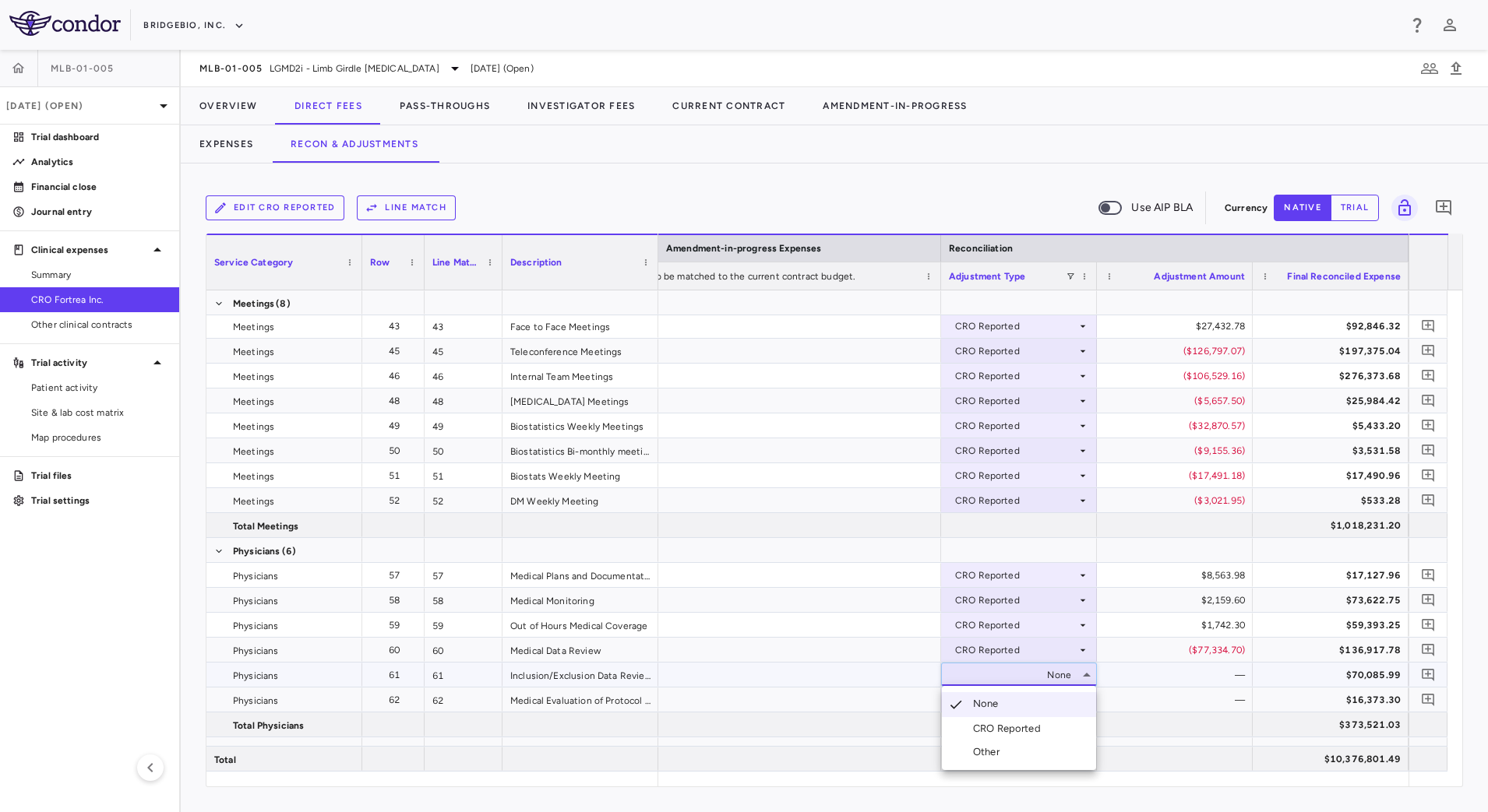
click at [1044, 727] on div "CRO Reported" at bounding box center [1010, 729] width 74 height 14
click at [1062, 700] on div "None" at bounding box center [1016, 699] width 121 height 25
click at [1022, 754] on div "CRO Reported" at bounding box center [1010, 754] width 74 height 14
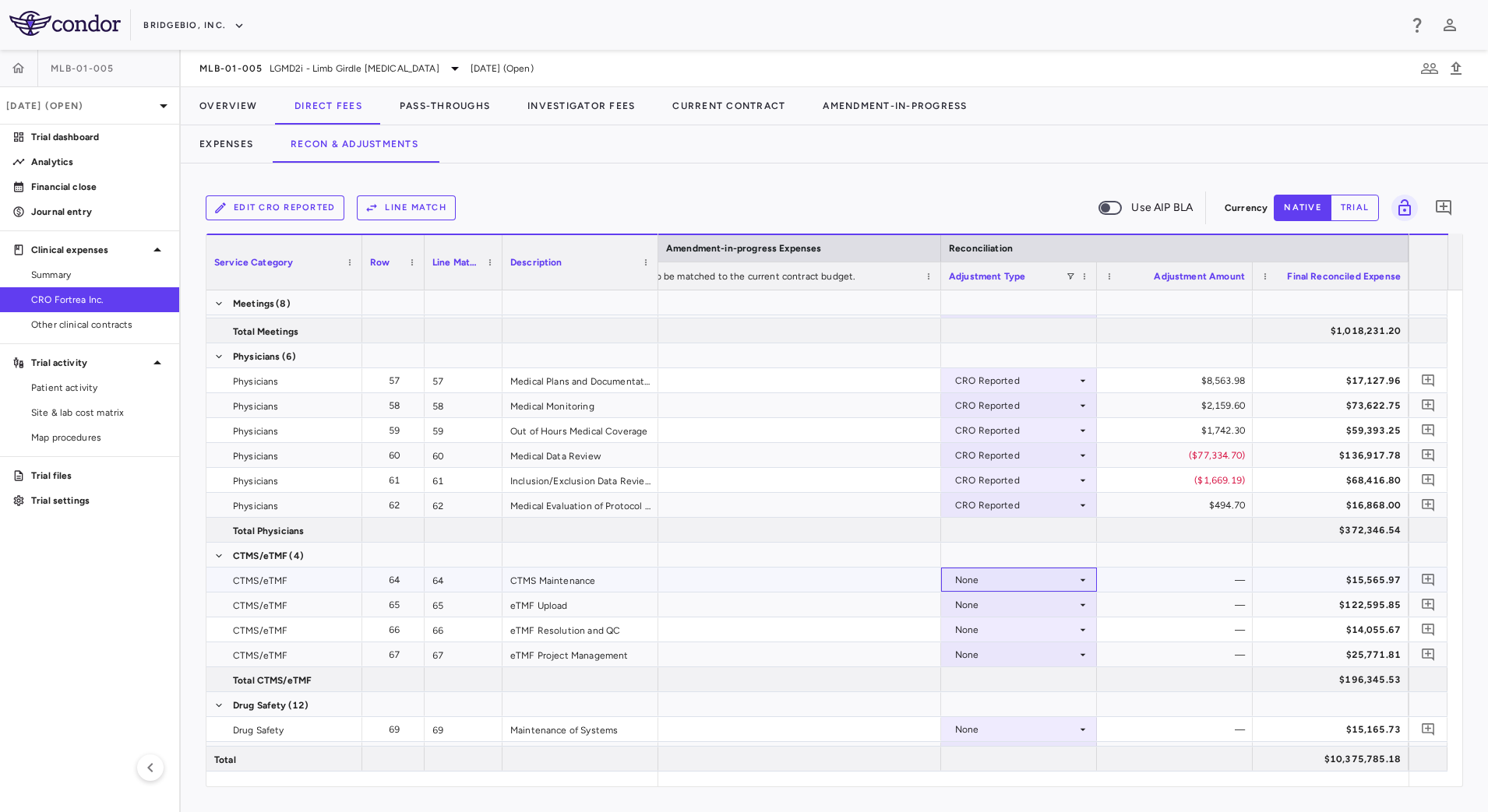
click at [1080, 578] on icon at bounding box center [1082, 580] width 13 height 13
drag, startPoint x: 1023, startPoint y: 631, endPoint x: 1048, endPoint y: 608, distance: 34.0
click at [1023, 632] on div "CRO Reported" at bounding box center [1010, 634] width 74 height 14
click at [1055, 597] on div "None" at bounding box center [1016, 604] width 121 height 25
drag, startPoint x: 1013, startPoint y: 654, endPoint x: 1021, endPoint y: 651, distance: 8.5
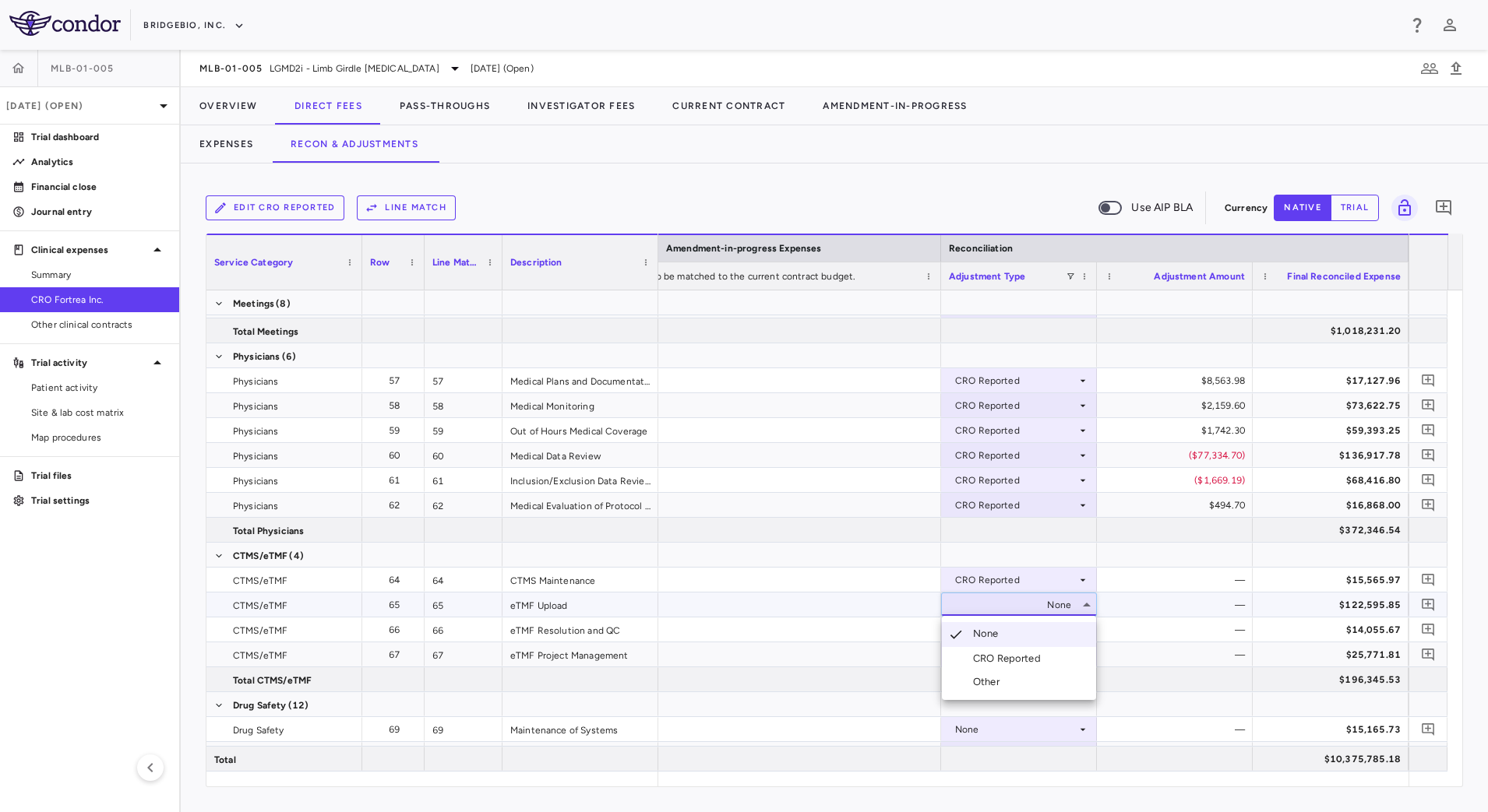
click at [1013, 656] on div "CRO Reported" at bounding box center [1010, 658] width 74 height 14
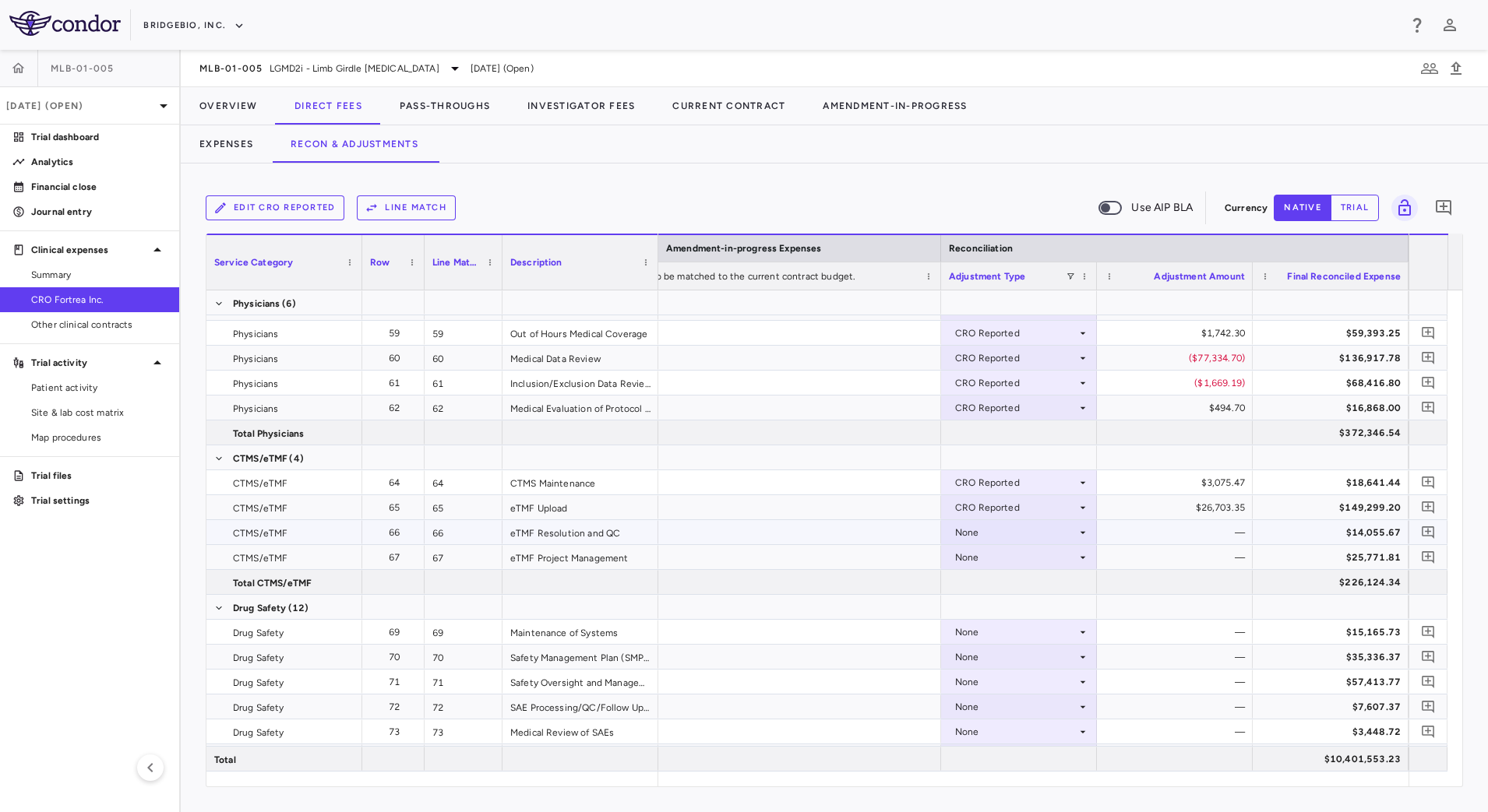
click at [1073, 535] on div "None" at bounding box center [1016, 531] width 121 height 25
click at [1025, 582] on div "CRO Reported" at bounding box center [1010, 586] width 74 height 14
click at [1060, 554] on div "None" at bounding box center [1016, 557] width 121 height 25
click at [1004, 611] on div "CRO Reported" at bounding box center [1010, 611] width 74 height 14
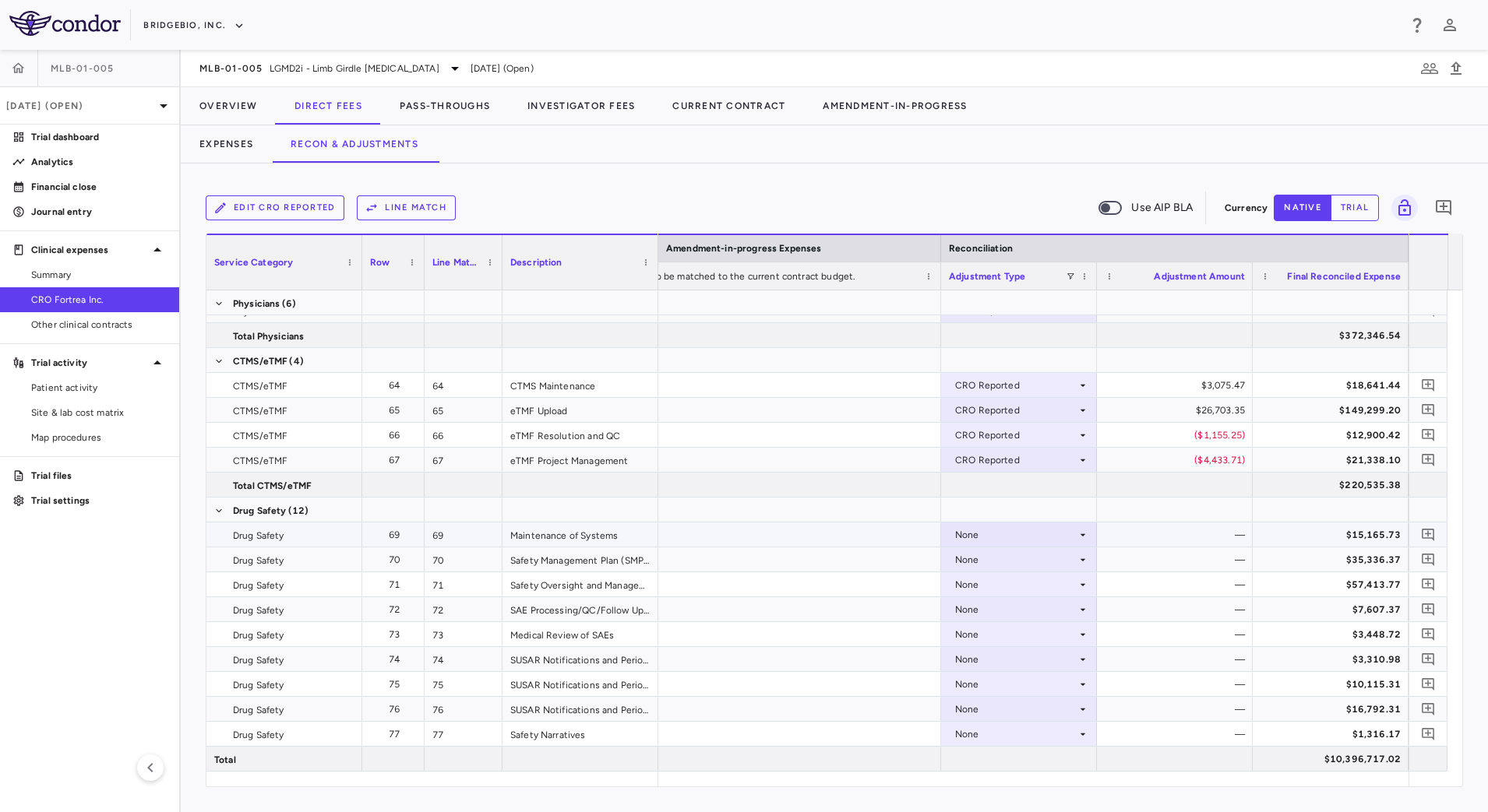
click at [1072, 530] on div "None" at bounding box center [1016, 534] width 121 height 25
click at [1050, 588] on li "CRO Reported" at bounding box center [1018, 589] width 154 height 24
click at [1078, 569] on div "None" at bounding box center [1018, 559] width 140 height 23
click at [1046, 611] on div "CRO Reported" at bounding box center [1010, 614] width 74 height 14
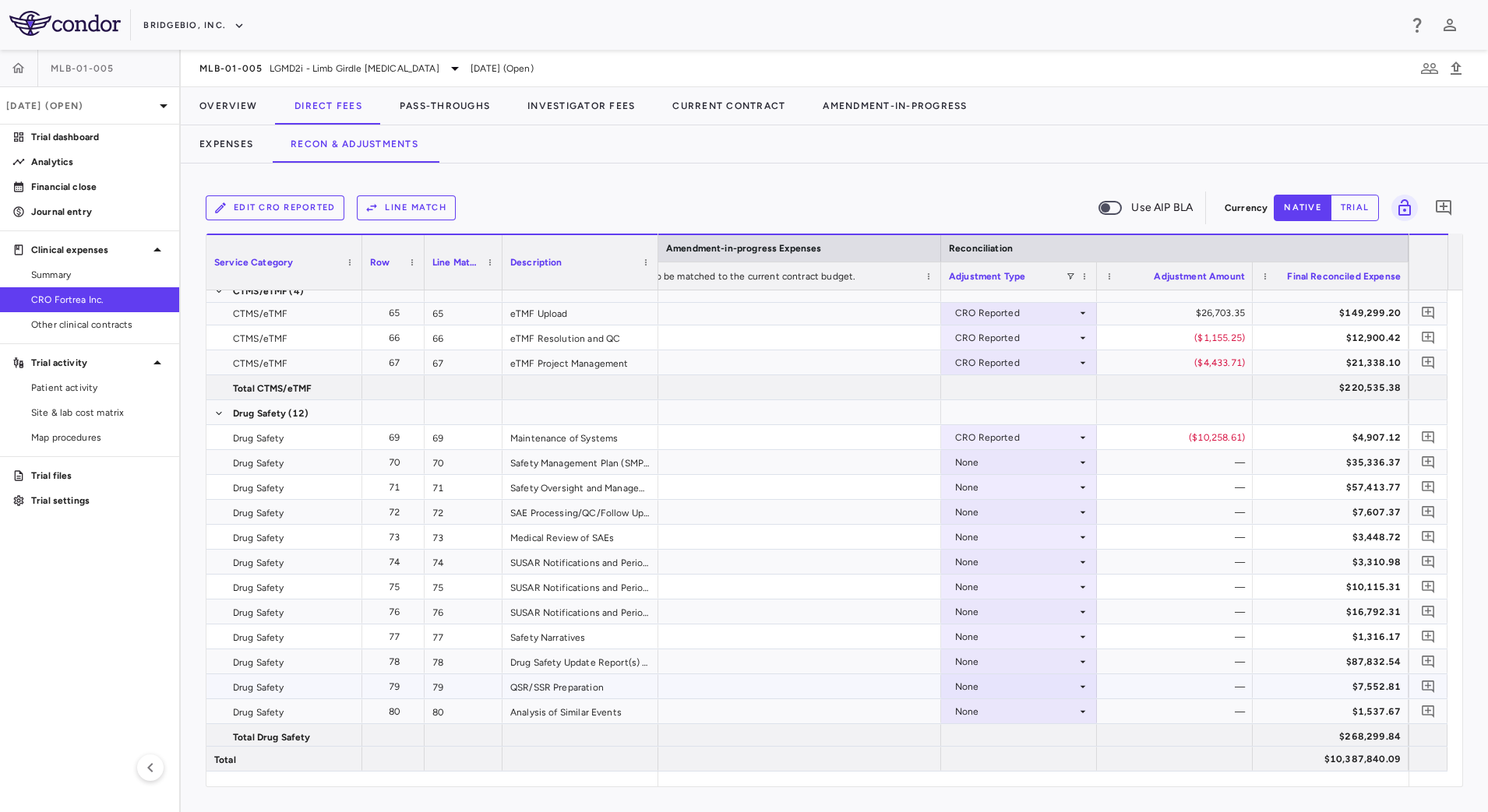
scroll to position [1557, 0]
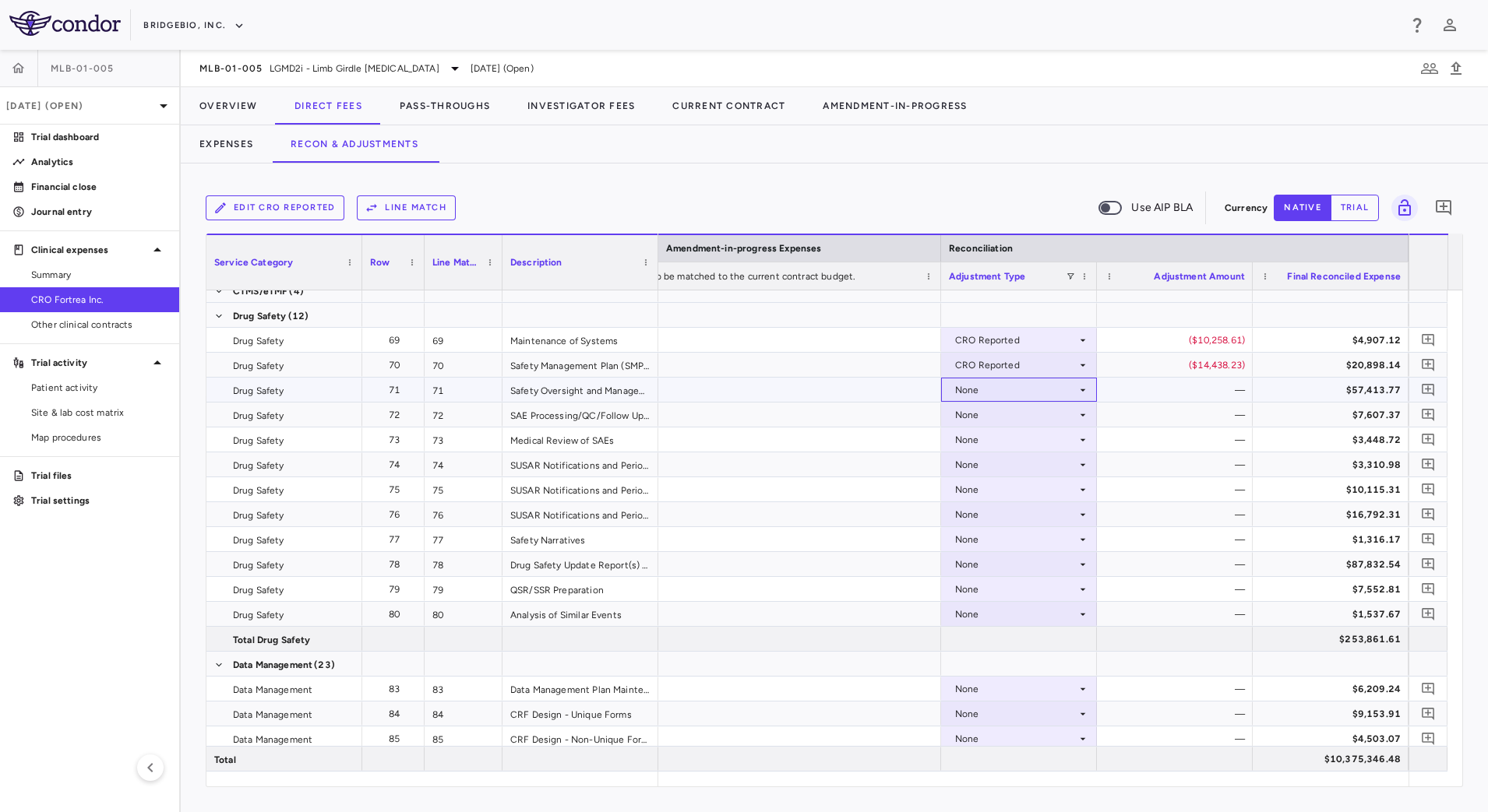
click at [1078, 387] on icon at bounding box center [1082, 390] width 13 height 13
drag, startPoint x: 1055, startPoint y: 440, endPoint x: 1076, endPoint y: 436, distance: 21.4
click at [1055, 443] on li "CRO Reported" at bounding box center [1018, 444] width 154 height 24
click at [1085, 422] on div "None" at bounding box center [1018, 414] width 140 height 23
click at [1051, 471] on li "CRO Reported" at bounding box center [1018, 469] width 154 height 24
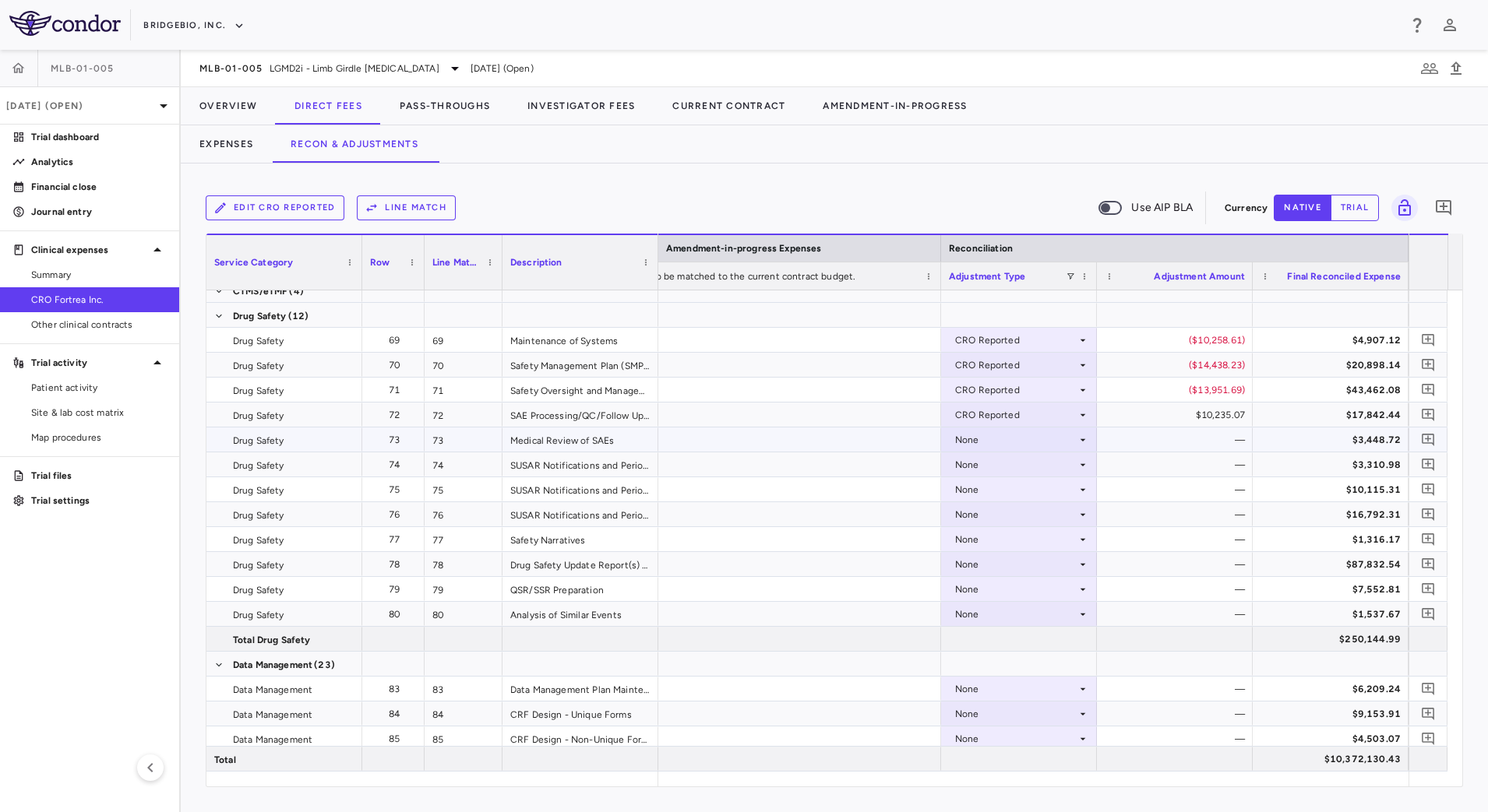
click at [1081, 440] on icon at bounding box center [1082, 439] width 13 height 13
click at [1046, 491] on div "CRO Reported" at bounding box center [1010, 494] width 74 height 14
click at [1075, 468] on div "None" at bounding box center [1016, 464] width 121 height 25
drag, startPoint x: 1036, startPoint y: 516, endPoint x: 1051, endPoint y: 513, distance: 15.3
click at [1035, 517] on div "CRO Reported" at bounding box center [1010, 519] width 74 height 14
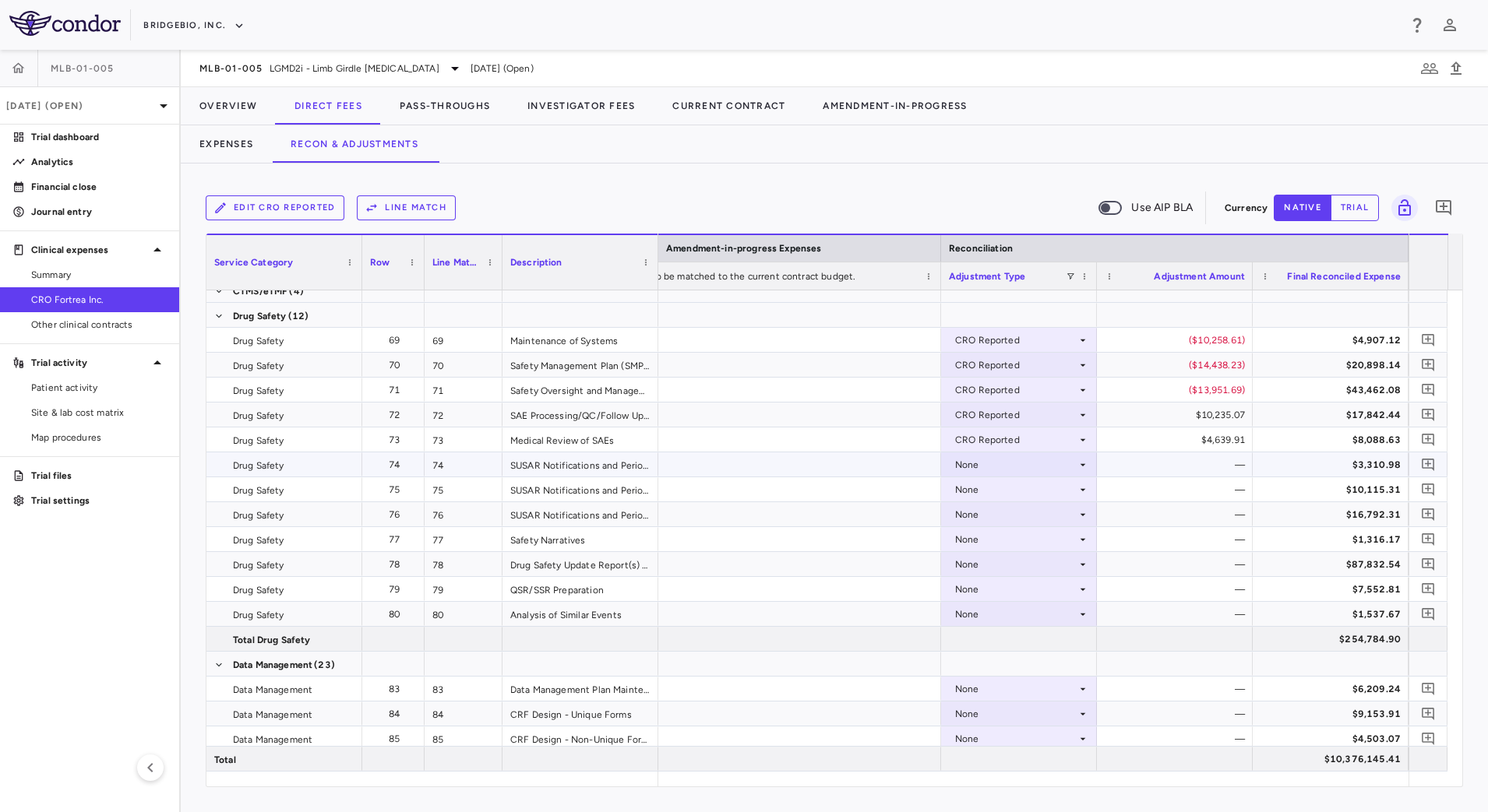
click at [1082, 464] on icon at bounding box center [1082, 464] width 5 height 2
click at [1082, 494] on icon at bounding box center [1082, 490] width 13 height 13
click at [1050, 541] on li "CRO Reported" at bounding box center [1018, 543] width 154 height 24
click at [1071, 520] on div "None" at bounding box center [1016, 514] width 121 height 25
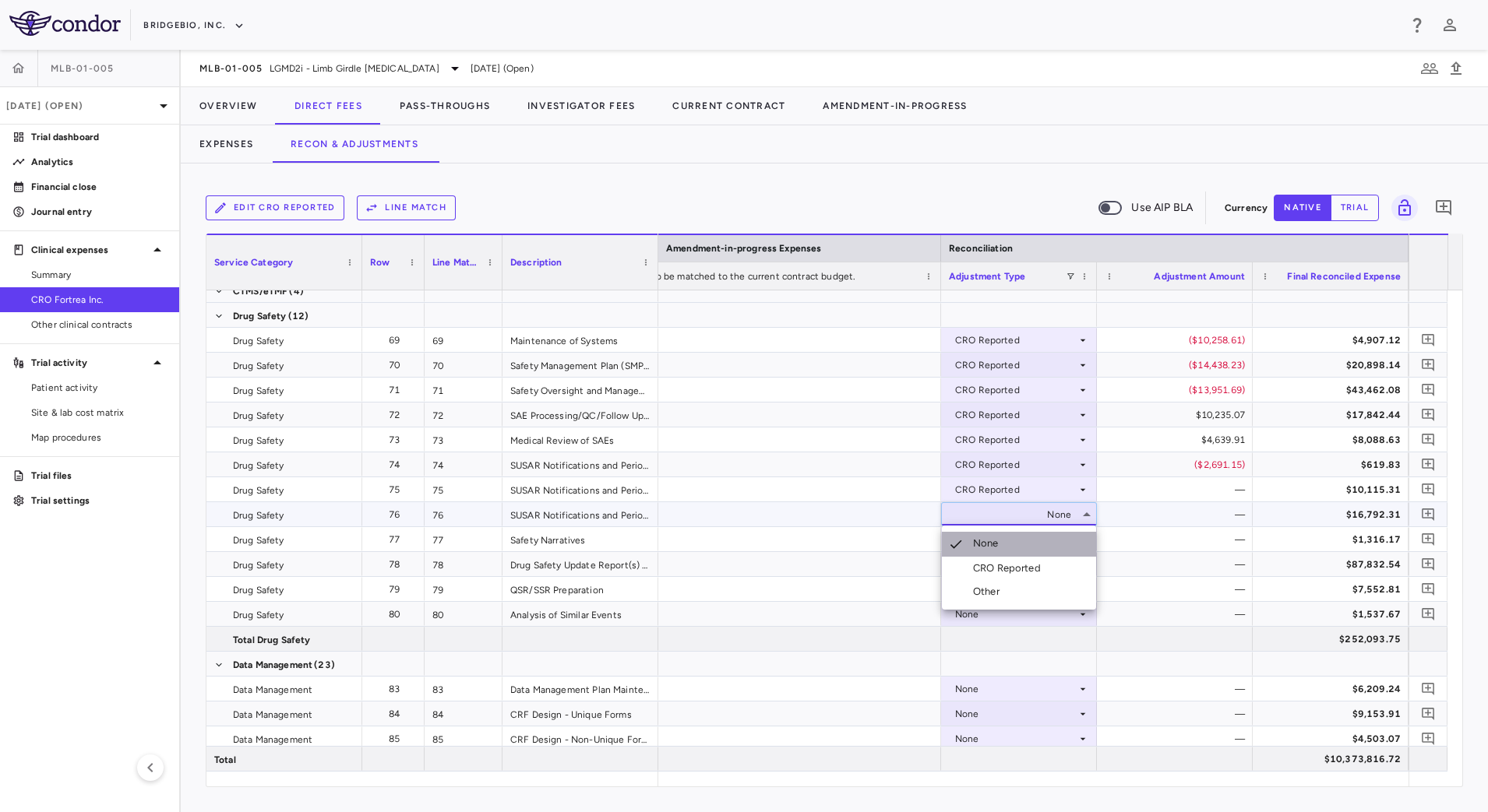
click at [1047, 554] on li "None" at bounding box center [1018, 543] width 154 height 25
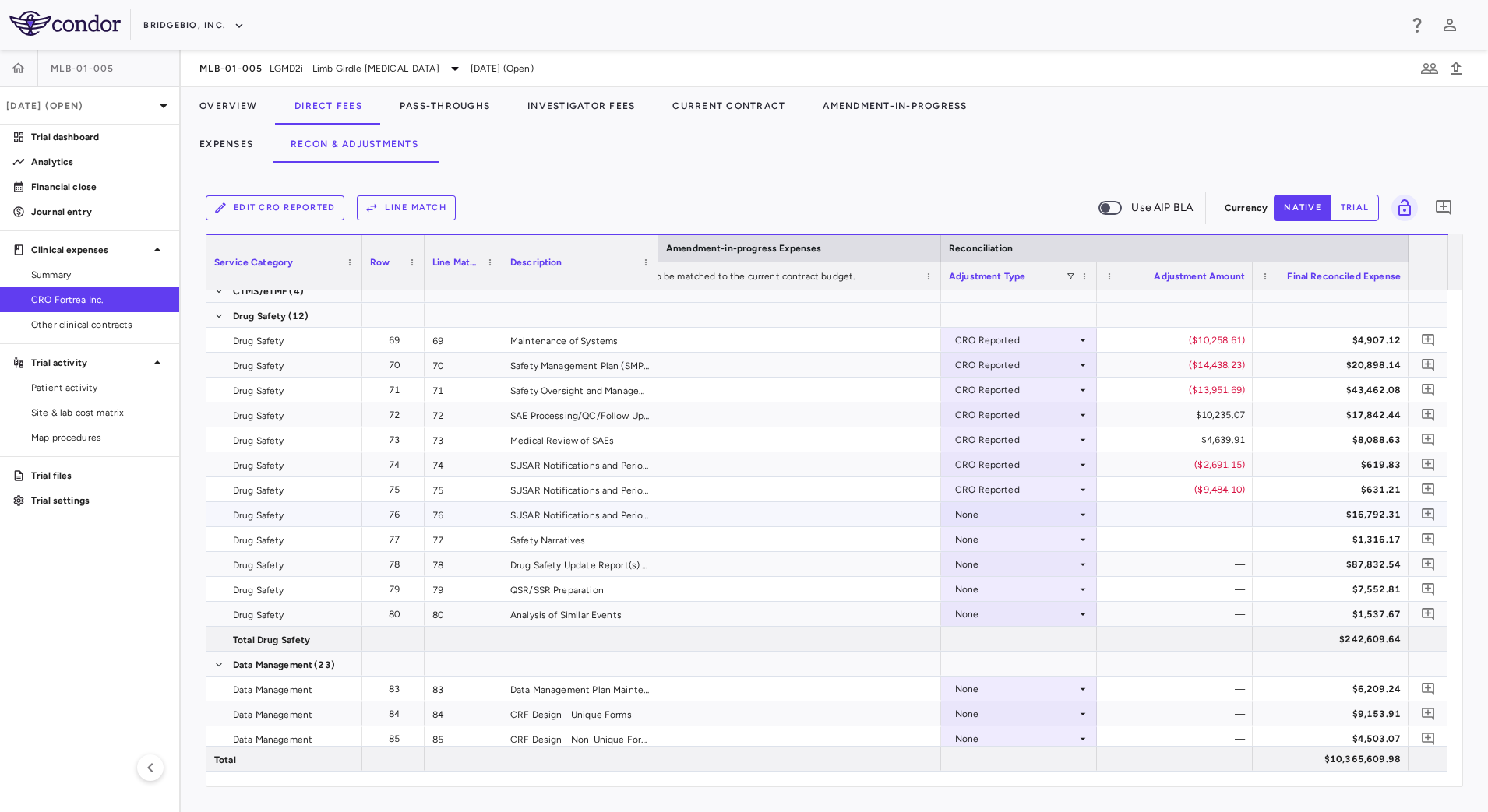
click at [1081, 514] on icon at bounding box center [1082, 514] width 5 height 2
click at [1042, 569] on div "CRO Reported" at bounding box center [1010, 568] width 74 height 14
click at [1070, 543] on div "None" at bounding box center [1016, 539] width 121 height 25
click at [1046, 589] on div "CRO Reported" at bounding box center [1010, 593] width 74 height 14
click at [1082, 563] on icon at bounding box center [1082, 564] width 5 height 2
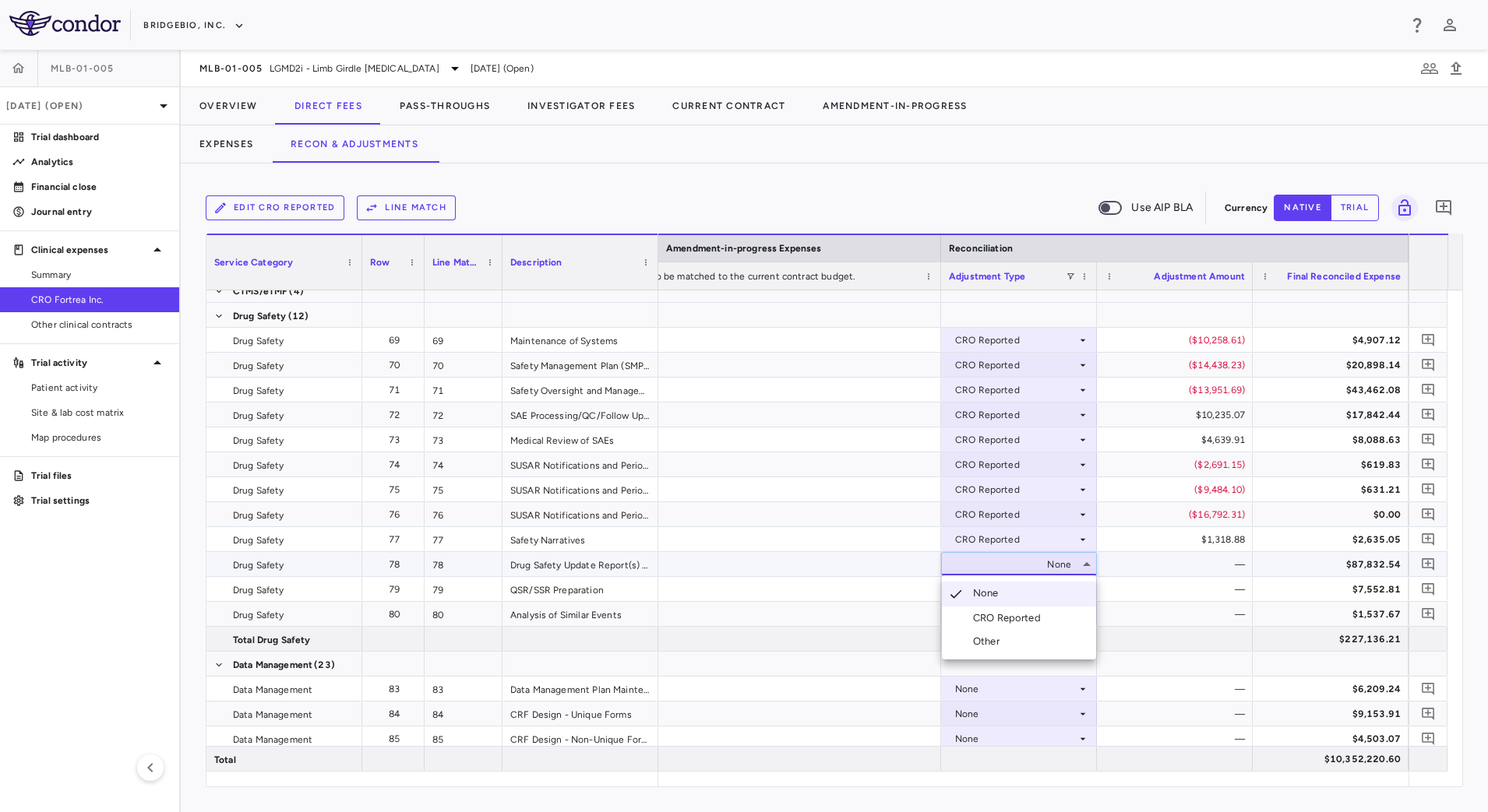
click at [1055, 616] on li "CRO Reported" at bounding box center [1018, 619] width 154 height 24
click at [1074, 584] on div "None" at bounding box center [1016, 589] width 121 height 25
click at [1031, 641] on div "CRO Reported" at bounding box center [1010, 642] width 74 height 14
click at [1076, 621] on div "None" at bounding box center [1018, 614] width 140 height 23
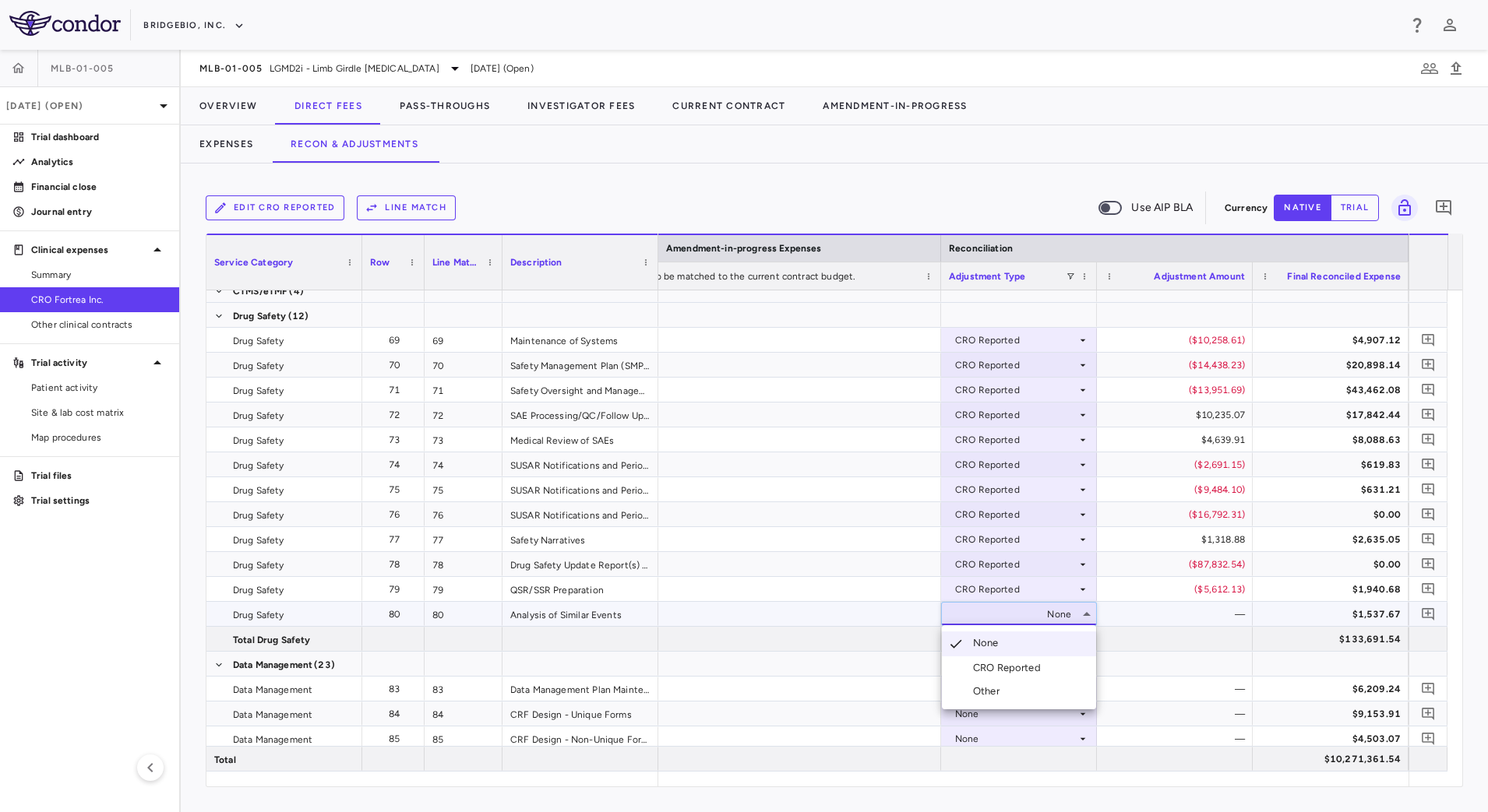
click at [1054, 670] on li "CRO Reported" at bounding box center [1018, 668] width 154 height 24
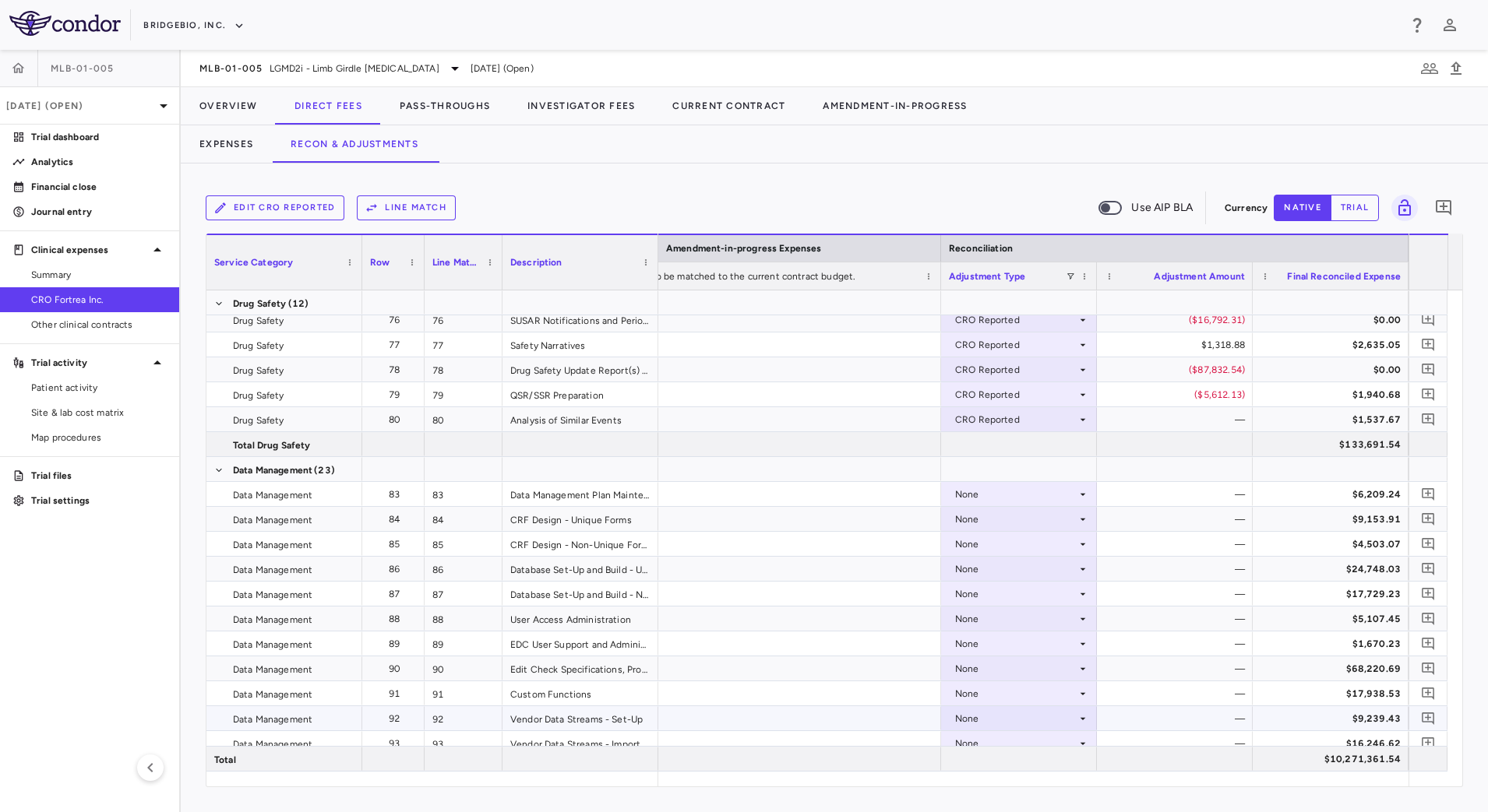
scroll to position [1849, 0]
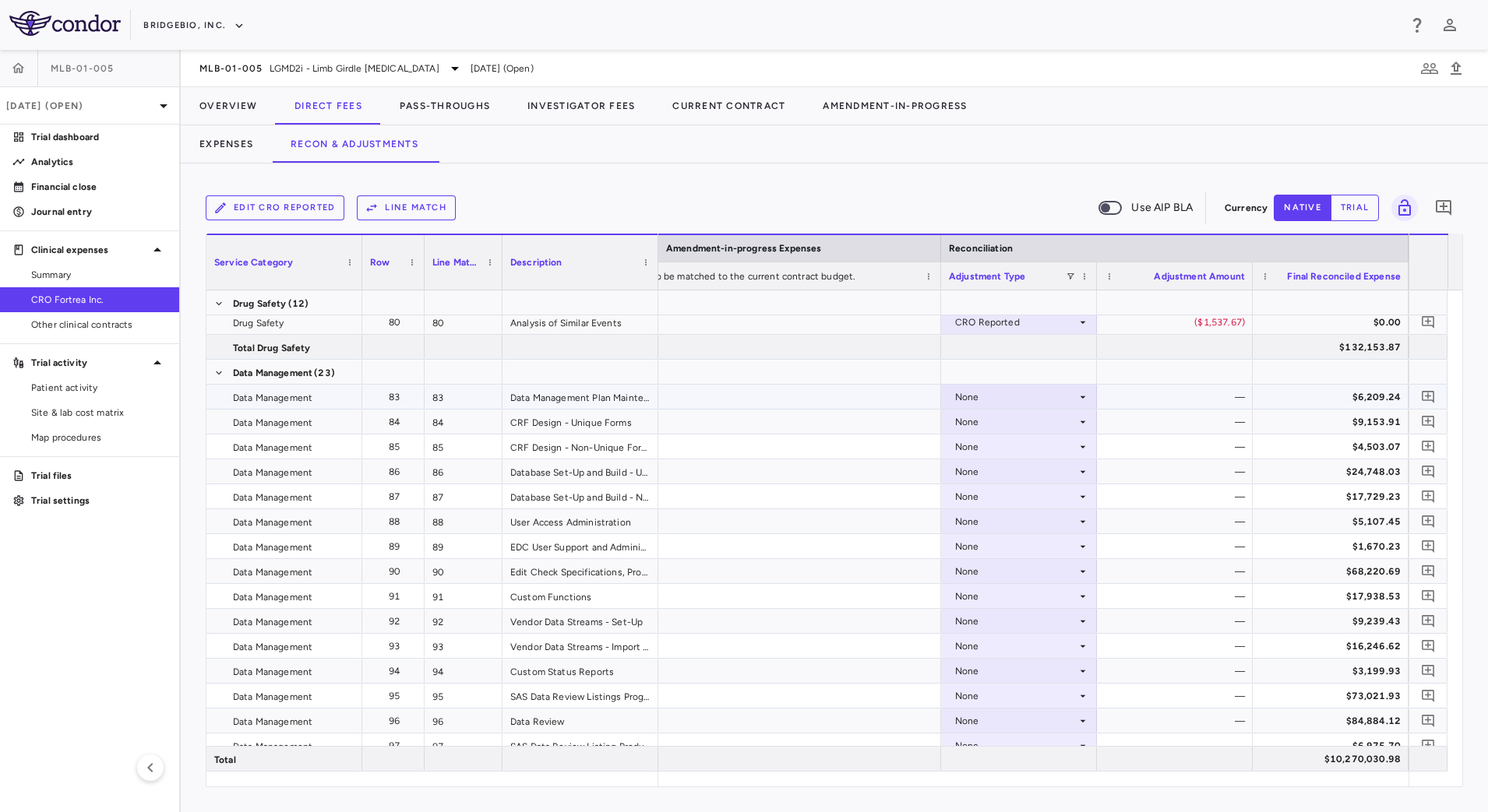
click at [1069, 397] on div "None" at bounding box center [1016, 397] width 121 height 25
click at [1048, 448] on li "CRO Reported" at bounding box center [1018, 451] width 154 height 24
click at [1071, 425] on div "None" at bounding box center [1016, 421] width 121 height 25
click at [1046, 472] on li "CRO Reported" at bounding box center [1018, 476] width 154 height 24
click at [1076, 445] on icon at bounding box center [1082, 446] width 13 height 13
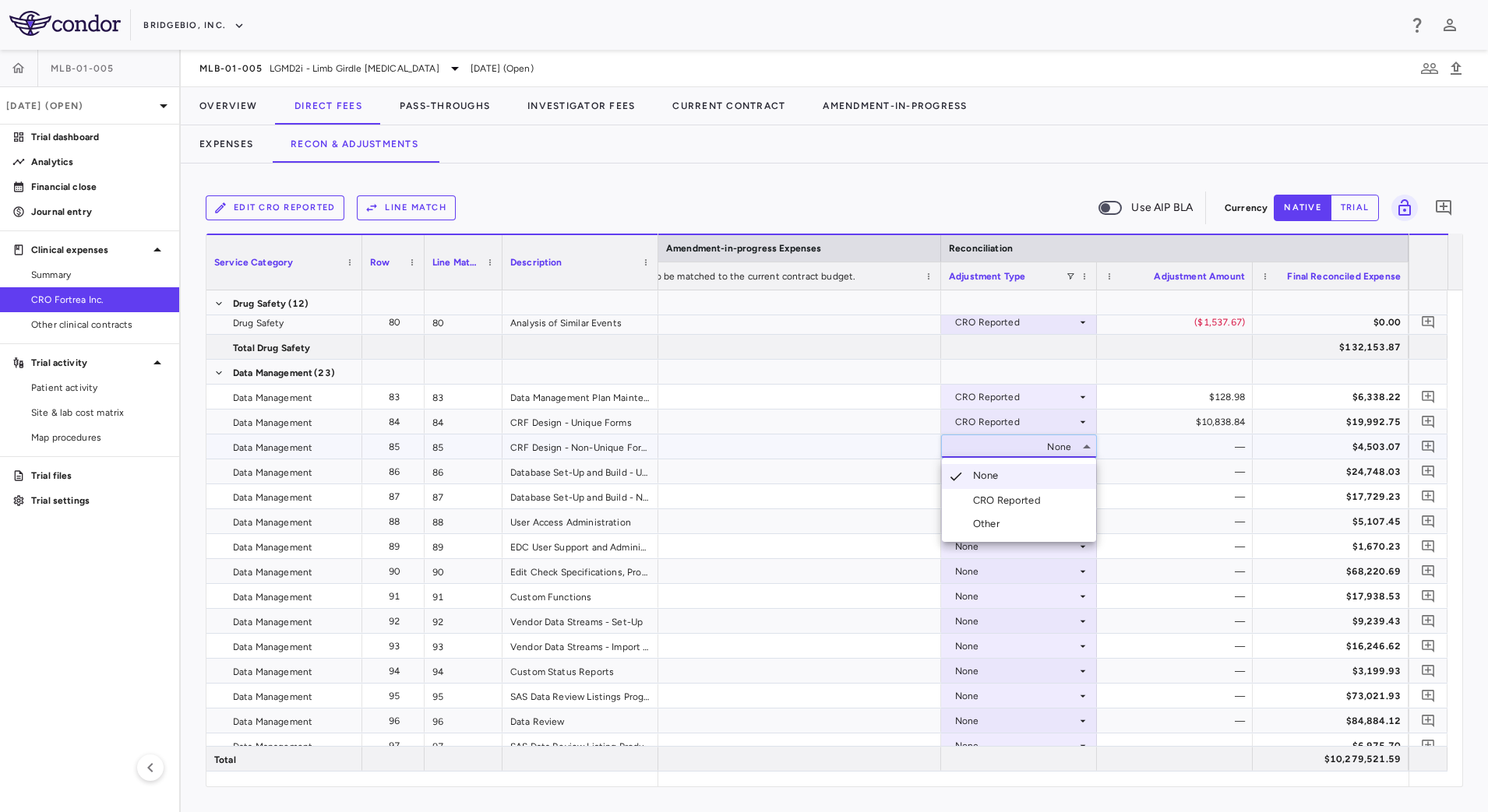
click at [1035, 495] on div "CRO Reported" at bounding box center [1010, 501] width 74 height 14
click at [1067, 478] on div "None" at bounding box center [1016, 471] width 121 height 25
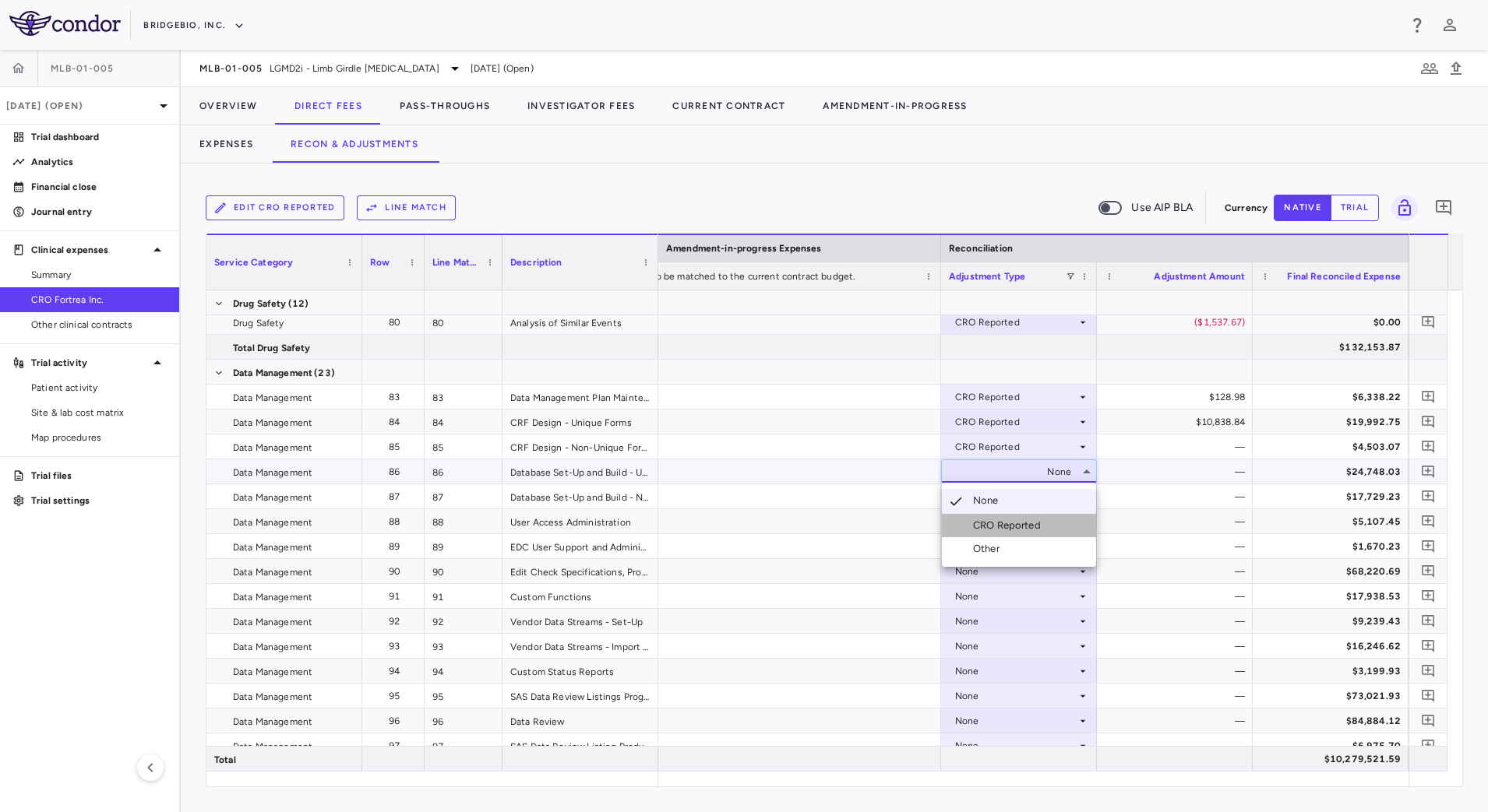
click at [1046, 522] on div "CRO Reported" at bounding box center [1010, 525] width 74 height 14
click at [1079, 501] on icon at bounding box center [1082, 497] width 13 height 13
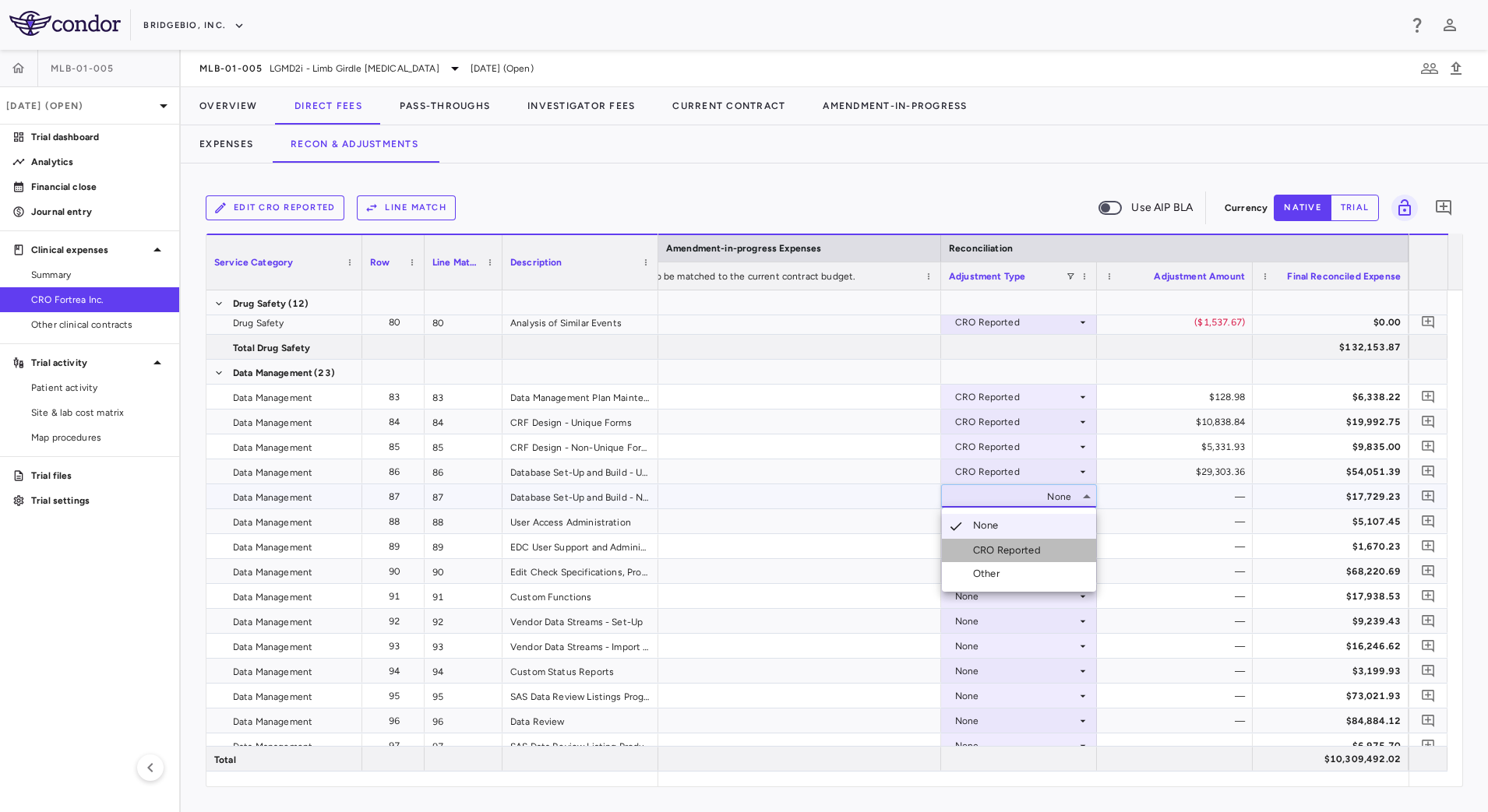
click at [1055, 549] on li "CRO Reported" at bounding box center [1018, 550] width 154 height 24
click at [1077, 532] on div "None" at bounding box center [1018, 521] width 156 height 24
click at [1062, 571] on li "CRO Reported" at bounding box center [1018, 575] width 154 height 24
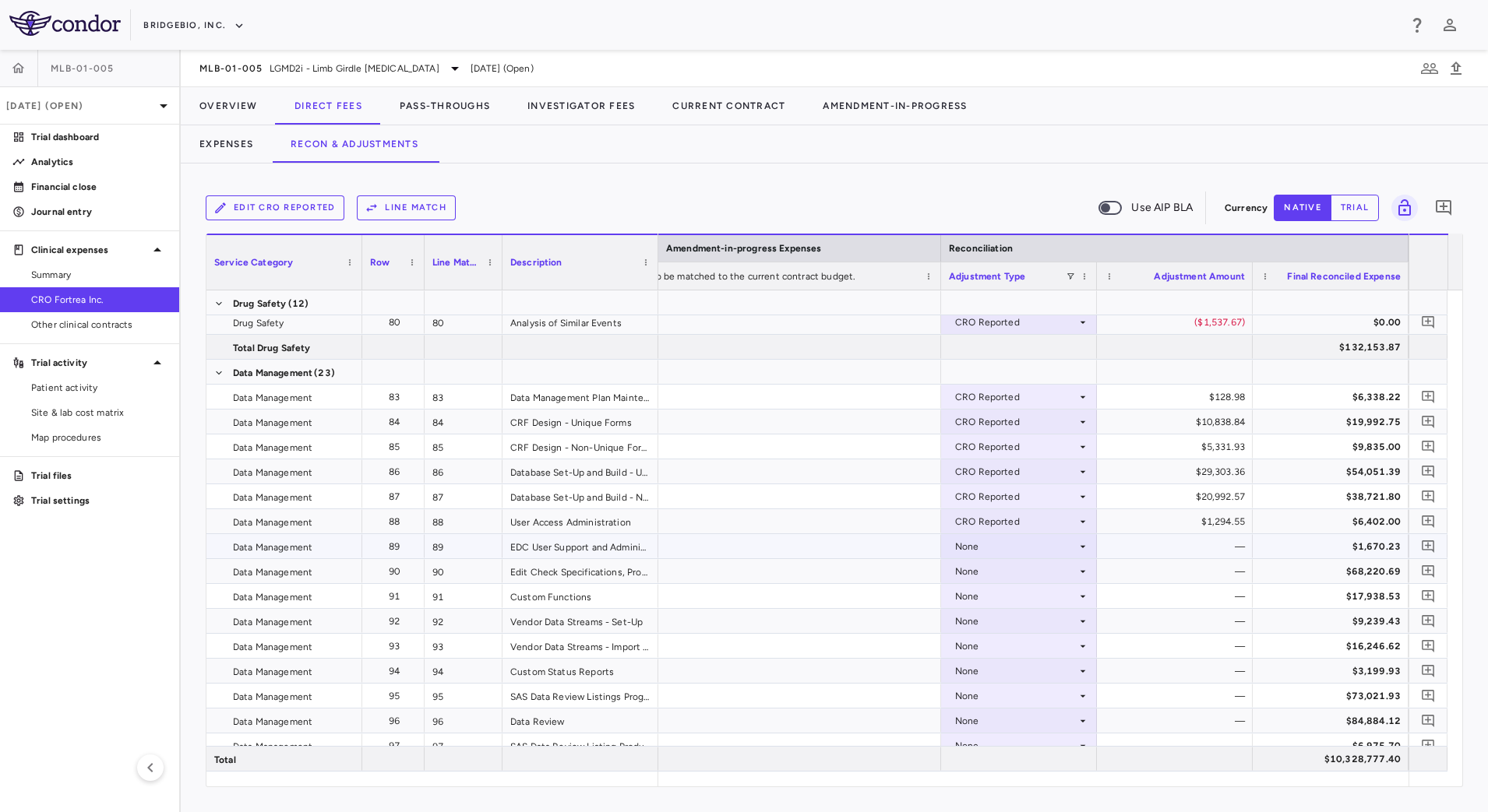
click at [1077, 551] on icon at bounding box center [1082, 546] width 13 height 13
click at [1046, 592] on li "CRO Reported" at bounding box center [1018, 601] width 154 height 24
click at [1078, 572] on icon at bounding box center [1082, 571] width 13 height 13
click at [1055, 618] on li "CRO Reported" at bounding box center [1018, 626] width 154 height 24
click at [1078, 592] on icon at bounding box center [1082, 596] width 13 height 13
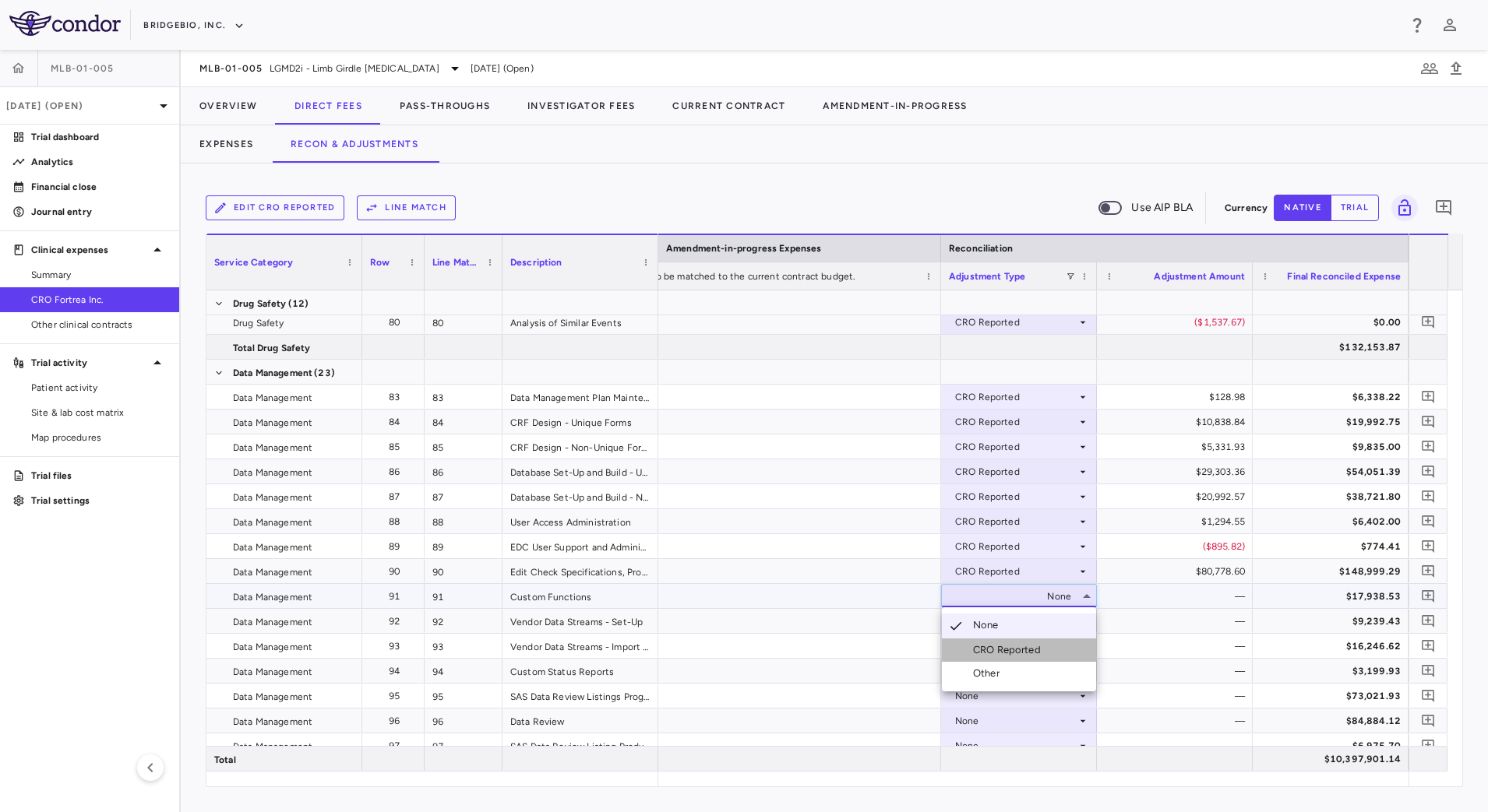
click at [1056, 646] on li "CRO Reported" at bounding box center [1018, 650] width 154 height 24
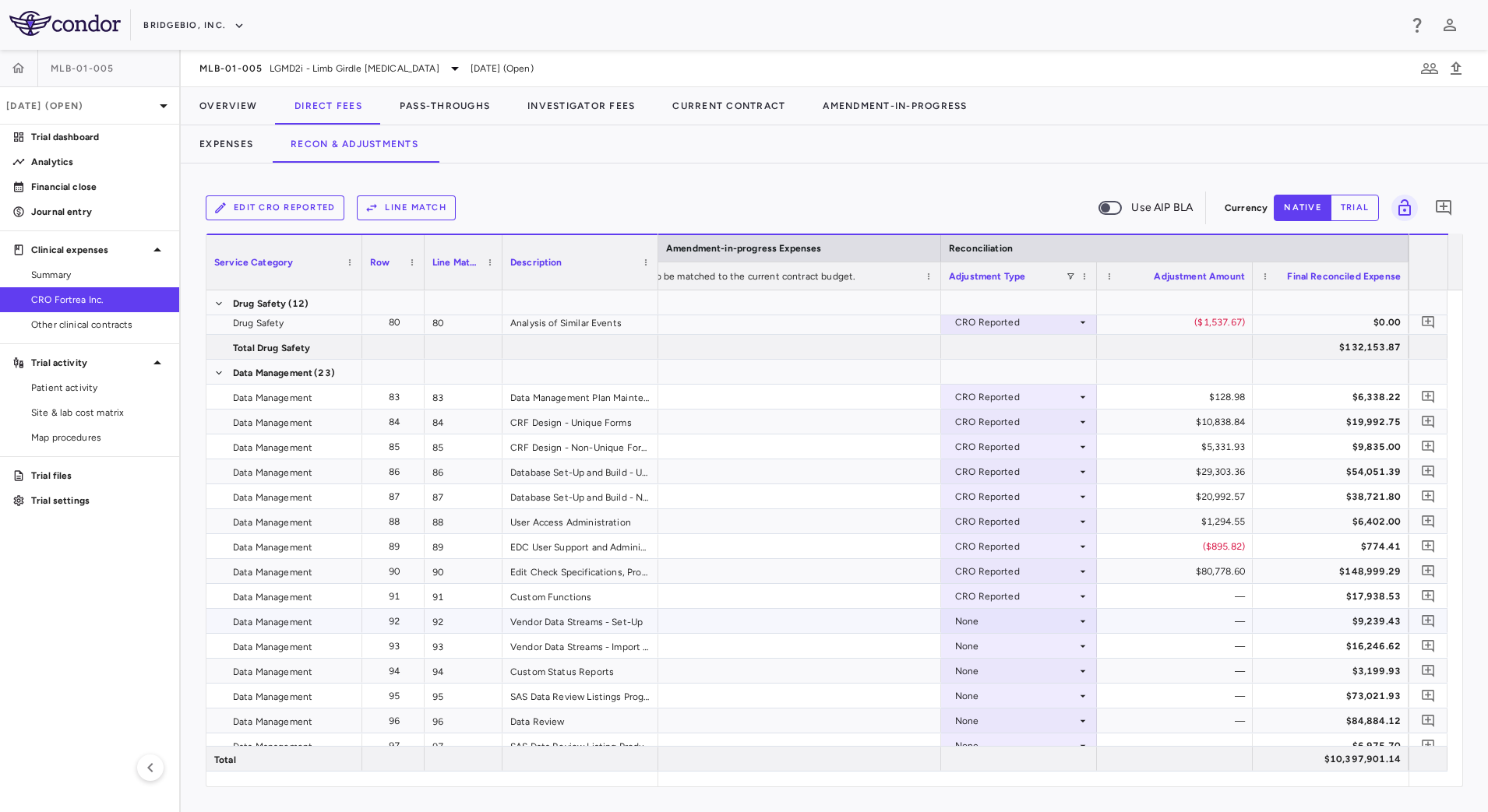
click at [1077, 622] on icon at bounding box center [1082, 621] width 13 height 13
click at [1047, 672] on li "CRO Reported" at bounding box center [1018, 675] width 154 height 24
click at [1080, 645] on icon at bounding box center [1082, 645] width 13 height 13
click at [1056, 696] on li "CRO Reported" at bounding box center [1018, 700] width 154 height 24
click at [1074, 672] on div "None" at bounding box center [1016, 670] width 121 height 25
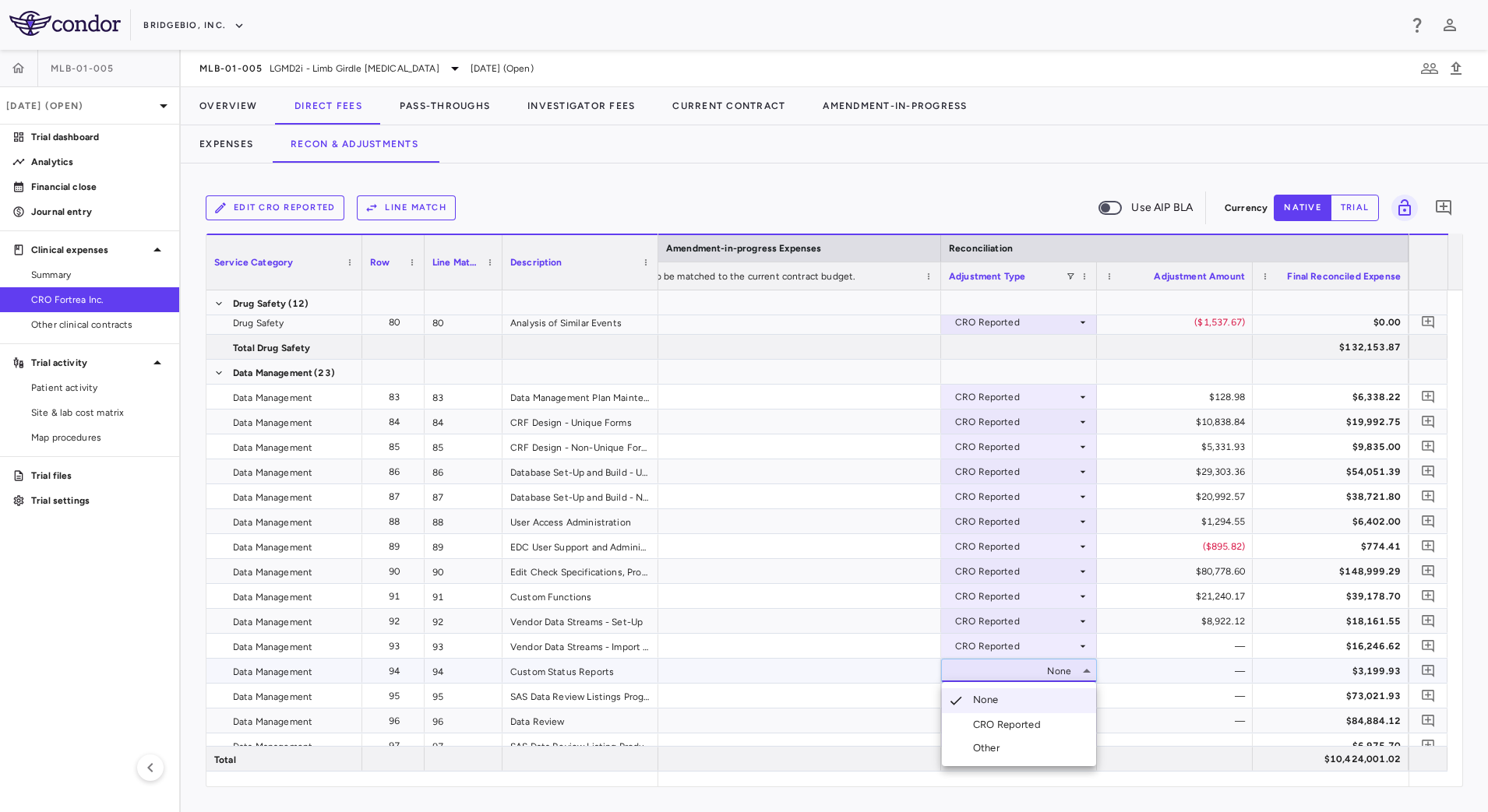
click at [1040, 720] on div "CRO Reported" at bounding box center [1010, 725] width 74 height 14
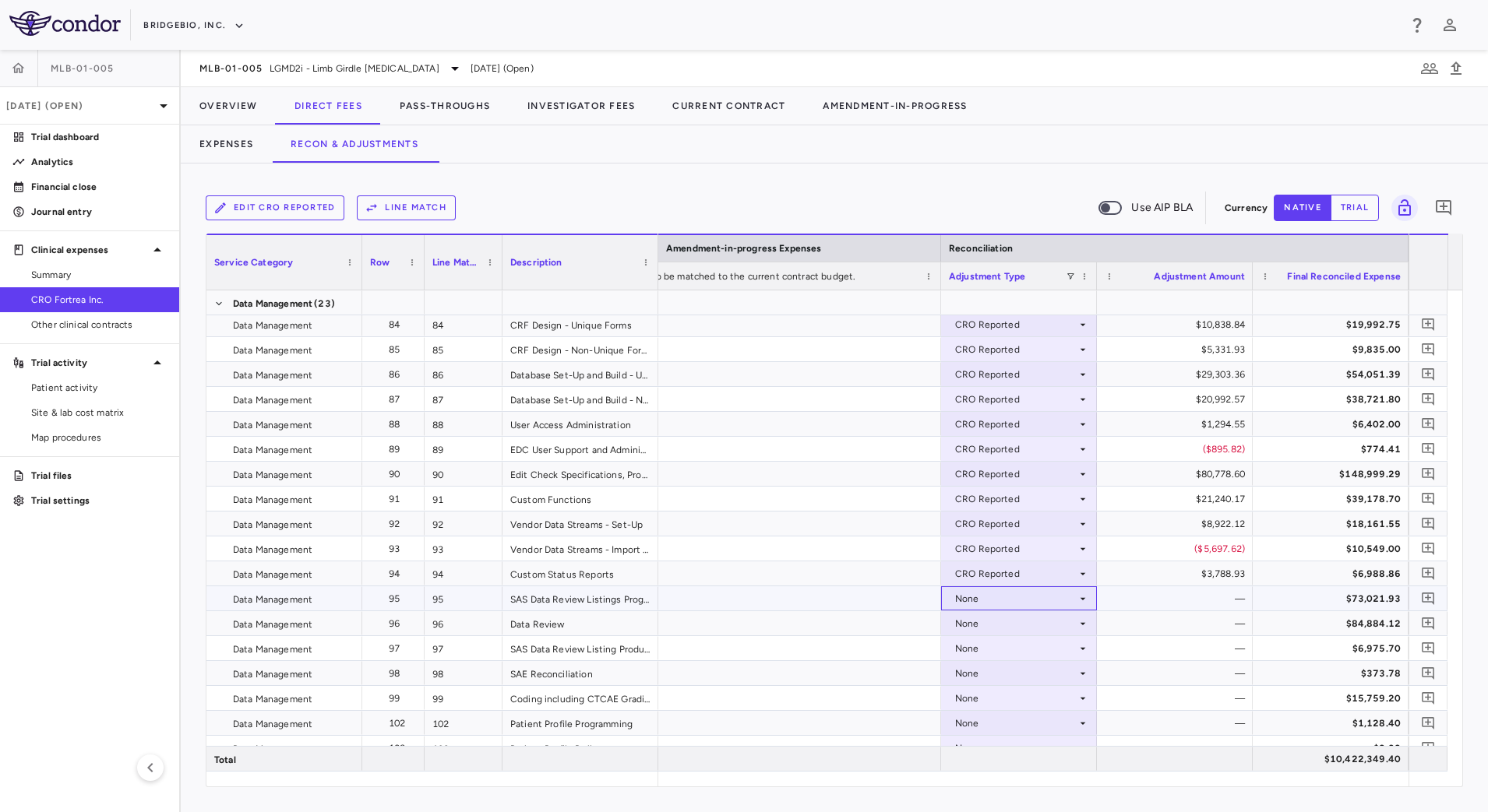
click at [1085, 602] on icon at bounding box center [1082, 598] width 13 height 13
click at [1051, 651] on li "CRO Reported" at bounding box center [1018, 652] width 154 height 24
click at [1064, 632] on div "None" at bounding box center [1016, 623] width 121 height 25
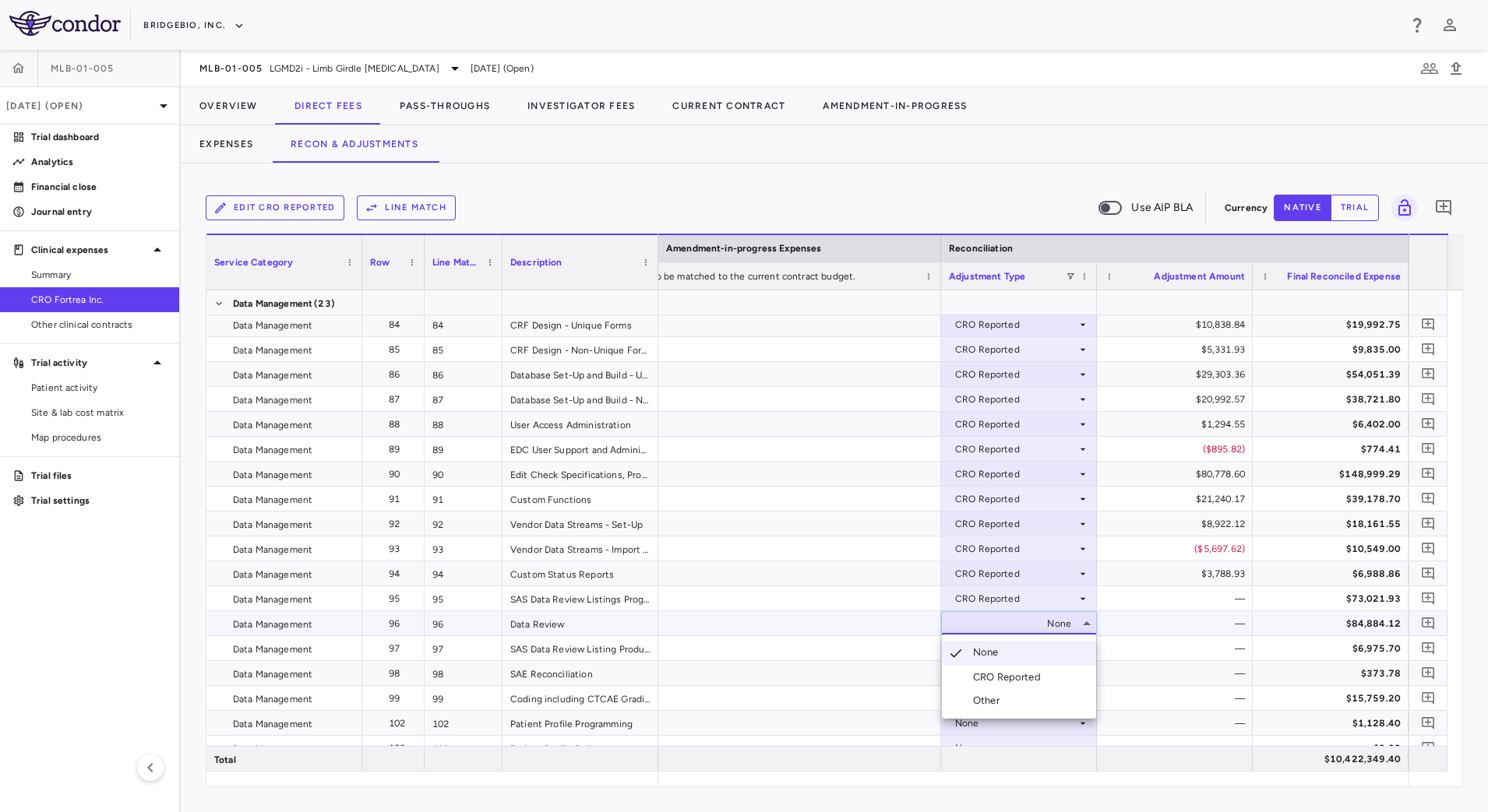
click at [1033, 668] on li "CRO Reported" at bounding box center [1018, 677] width 154 height 24
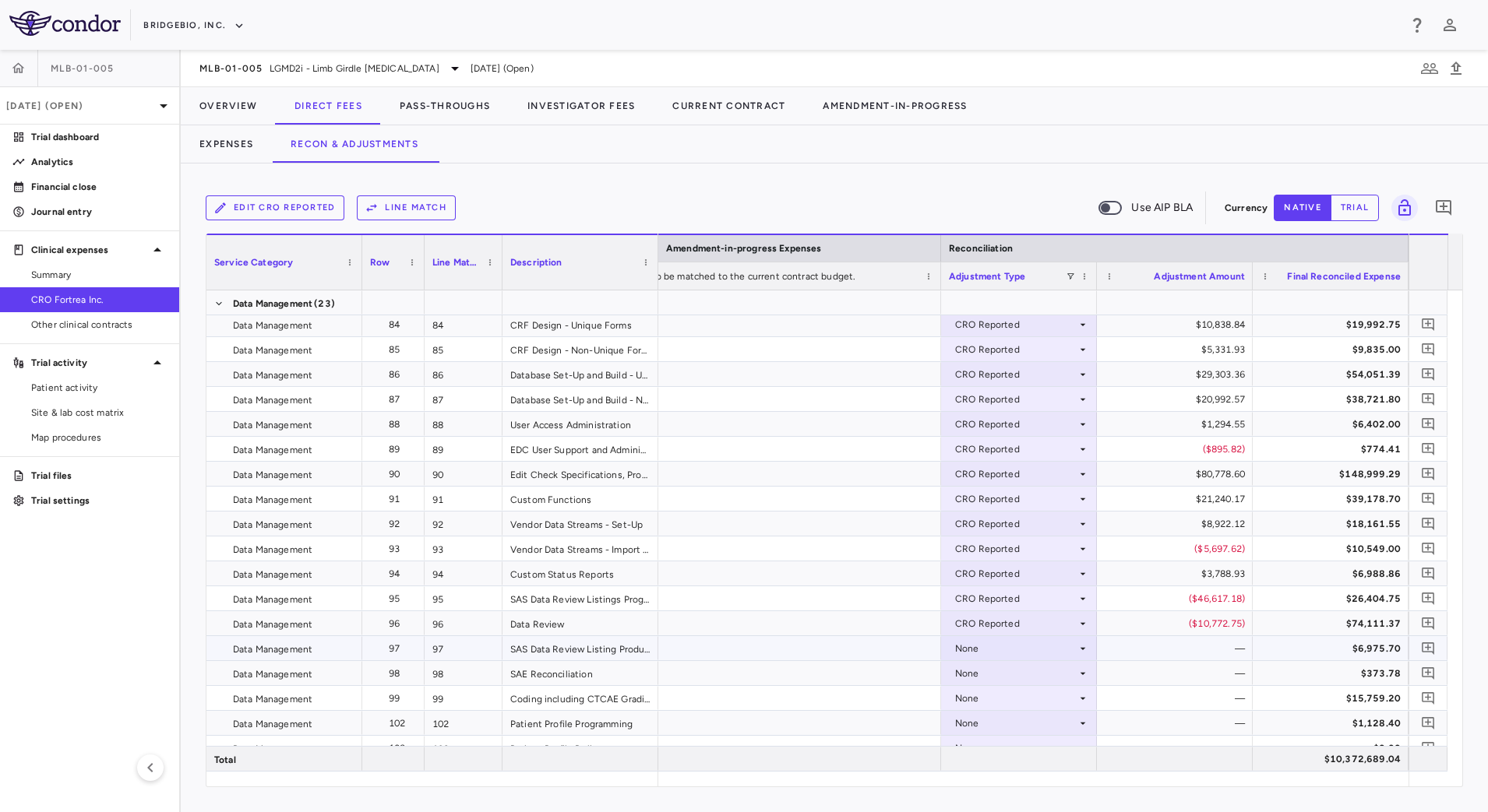
click at [1083, 651] on icon at bounding box center [1082, 648] width 13 height 13
click at [1055, 700] on li "CRO Reported" at bounding box center [1018, 702] width 154 height 24
click at [1071, 672] on div "None" at bounding box center [1016, 673] width 121 height 25
click at [1030, 726] on div "CRO Reported" at bounding box center [1010, 727] width 74 height 14
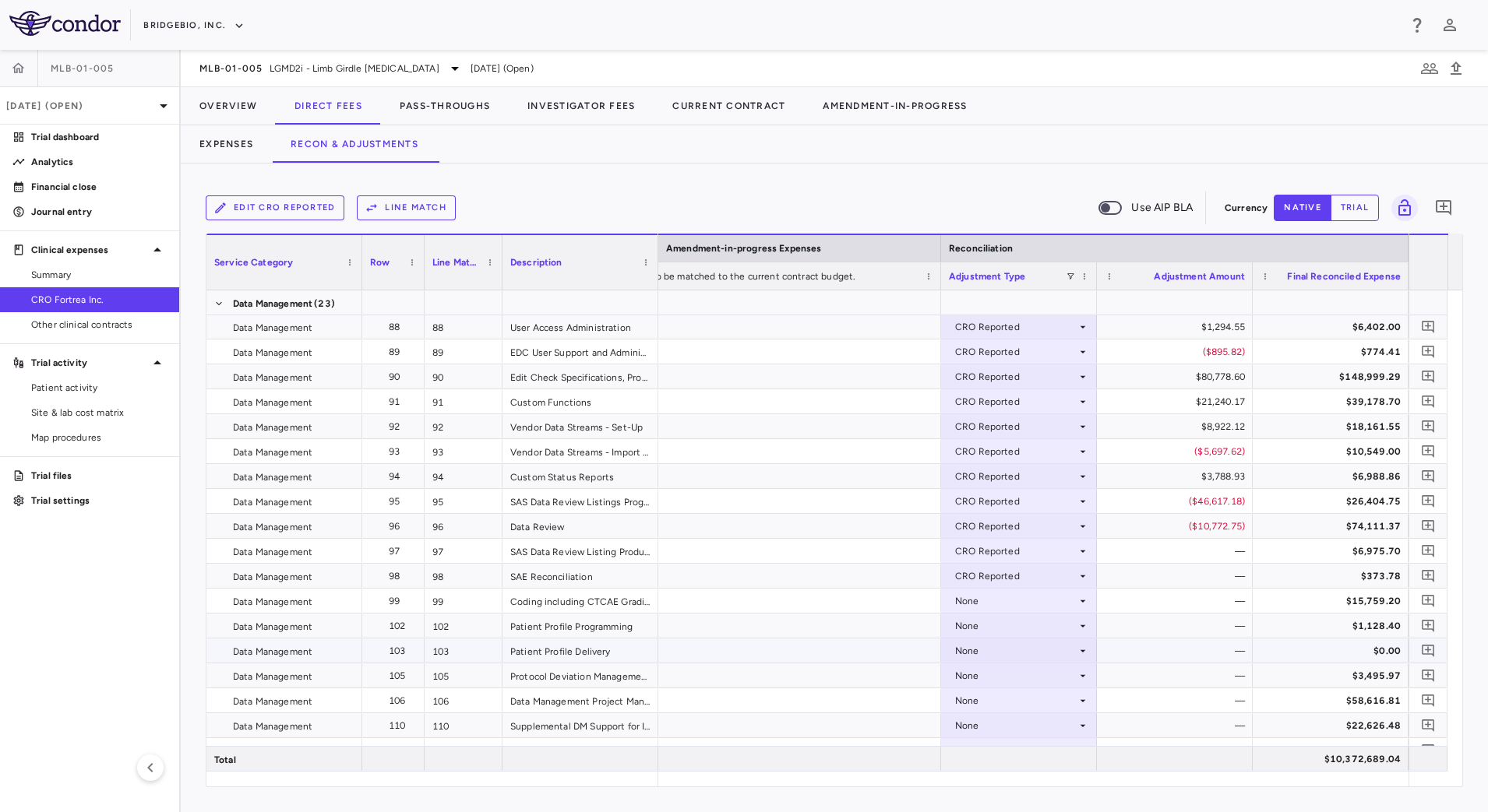
scroll to position [2141, 0]
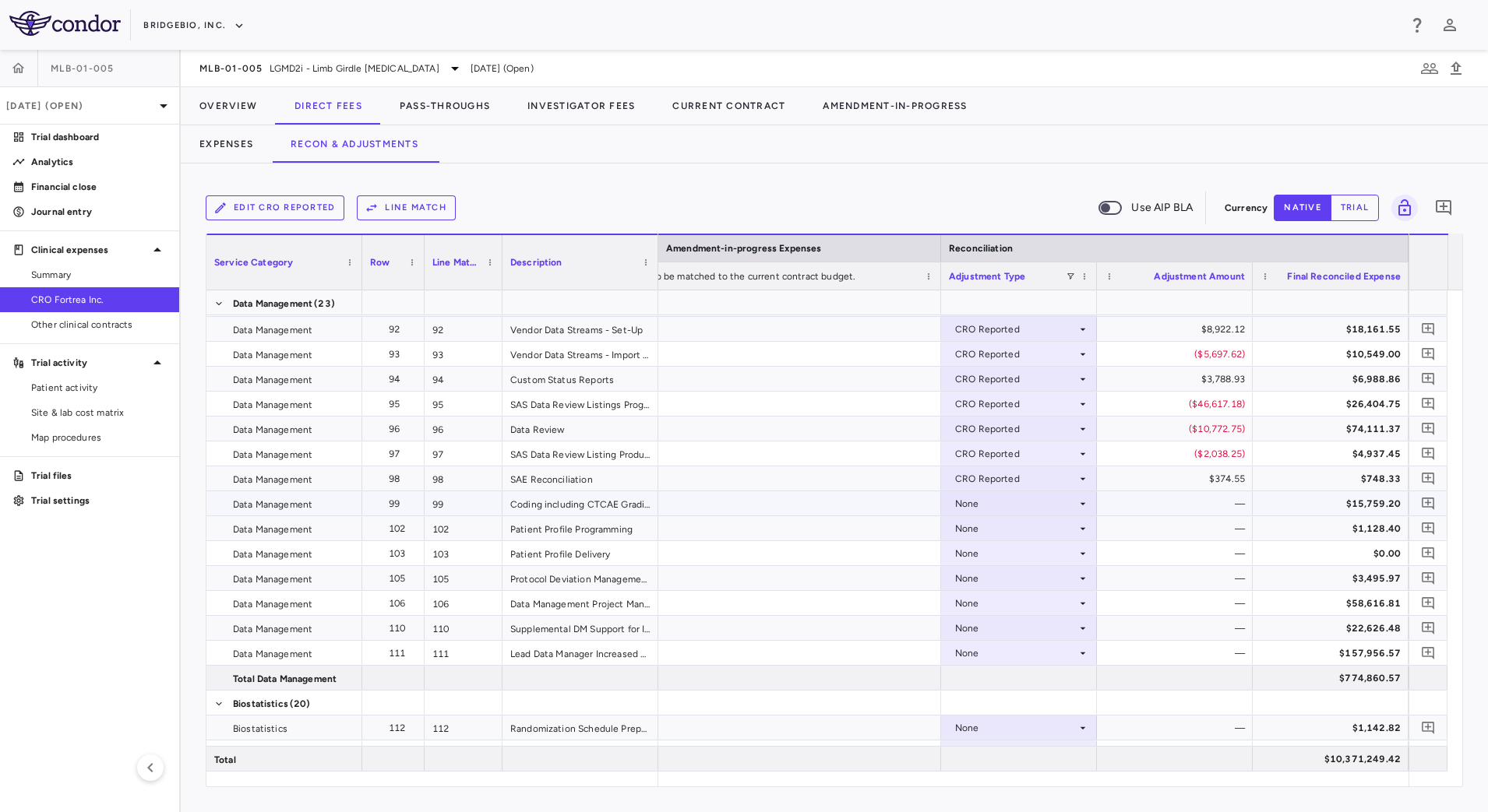
click at [1075, 502] on div "None" at bounding box center [1016, 503] width 121 height 25
click at [1048, 560] on li "CRO Reported" at bounding box center [1018, 557] width 154 height 24
click at [1071, 530] on div "None" at bounding box center [1016, 528] width 121 height 25
click at [1039, 586] on div "CRO Reported" at bounding box center [1010, 582] width 74 height 14
click at [1078, 556] on icon at bounding box center [1082, 553] width 13 height 13
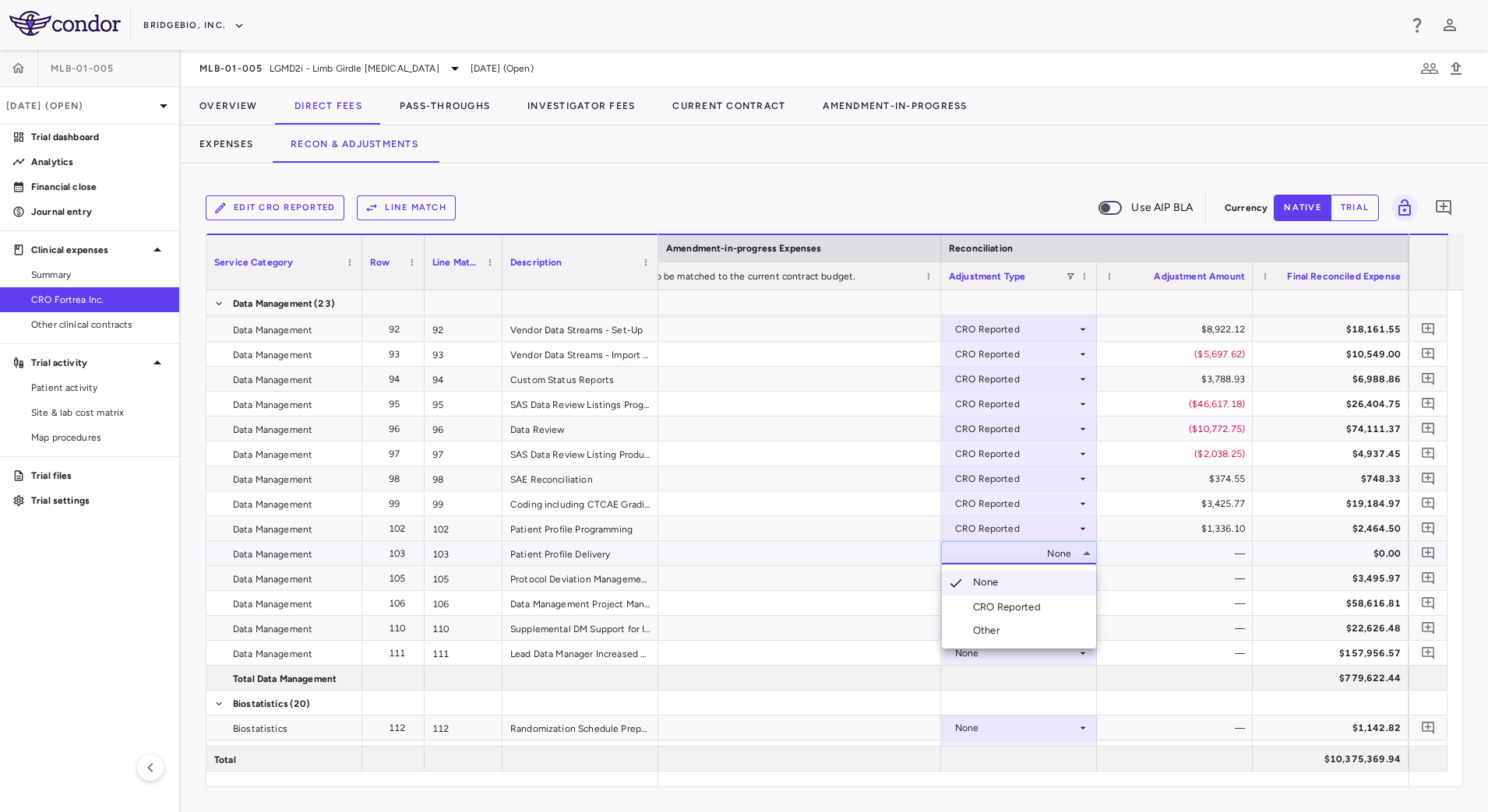
click at [1050, 600] on li "CRO Reported" at bounding box center [1018, 608] width 154 height 24
click at [1074, 577] on div "None" at bounding box center [1016, 578] width 121 height 25
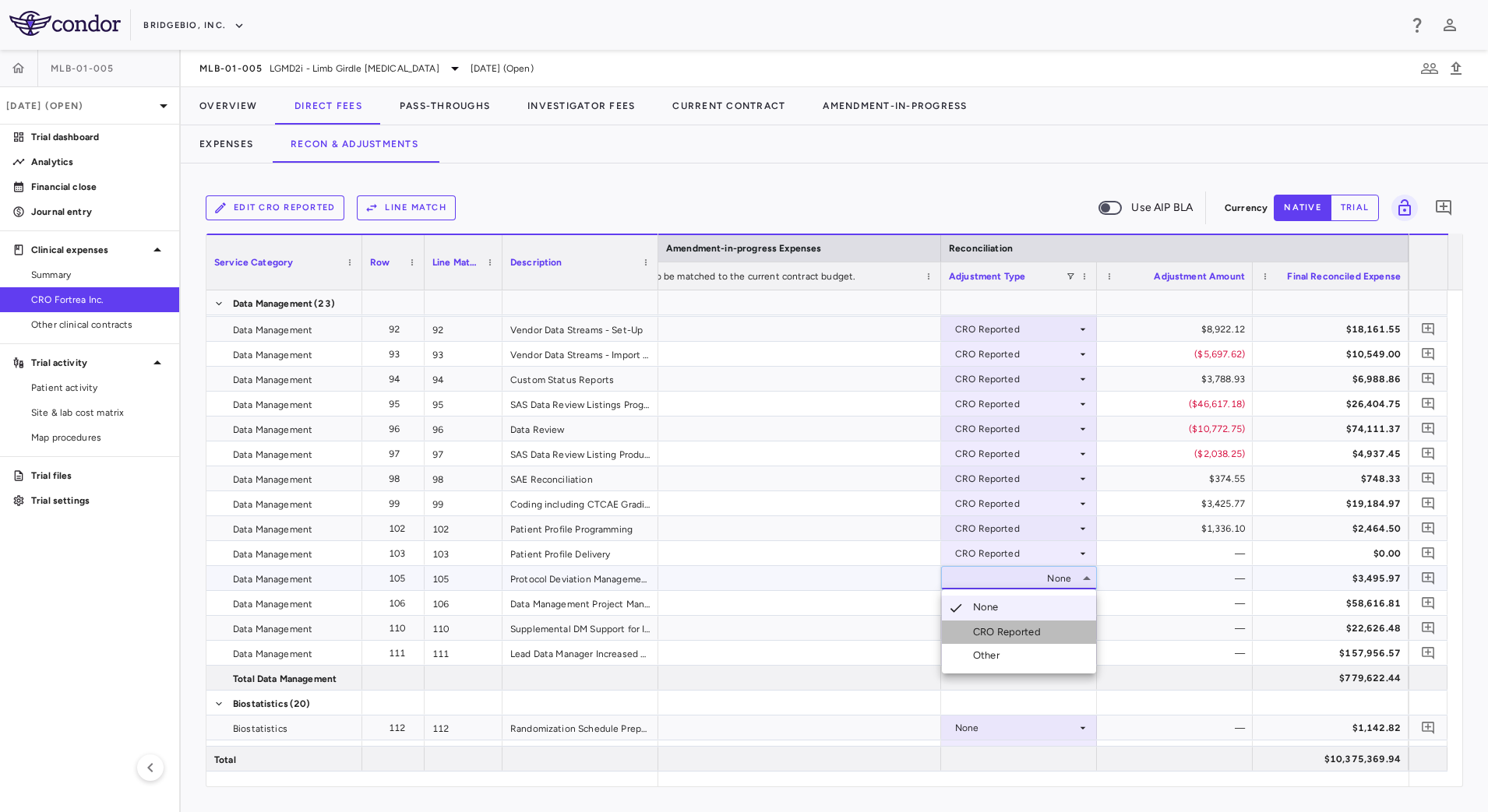
click at [1043, 625] on div "CRO Reported" at bounding box center [1010, 632] width 74 height 14
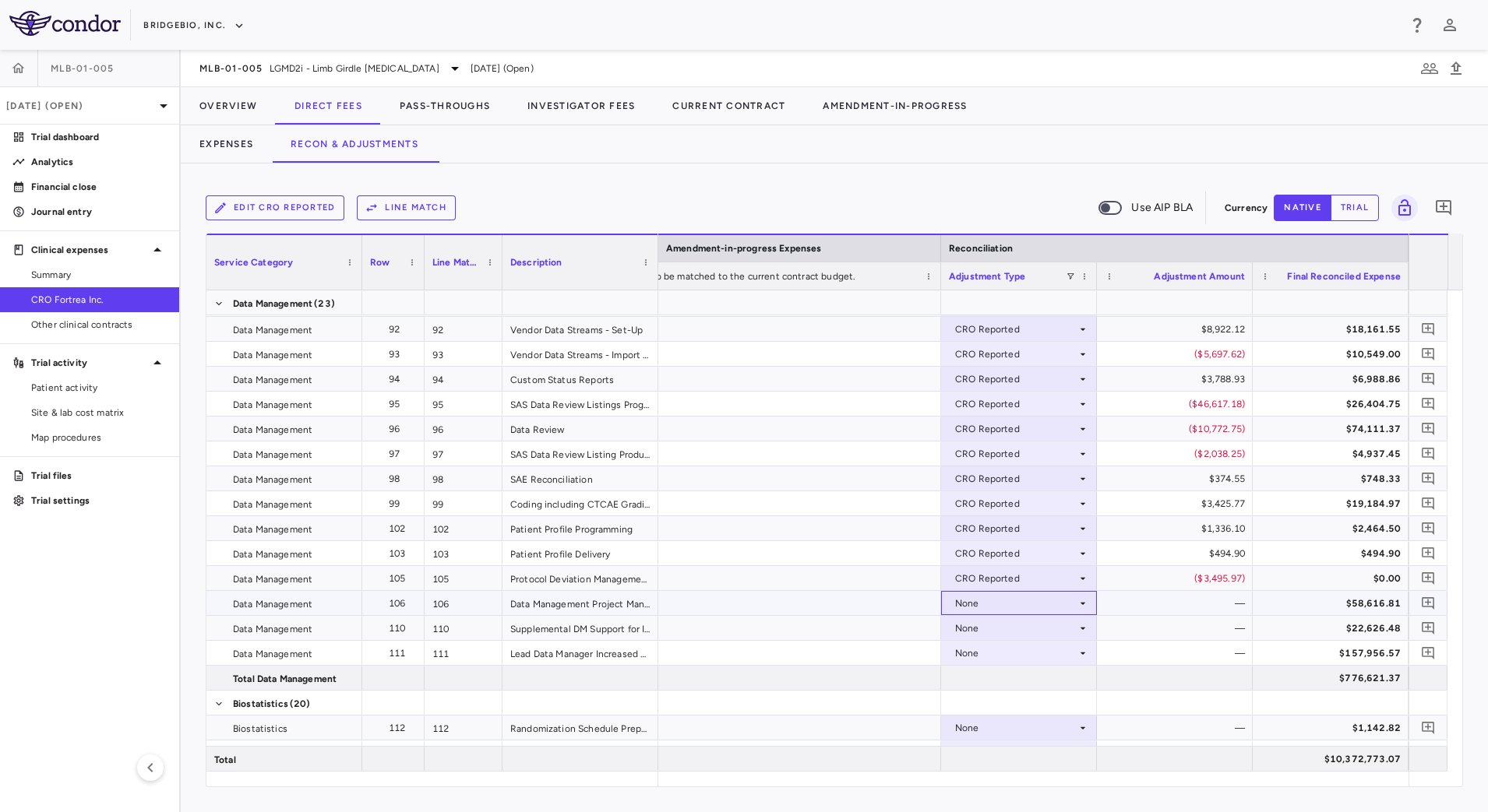
click at [1082, 599] on icon at bounding box center [1082, 603] width 13 height 13
click at [1039, 657] on div "CRO Reported" at bounding box center [1010, 657] width 74 height 14
click at [1059, 632] on div "None" at bounding box center [1016, 628] width 121 height 25
click at [1033, 680] on div "CRO Reported" at bounding box center [1010, 682] width 74 height 14
click at [1073, 651] on div "None" at bounding box center [1016, 652] width 121 height 25
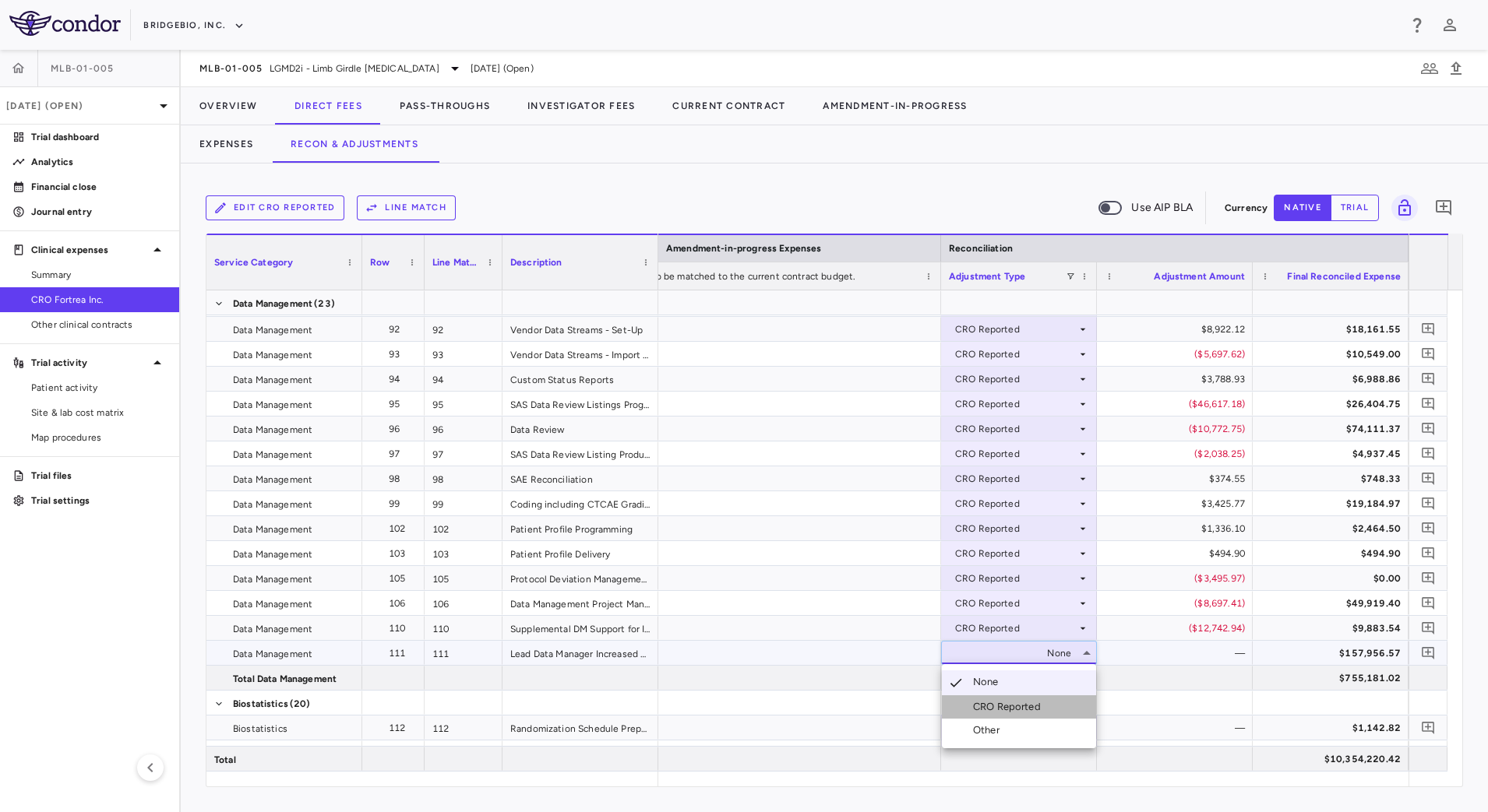
click at [1043, 706] on div "CRO Reported" at bounding box center [1010, 707] width 74 height 14
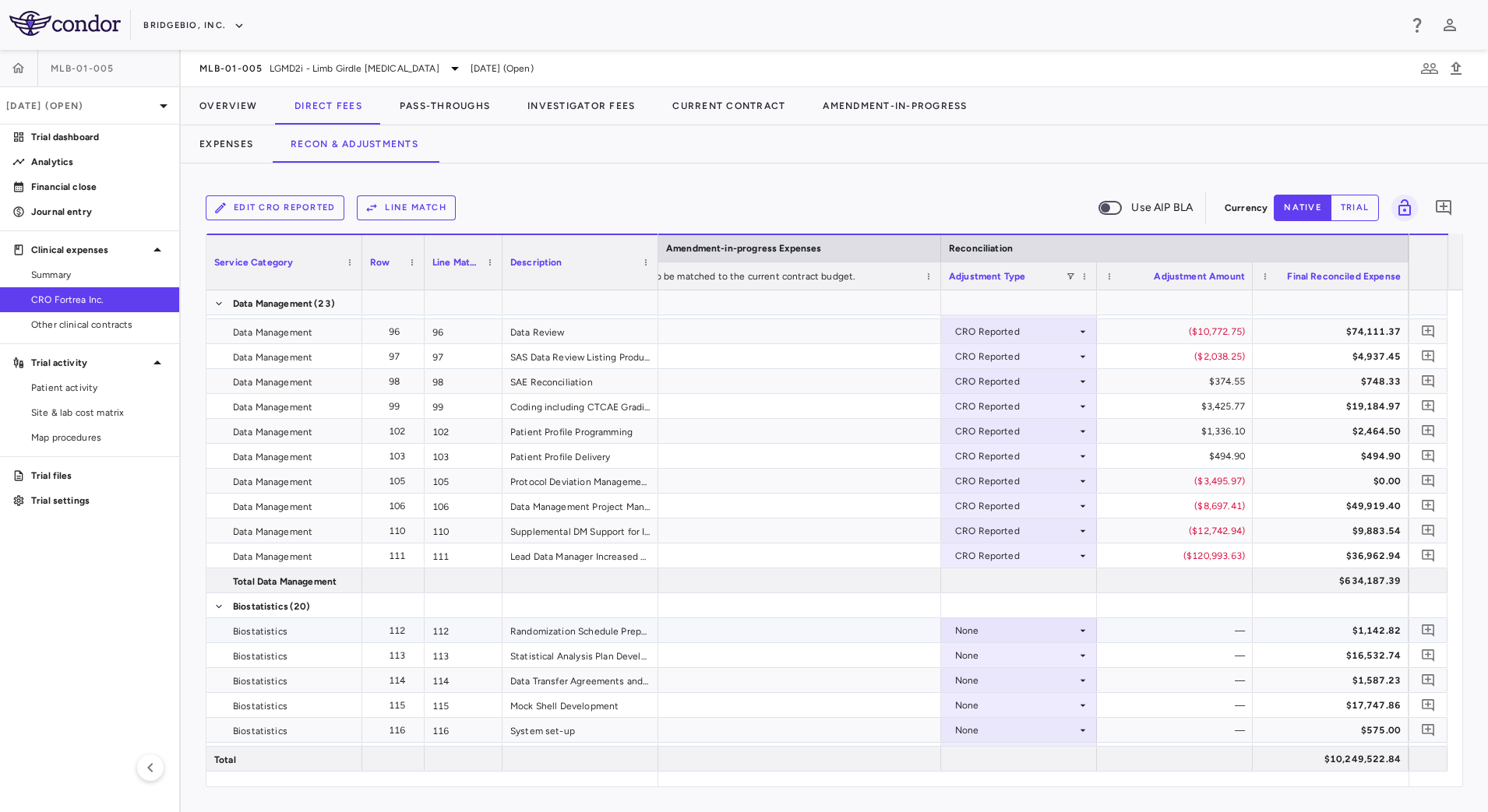
scroll to position [2335, 0]
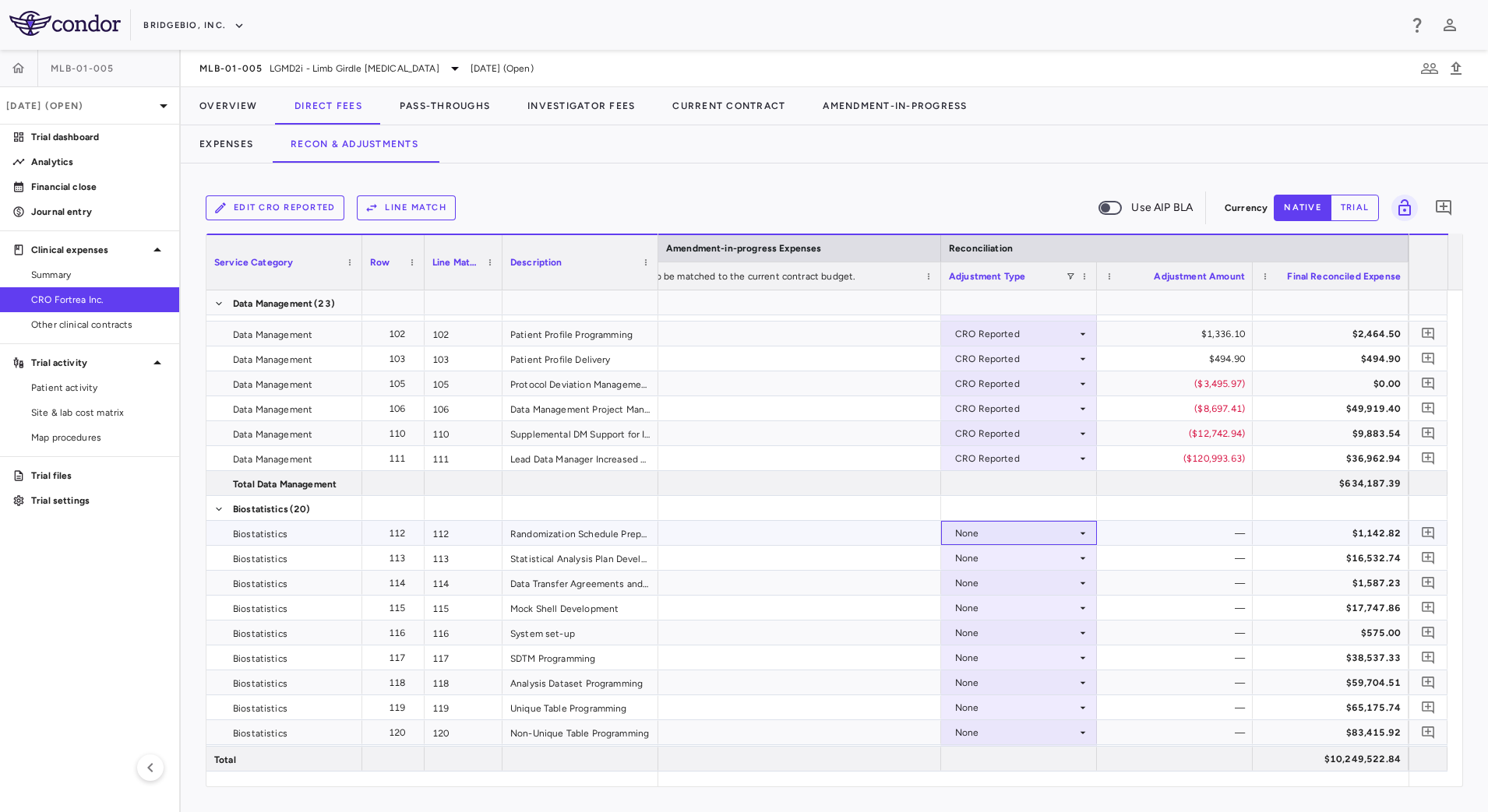
click at [1078, 530] on icon at bounding box center [1082, 533] width 13 height 13
click at [1054, 588] on li "CRO Reported" at bounding box center [1018, 587] width 154 height 24
click at [1068, 558] on div "None" at bounding box center [1016, 557] width 121 height 25
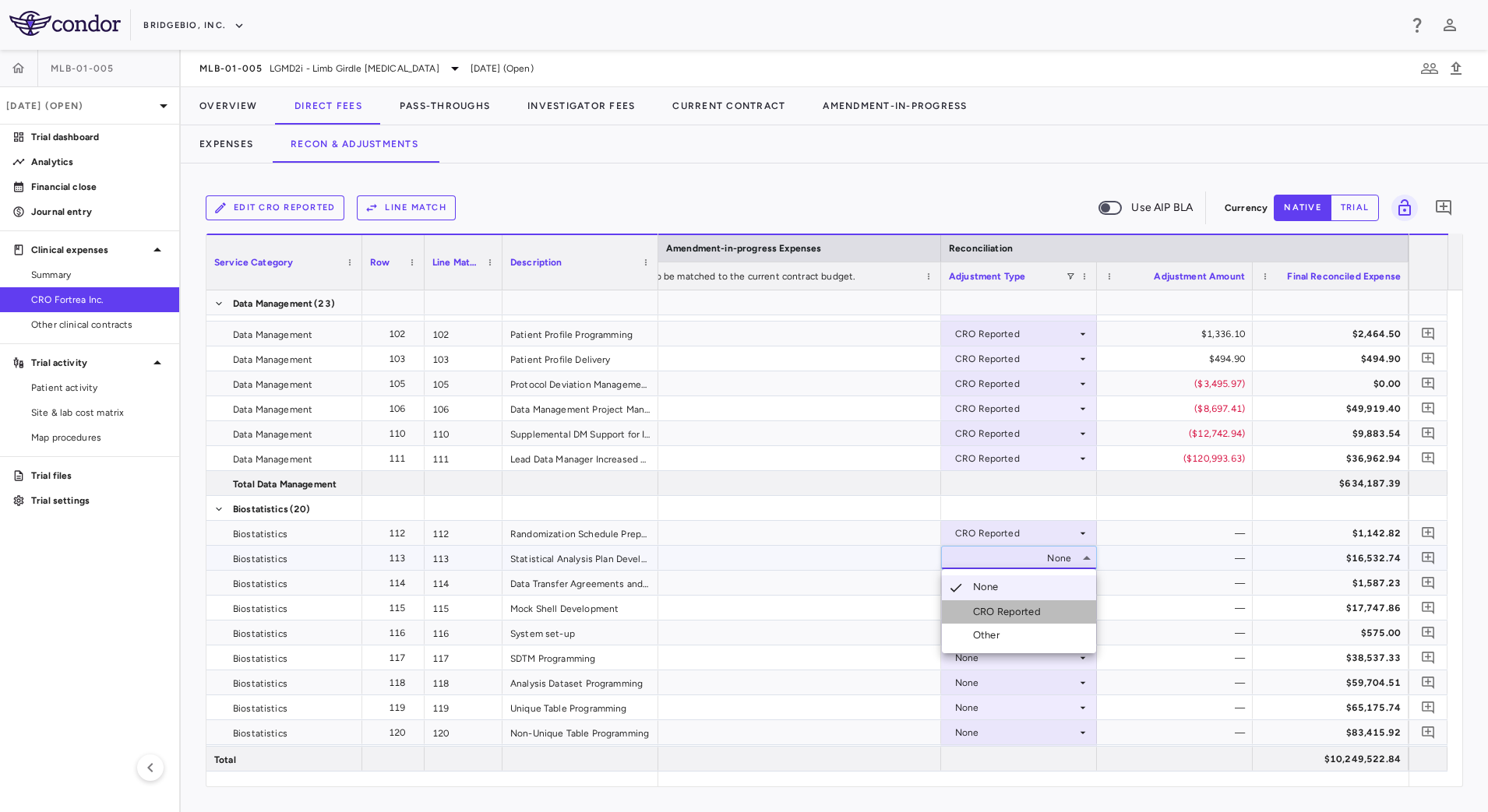
click at [1044, 603] on li "CRO Reported" at bounding box center [1018, 612] width 154 height 24
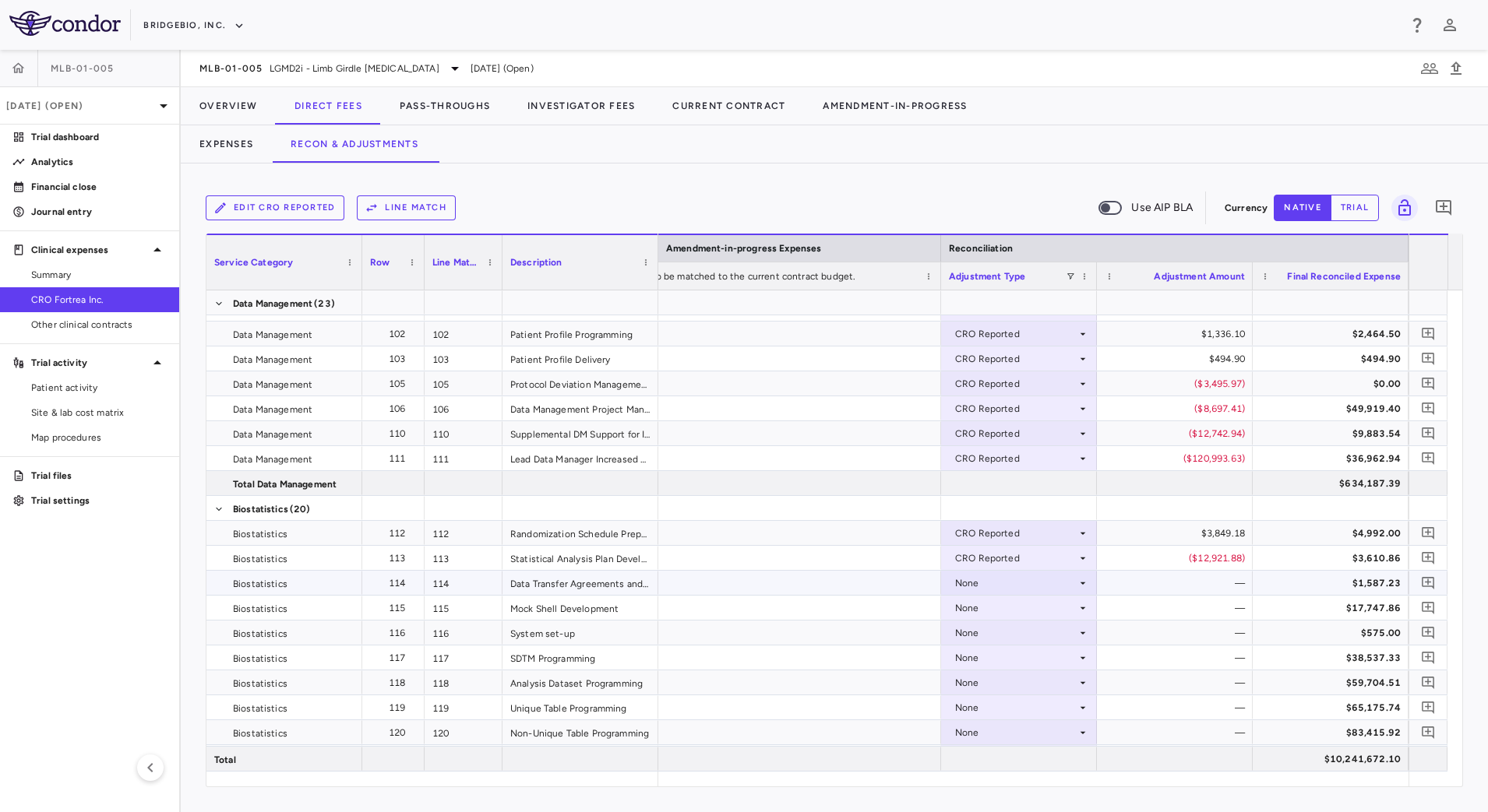
click at [1072, 585] on div "None" at bounding box center [1016, 583] width 121 height 25
click at [1047, 636] on li "CRO Reported" at bounding box center [1018, 637] width 154 height 24
click at [1067, 603] on div "None" at bounding box center [1016, 608] width 121 height 25
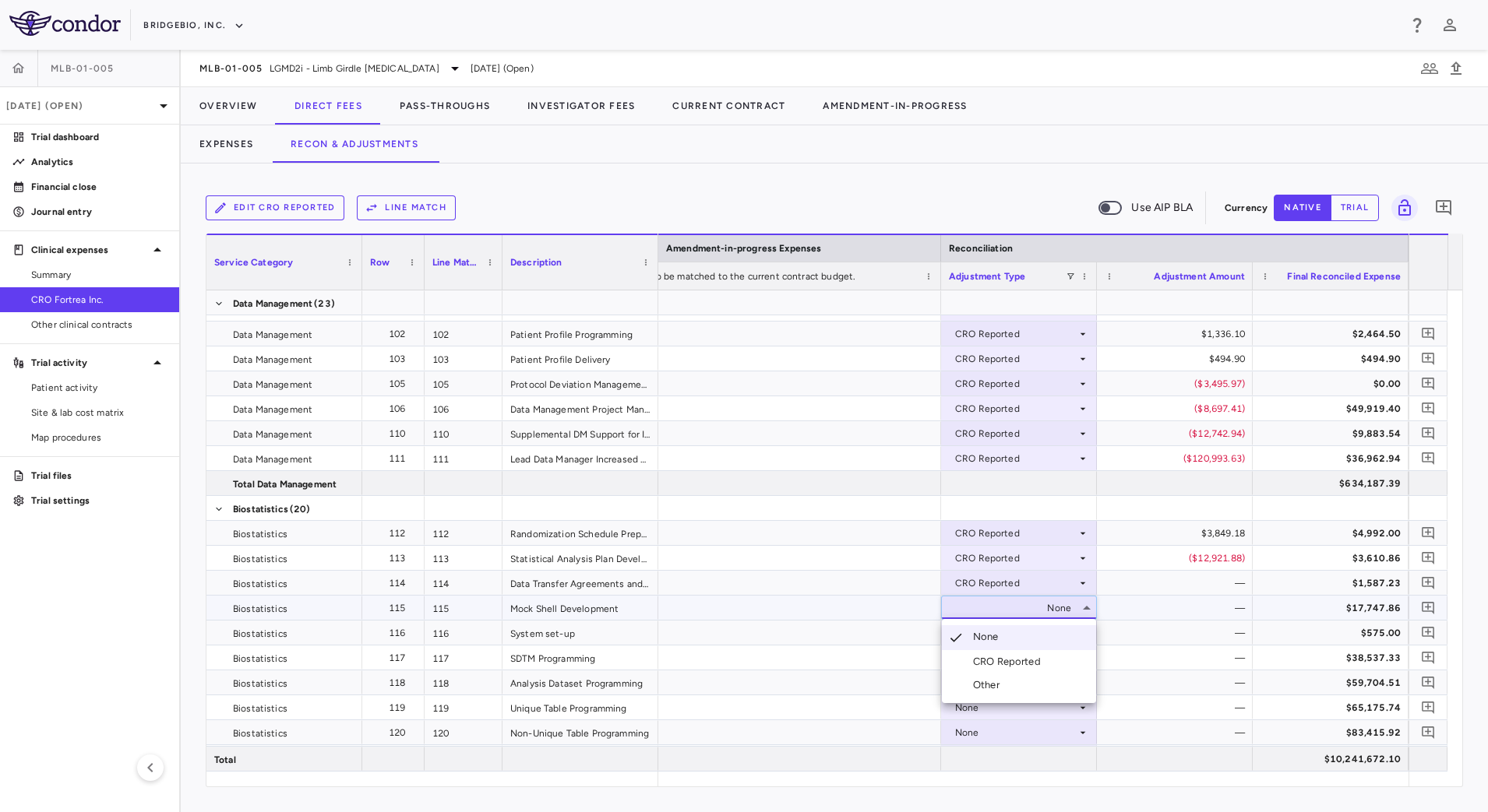
click at [1035, 657] on div "CRO Reported" at bounding box center [1010, 661] width 74 height 14
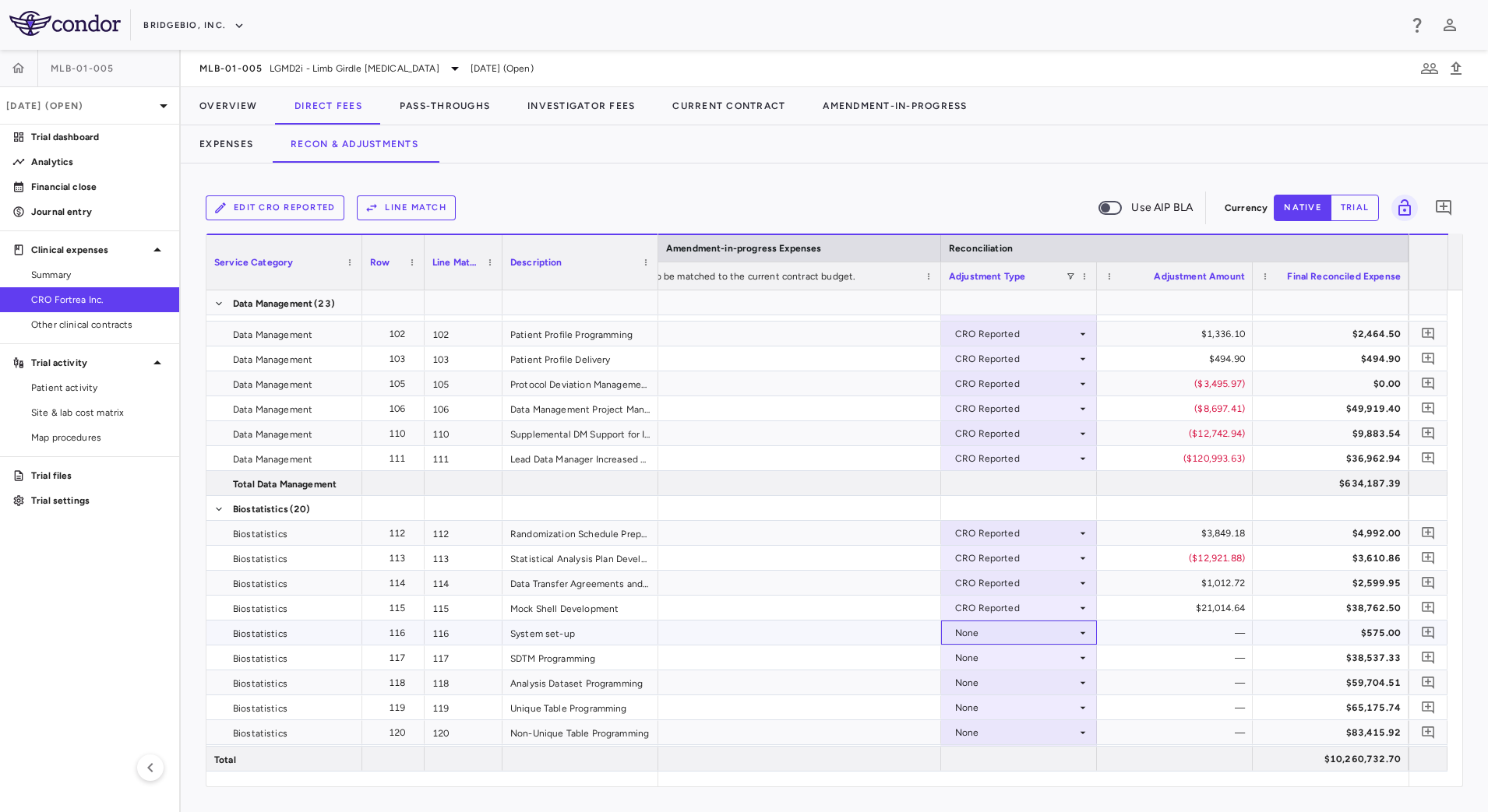
click at [1070, 635] on div "None" at bounding box center [1016, 633] width 121 height 25
click at [1039, 683] on div "CRO Reported" at bounding box center [1010, 686] width 74 height 14
click at [1071, 662] on div "None" at bounding box center [1016, 657] width 121 height 25
click at [1039, 703] on li "CRO Reported" at bounding box center [1018, 712] width 154 height 24
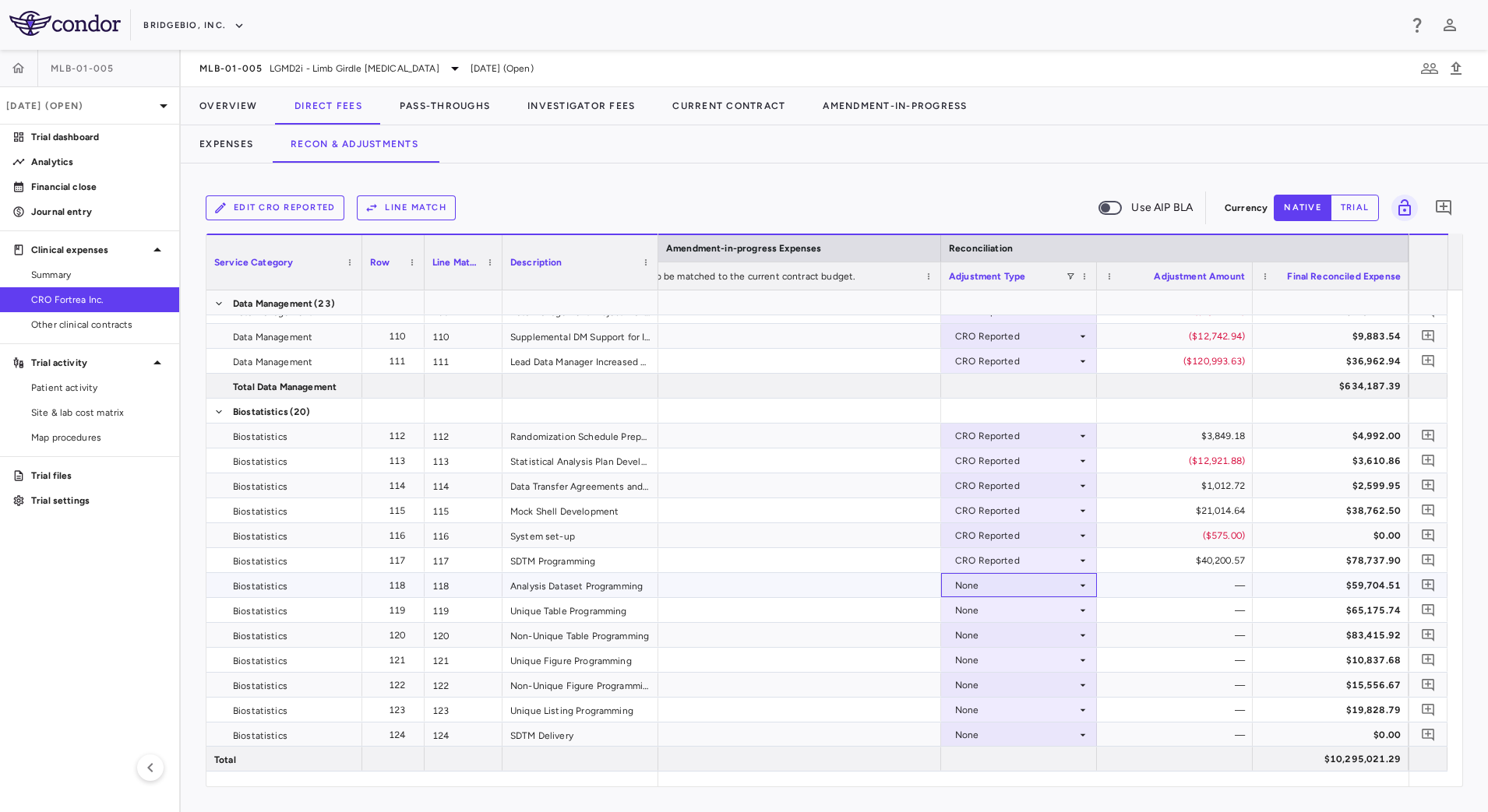
click at [1085, 586] on icon at bounding box center [1082, 585] width 13 height 13
click at [1028, 635] on div "CRO Reported" at bounding box center [1010, 639] width 74 height 14
click at [1066, 608] on div "None" at bounding box center [1016, 610] width 121 height 25
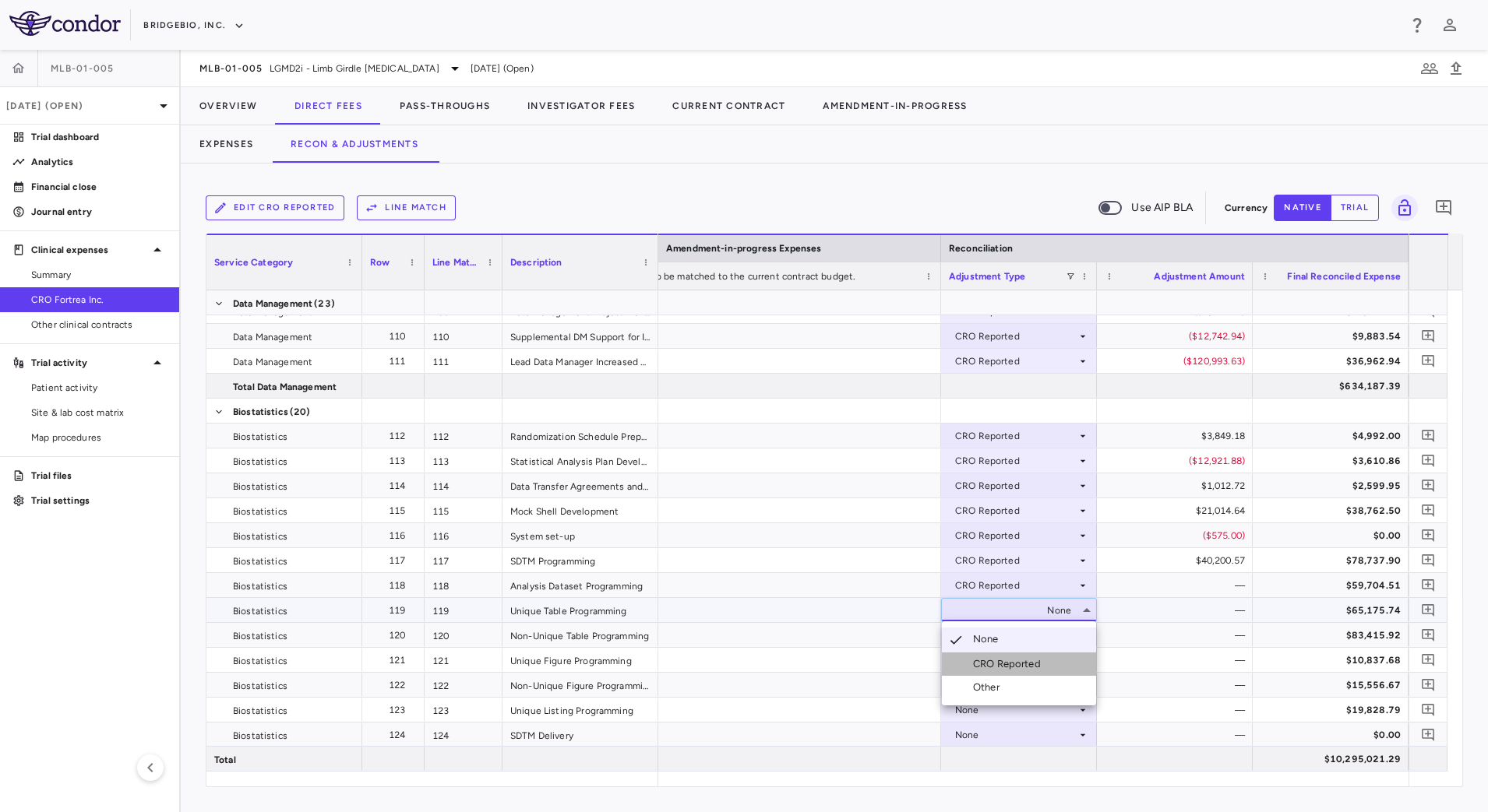
click at [1018, 665] on div "CRO Reported" at bounding box center [1010, 664] width 74 height 14
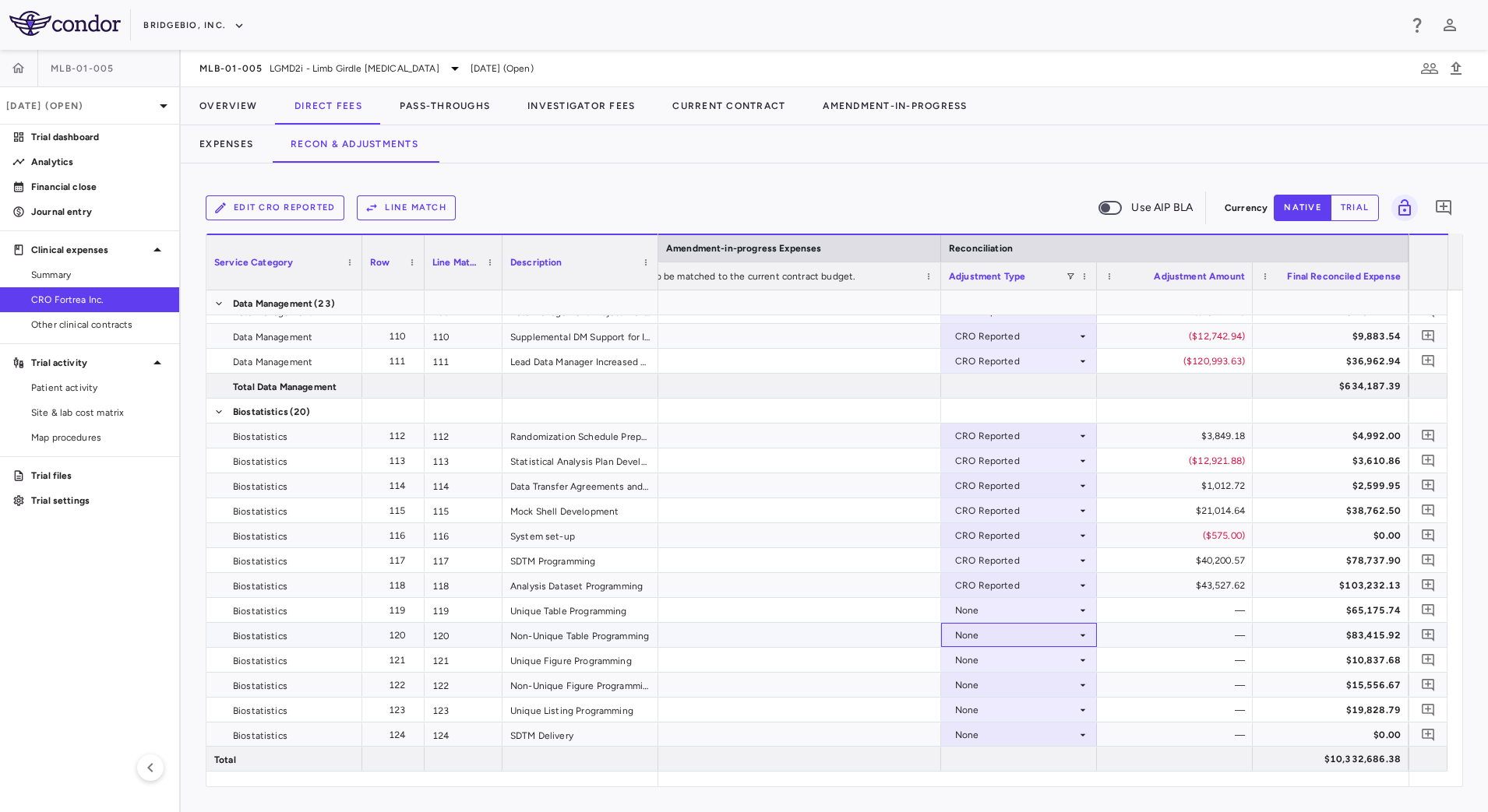
click at [1081, 637] on icon at bounding box center [1082, 635] width 13 height 13
click at [1054, 683] on li "CRO Reported" at bounding box center [1018, 689] width 154 height 24
click at [1077, 654] on icon at bounding box center [1082, 660] width 13 height 13
click at [1047, 712] on li "CRO Reported" at bounding box center [1018, 714] width 154 height 24
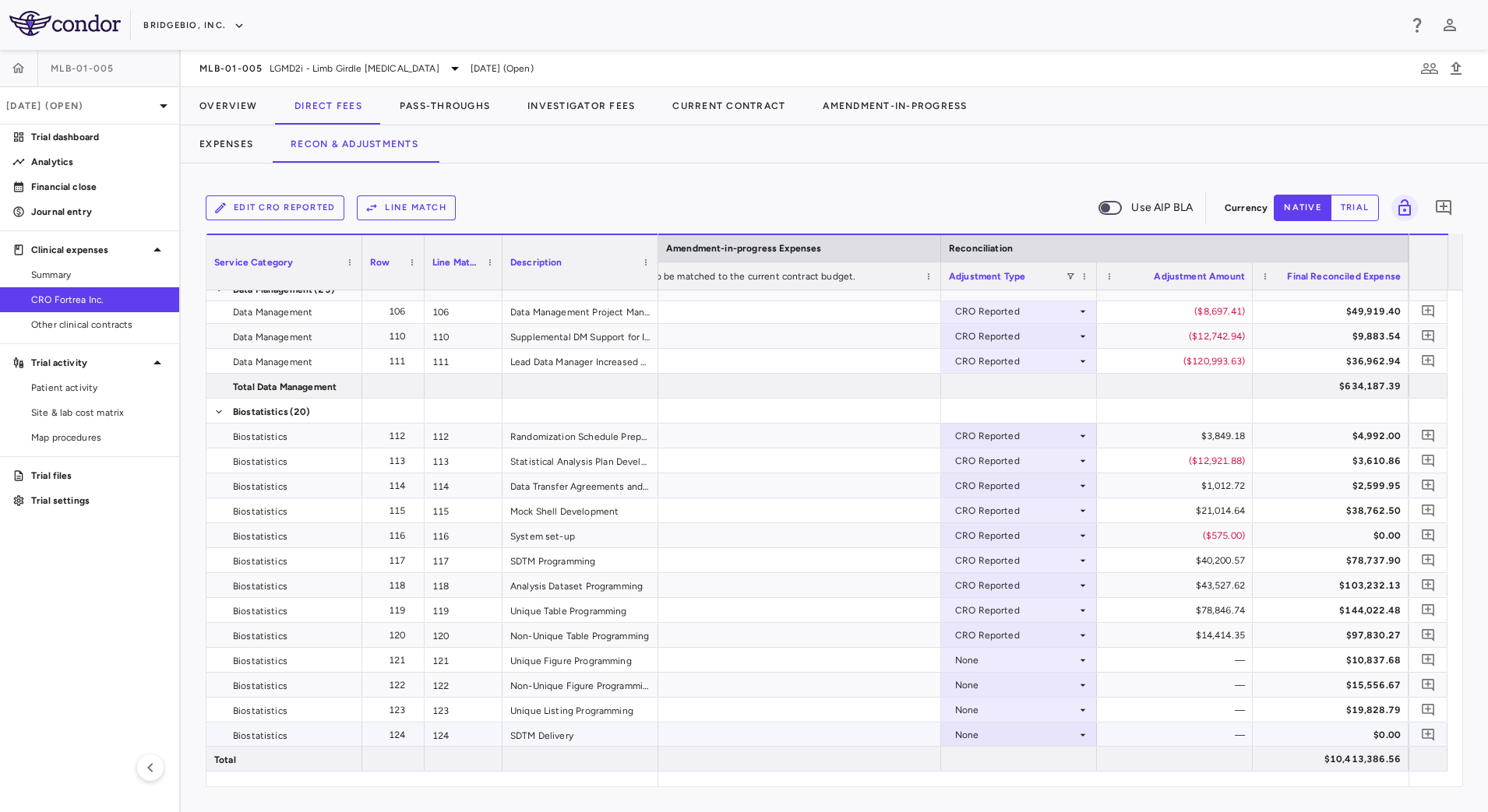
scroll to position [2627, 0]
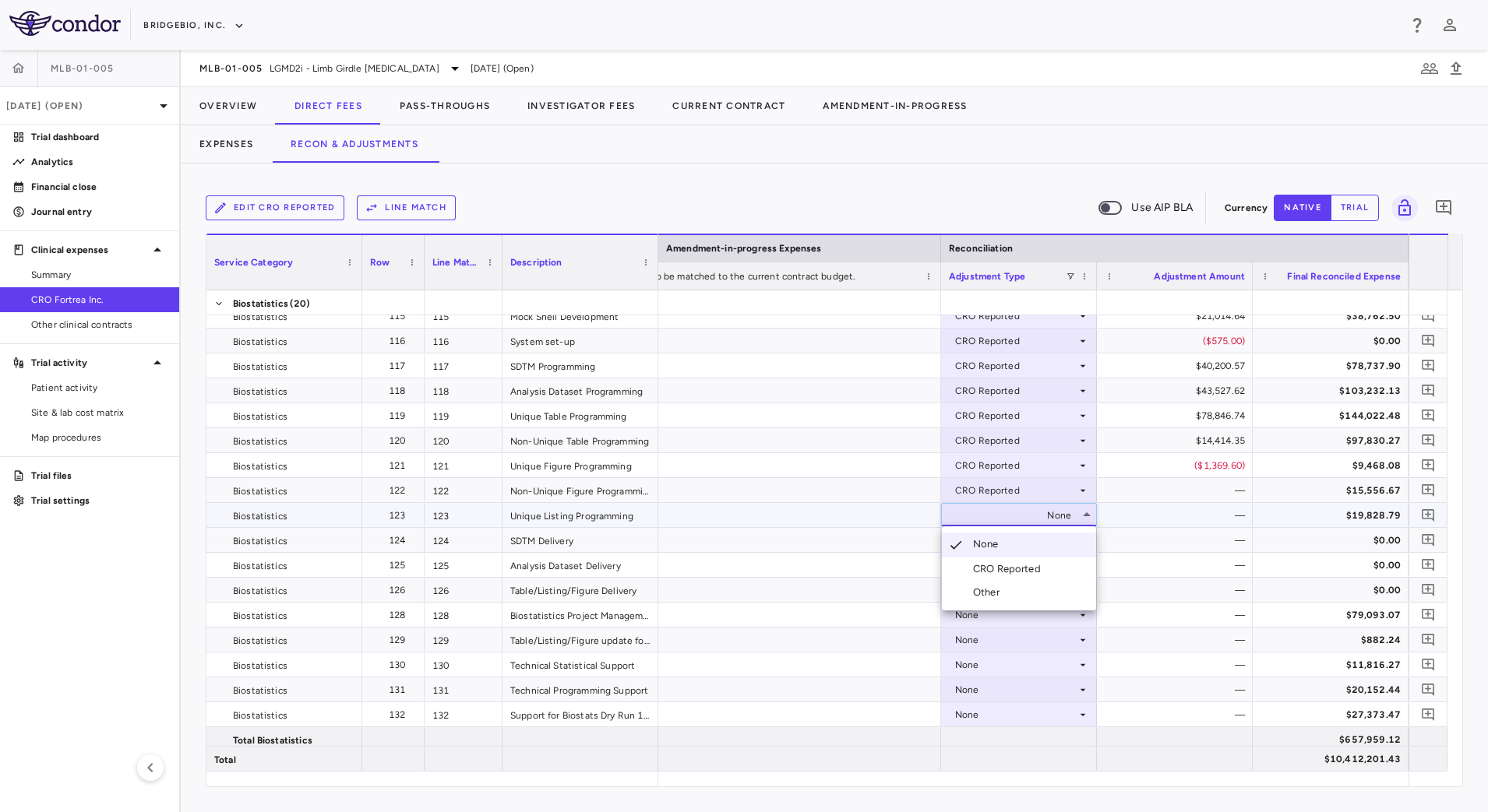
click at [1054, 567] on li "CRO Reported" at bounding box center [1018, 569] width 154 height 24
click at [1063, 167] on div at bounding box center [744, 406] width 1488 height 812
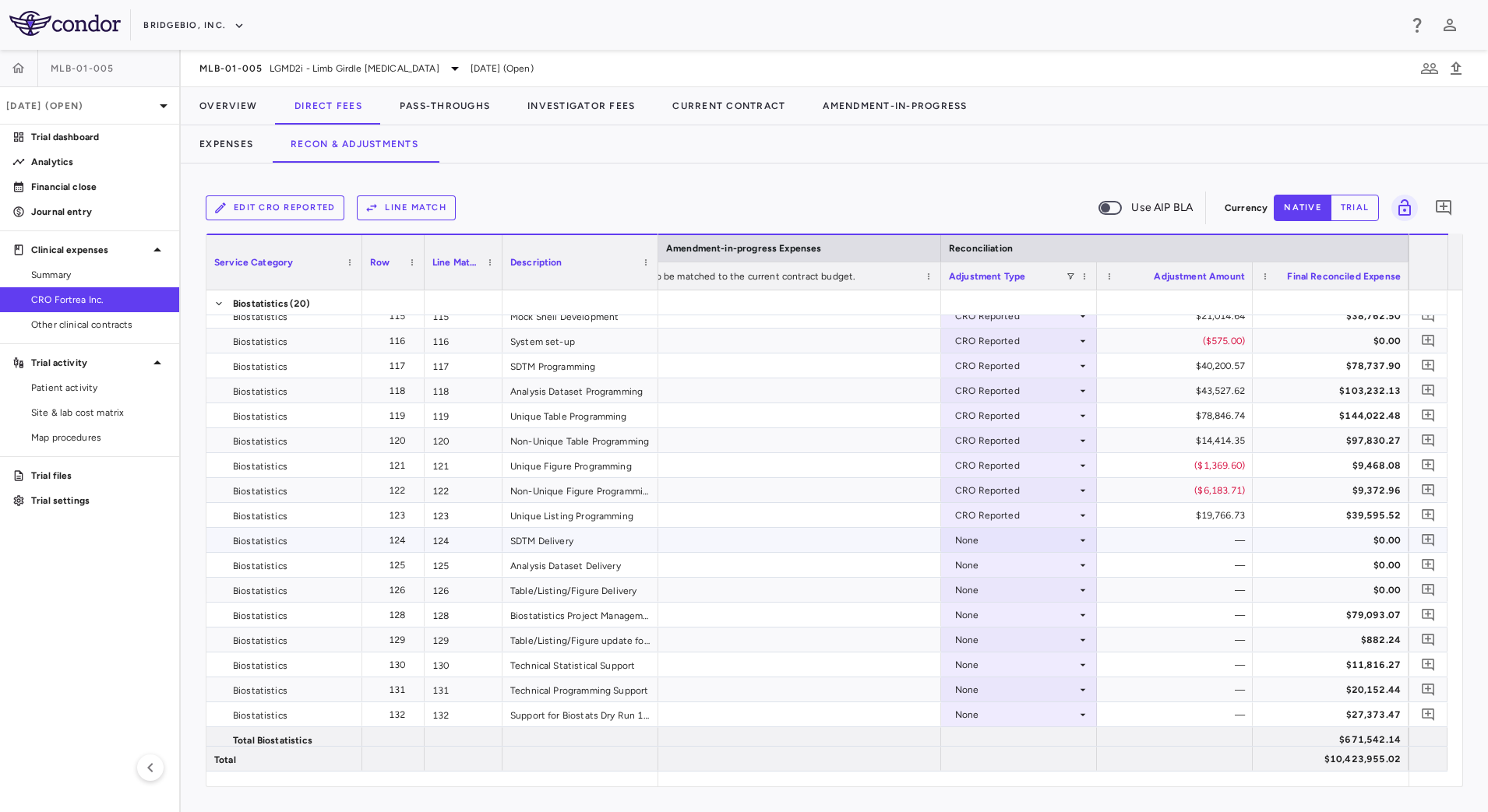
click at [1084, 545] on div "None" at bounding box center [1018, 539] width 140 height 23
click at [1037, 592] on div "CRO Reported" at bounding box center [1010, 594] width 74 height 14
click at [1064, 561] on div "None" at bounding box center [1016, 564] width 121 height 25
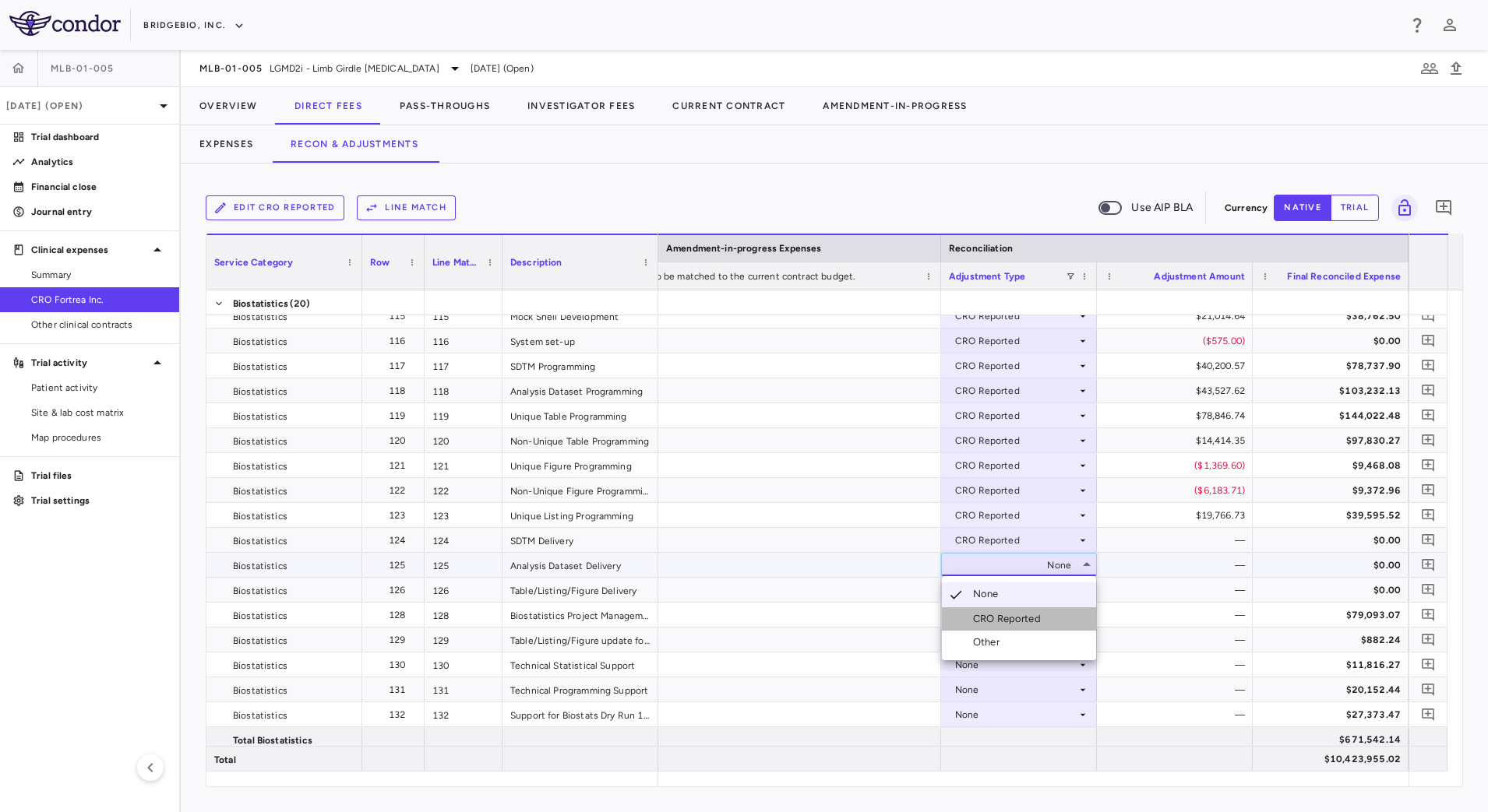
click at [1018, 619] on div "CRO Reported" at bounding box center [1010, 619] width 74 height 14
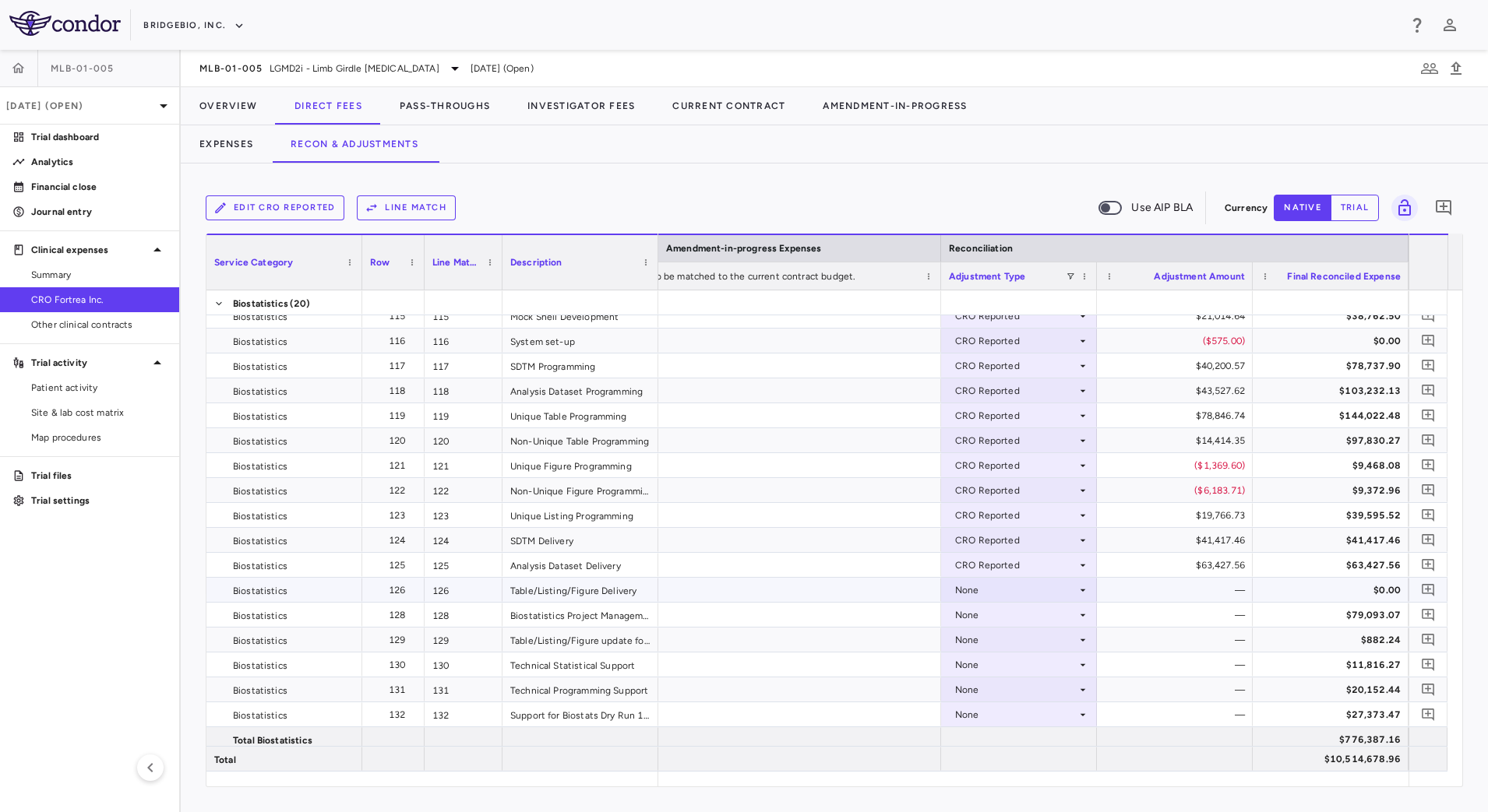
click at [1085, 596] on div "None" at bounding box center [1018, 589] width 140 height 23
click at [1032, 639] on div "CRO Reported" at bounding box center [1010, 643] width 74 height 14
click at [1067, 619] on div "None" at bounding box center [1016, 615] width 121 height 25
click at [1008, 667] on div "CRO Reported" at bounding box center [1010, 668] width 74 height 14
click at [1082, 643] on icon at bounding box center [1082, 639] width 13 height 13
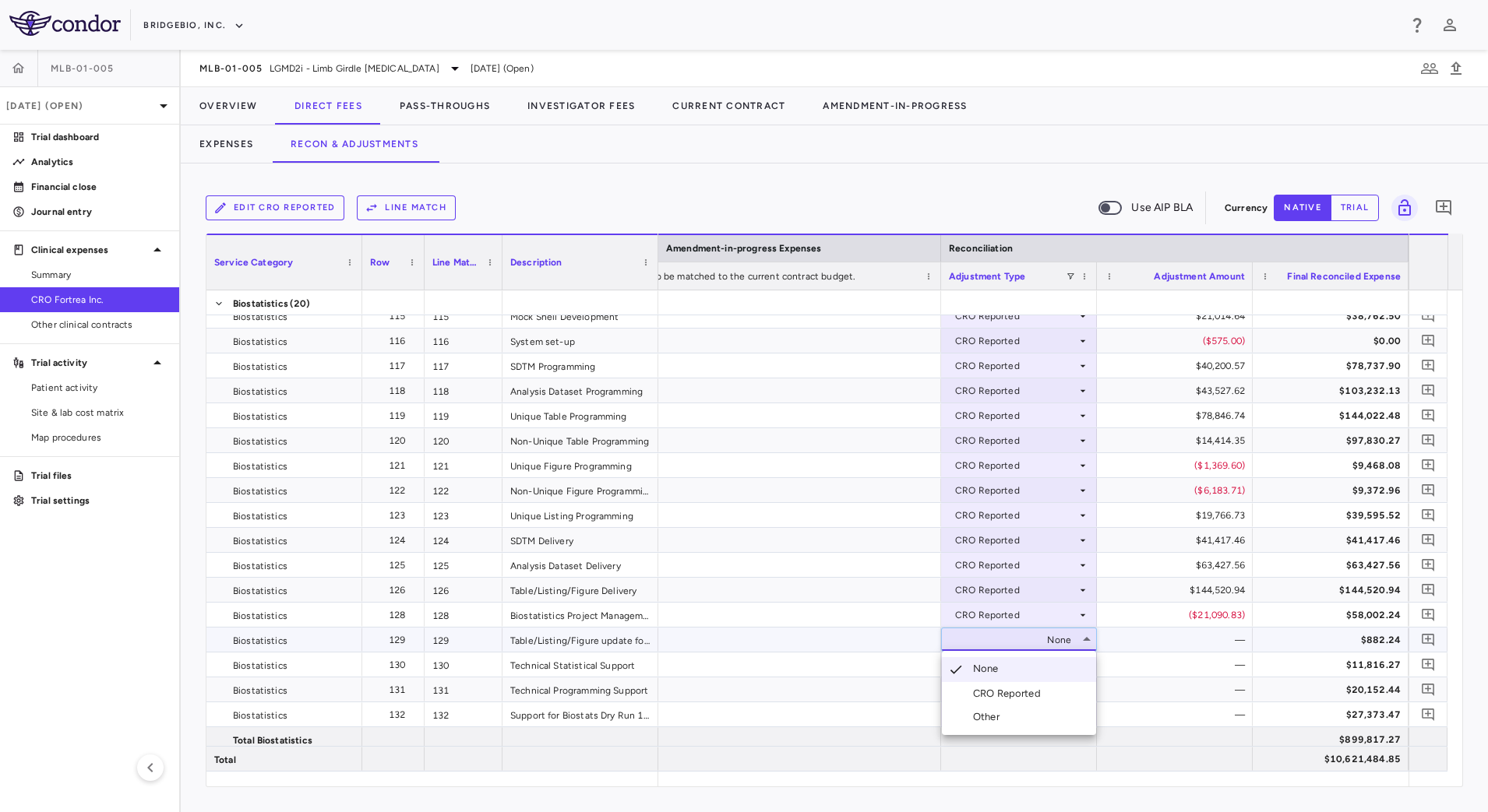
click at [1050, 694] on li "CRO Reported" at bounding box center [1018, 694] width 154 height 24
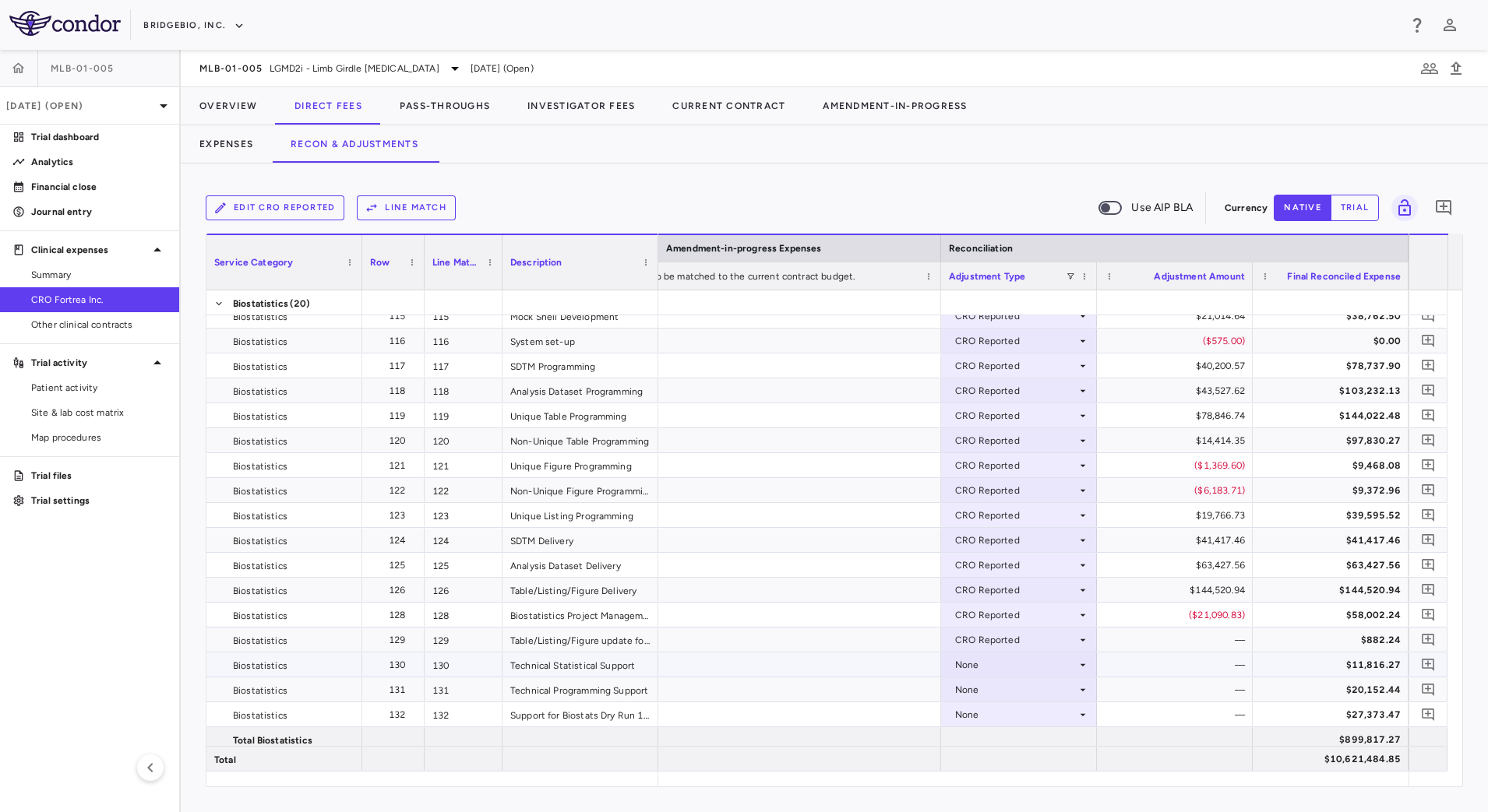
click at [1078, 668] on icon at bounding box center [1082, 664] width 13 height 13
click at [1042, 715] on div "CRO Reported" at bounding box center [1010, 719] width 74 height 14
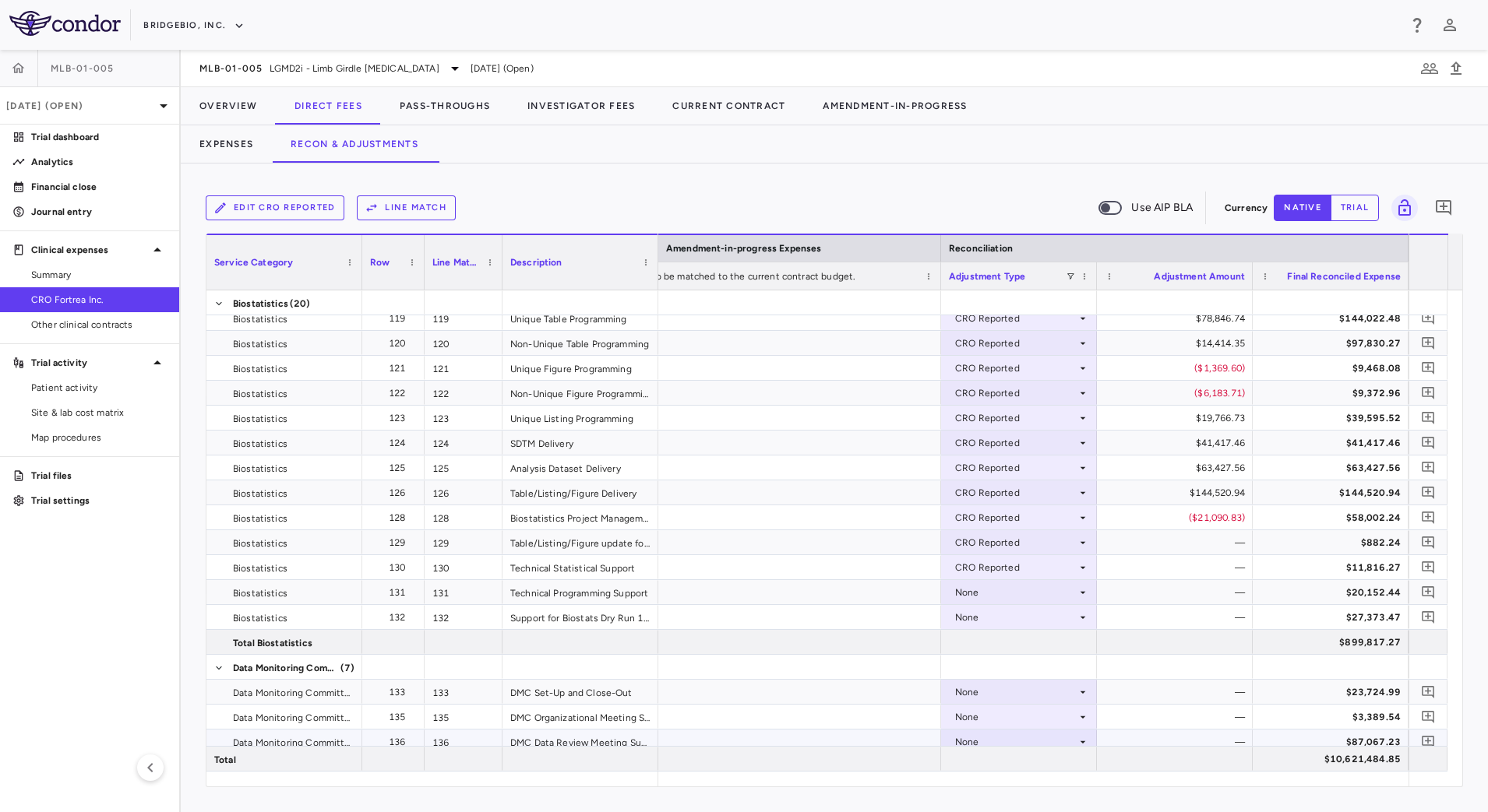
scroll to position [2822, 0]
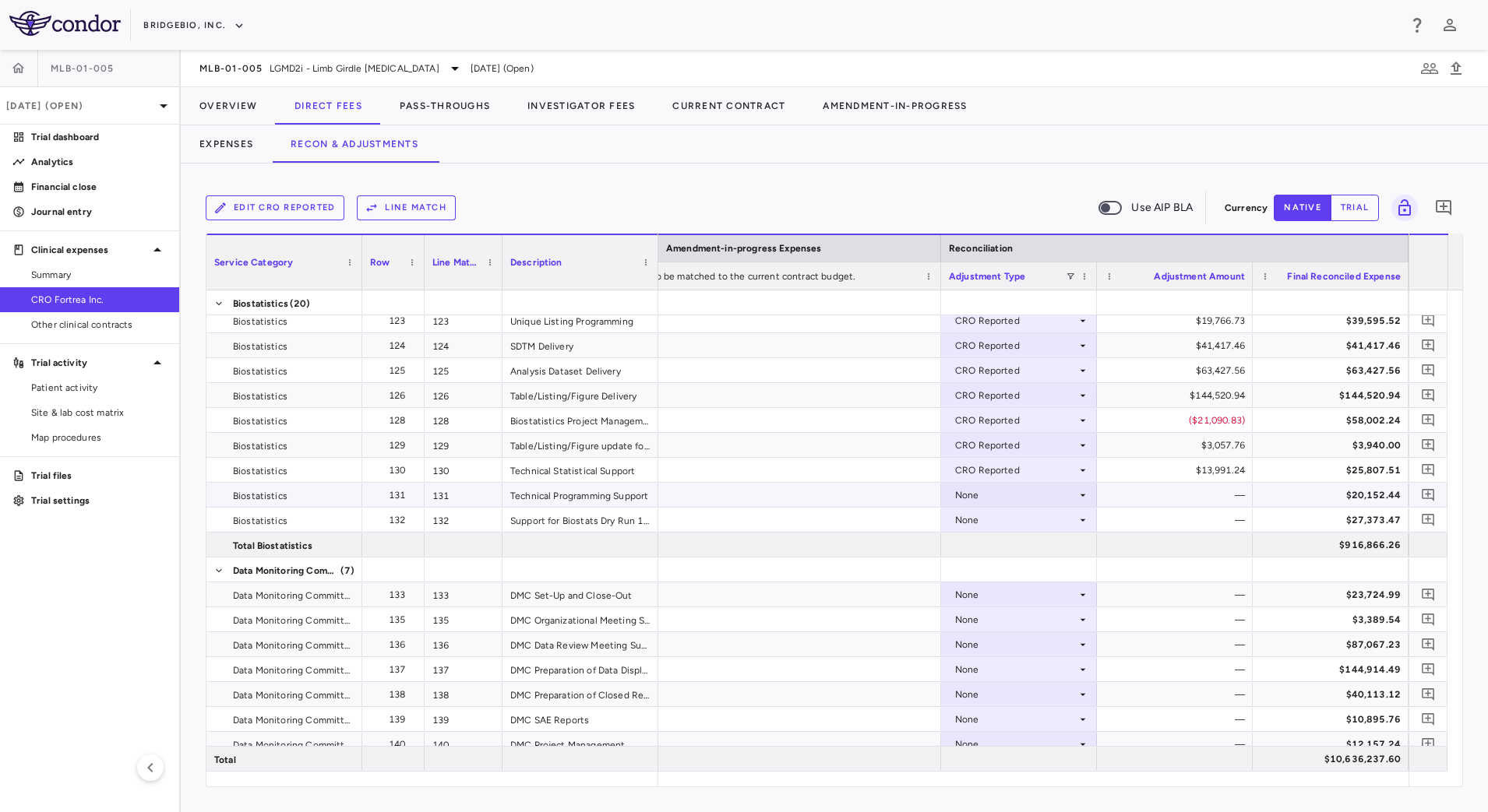
click at [1082, 492] on icon at bounding box center [1082, 495] width 13 height 13
click at [1042, 549] on div "CRO Reported" at bounding box center [1010, 548] width 74 height 14
click at [1065, 527] on div "None" at bounding box center [1016, 520] width 121 height 25
click at [1015, 571] on div "CRO Reported" at bounding box center [1010, 574] width 74 height 14
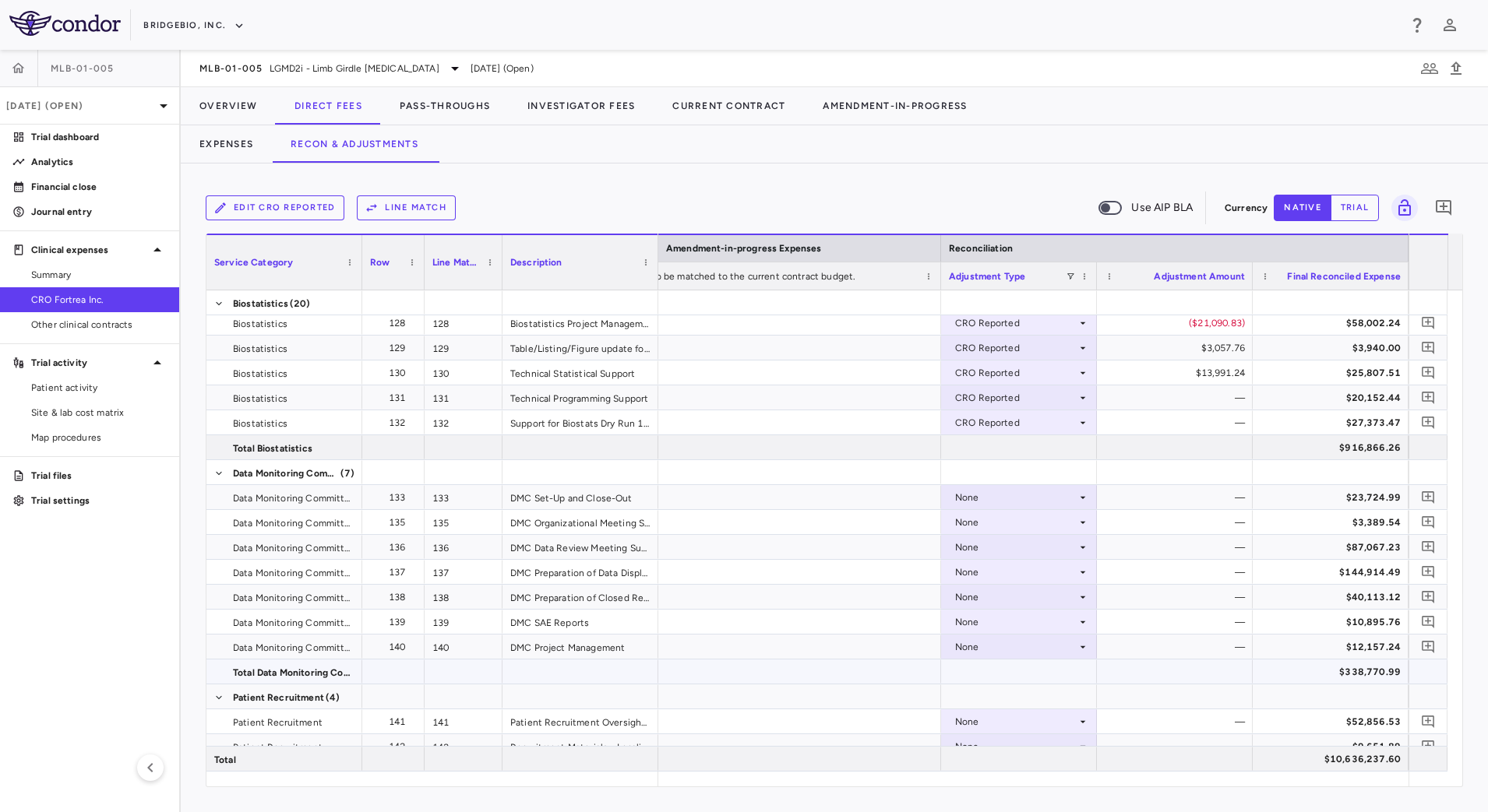
scroll to position [3016, 0]
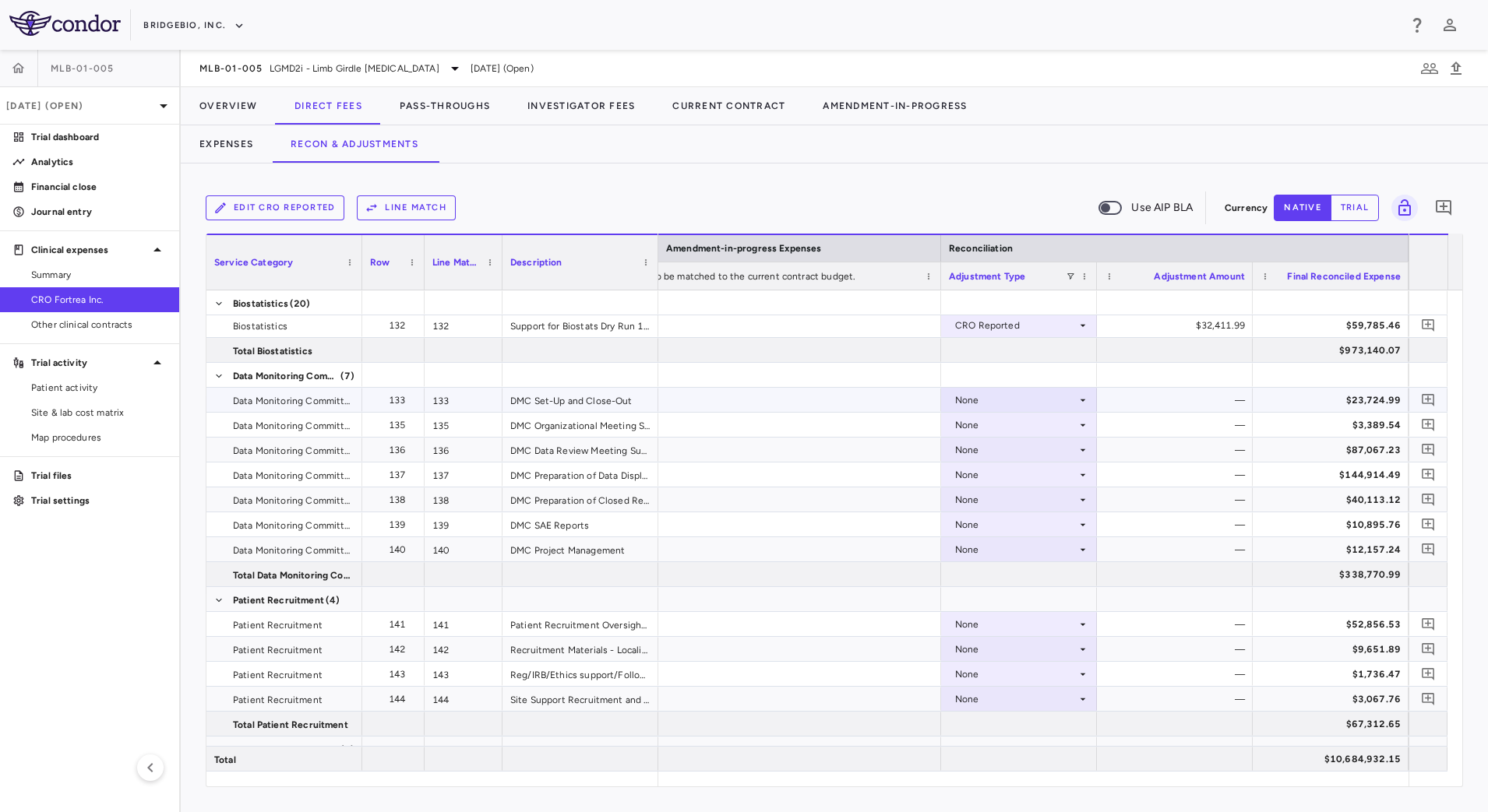
click at [1078, 403] on icon at bounding box center [1082, 400] width 13 height 13
click at [1054, 458] on li "CRO Reported" at bounding box center [1018, 454] width 154 height 24
click at [1082, 433] on div "None" at bounding box center [1018, 424] width 140 height 23
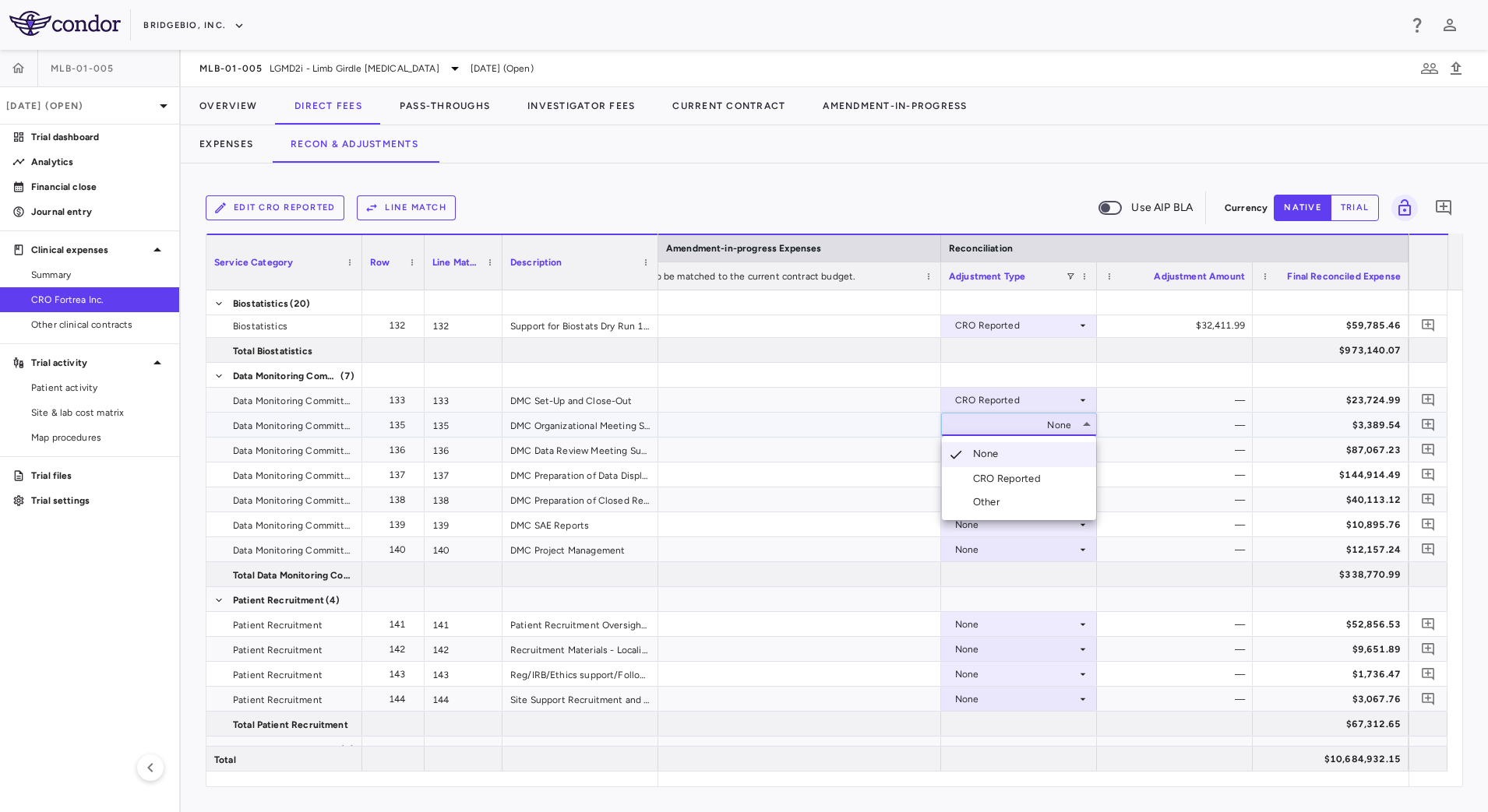
click at [1033, 473] on div "CRO Reported" at bounding box center [1010, 479] width 74 height 14
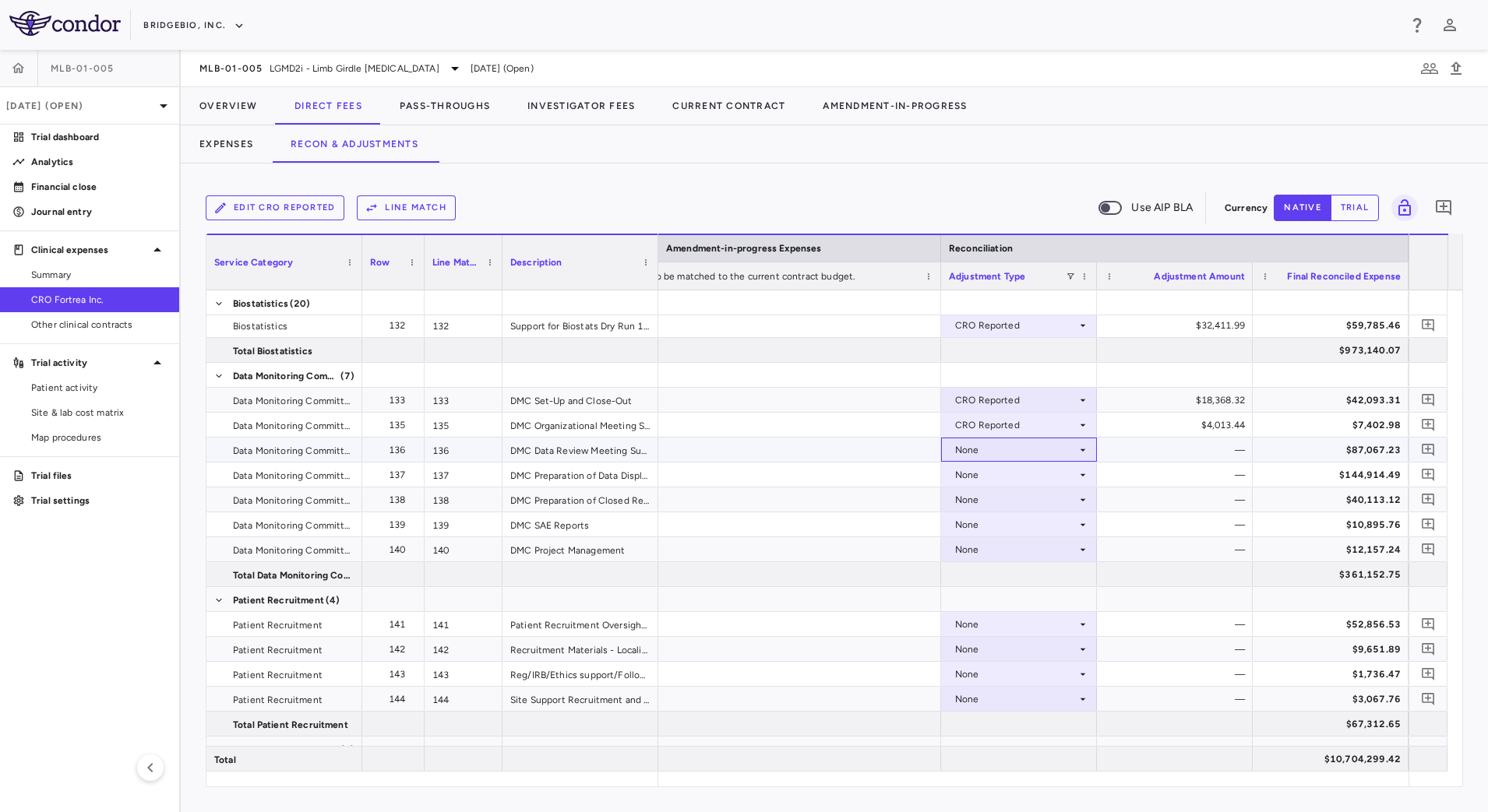
click at [1082, 453] on icon at bounding box center [1082, 450] width 13 height 13
click at [1046, 500] on div "CRO Reported" at bounding box center [1010, 504] width 74 height 14
click at [1070, 477] on div "None" at bounding box center [1016, 474] width 121 height 25
drag, startPoint x: 1010, startPoint y: 523, endPoint x: 1030, endPoint y: 520, distance: 20.2
click at [1010, 523] on div "CRO Reported" at bounding box center [1010, 528] width 74 height 14
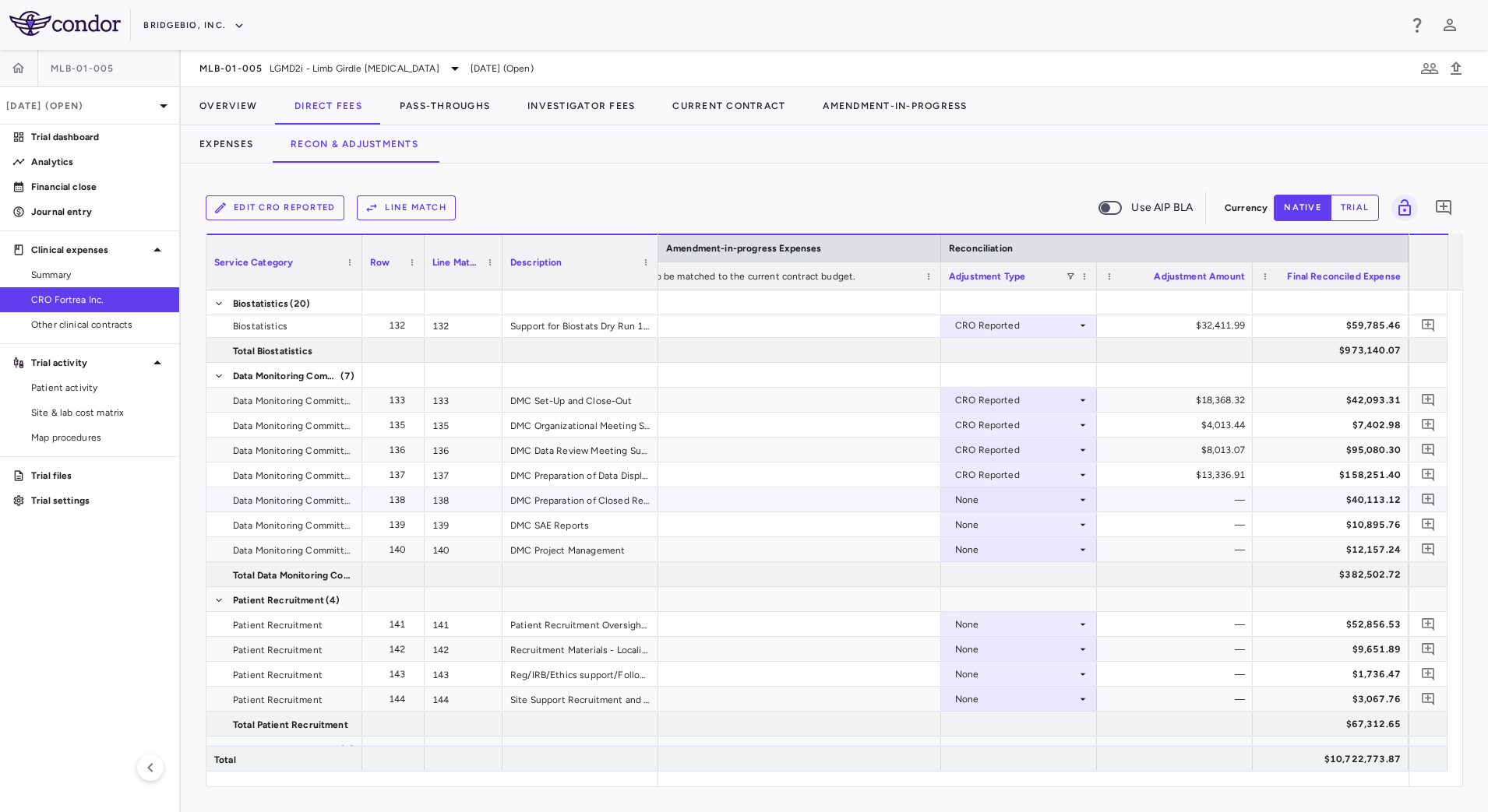
click at [1077, 502] on icon at bounding box center [1082, 500] width 13 height 13
drag, startPoint x: 1054, startPoint y: 549, endPoint x: 1073, endPoint y: 539, distance: 21.5
click at [1054, 550] on li "CRO Reported" at bounding box center [1018, 553] width 154 height 24
click at [1076, 535] on div "None" at bounding box center [1018, 524] width 156 height 24
click at [1056, 574] on li "CRO Reported" at bounding box center [1018, 579] width 154 height 24
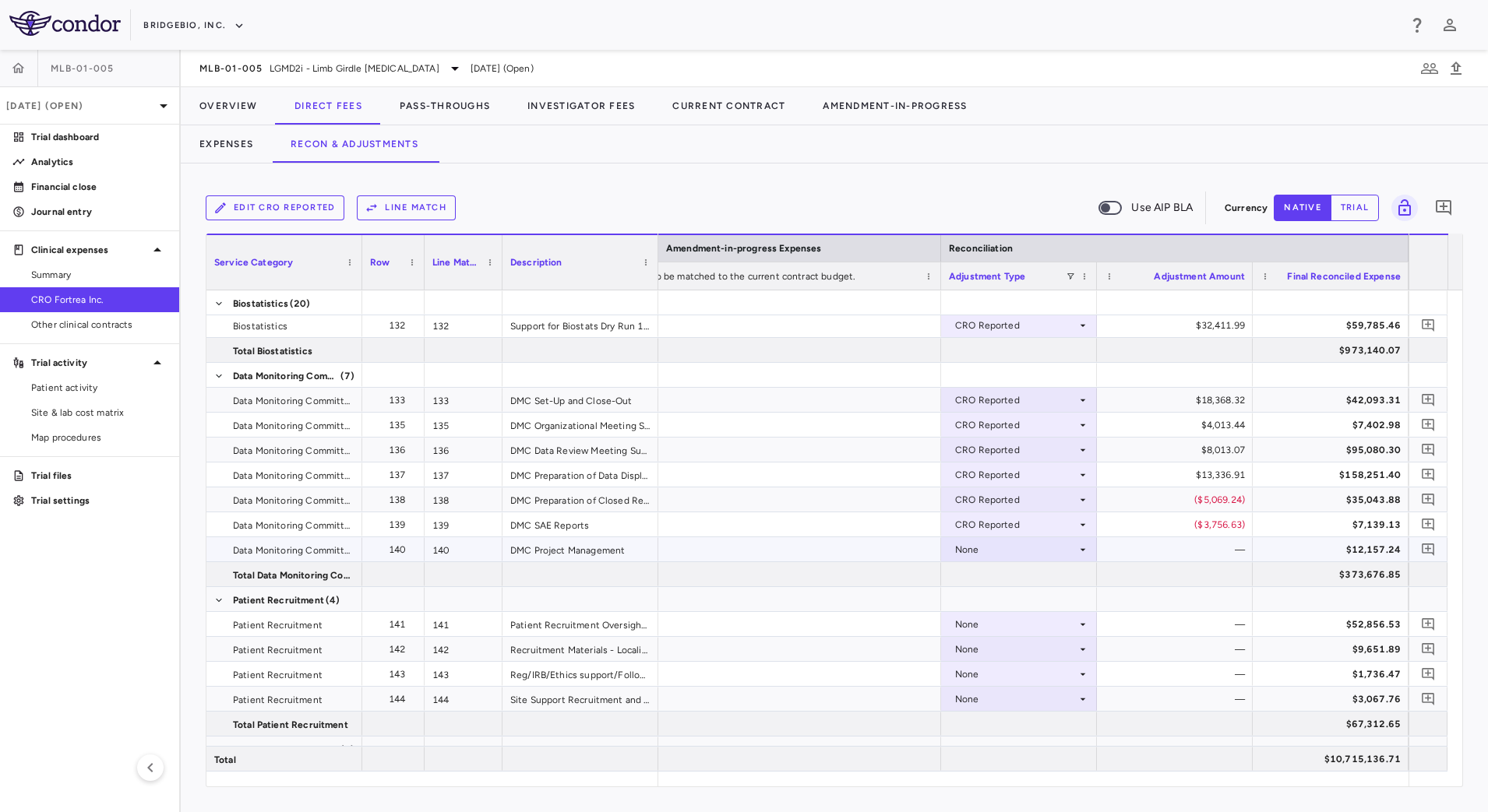
click at [1082, 552] on icon at bounding box center [1082, 549] width 13 height 13
click at [1040, 603] on div "CRO Reported" at bounding box center [1010, 603] width 74 height 14
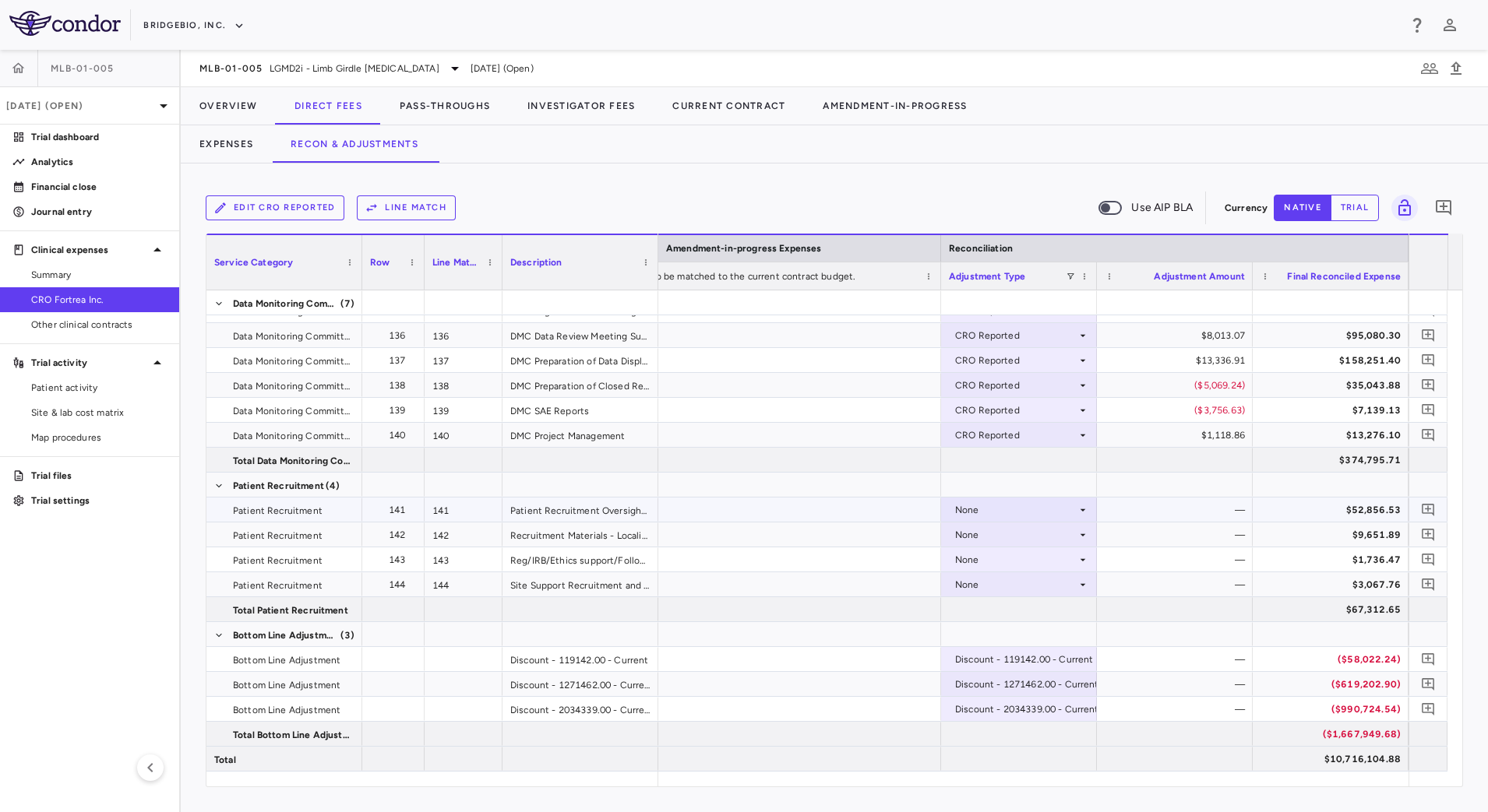
click at [1089, 503] on div "None" at bounding box center [1018, 510] width 156 height 24
click at [1048, 558] on li "CRO Reported" at bounding box center [1018, 564] width 154 height 24
click at [1067, 536] on div "None" at bounding box center [1016, 534] width 121 height 25
click at [1040, 589] on div "CRO Reported" at bounding box center [1010, 588] width 74 height 14
click at [1081, 563] on icon at bounding box center [1082, 559] width 13 height 13
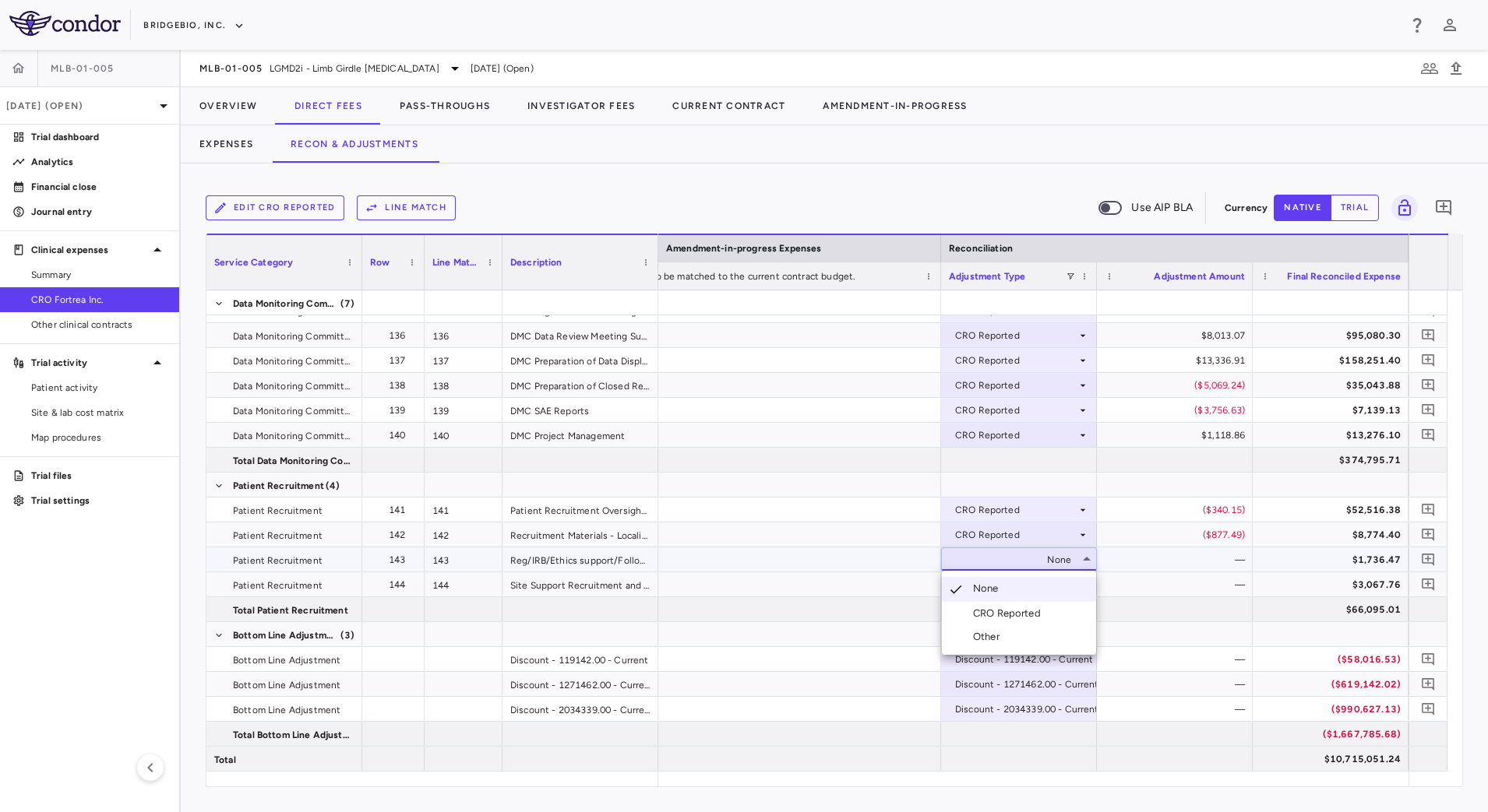
click at [1050, 611] on li "CRO Reported" at bounding box center [1018, 614] width 154 height 24
click at [1077, 586] on icon at bounding box center [1082, 584] width 13 height 13
click at [1051, 633] on li "CRO Reported" at bounding box center [1018, 638] width 154 height 24
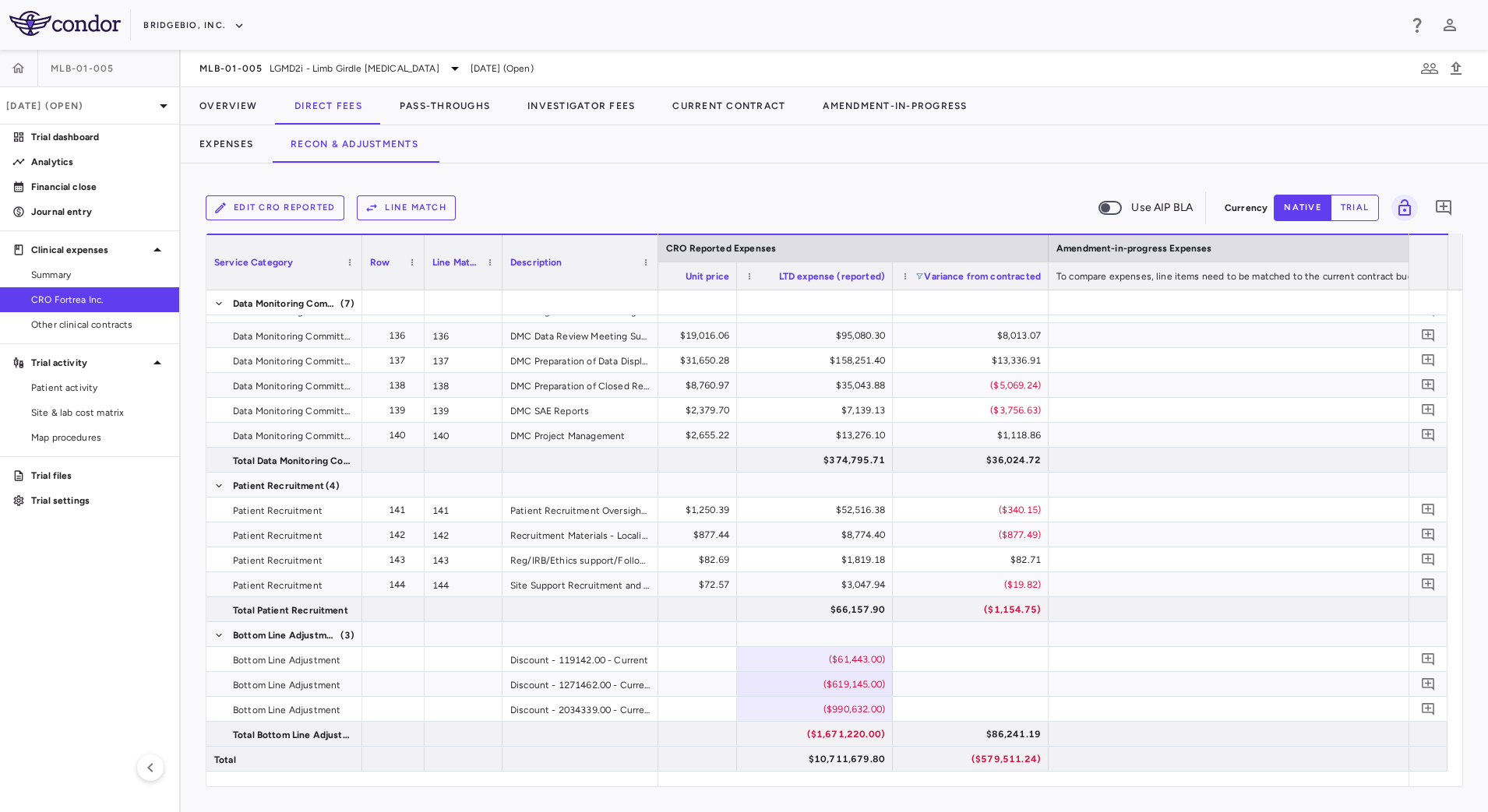
scroll to position [0, 2675]
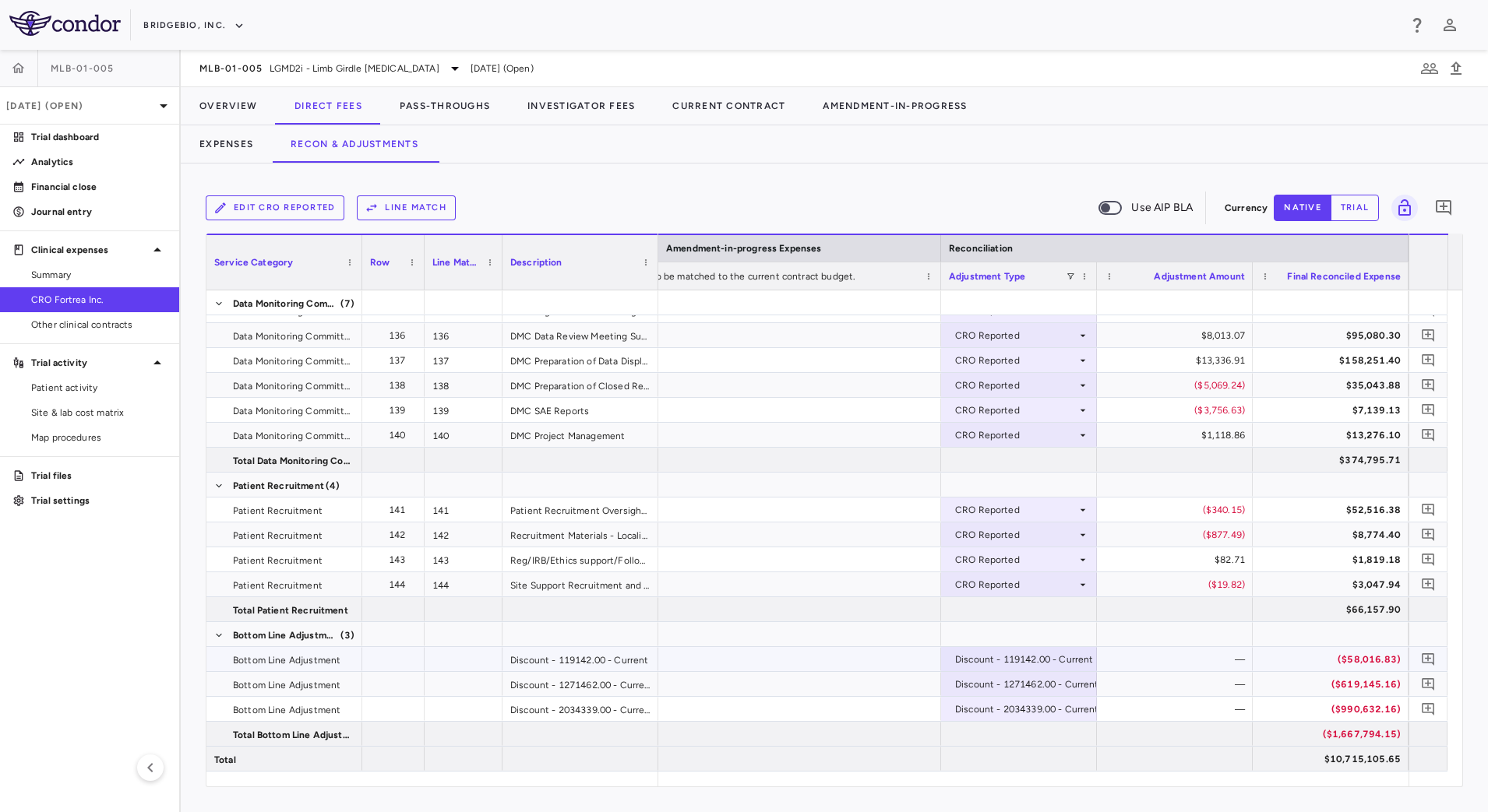
click at [1021, 646] on div "Discount - 119142.00 - Current" at bounding box center [1025, 658] width 139 height 25
click at [1126, 738] on div at bounding box center [744, 406] width 1488 height 812
click at [1077, 659] on div "Discount - 119142.00 - Current" at bounding box center [1025, 658] width 139 height 25
click at [1067, 686] on li "None" at bounding box center [1018, 688] width 154 height 24
click at [1066, 659] on div "None" at bounding box center [1016, 658] width 121 height 25
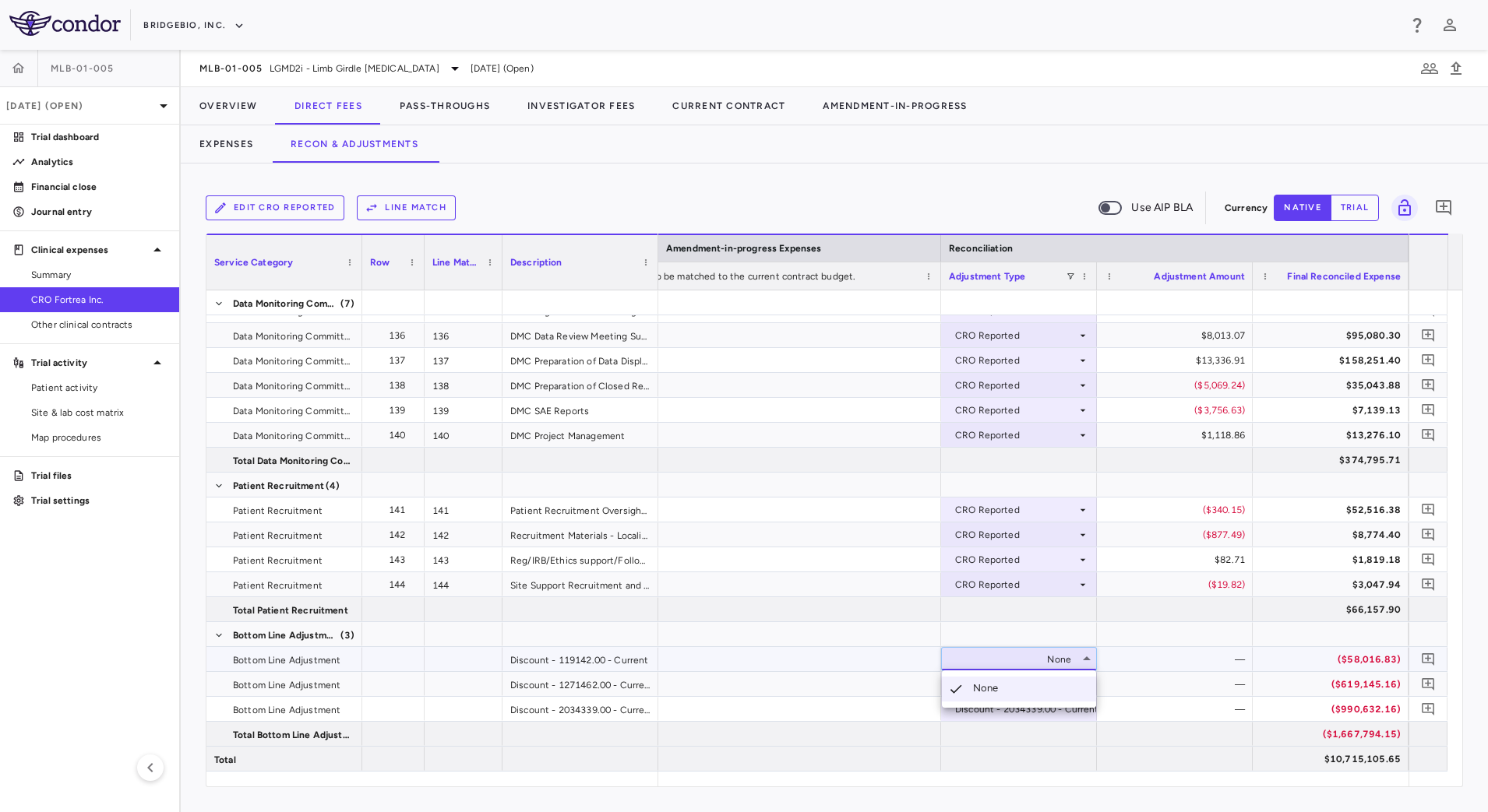
click at [1063, 690] on li "None" at bounding box center [1018, 688] width 154 height 25
click at [1148, 717] on div "—" at bounding box center [1178, 709] width 134 height 25
click at [1152, 664] on div "—" at bounding box center [1178, 658] width 134 height 25
click at [1069, 663] on div "None" at bounding box center [1016, 658] width 121 height 25
click at [1162, 720] on div at bounding box center [744, 406] width 1488 height 812
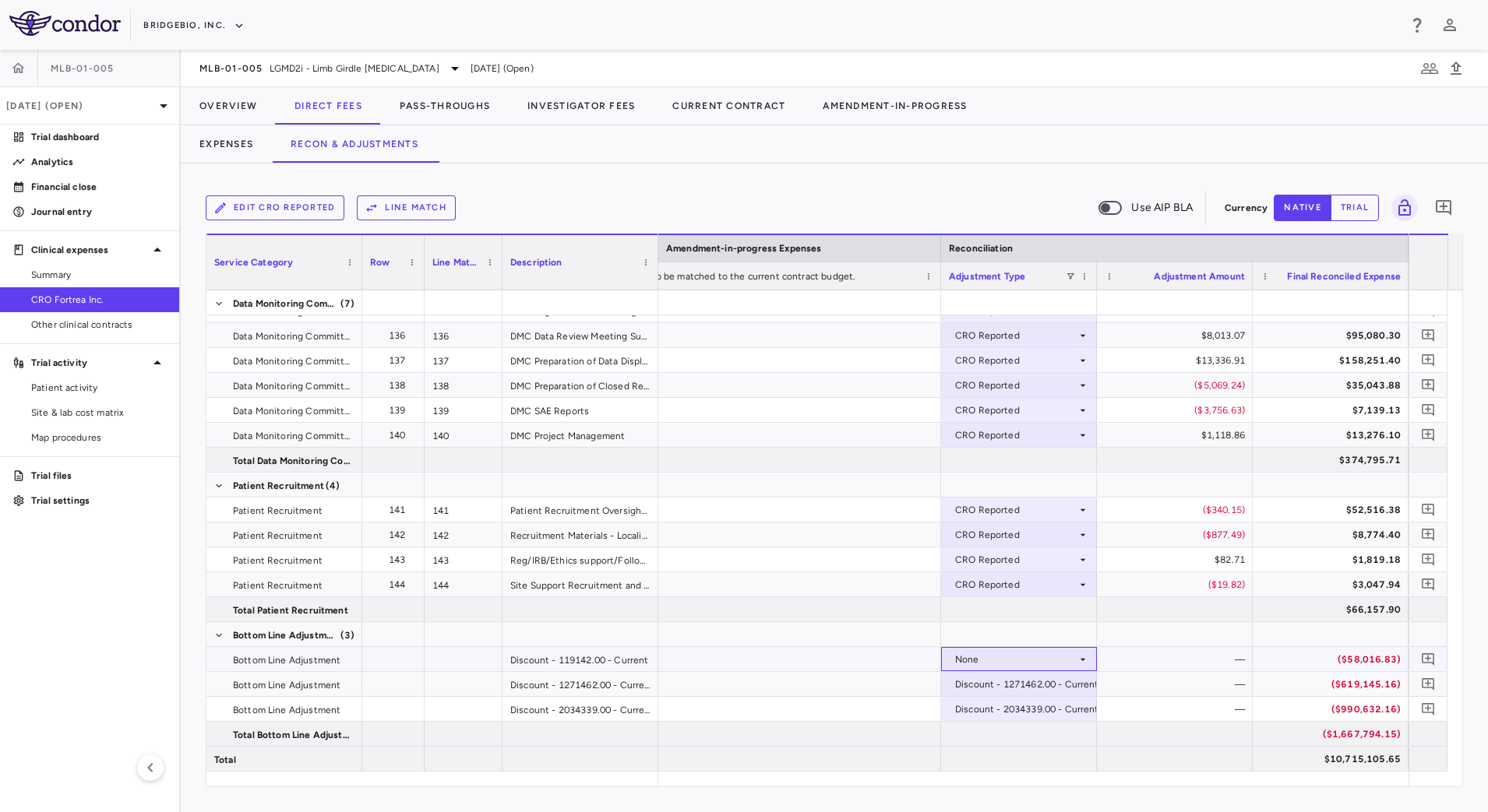
click at [1063, 656] on div "None" at bounding box center [1016, 658] width 121 height 25
click at [1039, 685] on li "None" at bounding box center [1018, 688] width 154 height 25
click at [1066, 652] on div "None" at bounding box center [1016, 658] width 121 height 25
click at [1133, 686] on div at bounding box center [744, 406] width 1488 height 812
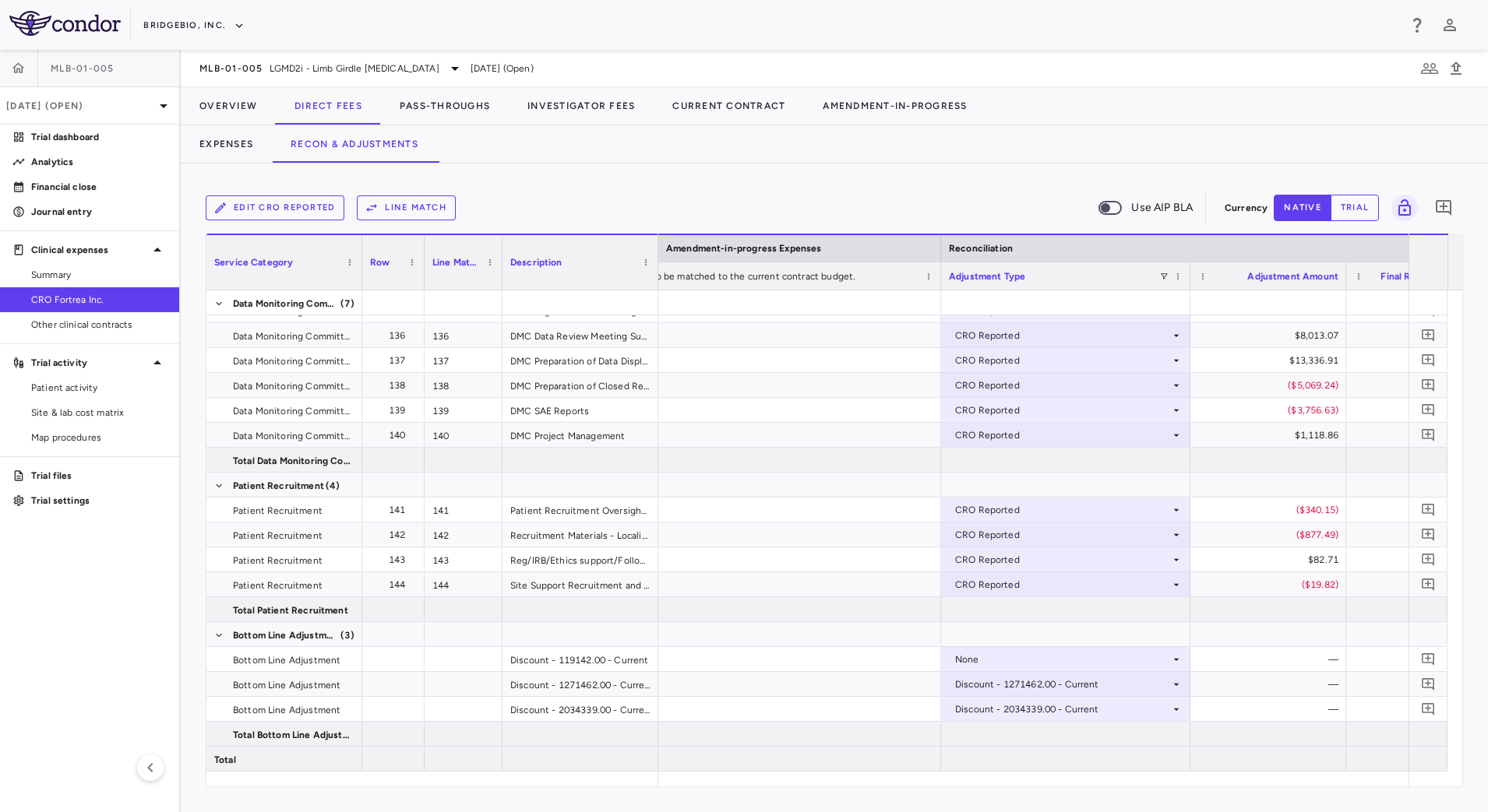
drag, startPoint x: 1093, startPoint y: 270, endPoint x: 1168, endPoint y: 283, distance: 76.1
click at [1186, 280] on div at bounding box center [1189, 276] width 6 height 27
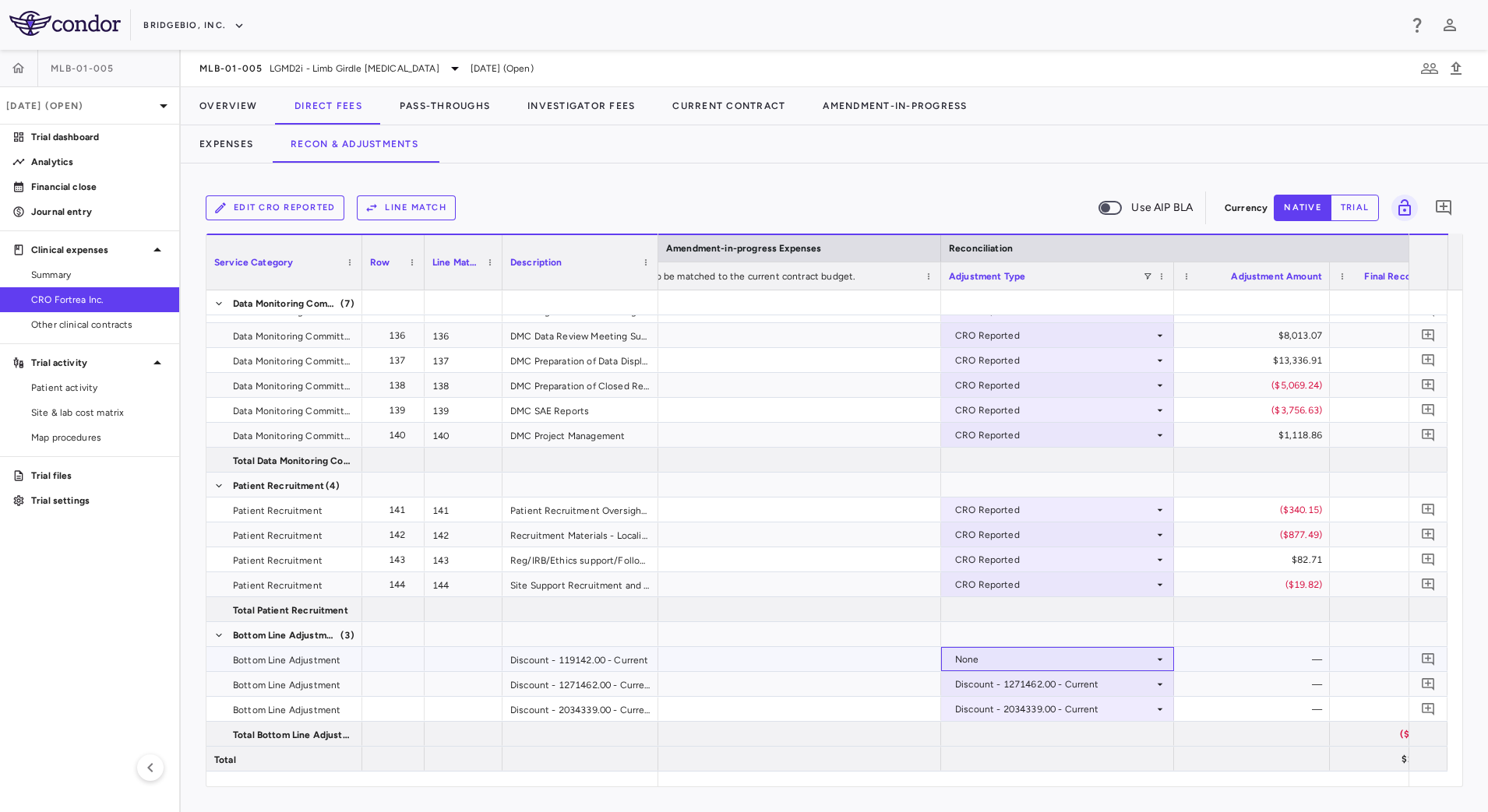
click at [1126, 659] on div "None" at bounding box center [1054, 658] width 198 height 25
click at [1236, 666] on div at bounding box center [744, 406] width 1488 height 812
click at [1037, 654] on div "None" at bounding box center [1054, 658] width 198 height 25
click at [1223, 660] on div at bounding box center [744, 406] width 1488 height 812
click at [468, 103] on button "Pass-Throughs" at bounding box center [444, 106] width 128 height 38
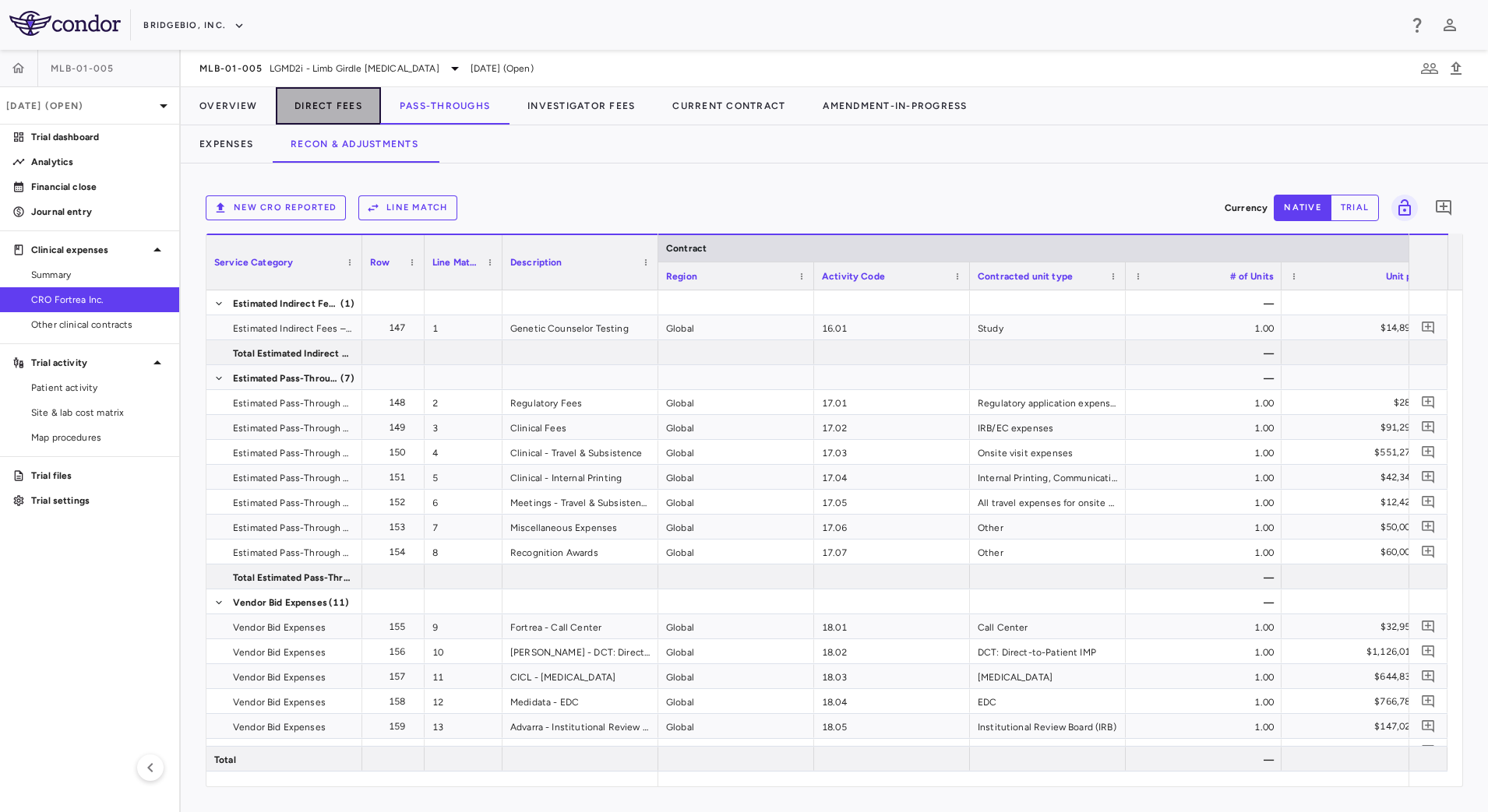
click at [324, 104] on button "Direct Fees" at bounding box center [328, 106] width 105 height 38
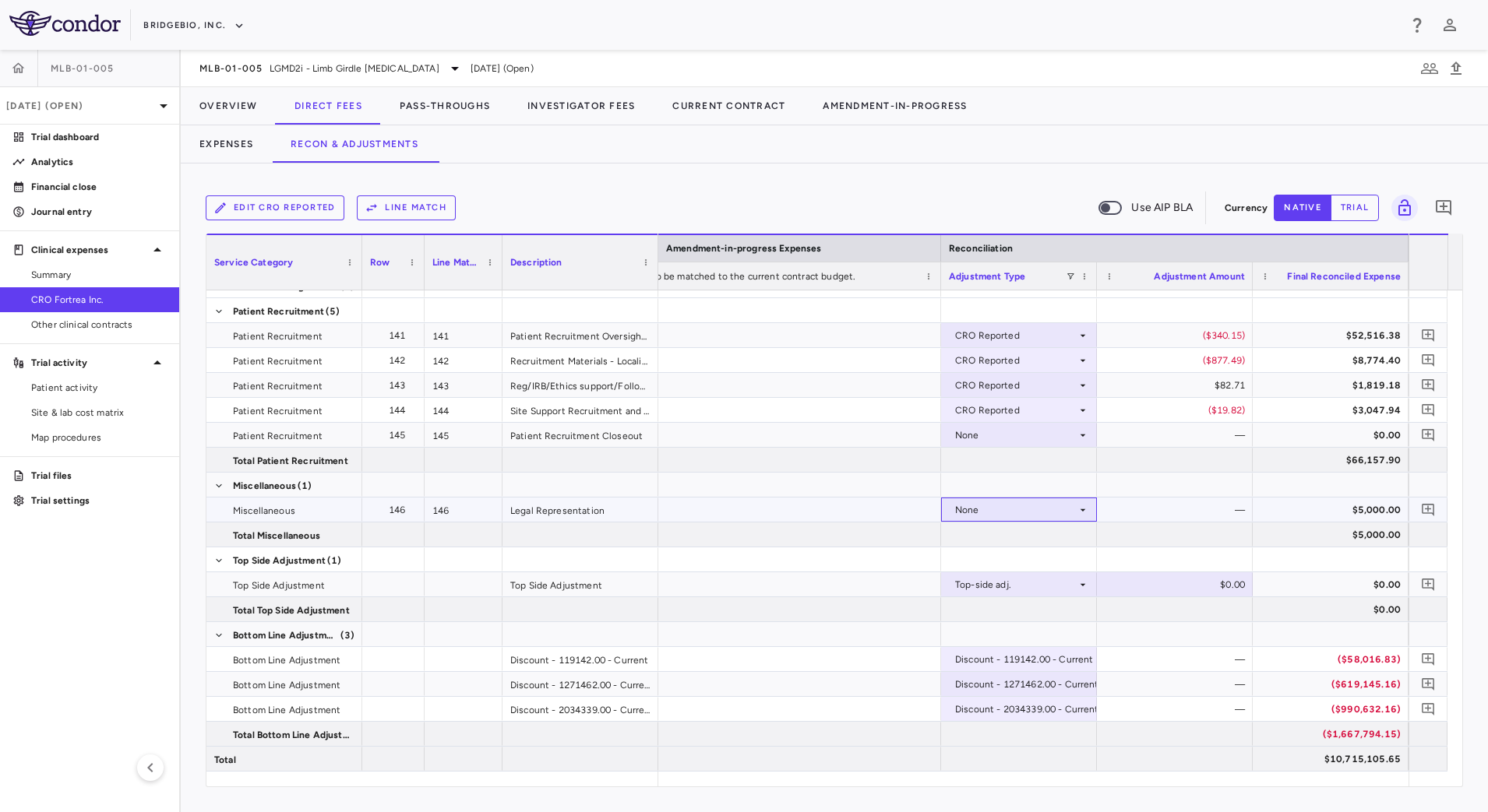
click at [1076, 506] on icon at bounding box center [1082, 510] width 13 height 13
drag, startPoint x: 1012, startPoint y: 563, endPoint x: 1086, endPoint y: 440, distance: 143.5
click at [1018, 563] on div "CRO Reported" at bounding box center [1010, 563] width 74 height 14
click at [1086, 431] on icon at bounding box center [1082, 435] width 13 height 13
click at [1034, 487] on div "CRO Reported" at bounding box center [1010, 489] width 74 height 14
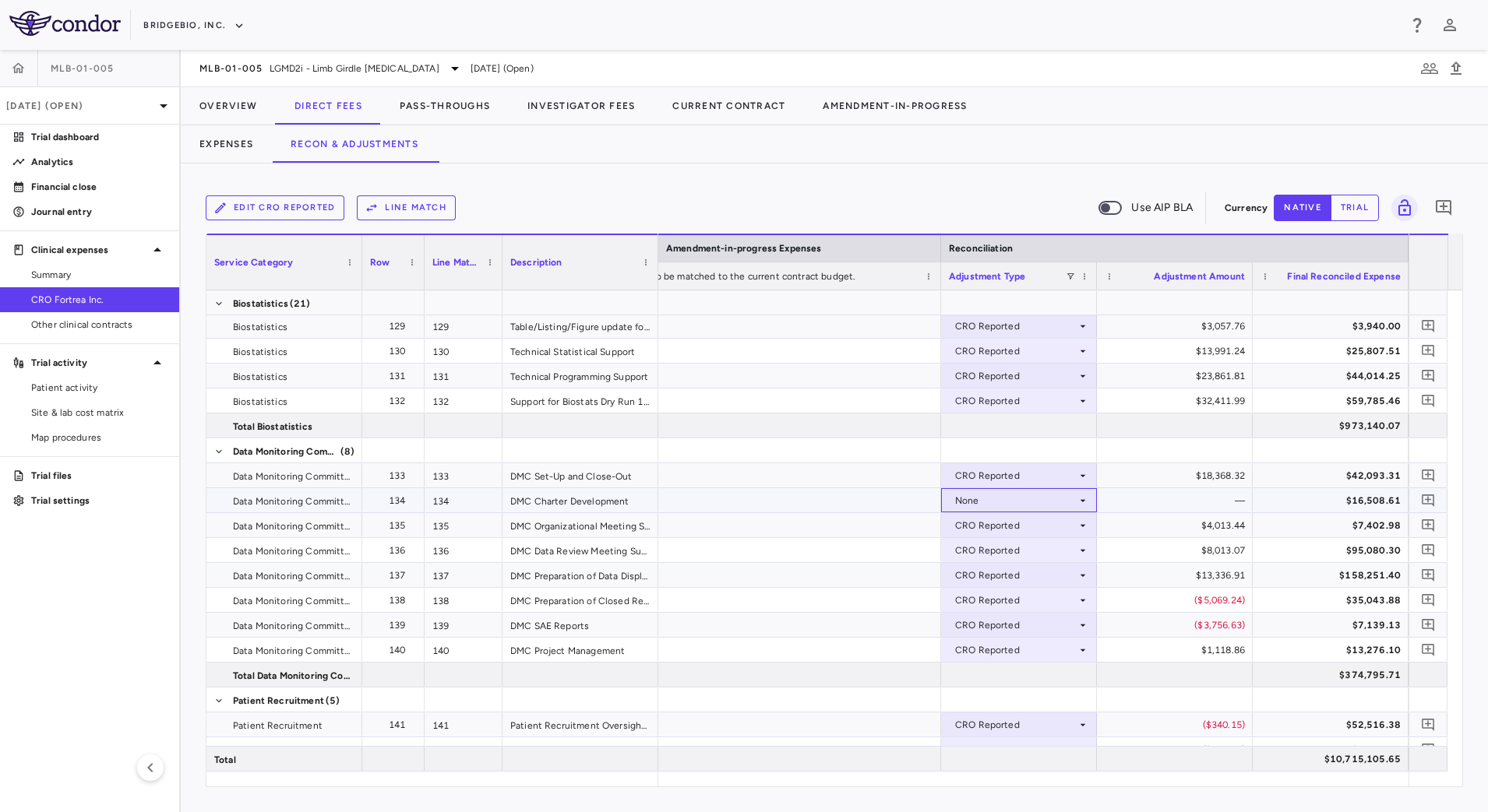
click at [1067, 496] on div "None" at bounding box center [1016, 500] width 121 height 25
click at [1003, 549] on div "CRO Reported" at bounding box center [1010, 554] width 74 height 14
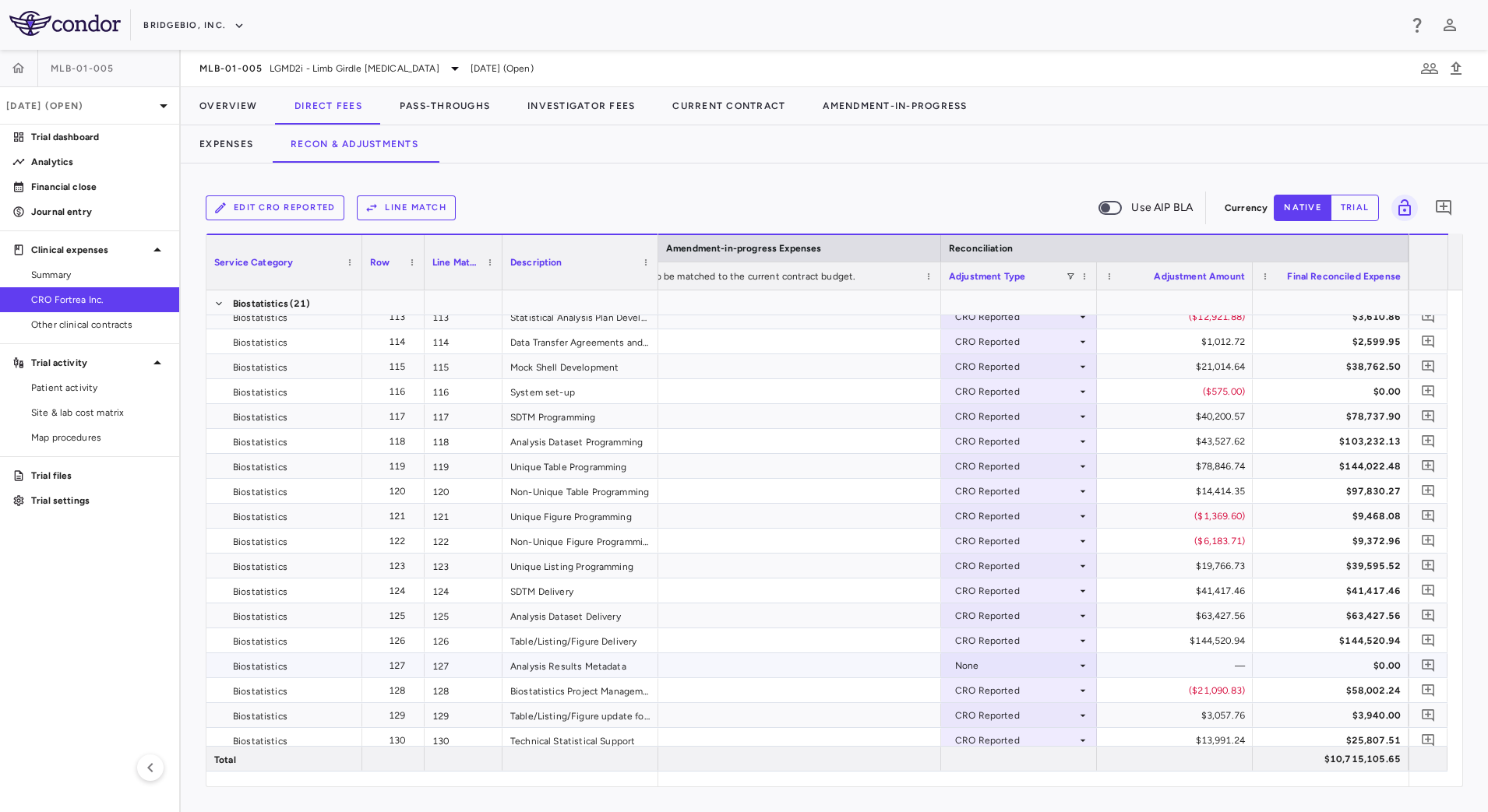
click at [1079, 668] on icon at bounding box center [1082, 665] width 13 height 13
click at [1013, 716] on div "CRO Reported" at bounding box center [1010, 719] width 74 height 14
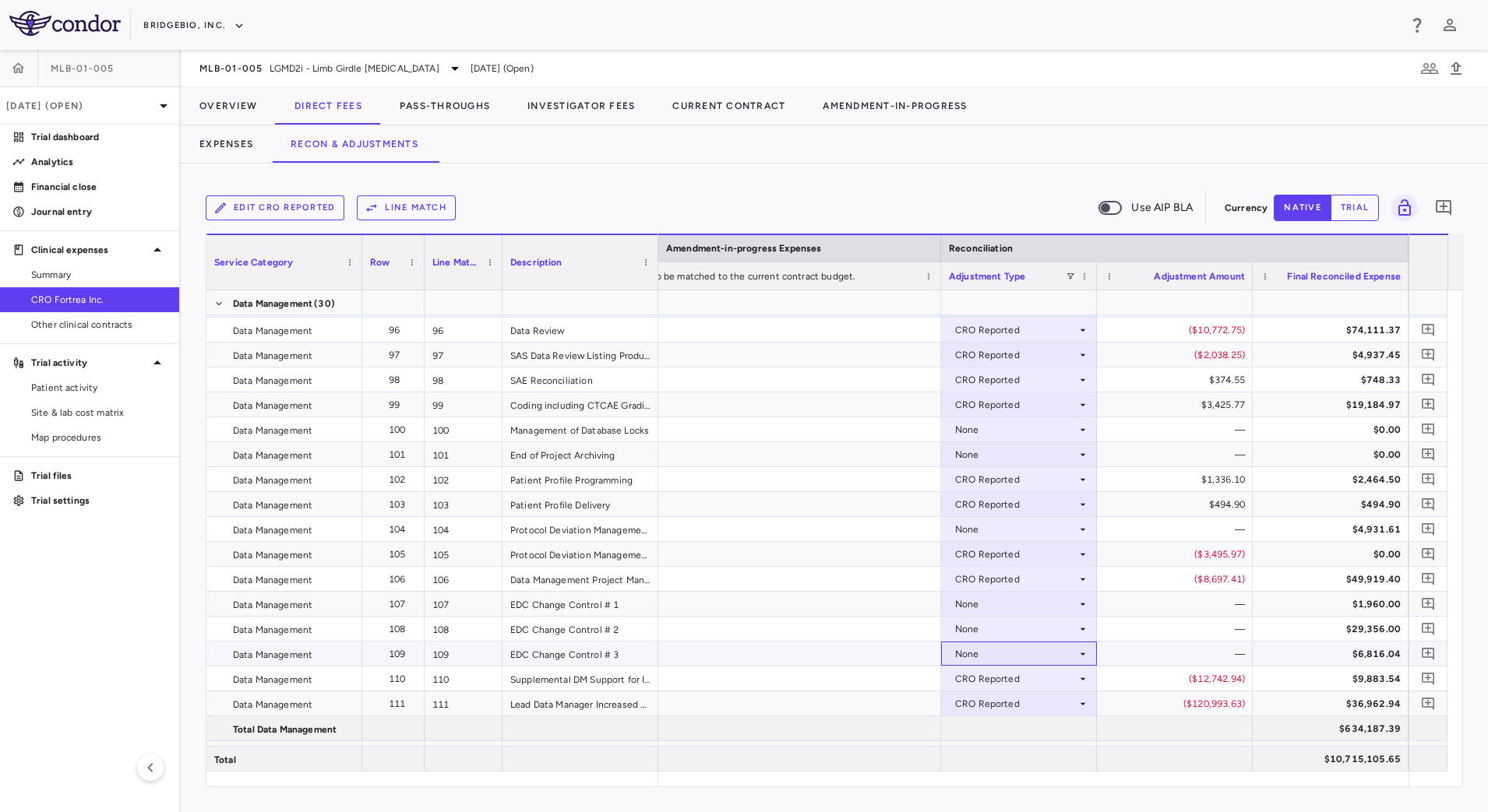
click at [1066, 654] on div "None" at bounding box center [1016, 653] width 121 height 25
click at [1039, 705] on div "CRO Reported" at bounding box center [1010, 708] width 74 height 14
click at [1071, 625] on div "None" at bounding box center [1016, 629] width 121 height 25
click at [1027, 681] on div "CRO Reported" at bounding box center [1010, 682] width 74 height 14
click at [1074, 607] on div "None" at bounding box center [1016, 604] width 121 height 25
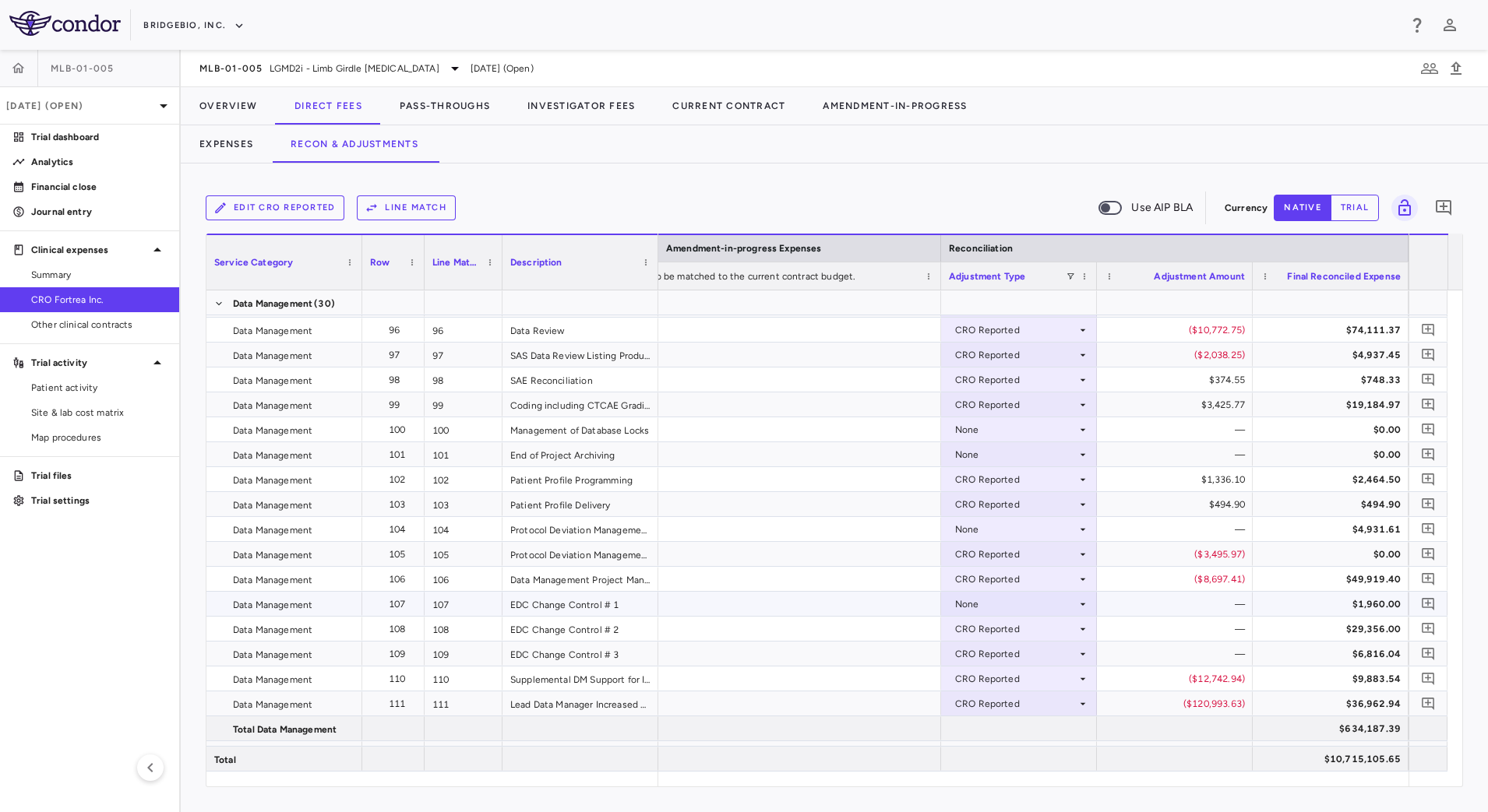
click at [1080, 600] on icon at bounding box center [1082, 604] width 13 height 13
click at [1031, 657] on div "CRO Reported" at bounding box center [1010, 657] width 74 height 14
click at [1067, 523] on div "None" at bounding box center [1016, 528] width 121 height 25
click at [1018, 580] on div "CRO Reported" at bounding box center [1010, 583] width 74 height 14
click at [1074, 425] on div "None" at bounding box center [1016, 429] width 121 height 25
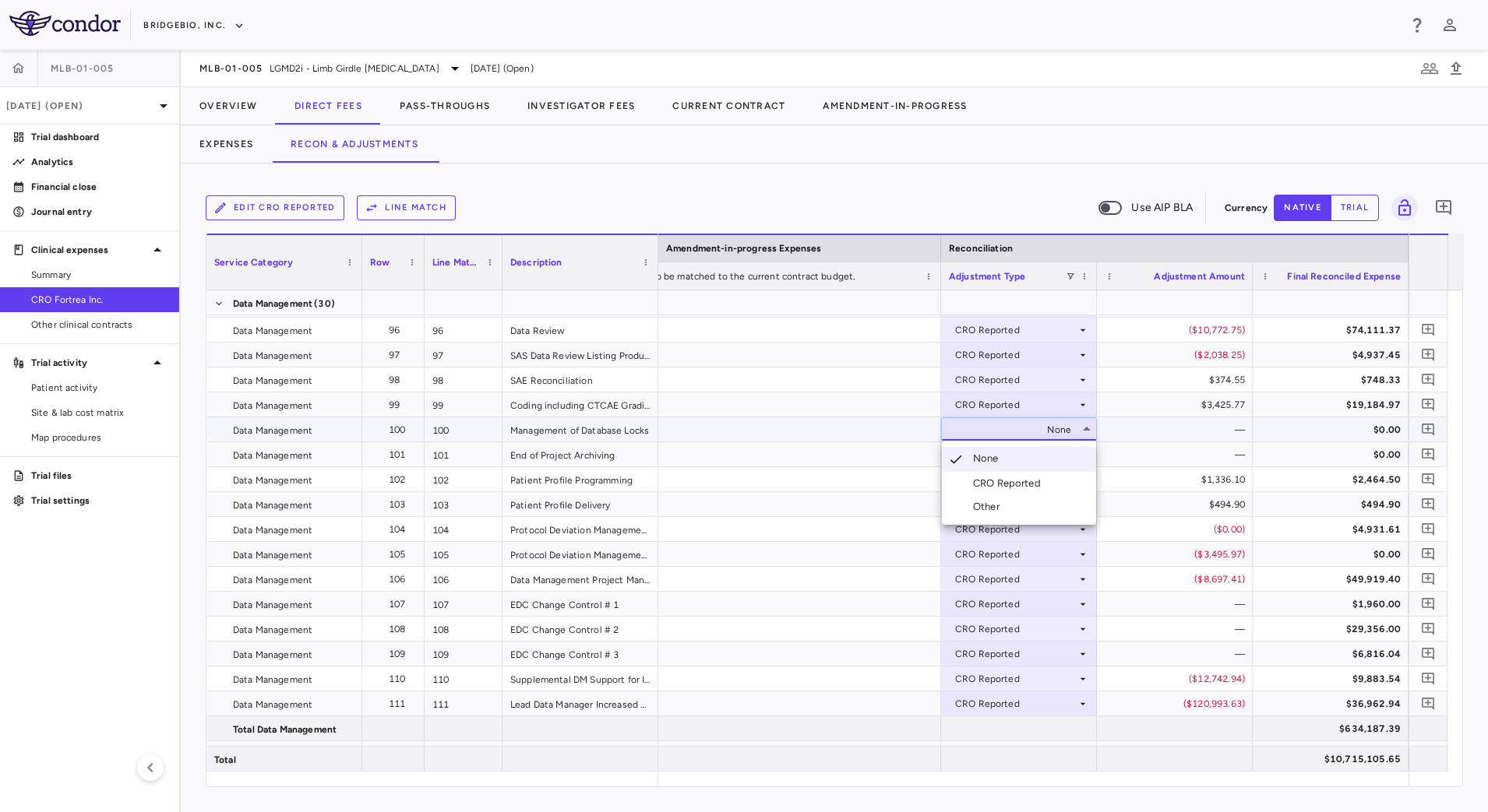
click at [1054, 481] on li "CRO Reported" at bounding box center [1018, 484] width 154 height 24
click at [1080, 457] on icon at bounding box center [1082, 454] width 13 height 13
click at [1035, 507] on div "CRO Reported" at bounding box center [1010, 509] width 74 height 14
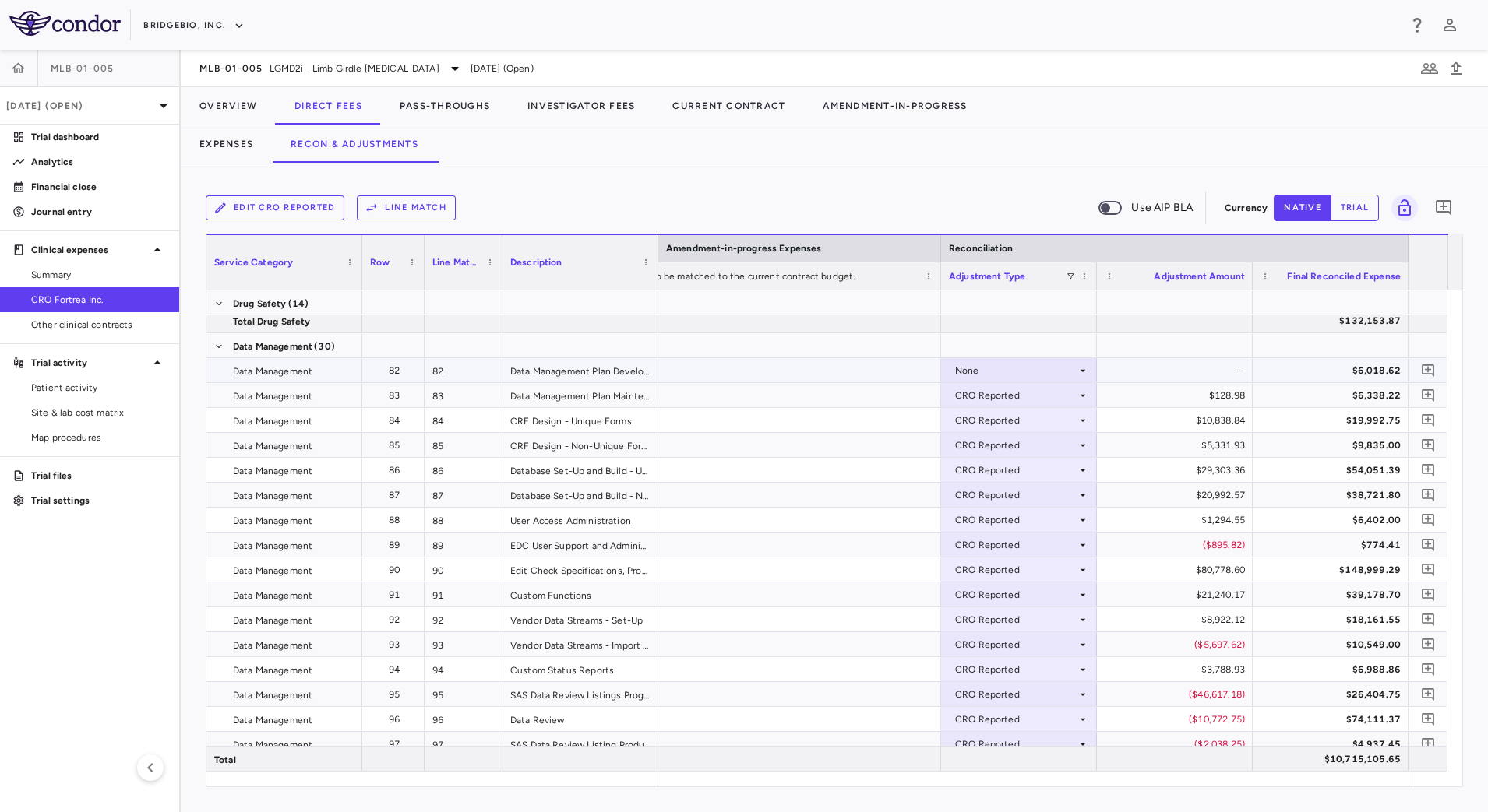
click at [1070, 370] on div "None" at bounding box center [1016, 370] width 121 height 25
click at [1035, 424] on div "CRO Reported" at bounding box center [1010, 424] width 74 height 14
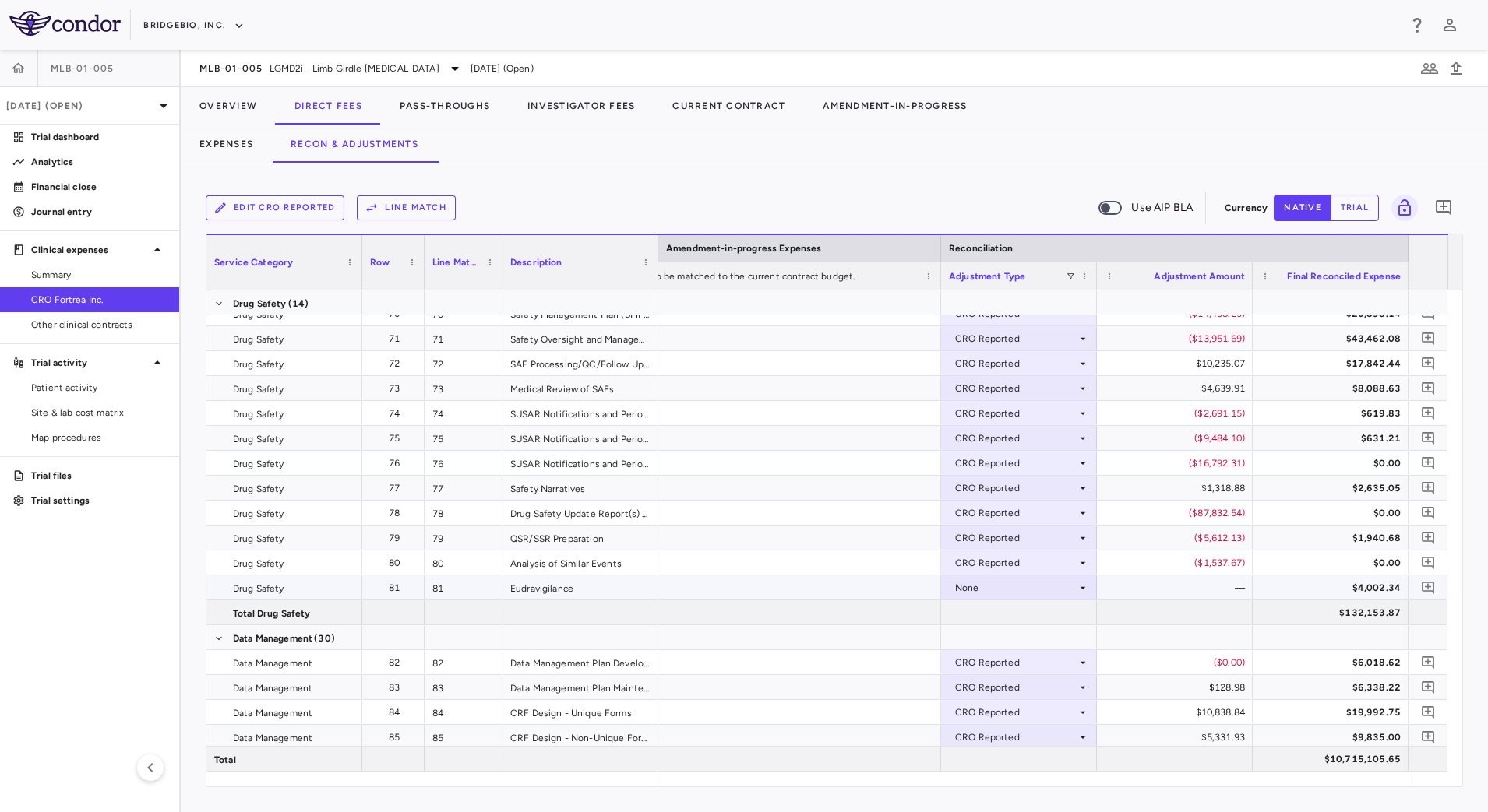
click at [1067, 591] on div "None" at bounding box center [1016, 587] width 121 height 25
click at [1026, 644] on div "CRO Reported" at bounding box center [1010, 641] width 74 height 14
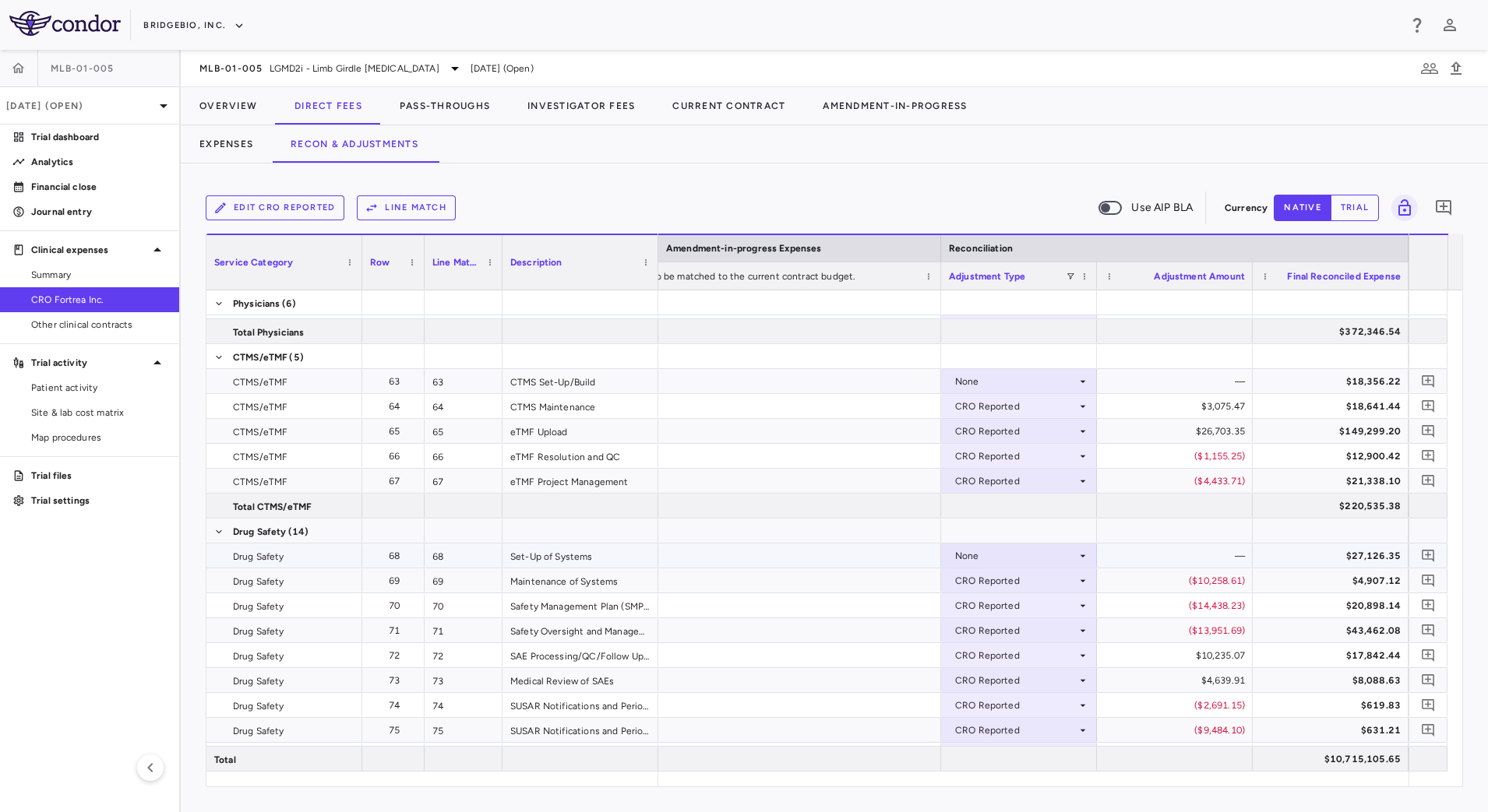
click at [1064, 555] on div "None" at bounding box center [1016, 555] width 121 height 25
click at [1063, 555] on div "None" at bounding box center [1016, 555] width 121 height 25
click at [1013, 607] on div "CRO Reported" at bounding box center [1010, 610] width 74 height 14
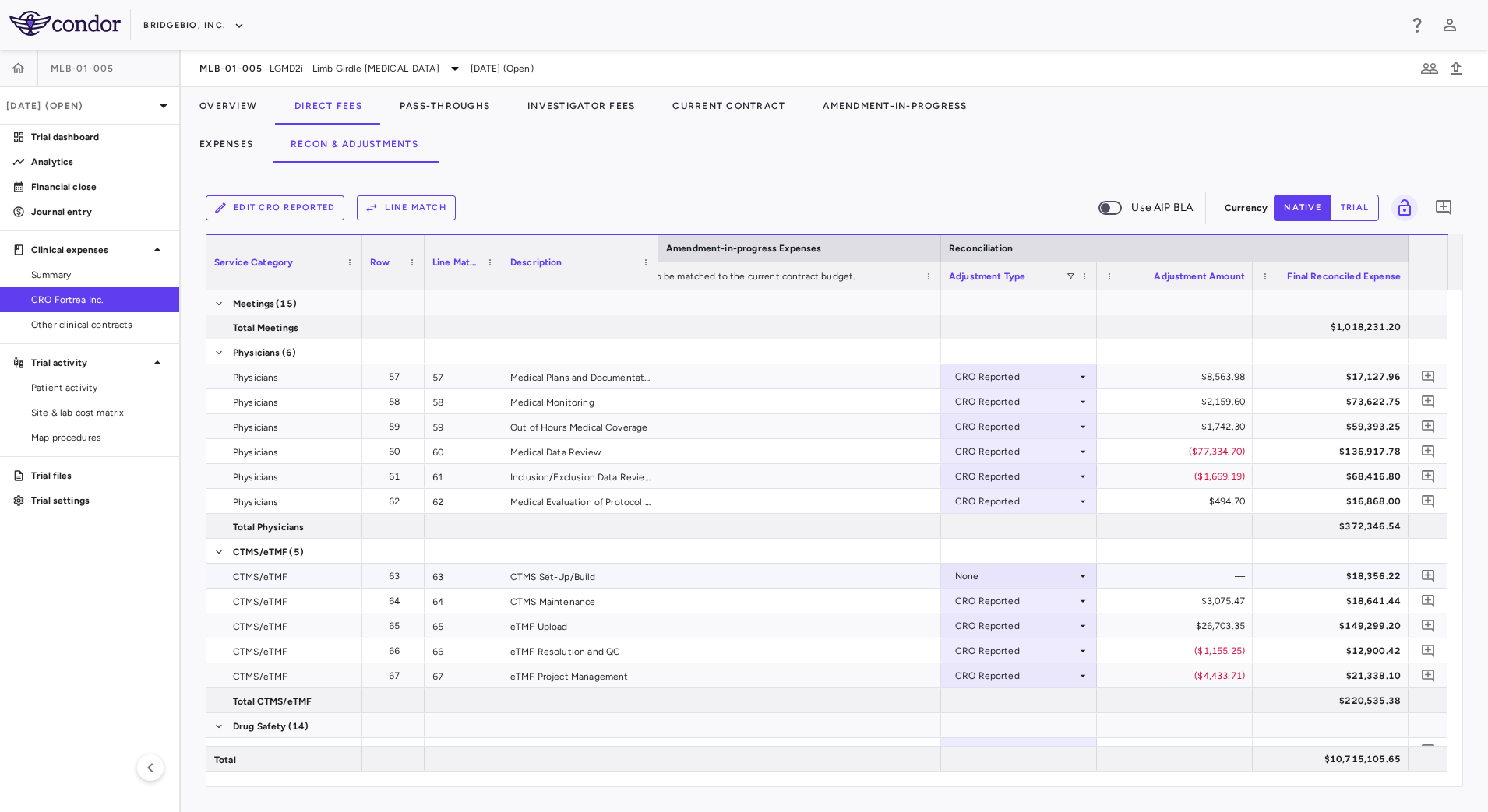
click at [1072, 571] on div "None" at bounding box center [1016, 575] width 121 height 25
click at [1024, 628] on div "CRO Reported" at bounding box center [1010, 630] width 74 height 14
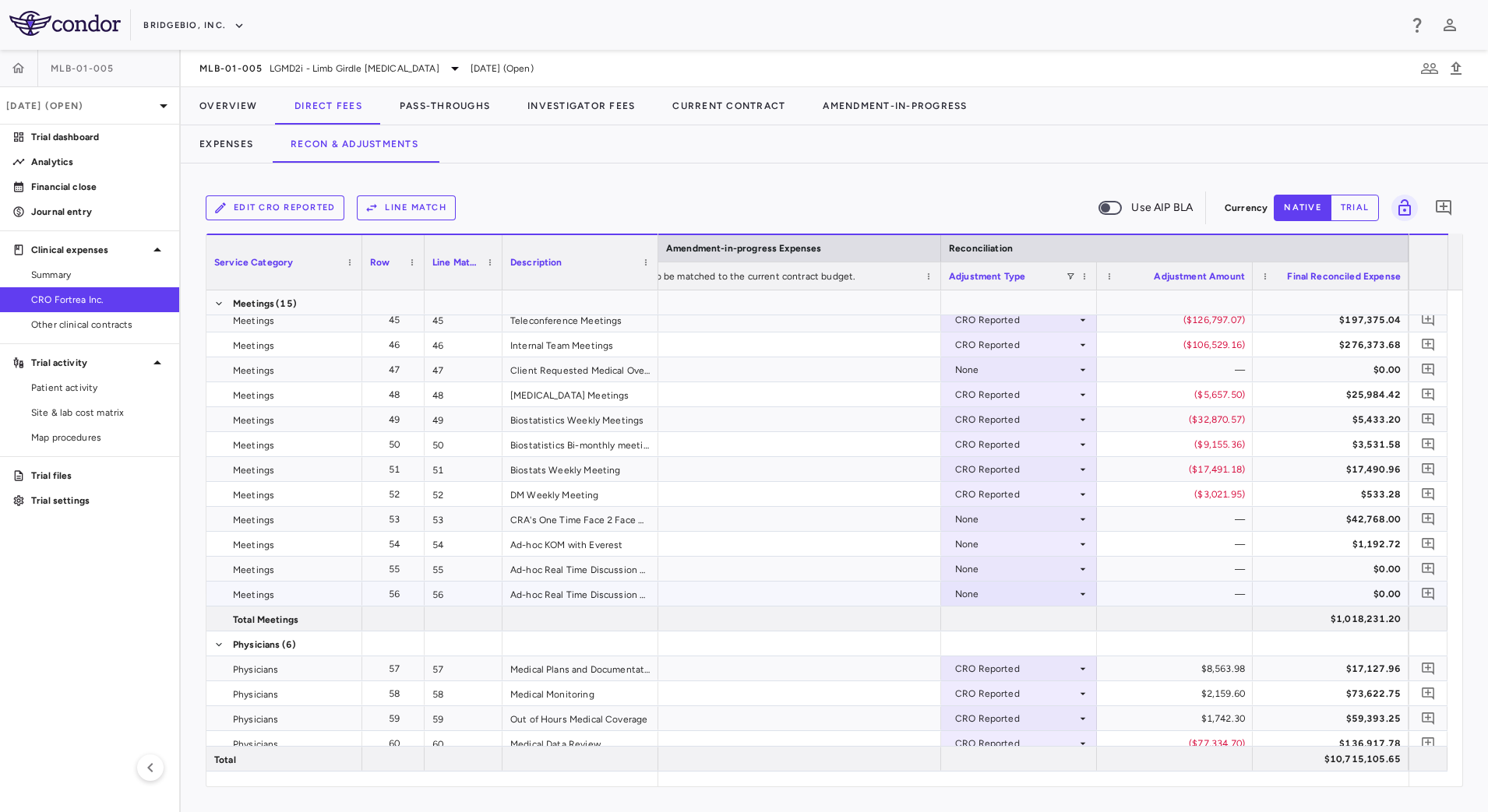
click at [1067, 594] on div "None" at bounding box center [1016, 593] width 121 height 25
click at [1082, 524] on div "None" at bounding box center [1018, 519] width 140 height 23
click at [1041, 567] on div "CRO Reported" at bounding box center [1010, 573] width 74 height 14
click at [1061, 545] on div "None" at bounding box center [1016, 543] width 121 height 25
click at [1019, 597] on div "CRO Reported" at bounding box center [1010, 598] width 74 height 14
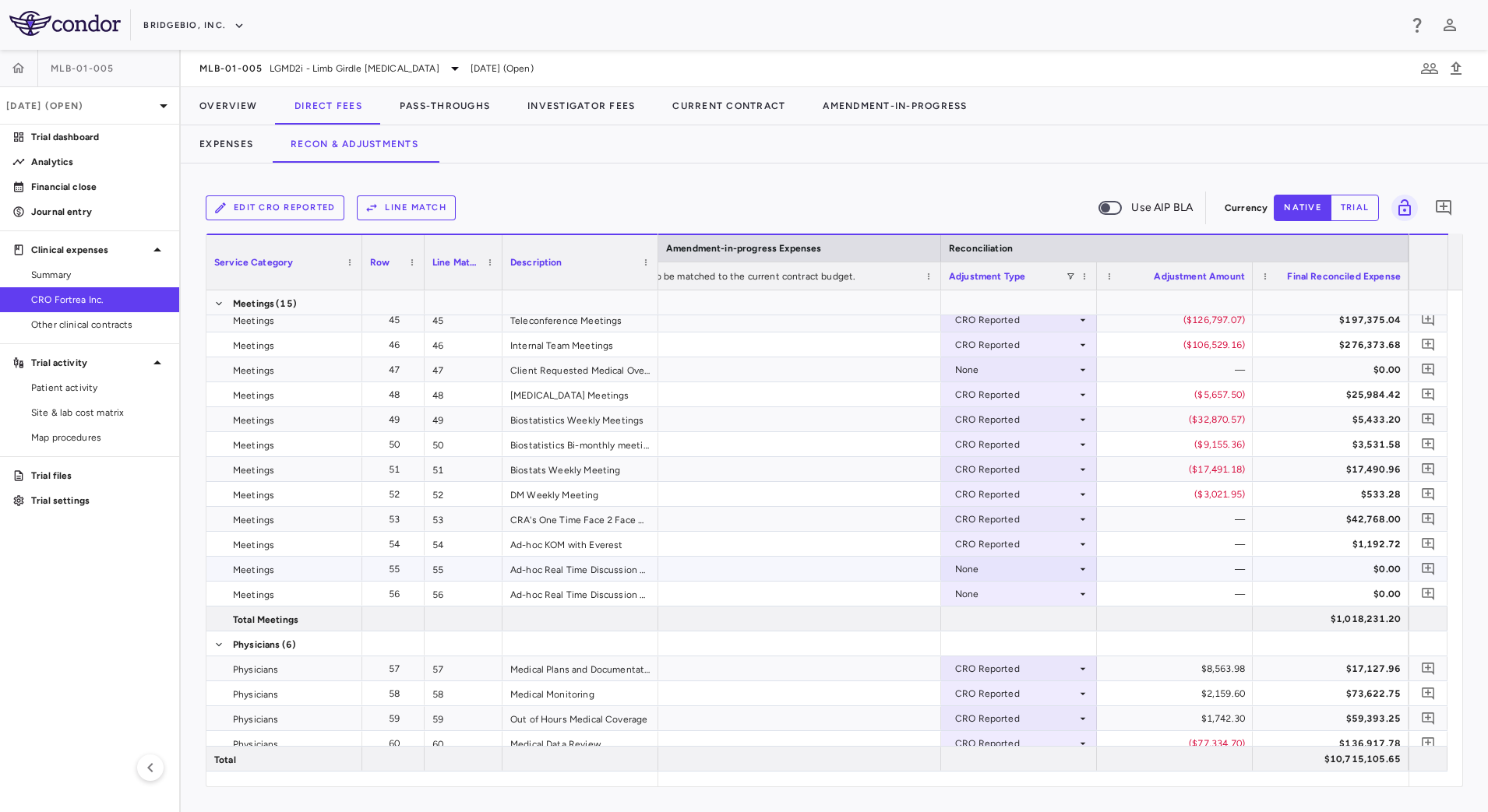
click at [1081, 569] on icon at bounding box center [1082, 569] width 13 height 13
click at [1040, 623] on div "CRO Reported" at bounding box center [1010, 623] width 74 height 14
click at [1065, 592] on div "None" at bounding box center [1016, 593] width 121 height 25
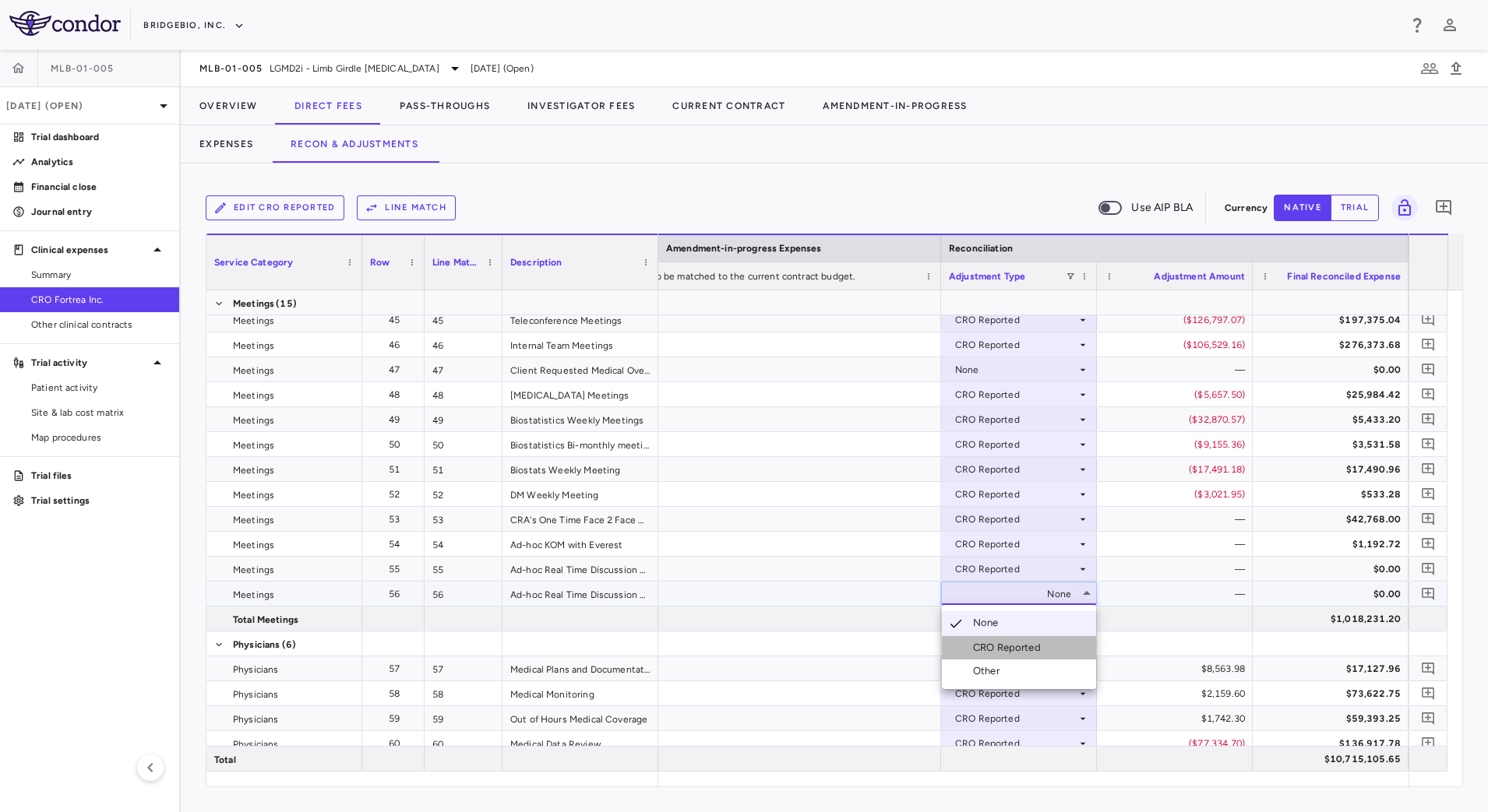
click at [1019, 650] on div "CRO Reported" at bounding box center [1010, 647] width 74 height 14
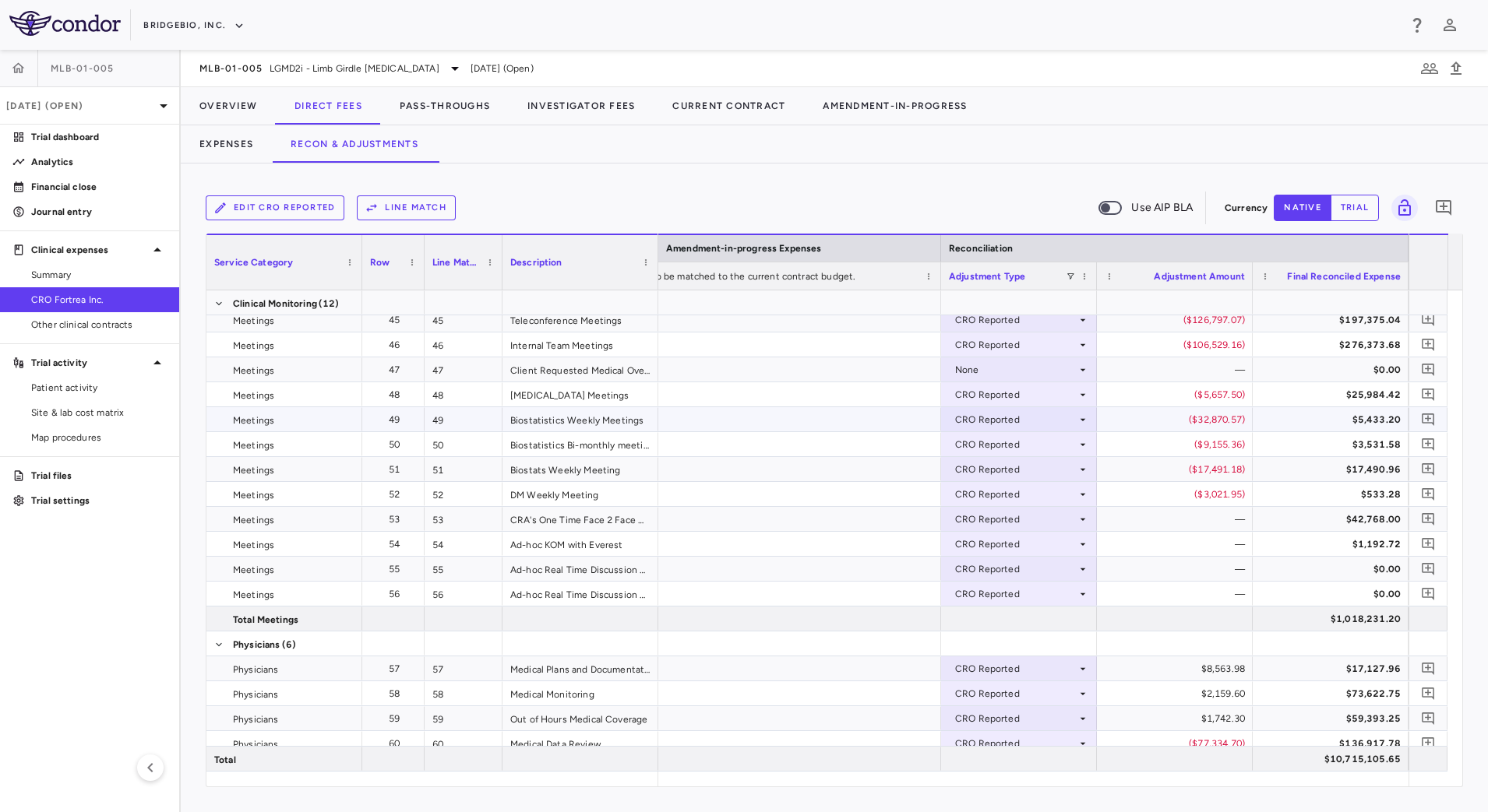
scroll to position [1209, 0]
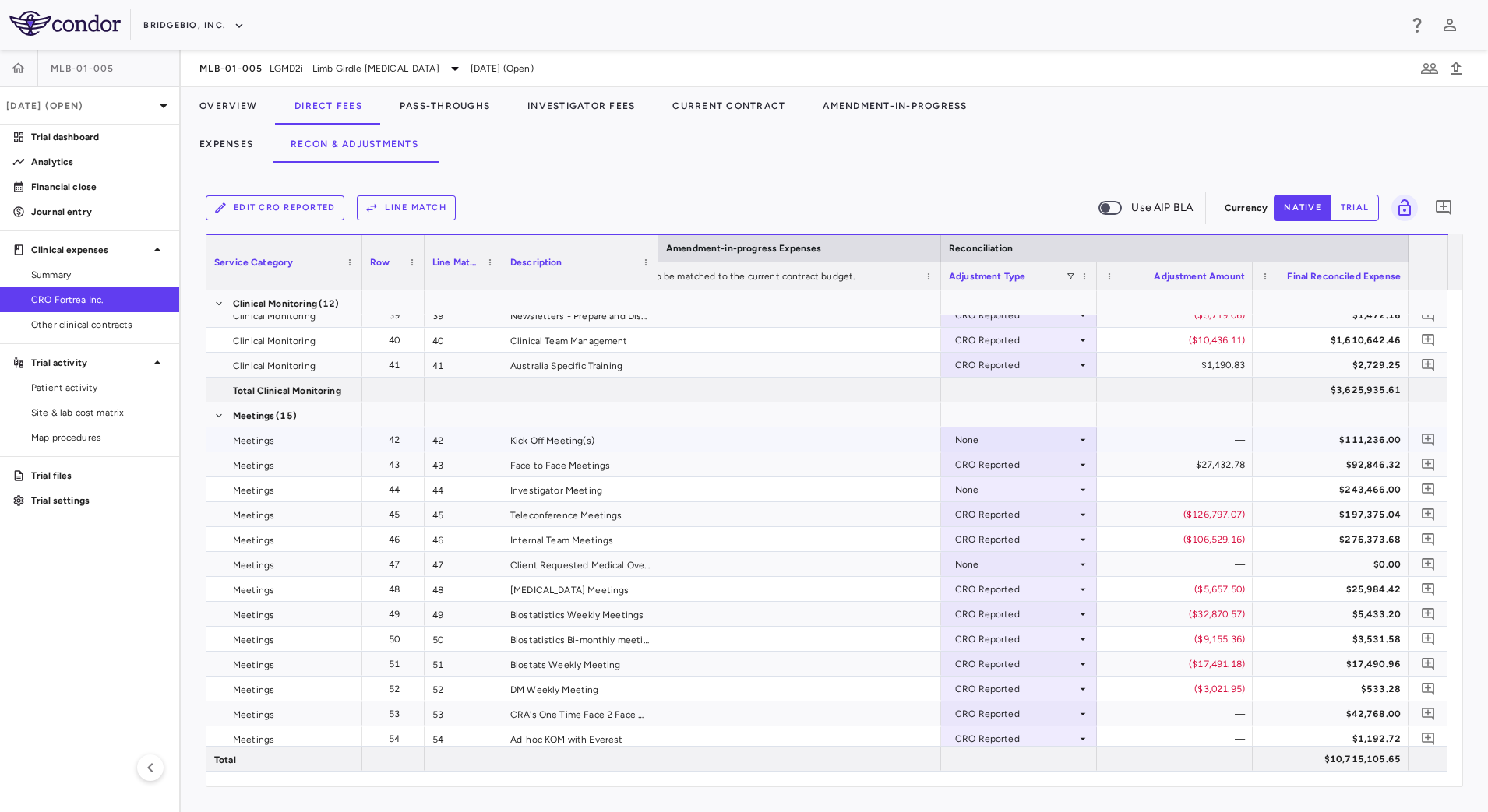
click at [1083, 441] on icon at bounding box center [1082, 439] width 13 height 13
click at [1031, 492] on div "CRO Reported" at bounding box center [1010, 494] width 74 height 14
click at [1040, 491] on div "None" at bounding box center [1016, 489] width 121 height 25
click at [1010, 540] on div "CRO Reported" at bounding box center [1010, 543] width 74 height 14
click at [1074, 564] on div "None" at bounding box center [1016, 564] width 121 height 25
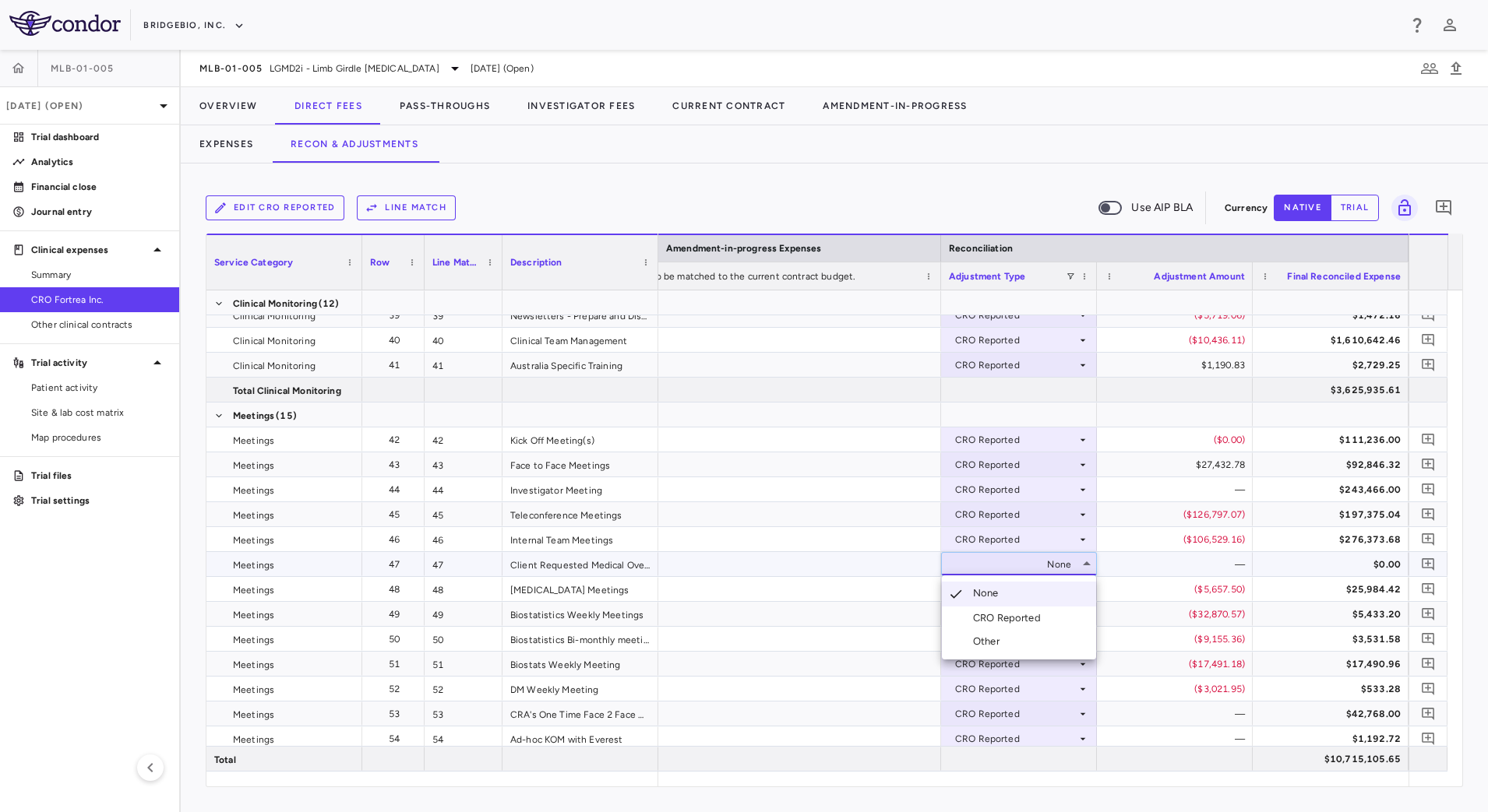
click at [1026, 622] on div "CRO Reported" at bounding box center [1010, 618] width 74 height 14
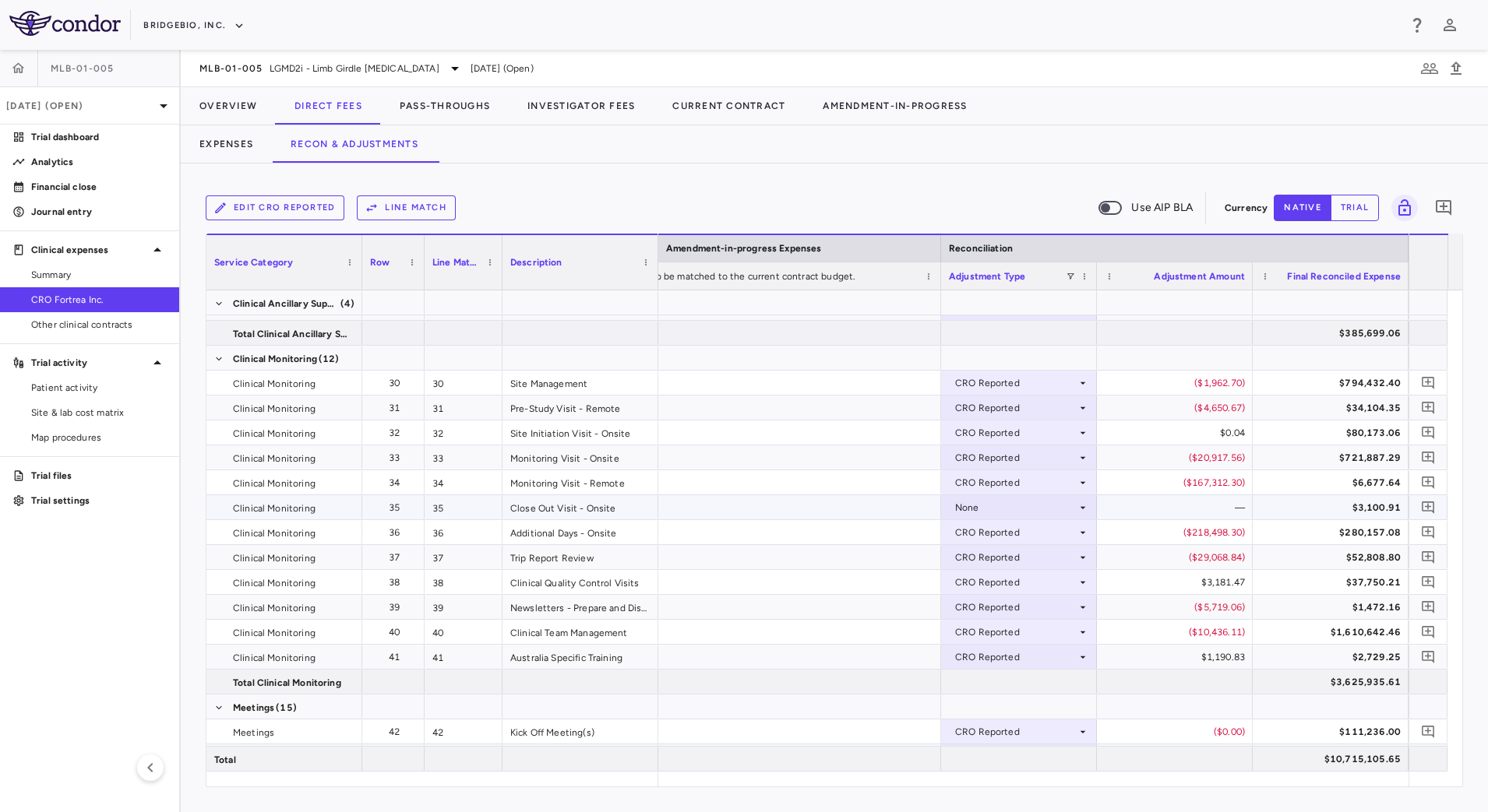
click at [1074, 509] on div "None" at bounding box center [1016, 507] width 121 height 25
click at [1035, 560] on div "CRO Reported" at bounding box center [1010, 561] width 74 height 14
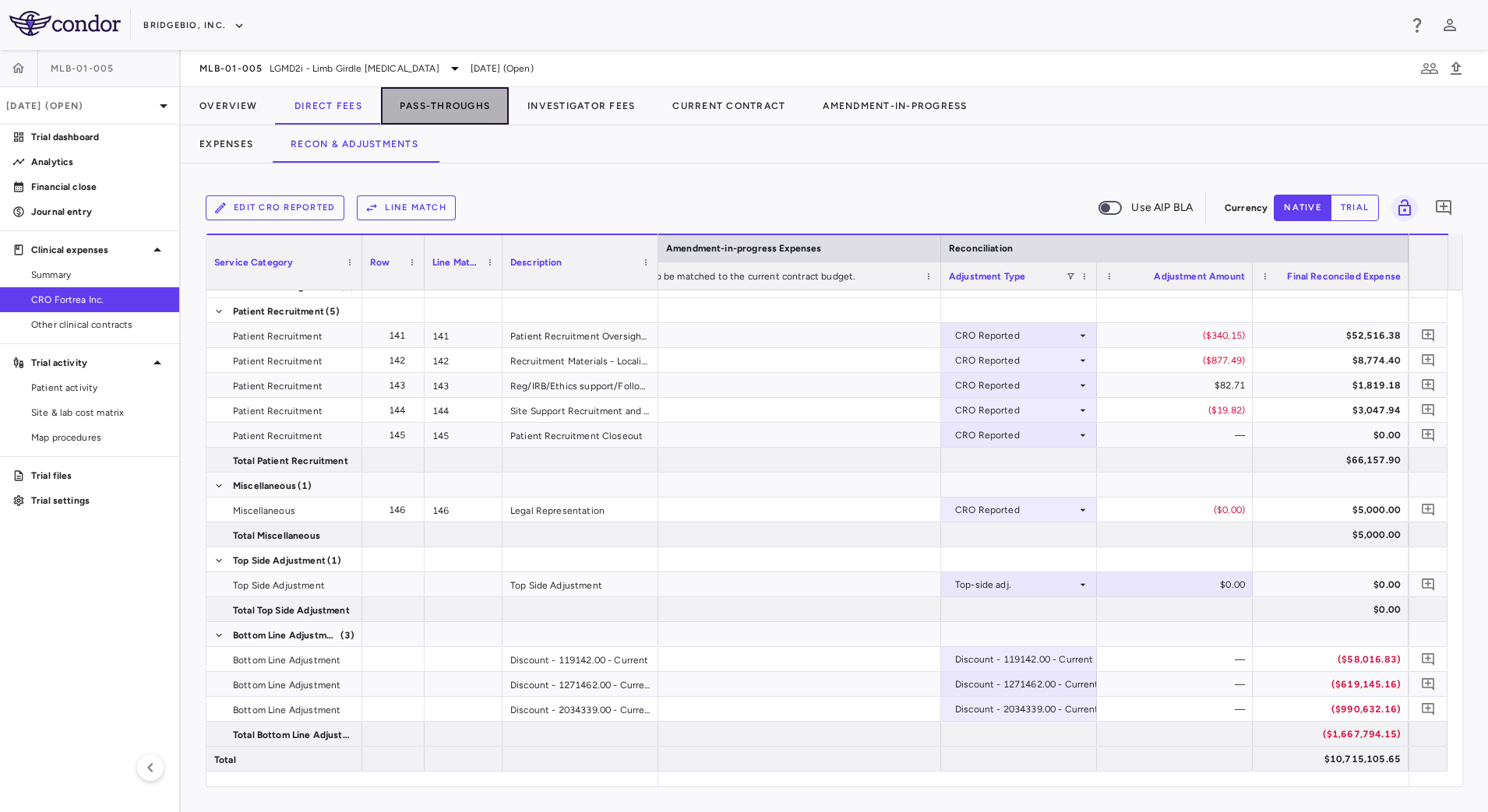
click at [451, 110] on button "Pass-Throughs" at bounding box center [444, 106] width 128 height 38
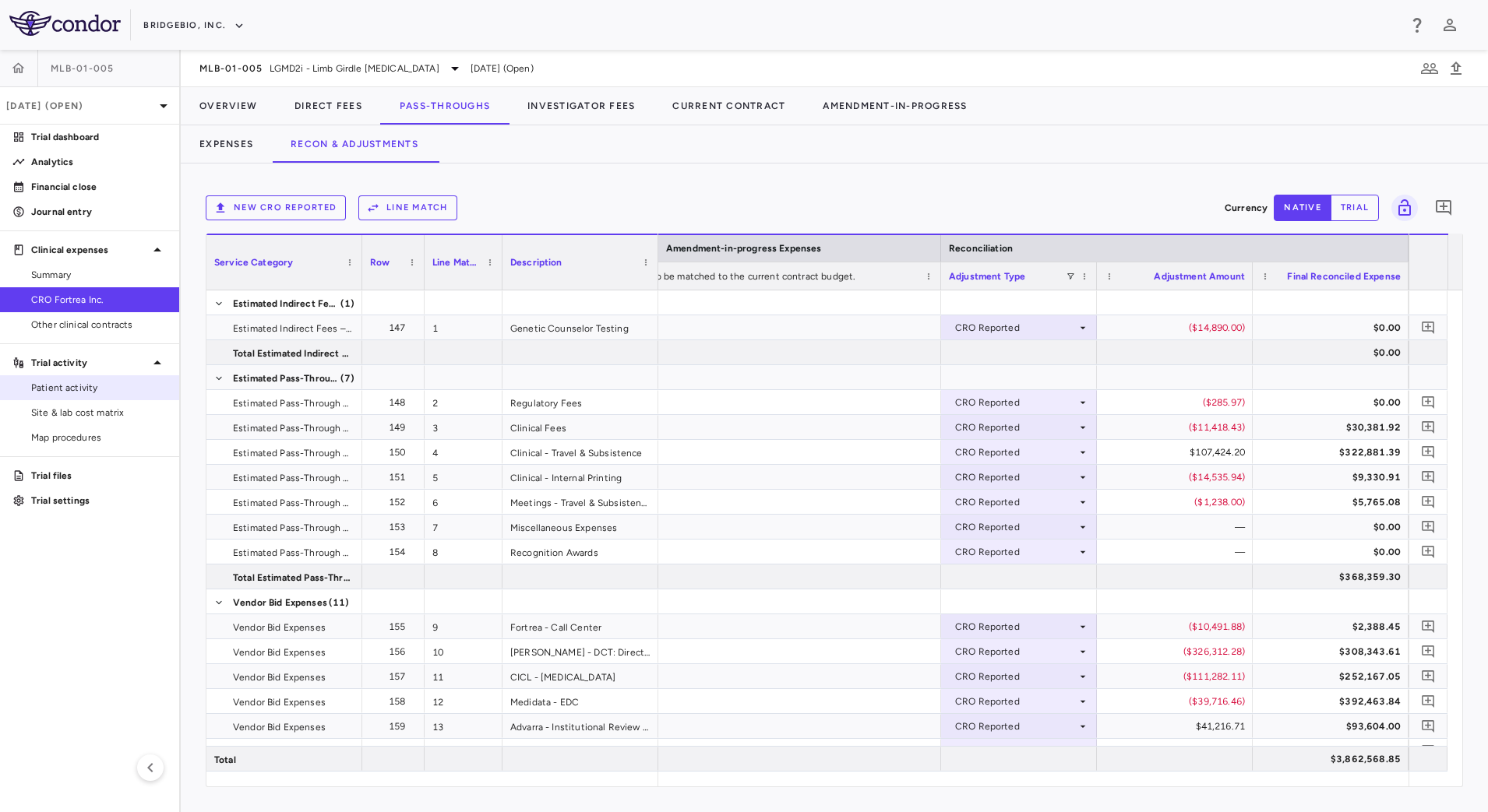
drag, startPoint x: 98, startPoint y: 382, endPoint x: 116, endPoint y: 381, distance: 18.0
click at [98, 382] on span "Patient activity" at bounding box center [98, 388] width 136 height 14
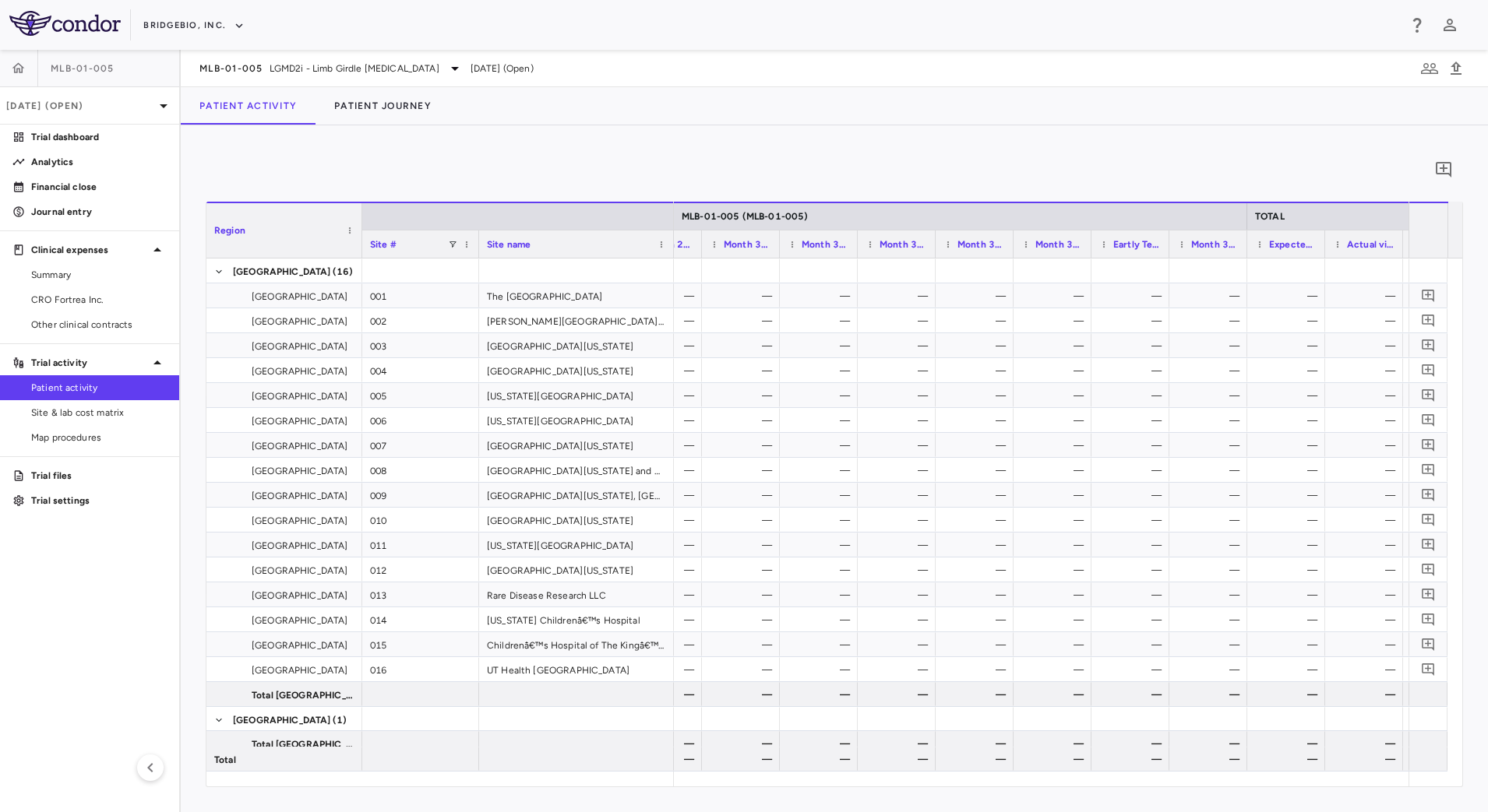
scroll to position [0, 3851]
click at [1464, 60] on icon "button" at bounding box center [1455, 68] width 19 height 19
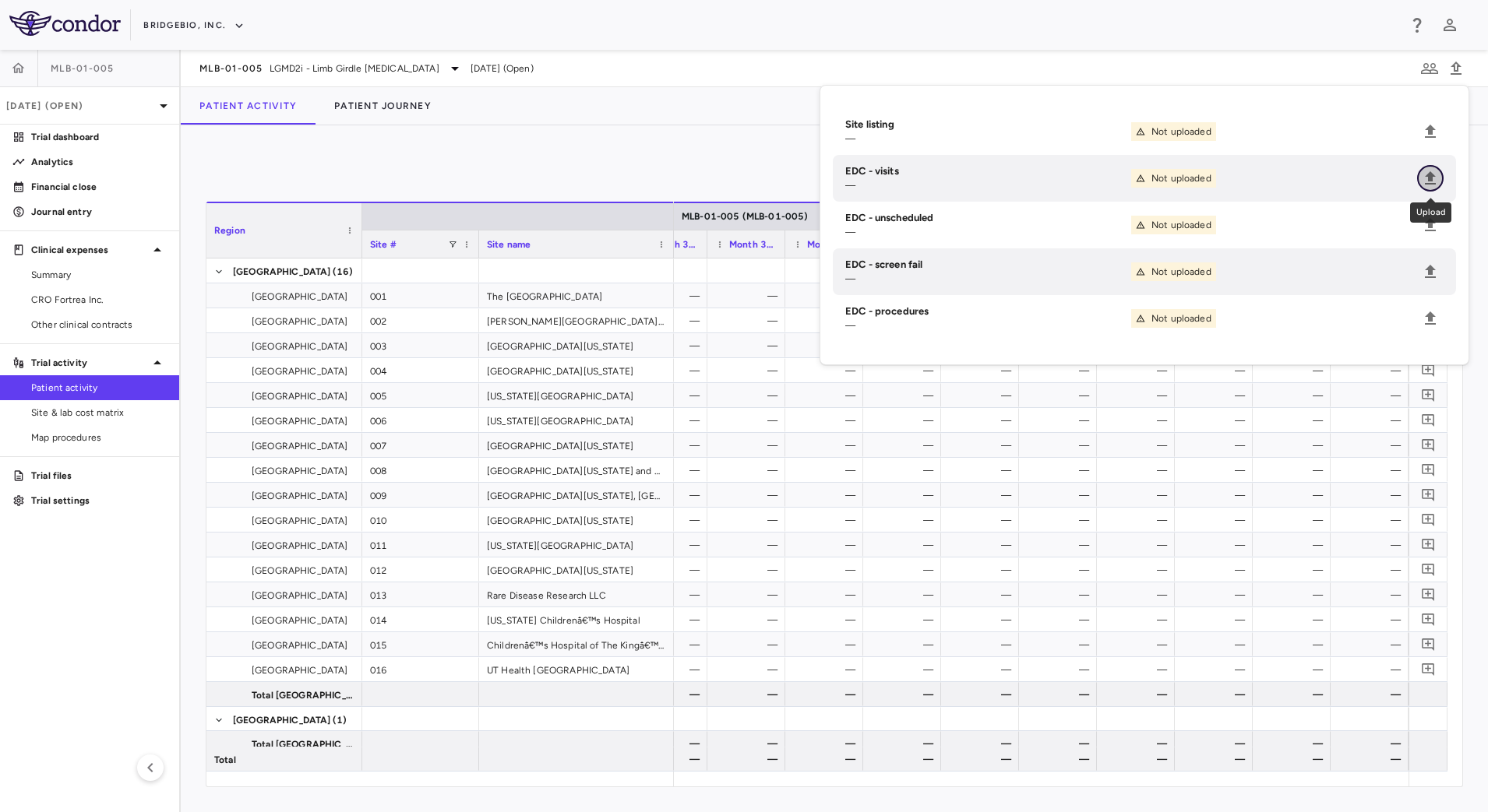
click at [1430, 171] on icon "Upload" at bounding box center [1429, 177] width 19 height 19
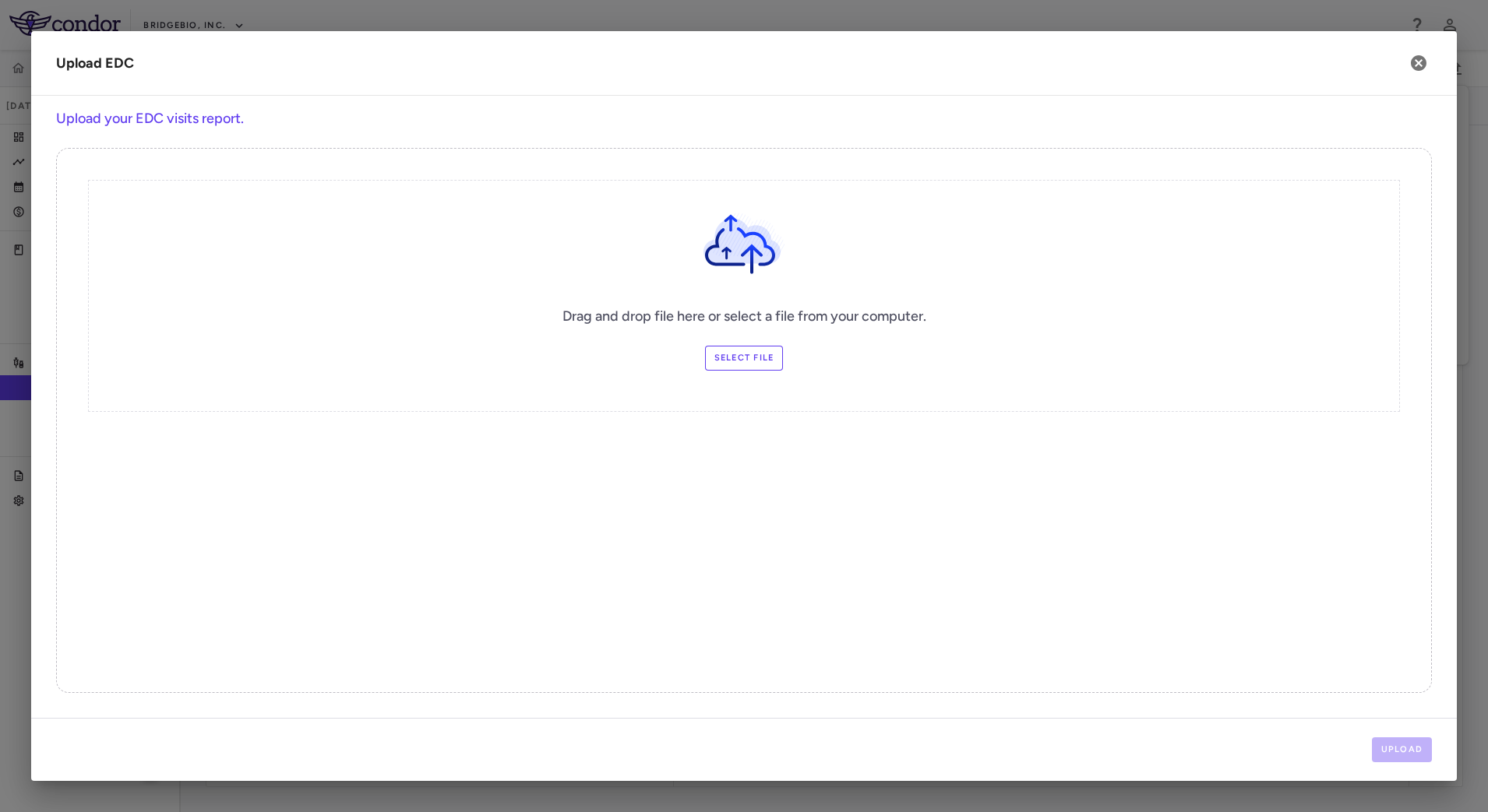
click at [743, 365] on label "Select file" at bounding box center [744, 358] width 78 height 25
click at [0, 0] on input "Select file" at bounding box center [0, 0] width 0 height 0
click at [1371, 739] on div "Upload" at bounding box center [743, 750] width 1426 height 63
click at [1393, 741] on button "Upload" at bounding box center [1402, 750] width 61 height 25
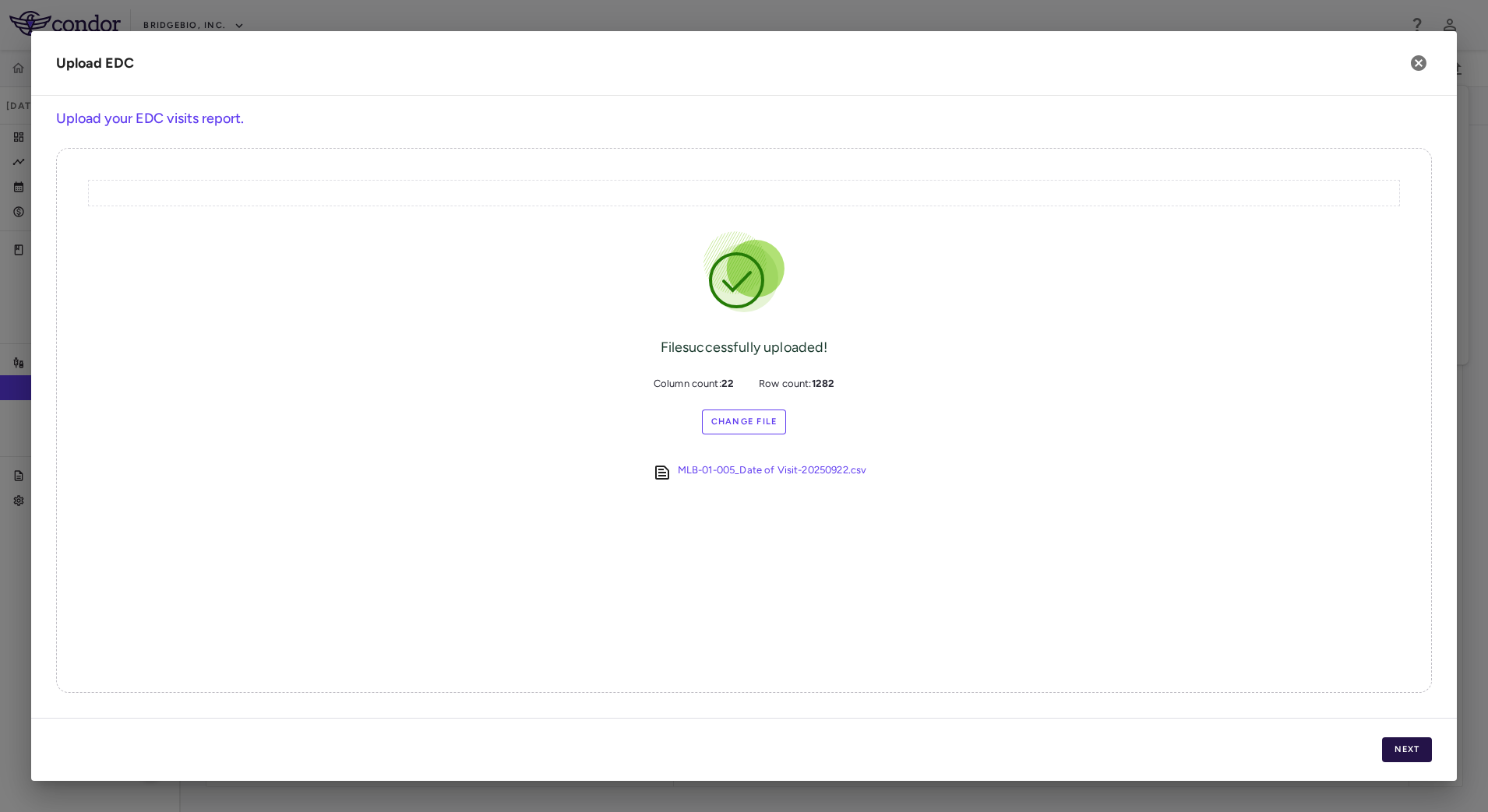
click at [1402, 747] on button "Next" at bounding box center [1407, 750] width 50 height 25
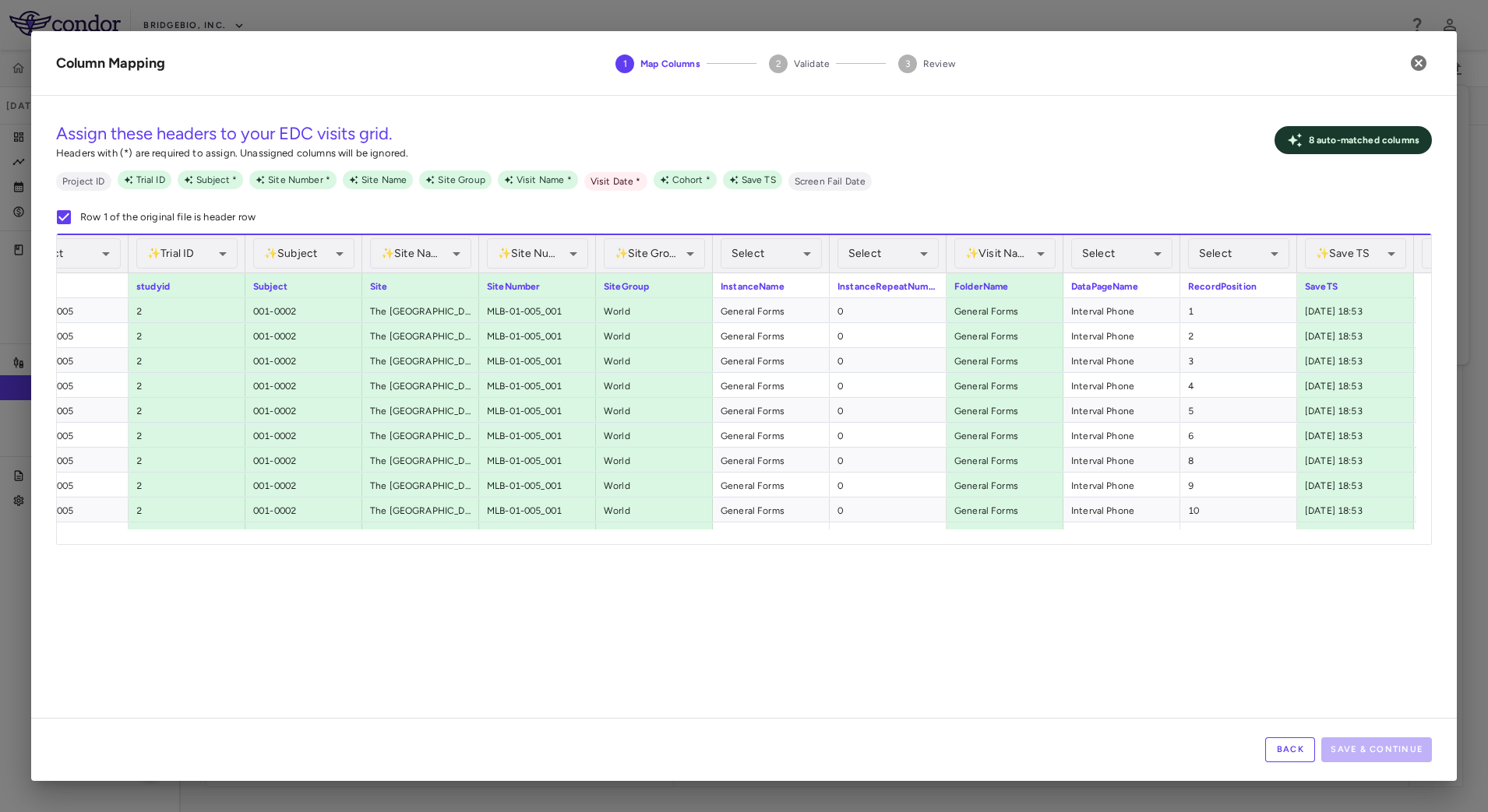
scroll to position [0, 111]
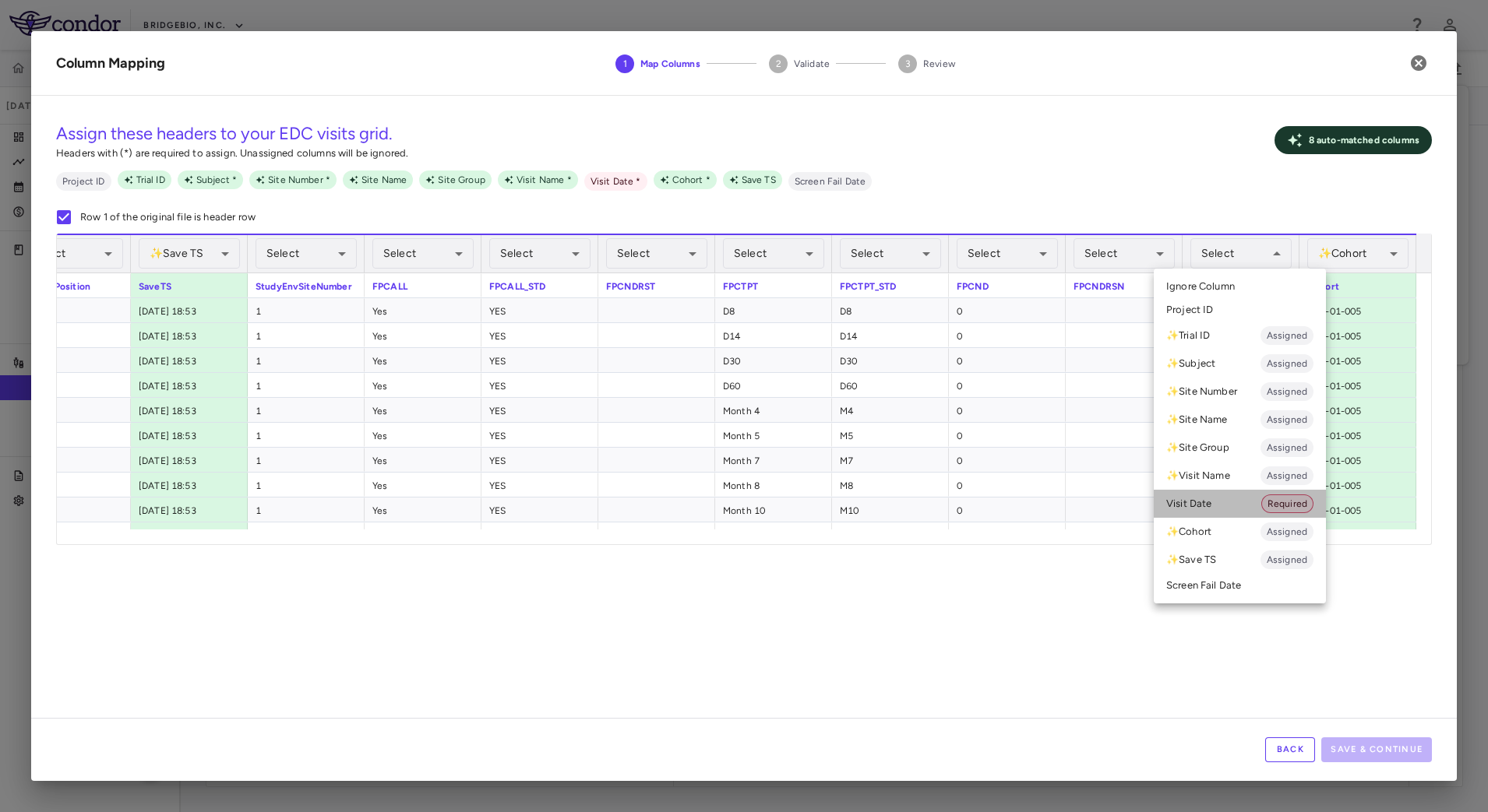
click at [1218, 504] on li "Visit Date Required" at bounding box center [1240, 504] width 173 height 28
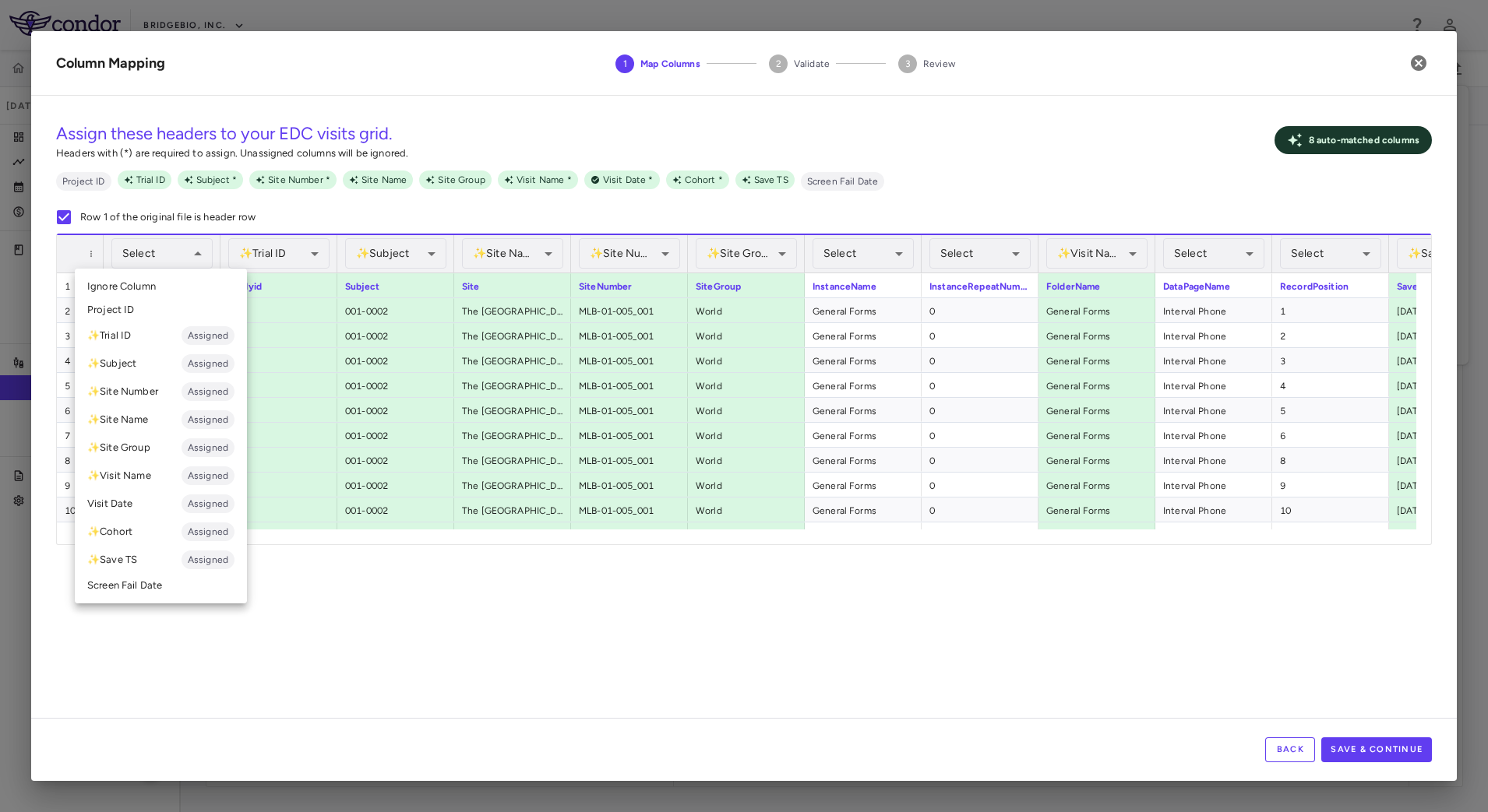
click at [362, 611] on div at bounding box center [744, 406] width 1488 height 812
click at [126, 337] on li "✨ Trial ID Assigned" at bounding box center [161, 335] width 173 height 28
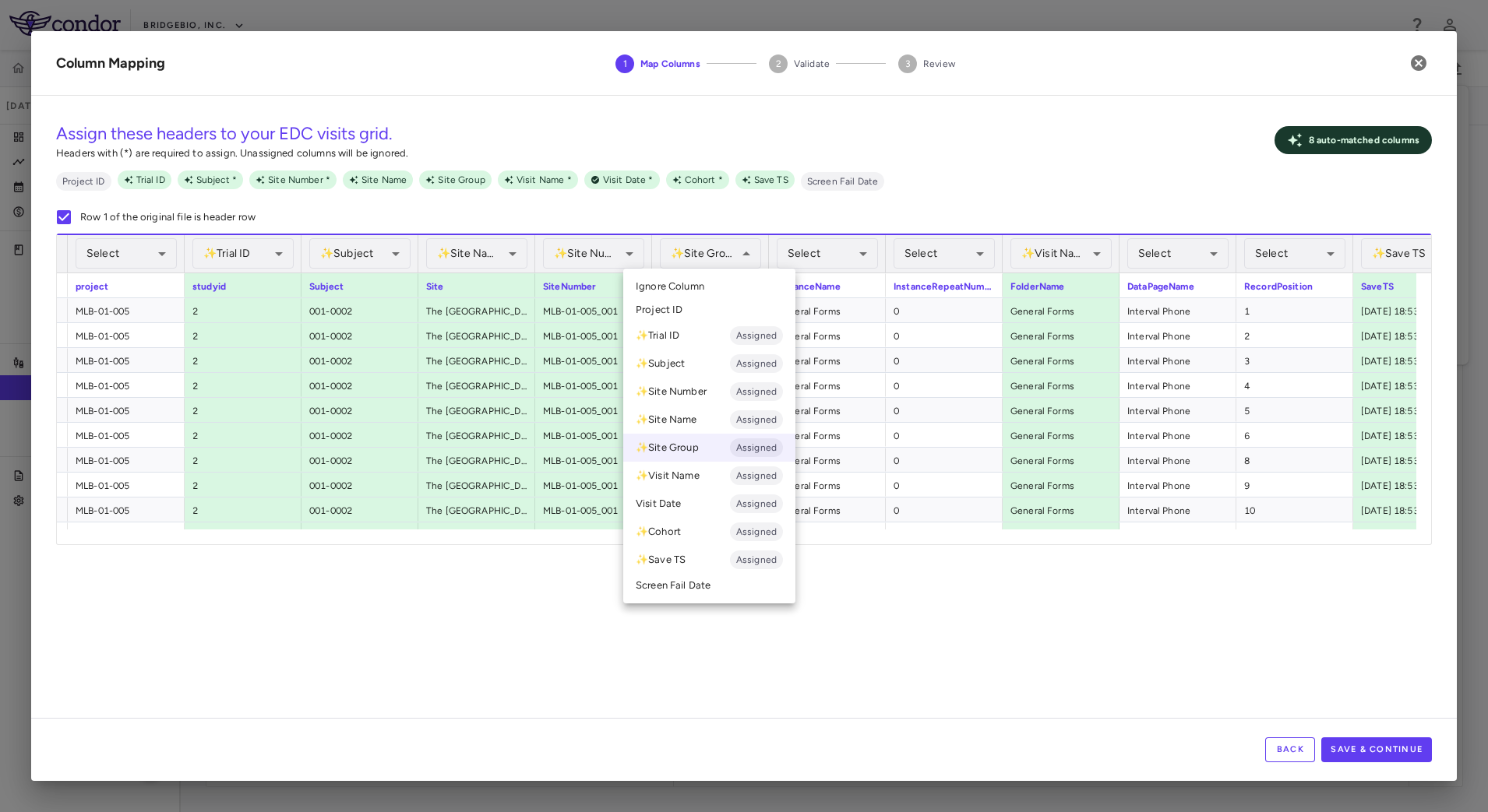
click at [696, 455] on li "✨ Site Group Assigned" at bounding box center [709, 447] width 173 height 28
drag, startPoint x: 757, startPoint y: 633, endPoint x: 816, endPoint y: 533, distance: 116.1
click at [758, 633] on div at bounding box center [744, 406] width 1488 height 812
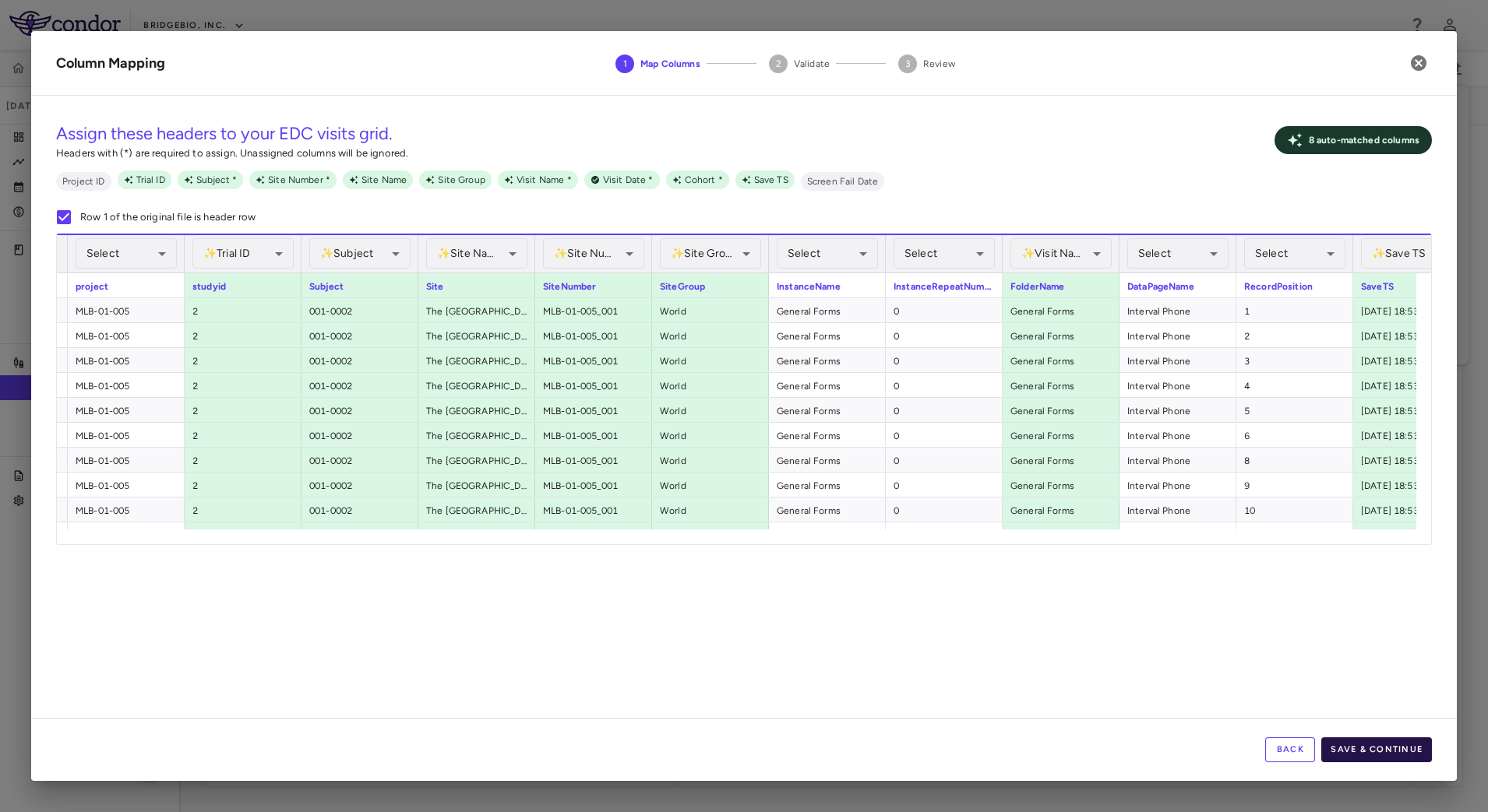
click at [1382, 750] on button "Save & Continue" at bounding box center [1376, 750] width 110 height 25
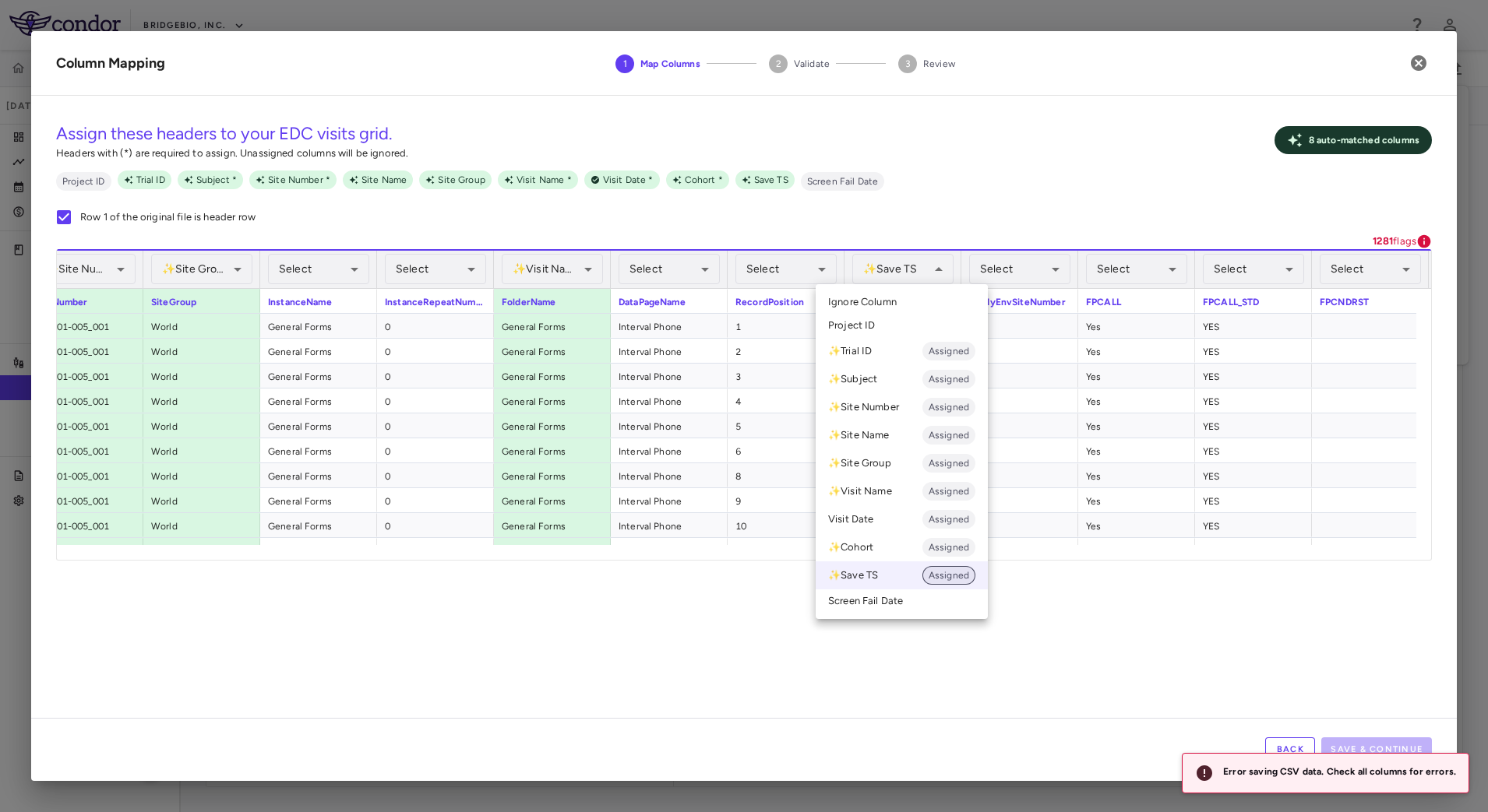
click at [949, 580] on span "Assigned" at bounding box center [948, 575] width 53 height 14
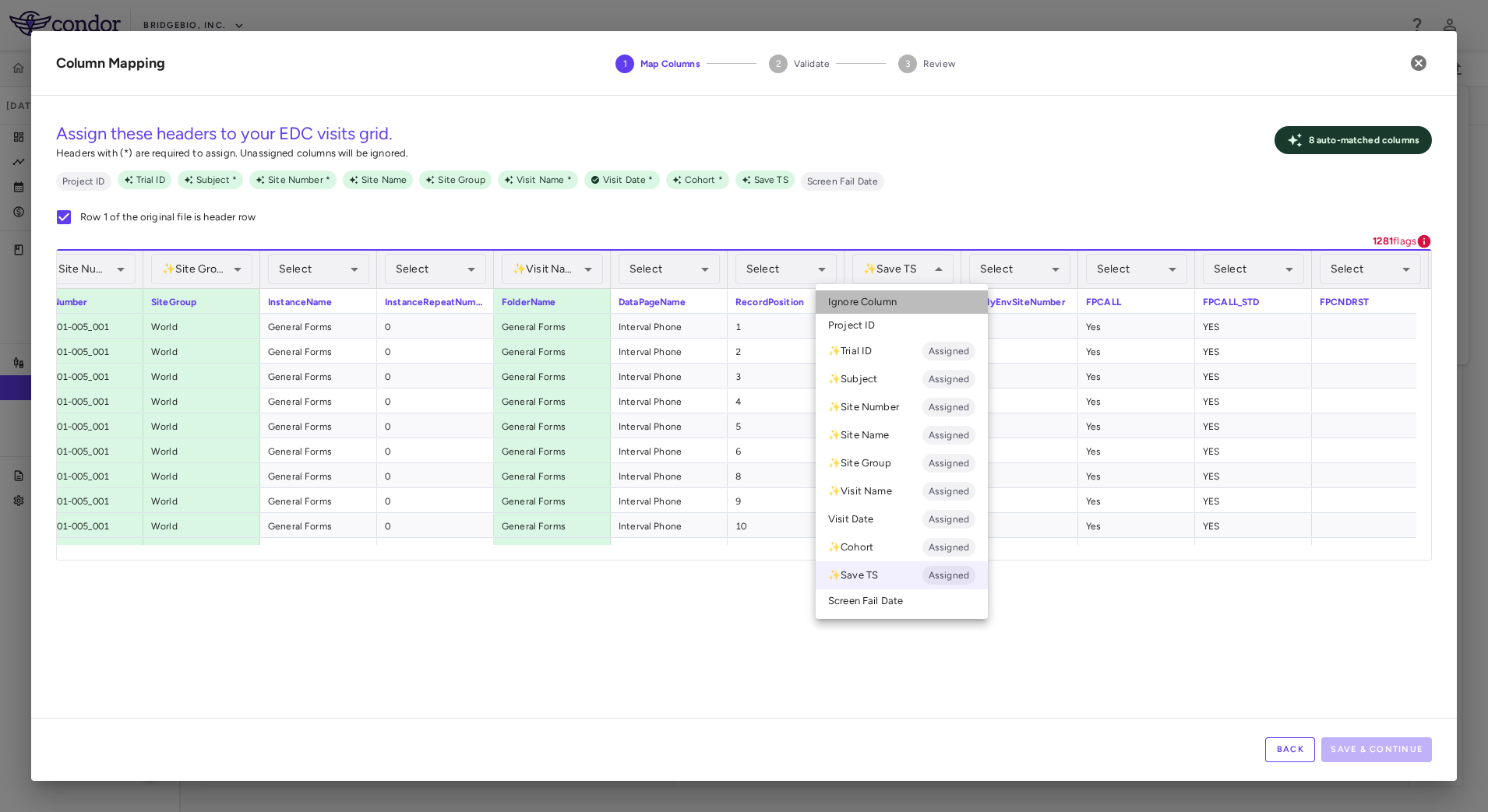
click at [895, 302] on span "Ignore Column" at bounding box center [862, 302] width 68 height 14
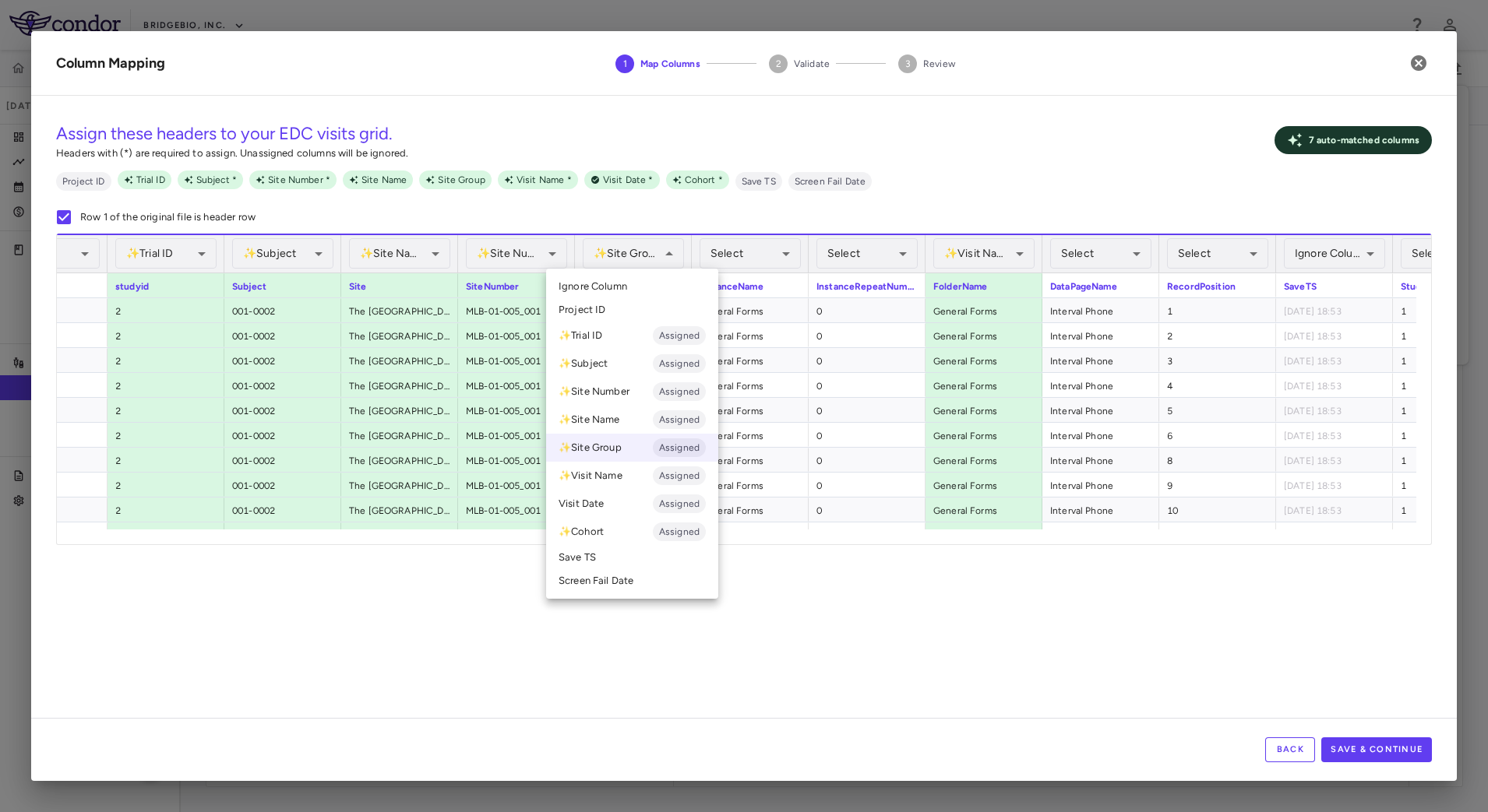
click at [631, 288] on li "Ignore Column" at bounding box center [632, 287] width 173 height 24
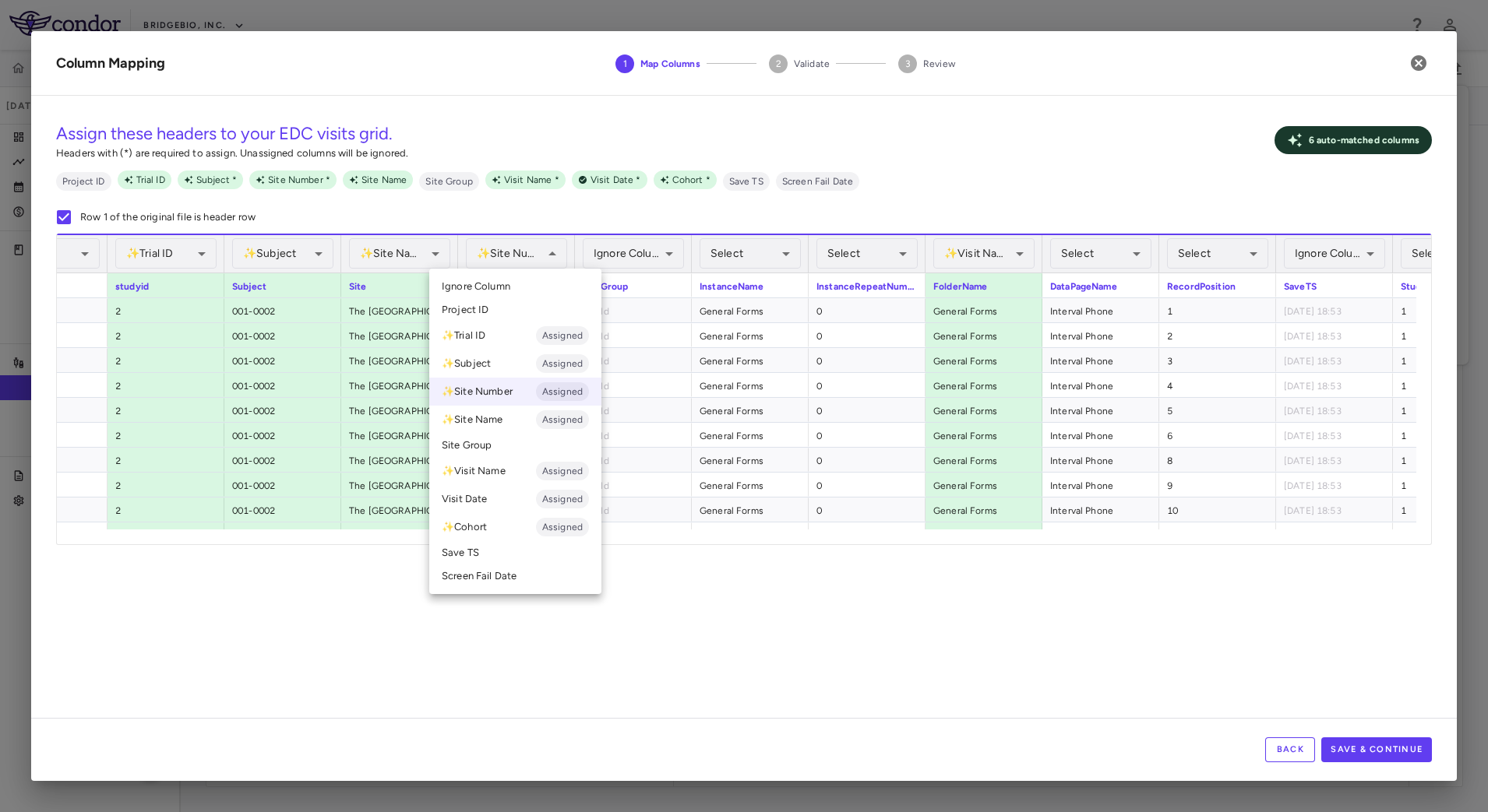
click at [376, 588] on div at bounding box center [744, 406] width 1488 height 812
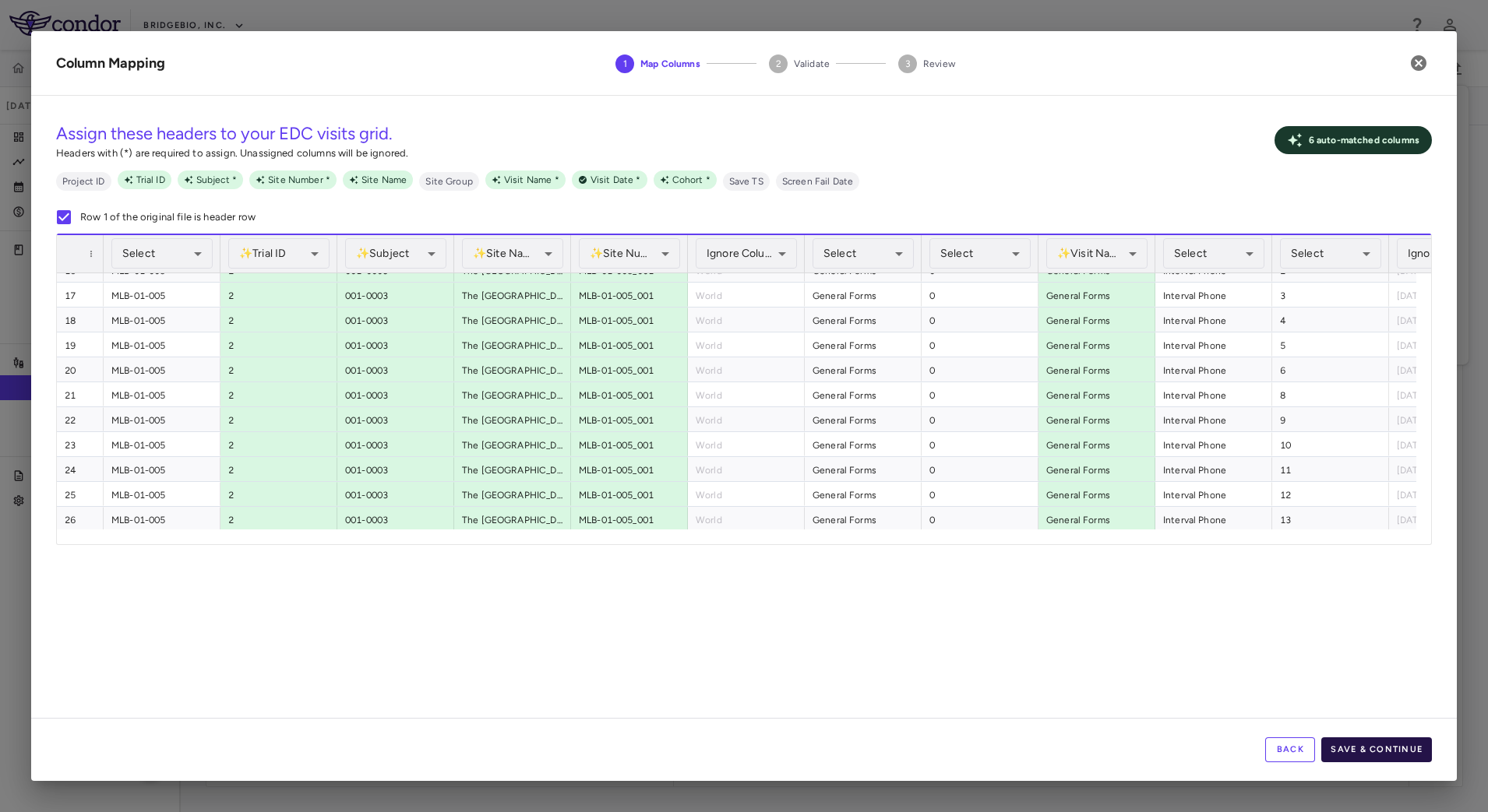
click at [1367, 747] on button "Save & Continue" at bounding box center [1376, 750] width 110 height 25
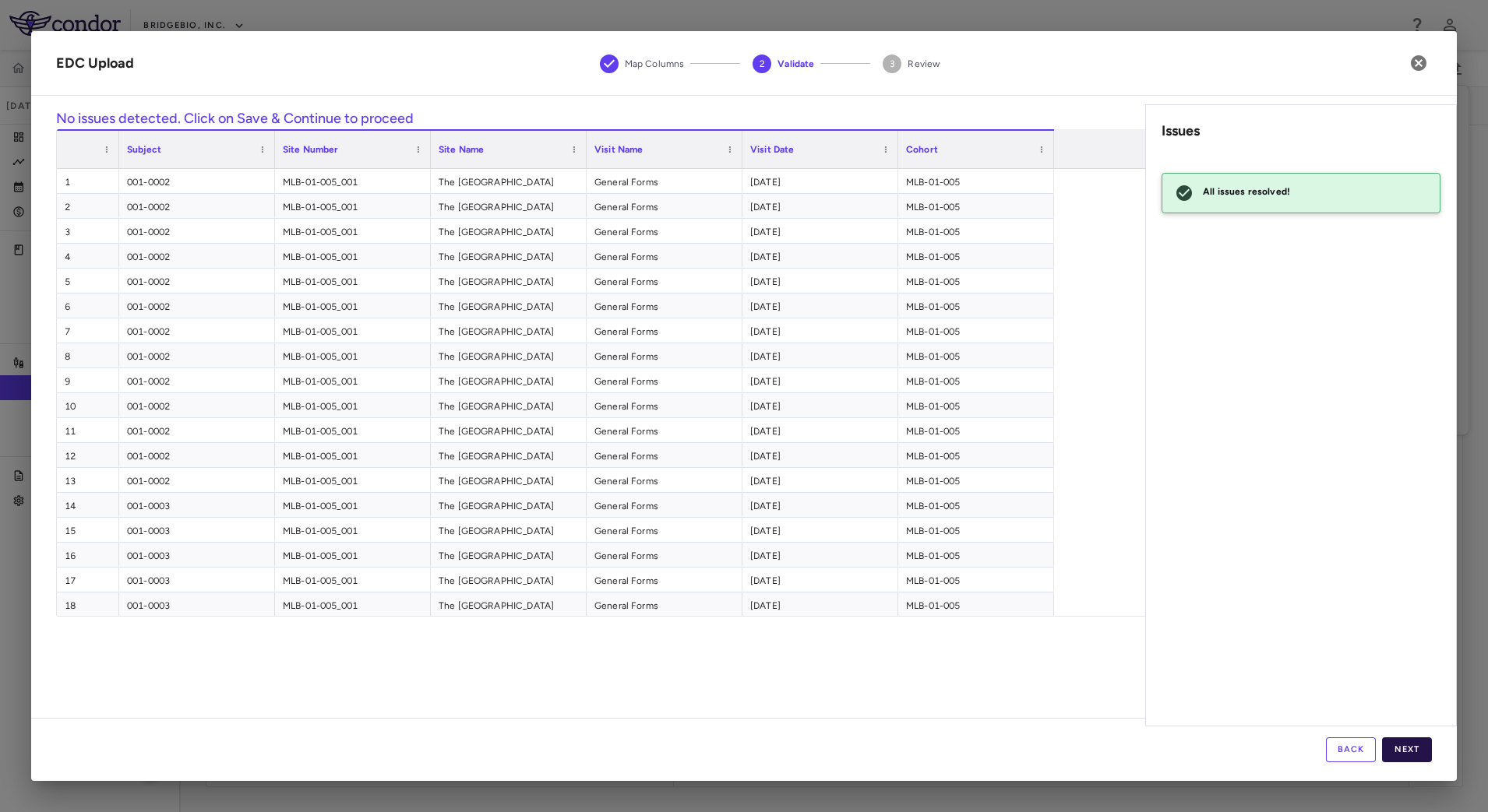
click at [1422, 752] on button "Next" at bounding box center [1407, 750] width 50 height 25
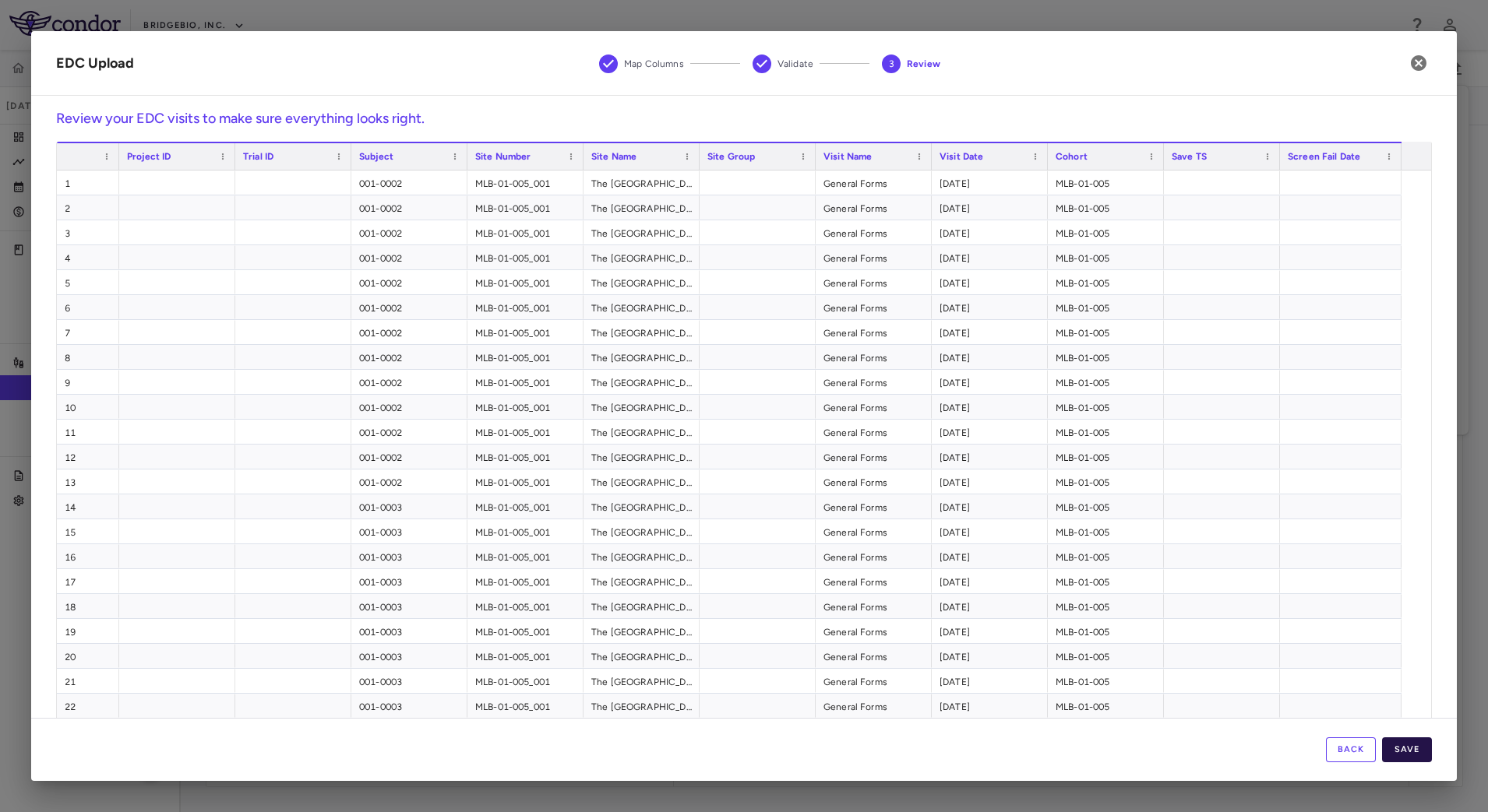
click at [1424, 754] on button "Save" at bounding box center [1407, 750] width 50 height 25
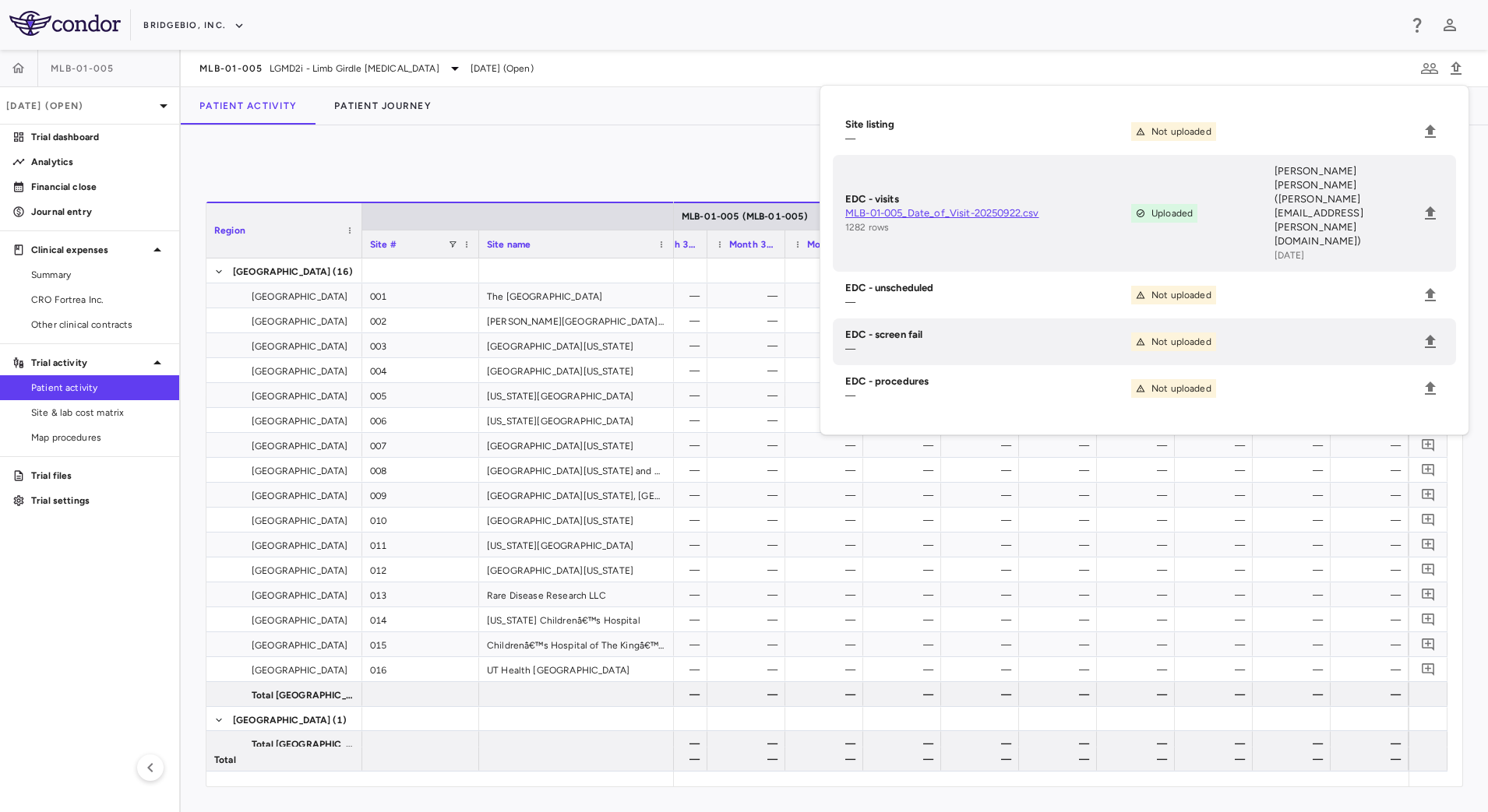
click at [616, 151] on div "0" at bounding box center [833, 170] width 1257 height 39
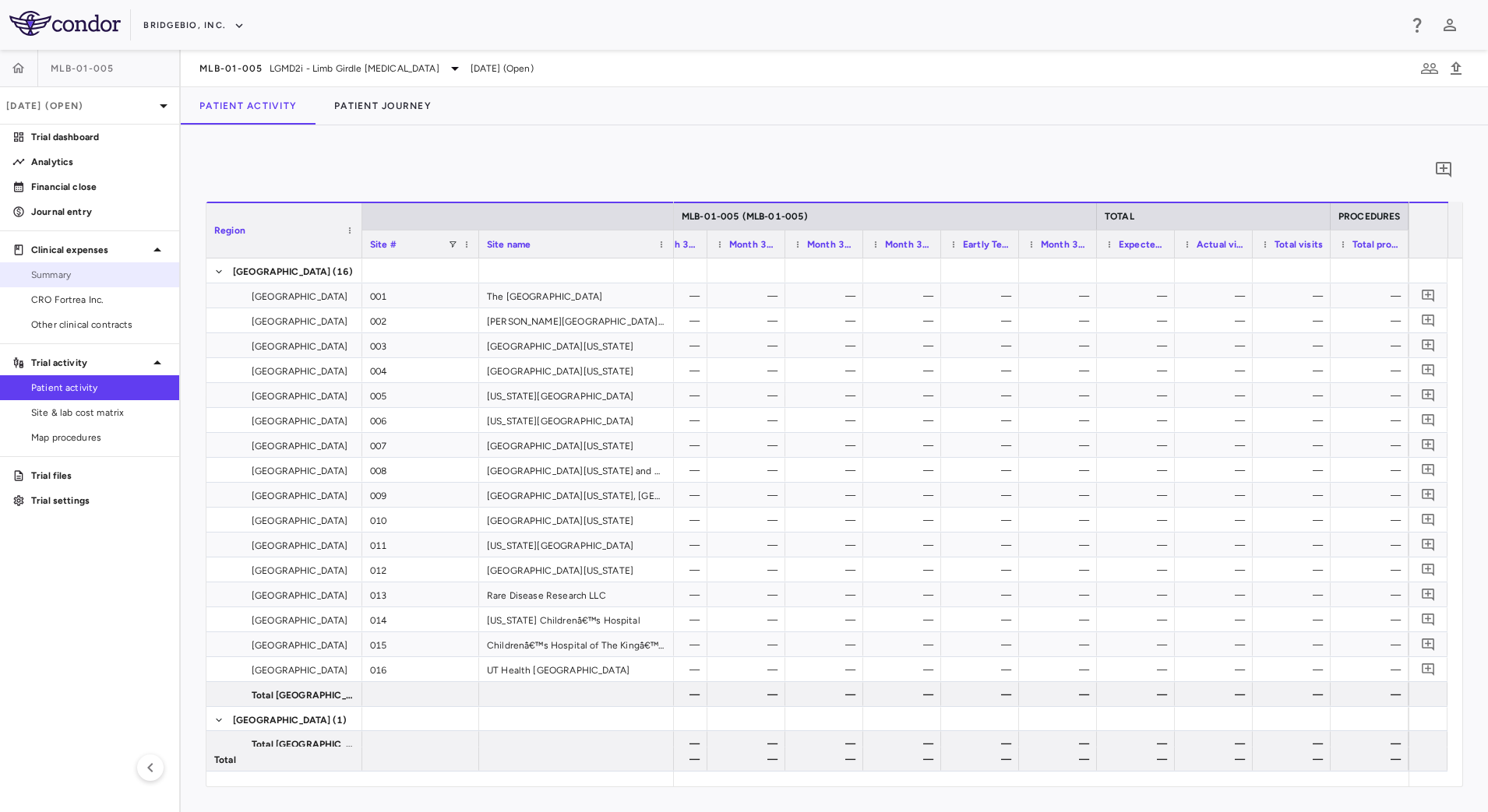
click at [86, 278] on span "Summary" at bounding box center [98, 275] width 136 height 14
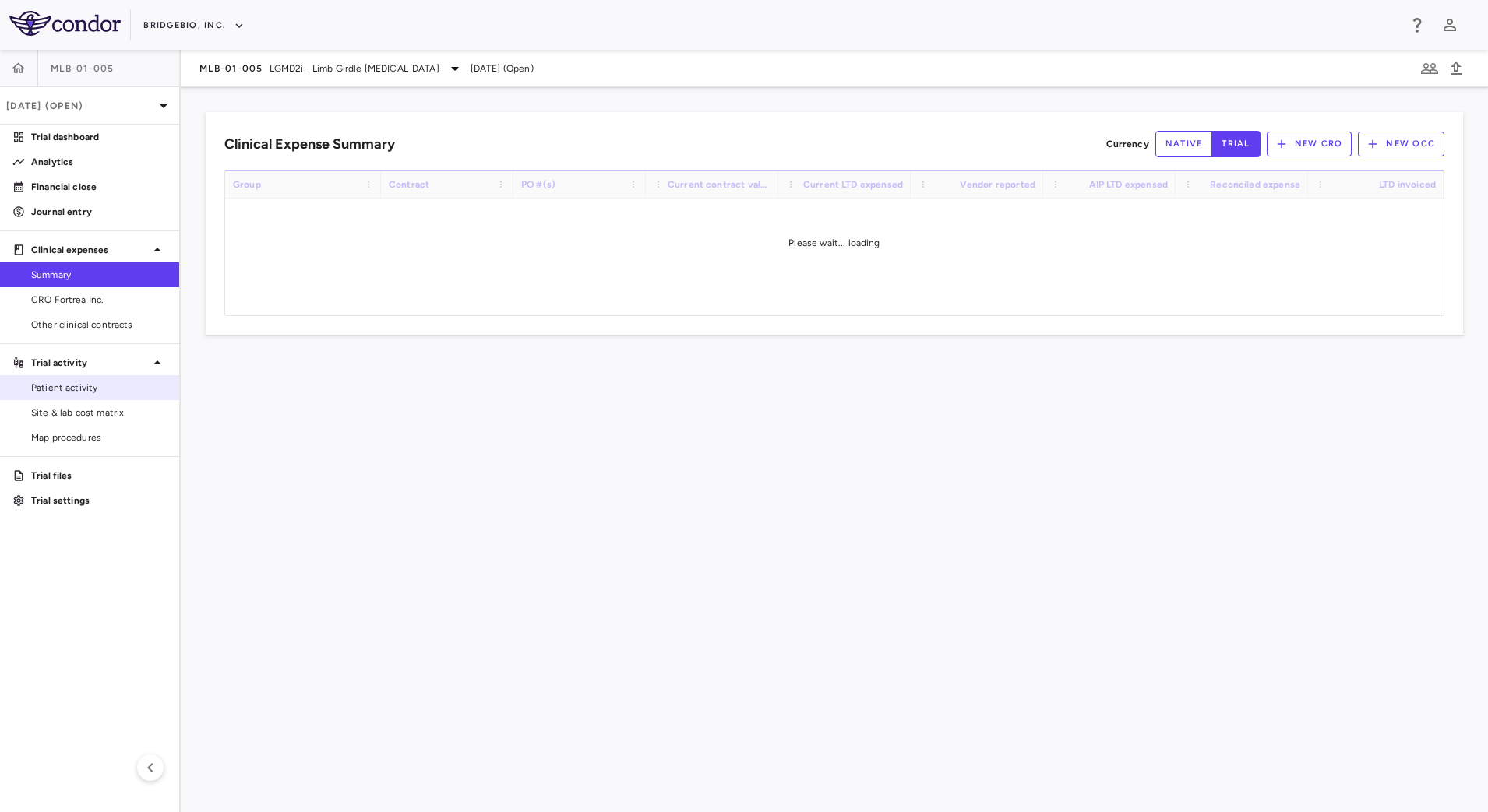
click at [83, 388] on span "Patient activity" at bounding box center [98, 388] width 136 height 14
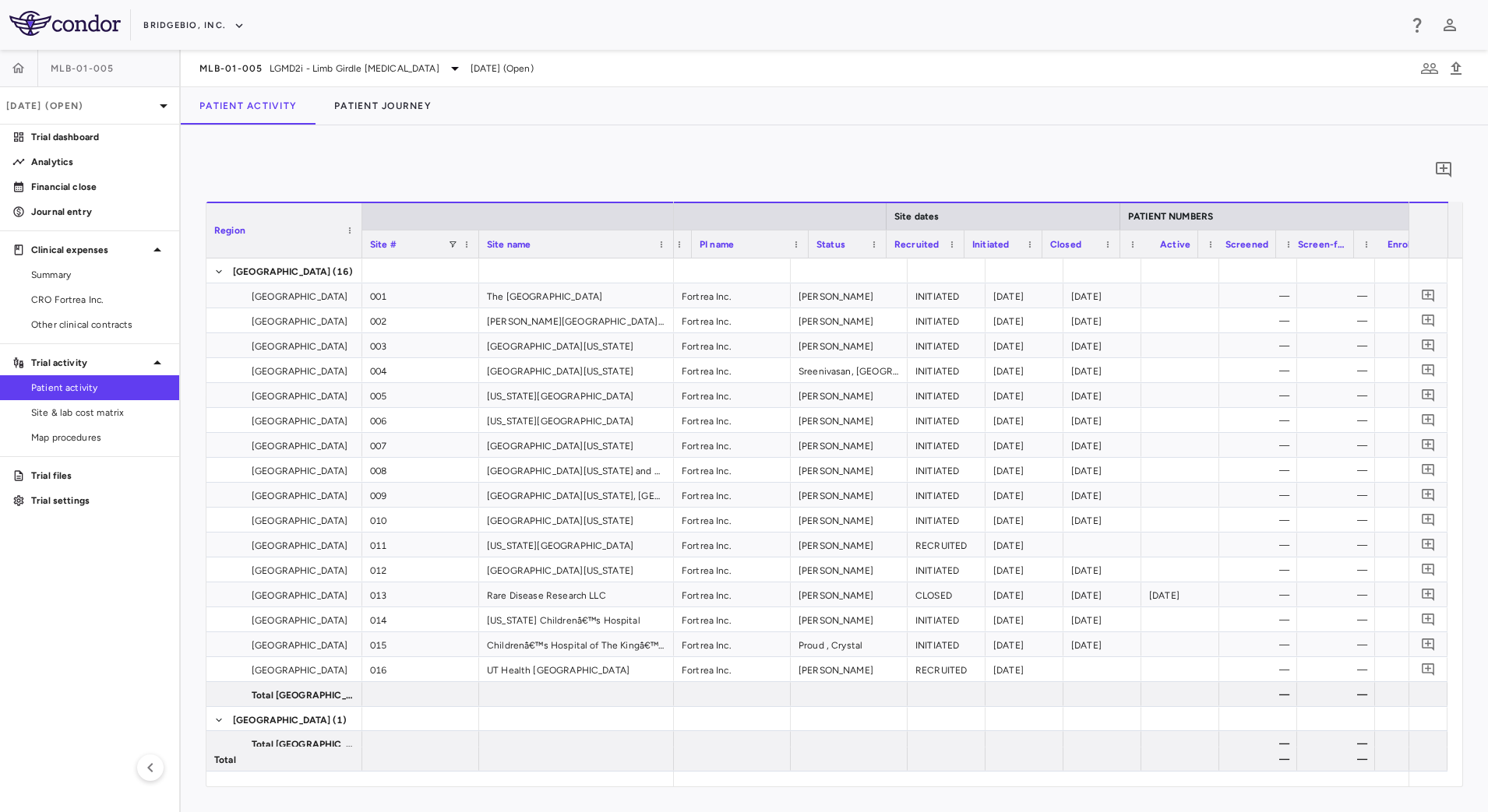
scroll to position [0, 99]
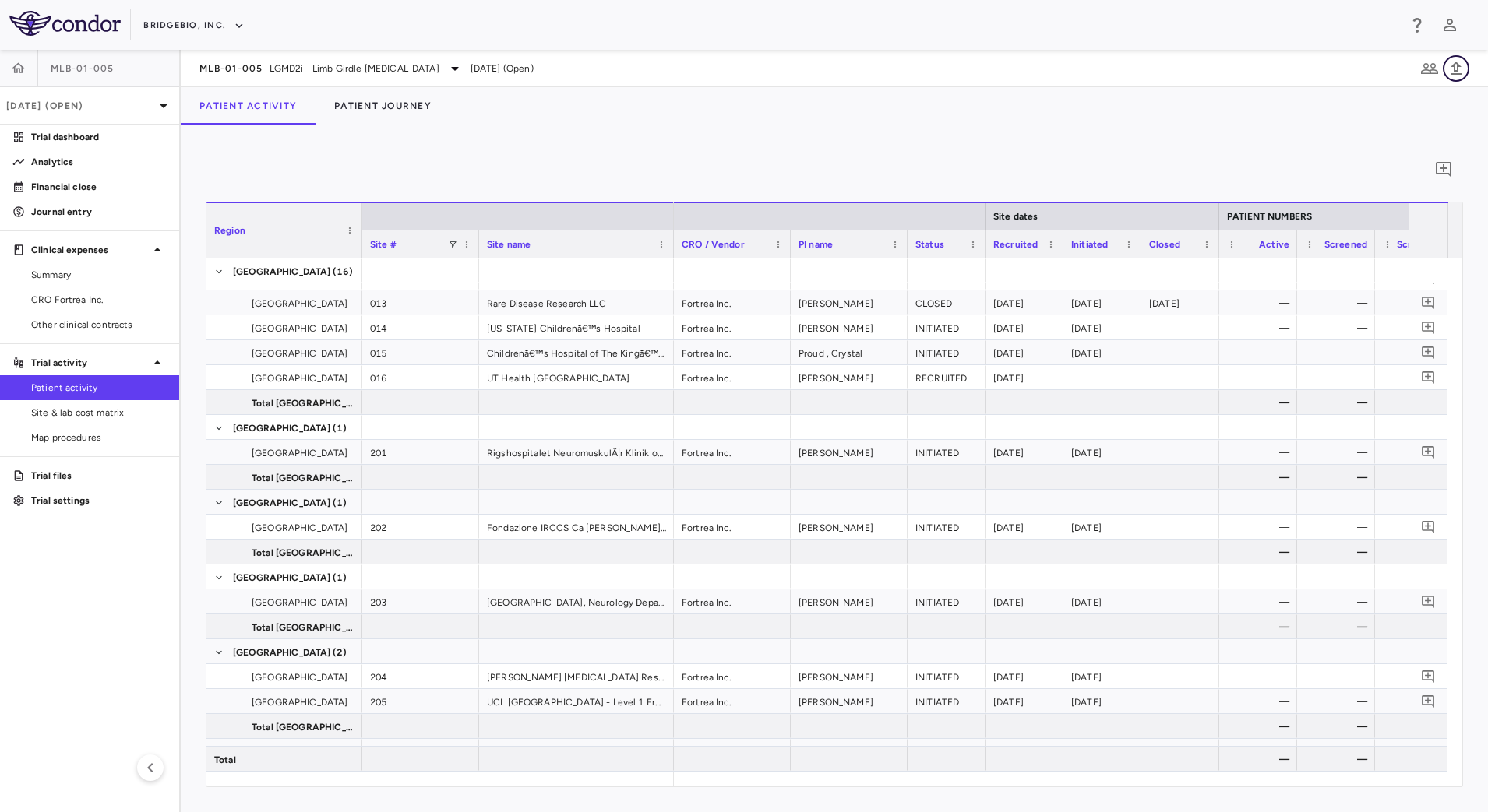
click at [1457, 72] on icon "button" at bounding box center [1455, 67] width 11 height 13
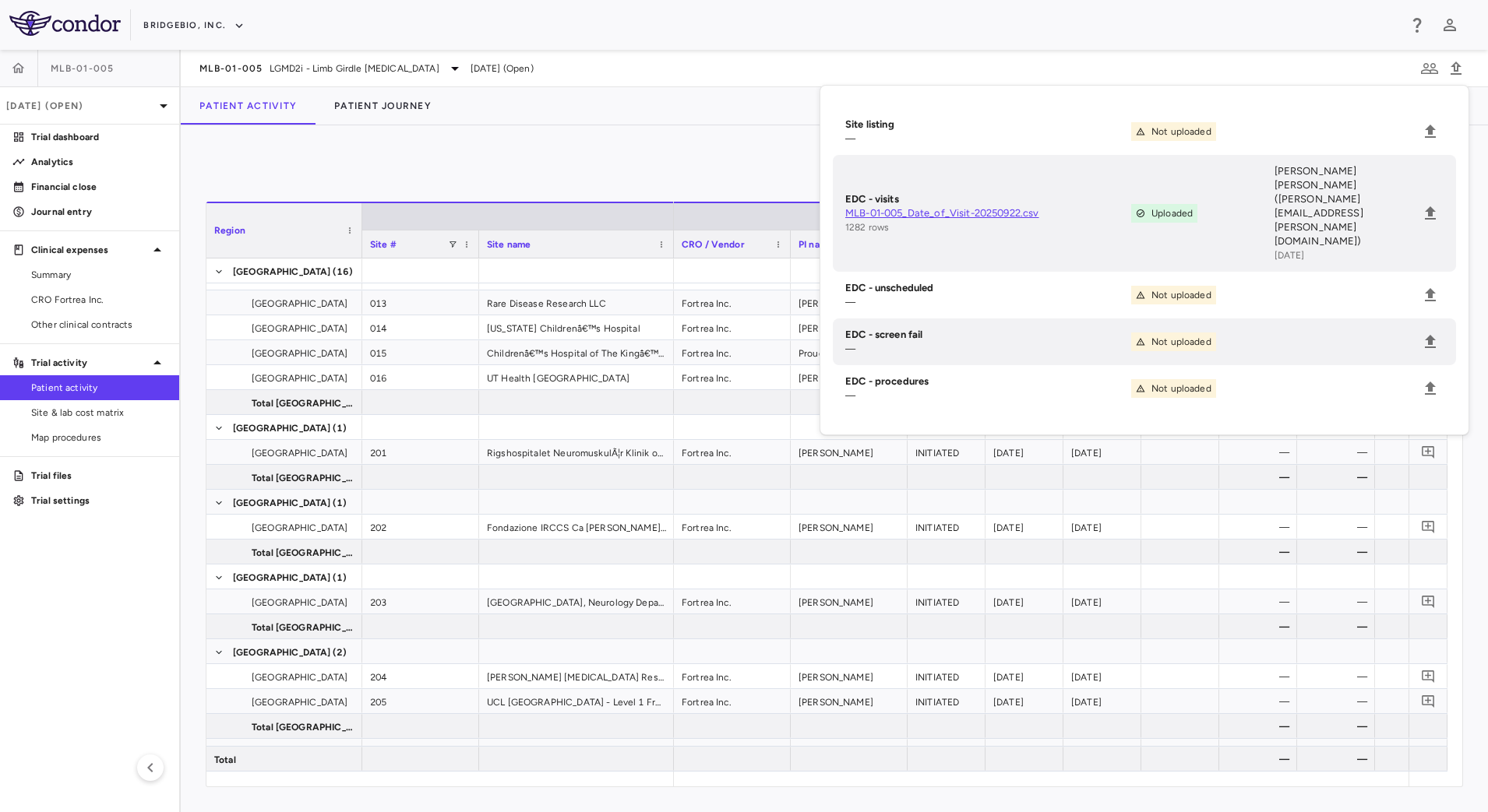
click at [688, 117] on div "Patient Activity Patient Journey" at bounding box center [833, 106] width 1306 height 38
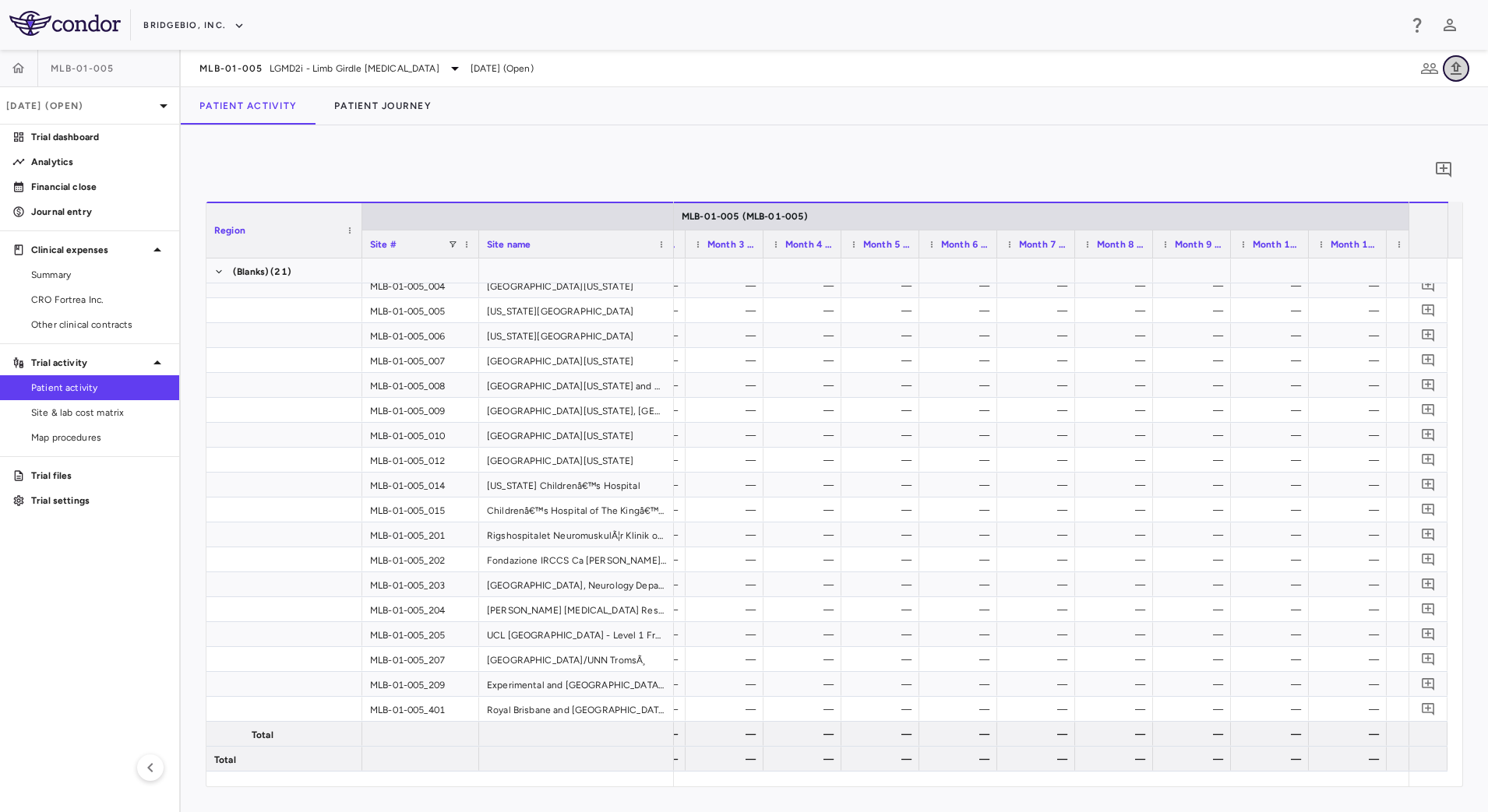
click at [1452, 73] on icon "button" at bounding box center [1455, 67] width 11 height 13
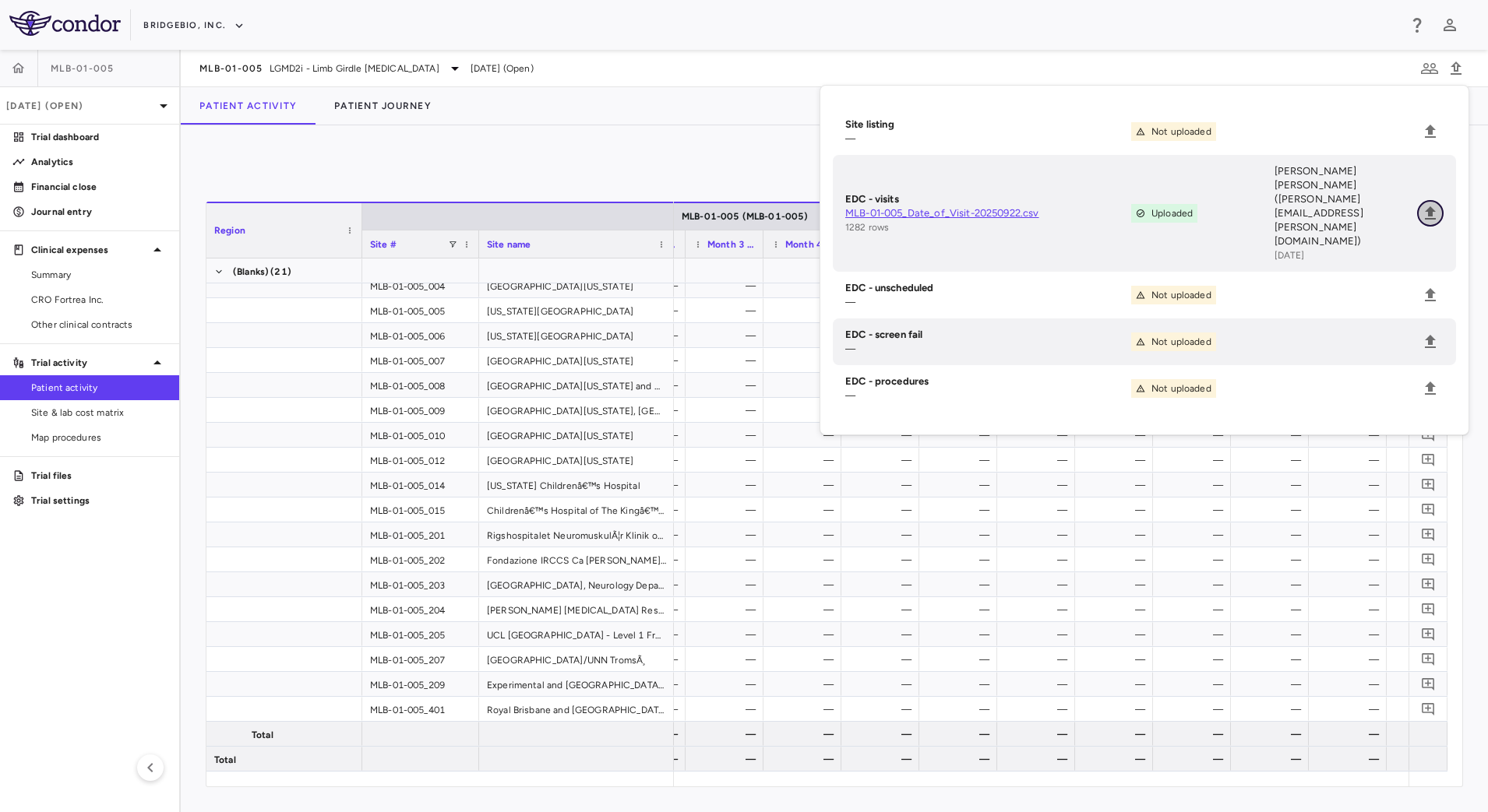
drag, startPoint x: 1017, startPoint y: 185, endPoint x: 1430, endPoint y: 182, distance: 413.0
click at [1430, 206] on icon "Upload" at bounding box center [1429, 212] width 11 height 13
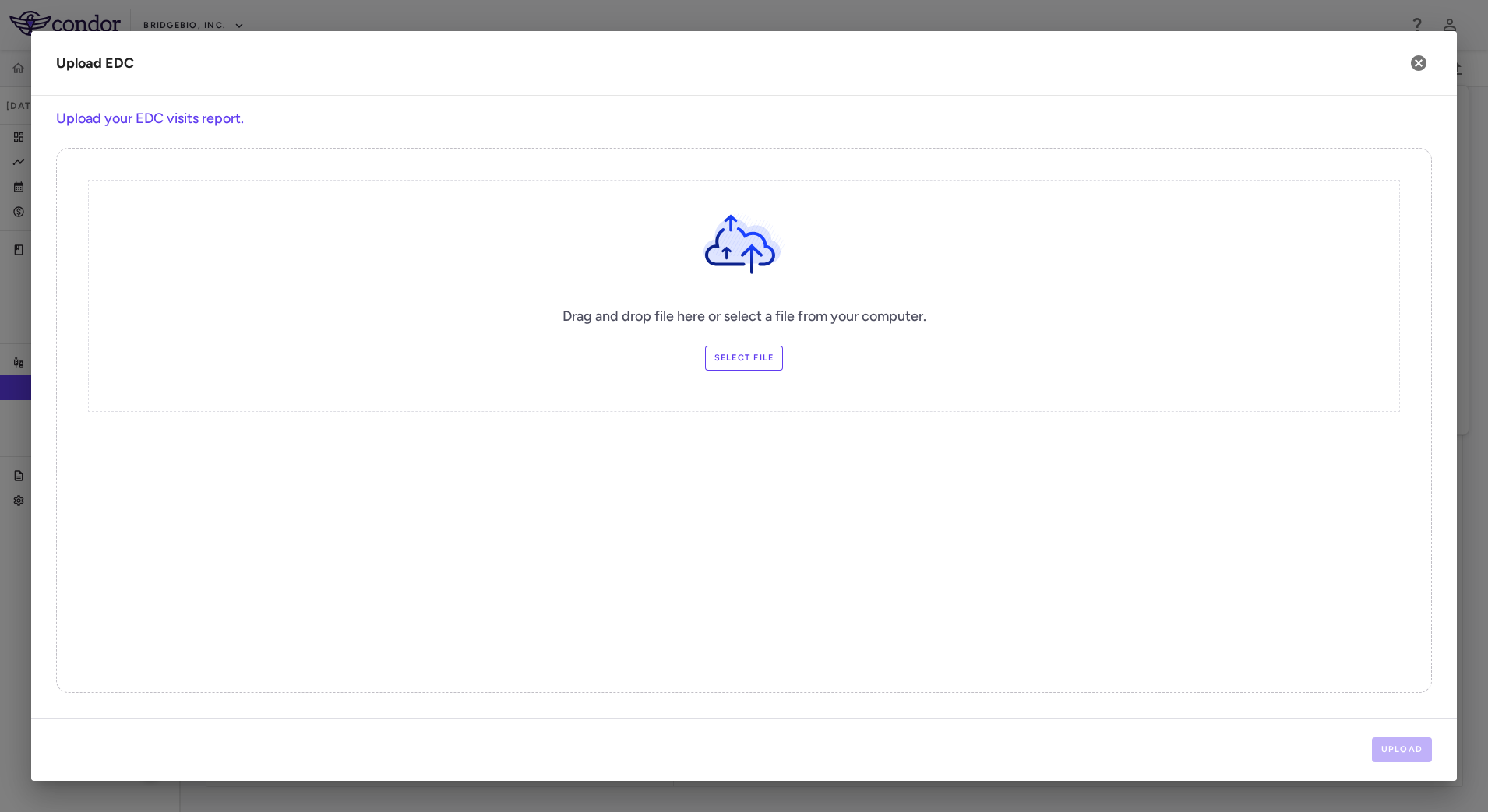
click at [739, 357] on label "Select file" at bounding box center [744, 358] width 78 height 25
click at [0, 0] on input "Select file" at bounding box center [0, 0] width 0 height 0
click at [1394, 751] on button "Upload" at bounding box center [1402, 750] width 61 height 25
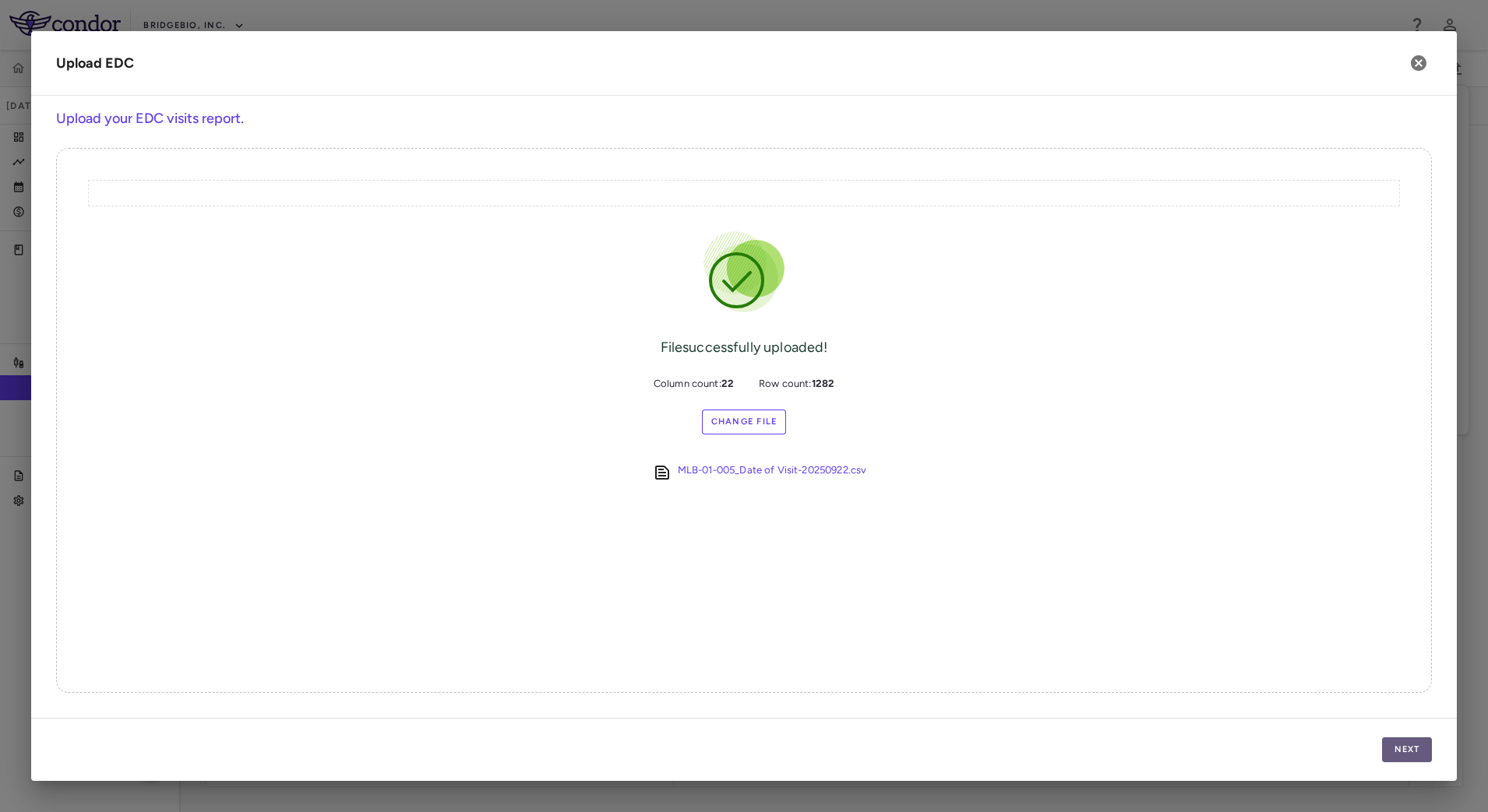
click at [1392, 742] on button "Next" at bounding box center [1407, 750] width 50 height 25
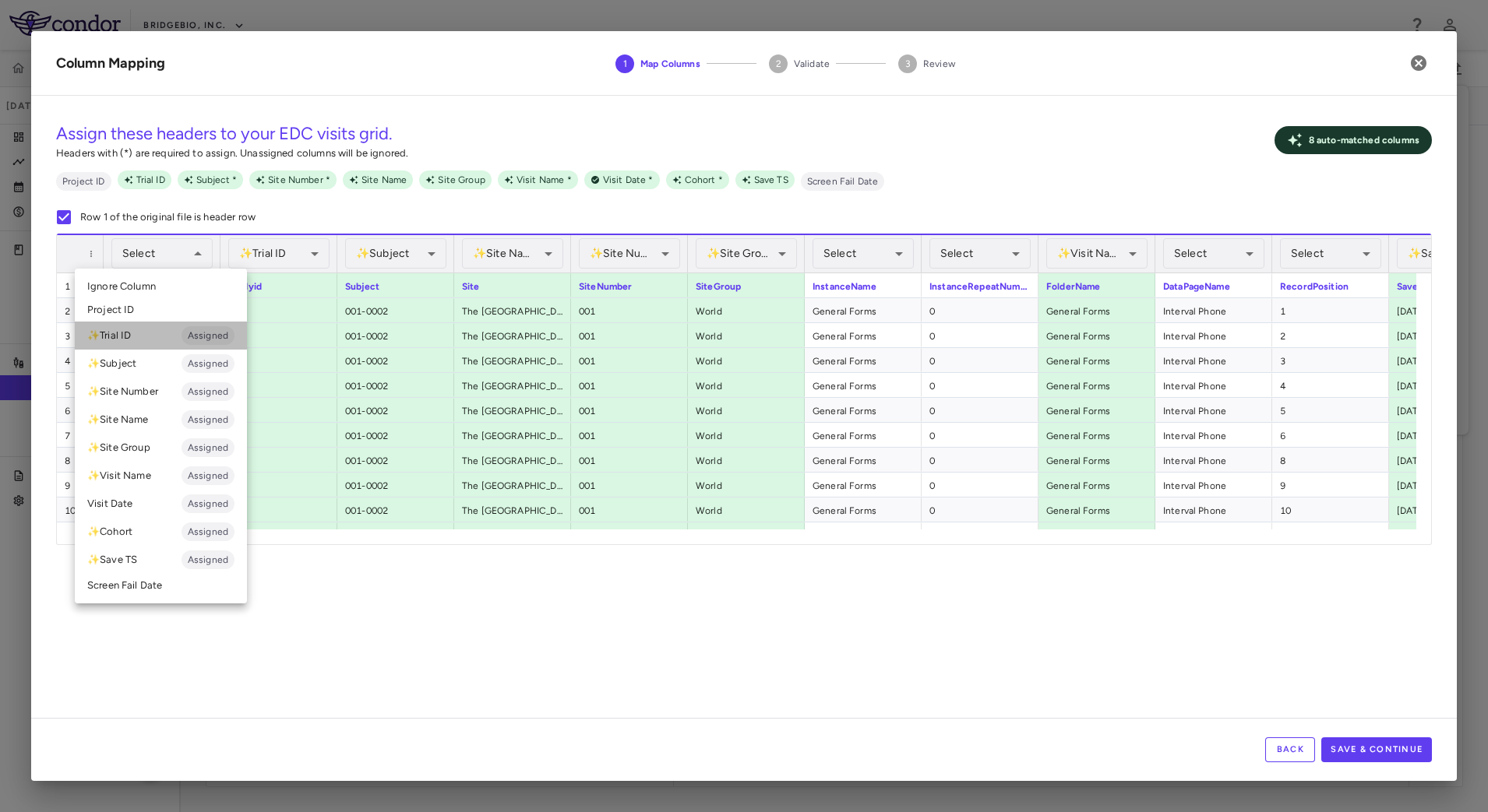
click at [132, 334] on li "✨ Trial ID Assigned" at bounding box center [161, 335] width 173 height 28
click at [136, 332] on li "✨ Trial ID Assigned" at bounding box center [161, 335] width 173 height 28
click at [160, 334] on li "✨ Trial ID Assigned" at bounding box center [161, 335] width 173 height 28
click at [219, 335] on span "Assigned" at bounding box center [207, 335] width 53 height 14
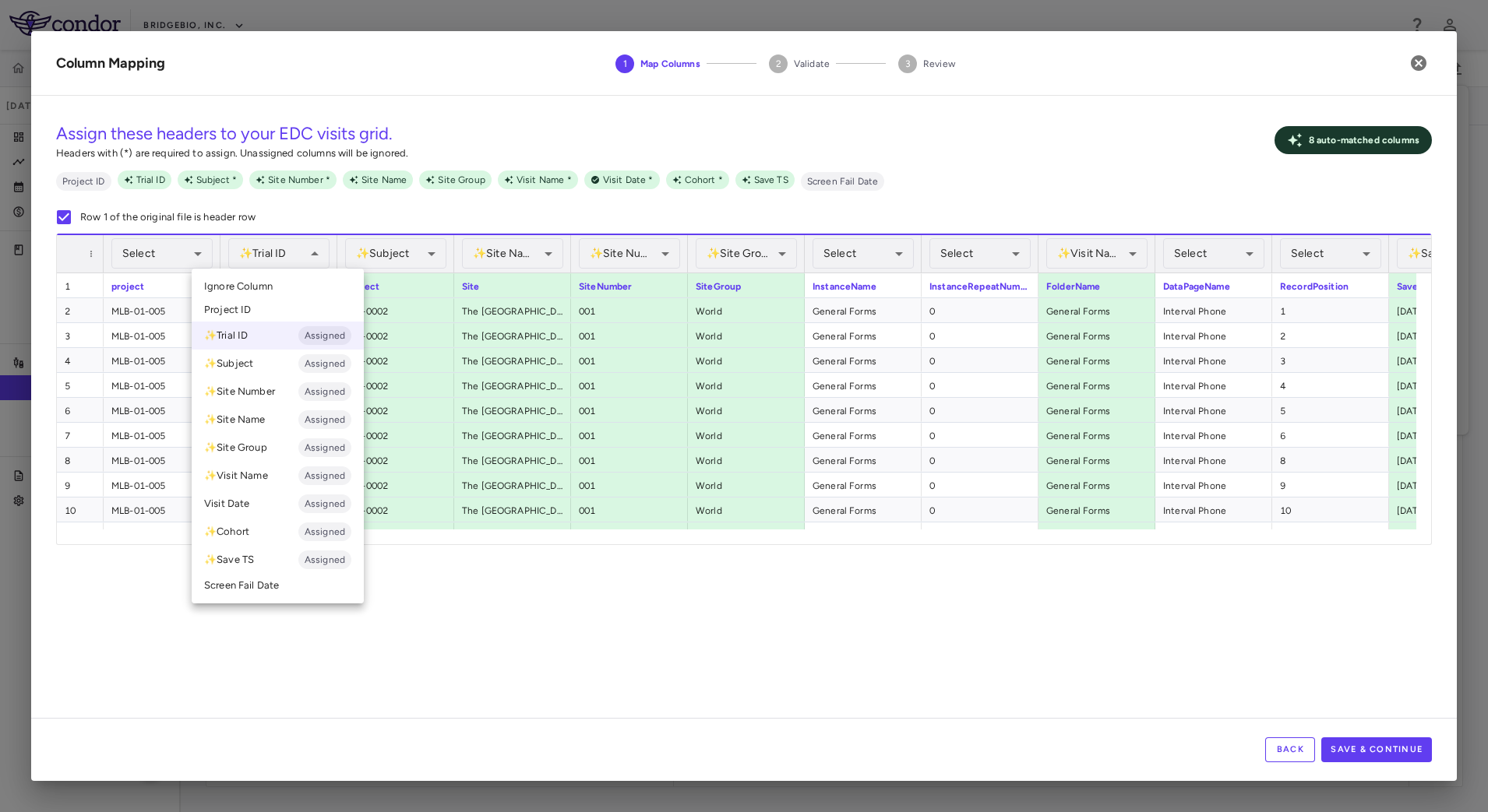
click at [289, 284] on li "Ignore Column" at bounding box center [278, 287] width 173 height 24
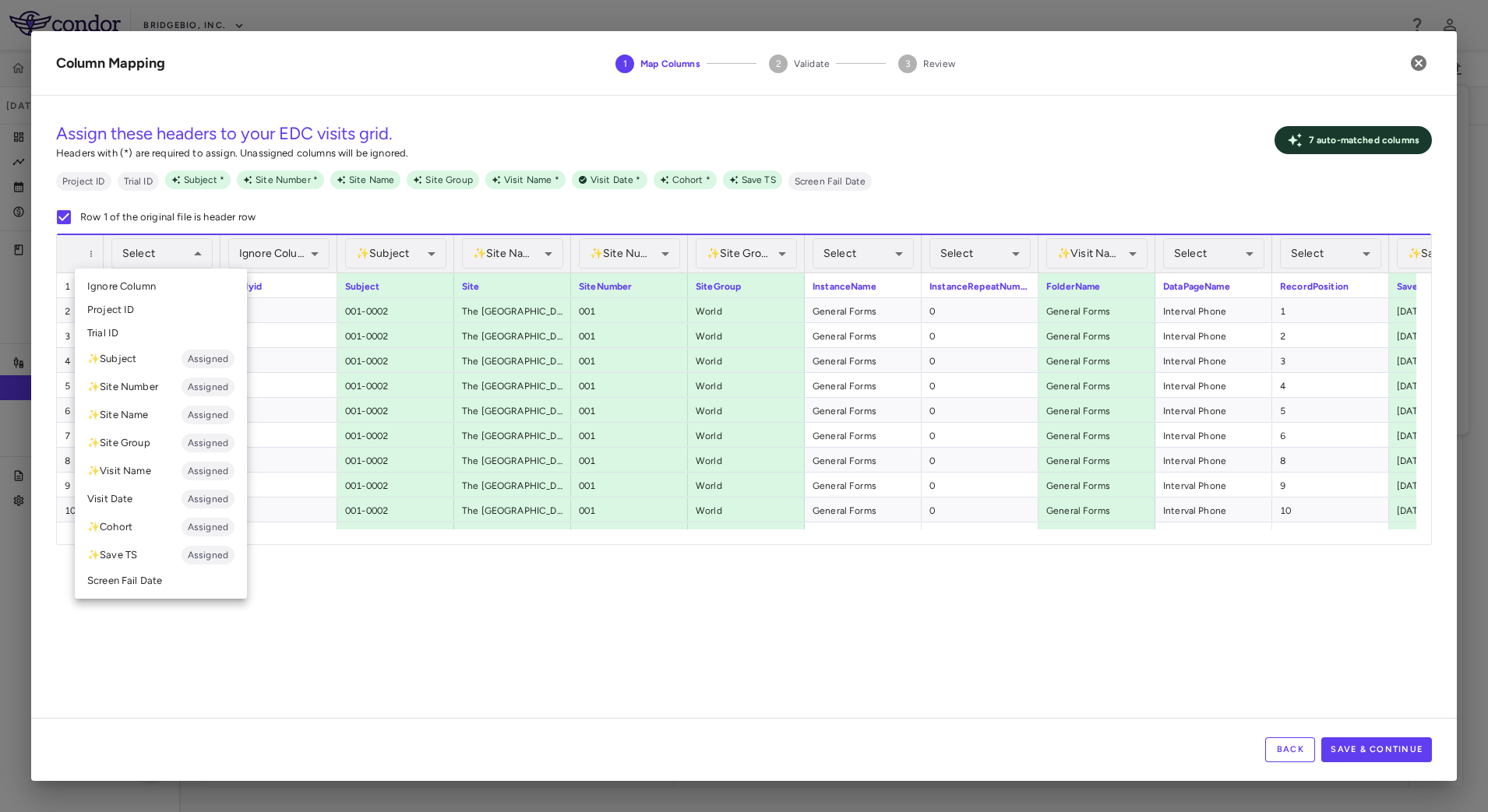
scroll to position [0, 1624]
click at [129, 334] on li "Trial ID" at bounding box center [161, 333] width 173 height 24
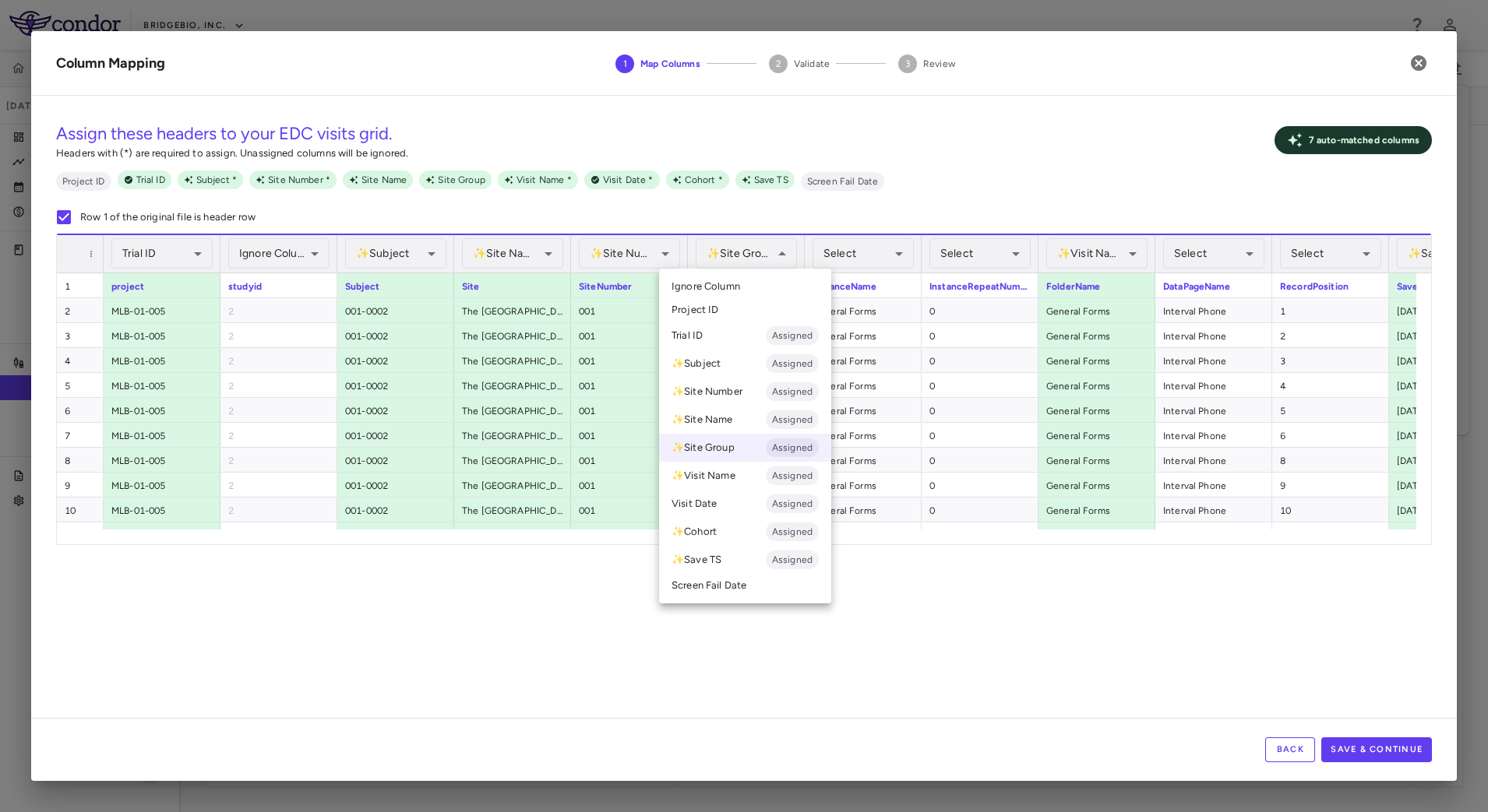
click at [734, 275] on li "Ignore Column" at bounding box center [745, 287] width 173 height 24
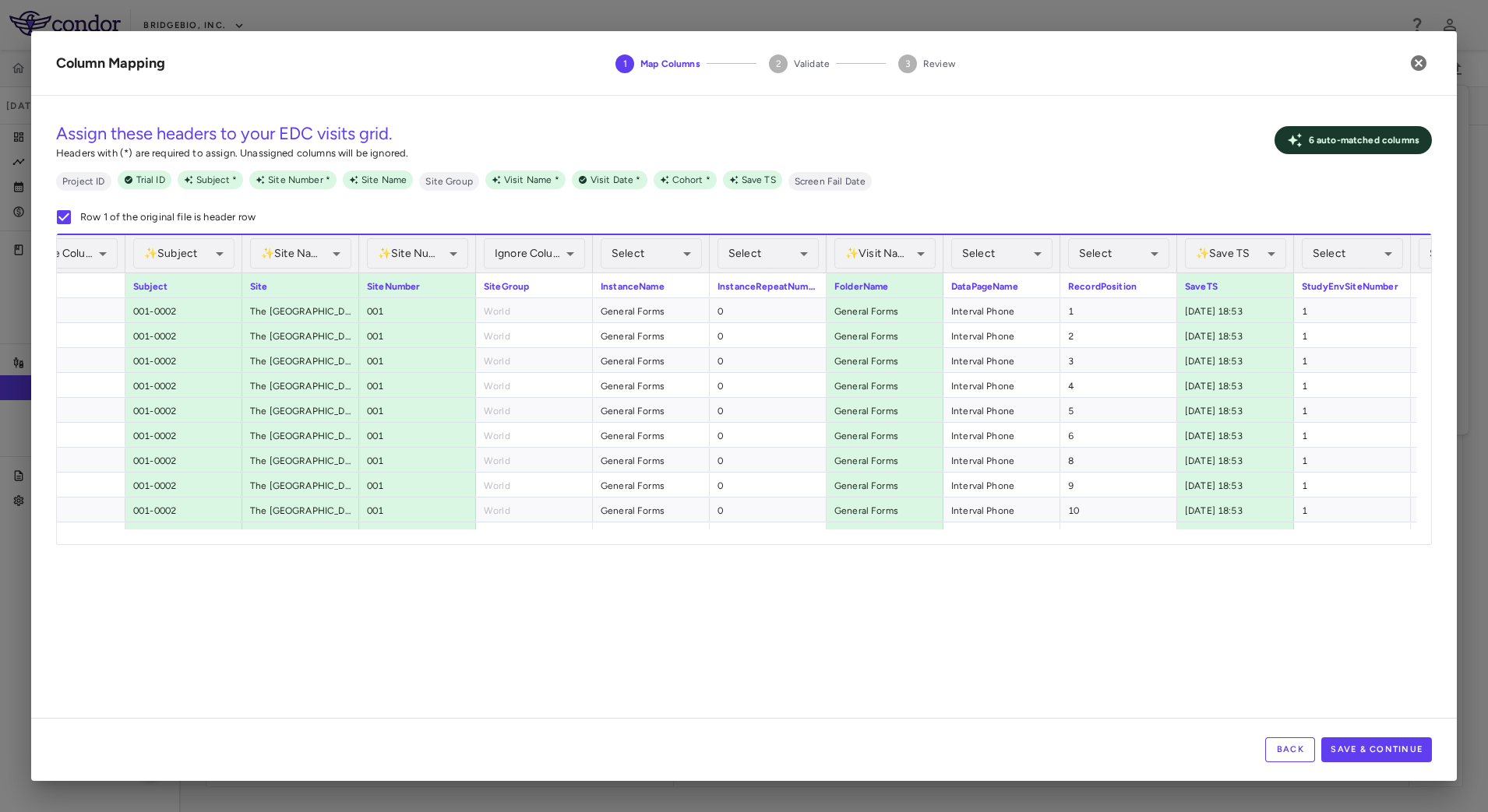
scroll to position [0, 0]
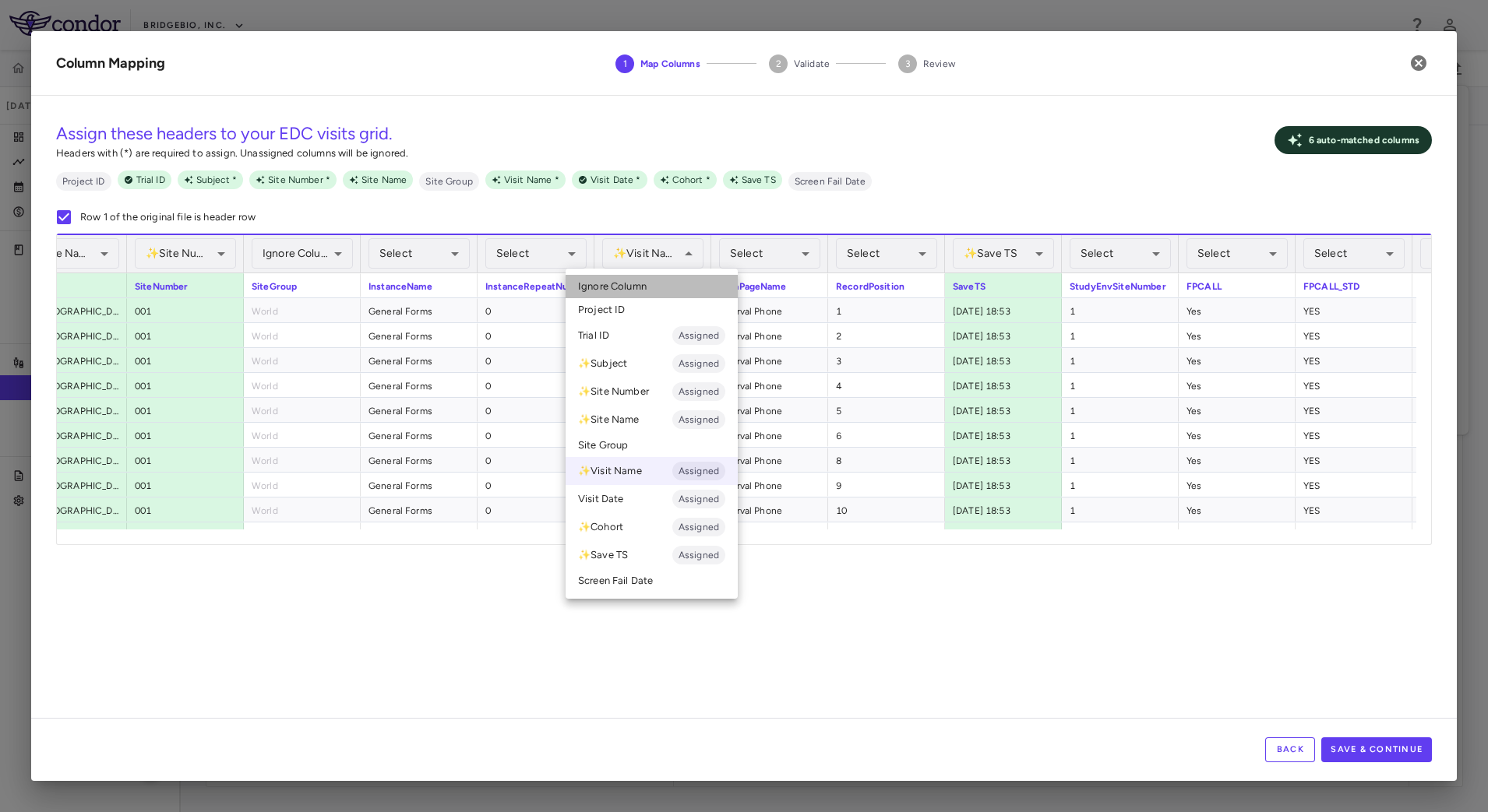
click at [655, 282] on li "Ignore Column" at bounding box center [652, 287] width 173 height 24
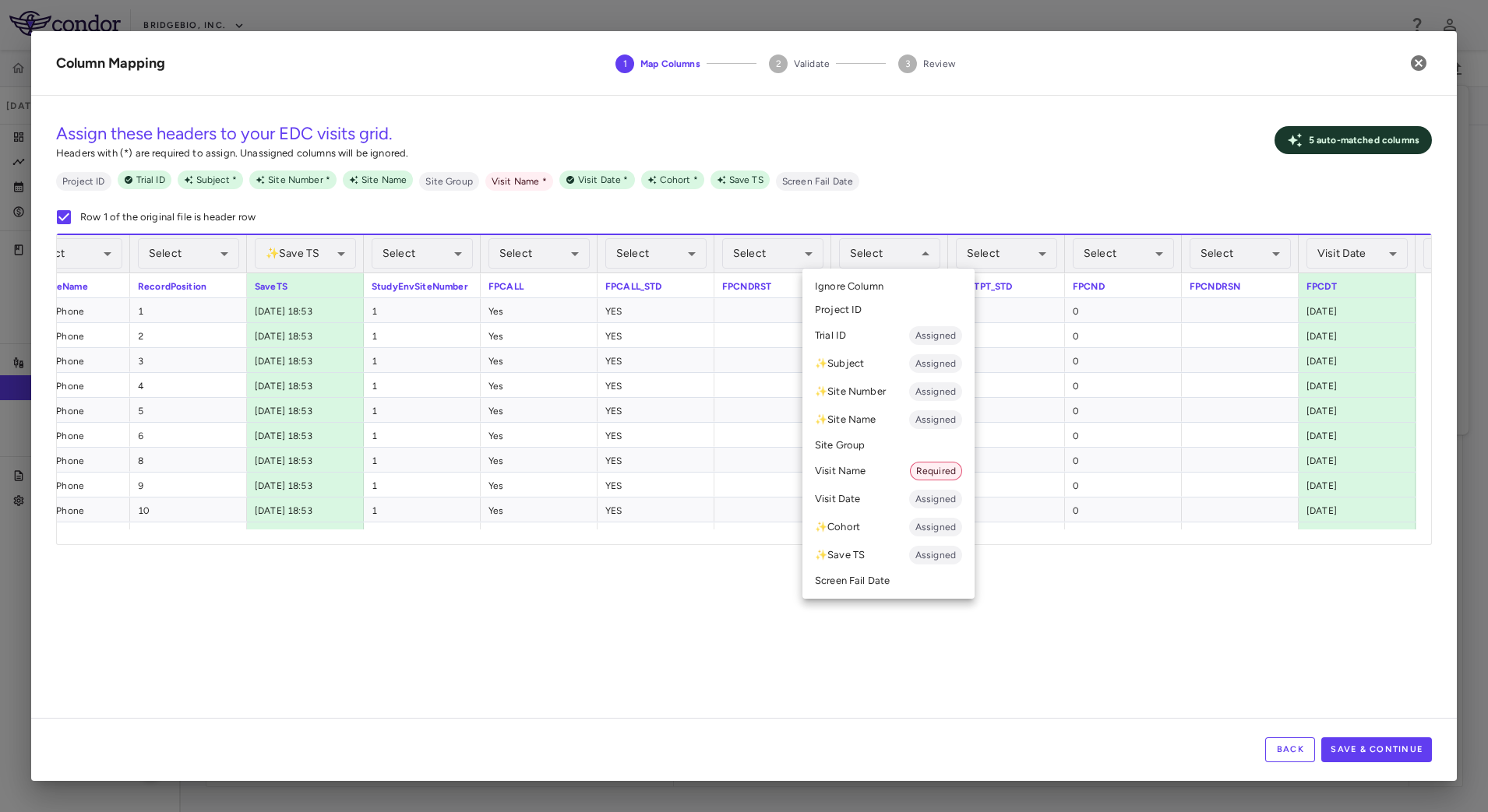
click at [866, 475] on li "Visit Name Required" at bounding box center [889, 471] width 173 height 28
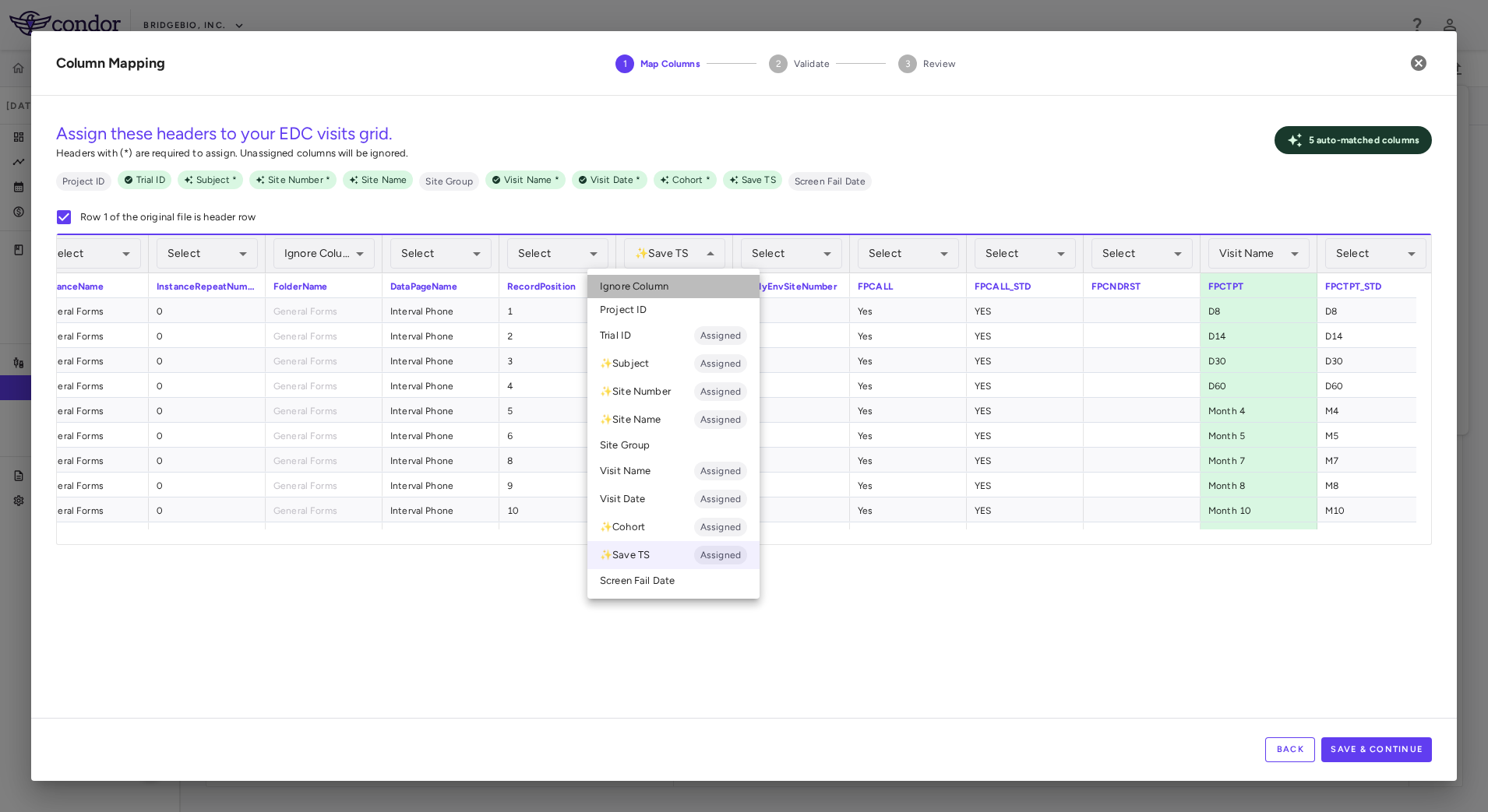
click at [686, 284] on li "Ignore Column" at bounding box center [674, 287] width 173 height 24
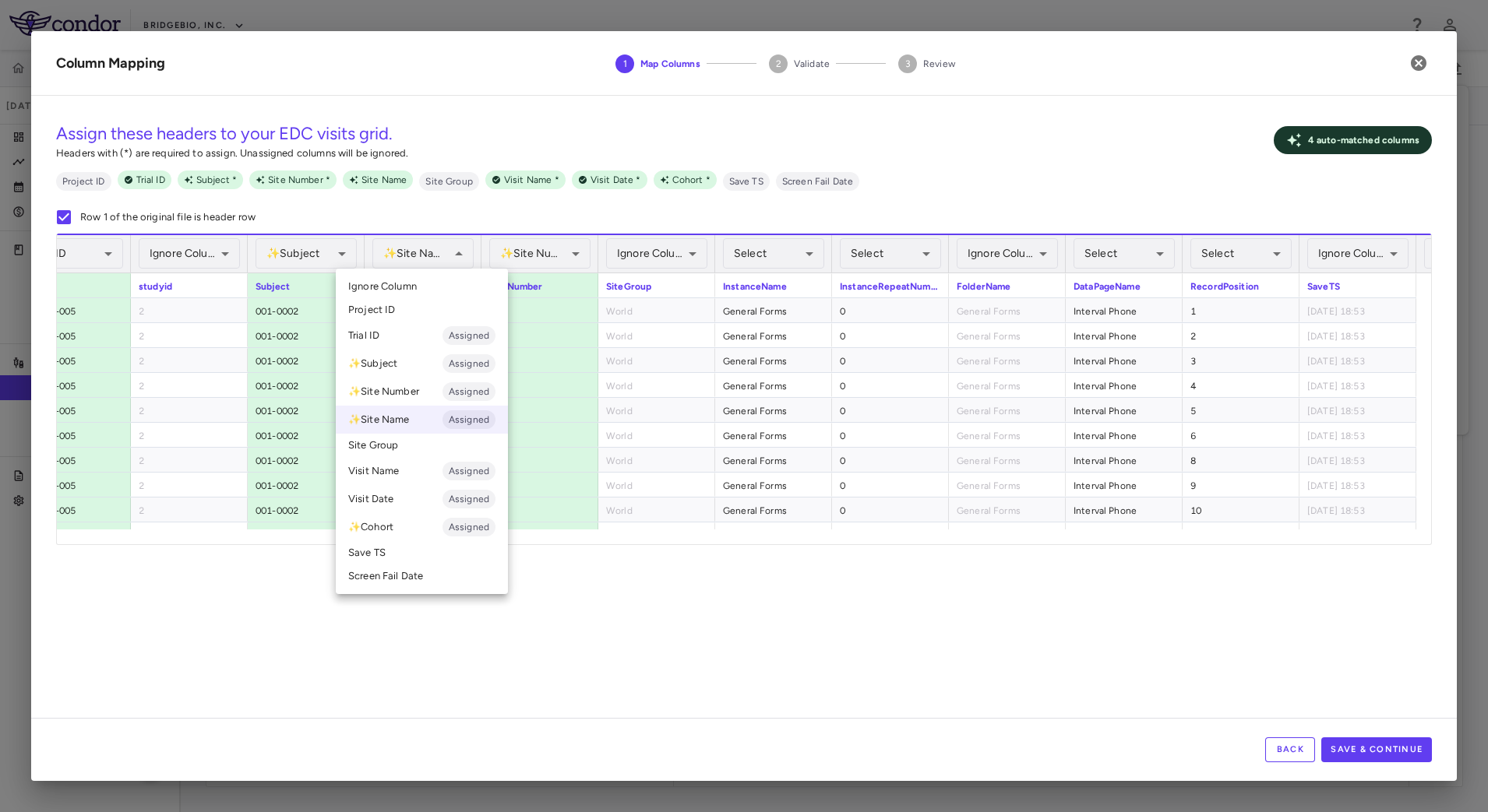
click at [427, 285] on li "Ignore Column" at bounding box center [422, 287] width 173 height 24
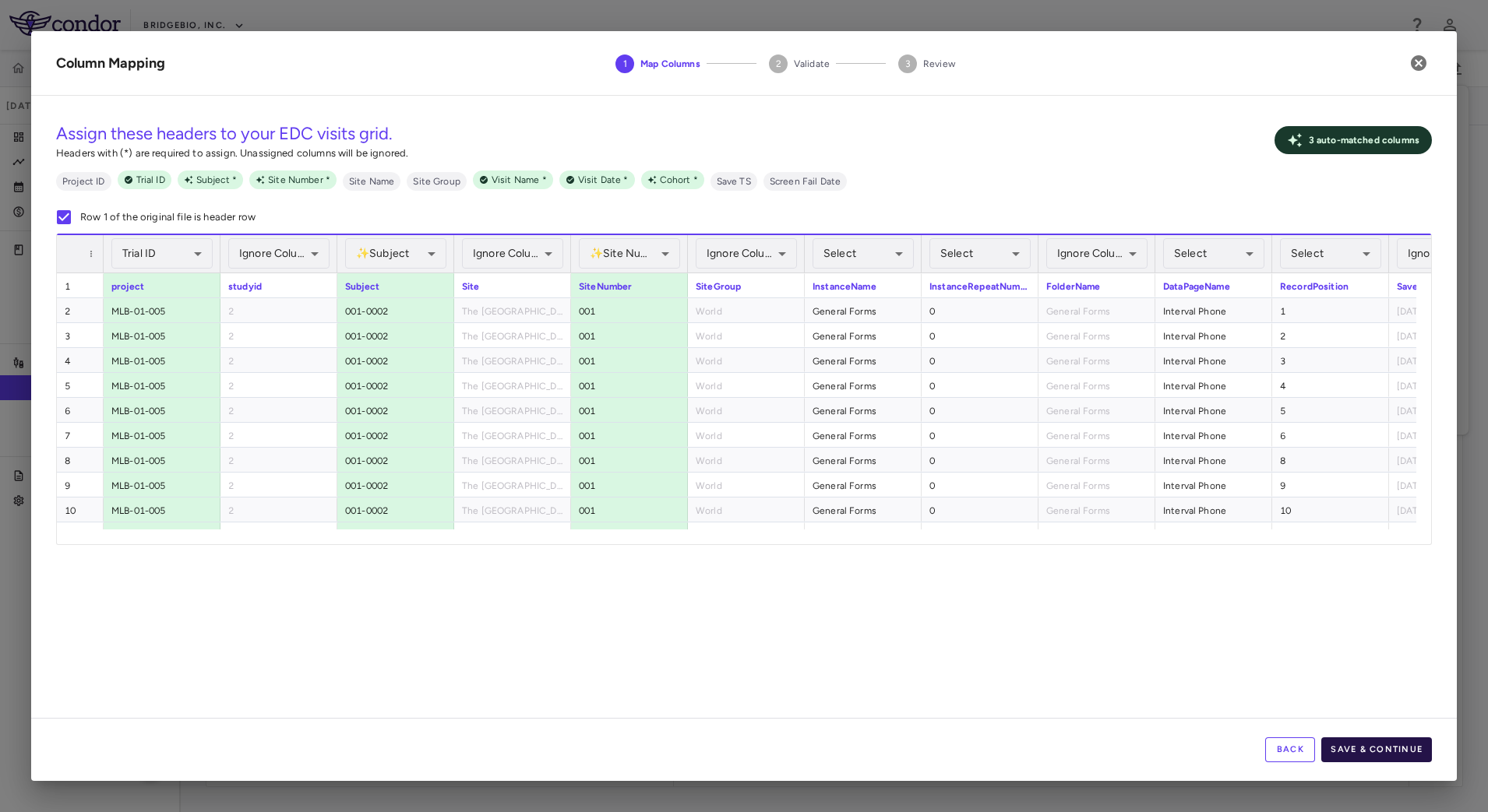
click at [1387, 738] on button "Save & Continue" at bounding box center [1376, 750] width 110 height 25
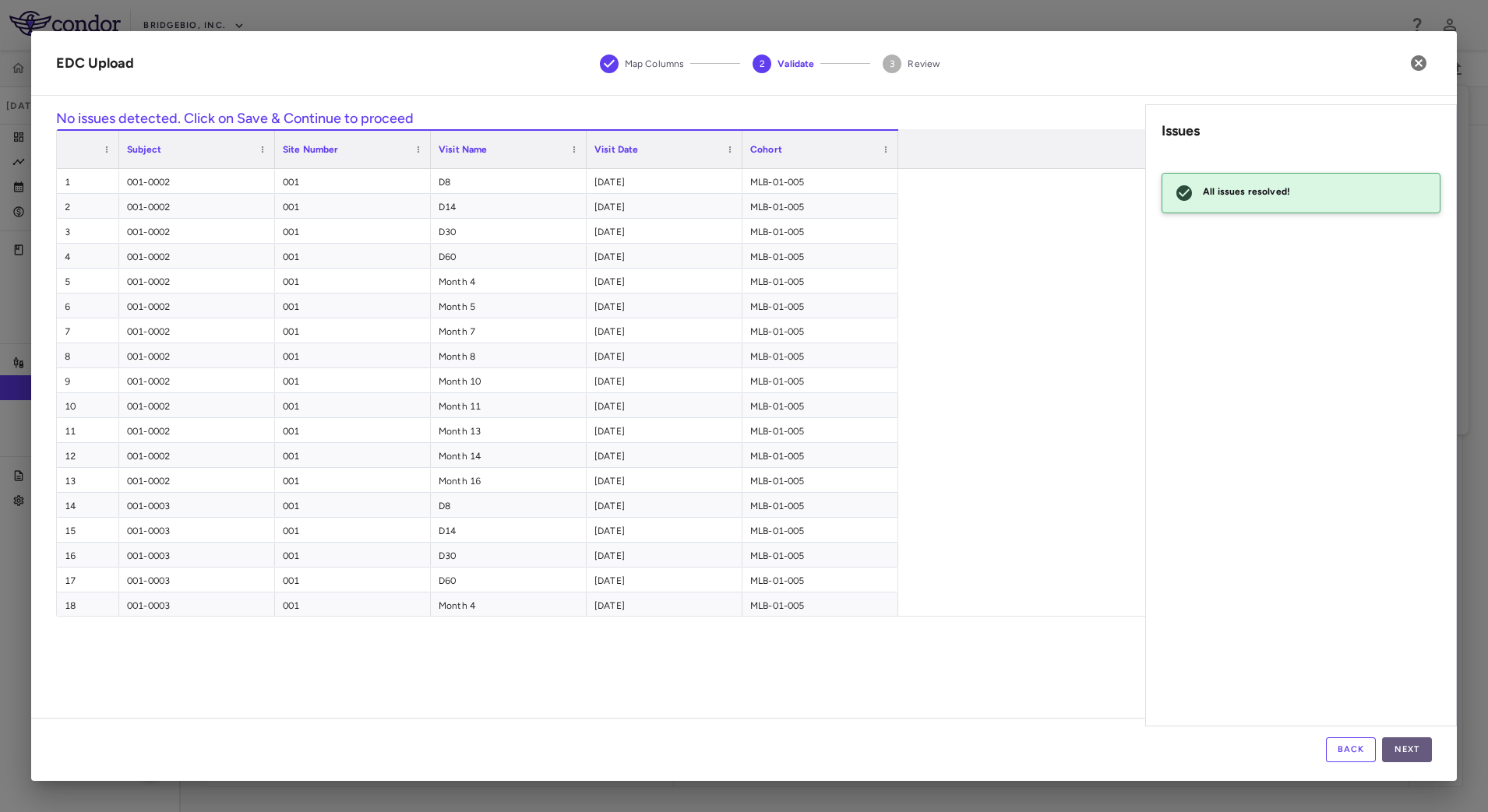
click at [1409, 741] on button "Next" at bounding box center [1407, 750] width 50 height 25
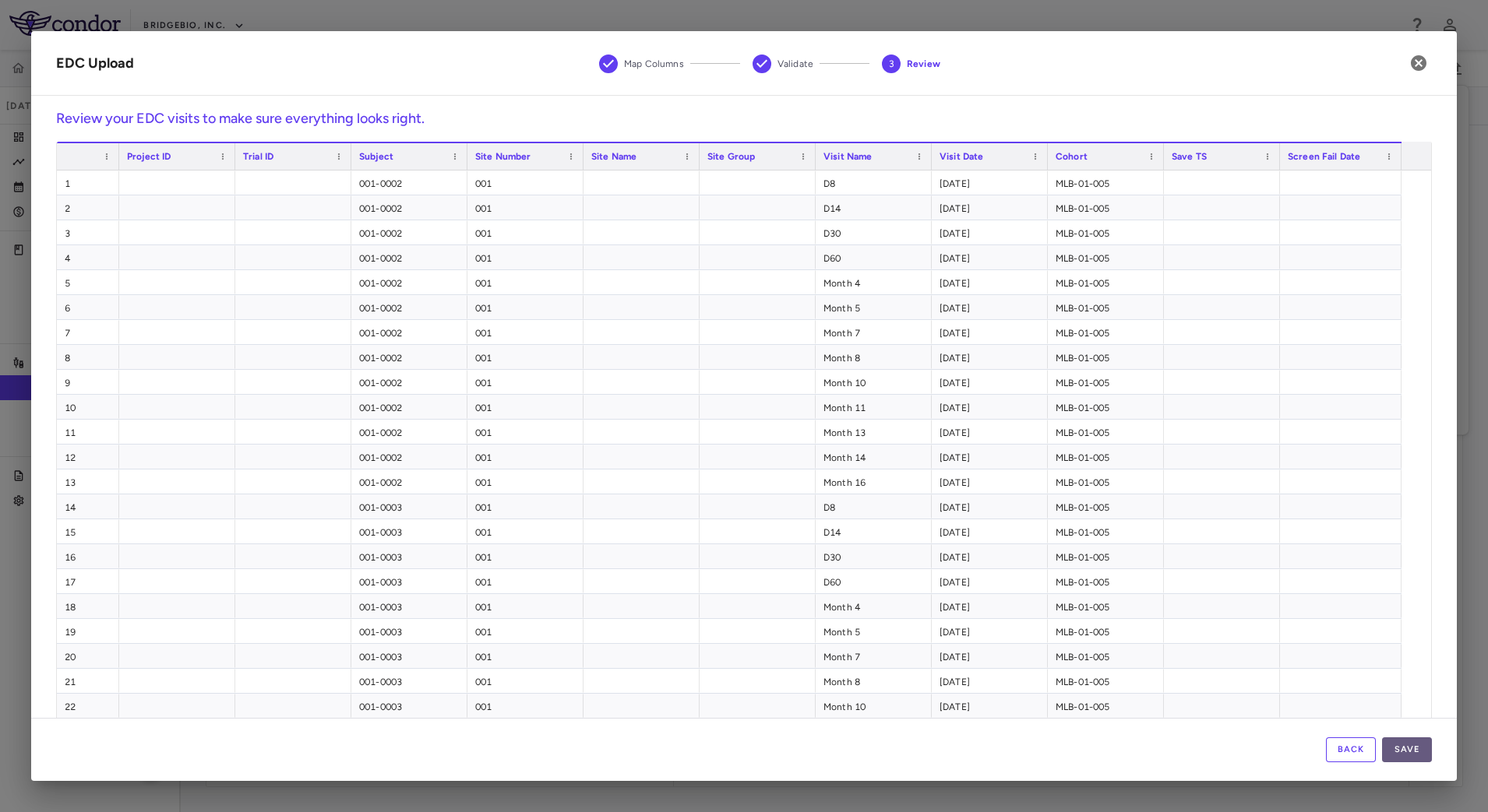
click at [1408, 743] on button "Save" at bounding box center [1407, 750] width 50 height 25
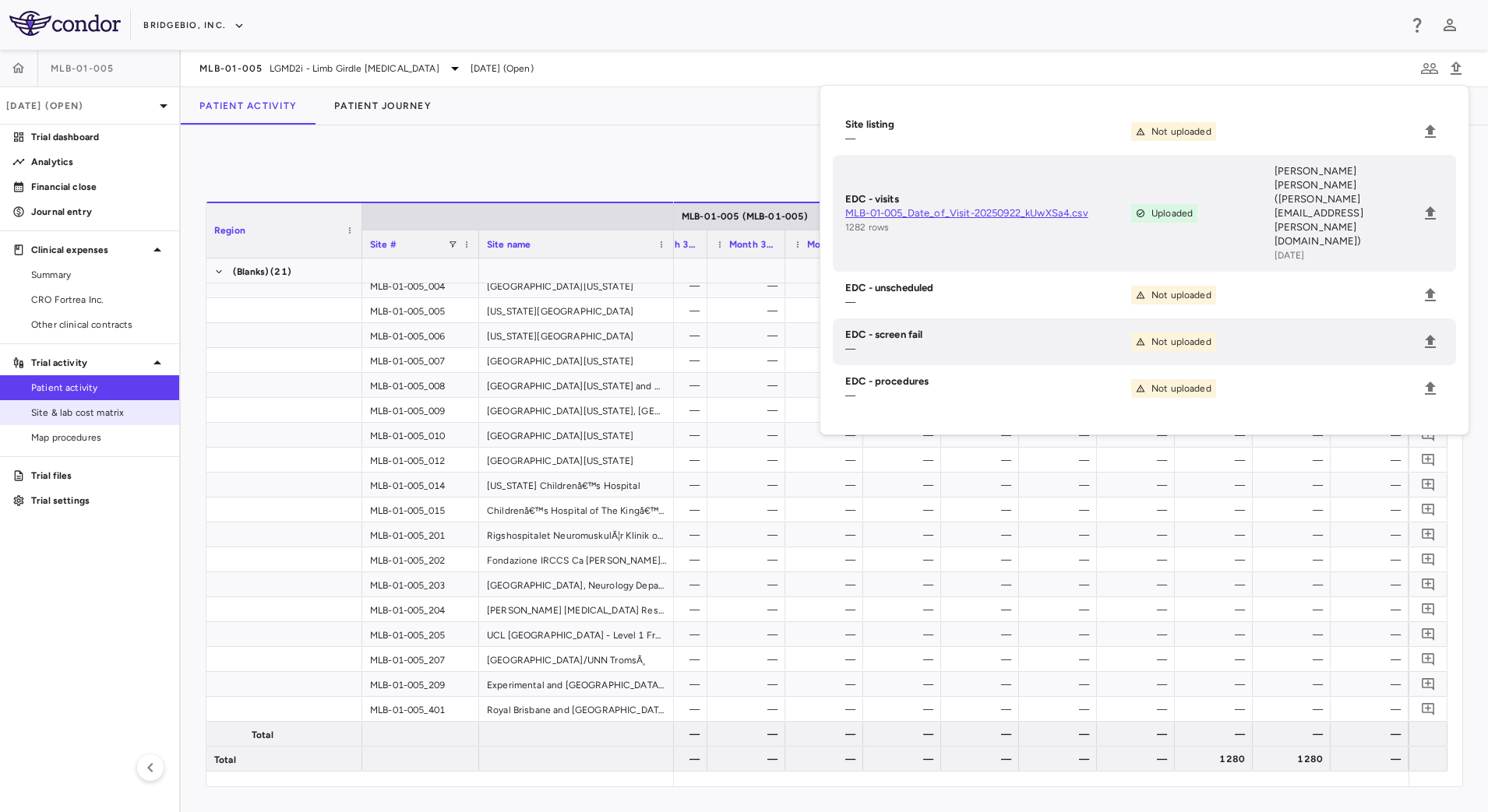
drag, startPoint x: 98, startPoint y: 410, endPoint x: 154, endPoint y: 407, distance: 56.1
click at [97, 411] on span "Site & lab cost matrix" at bounding box center [98, 412] width 136 height 14
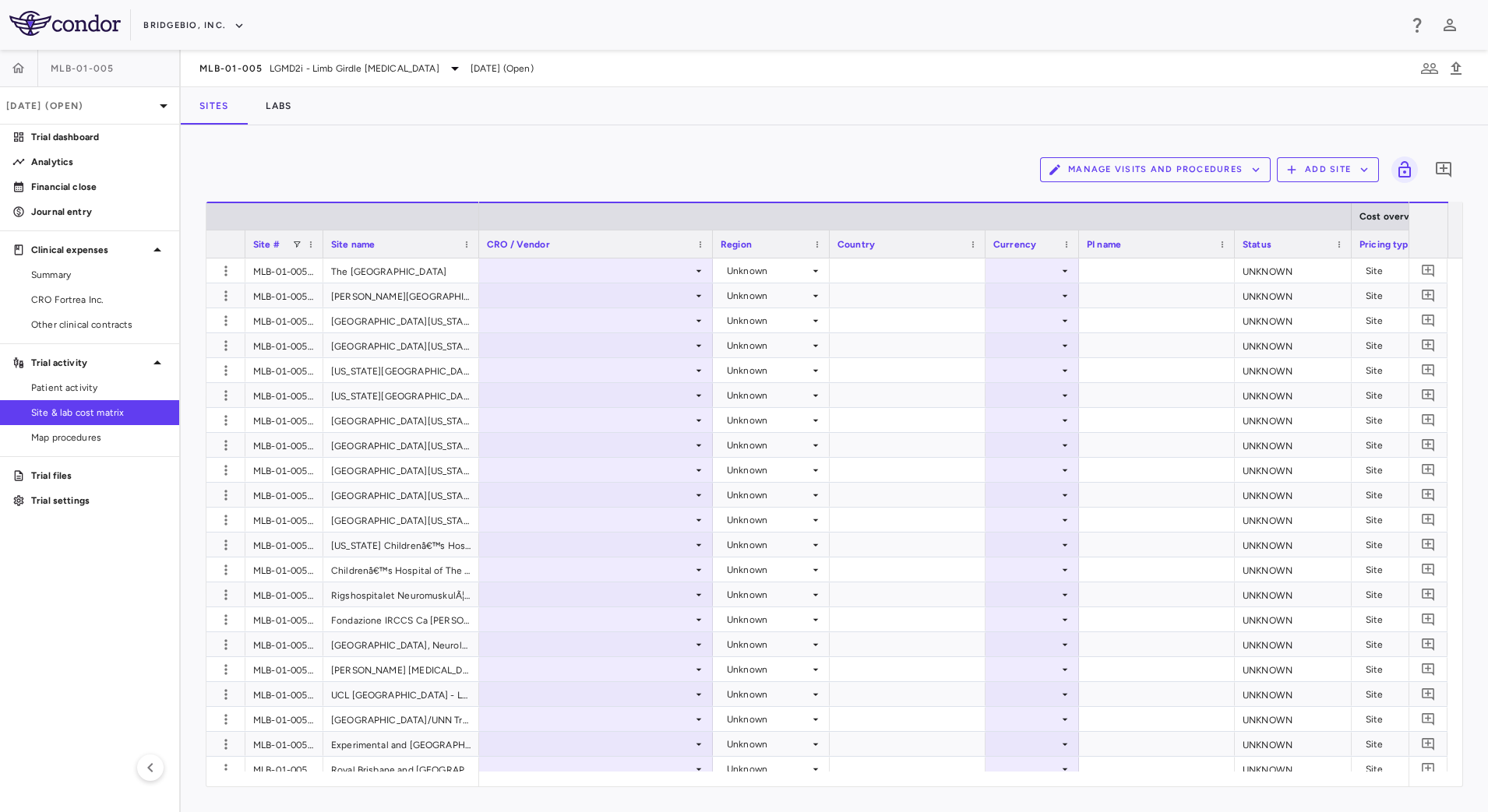
click at [1223, 174] on button "Manage Visits and Procedures" at bounding box center [1155, 170] width 230 height 25
click at [1173, 193] on li "Visit Schedules" at bounding box center [1138, 200] width 166 height 24
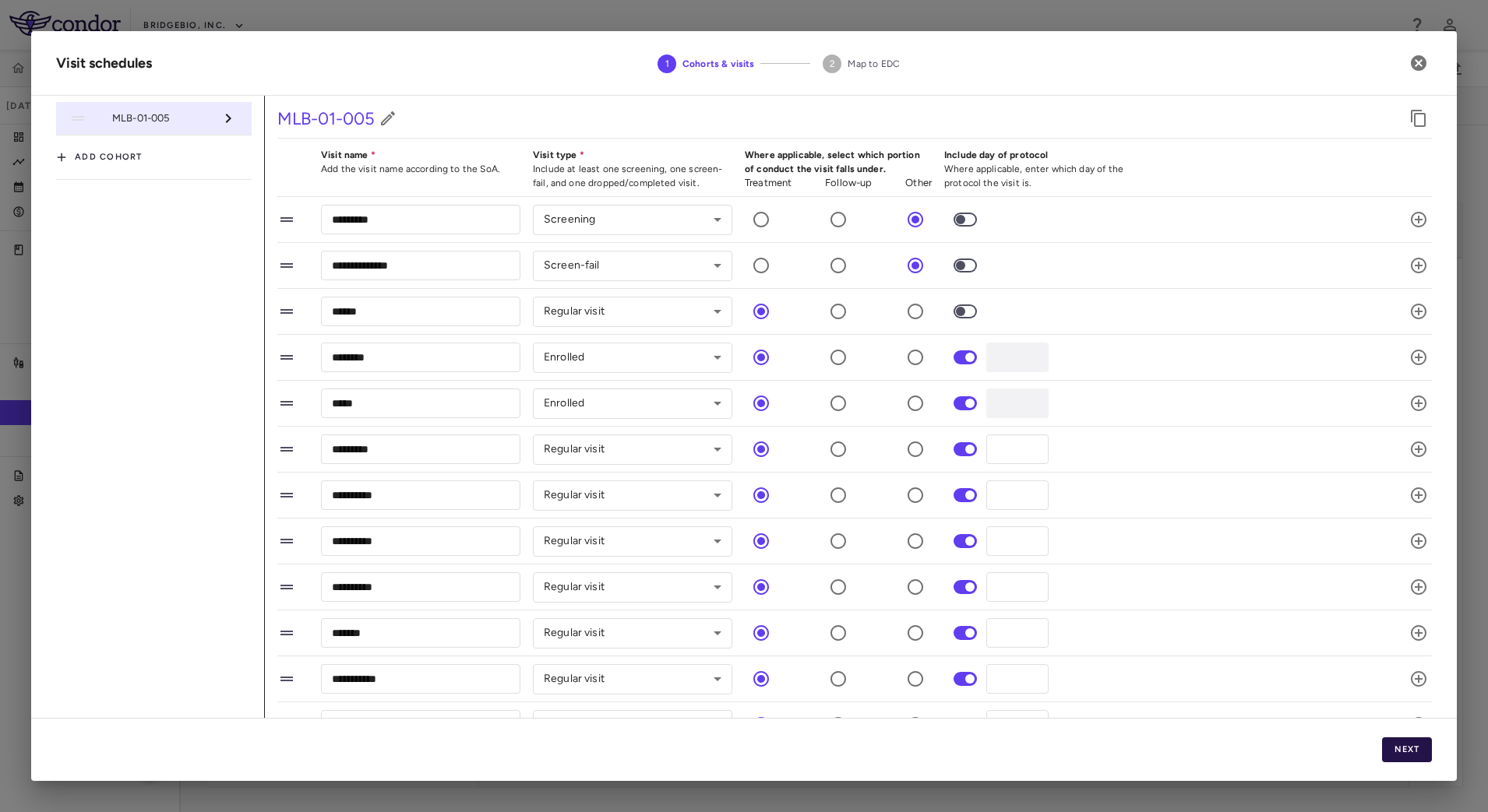
click at [1403, 750] on button "Next" at bounding box center [1407, 750] width 50 height 25
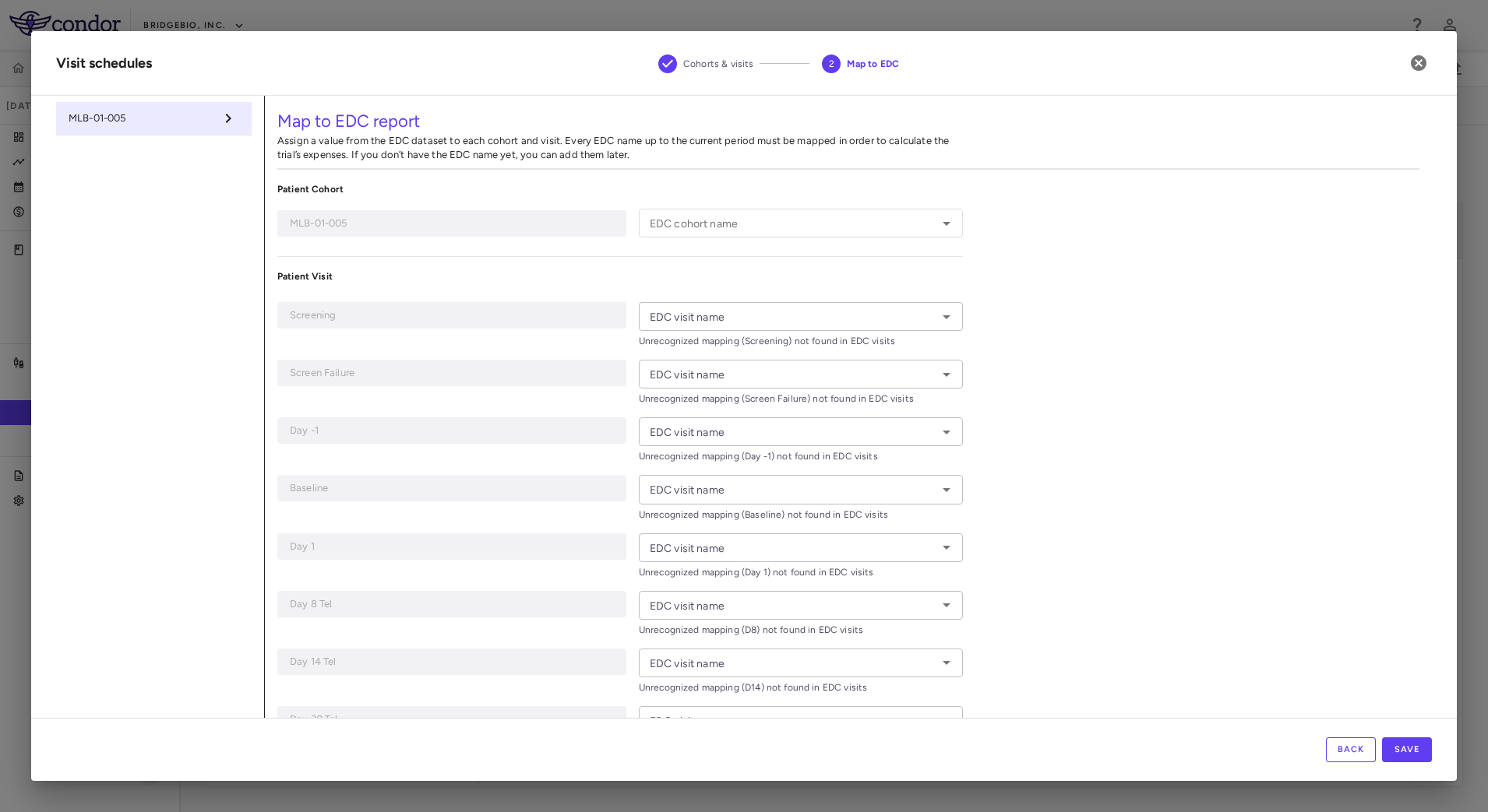
type input "**********"
type input "**"
type input "***"
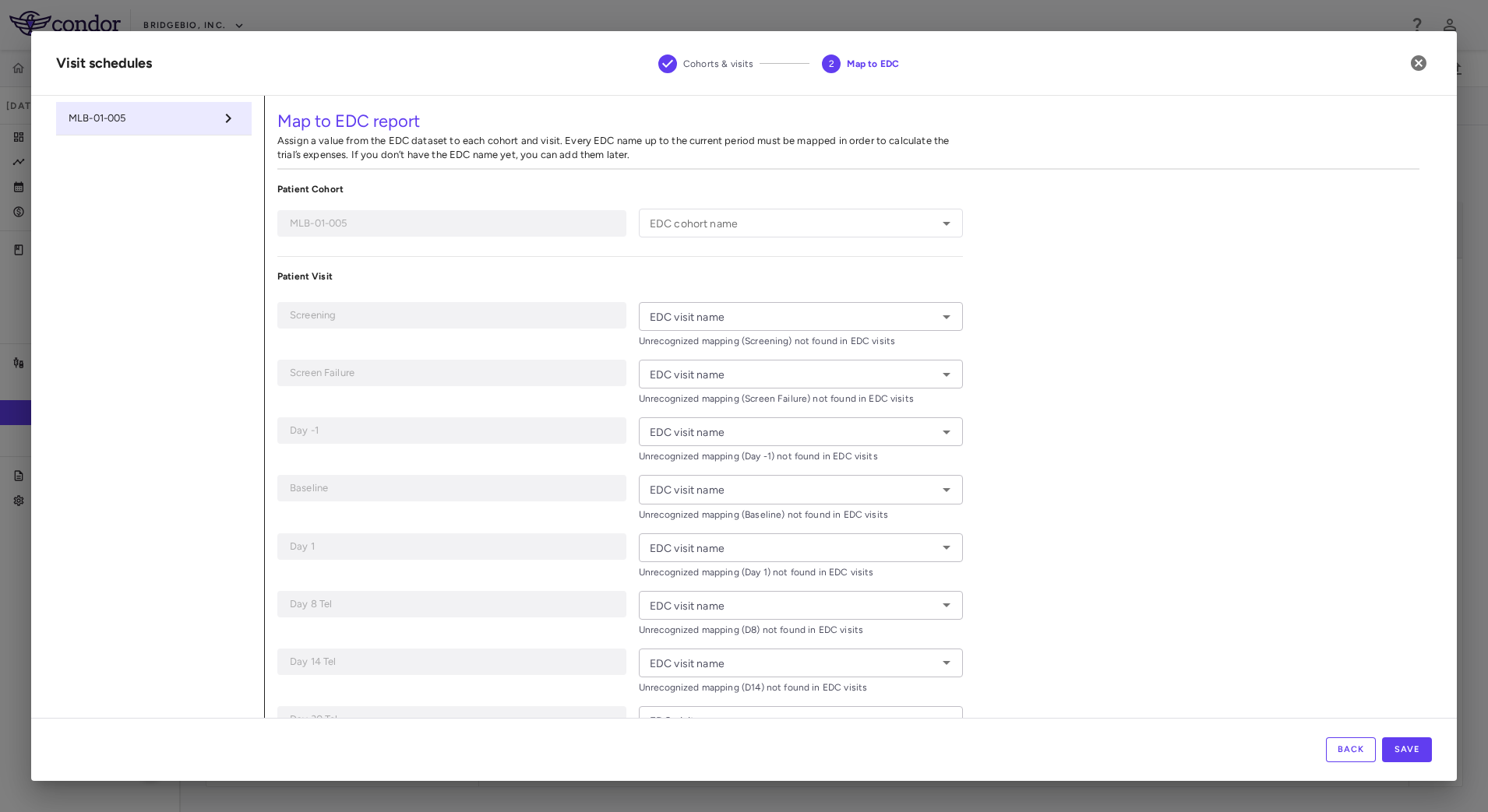
type input "*******"
type input "********"
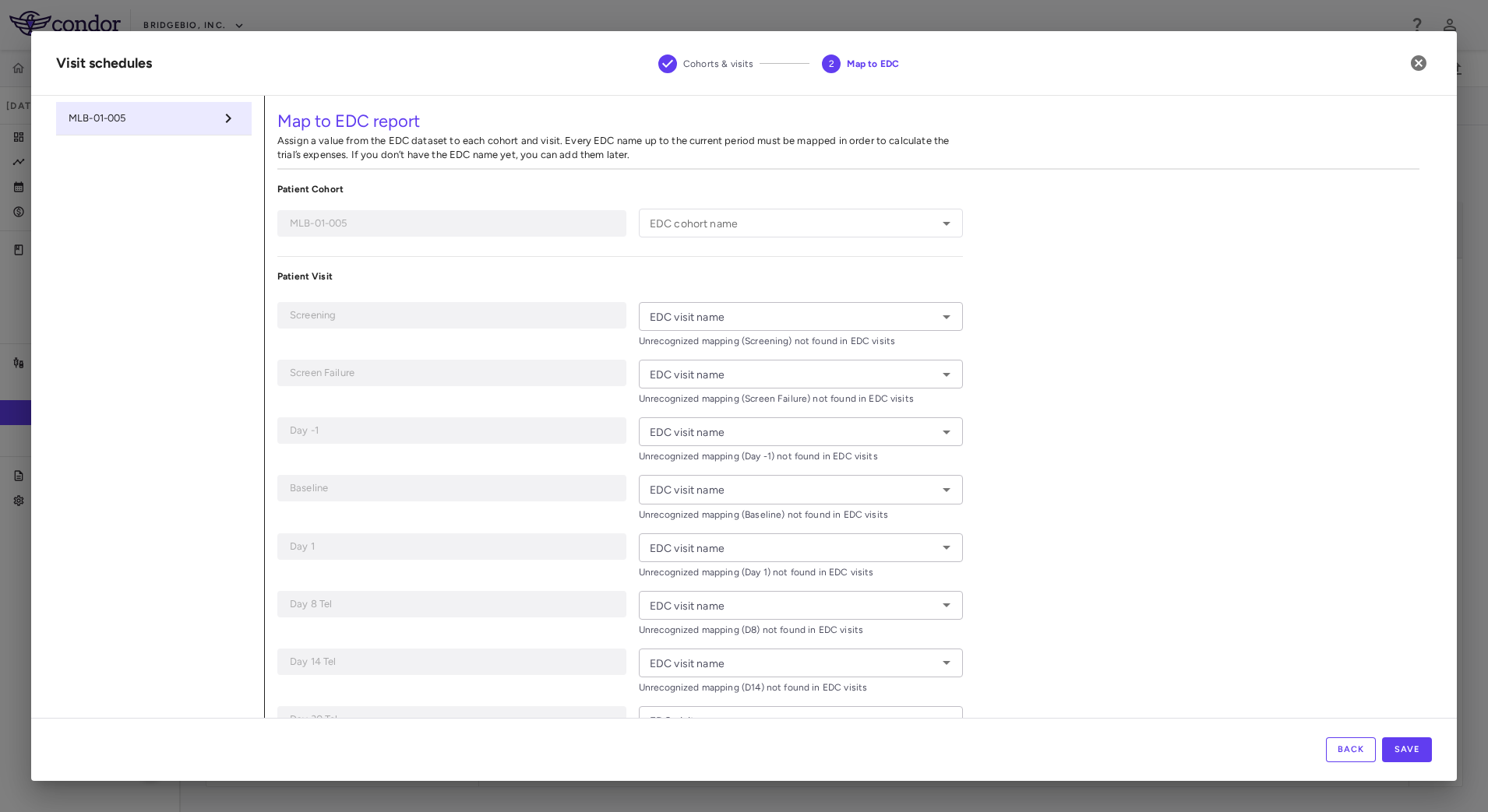
type input "********"
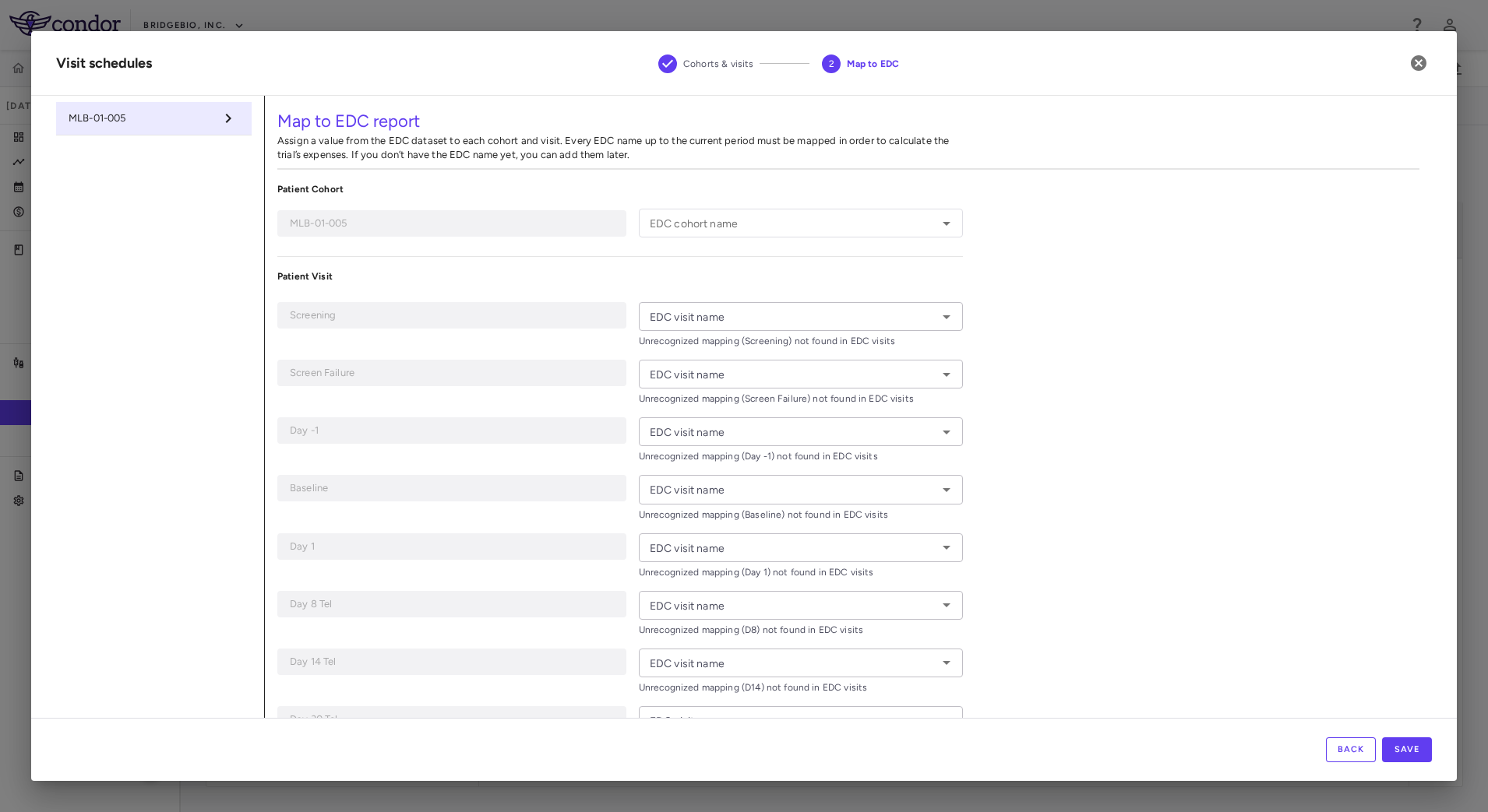
type input "********"
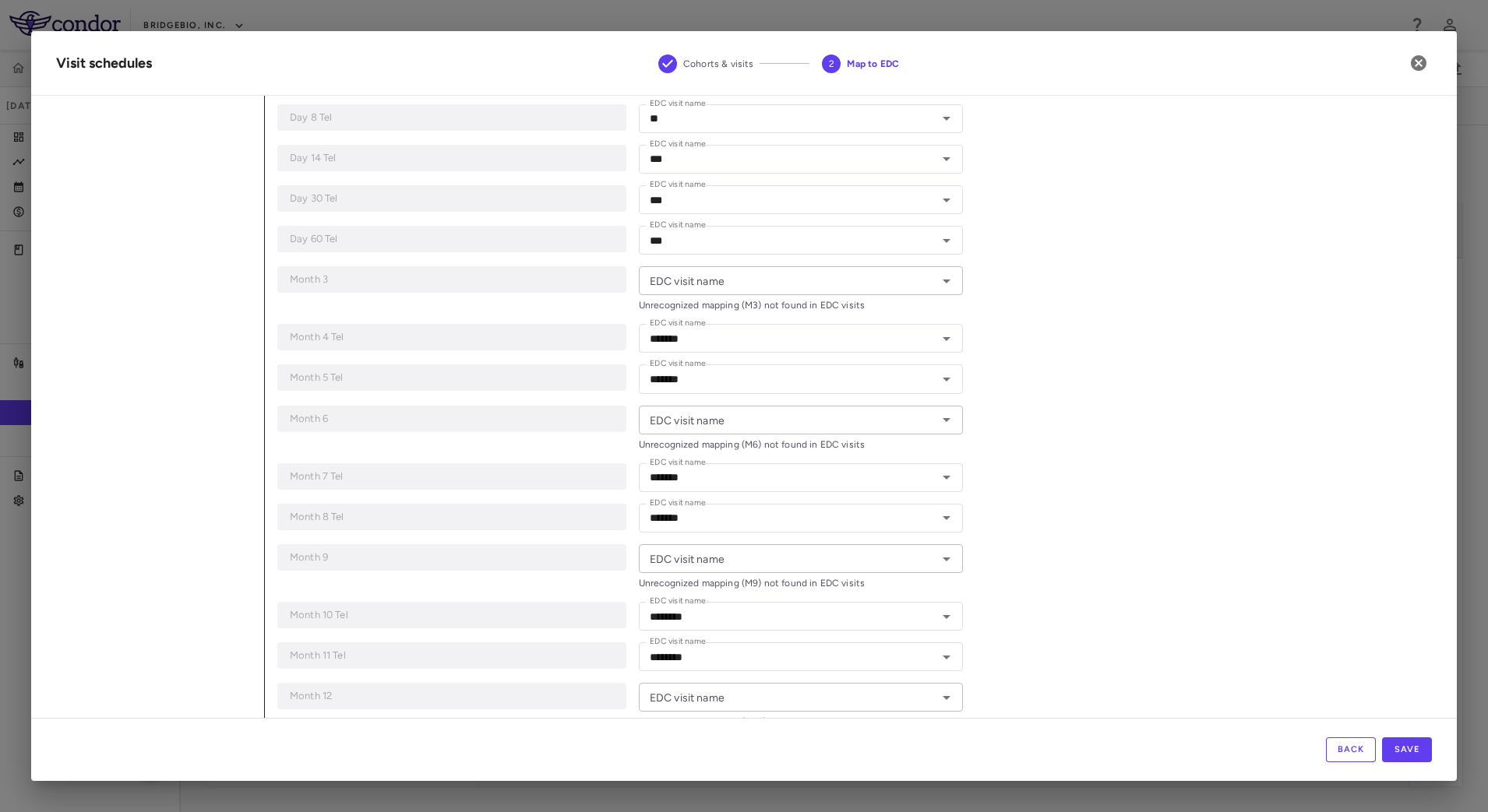
click at [937, 425] on icon "Open" at bounding box center [946, 419] width 19 height 19
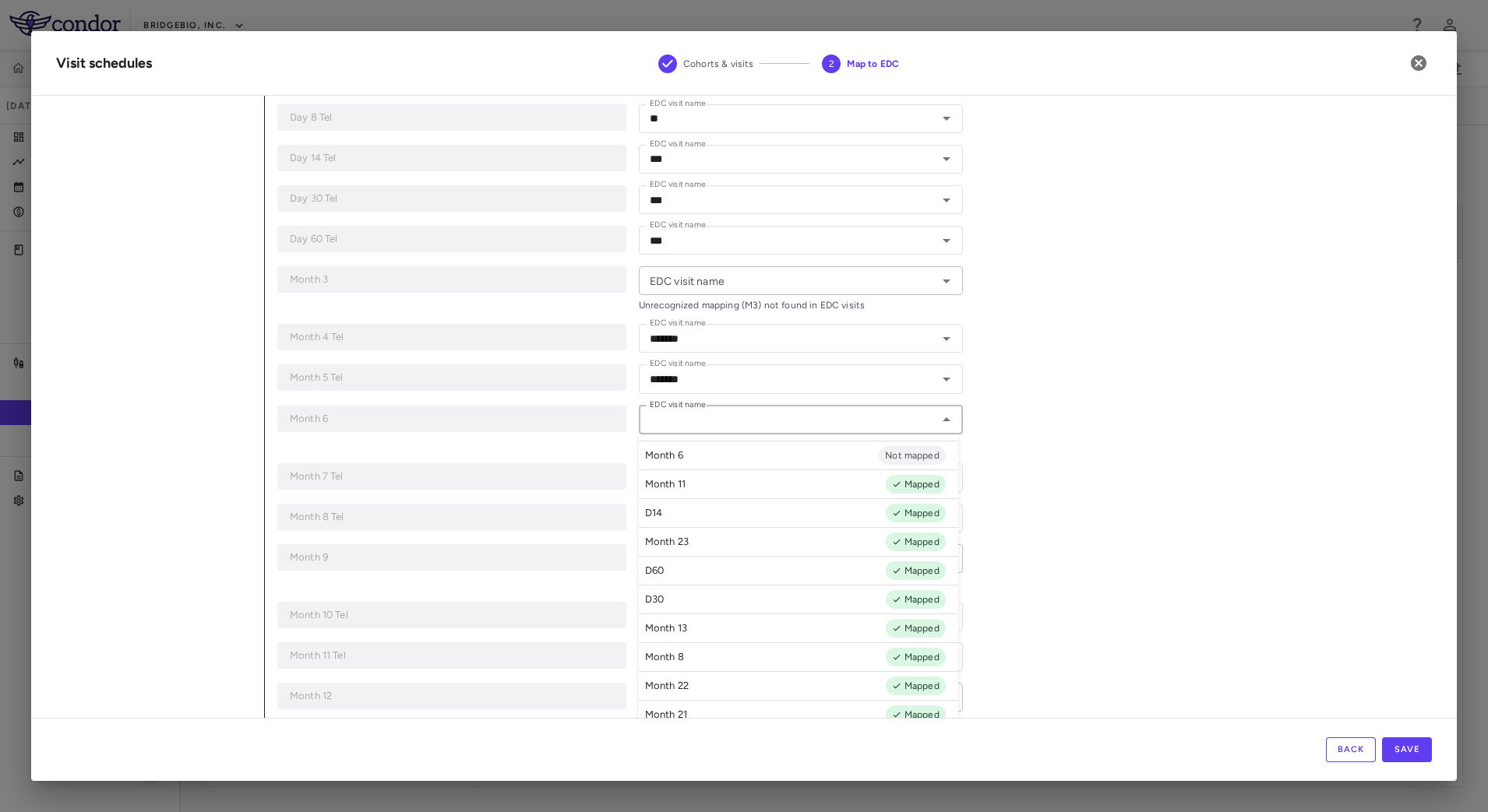
click at [755, 457] on li "Month 6 Not mapped" at bounding box center [799, 454] width 319 height 29
type input "*******"
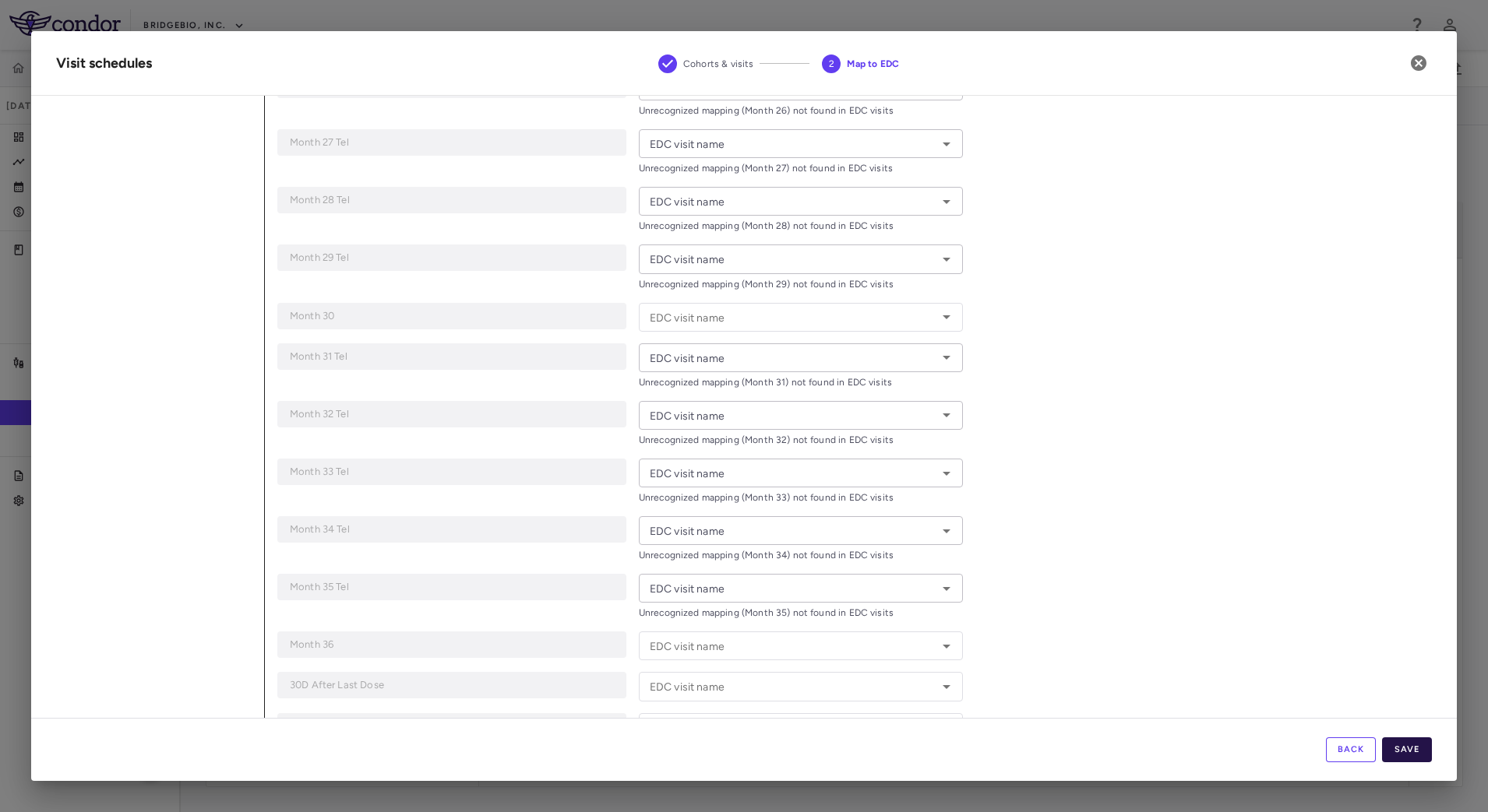
click at [1412, 743] on button "Save" at bounding box center [1407, 750] width 50 height 25
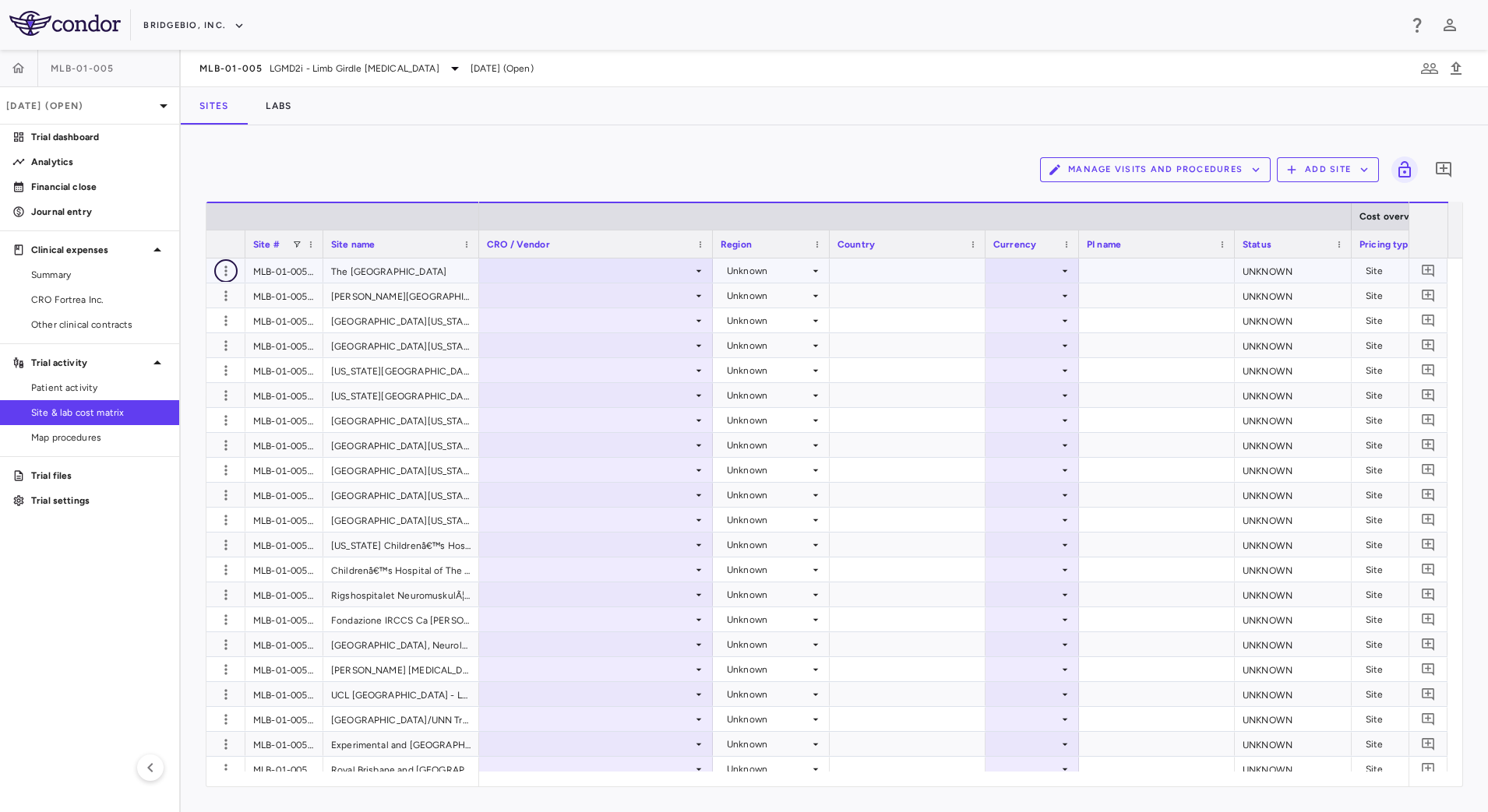
click at [226, 269] on icon "button" at bounding box center [226, 271] width 16 height 16
click at [181, 331] on div "Edit site" at bounding box center [165, 331] width 145 height 28
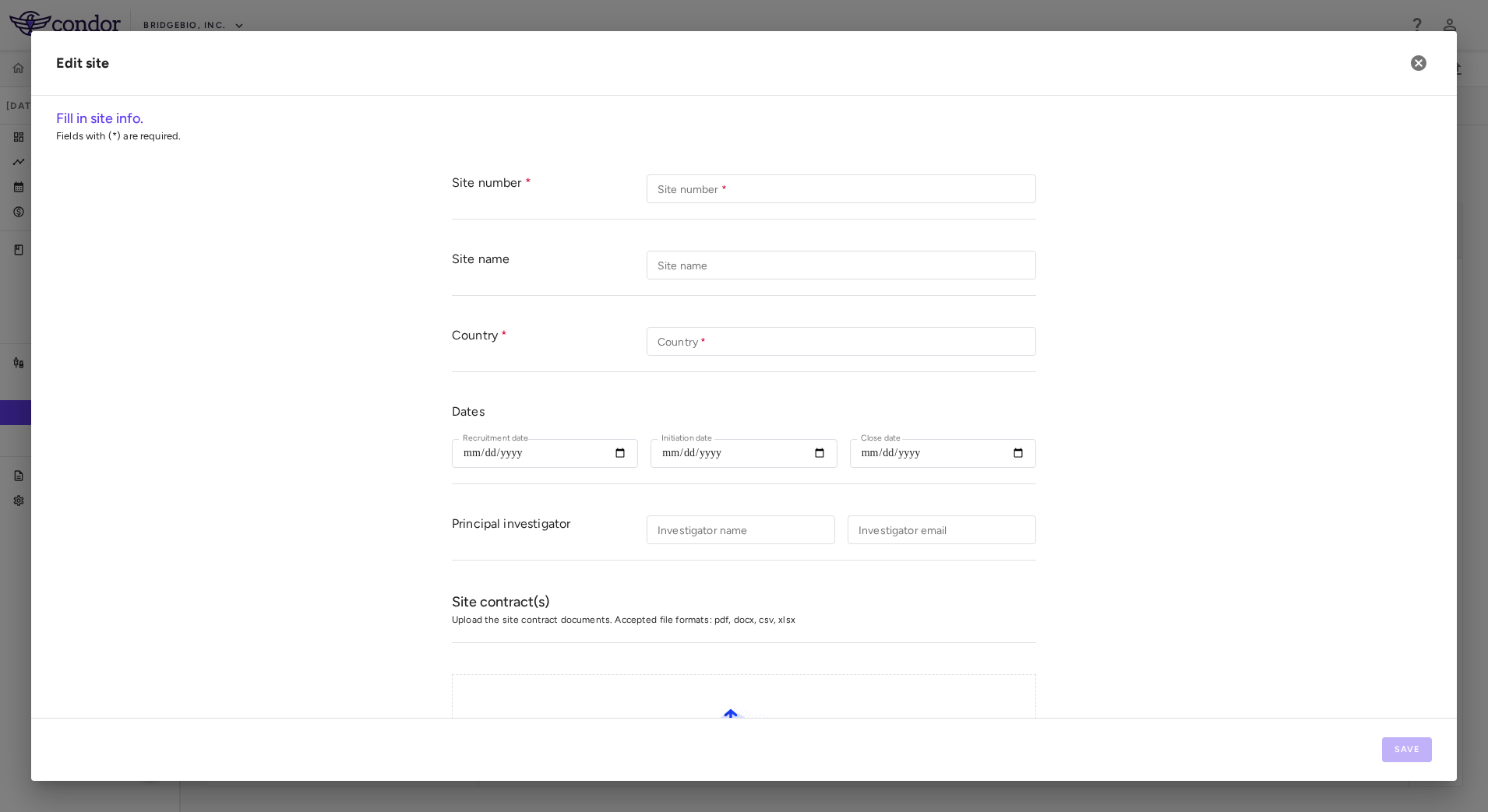
type input "**********"
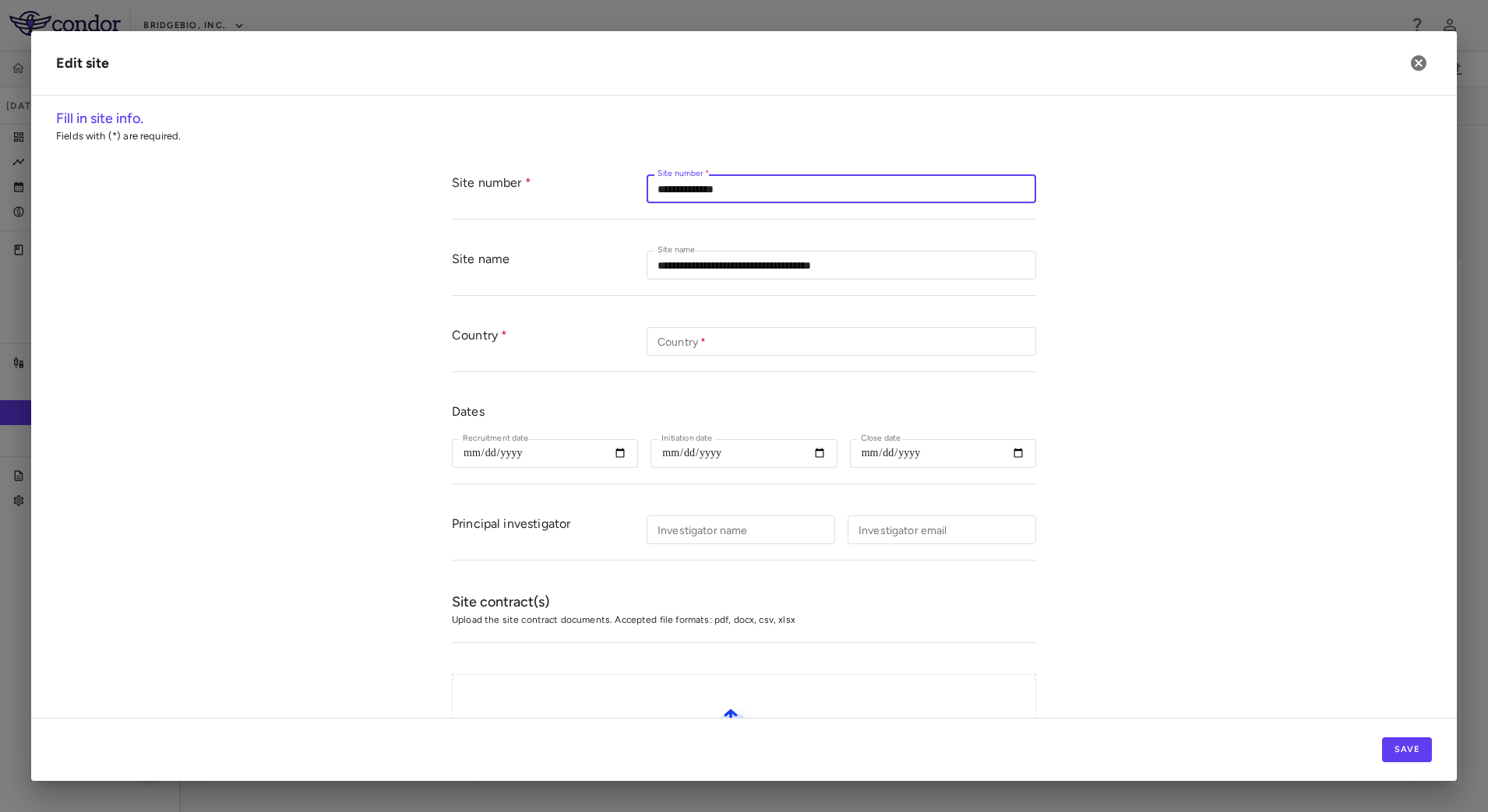
drag, startPoint x: 762, startPoint y: 189, endPoint x: 585, endPoint y: 200, distance: 177.3
click at [585, 200] on div "**********" at bounding box center [743, 188] width 584 height 60
click at [1156, 331] on form "**********" at bounding box center [744, 525] width 1376 height 735
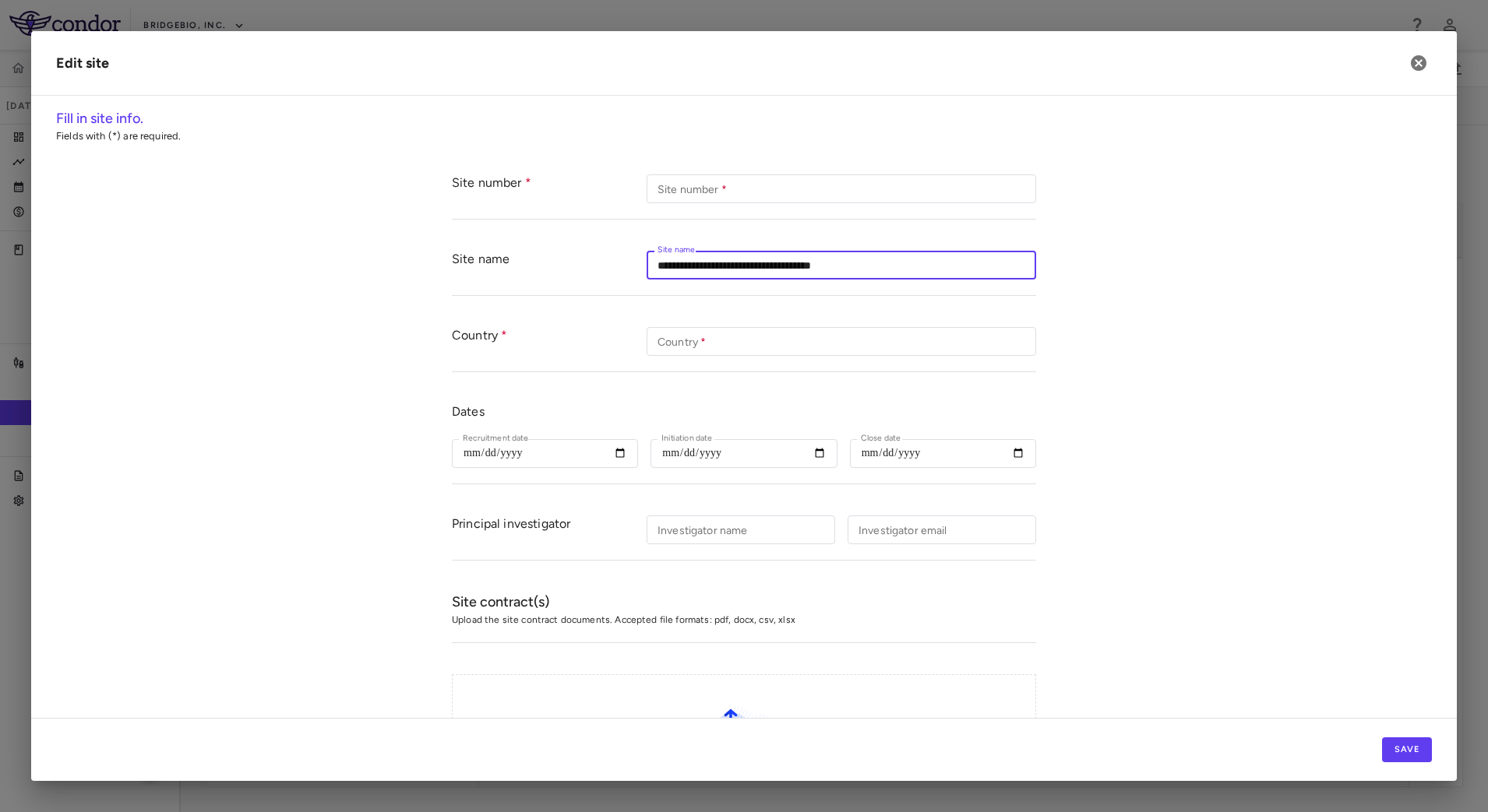
drag, startPoint x: 875, startPoint y: 263, endPoint x: 628, endPoint y: 294, distance: 248.9
click at [628, 294] on div "**********" at bounding box center [743, 265] width 584 height 60
click at [1155, 354] on form "Site number Site number   * Site number   * Site name Site name Site name Count…" at bounding box center [744, 525] width 1376 height 735
click at [1408, 67] on button "button" at bounding box center [1418, 62] width 27 height 27
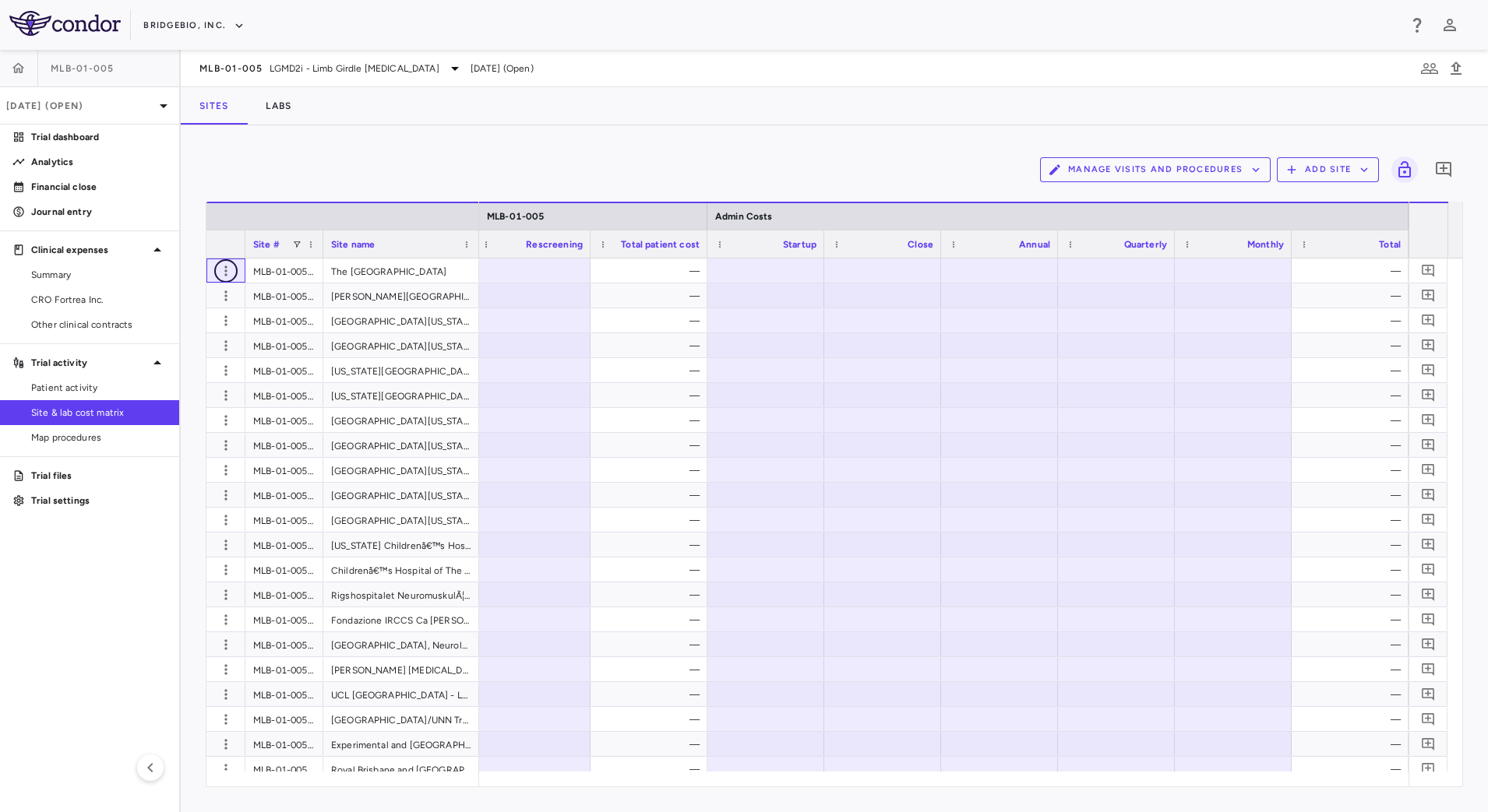
scroll to position [0, 6752]
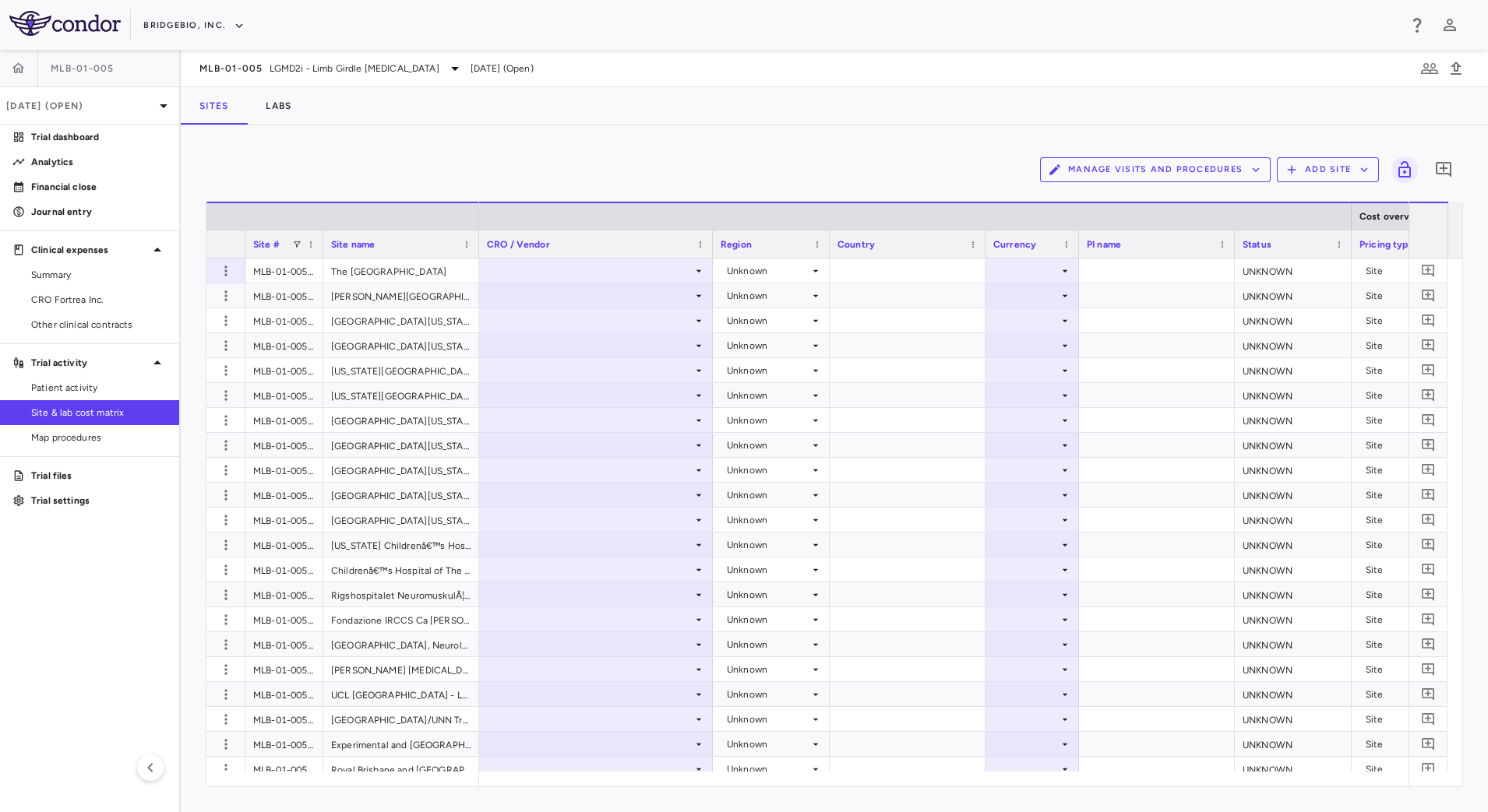
click at [1361, 176] on button "Add Site" at bounding box center [1327, 170] width 102 height 25
click at [866, 148] on div at bounding box center [744, 406] width 1488 height 812
click at [74, 303] on span "CRO Fortrea Inc." at bounding box center [98, 299] width 136 height 14
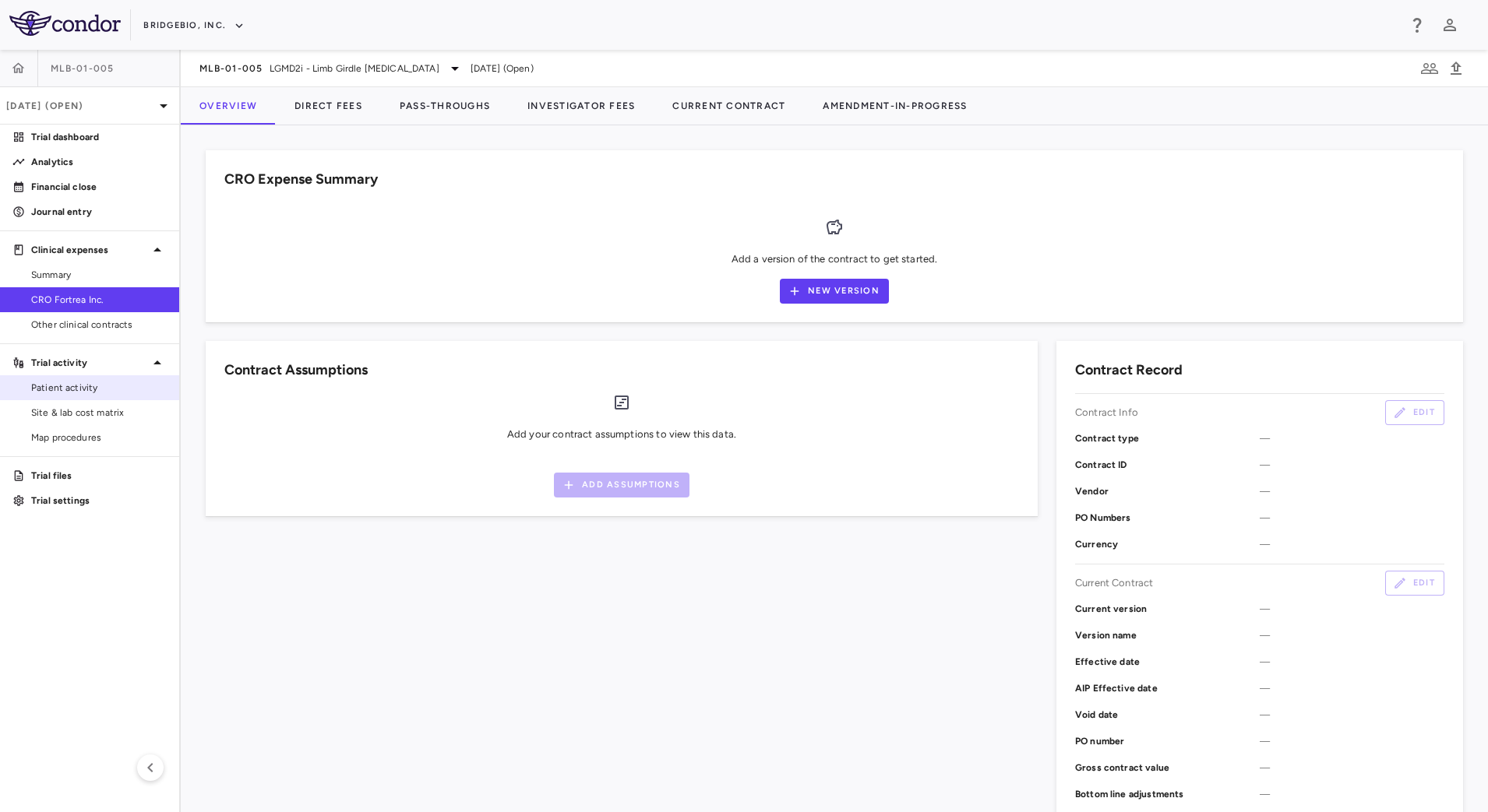
click at [67, 379] on link "Patient activity" at bounding box center [89, 388] width 180 height 24
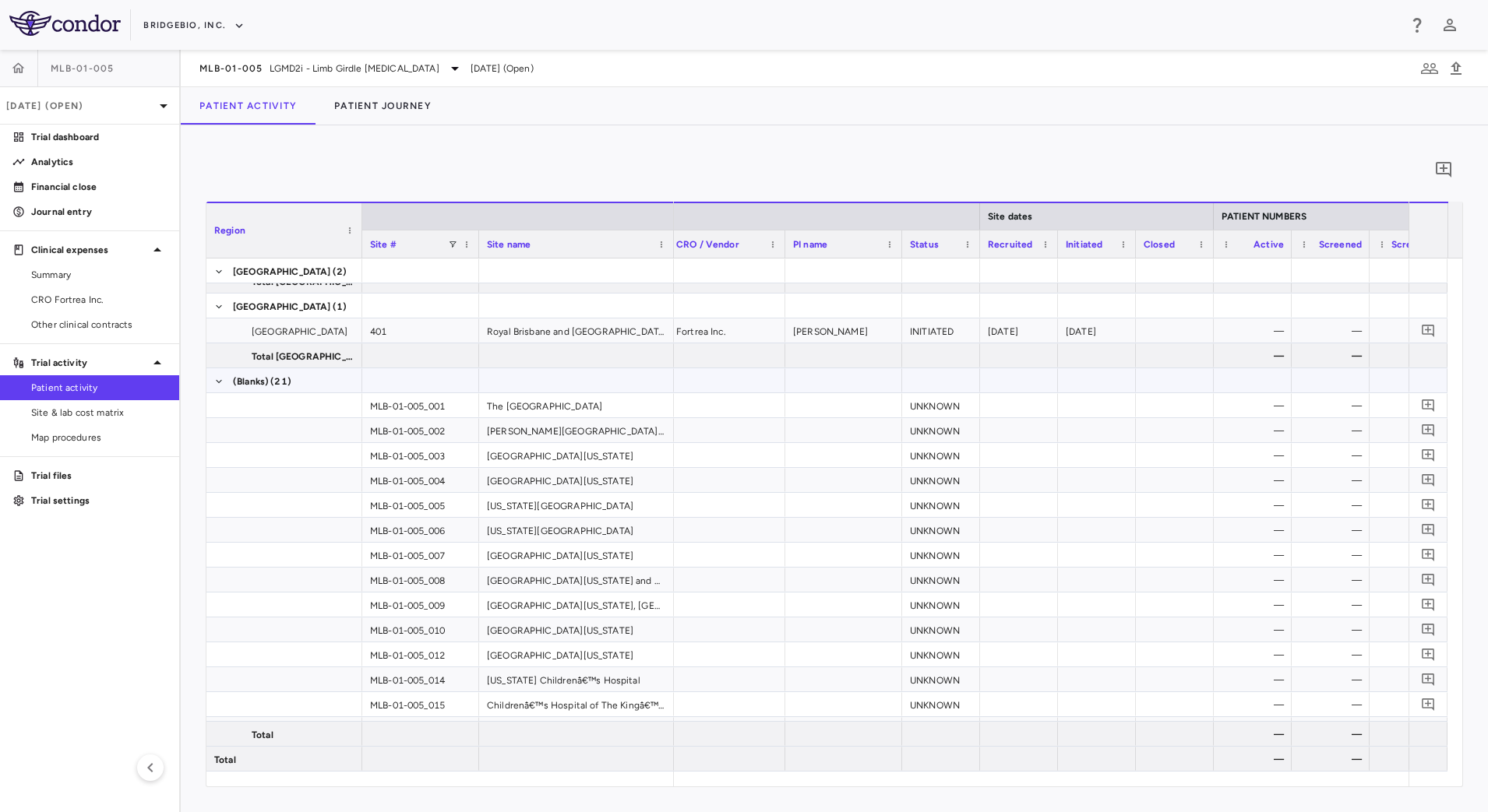
drag, startPoint x: 221, startPoint y: 381, endPoint x: 226, endPoint y: 393, distance: 13.0
click at [220, 380] on span at bounding box center [218, 381] width 9 height 9
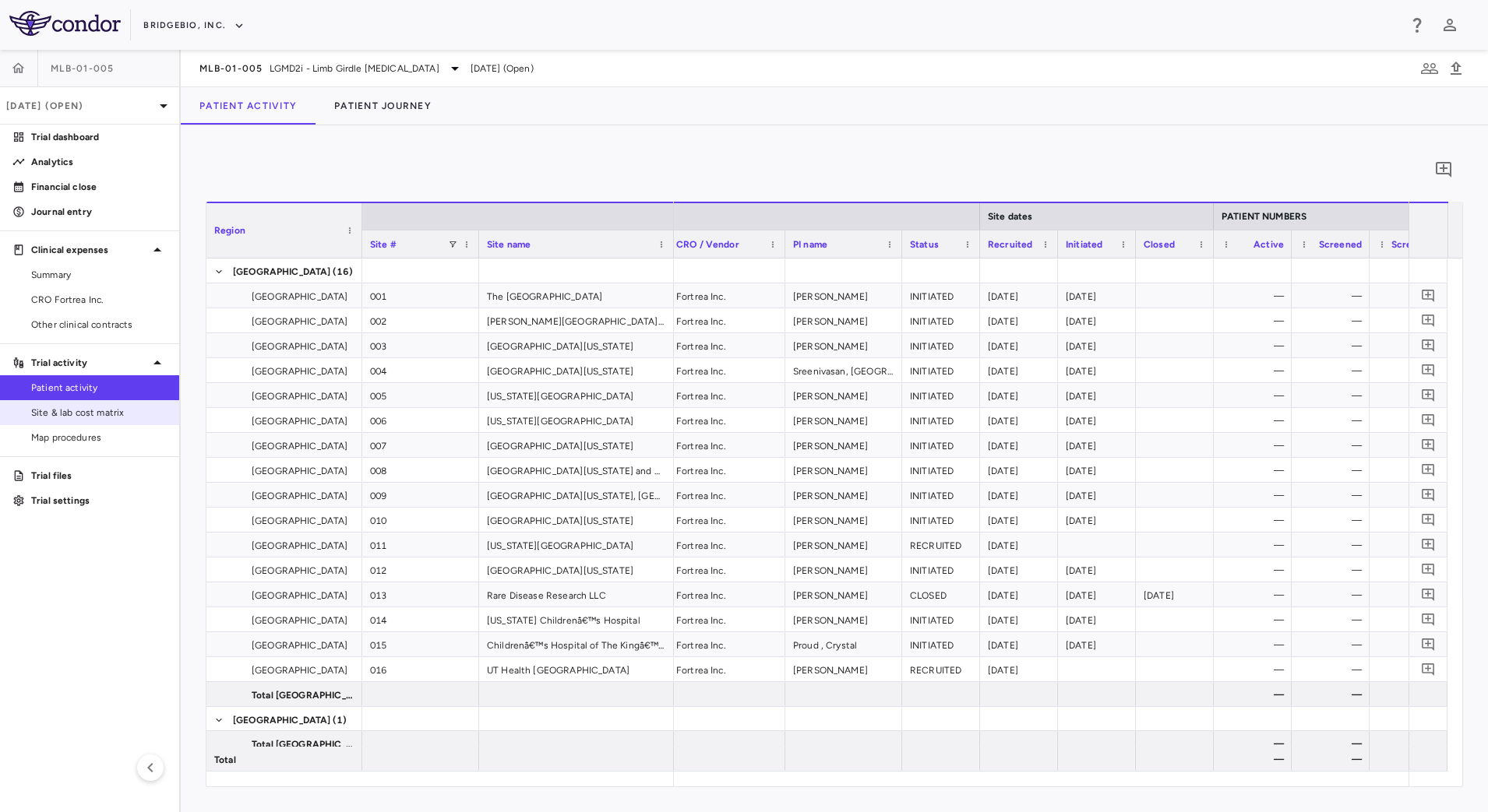
click at [123, 421] on link "Site & lab cost matrix" at bounding box center [89, 412] width 180 height 24
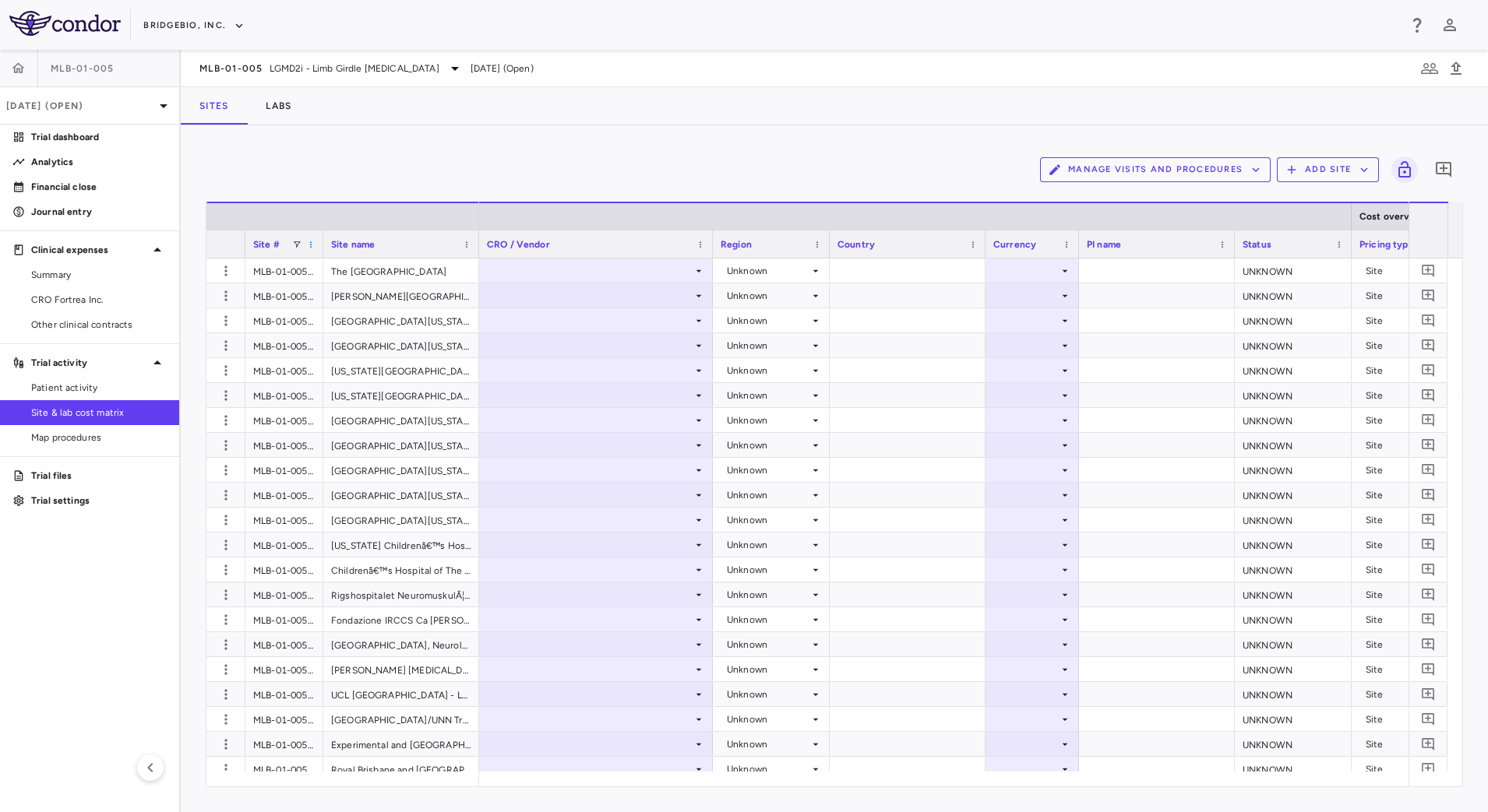
click at [310, 245] on span at bounding box center [310, 244] width 9 height 9
click at [263, 270] on div "MLB-01-005_001" at bounding box center [284, 271] width 78 height 24
click at [640, 190] on div "Manage Visits and Procedures Add Site 0 Press ENTER to sort. Press ALT DOWN to …" at bounding box center [833, 469] width 1257 height 637
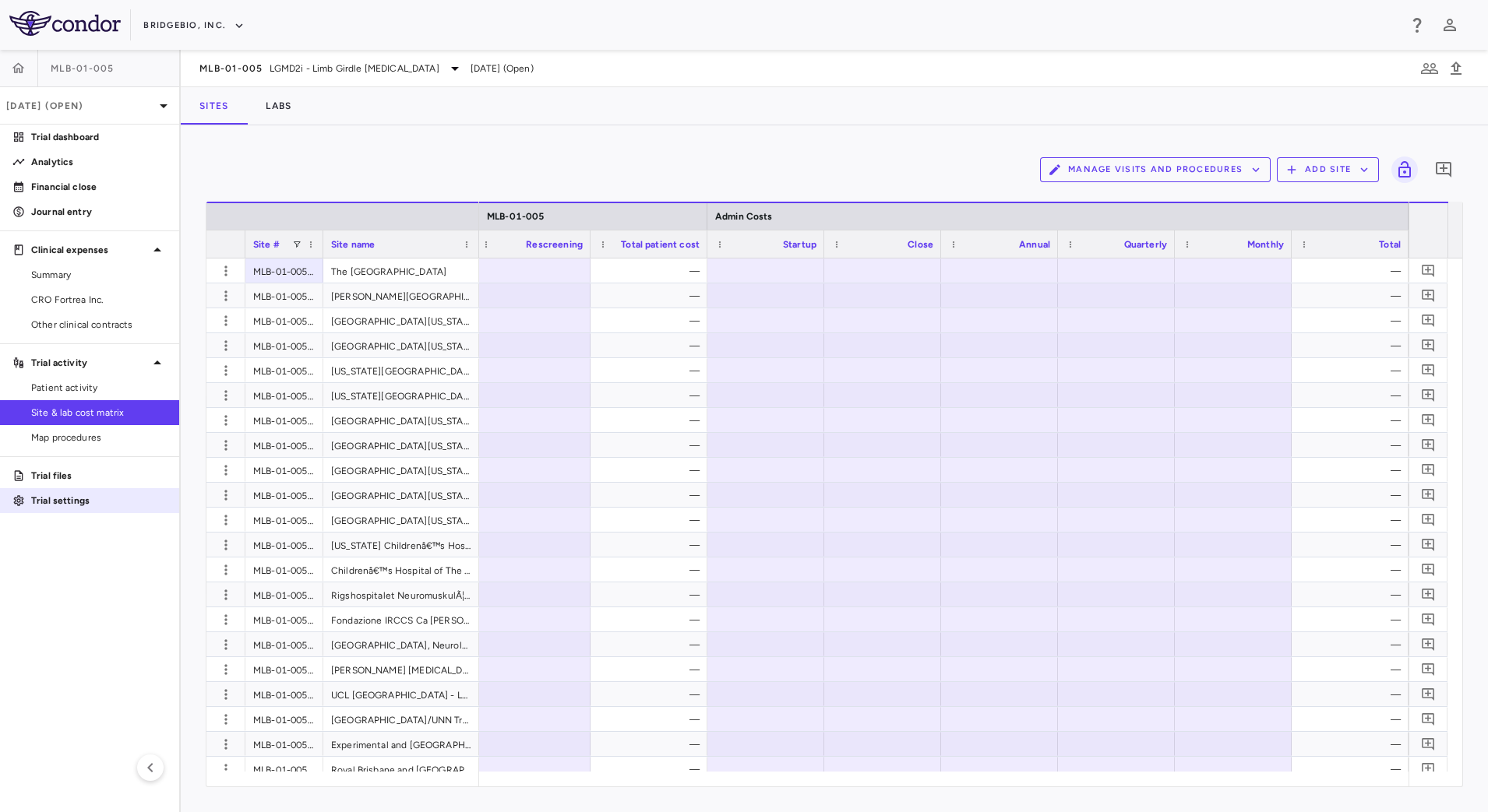
drag, startPoint x: 85, startPoint y: 509, endPoint x: 92, endPoint y: 510, distance: 7.1
click at [85, 509] on link "Trial settings" at bounding box center [89, 501] width 180 height 24
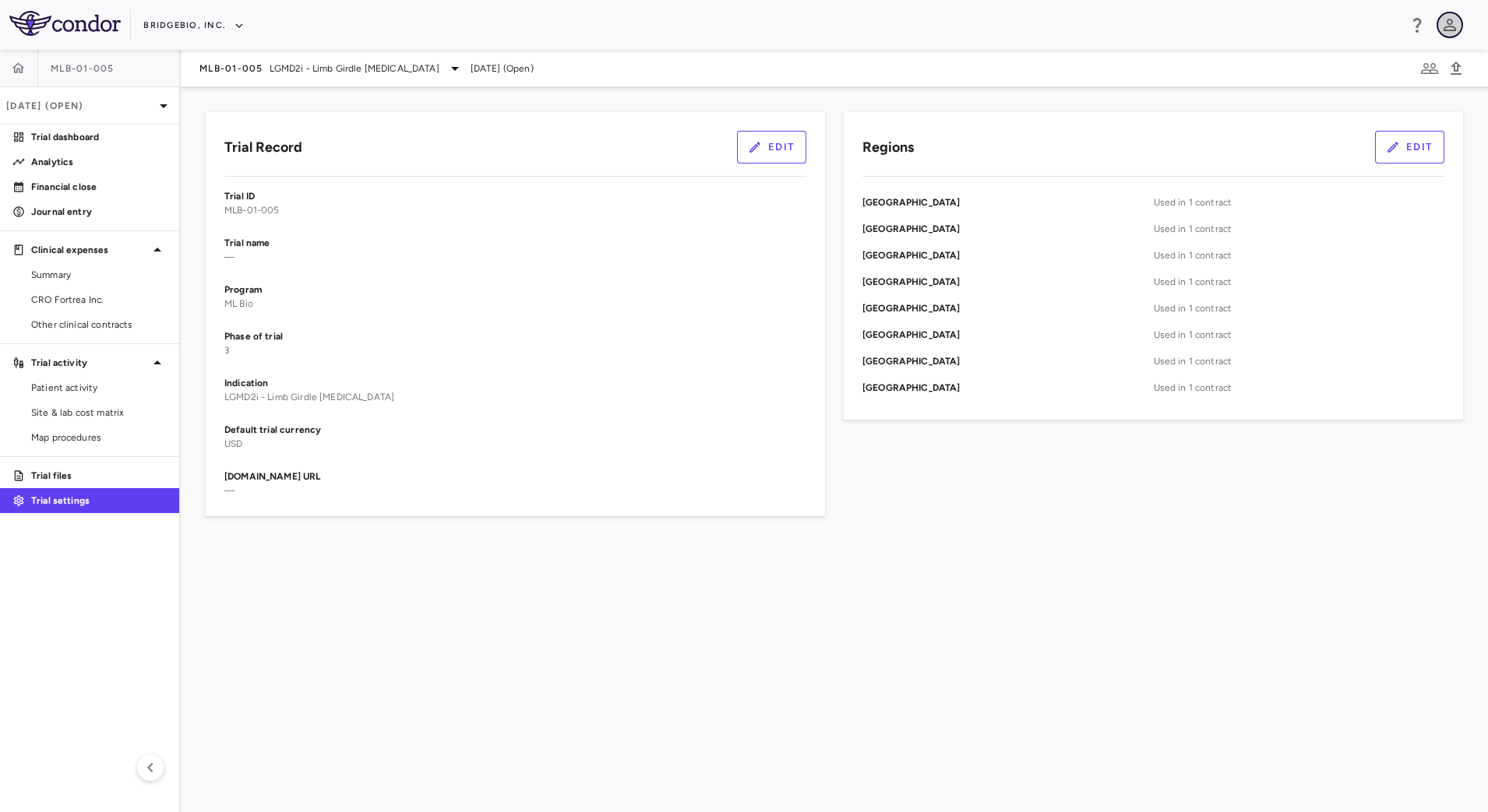
click at [1452, 31] on icon "button" at bounding box center [1449, 25] width 19 height 19
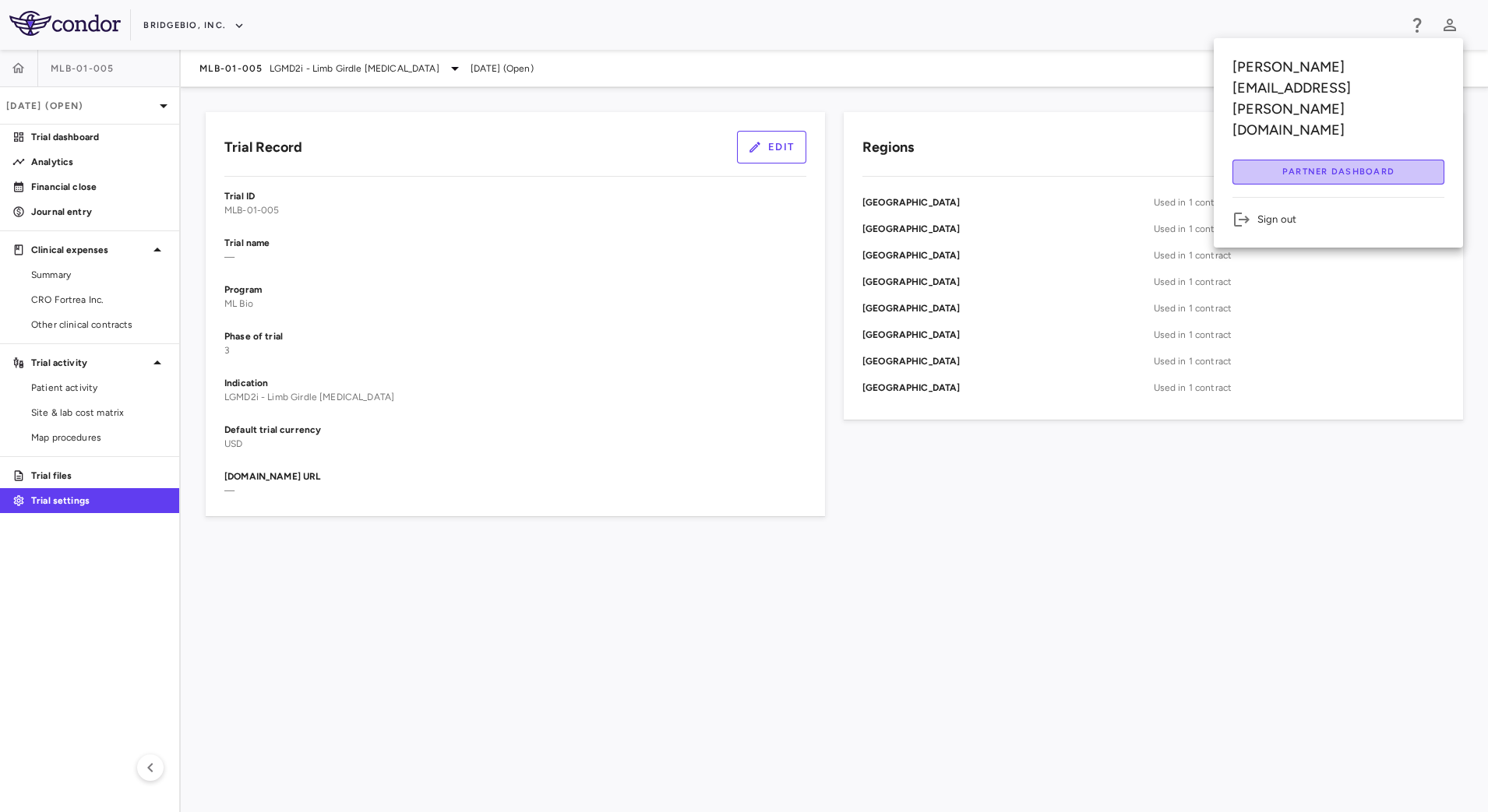
click at [1263, 160] on button "Partner Dashboard" at bounding box center [1338, 172] width 212 height 25
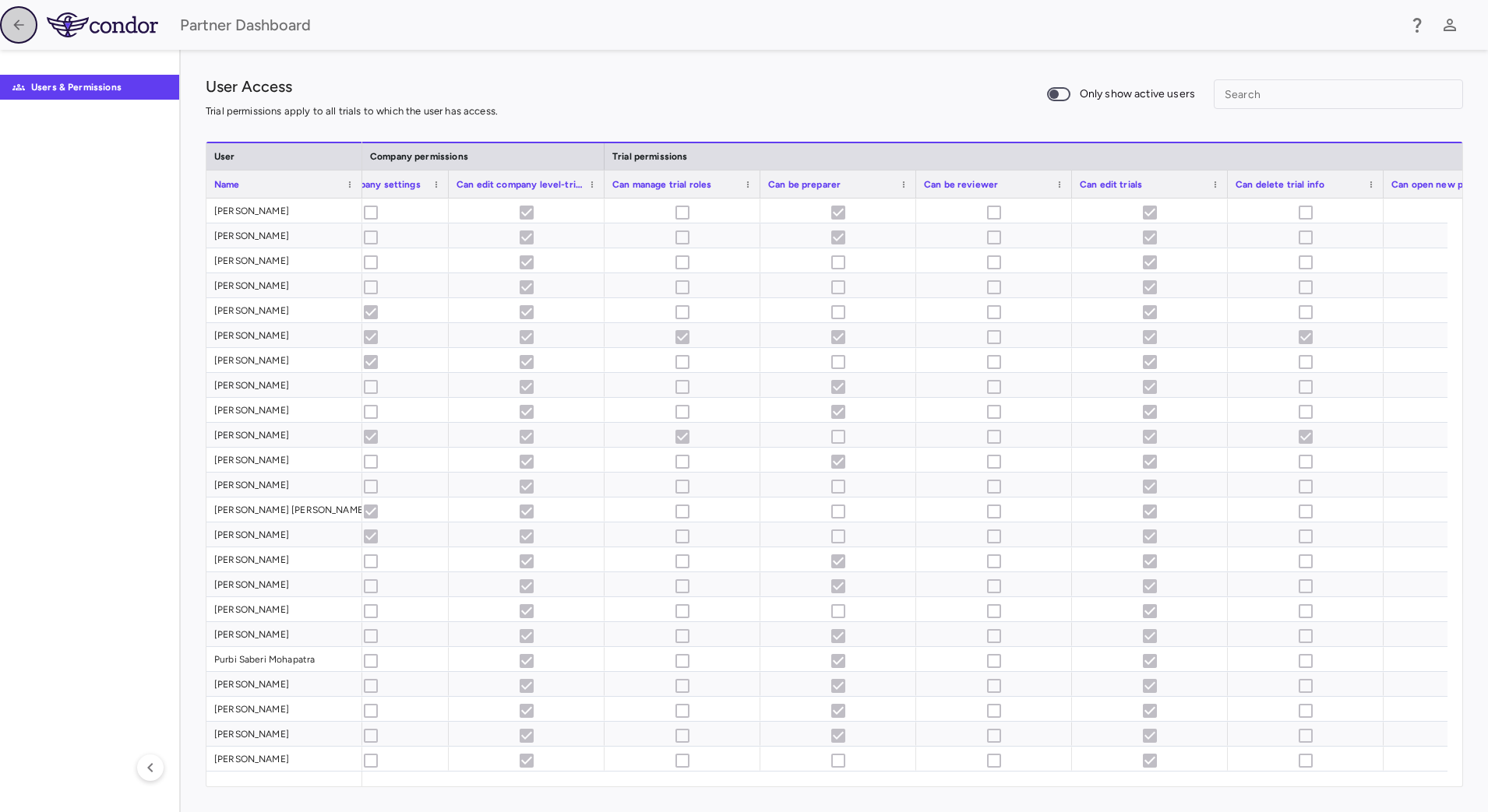
click at [22, 31] on icon "button" at bounding box center [19, 25] width 16 height 16
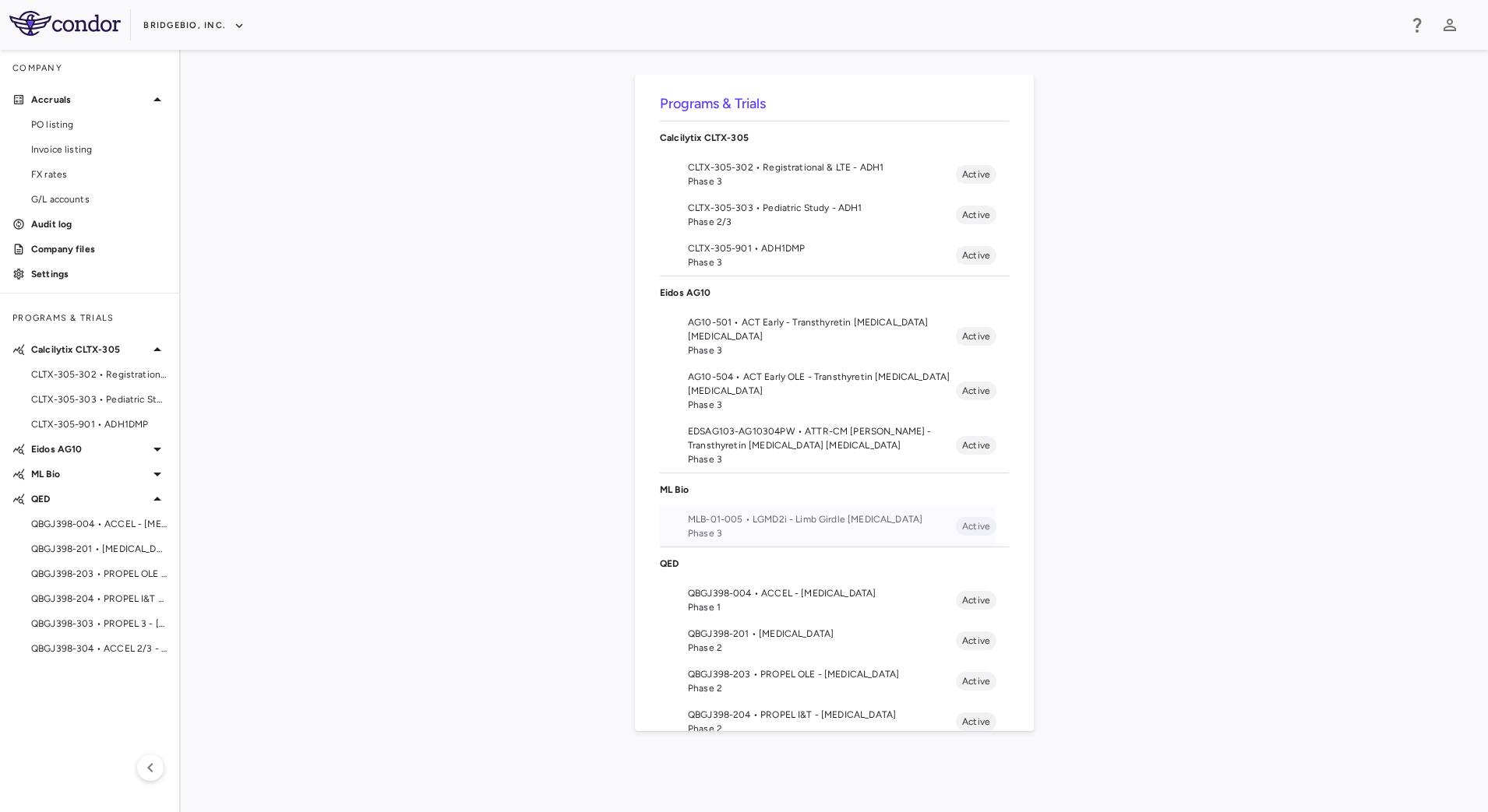
click at [722, 523] on span "MLB-01-005 • LGMD2i - Limb Girdle [MEDICAL_DATA]" at bounding box center [821, 520] width 268 height 14
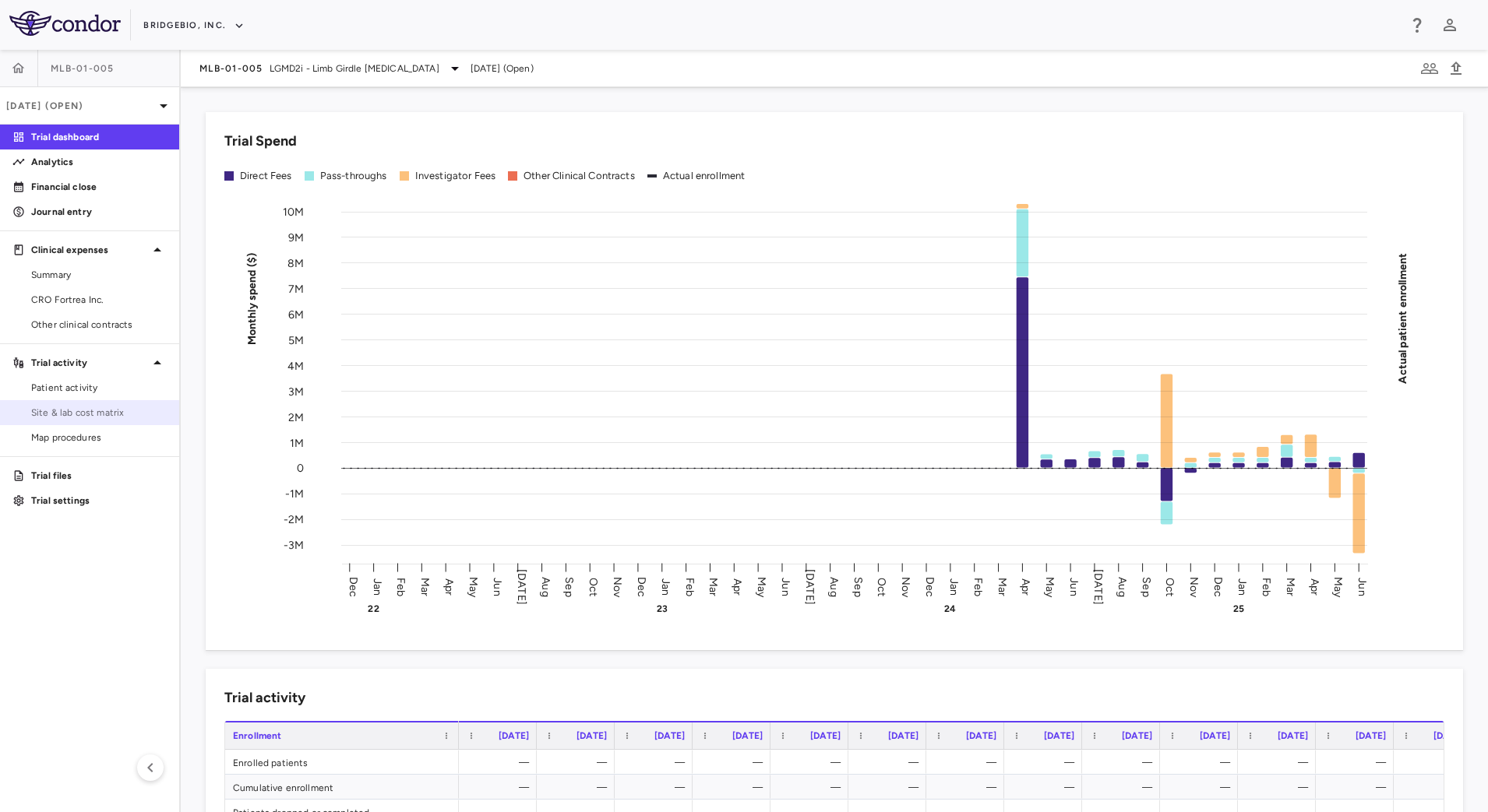
click at [96, 404] on link "Site & lab cost matrix" at bounding box center [89, 412] width 180 height 24
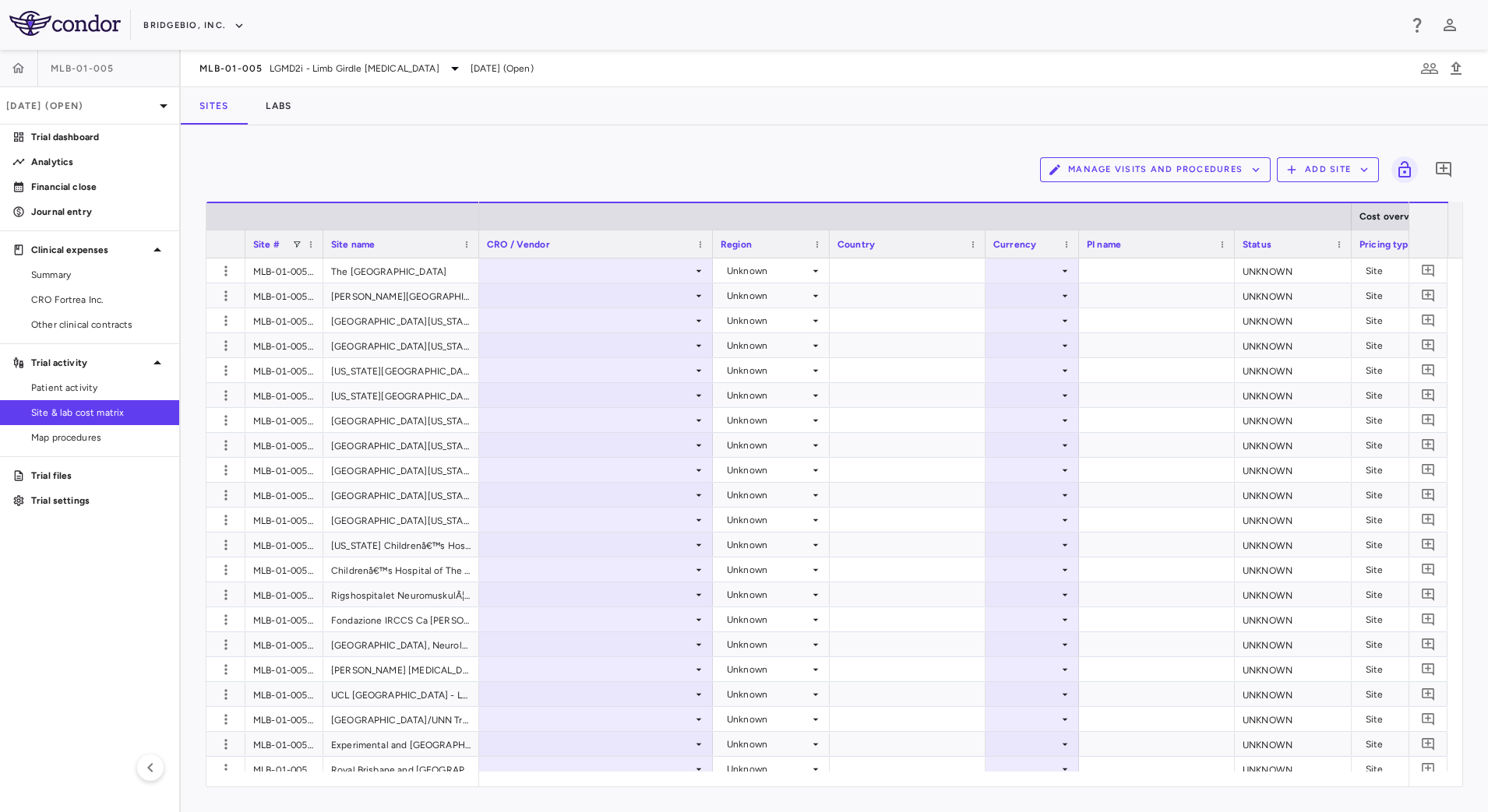
click at [1243, 174] on button "Manage Visits and Procedures" at bounding box center [1155, 170] width 230 height 25
click at [1166, 201] on li "Visit Schedules" at bounding box center [1138, 200] width 166 height 24
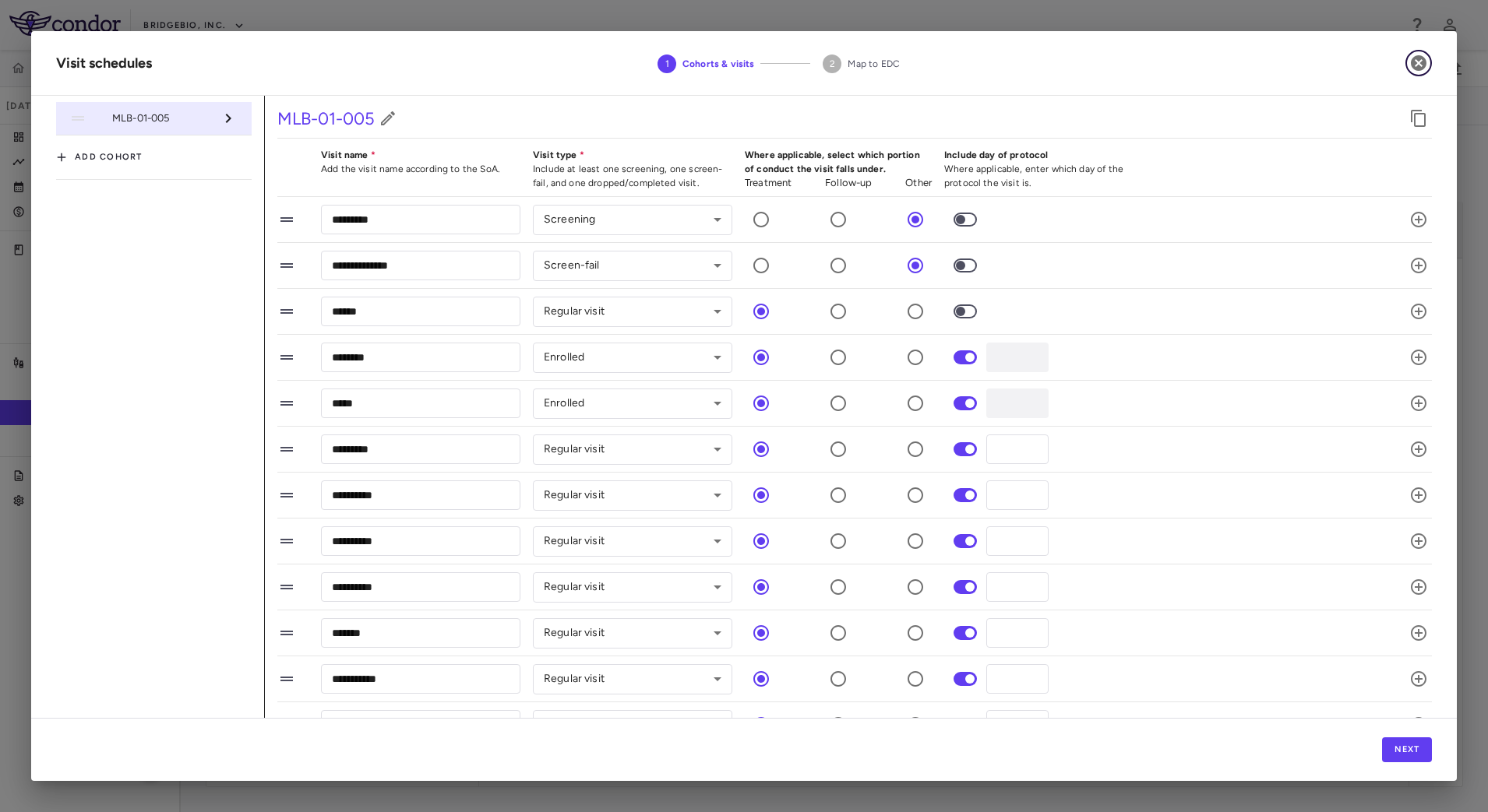
click at [1416, 55] on icon "button" at bounding box center [1418, 62] width 19 height 19
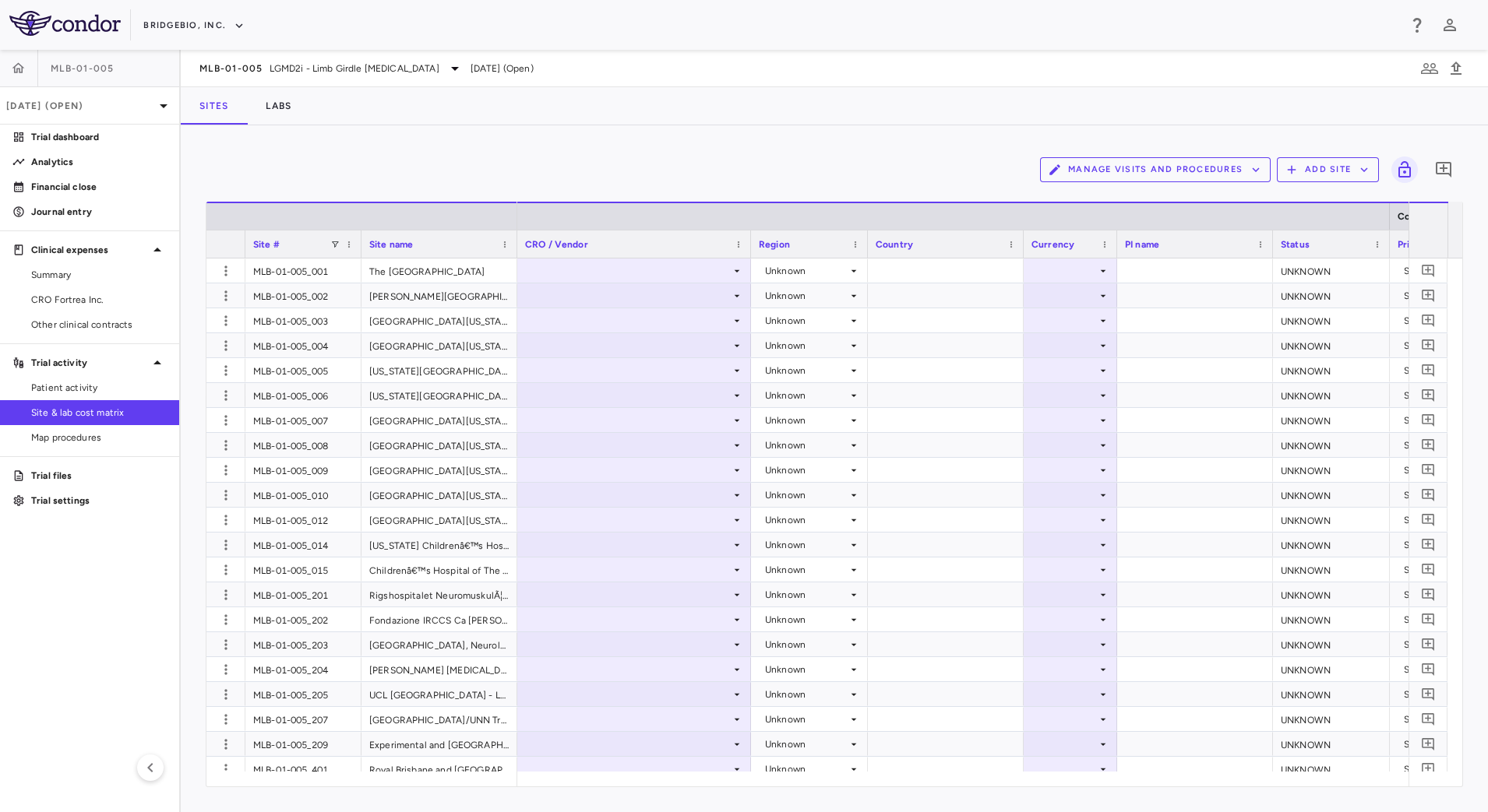
drag, startPoint x: 322, startPoint y: 235, endPoint x: 360, endPoint y: 241, distance: 38.5
click at [360, 241] on div at bounding box center [360, 243] width 6 height 27
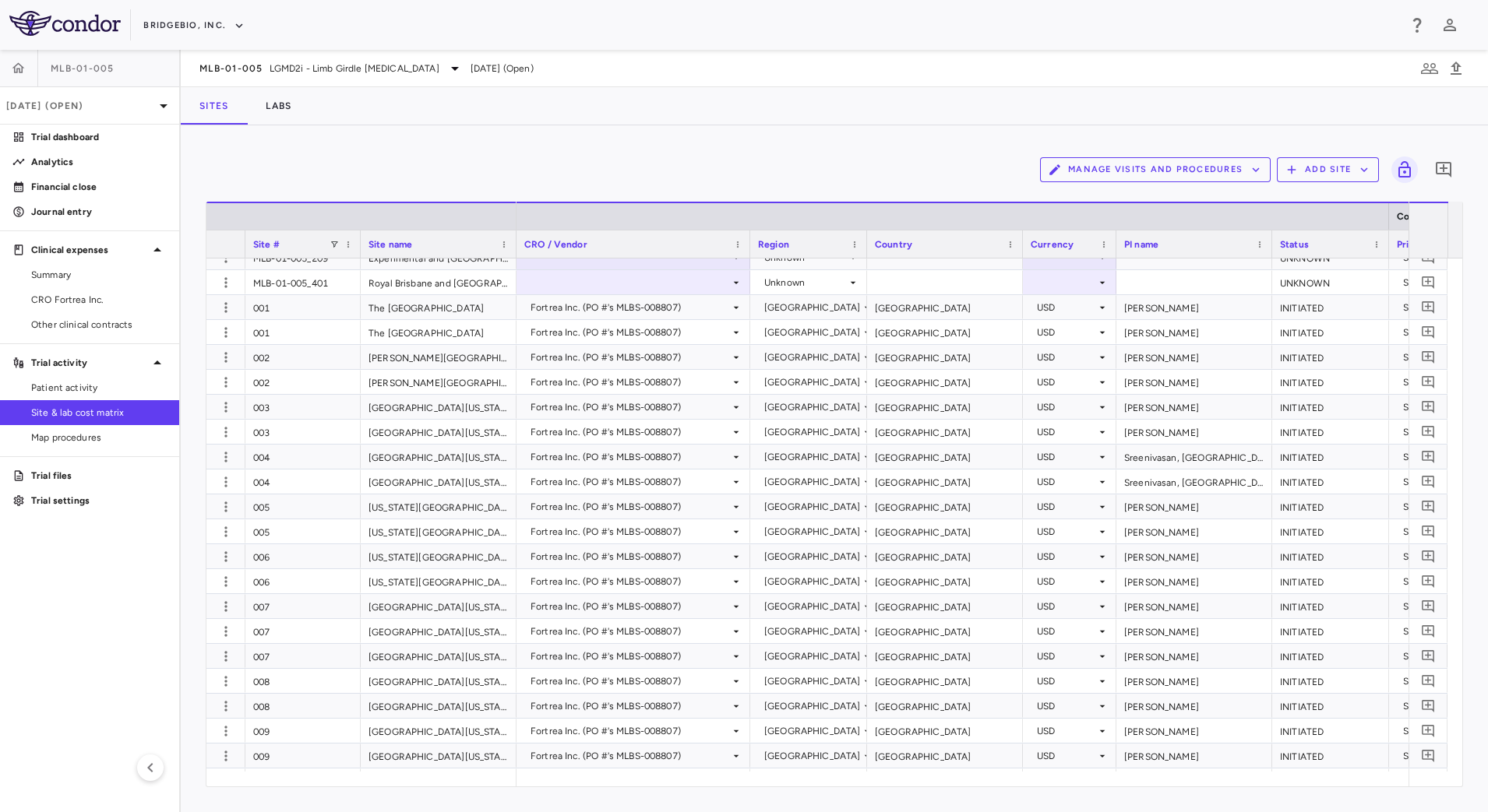
scroll to position [291, 0]
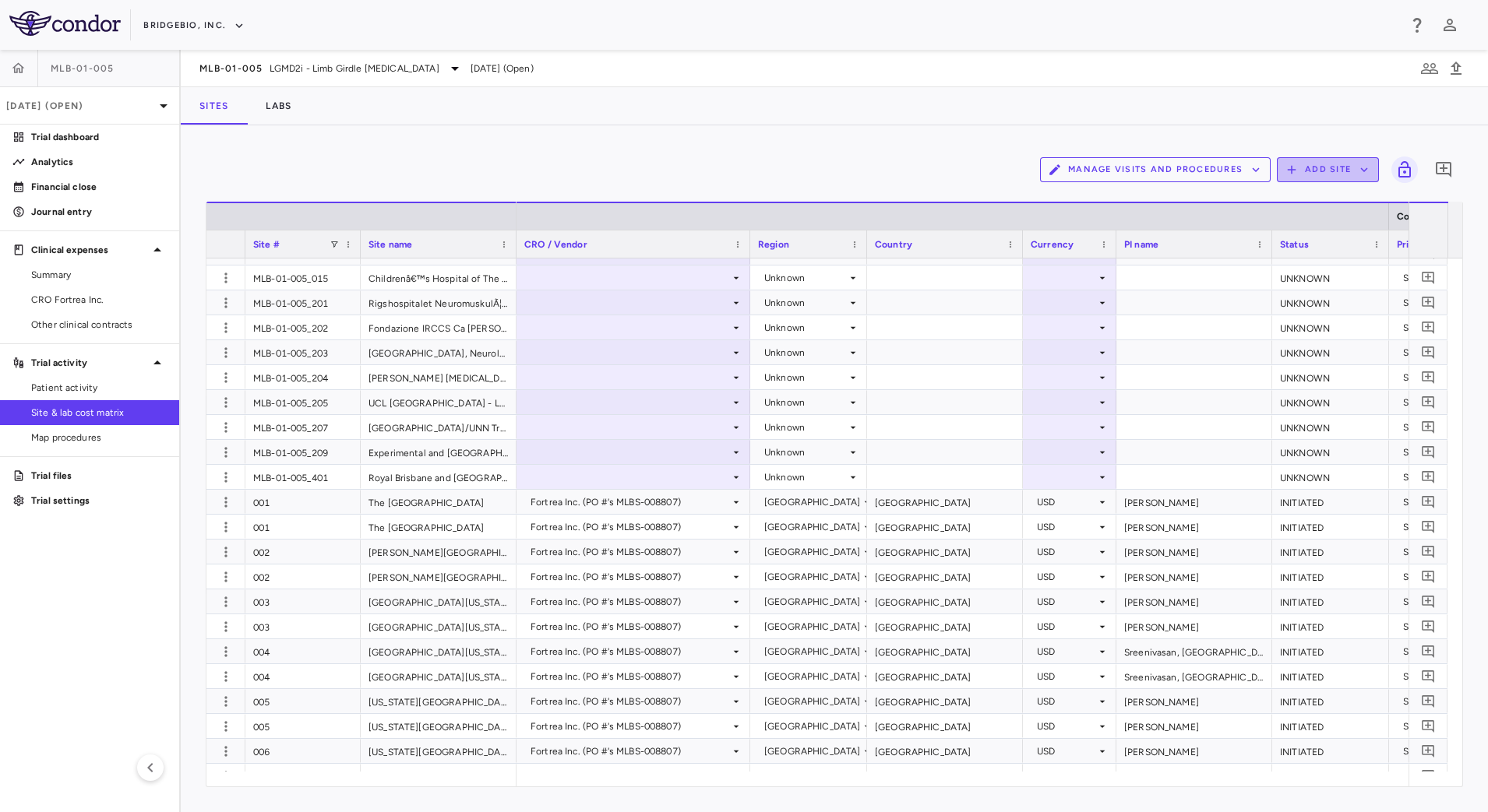
click at [1326, 173] on button "Add Site" at bounding box center [1327, 170] width 102 height 25
click at [1317, 226] on li "Add new site" at bounding box center [1331, 230] width 84 height 24
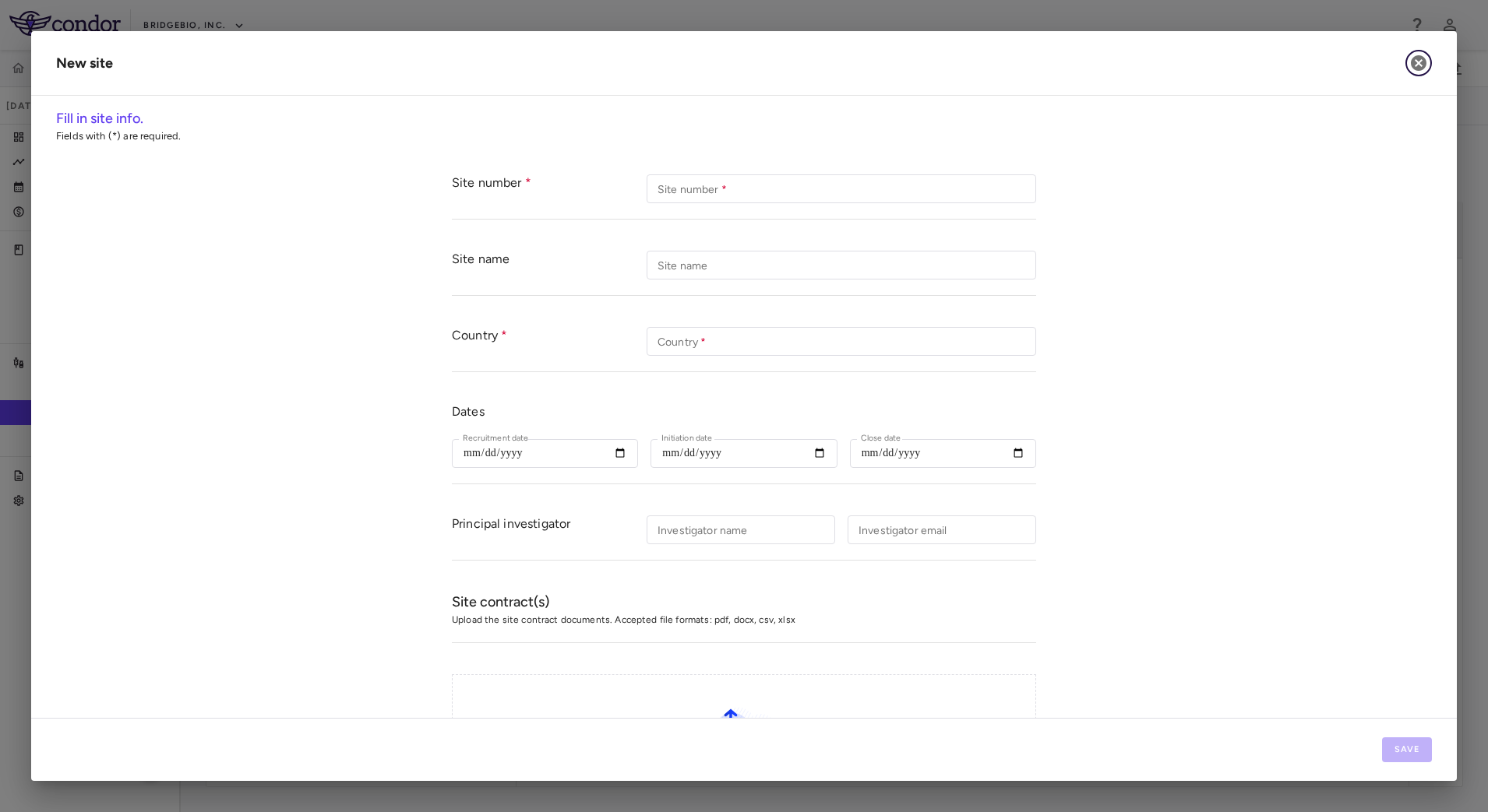
click at [1417, 63] on icon "button" at bounding box center [1419, 63] width 16 height 16
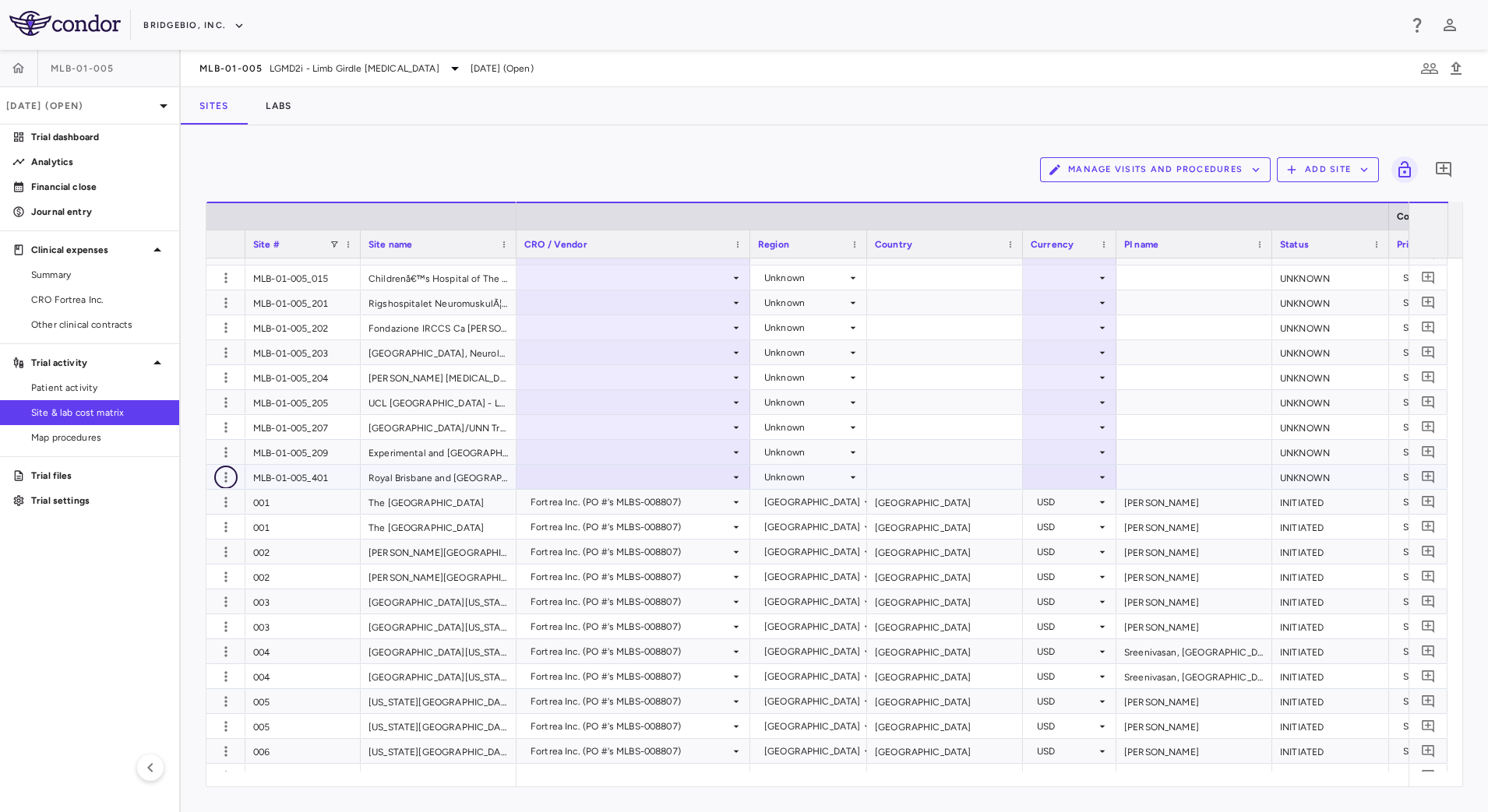
click at [227, 476] on icon "button" at bounding box center [226, 477] width 16 height 16
click at [176, 534] on div "Edit site" at bounding box center [165, 537] width 145 height 28
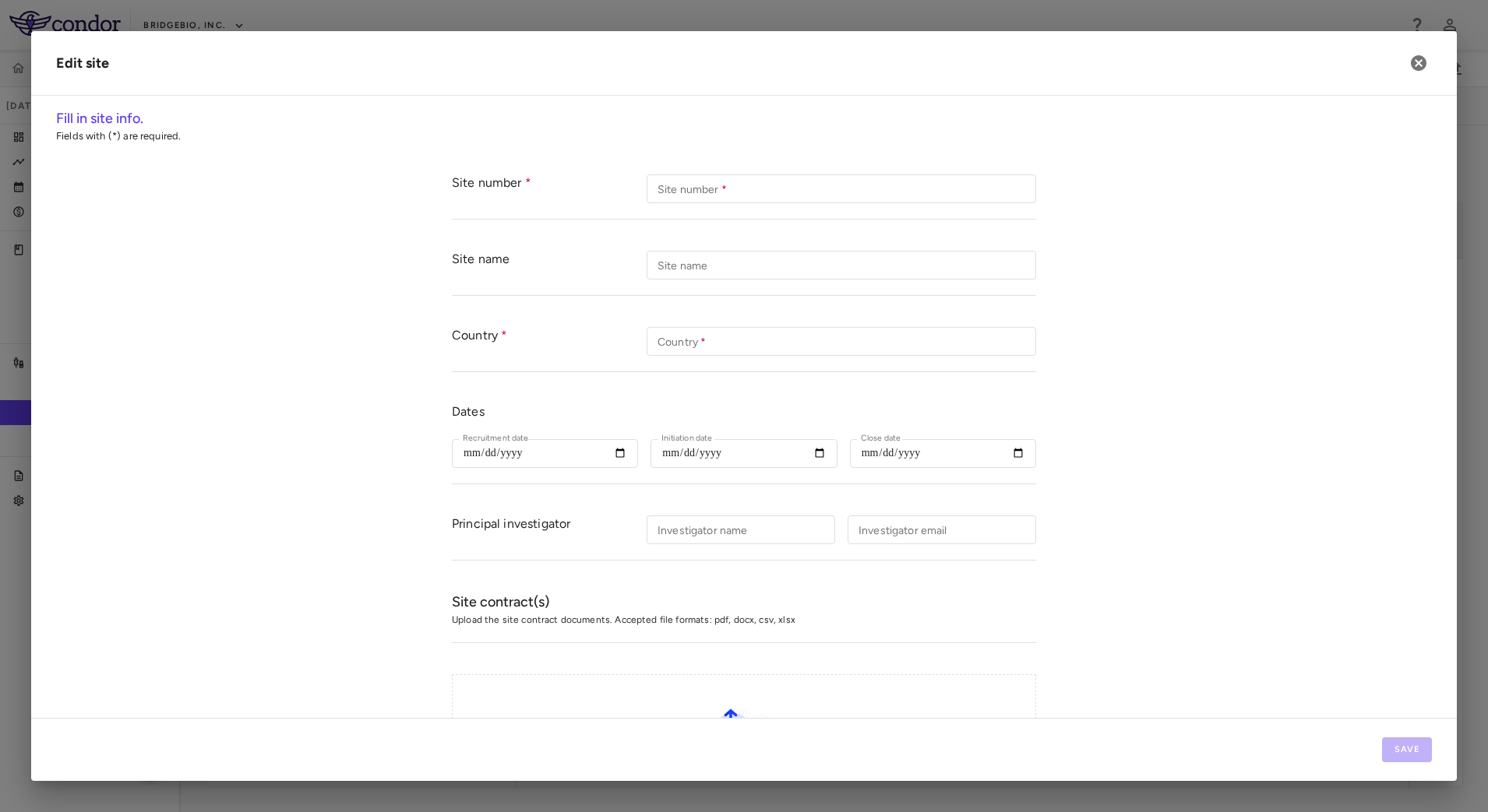
type input "**********"
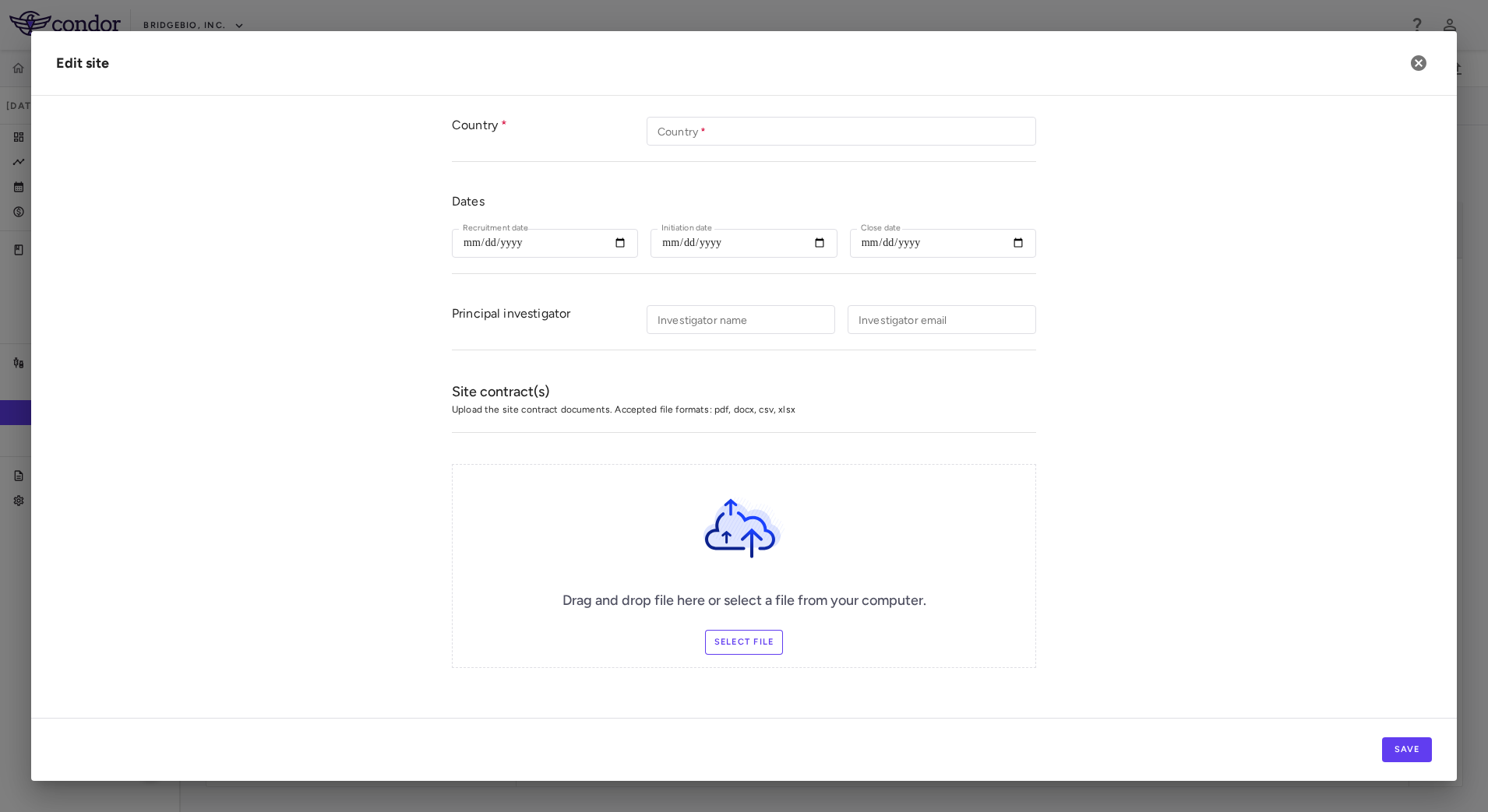
scroll to position [0, 0]
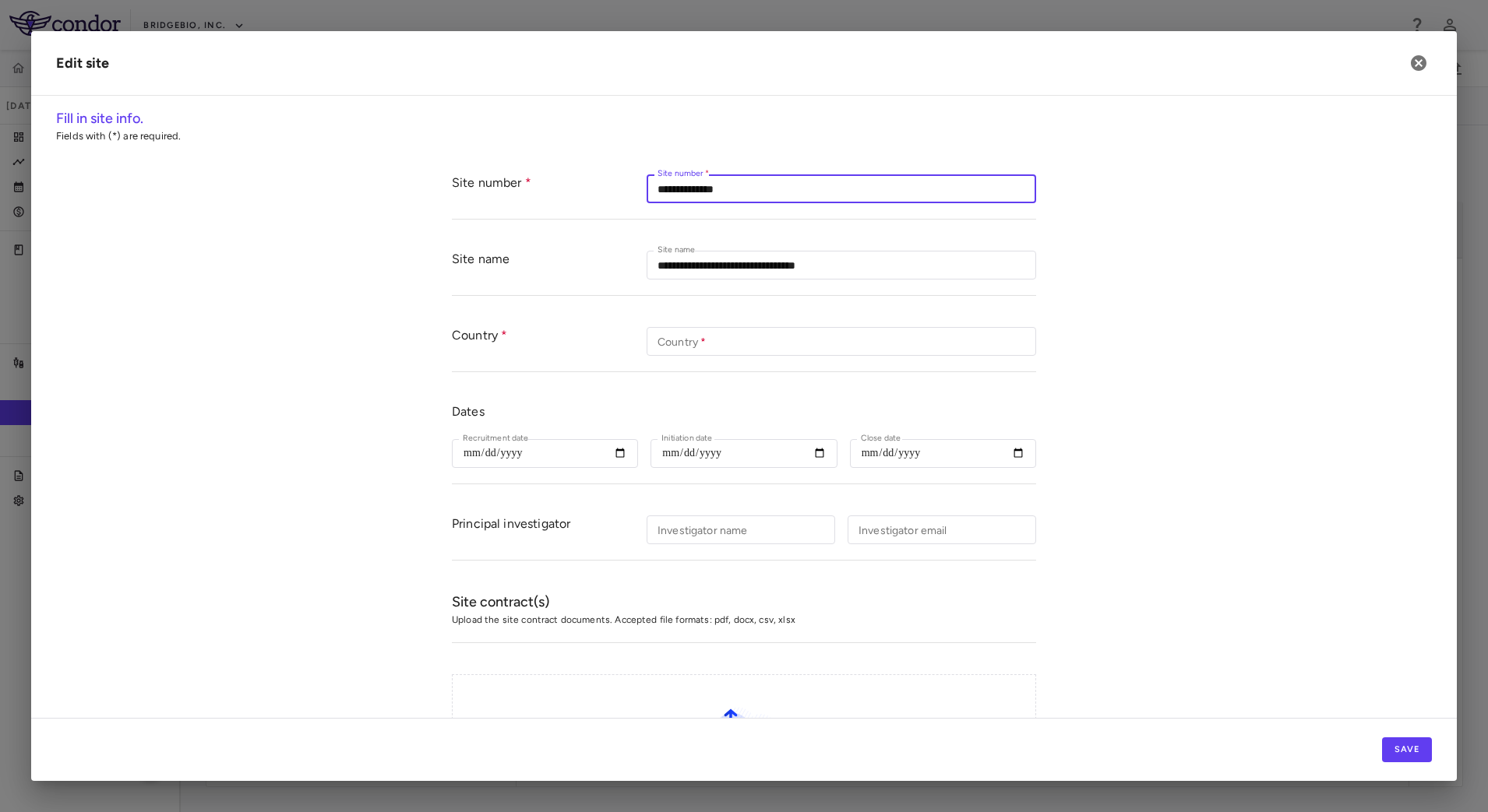
drag, startPoint x: 750, startPoint y: 187, endPoint x: 582, endPoint y: 213, distance: 170.0
click at [582, 213] on div "**********" at bounding box center [743, 188] width 584 height 60
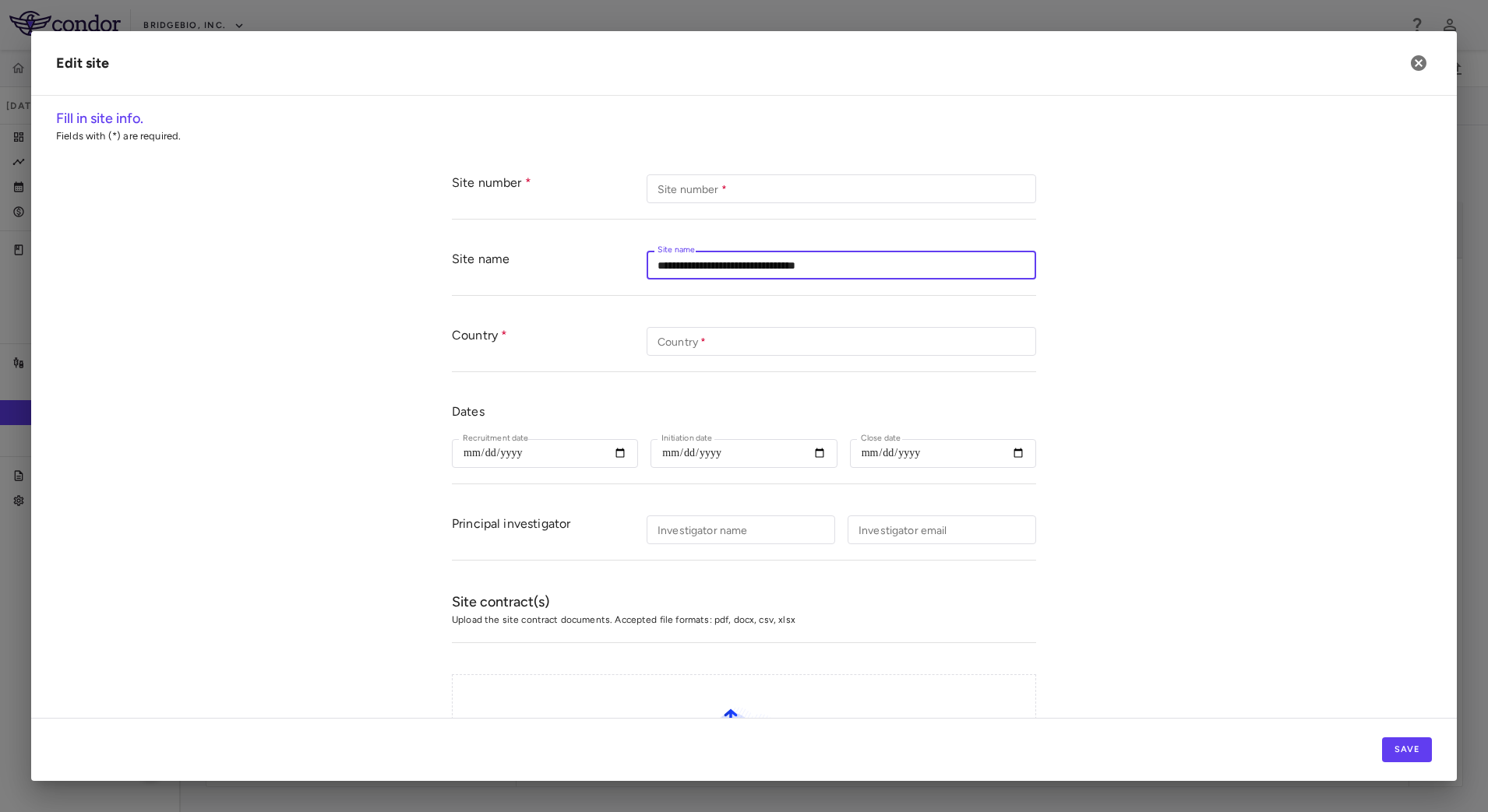
drag, startPoint x: 851, startPoint y: 258, endPoint x: 428, endPoint y: 279, distance: 423.5
click at [428, 279] on form "**********" at bounding box center [744, 525] width 1376 height 735
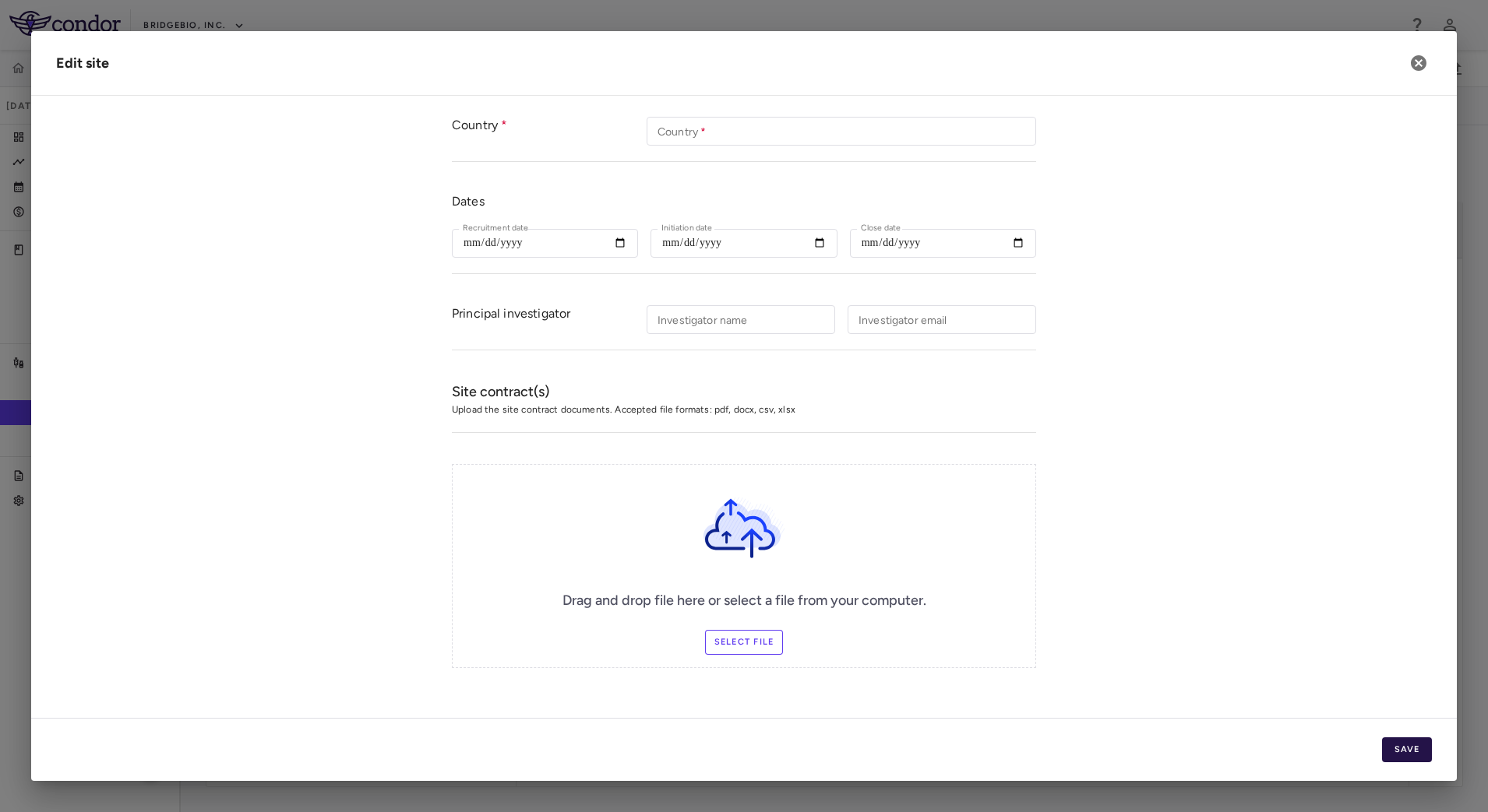
click at [1401, 751] on button "Save" at bounding box center [1407, 750] width 50 height 25
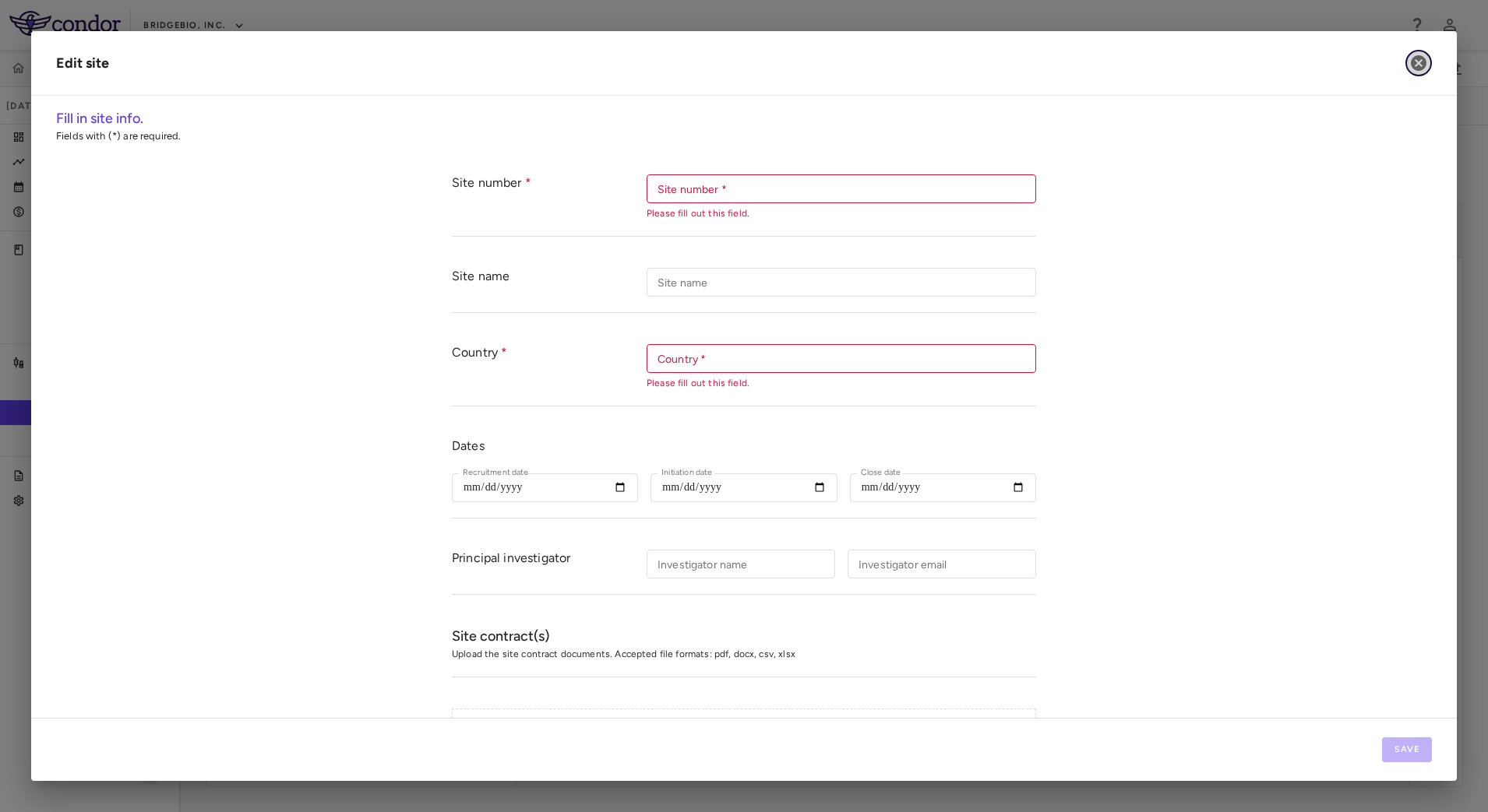
click at [1424, 65] on icon "button" at bounding box center [1419, 63] width 16 height 16
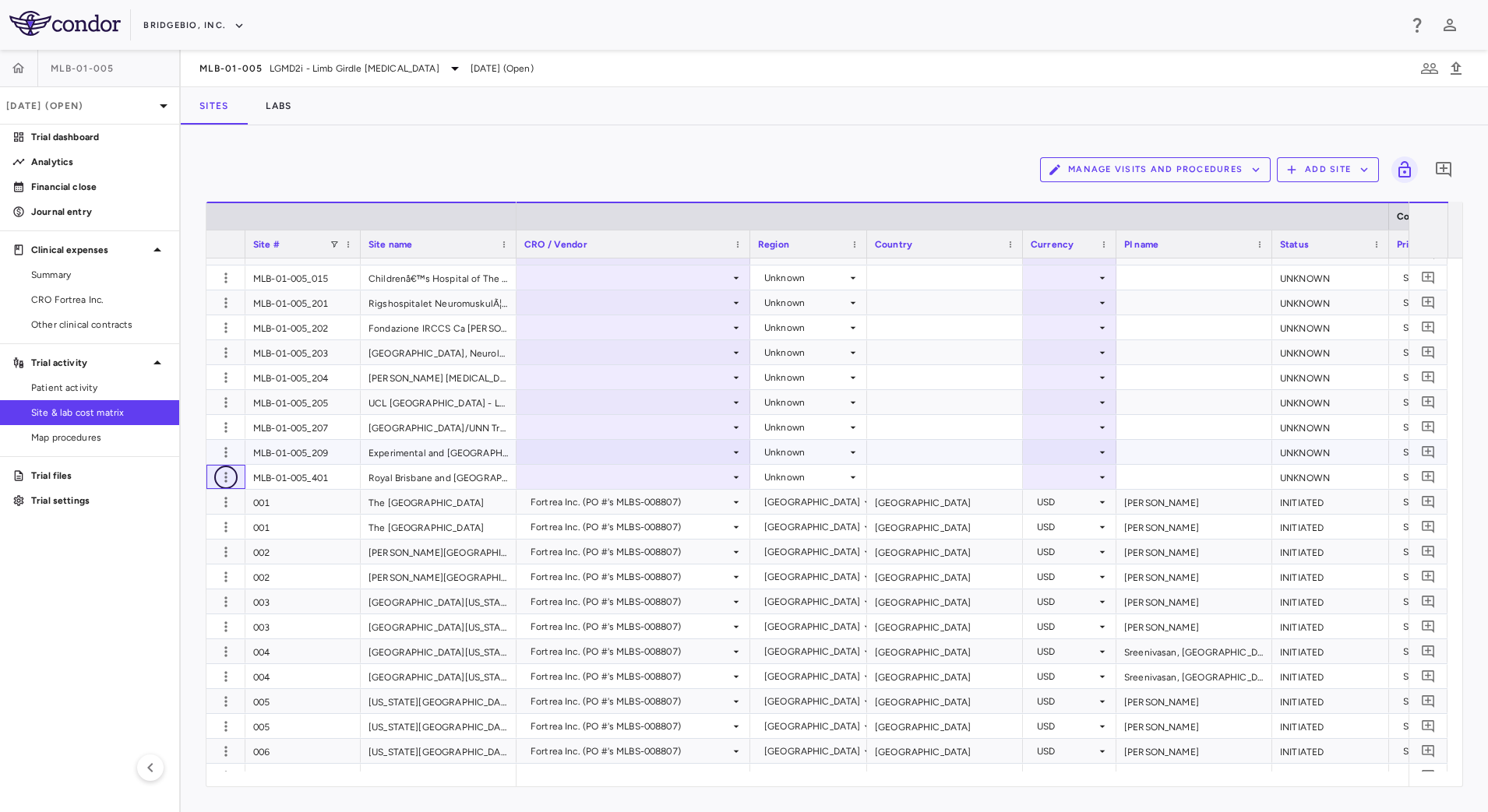
scroll to position [291, 0]
click at [121, 300] on span "CRO Fortrea Inc." at bounding box center [98, 299] width 136 height 14
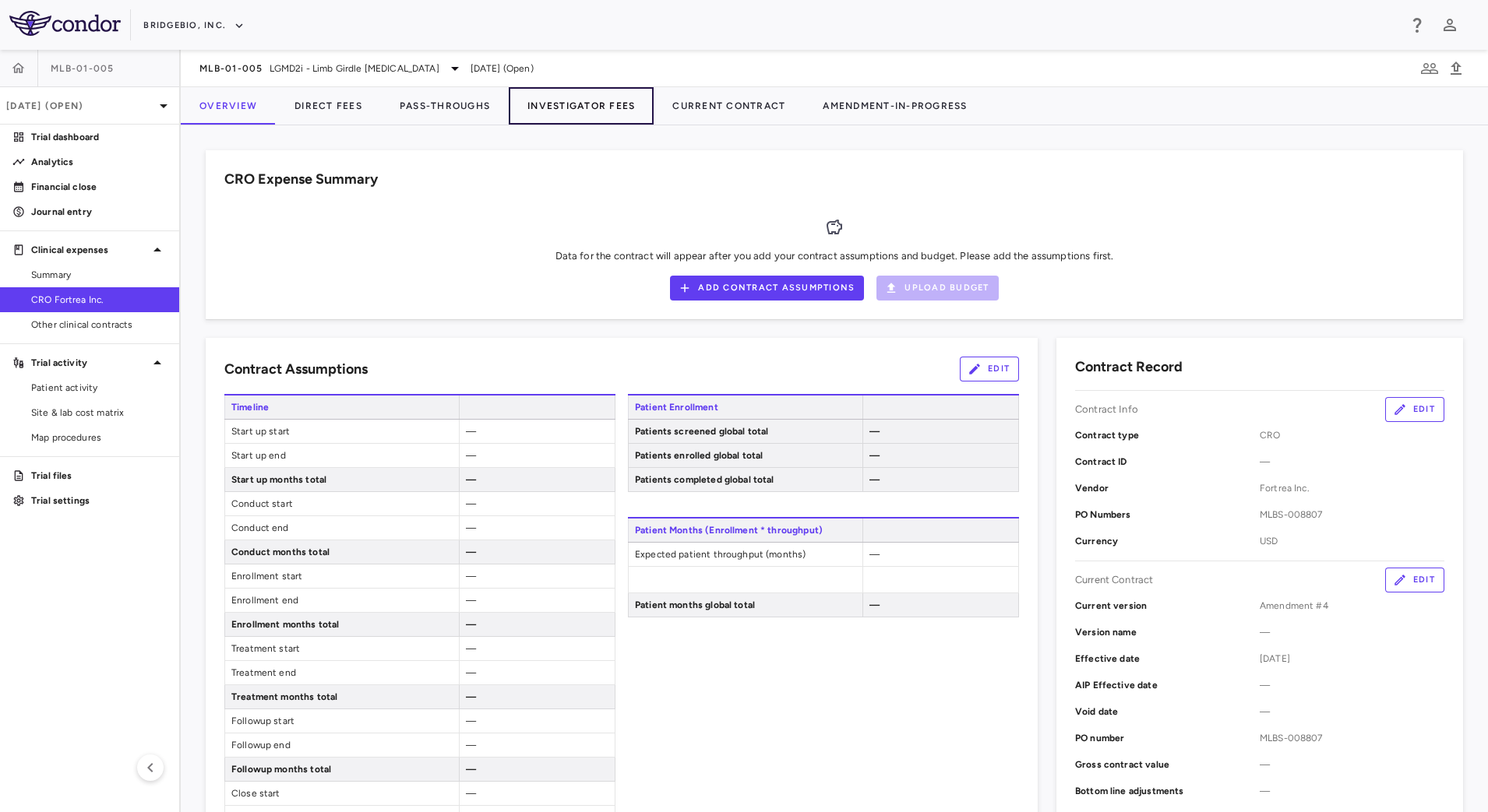
click at [590, 107] on button "Investigator Fees" at bounding box center [581, 106] width 145 height 38
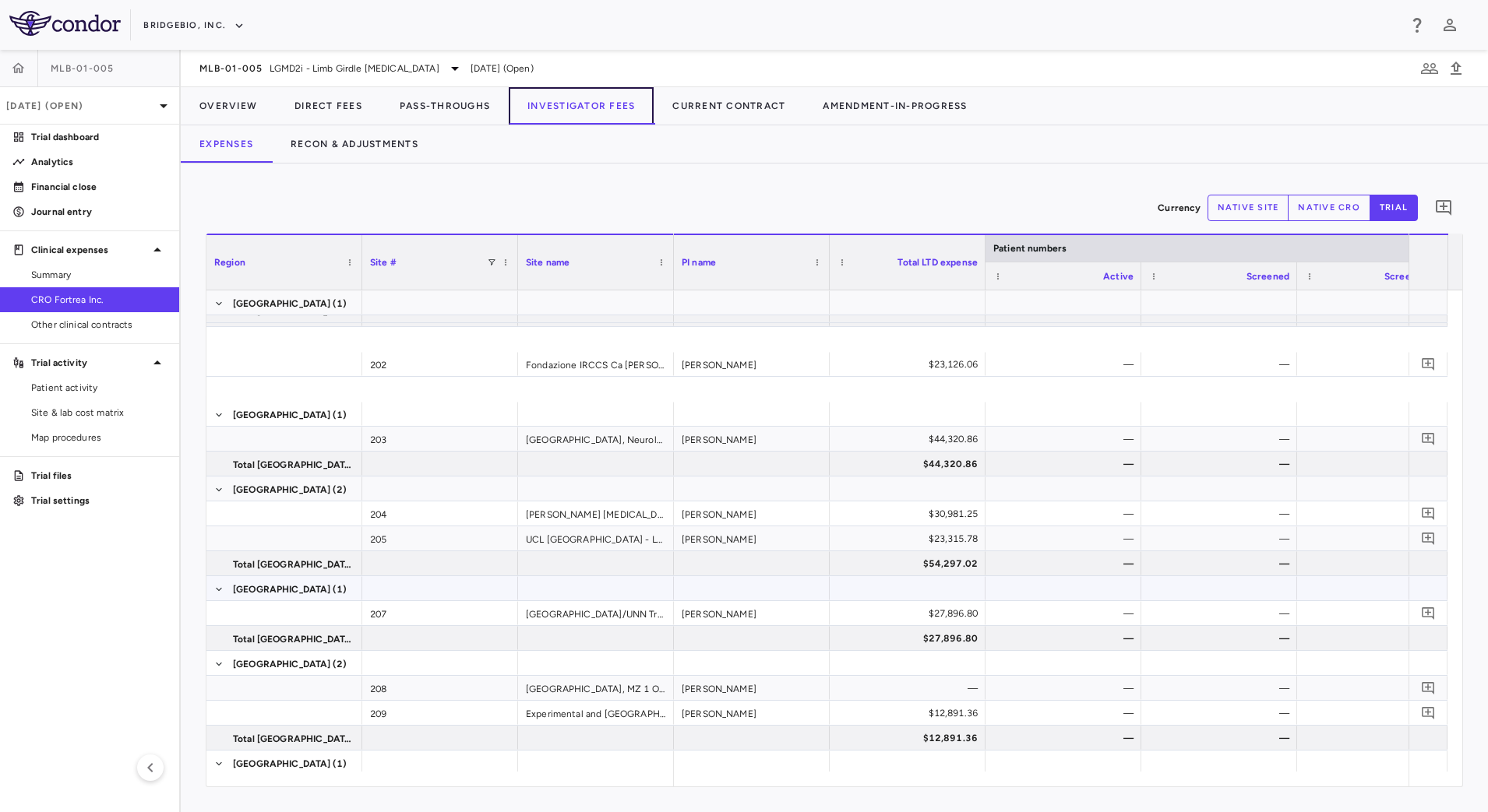
scroll to position [565, 0]
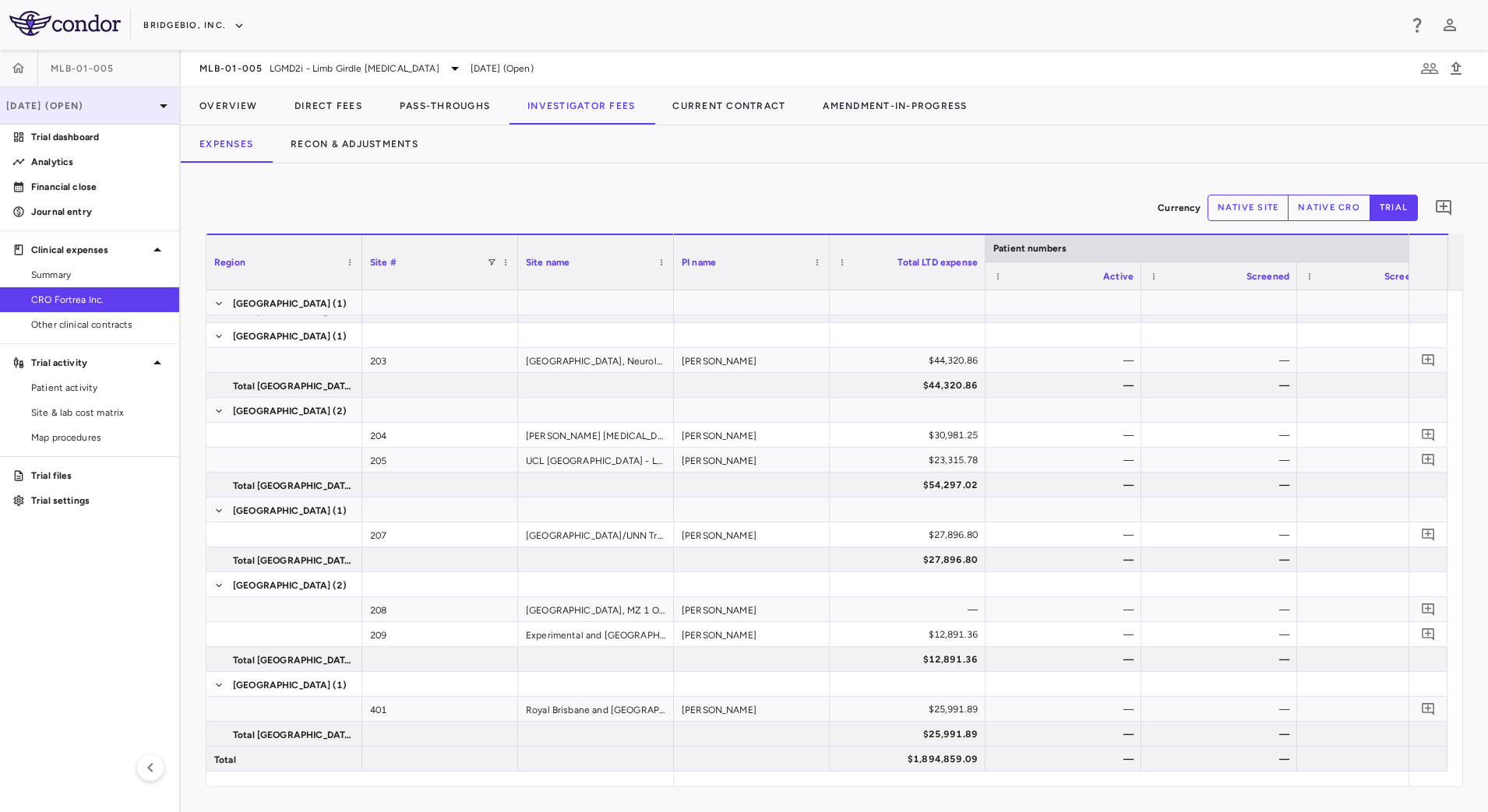
click at [149, 99] on p "[DATE] (Open)" at bounding box center [79, 106] width 148 height 14
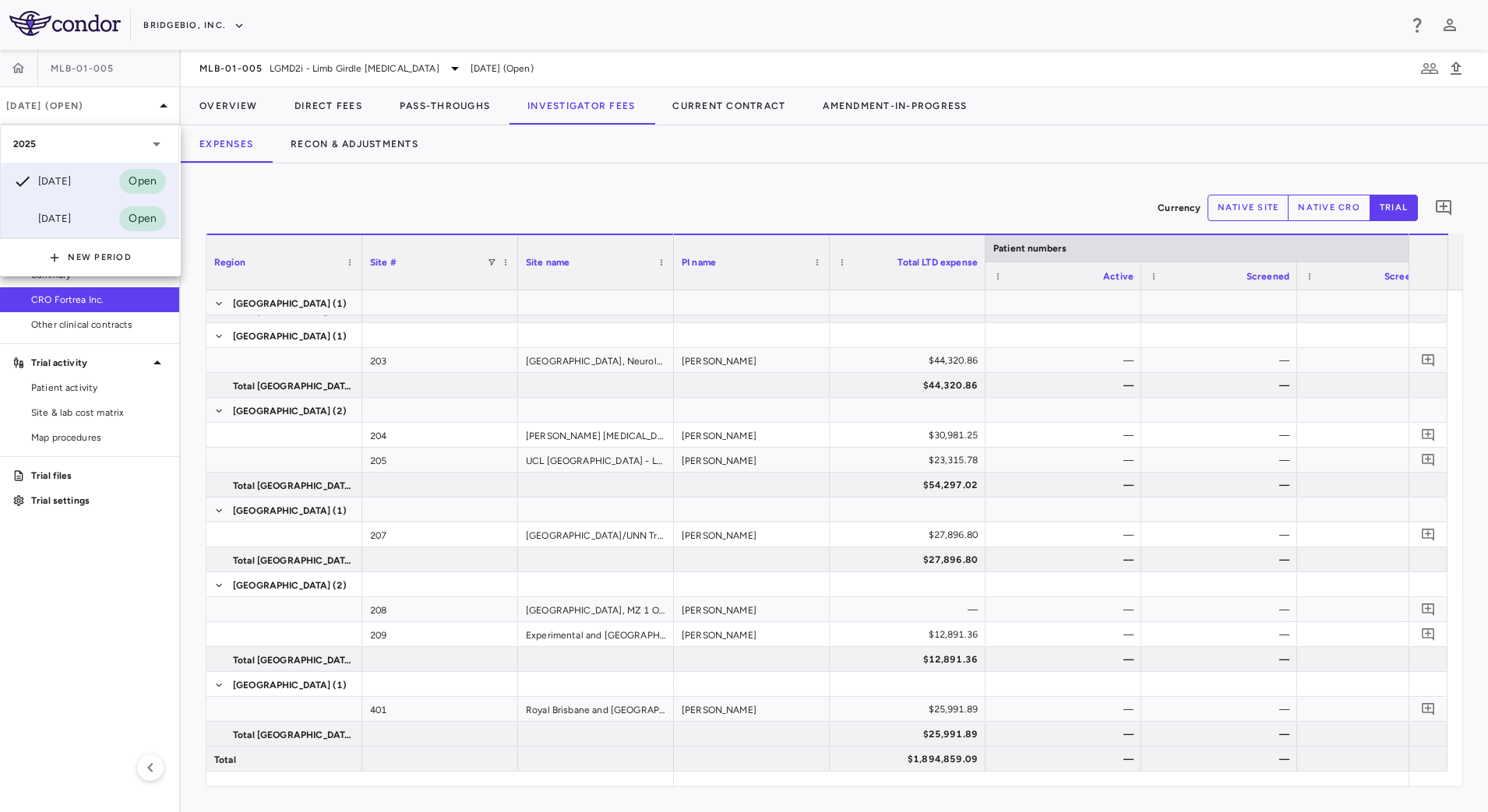
click at [85, 220] on div "Mar 2025 Open" at bounding box center [89, 219] width 178 height 38
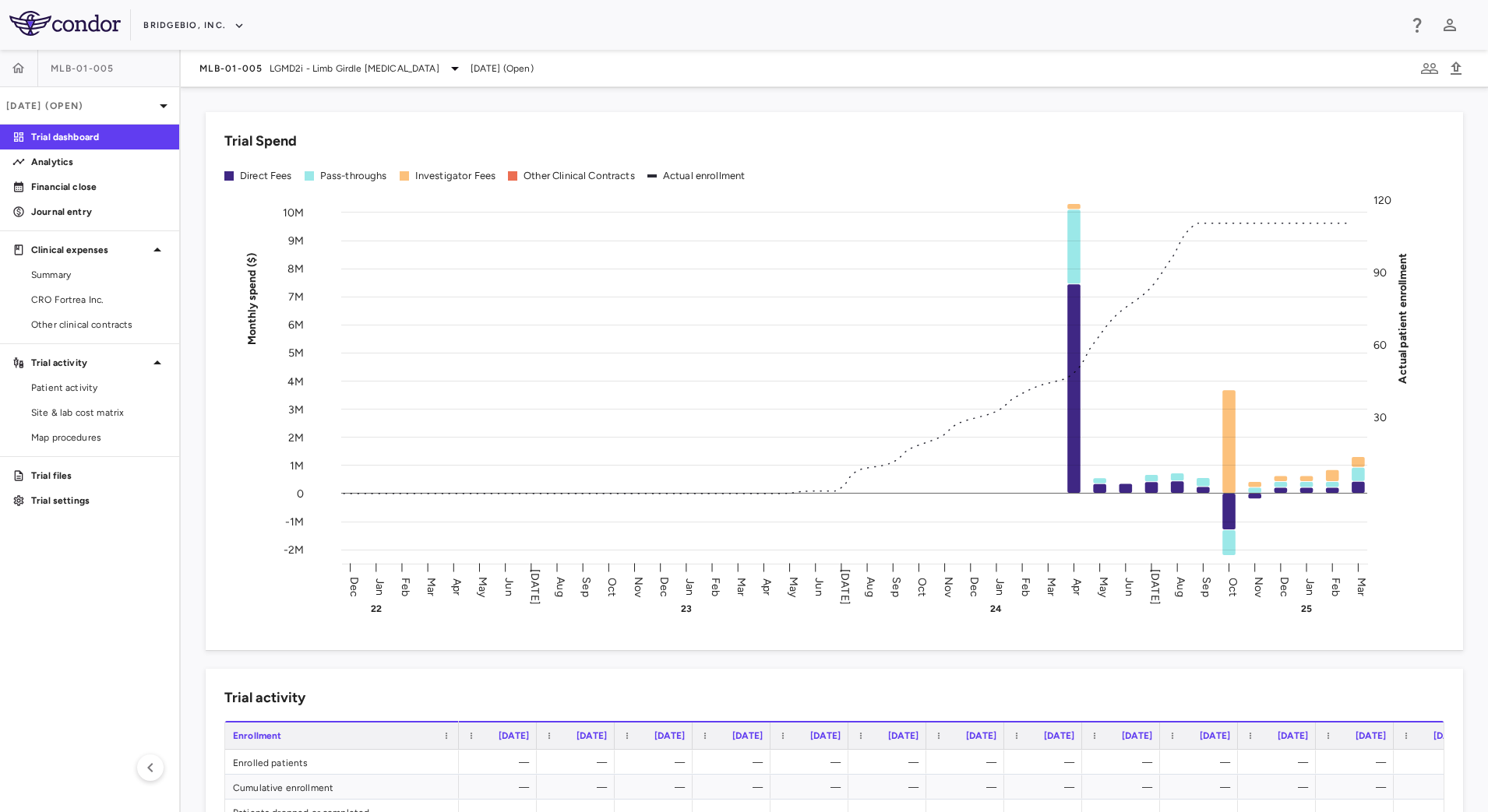
drag, startPoint x: 75, startPoint y: 300, endPoint x: 291, endPoint y: 213, distance: 232.9
click at [78, 301] on span "CRO Fortrea Inc." at bounding box center [98, 299] width 136 height 14
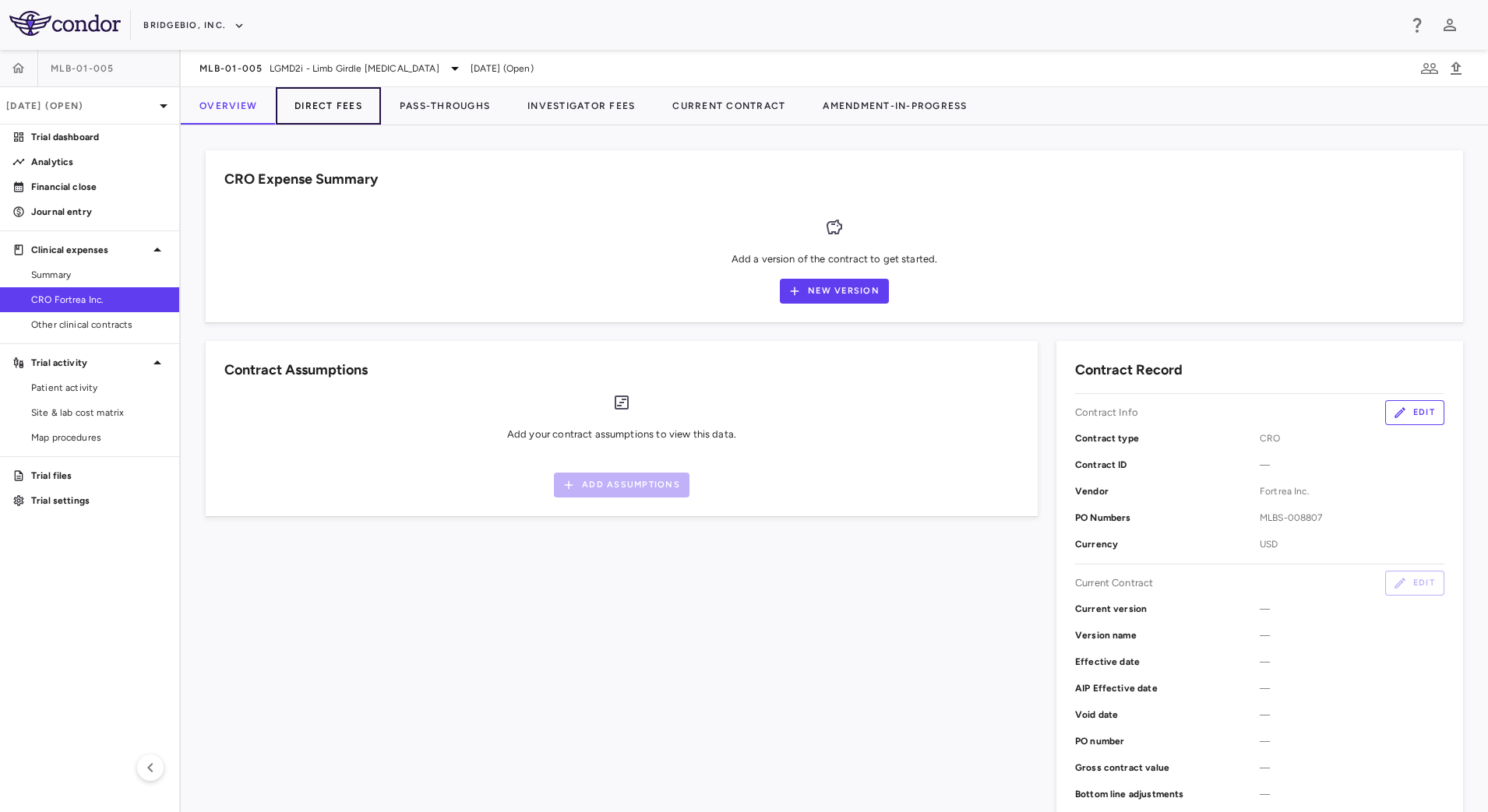
click at [356, 107] on button "Direct Fees" at bounding box center [328, 106] width 105 height 38
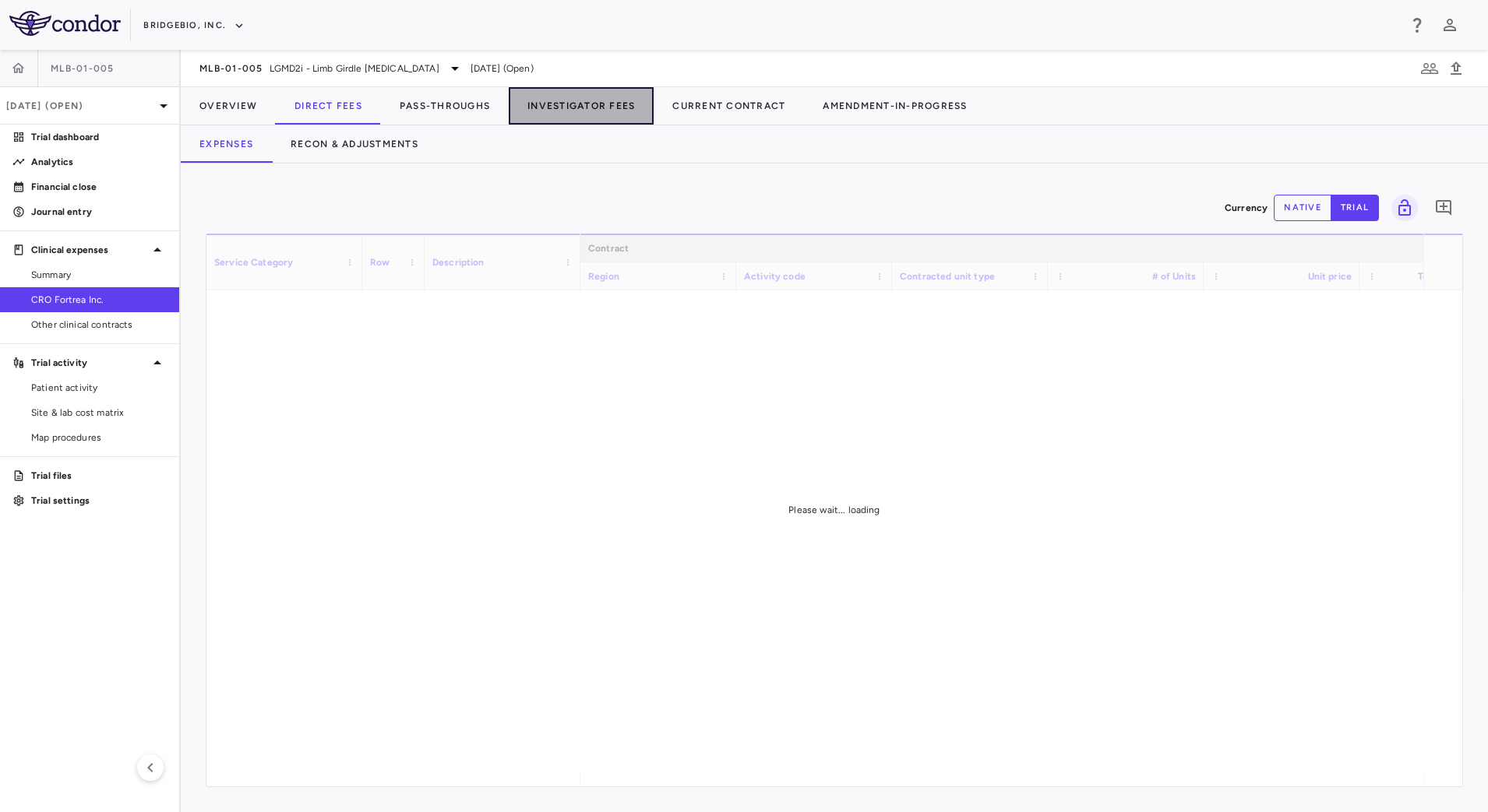
click at [546, 100] on button "Investigator Fees" at bounding box center [581, 106] width 145 height 38
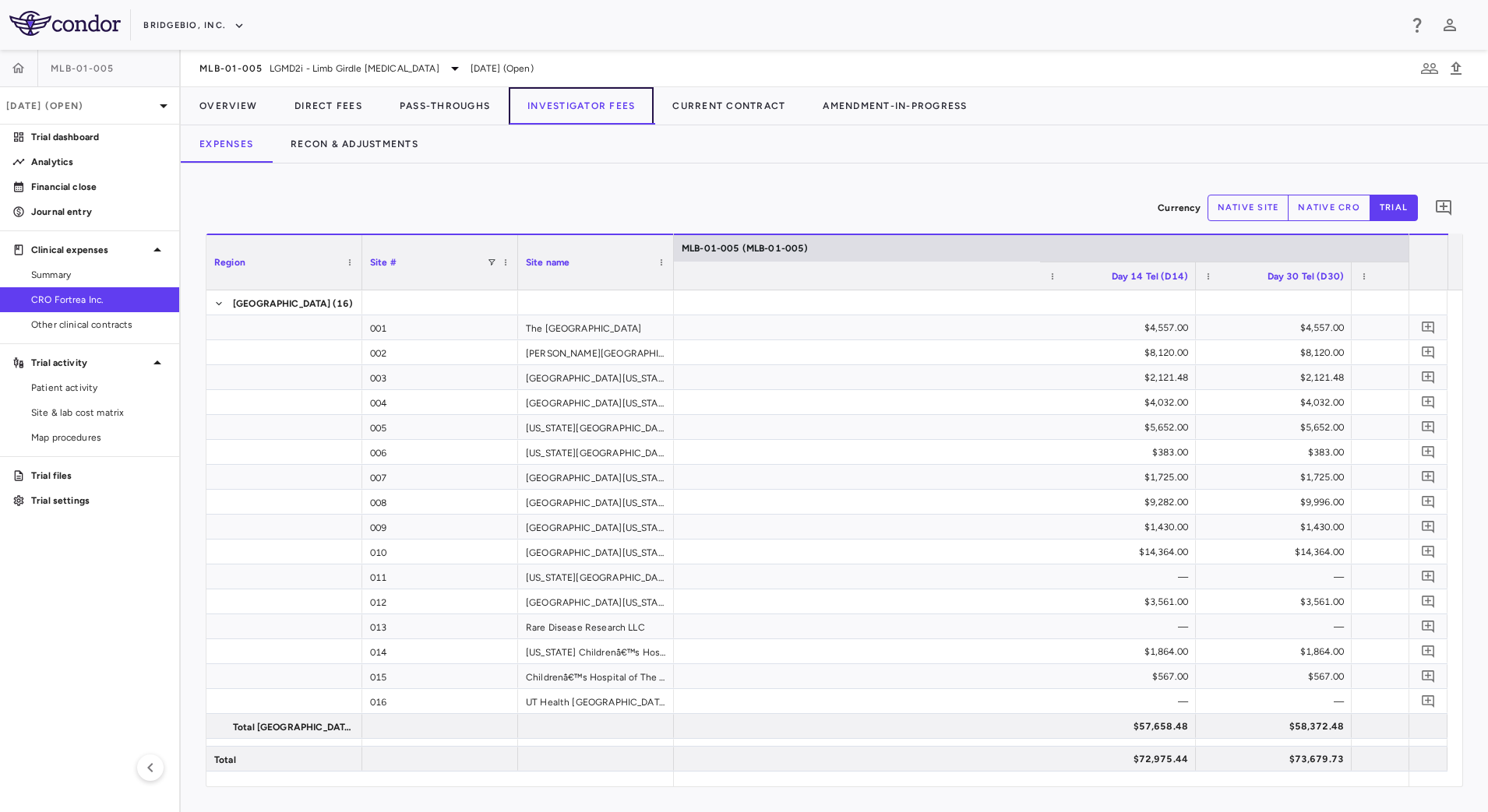
scroll to position [0, 2314]
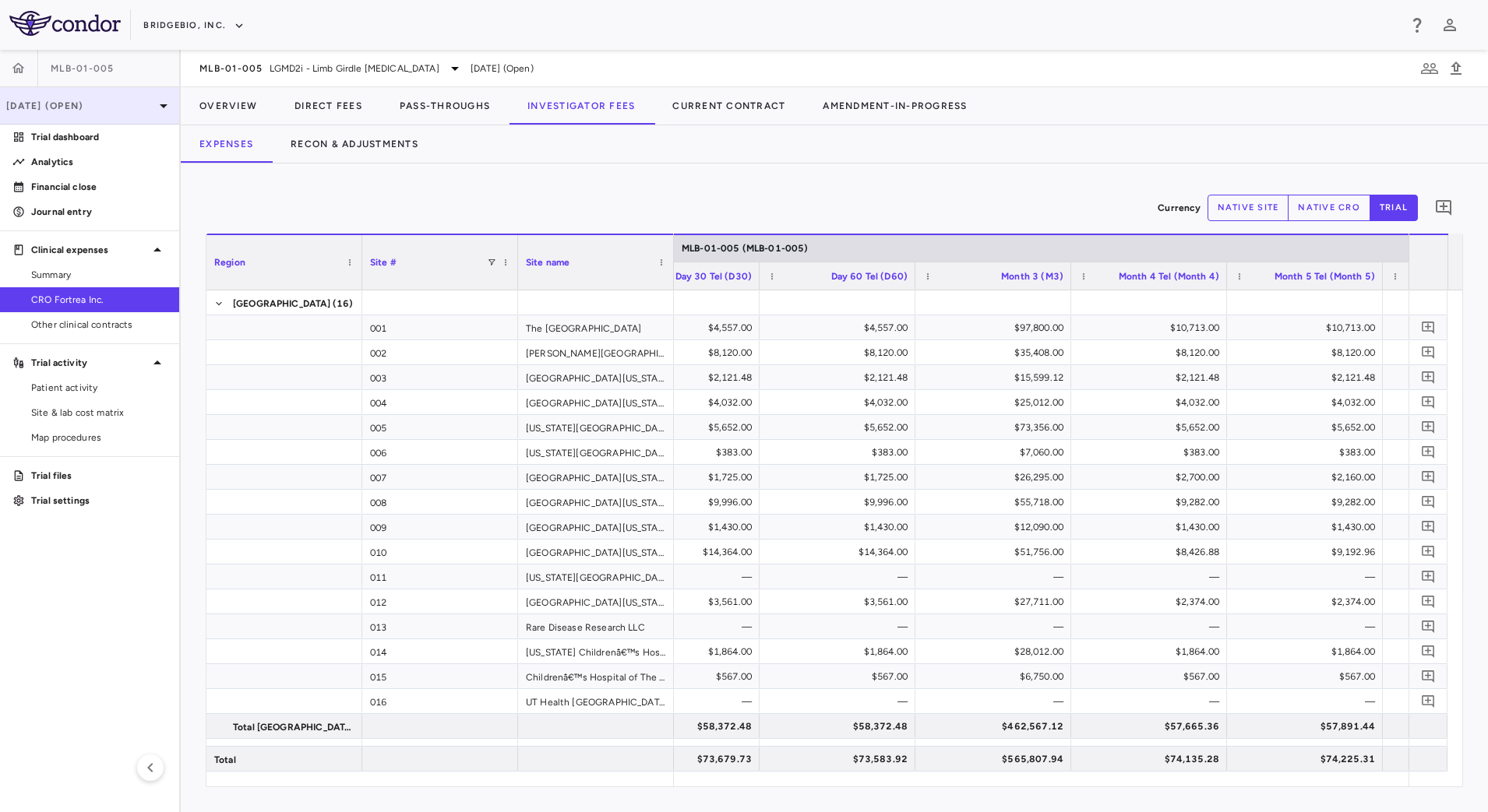
click at [154, 102] on icon at bounding box center [163, 105] width 19 height 19
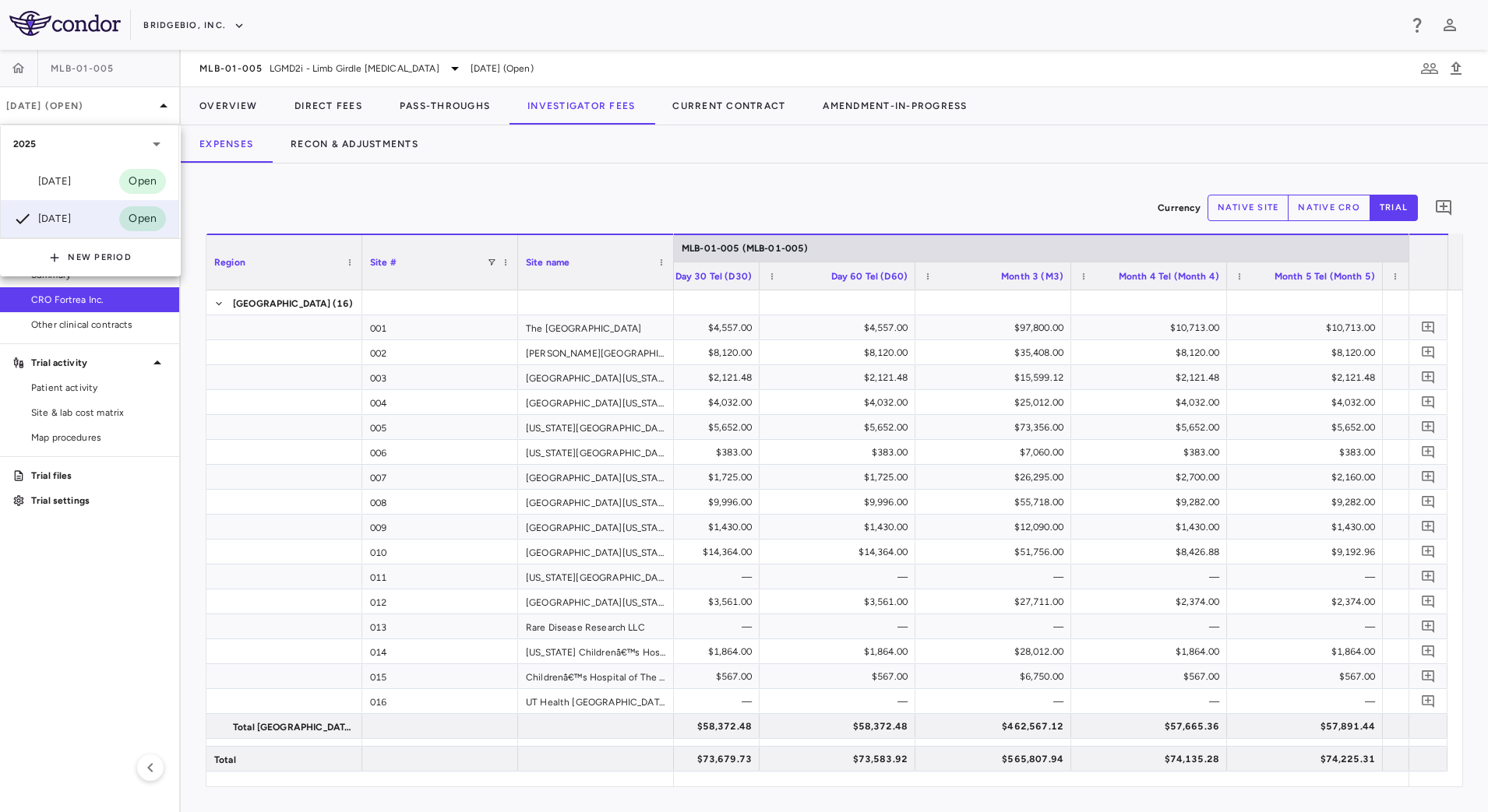
click at [82, 174] on div "Jun 2025 Open" at bounding box center [89, 181] width 178 height 38
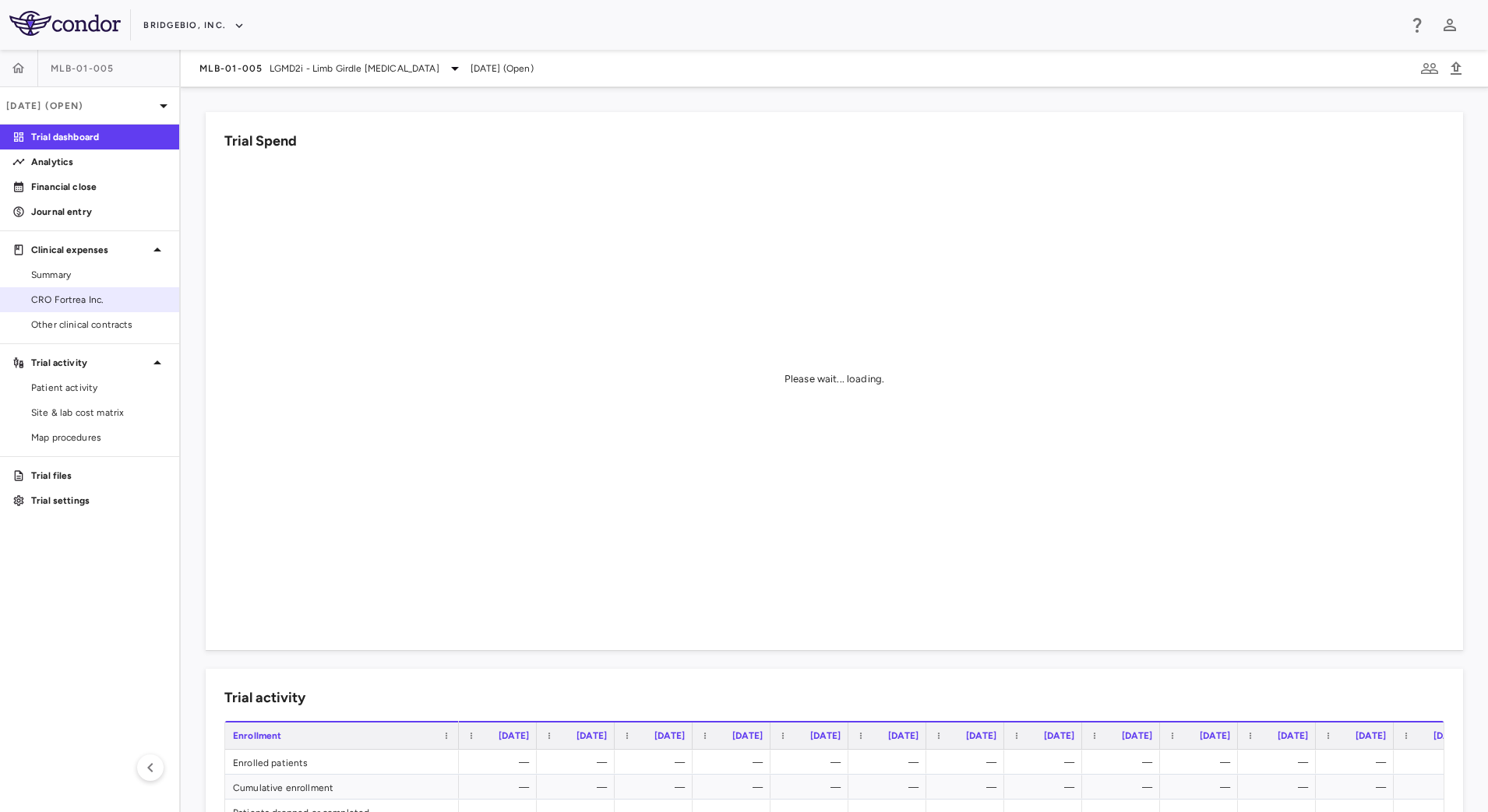
click at [114, 293] on span "CRO Fortrea Inc." at bounding box center [98, 299] width 136 height 14
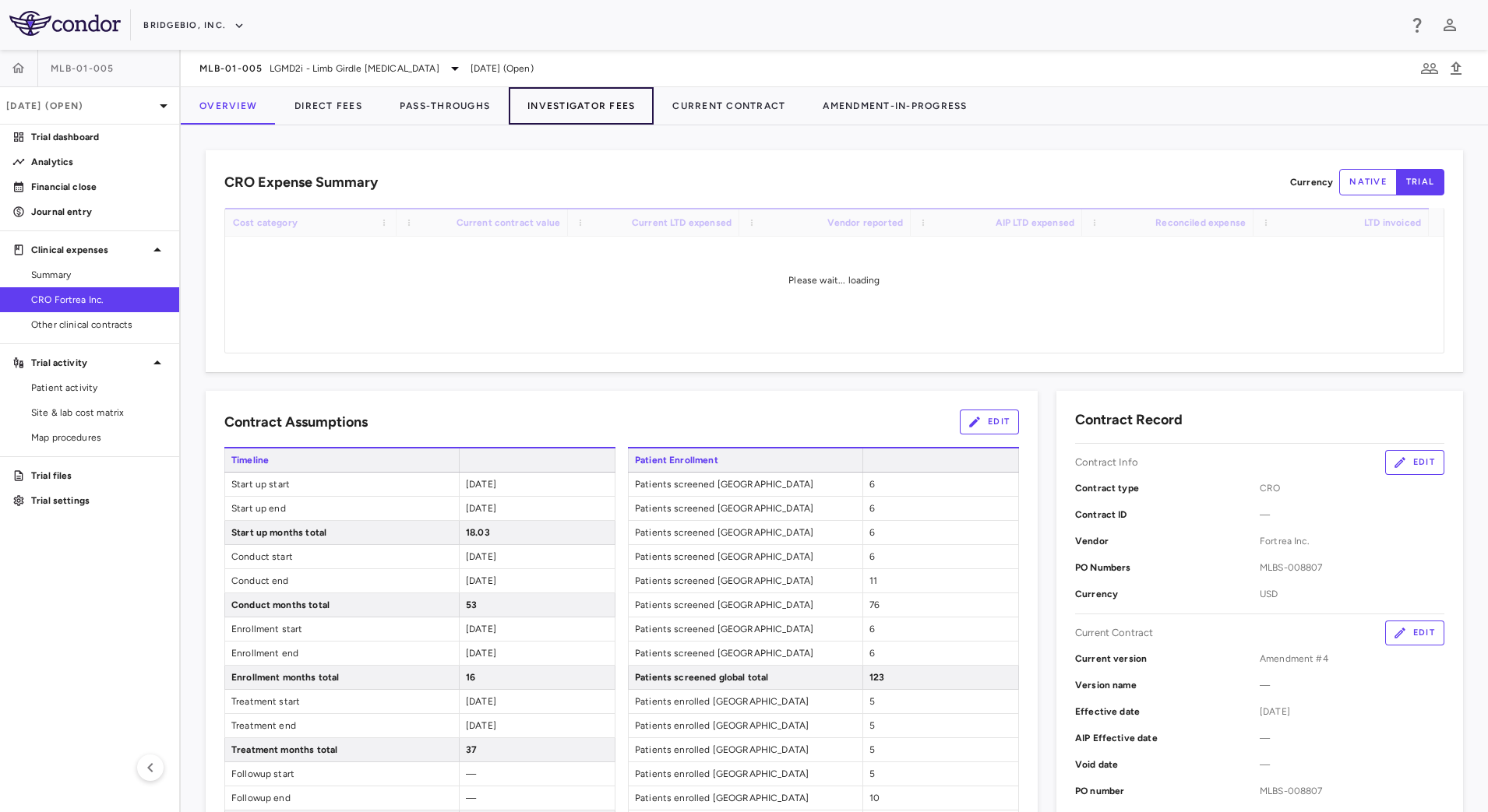
click at [595, 115] on button "Investigator Fees" at bounding box center [581, 106] width 145 height 38
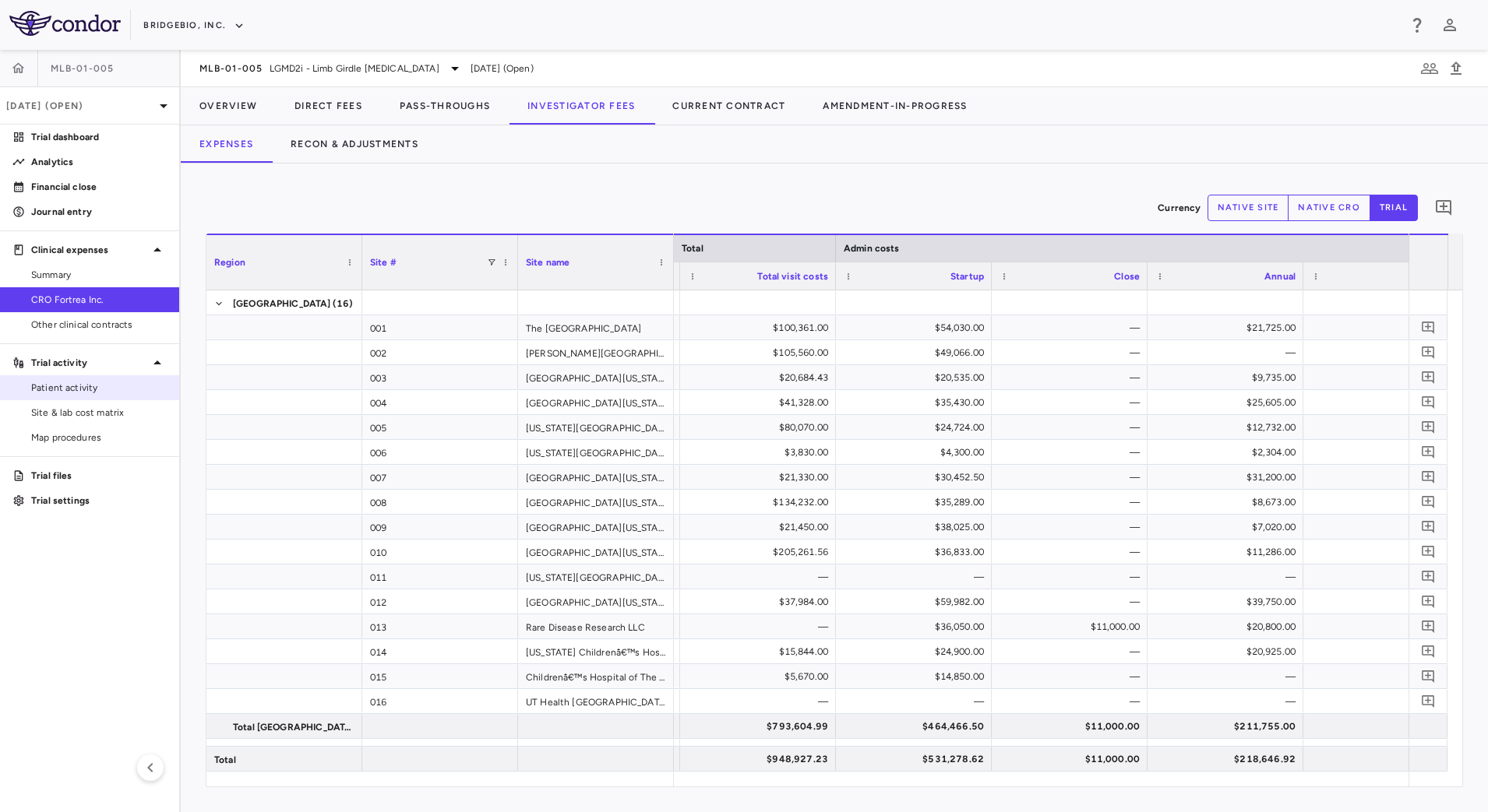
click at [100, 397] on link "Patient activity" at bounding box center [89, 388] width 180 height 24
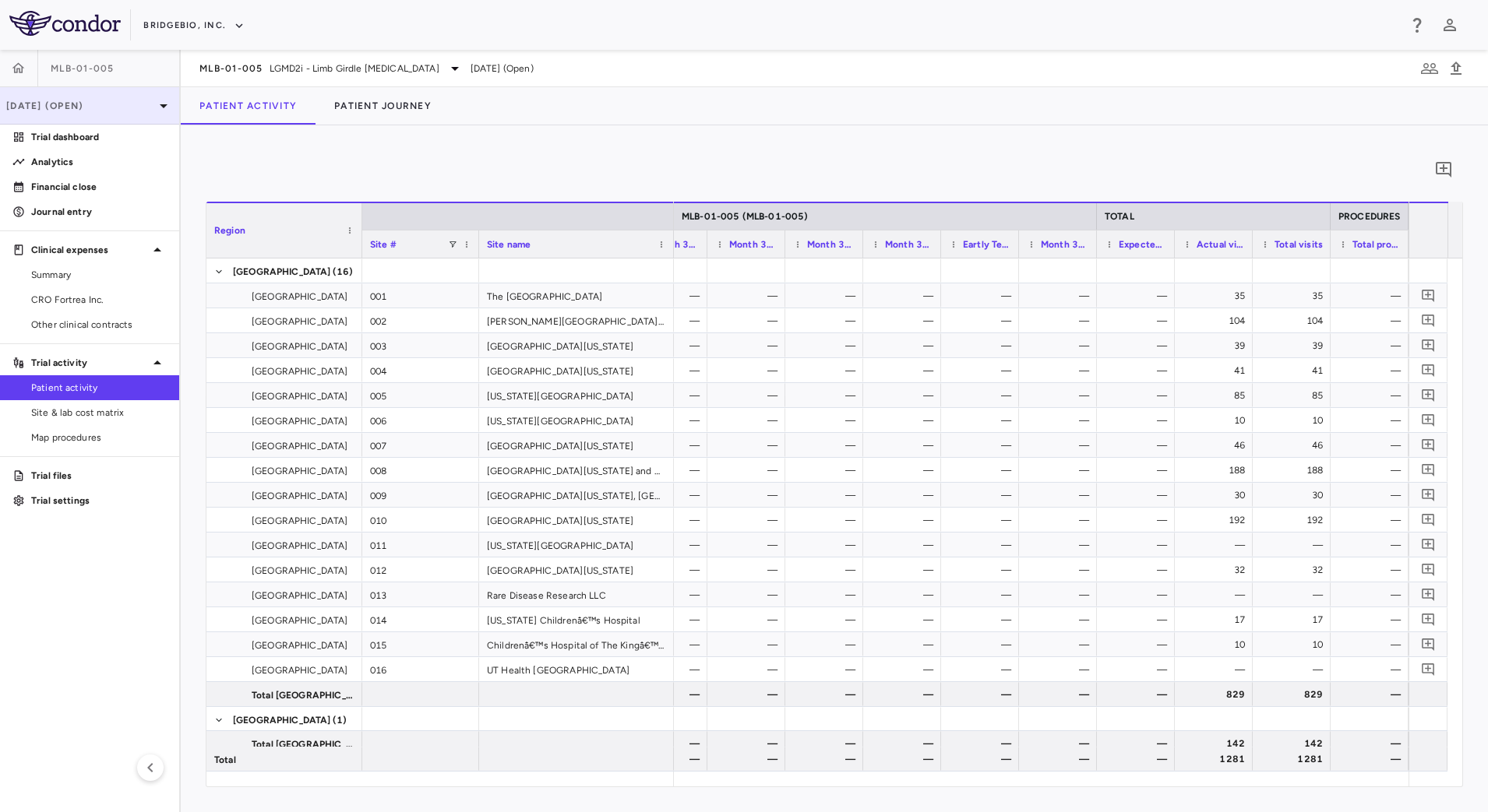
click at [149, 114] on div "[DATE] (Open)" at bounding box center [89, 106] width 180 height 38
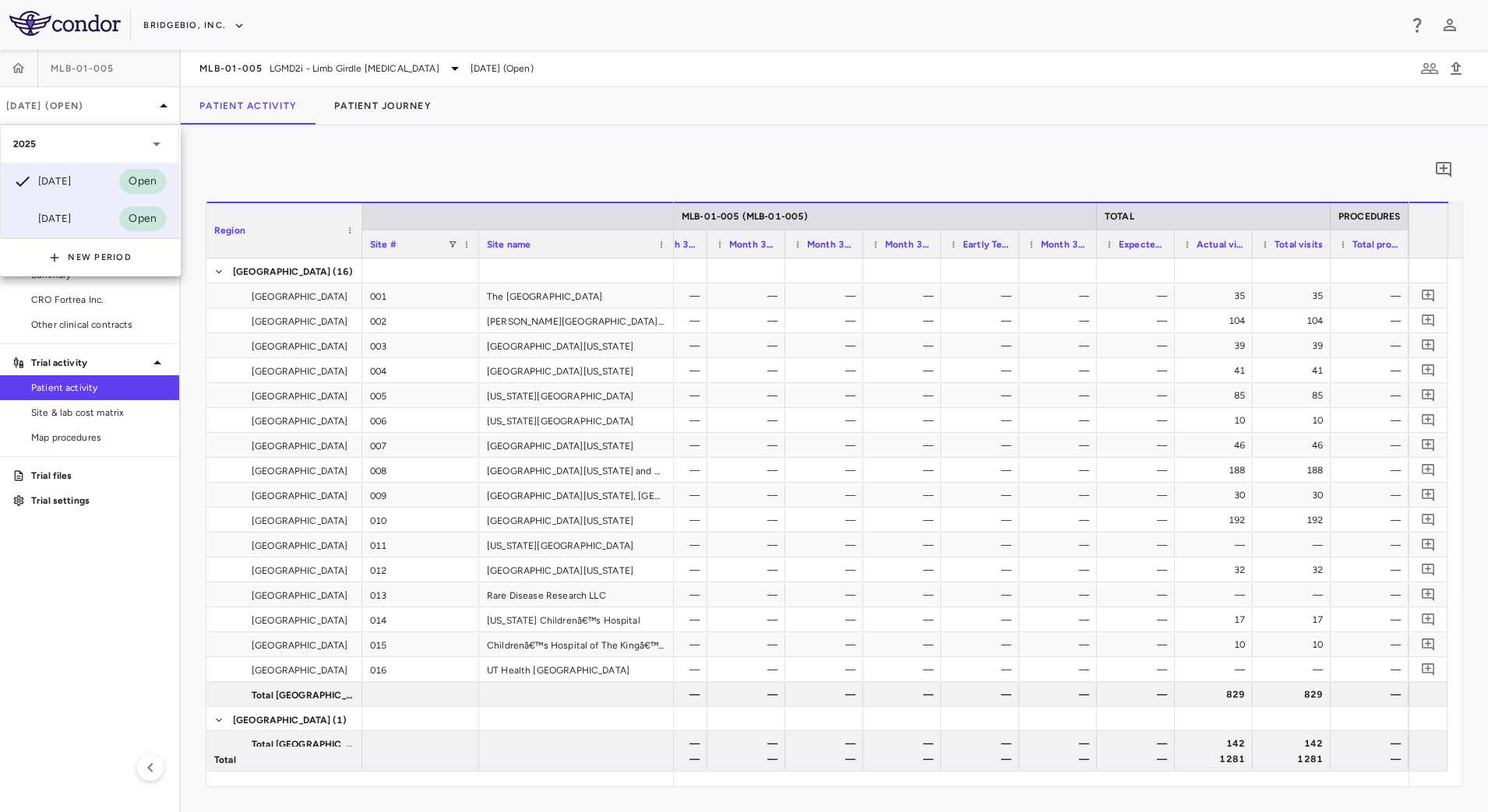
click at [70, 217] on div "[DATE]" at bounding box center [42, 218] width 58 height 19
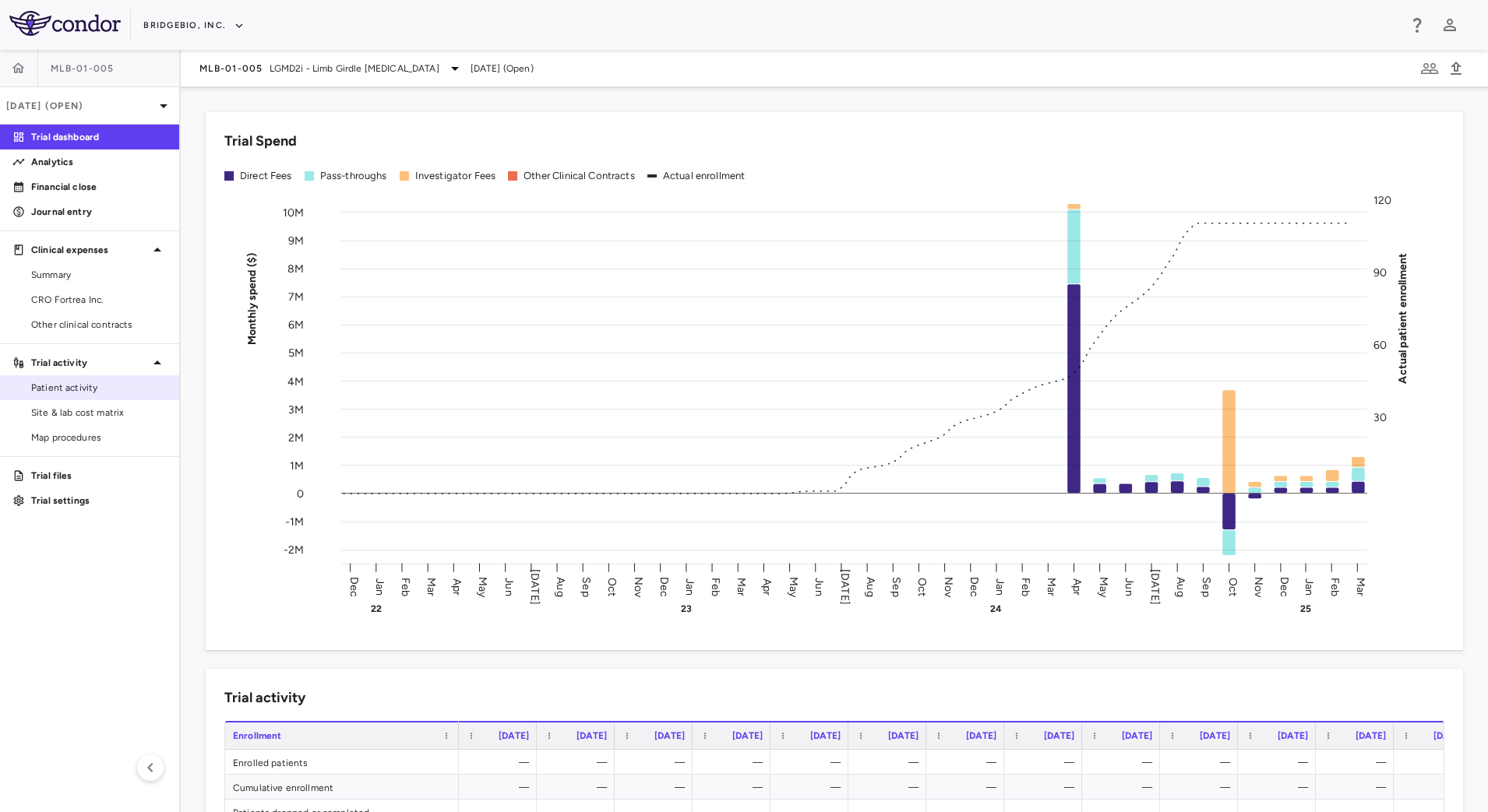
click at [96, 394] on span "Patient activity" at bounding box center [98, 388] width 136 height 14
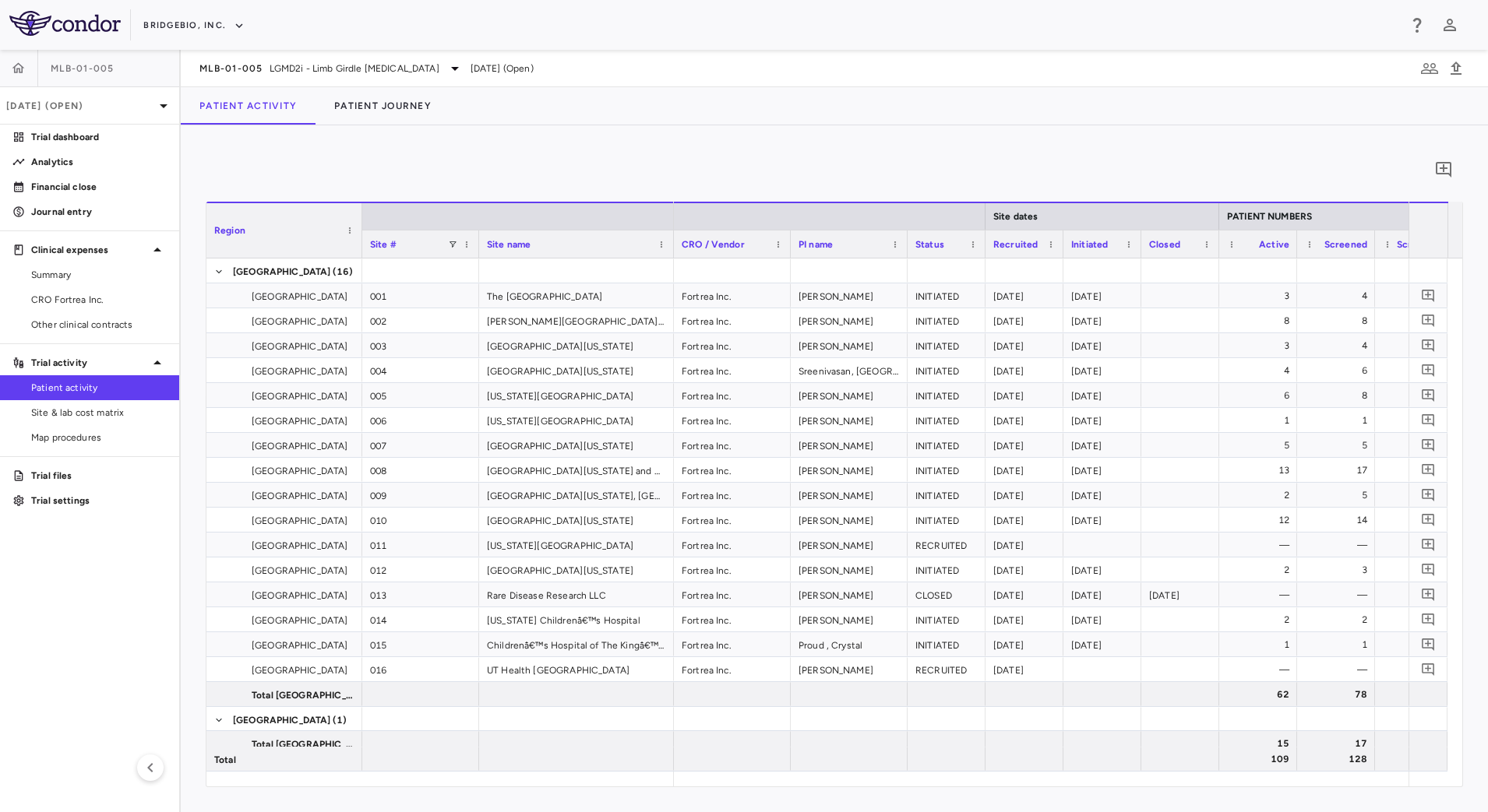
drag, startPoint x: 738, startPoint y: 771, endPoint x: 807, endPoint y: 782, distance: 69.9
click at [807, 782] on div "Region Site # Site name Site dates PATIENT NUMBERS 3" at bounding box center [834, 494] width 1256 height 585
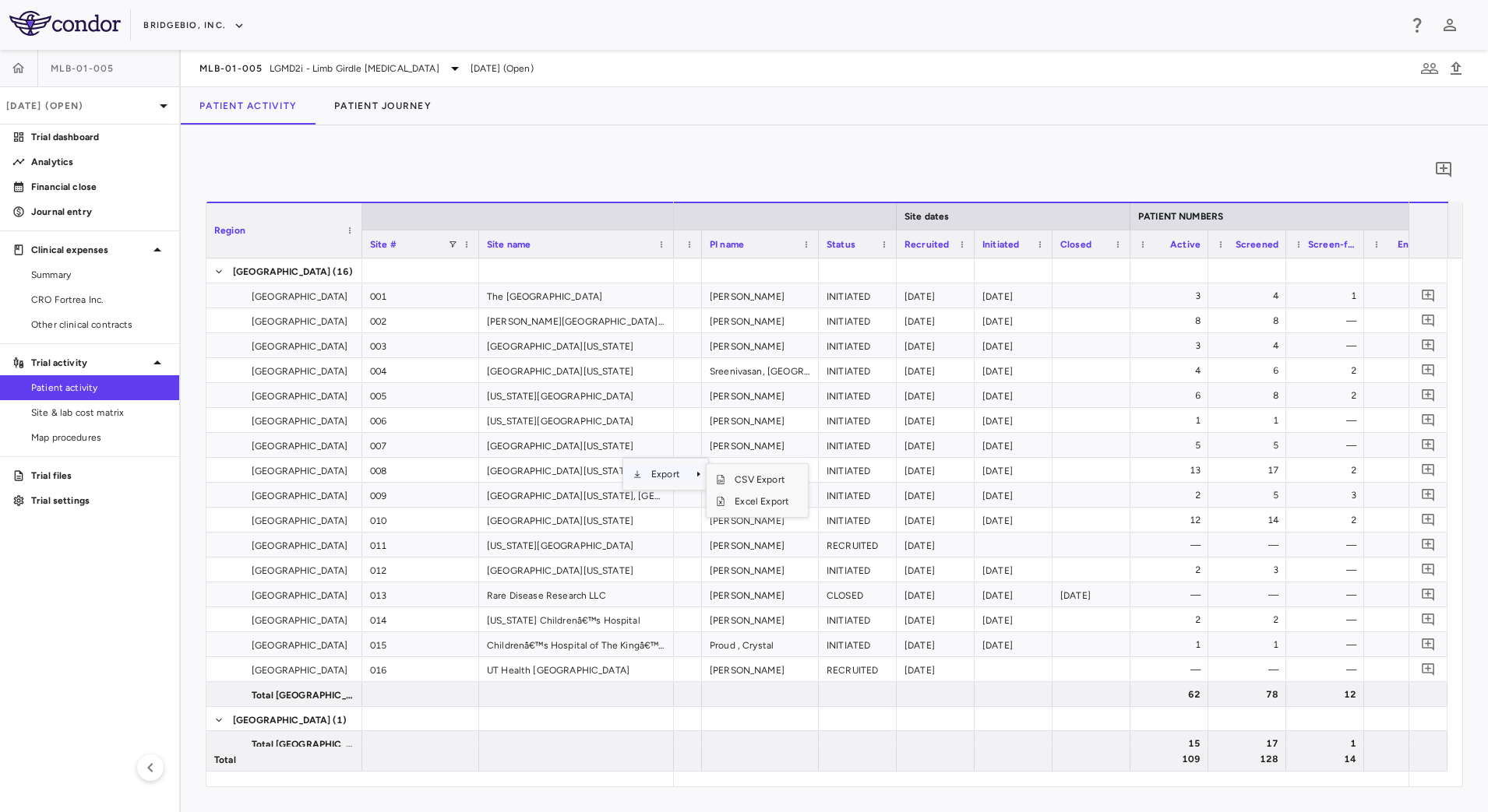
click at [668, 479] on span "Export" at bounding box center [666, 474] width 48 height 22
click at [737, 479] on span "CSV Export" at bounding box center [762, 480] width 73 height 22
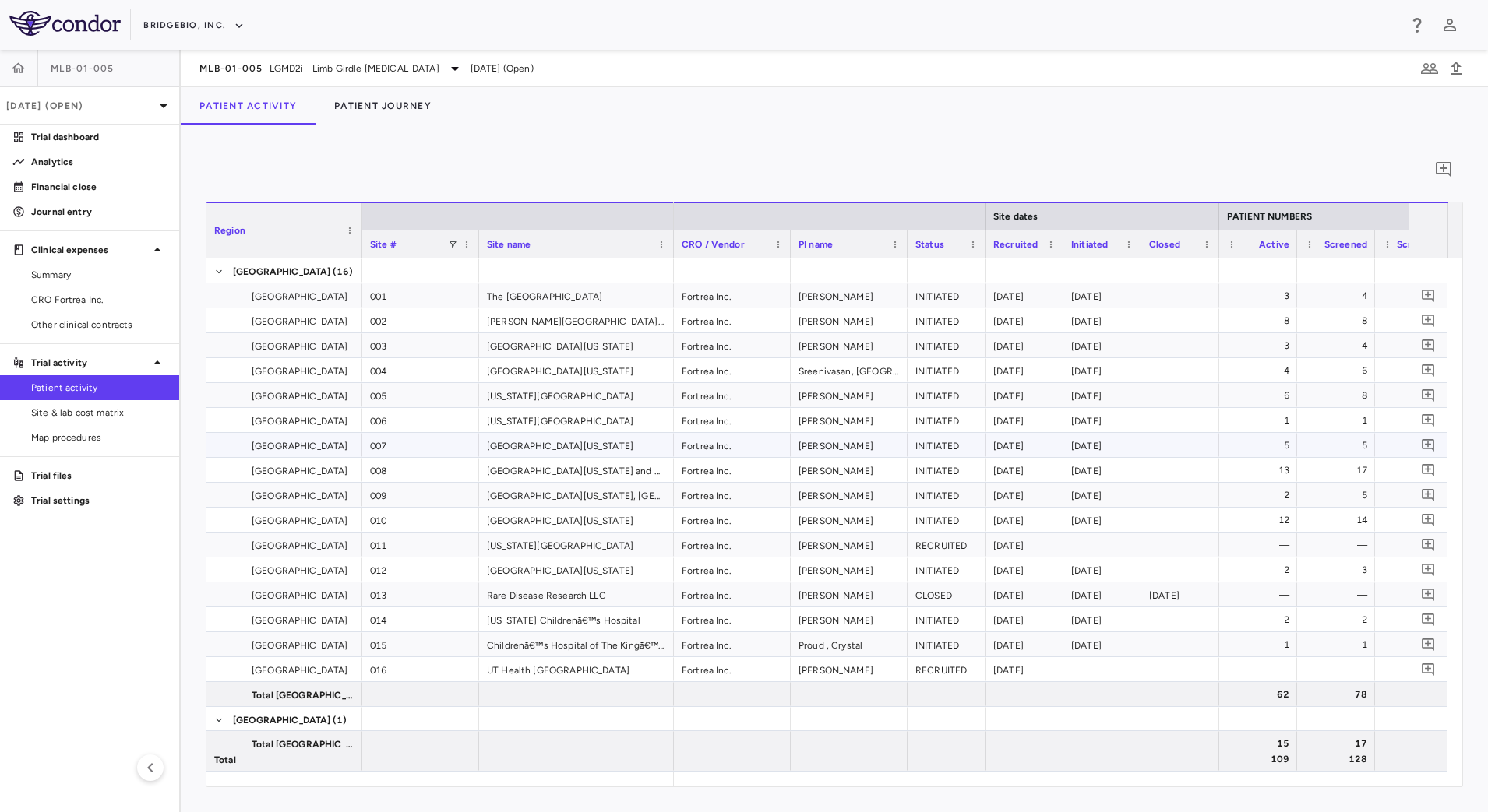
scroll to position [0, 89]
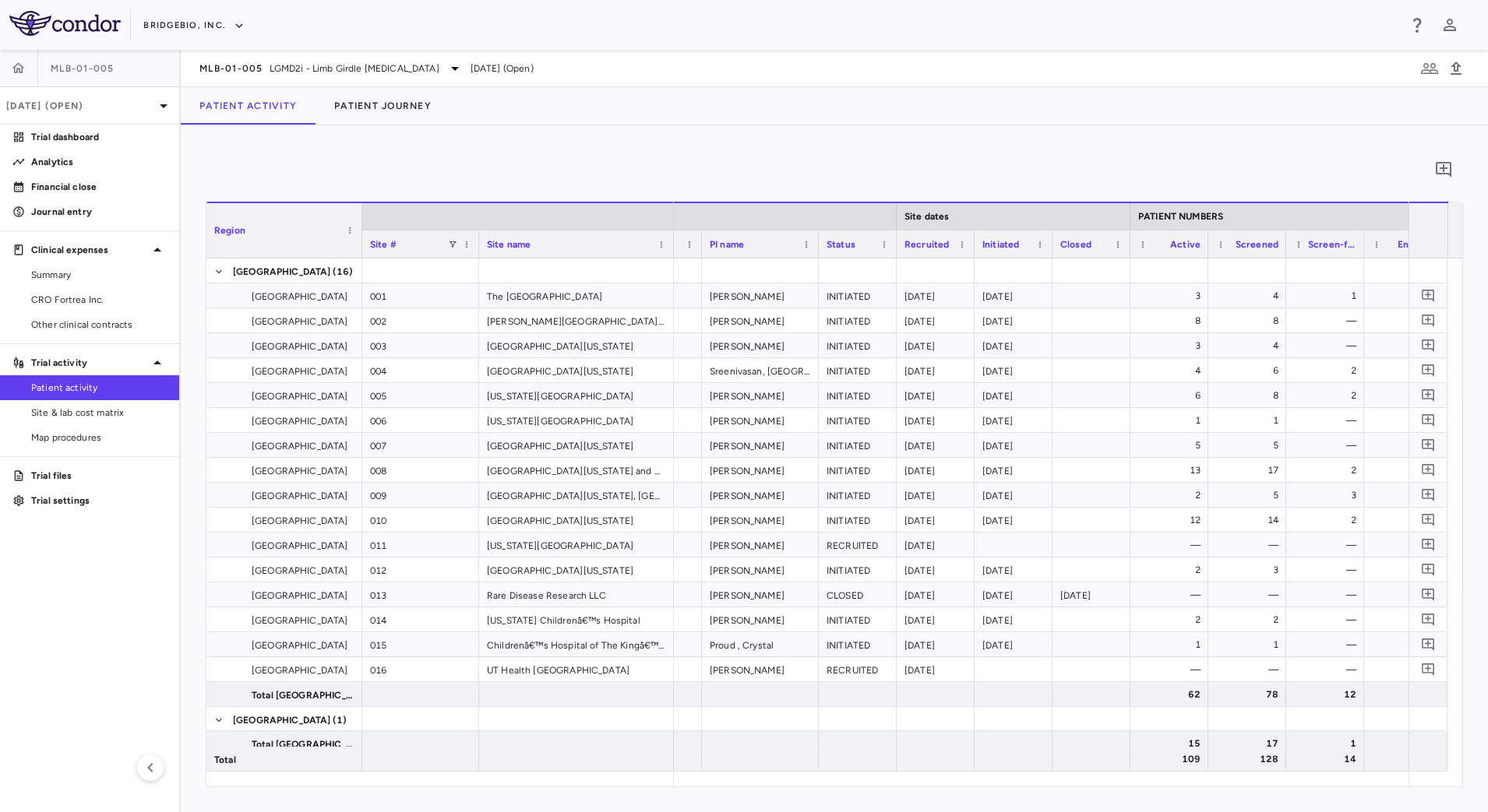
click at [678, 165] on div "0" at bounding box center [833, 170] width 1257 height 39
click at [109, 414] on span "Site & lab cost matrix" at bounding box center [98, 412] width 136 height 14
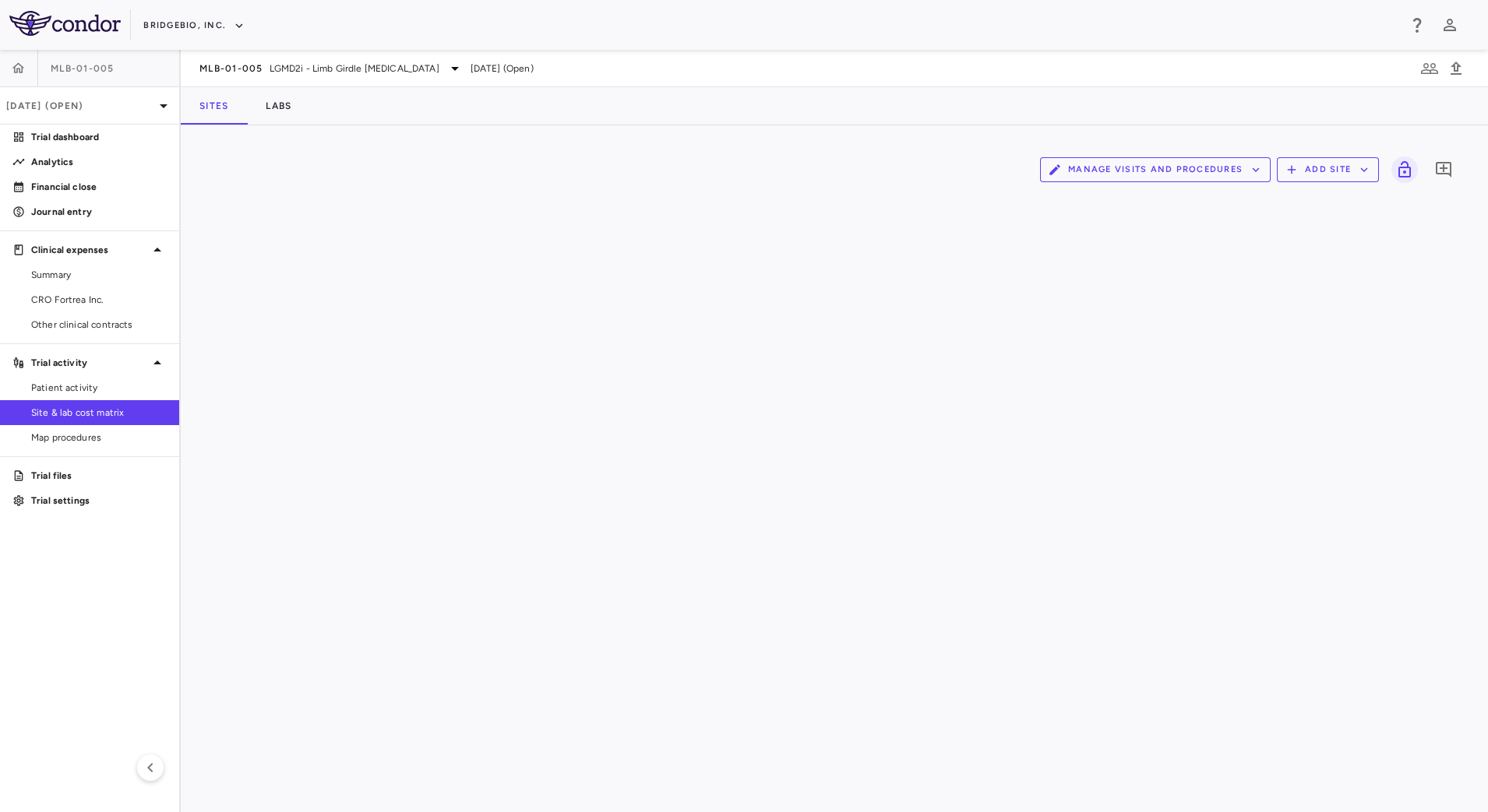
click at [1314, 165] on button "Add Site" at bounding box center [1327, 170] width 102 height 25
click at [1325, 208] on li "Upload site listing" at bounding box center [1331, 206] width 84 height 24
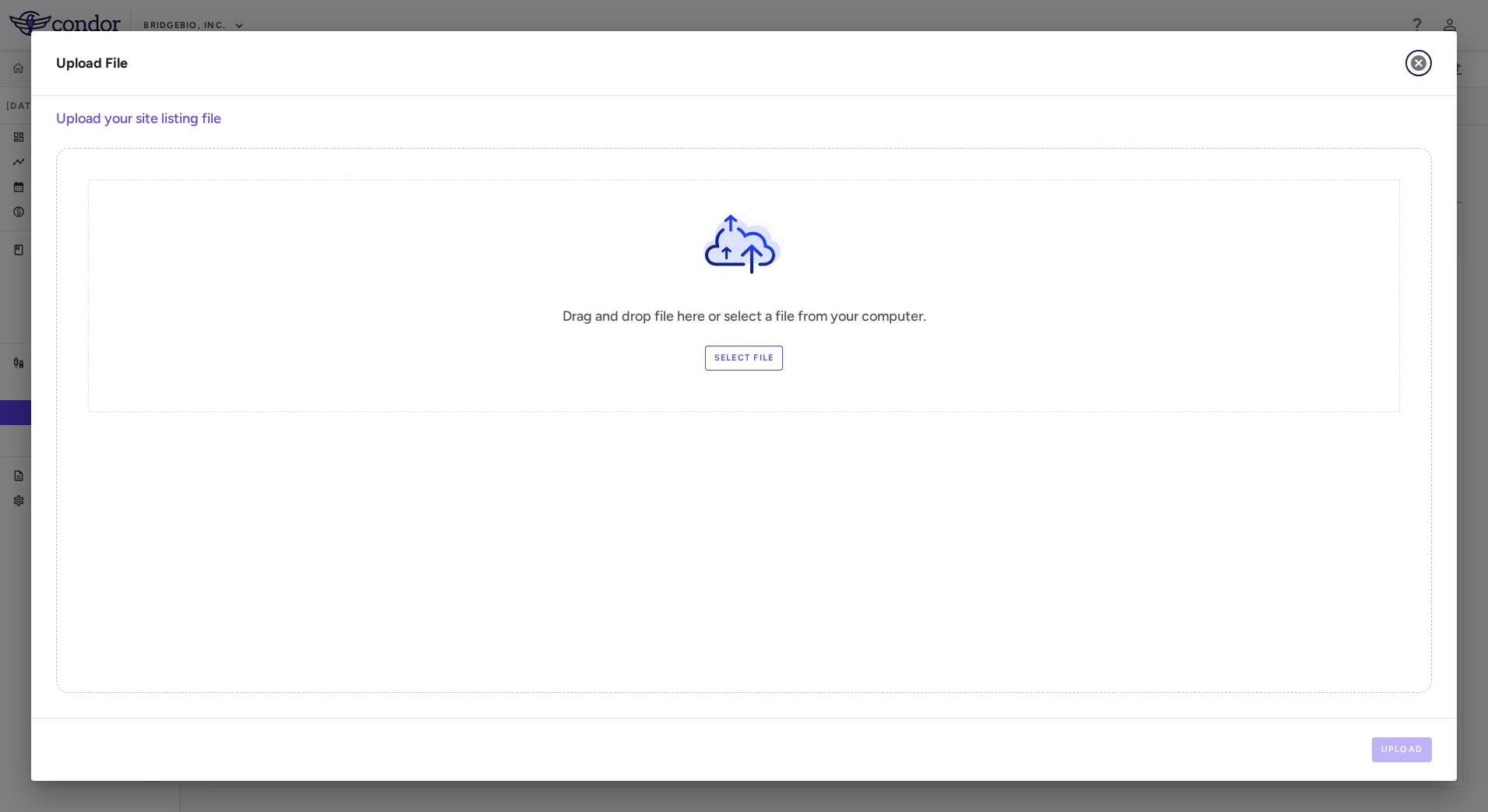
click at [1419, 63] on icon "button" at bounding box center [1418, 62] width 19 height 19
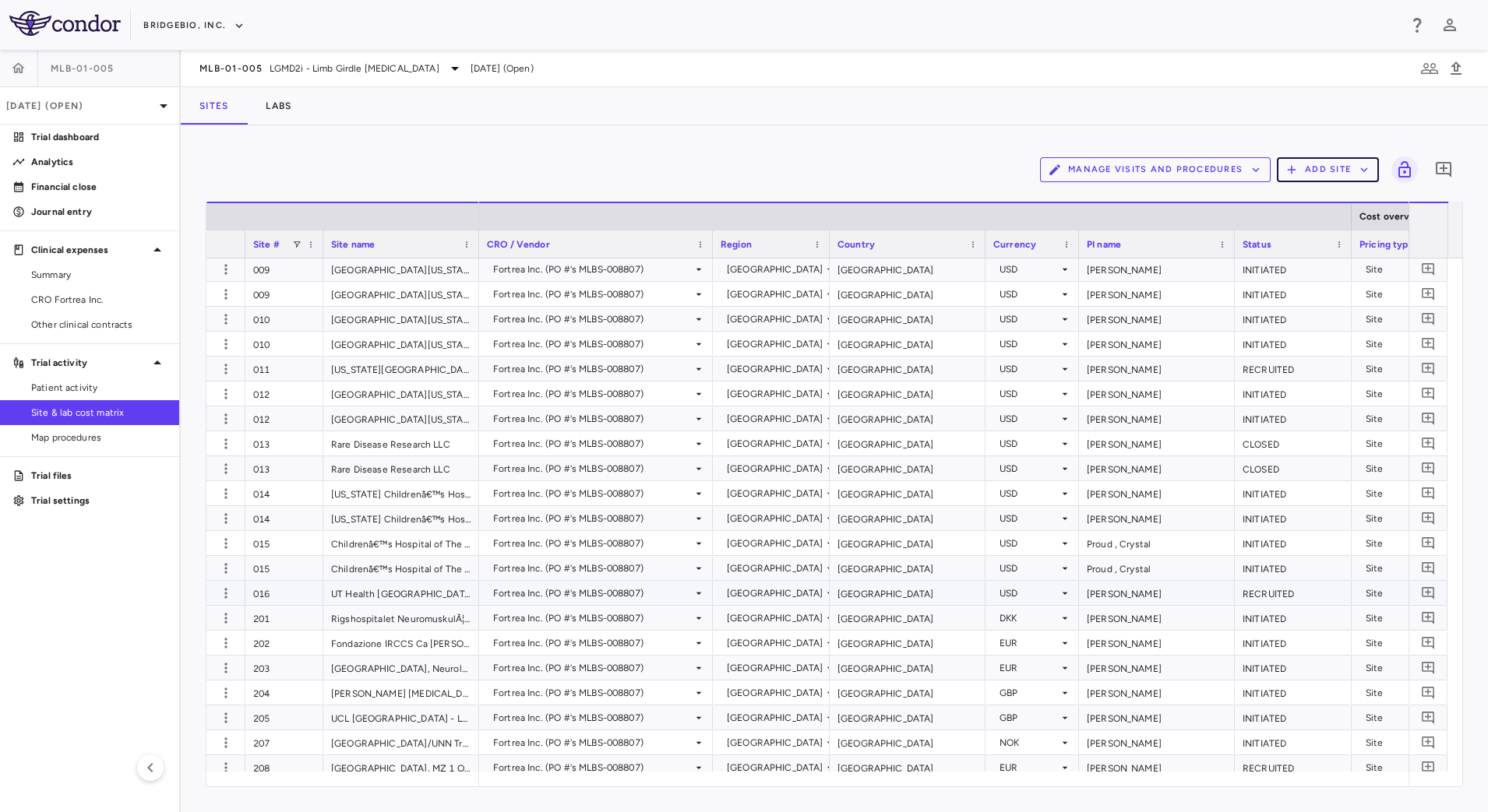
scroll to position [1031, 0]
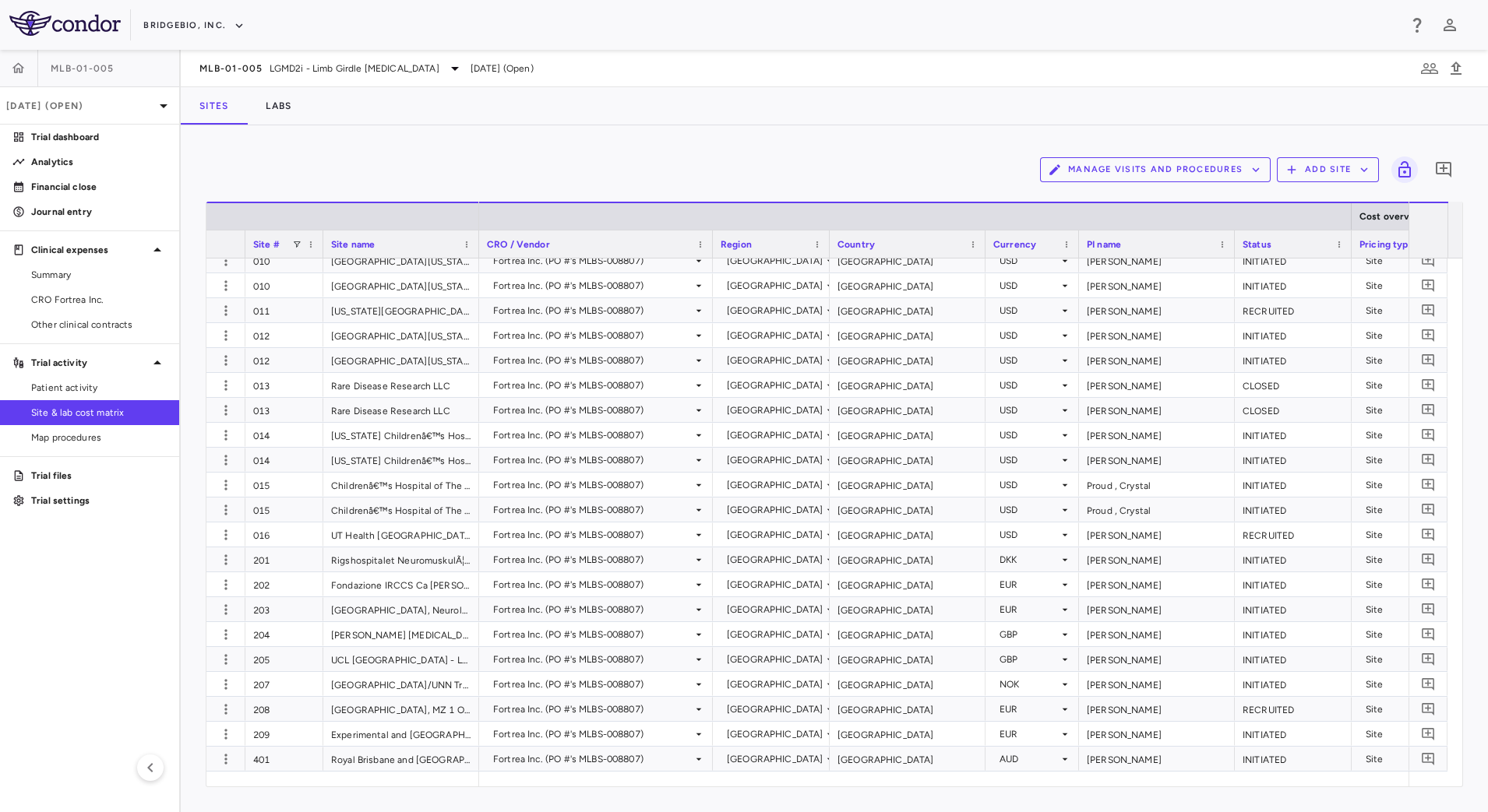
click at [911, 102] on div "Sites Labs" at bounding box center [833, 106] width 1306 height 38
click at [205, 16] on button "BridgeBio, Inc." at bounding box center [193, 25] width 101 height 25
click at [197, 70] on li "Acelyrin - CMC" at bounding box center [207, 79] width 130 height 24
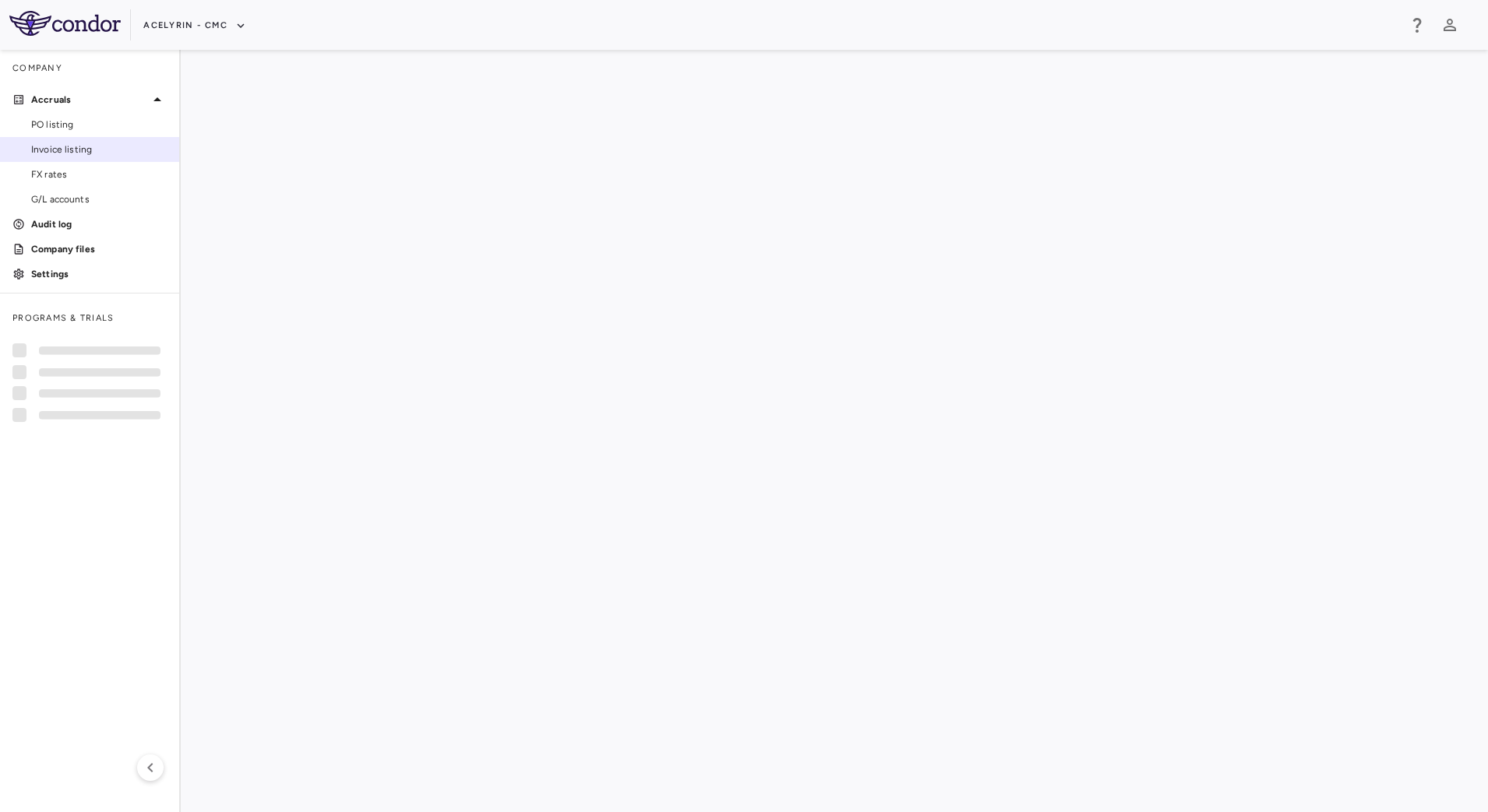
drag, startPoint x: 79, startPoint y: 124, endPoint x: 92, endPoint y: 140, distance: 20.6
click at [79, 124] on span "PO listing" at bounding box center [98, 125] width 136 height 14
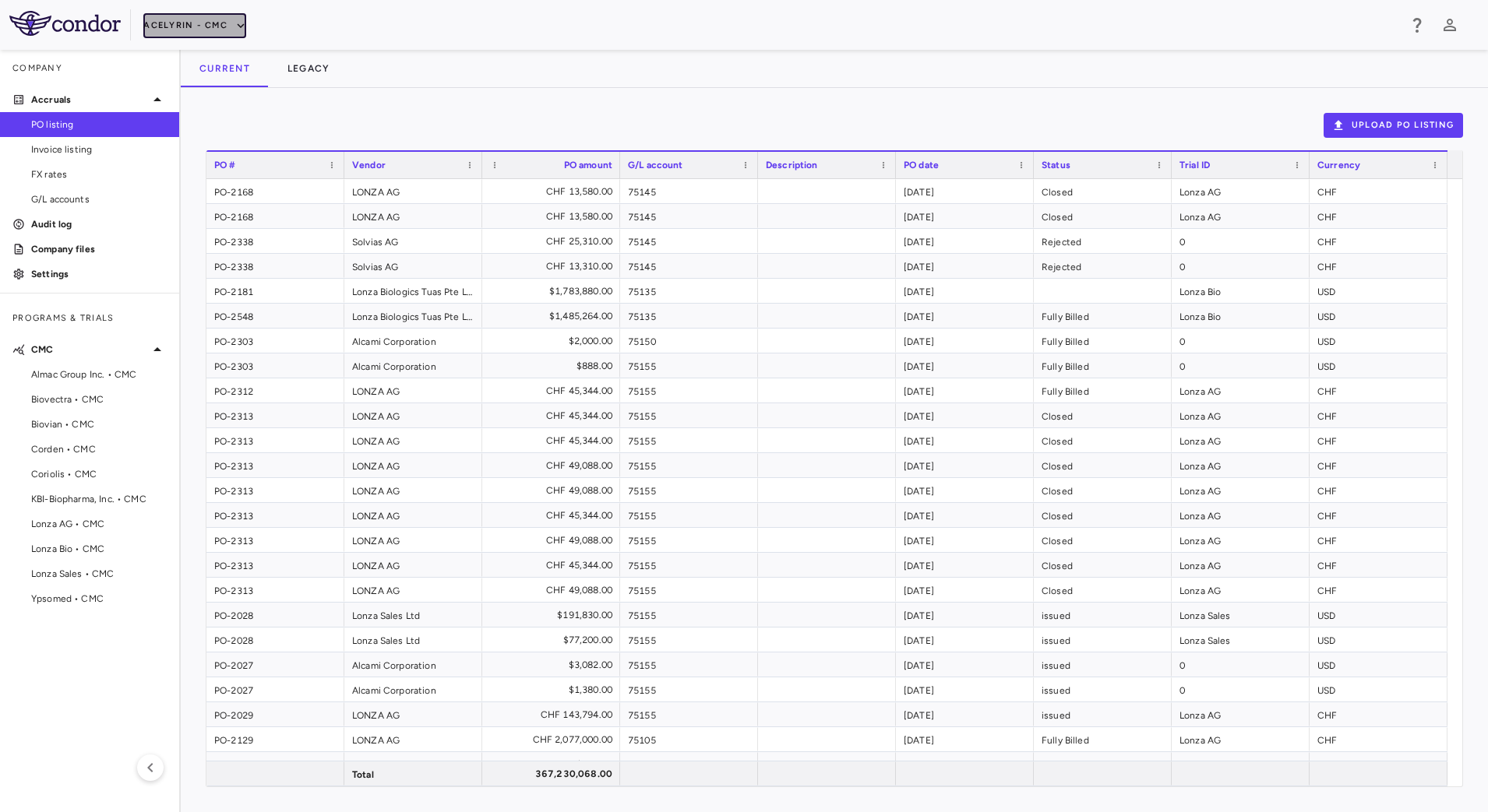
click at [223, 27] on button "Acelyrin - CMC" at bounding box center [194, 25] width 103 height 25
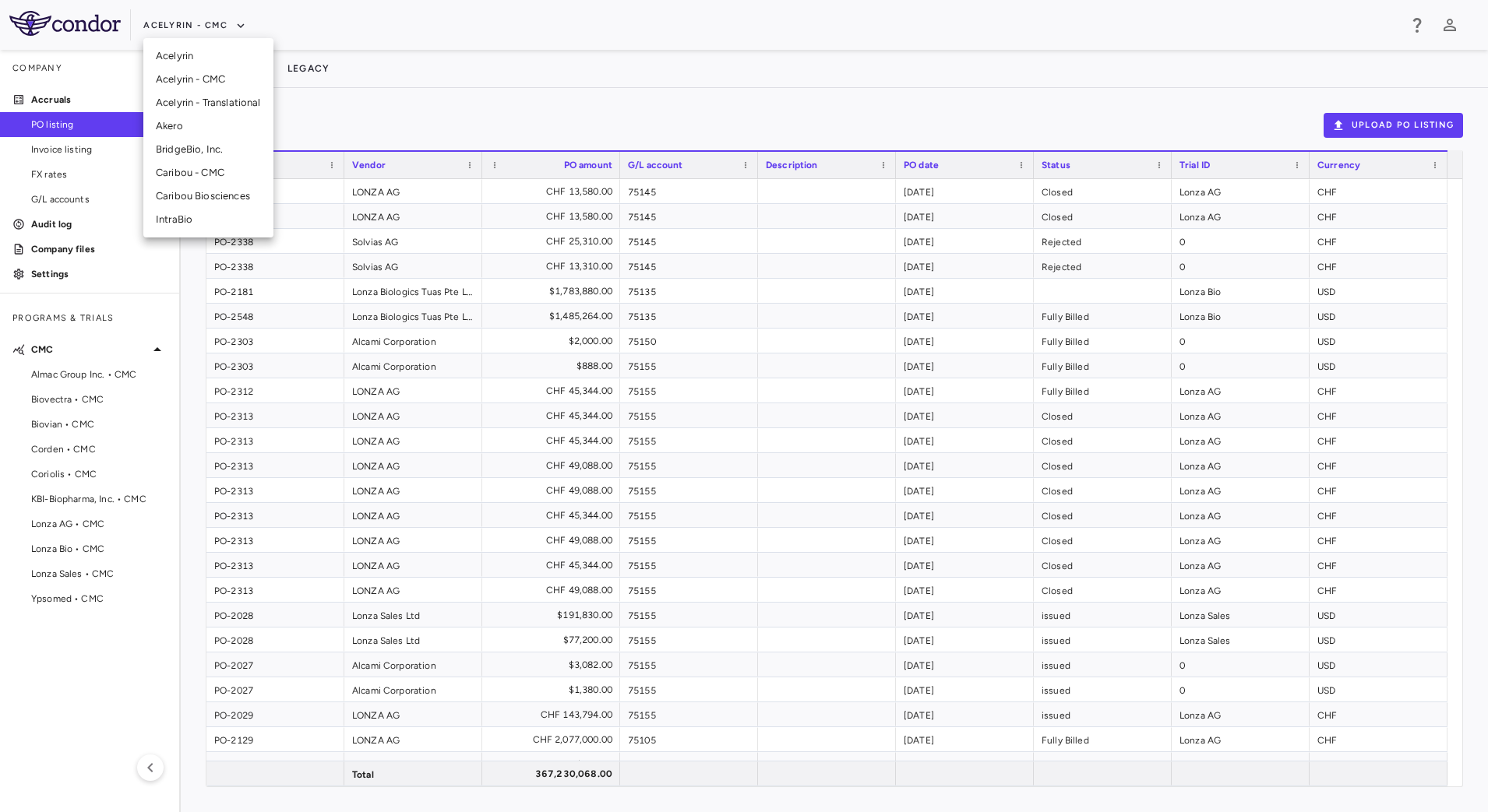
drag, startPoint x: 208, startPoint y: 103, endPoint x: 419, endPoint y: 201, distance: 232.6
click at [208, 104] on li "Acelyrin - Translational" at bounding box center [207, 103] width 130 height 24
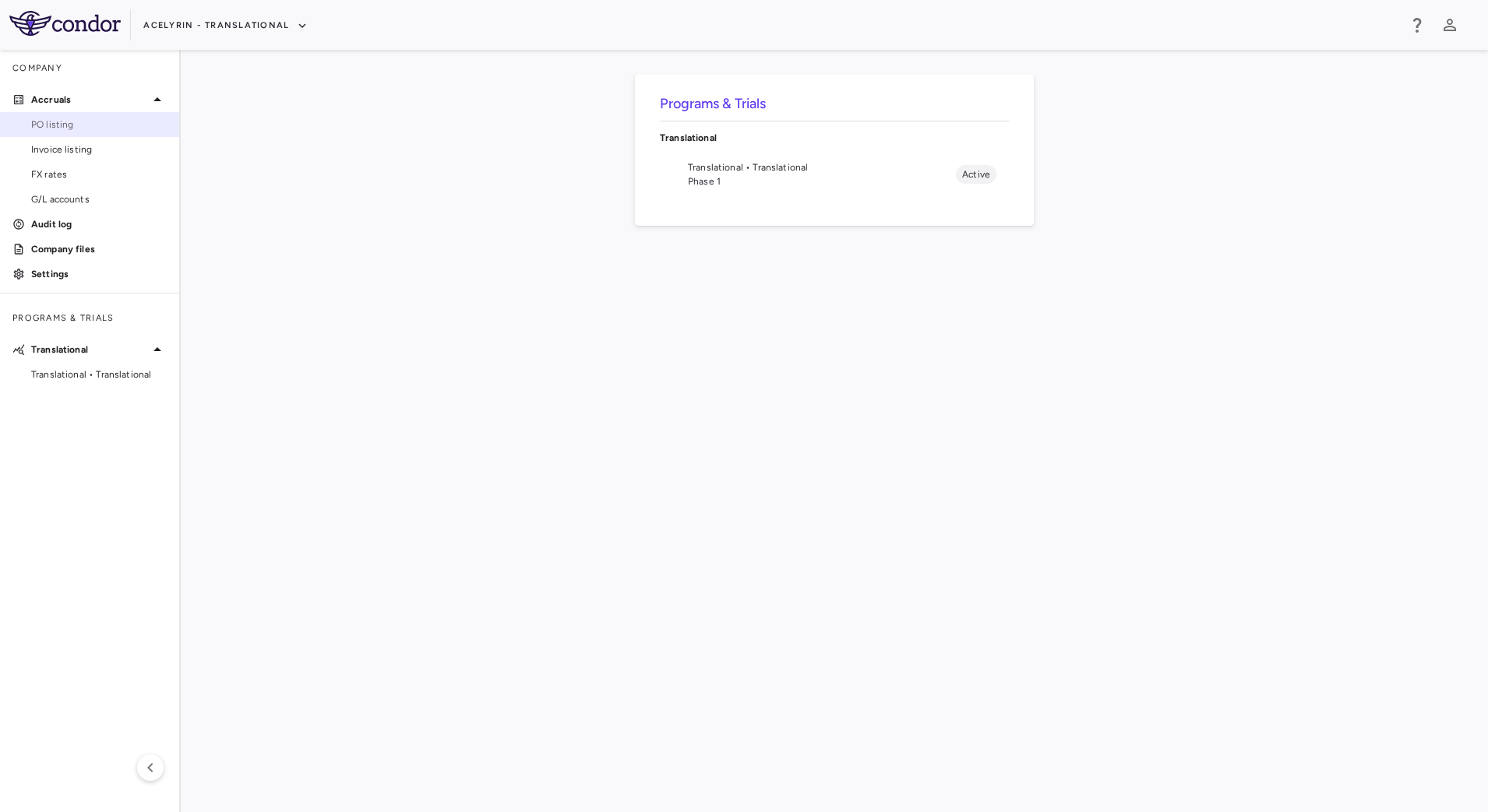
click at [91, 136] on link "PO listing" at bounding box center [89, 125] width 180 height 24
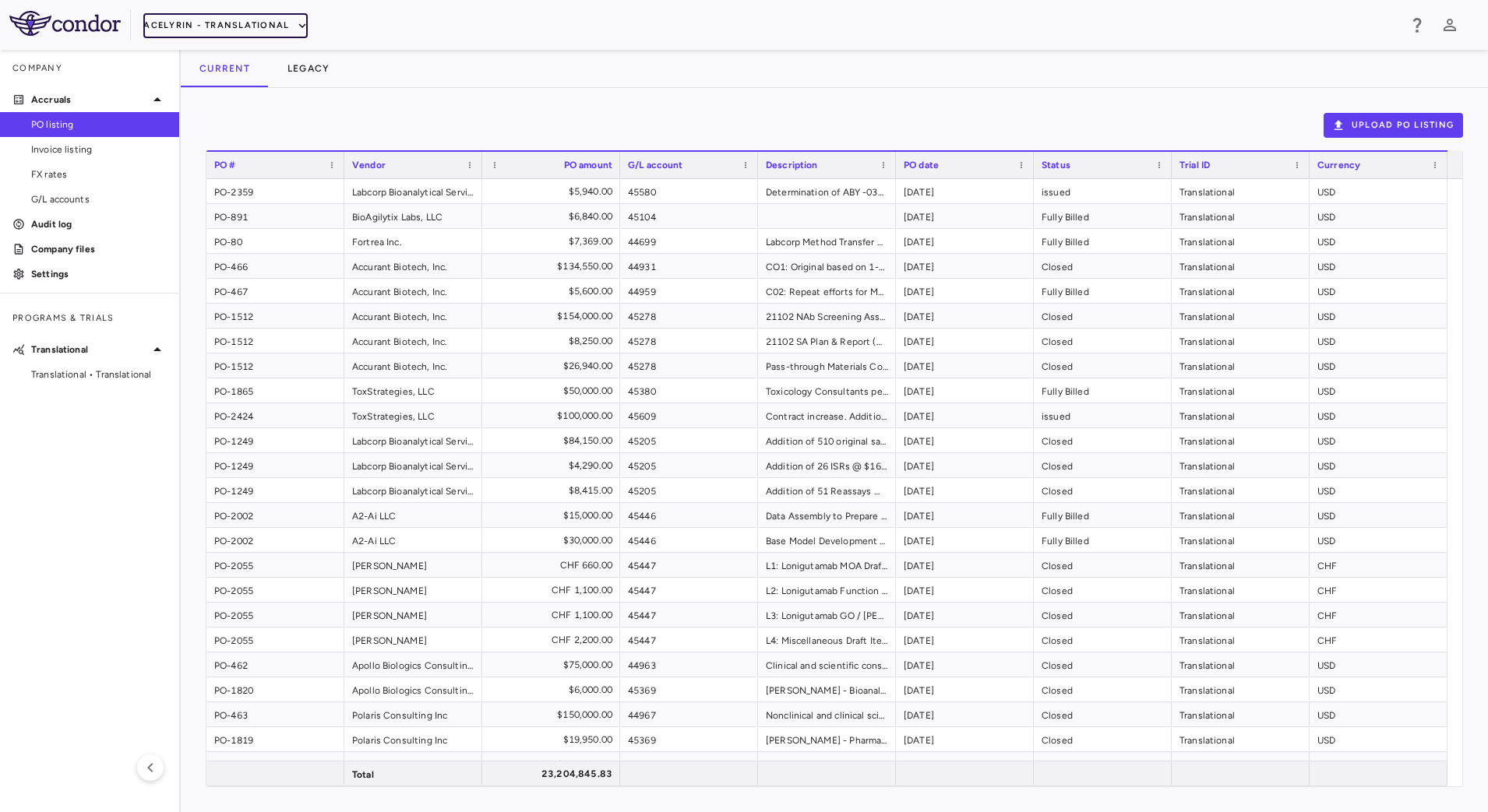
click at [248, 32] on button "Acelyrin - Translational" at bounding box center [225, 25] width 165 height 25
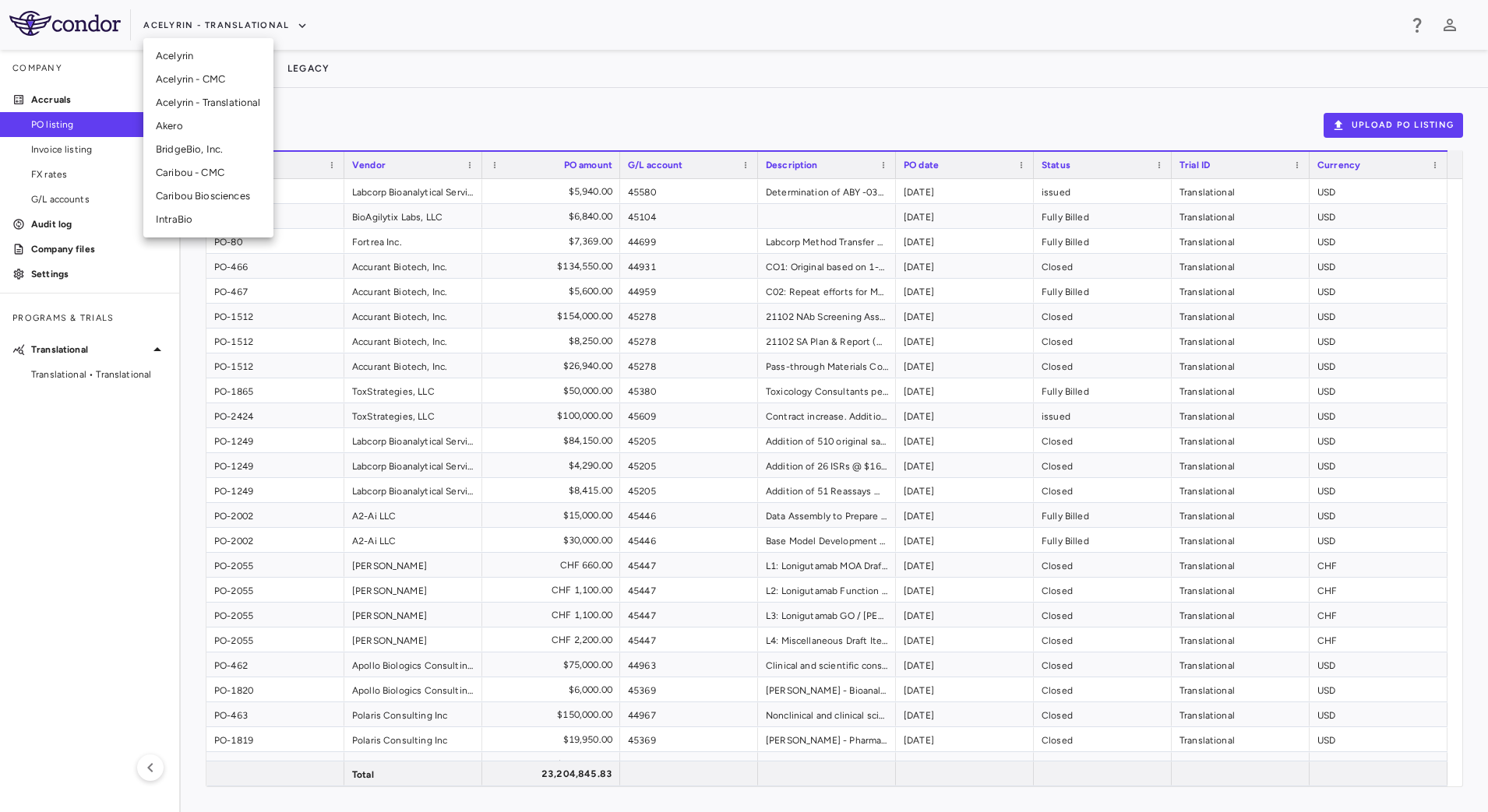
click at [201, 150] on li "BridgeBio, Inc." at bounding box center [207, 150] width 130 height 24
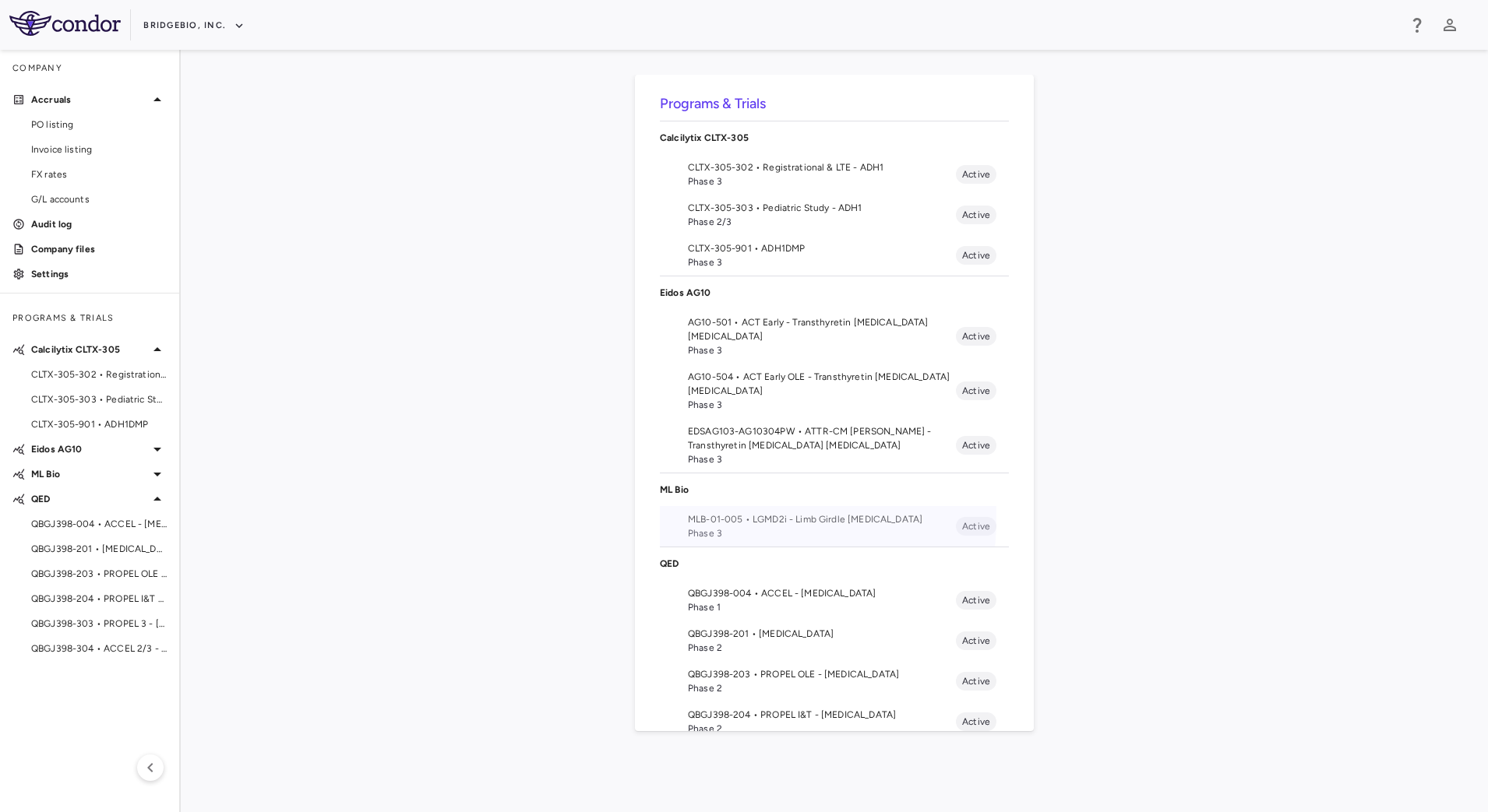
click at [710, 520] on span "MLB-01-005 • LGMD2i - Limb Girdle [MEDICAL_DATA]" at bounding box center [821, 520] width 268 height 14
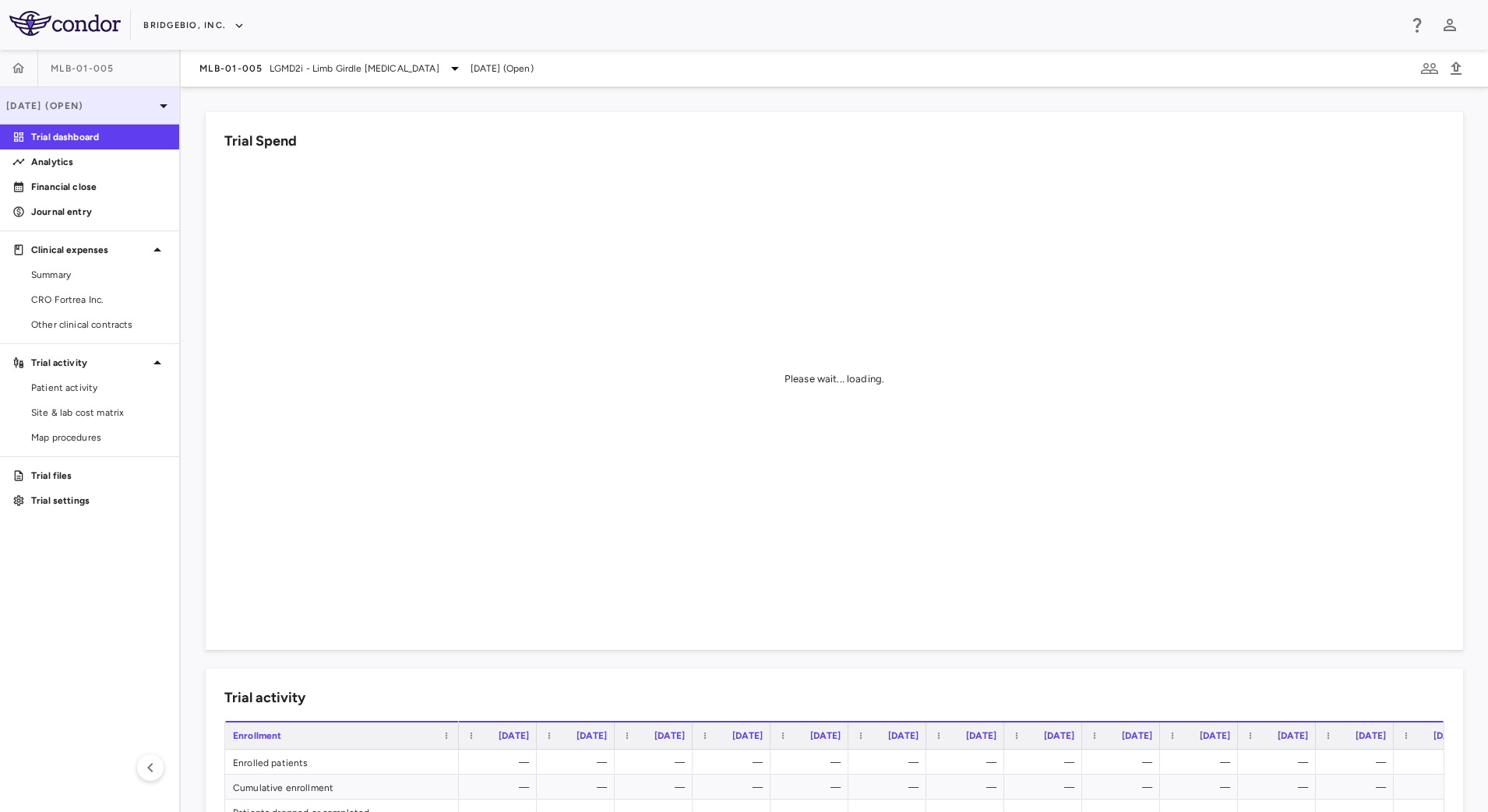
click at [146, 109] on p "[DATE] (Open)" at bounding box center [79, 106] width 148 height 14
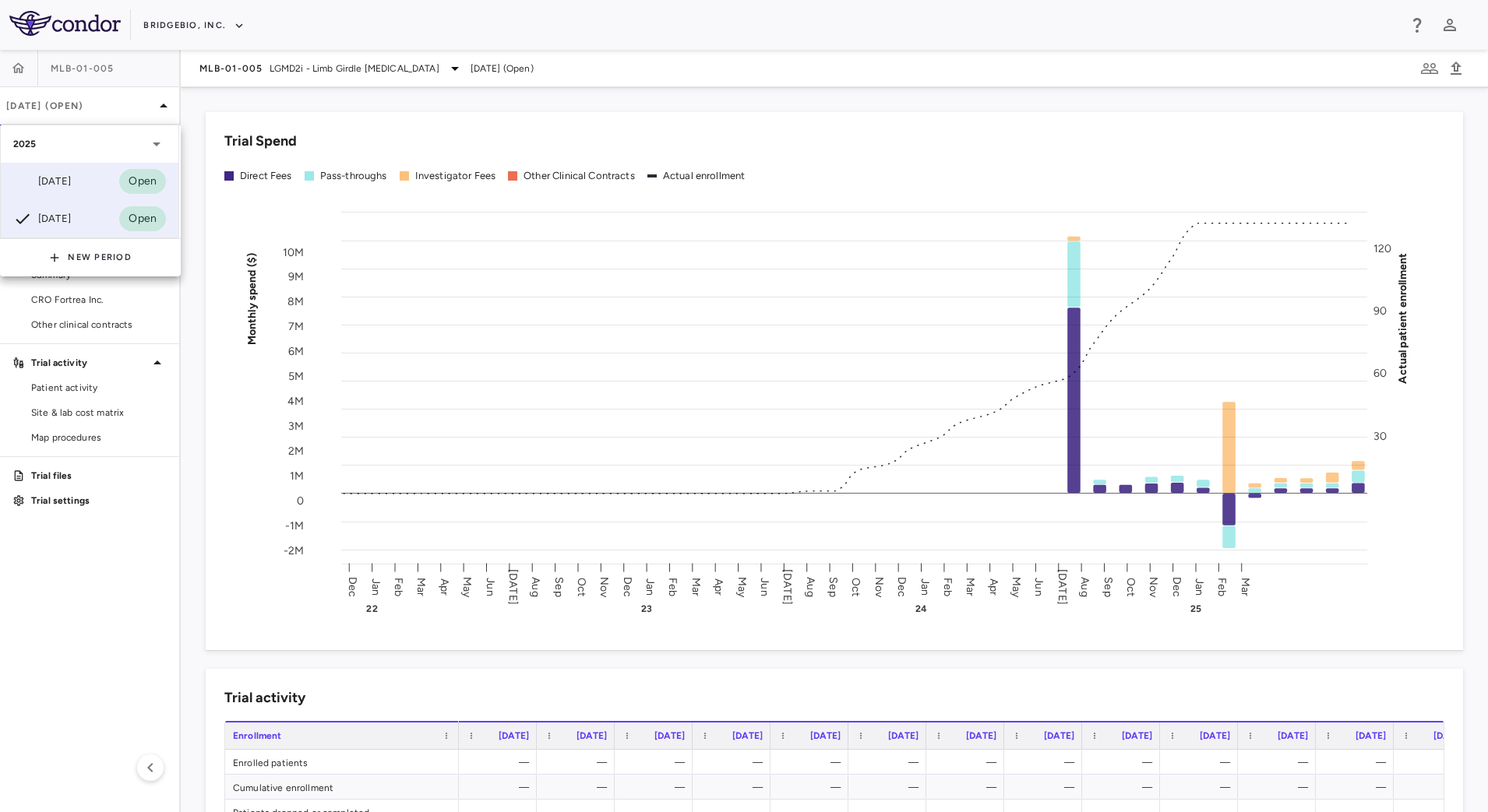
click at [70, 188] on div "[DATE]" at bounding box center [42, 181] width 58 height 19
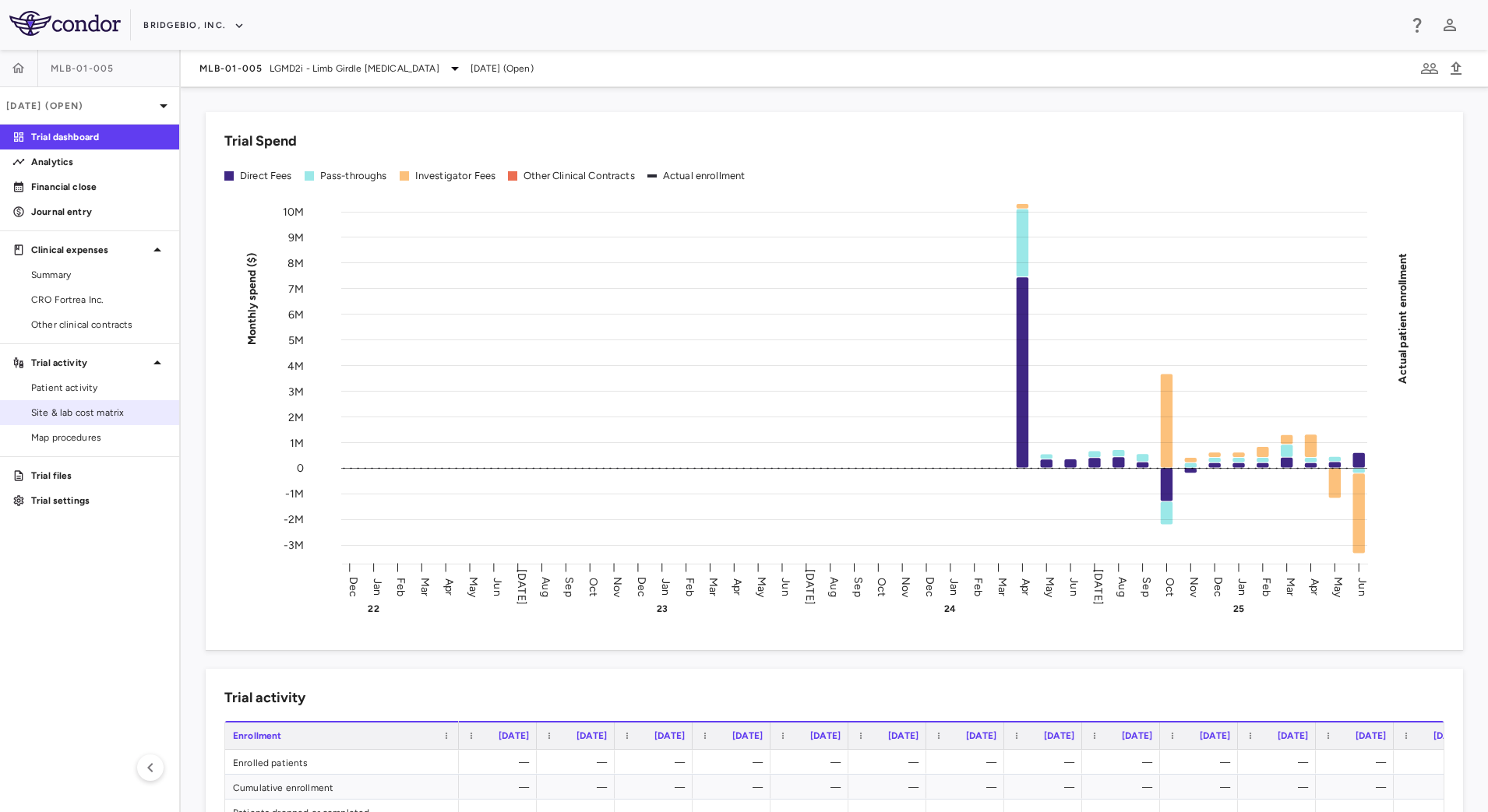
click at [72, 414] on span "Site & lab cost matrix" at bounding box center [98, 412] width 136 height 14
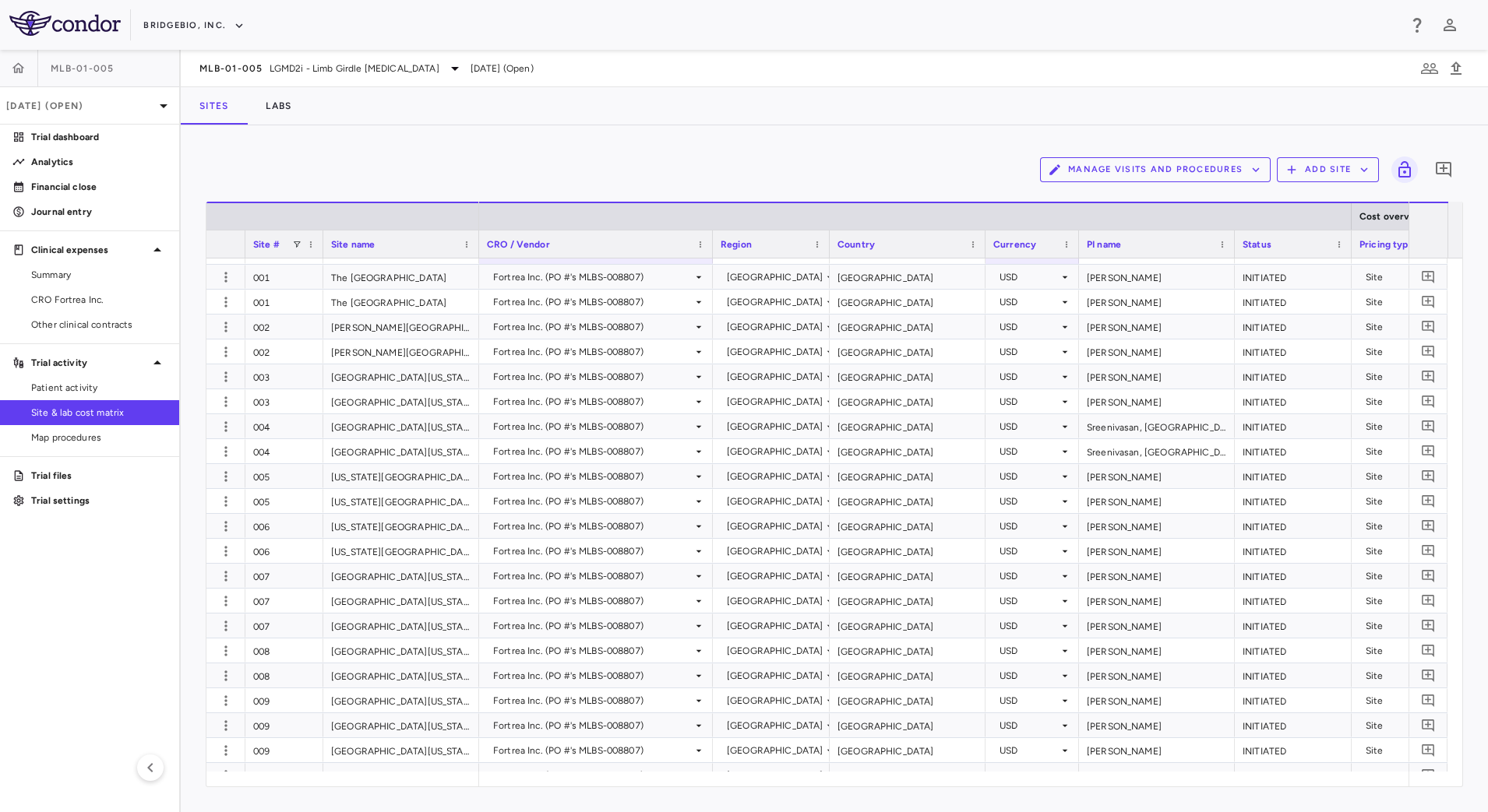
scroll to position [522, 0]
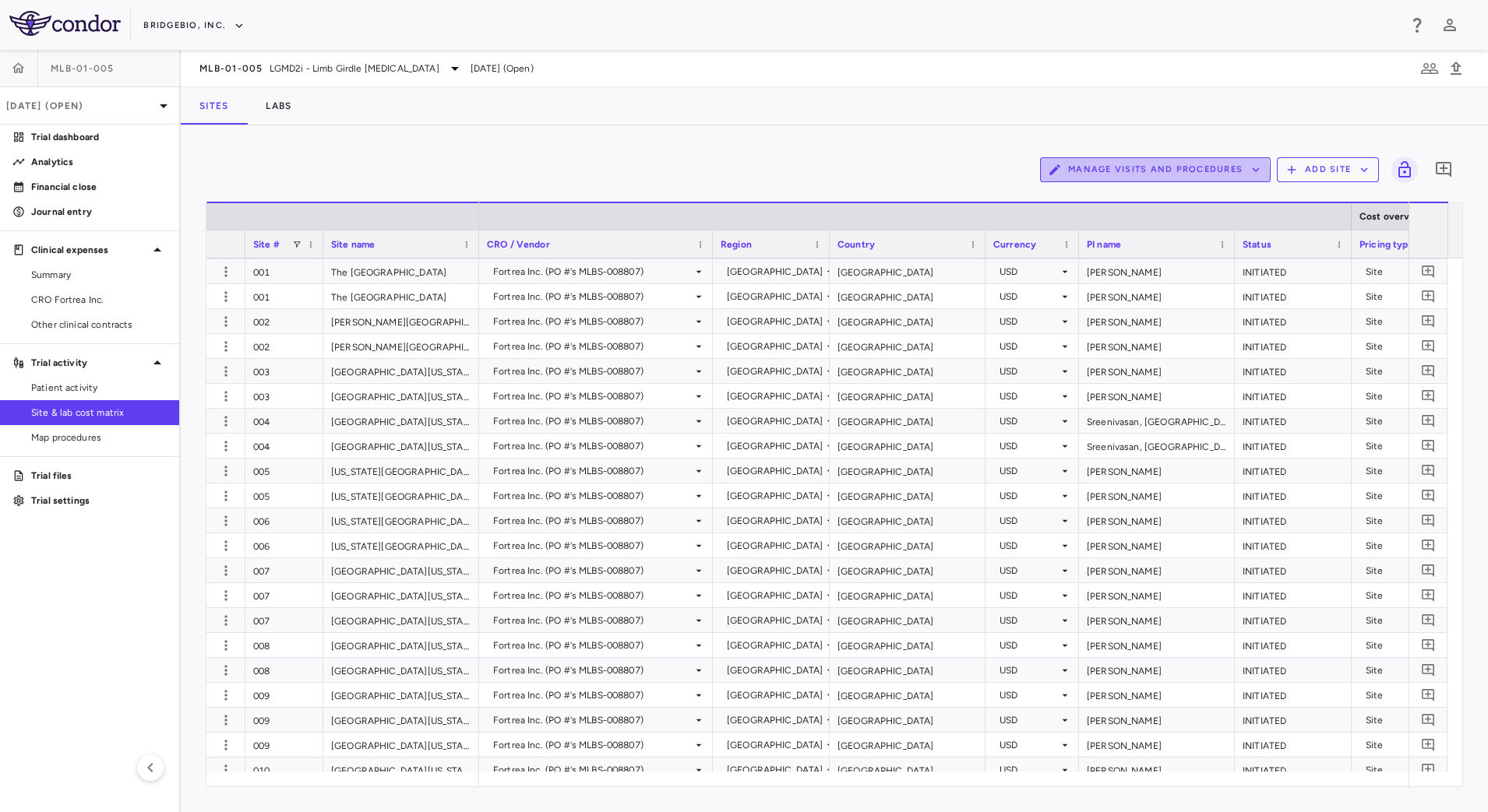
click at [1096, 176] on button "Manage Visits and Procedures" at bounding box center [1155, 170] width 230 height 25
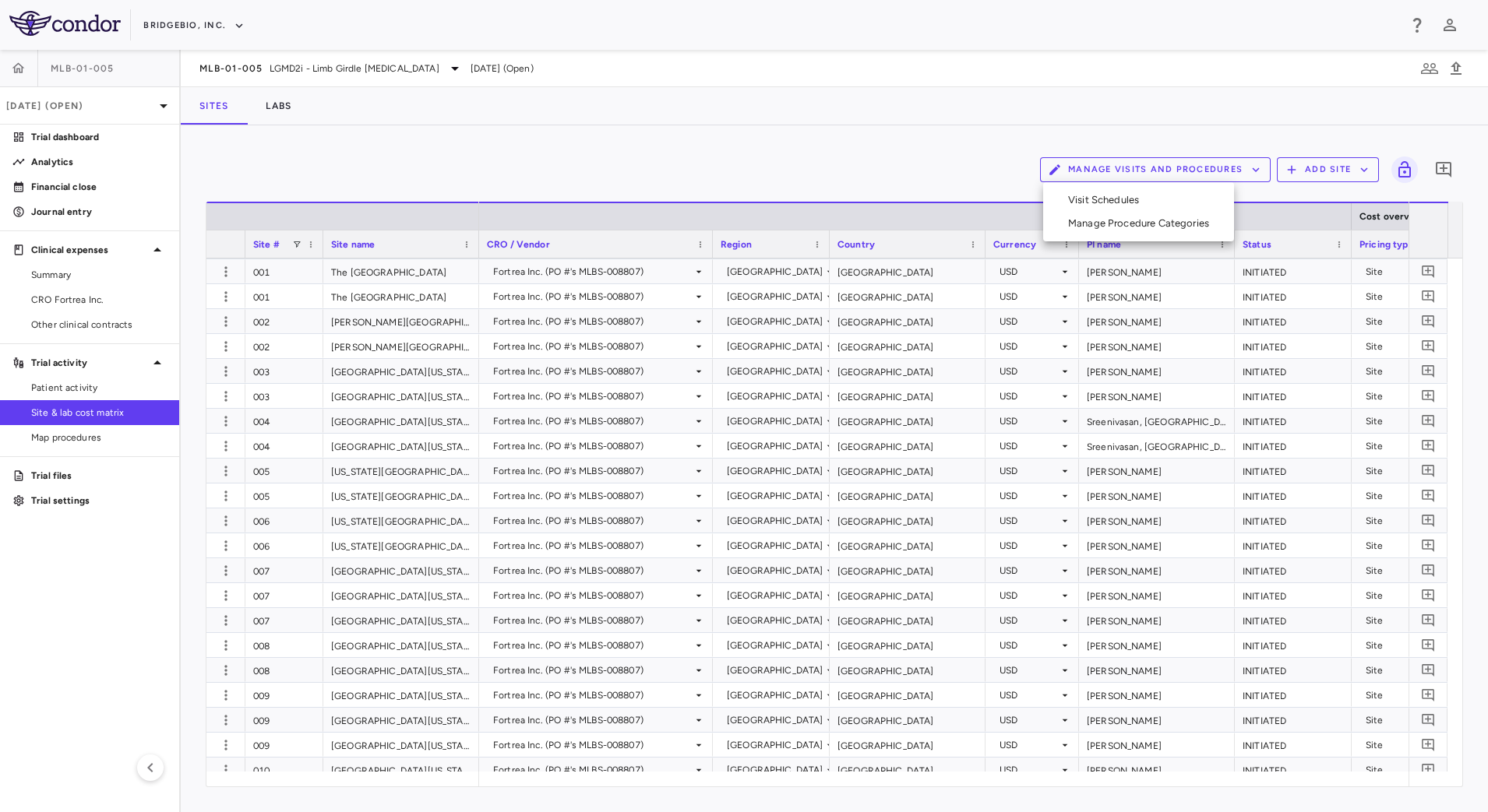
click at [1089, 192] on li "Visit Schedules" at bounding box center [1138, 200] width 166 height 24
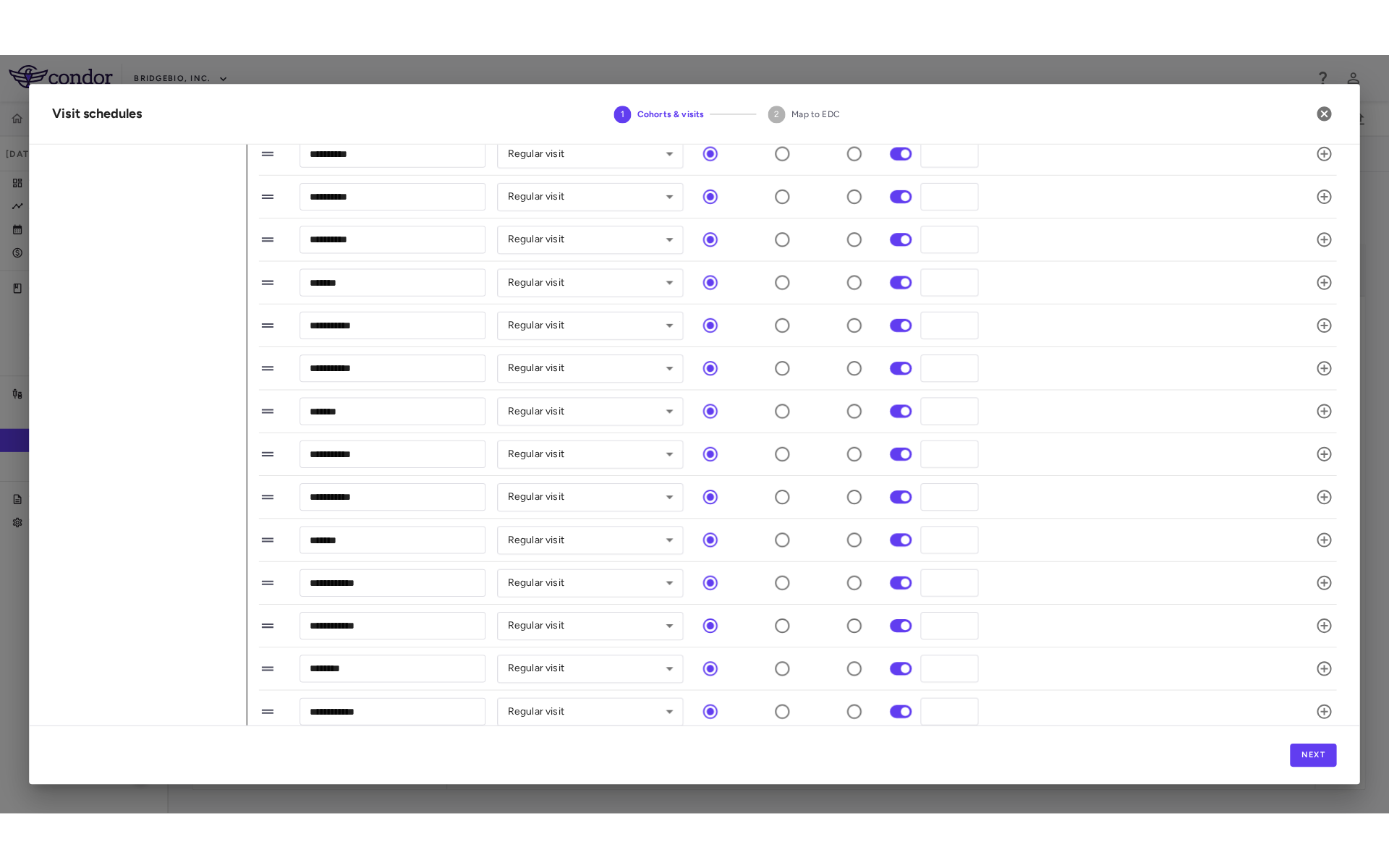
scroll to position [904, 0]
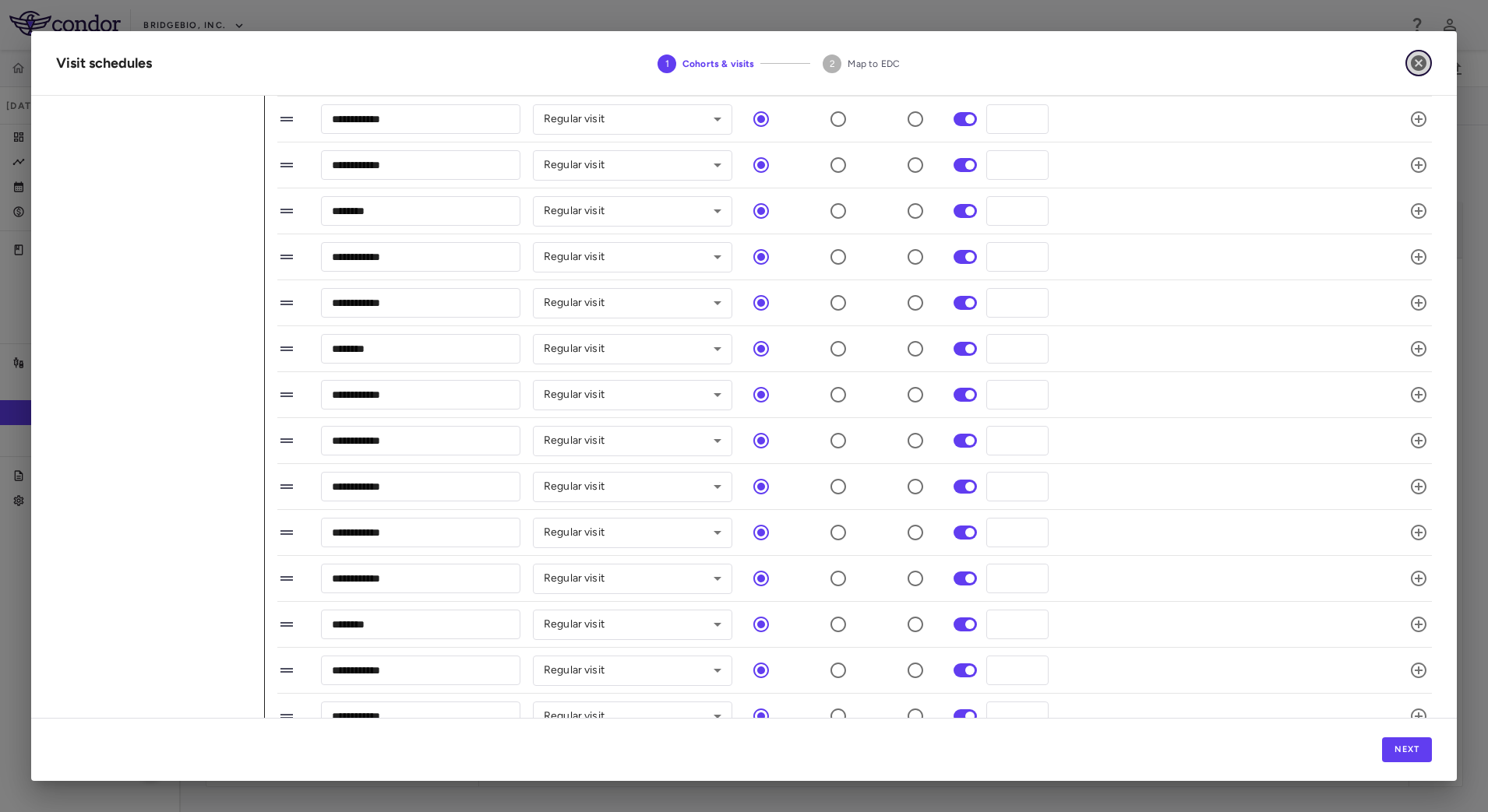
click at [1419, 56] on icon "button" at bounding box center [1418, 62] width 19 height 19
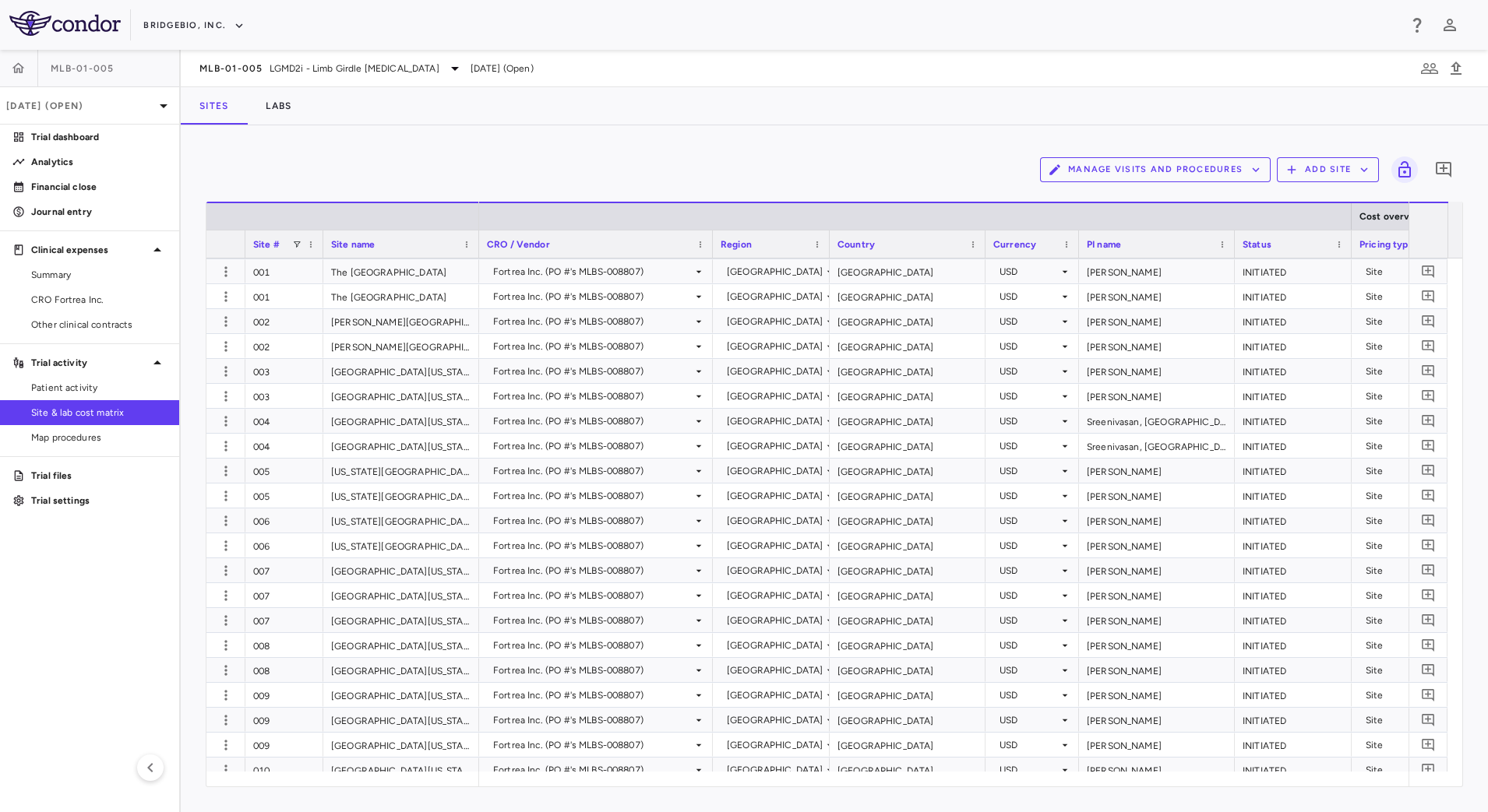
click at [1230, 163] on button "Manage Visits and Procedures" at bounding box center [1155, 170] width 230 height 25
click at [1177, 201] on li "Visit Schedules" at bounding box center [1138, 200] width 166 height 24
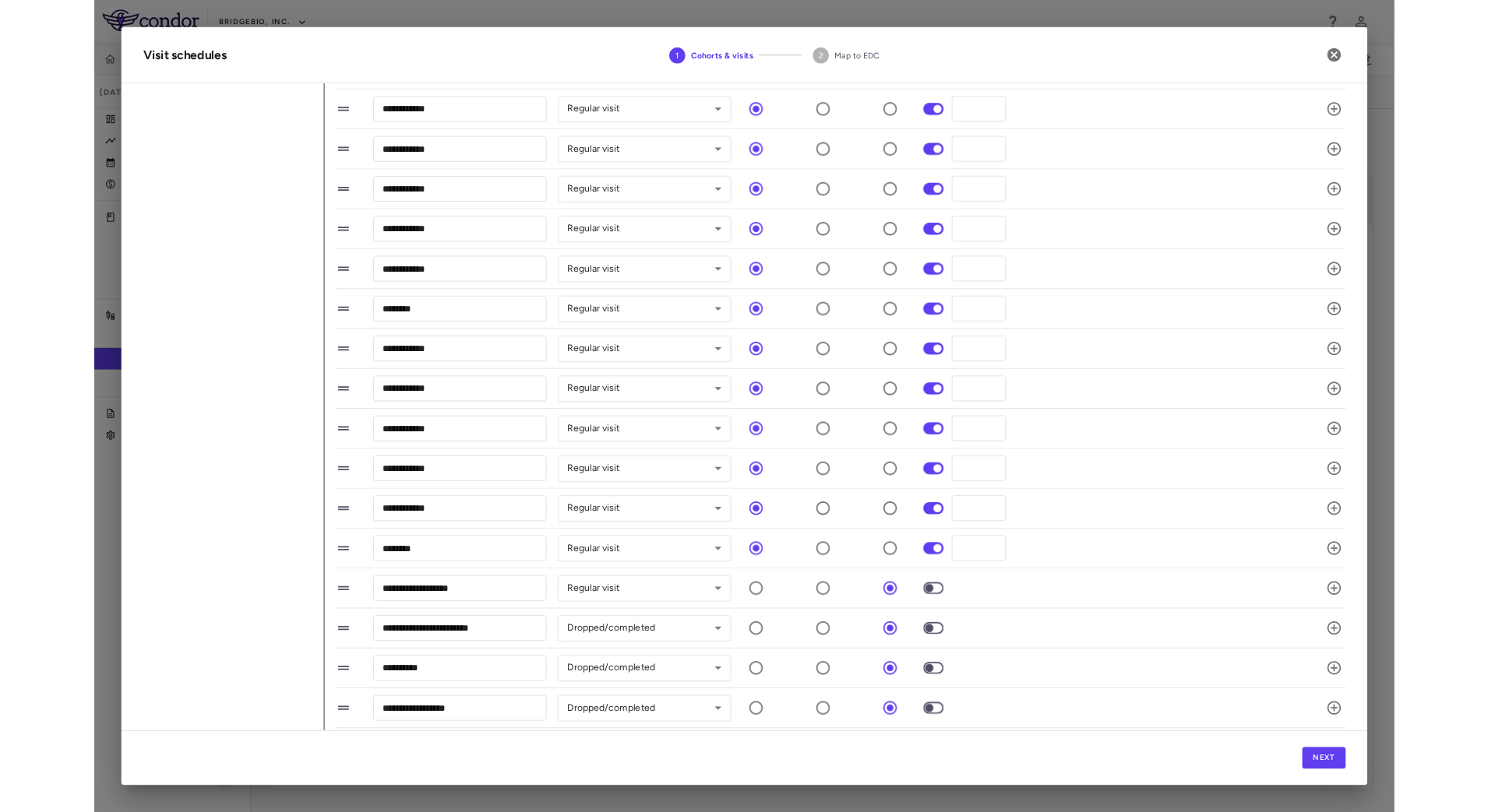
scroll to position [1562, 0]
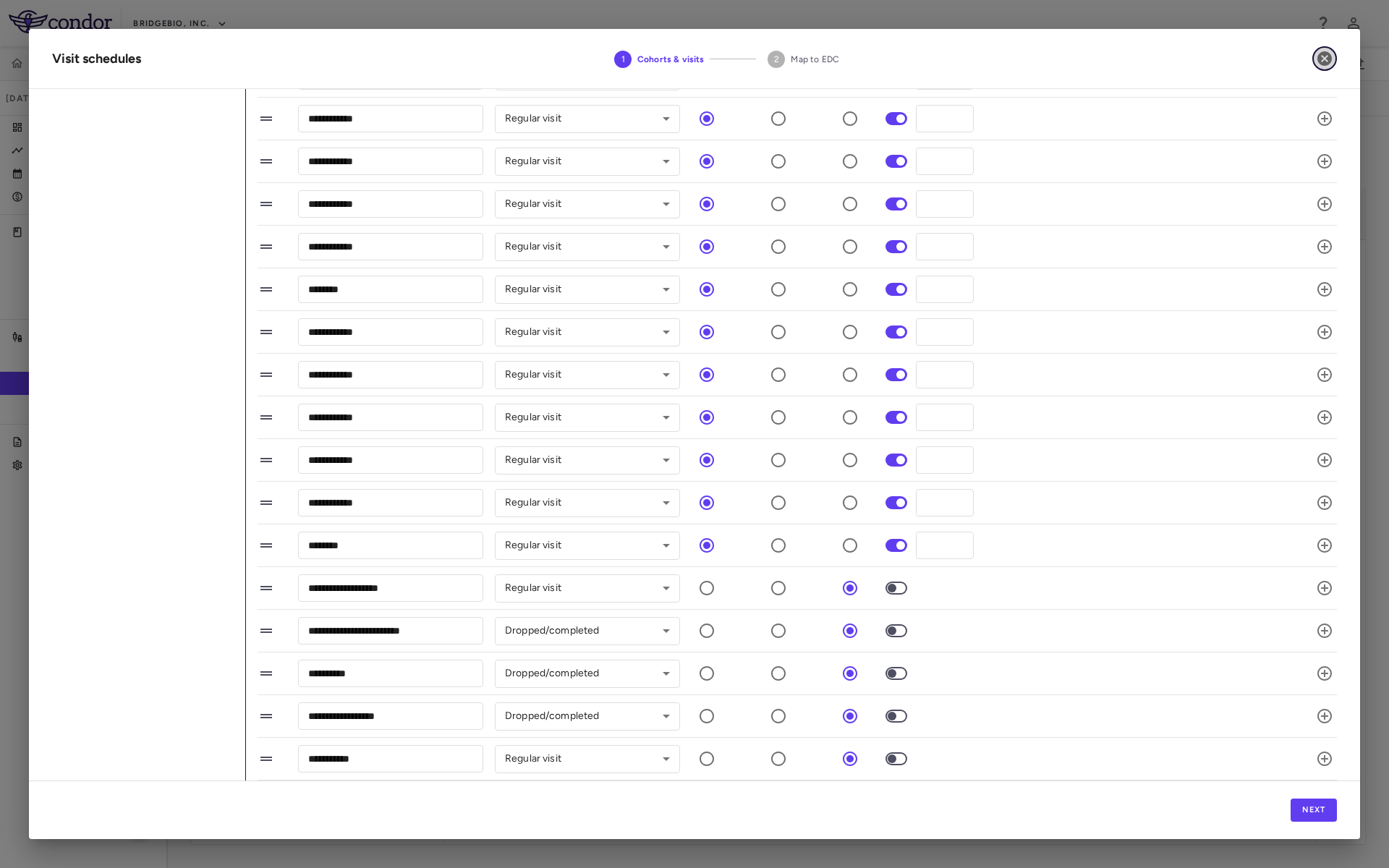
click at [1325, 60] on icon "button" at bounding box center [1324, 58] width 18 height 18
